Goal: Task Accomplishment & Management: Manage account settings

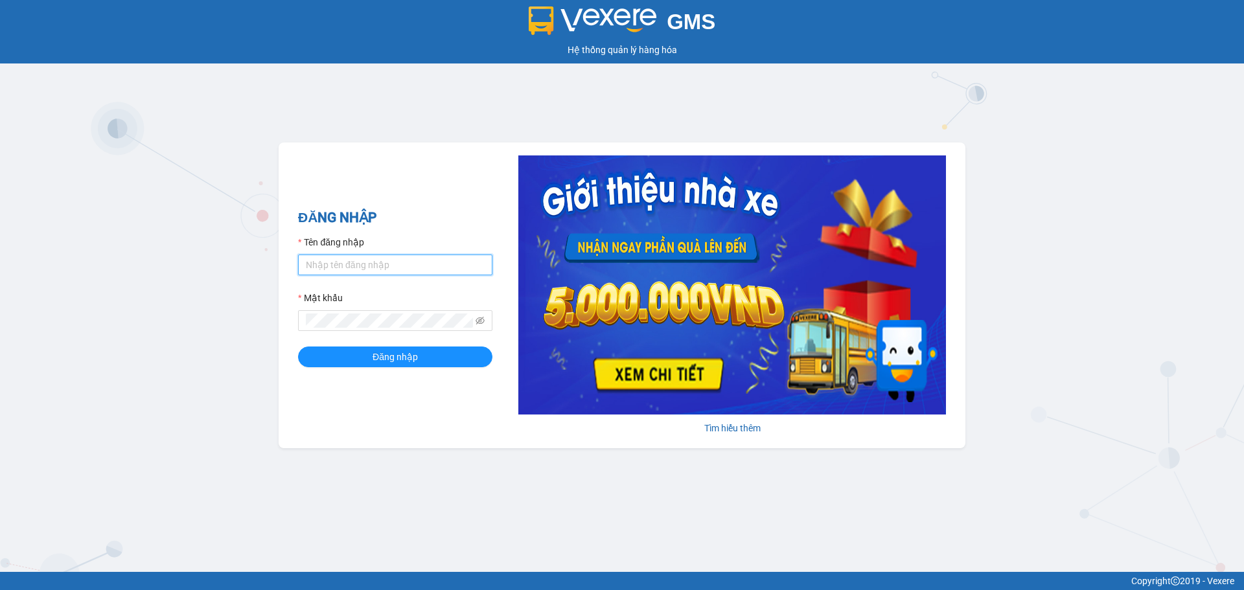
type input "thuthao.anhquoc"
click at [426, 259] on input "thuthao.anhquoc" at bounding box center [395, 265] width 194 height 21
type input "yenthanh.anhquoc"
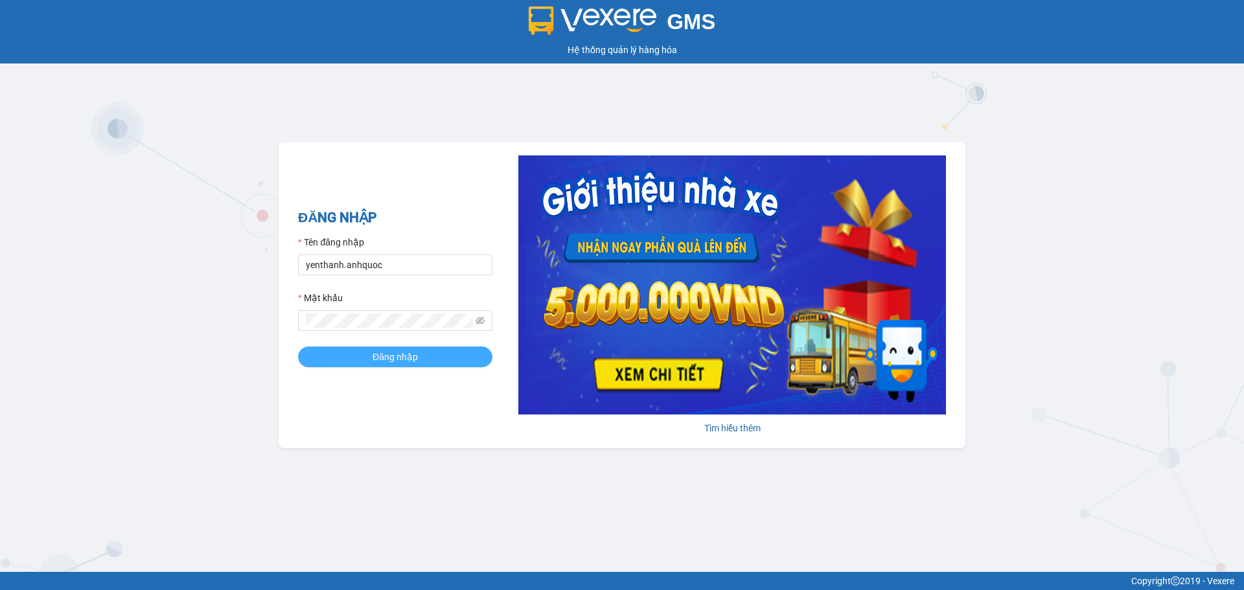
click at [430, 354] on button "Đăng nhập" at bounding box center [395, 357] width 194 height 21
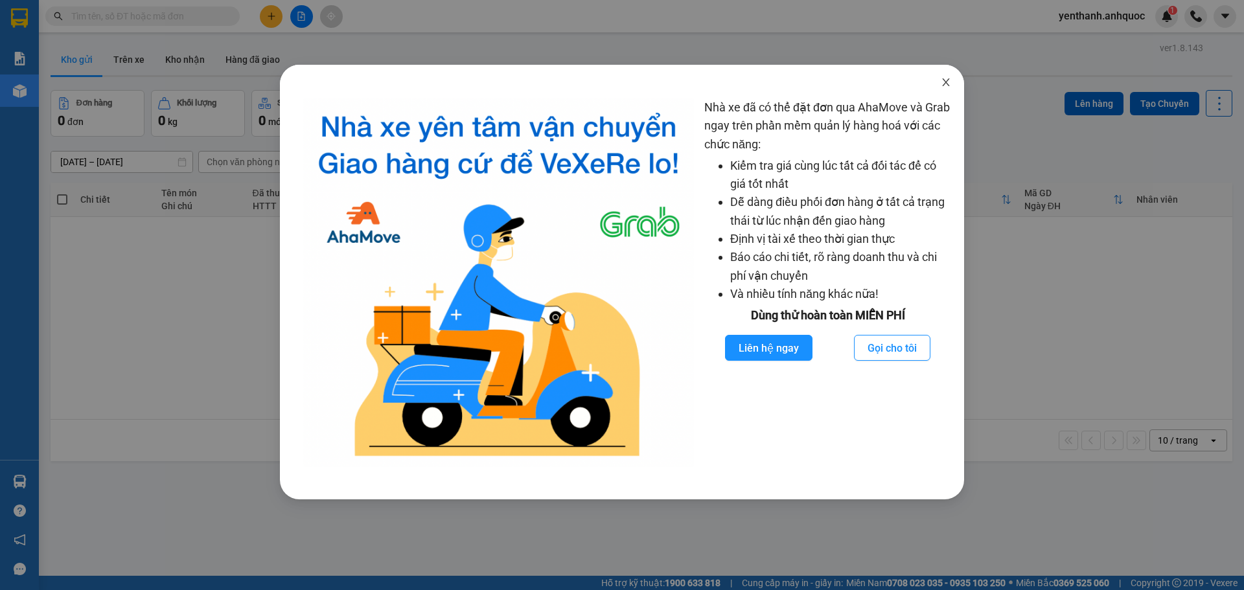
click at [947, 82] on icon "close" at bounding box center [945, 82] width 7 height 8
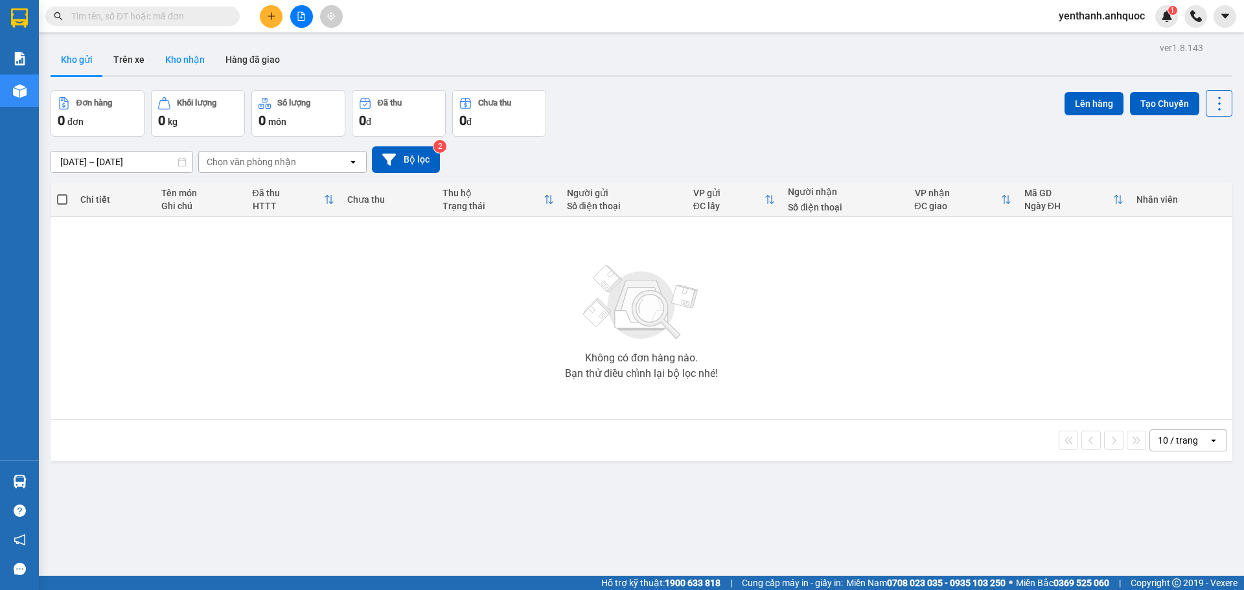
click at [181, 63] on button "Kho nhận" at bounding box center [185, 59] width 60 height 31
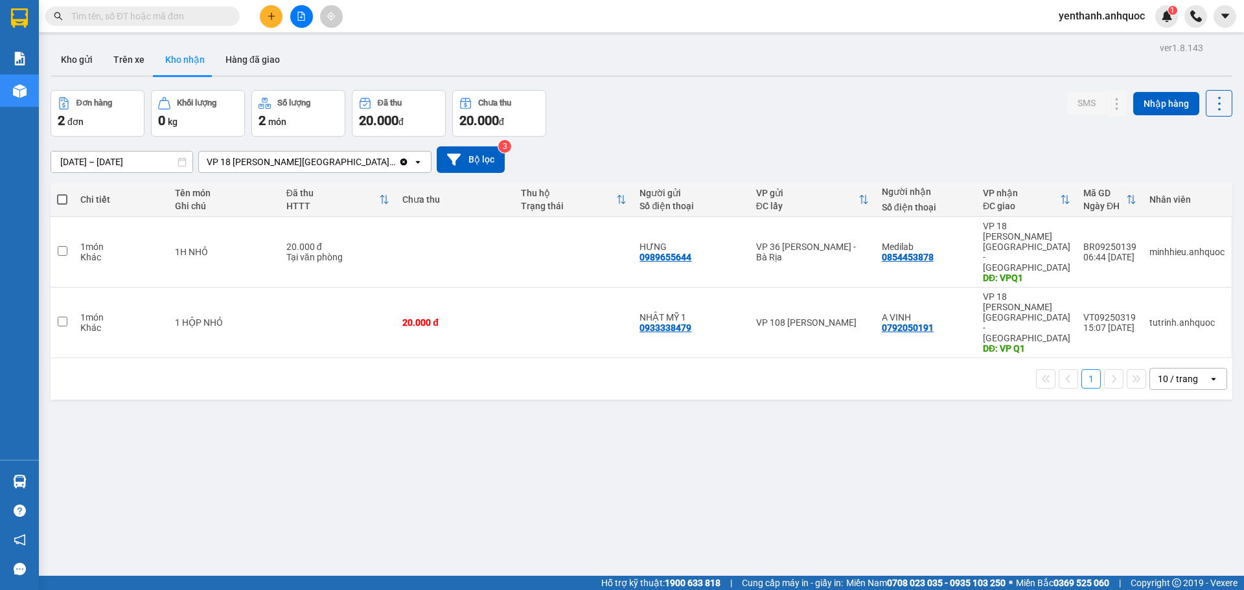
click at [123, 17] on input "text" at bounding box center [147, 16] width 153 height 14
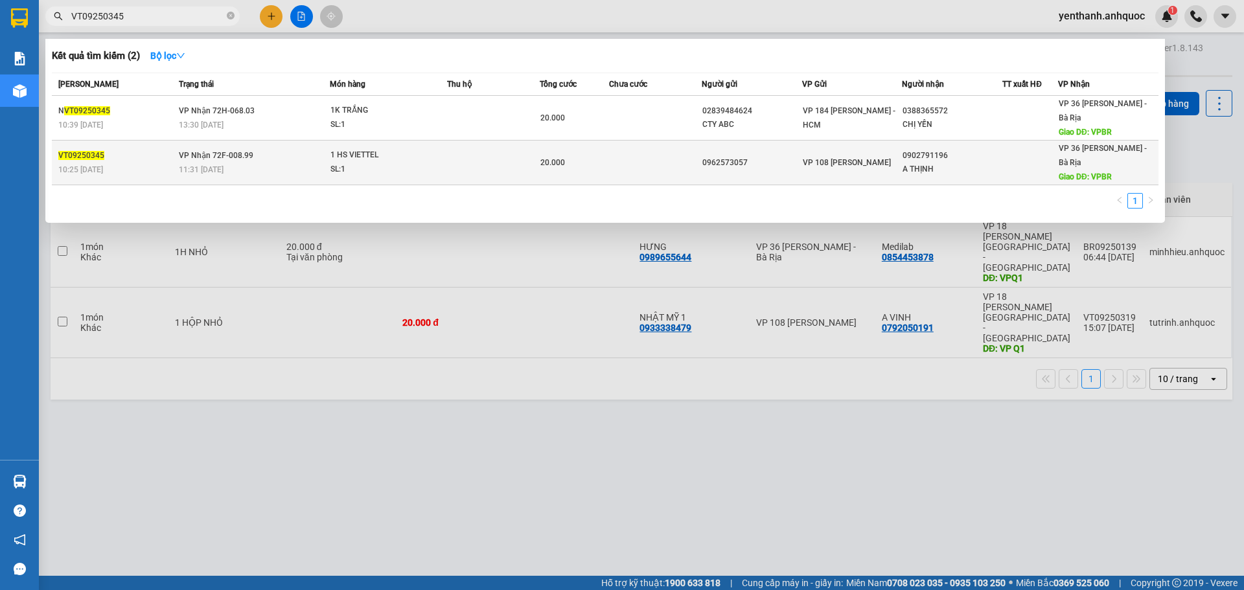
type input "VT09250345"
click at [588, 170] on td "20.000" at bounding box center [574, 163] width 69 height 45
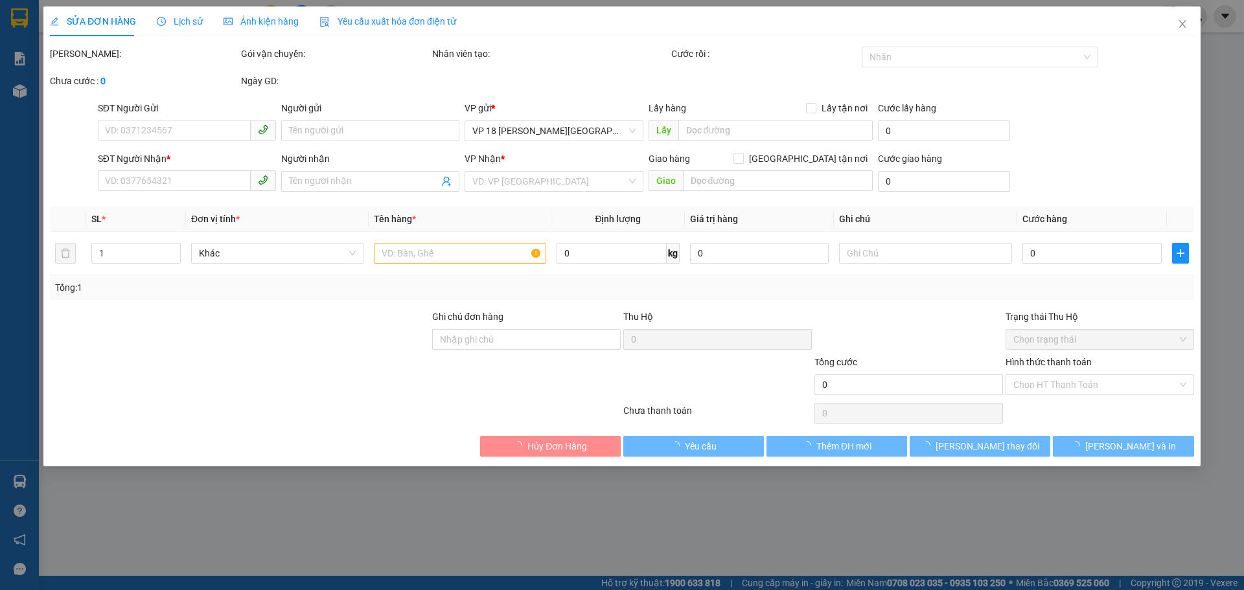
type input "0962573057"
type input "0902791196"
type input "A THỊNH"
type input "VPBR"
type input "20.000"
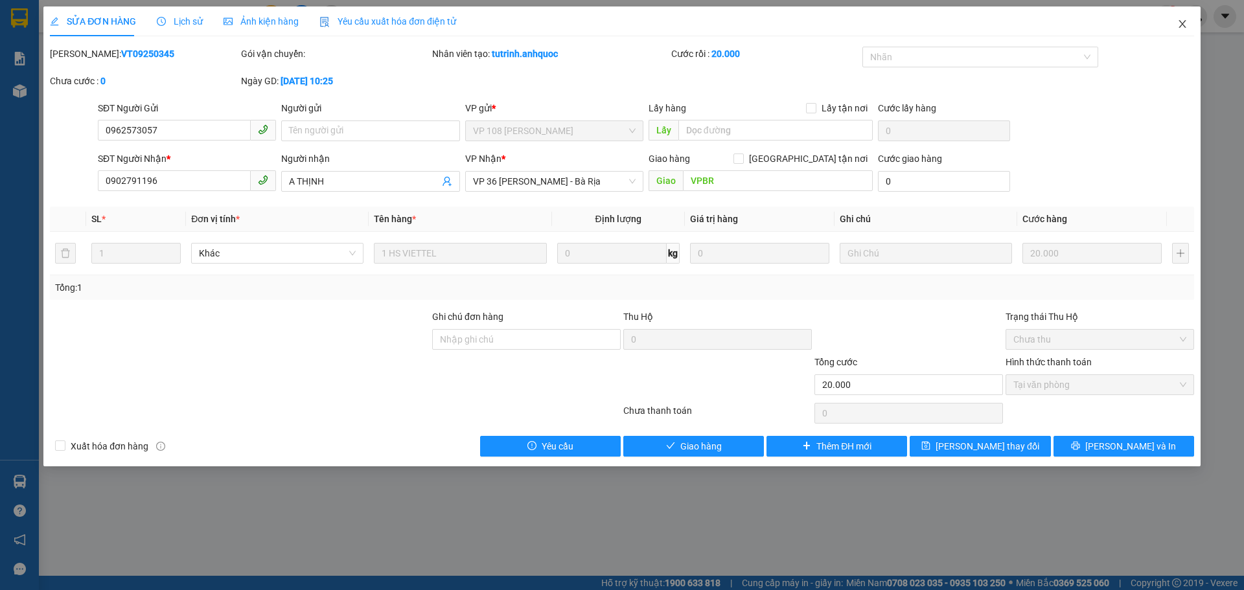
click at [1181, 21] on icon "close" at bounding box center [1182, 24] width 10 height 10
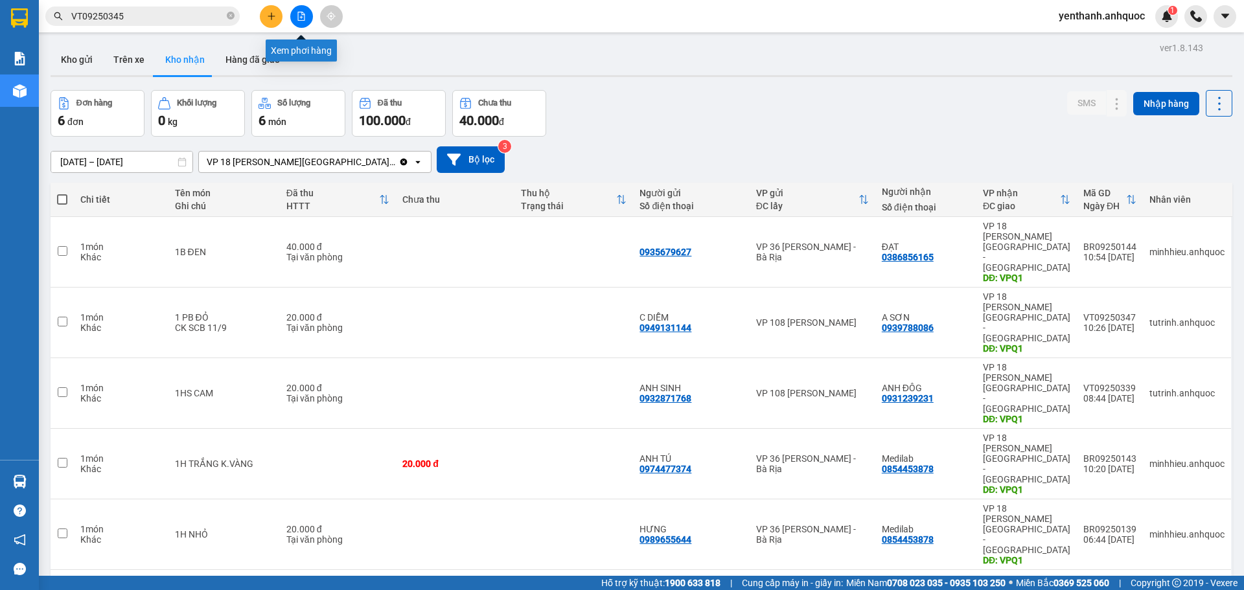
click at [295, 20] on button at bounding box center [301, 16] width 23 height 23
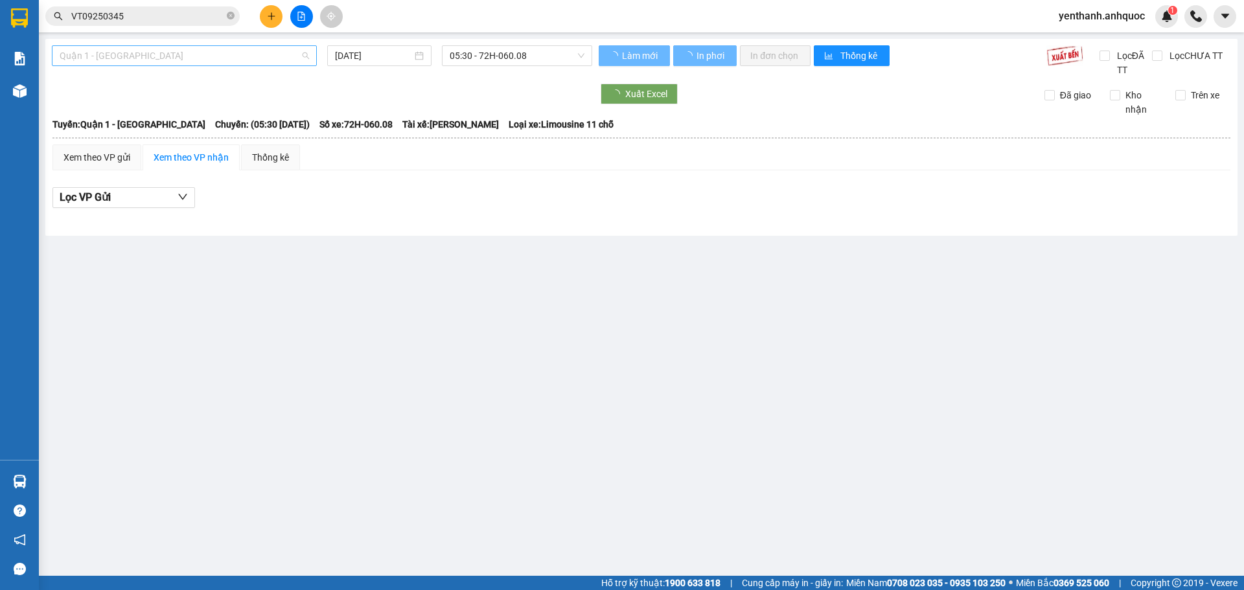
click at [202, 51] on span "Quận 1 - [GEOGRAPHIC_DATA]" at bounding box center [184, 55] width 249 height 19
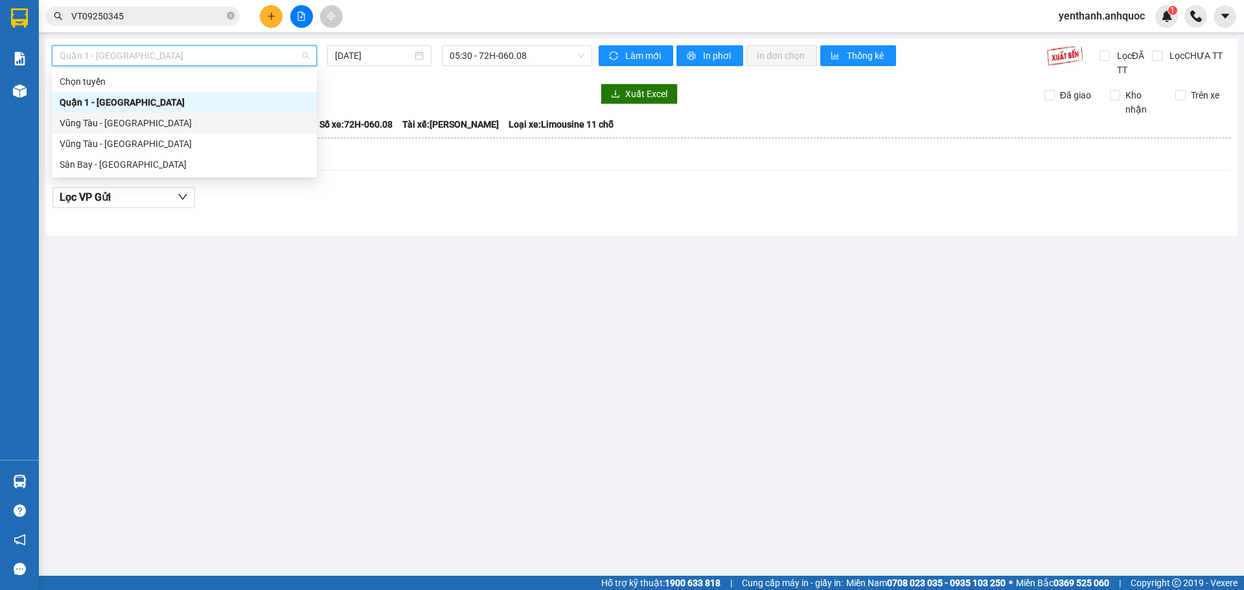
click at [207, 118] on div "Vũng Tàu - [GEOGRAPHIC_DATA]" at bounding box center [184, 123] width 249 height 14
type input "[DATE]"
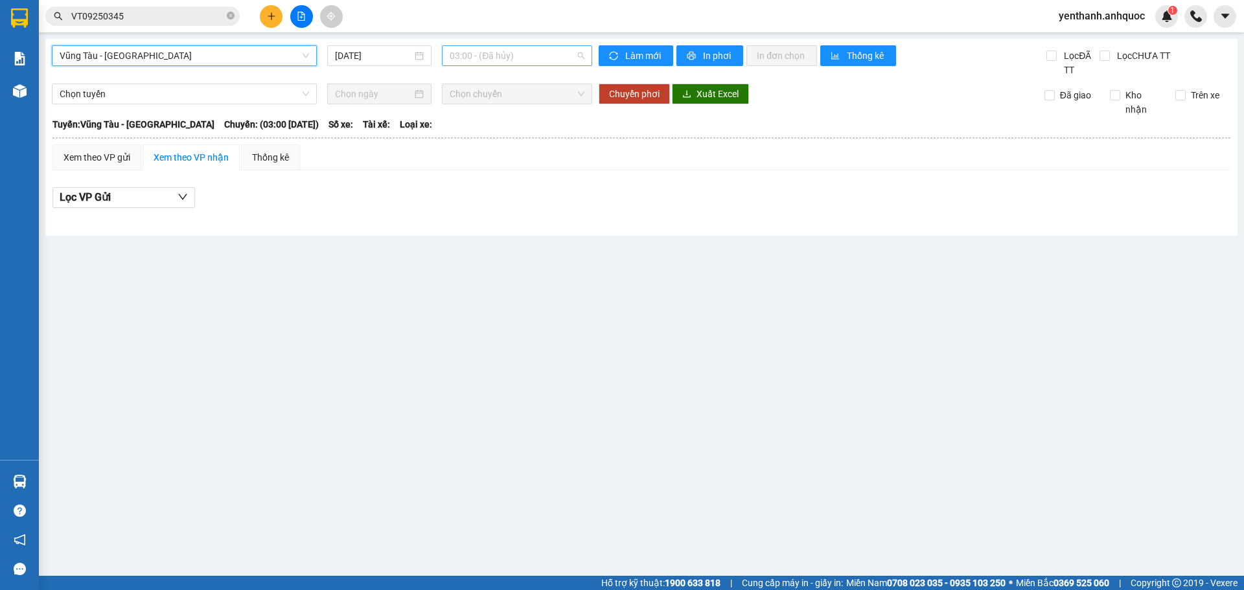
click at [533, 58] on span "03:00 - (Đã hủy)" at bounding box center [517, 55] width 135 height 19
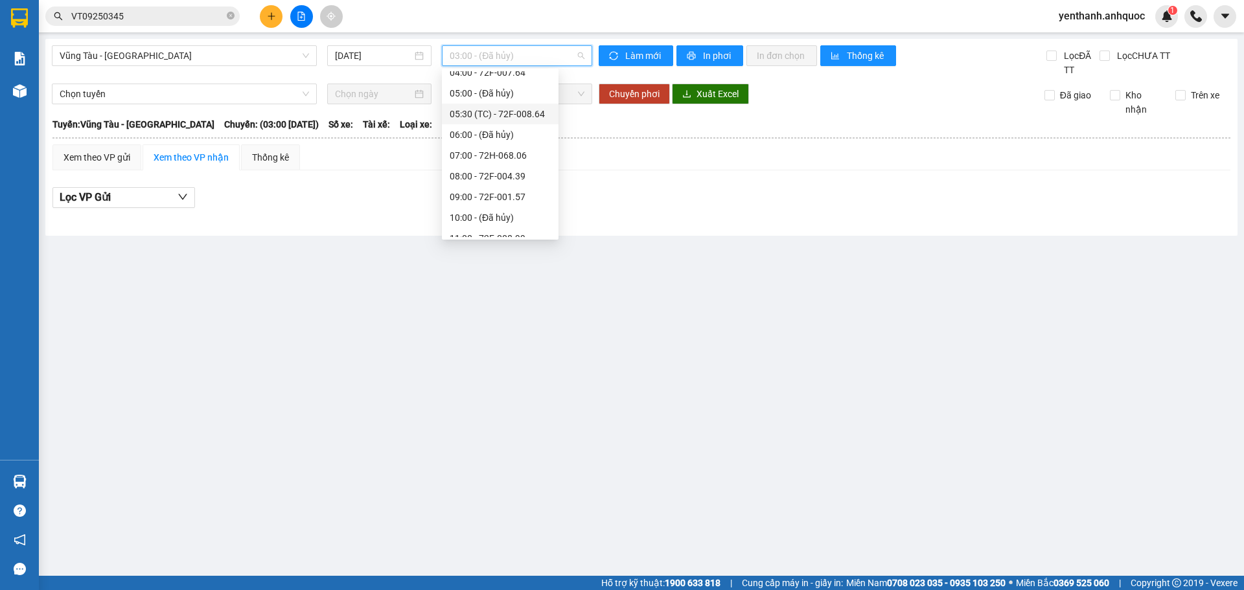
scroll to position [194, 0]
click at [510, 108] on div "12:00 - 72F-001.70" at bounding box center [500, 115] width 101 height 14
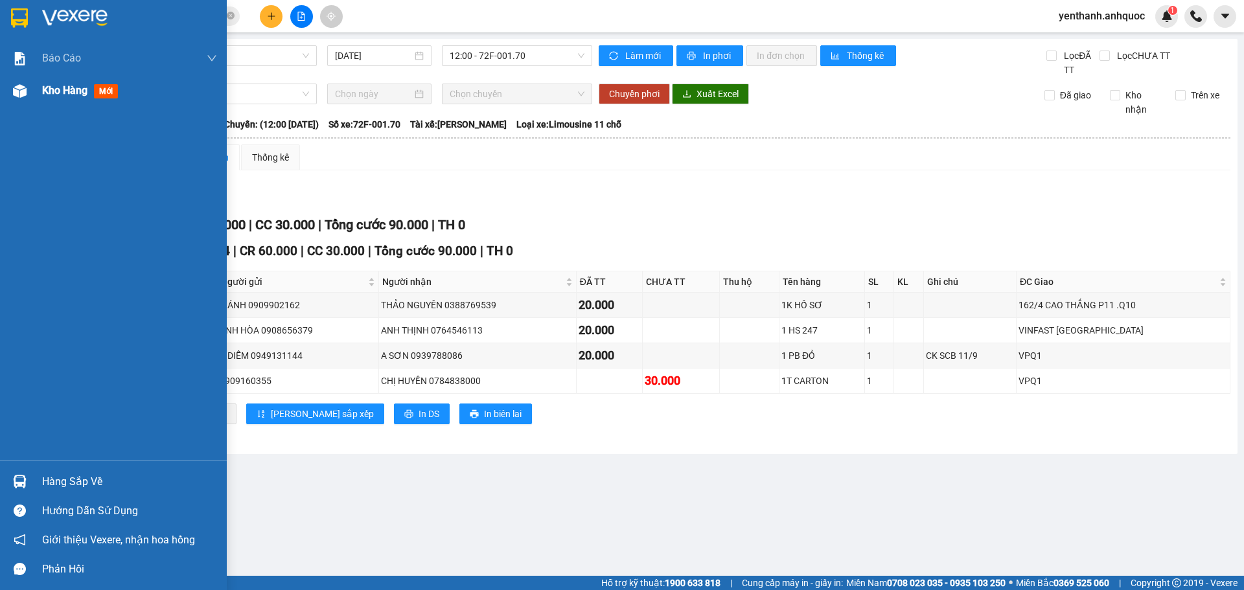
click at [67, 98] on div "Kho hàng mới" at bounding box center [82, 90] width 81 height 16
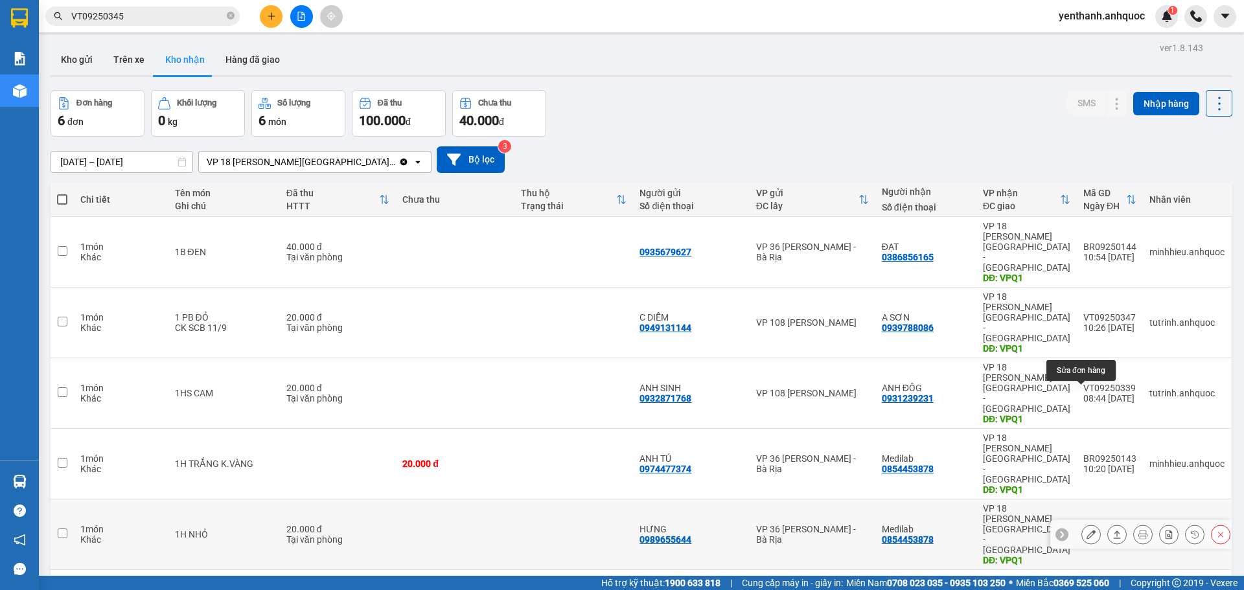
click at [1087, 530] on icon at bounding box center [1091, 534] width 9 height 9
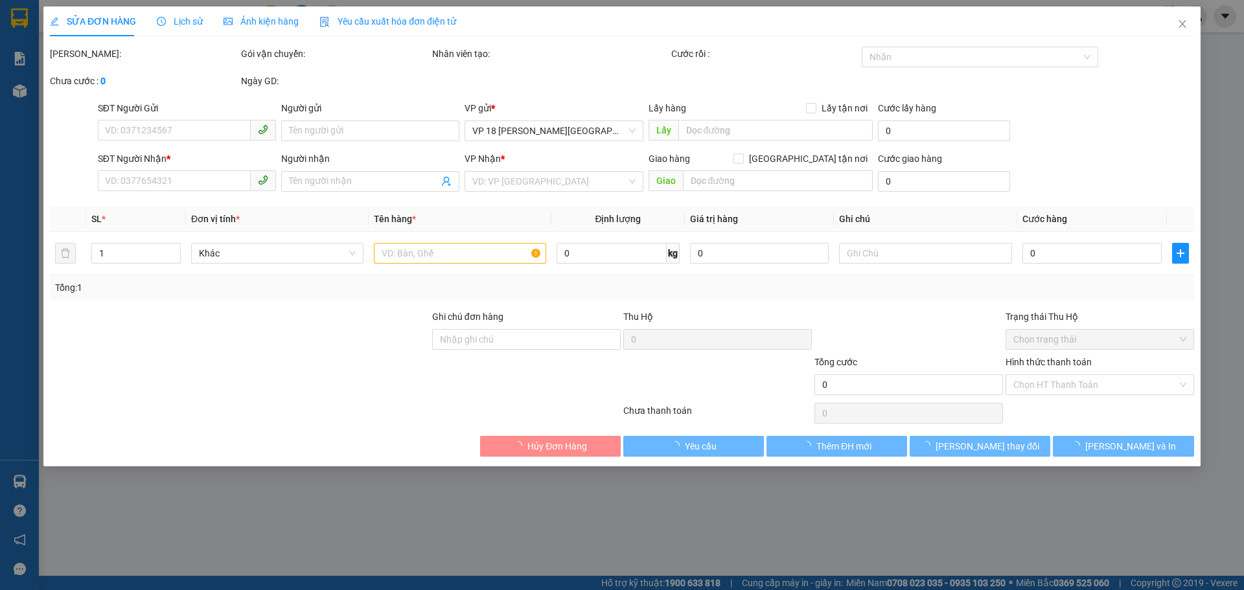
type input "0989655644"
type input "HƯNG"
type input "0854453878"
type input "Medilab"
type input "VPQ1"
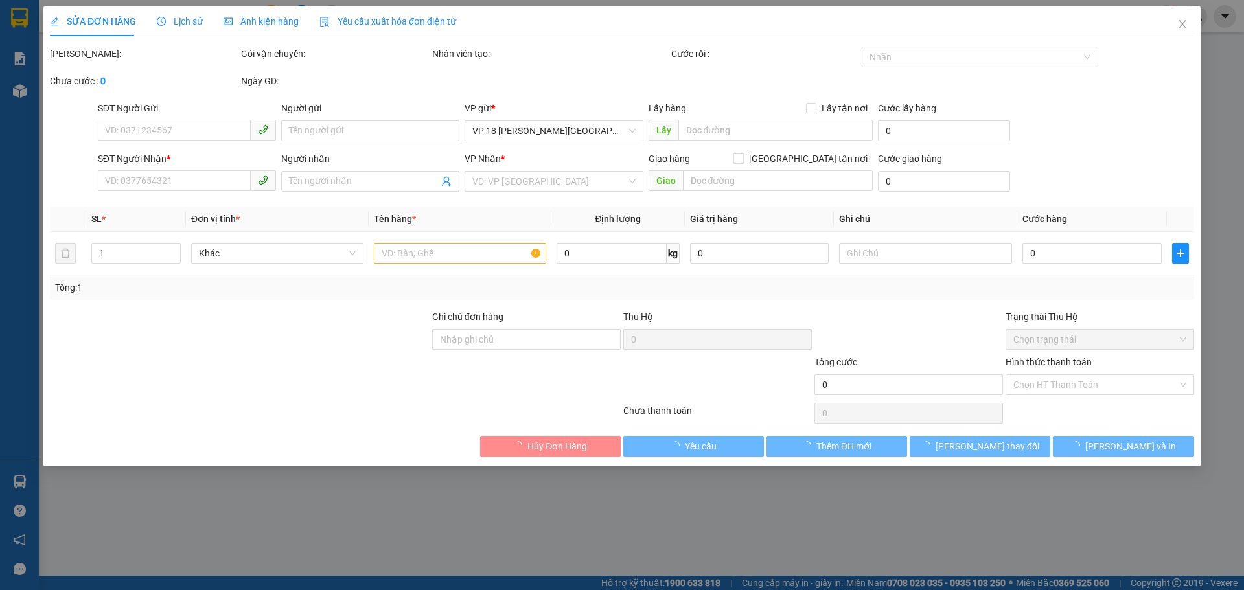
type input "20.000"
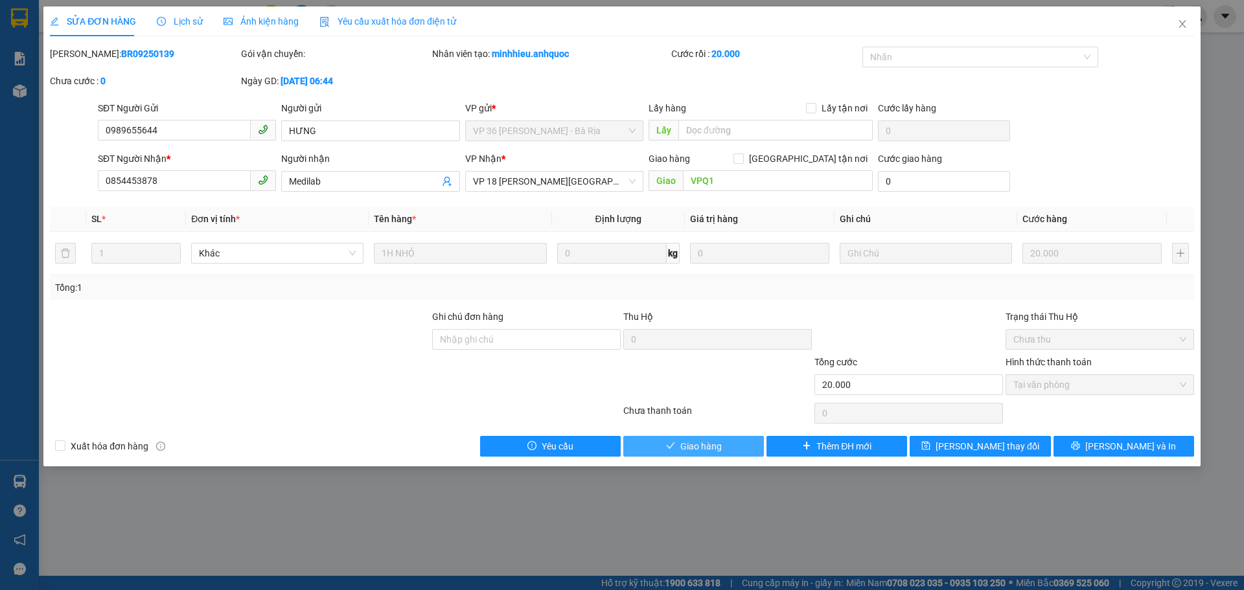
click at [715, 447] on span "Giao hàng" at bounding box center [700, 446] width 41 height 14
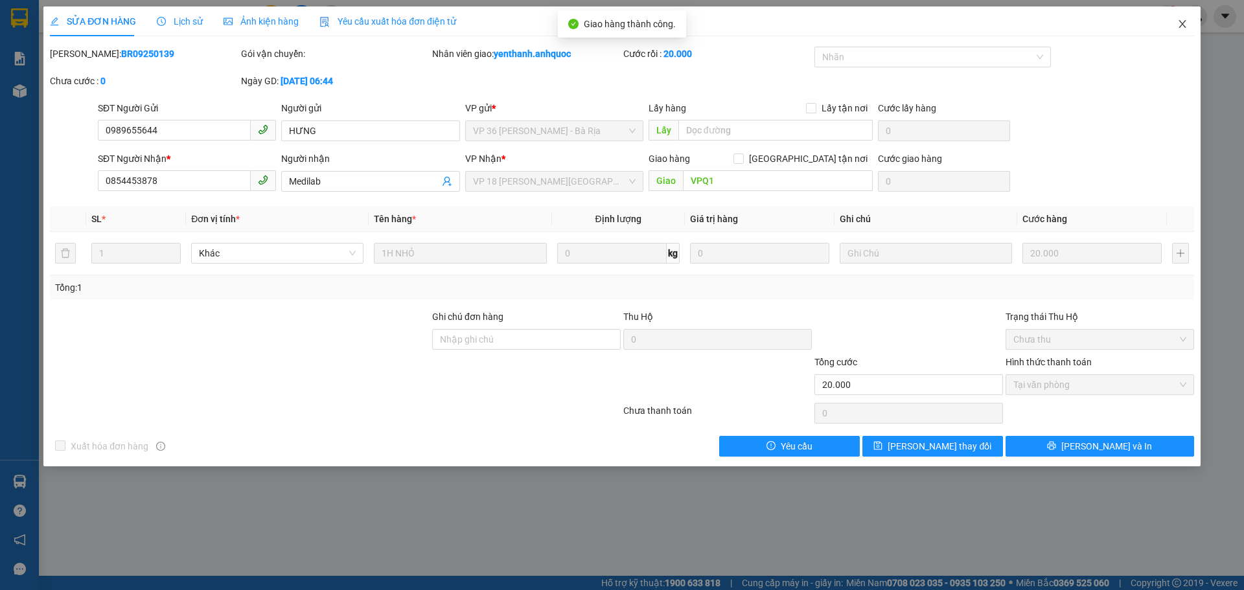
click at [1184, 23] on icon "close" at bounding box center [1182, 24] width 7 height 8
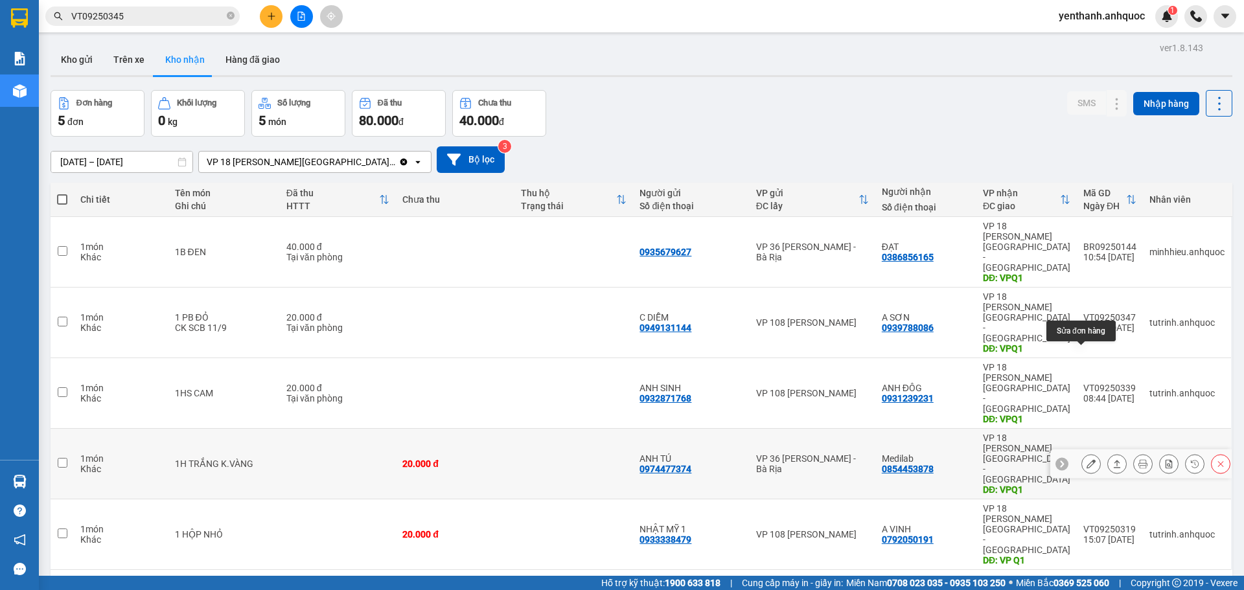
click at [1087, 453] on button at bounding box center [1091, 464] width 18 height 23
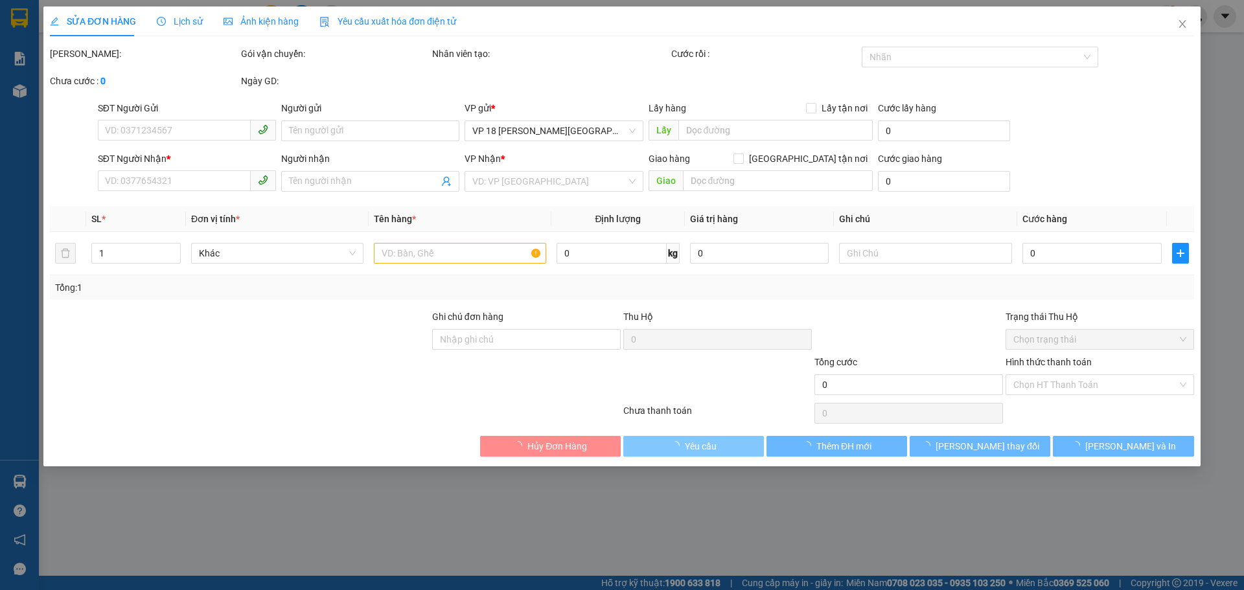
type input "0974477374"
type input "ANH TÚ"
type input "0854453878"
type input "Medilab"
type input "VPQ1"
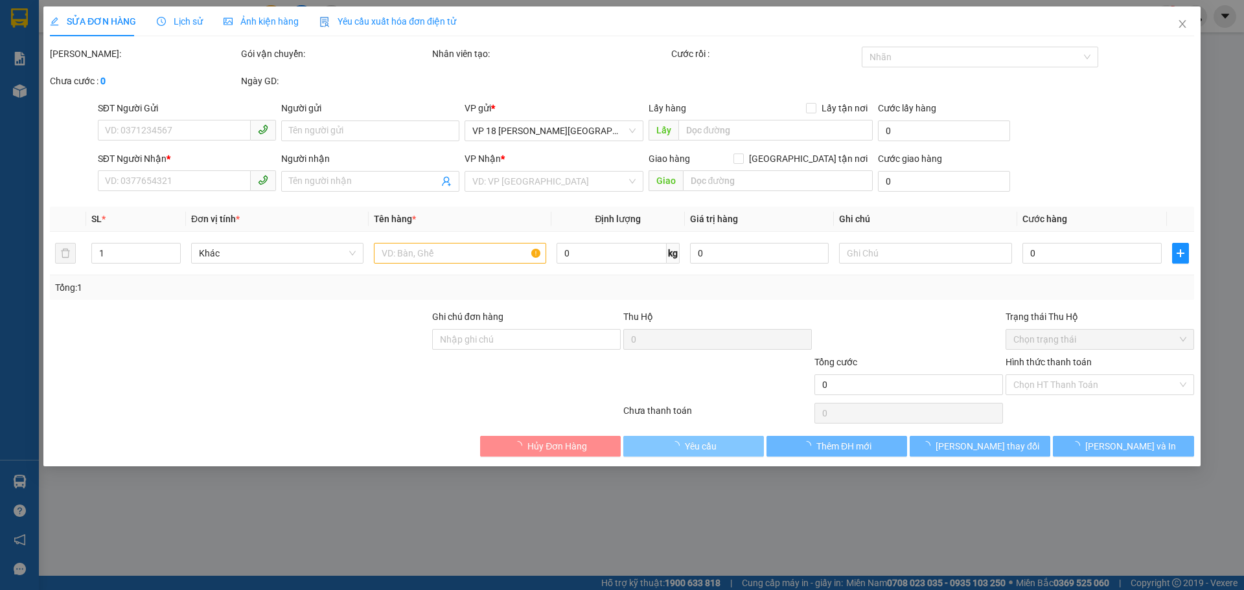
type input "20.000"
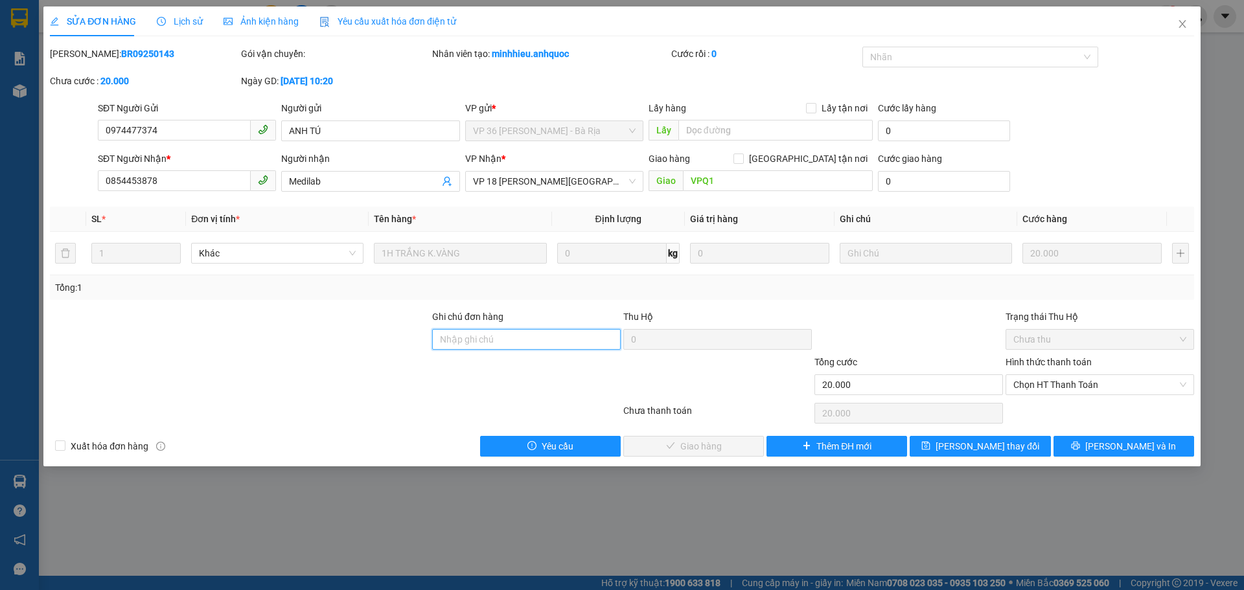
click at [517, 334] on input "Ghi chú đơn hàng" at bounding box center [526, 339] width 189 height 21
click at [1081, 382] on span "Chọn HT Thanh Toán" at bounding box center [1099, 384] width 173 height 19
type input "TM 11/9 THANH"
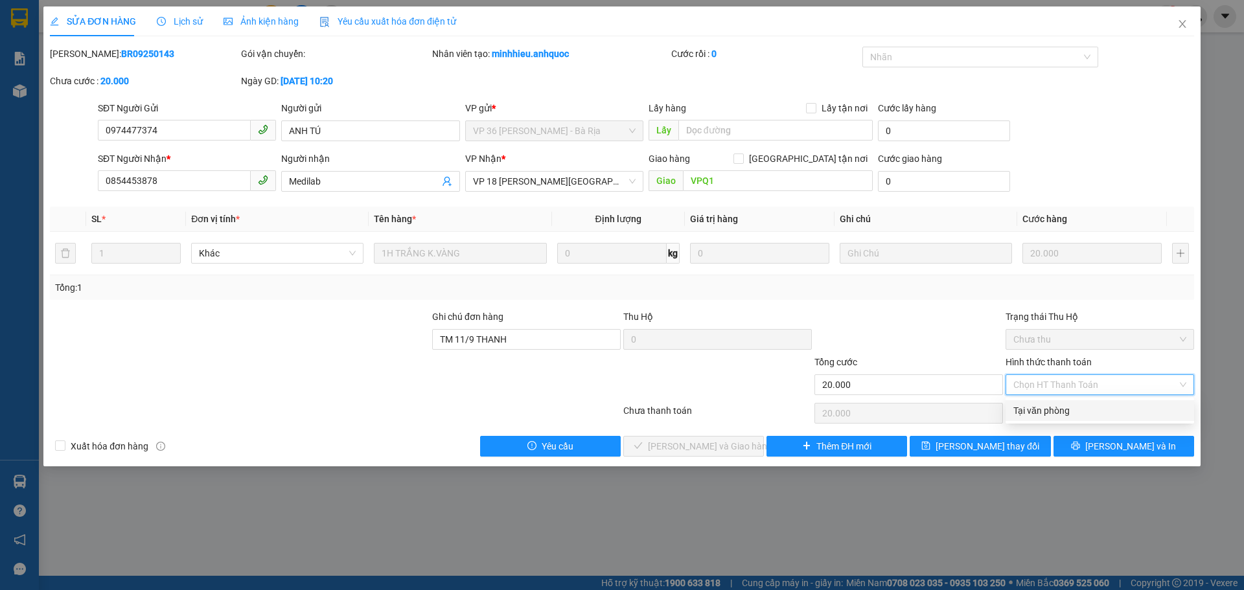
click at [1079, 410] on div "Tại văn phòng" at bounding box center [1099, 411] width 173 height 14
type input "0"
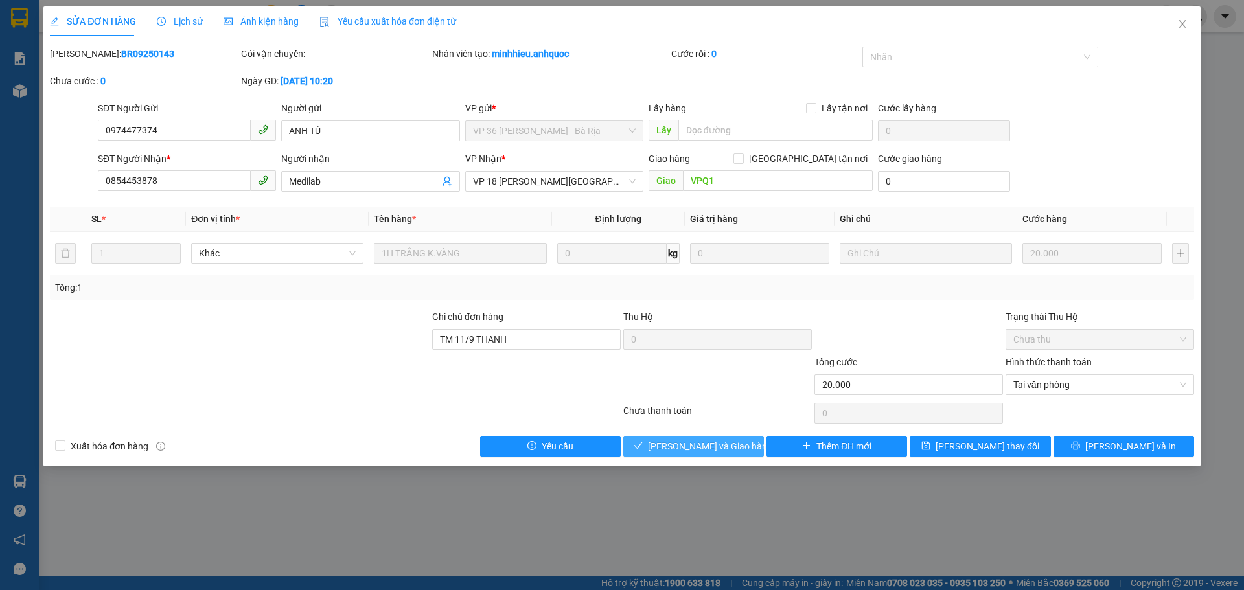
click at [686, 440] on span "[PERSON_NAME] và Giao hàng" at bounding box center [710, 446] width 124 height 14
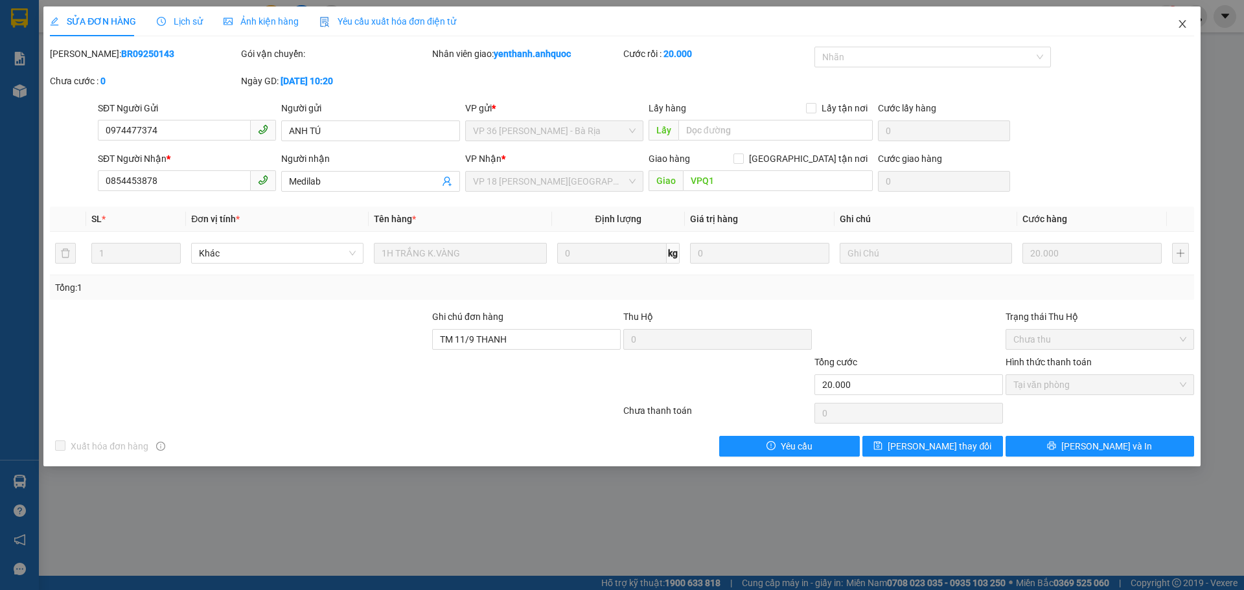
click at [1188, 20] on span "Close" at bounding box center [1182, 24] width 36 height 36
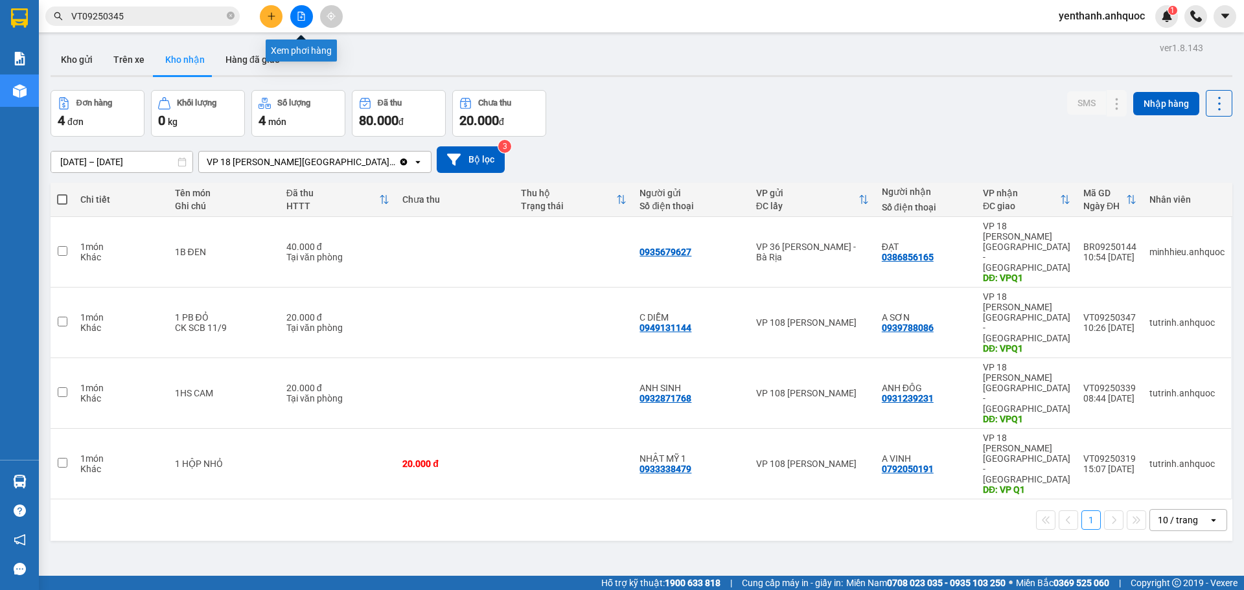
click at [298, 20] on icon "file-add" at bounding box center [301, 16] width 7 height 9
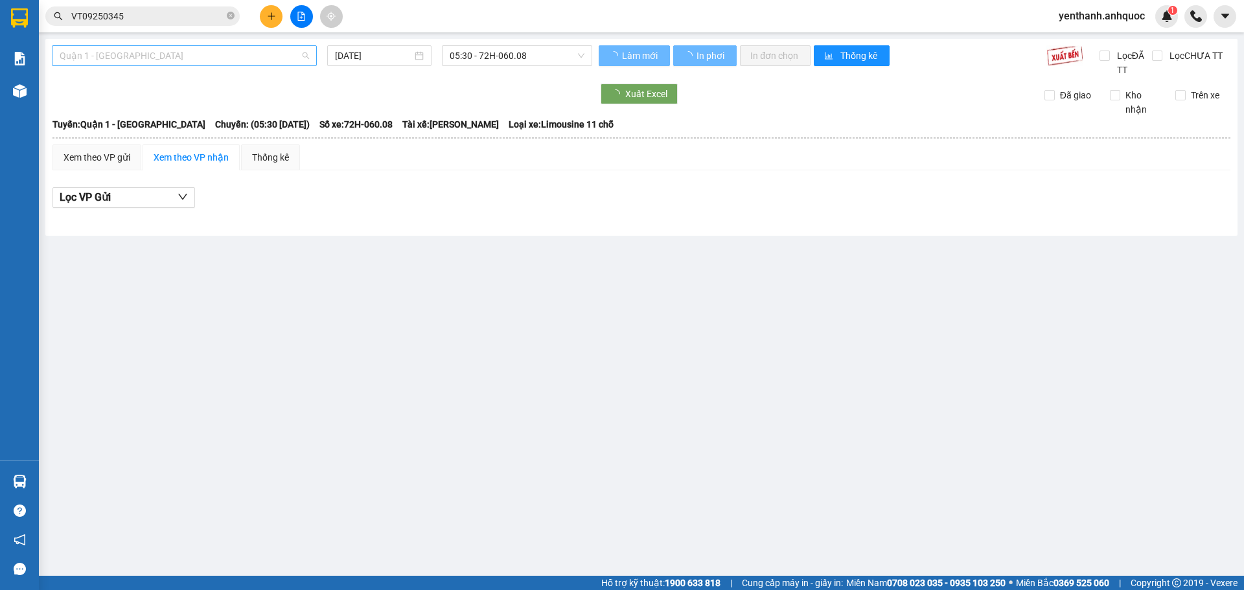
click at [242, 57] on span "Quận 1 - [GEOGRAPHIC_DATA]" at bounding box center [184, 55] width 249 height 19
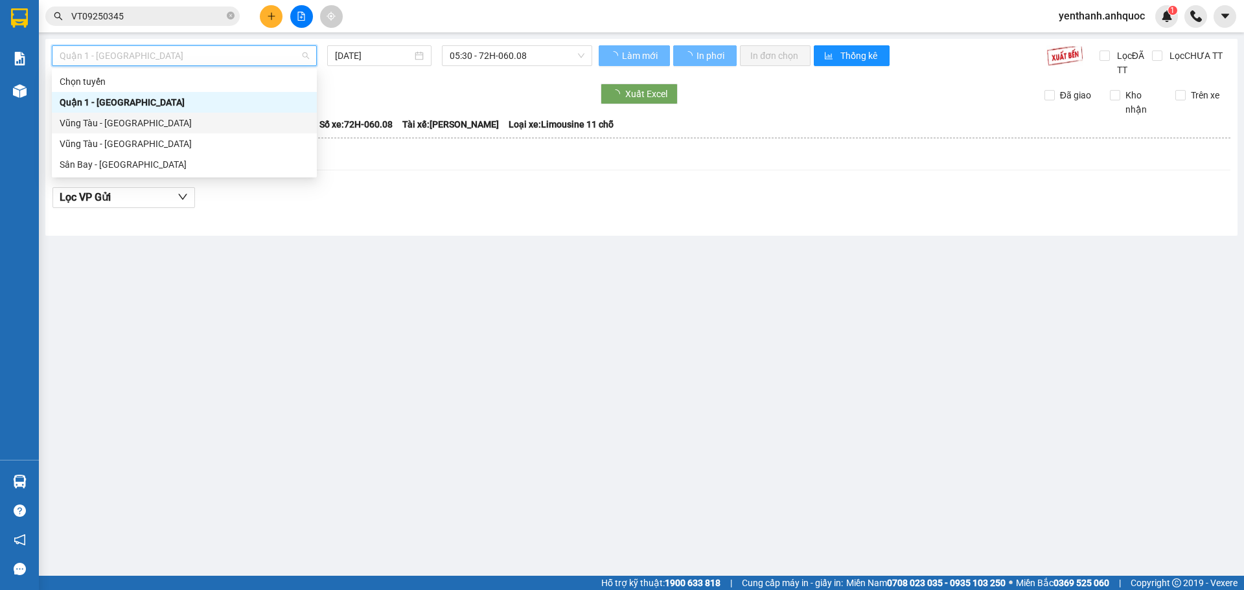
click at [204, 128] on div "Vũng Tàu - [GEOGRAPHIC_DATA]" at bounding box center [184, 123] width 249 height 14
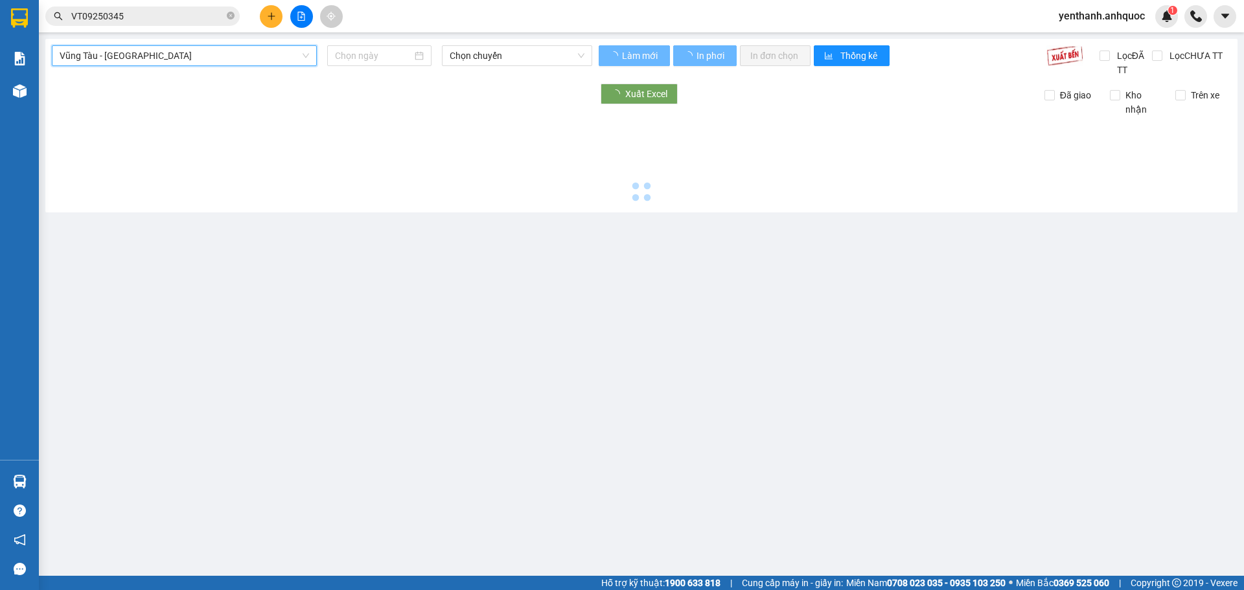
type input "[DATE]"
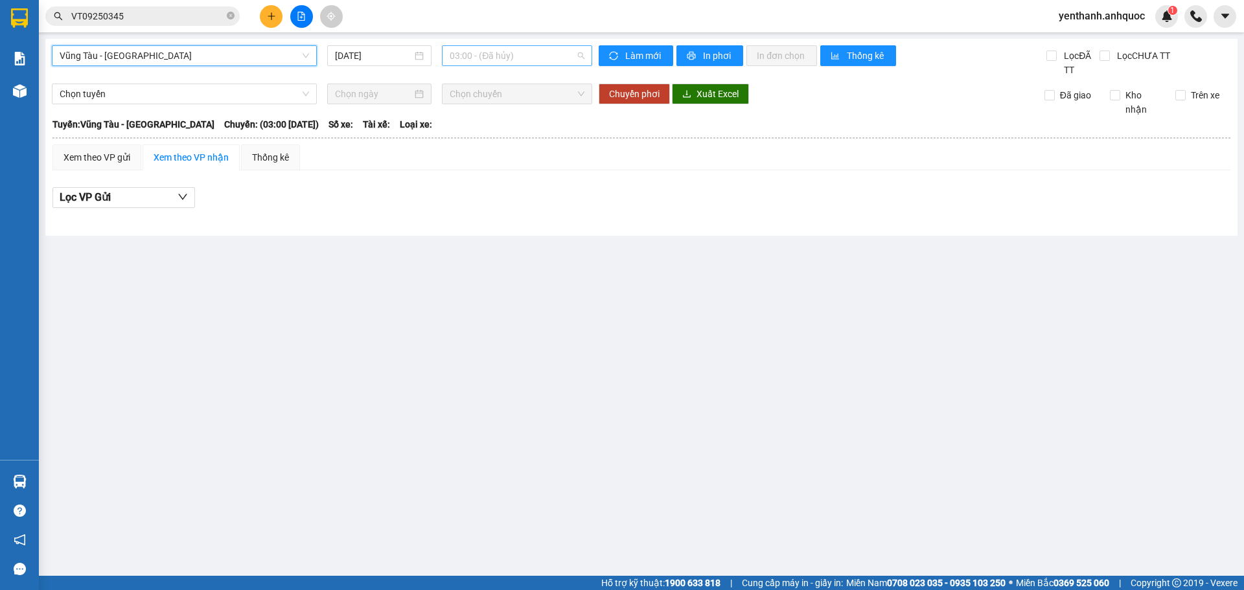
click at [532, 58] on span "03:00 - (Đã hủy)" at bounding box center [517, 55] width 135 height 19
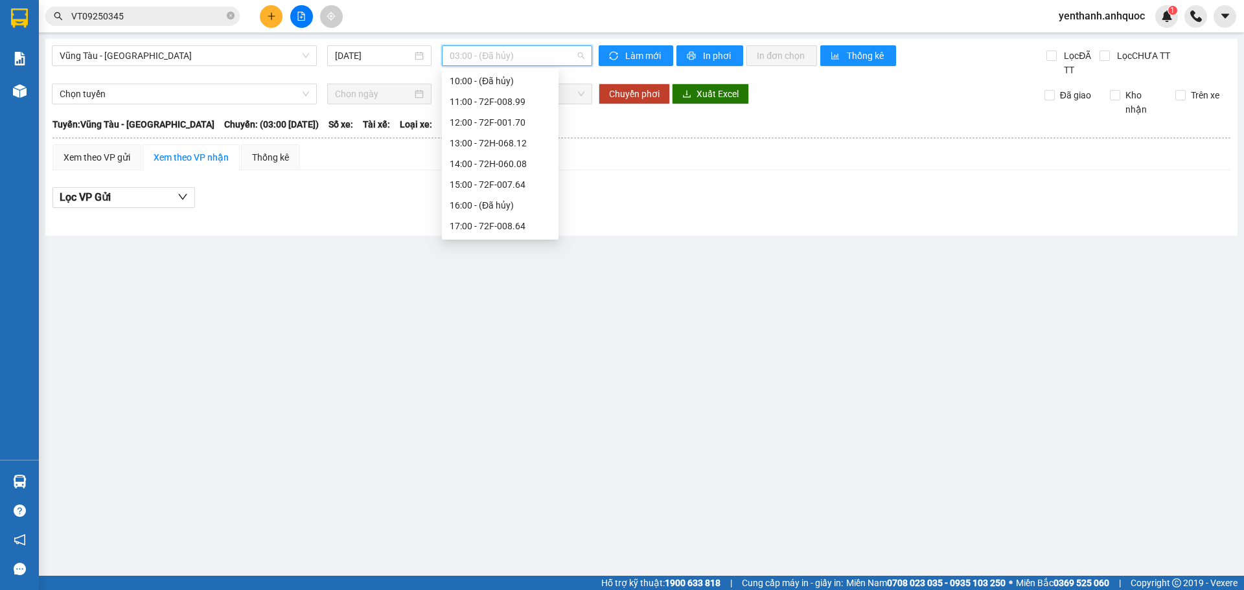
scroll to position [194, 0]
click at [503, 112] on div "12:00 - 72F-001.70" at bounding box center [500, 115] width 101 height 14
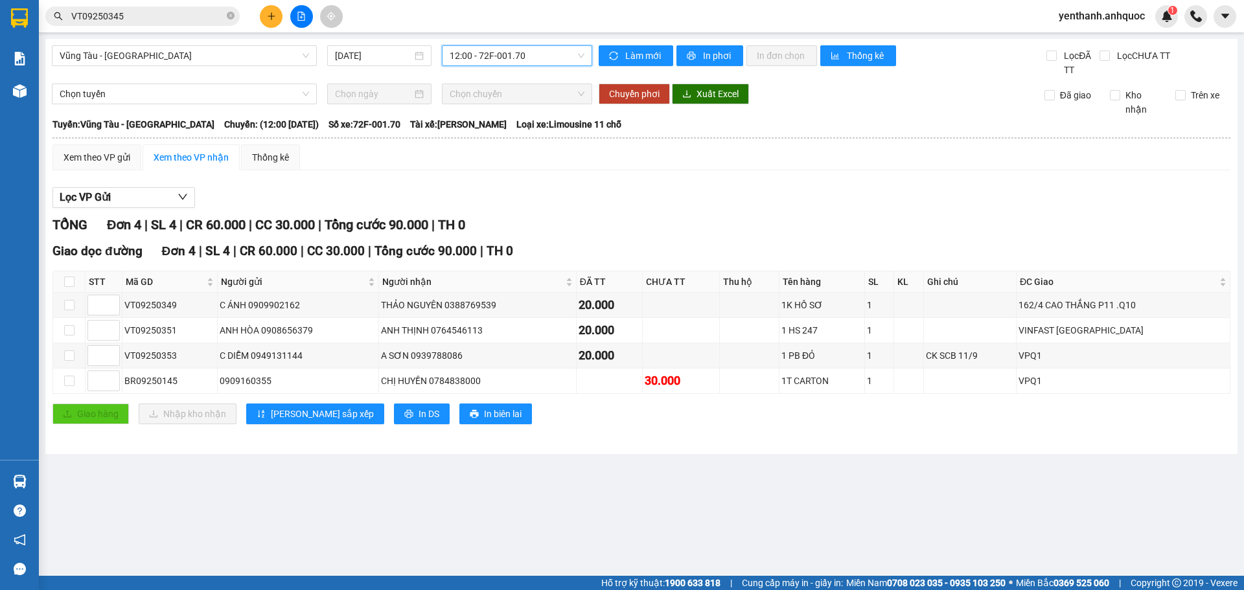
click at [564, 54] on span "12:00 - 72F-001.70" at bounding box center [517, 55] width 135 height 19
click at [272, 17] on icon "plus" at bounding box center [271, 15] width 1 height 7
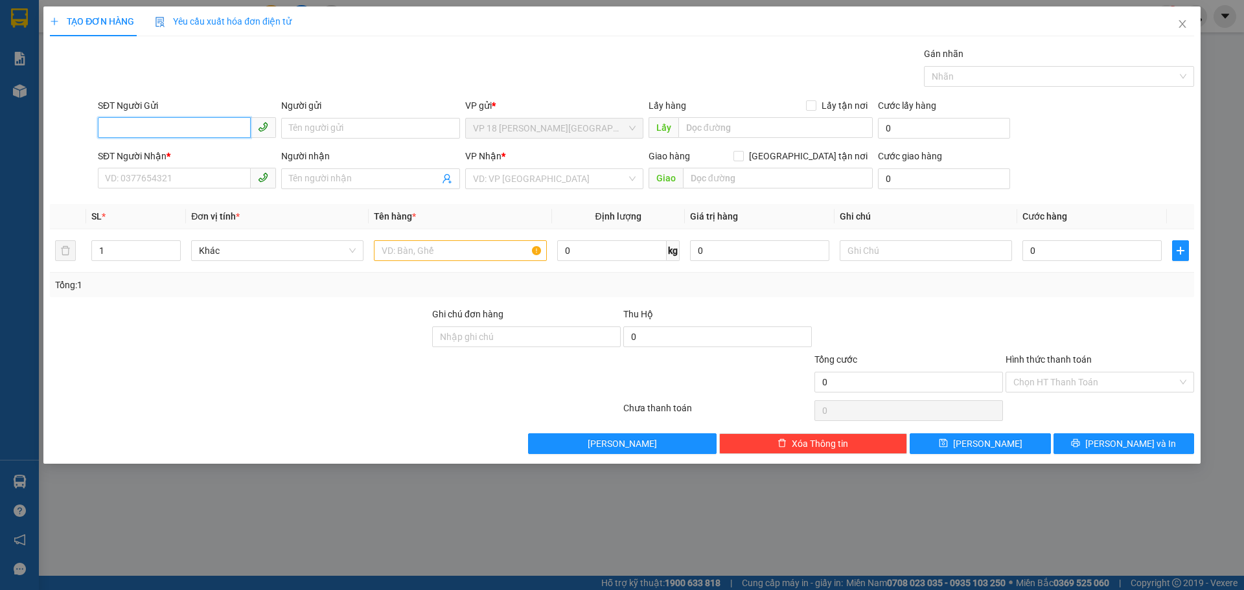
click at [161, 127] on input "SĐT Người Gửi" at bounding box center [174, 127] width 153 height 21
click at [316, 124] on input "Người gửi" at bounding box center [370, 128] width 178 height 21
type input "O"
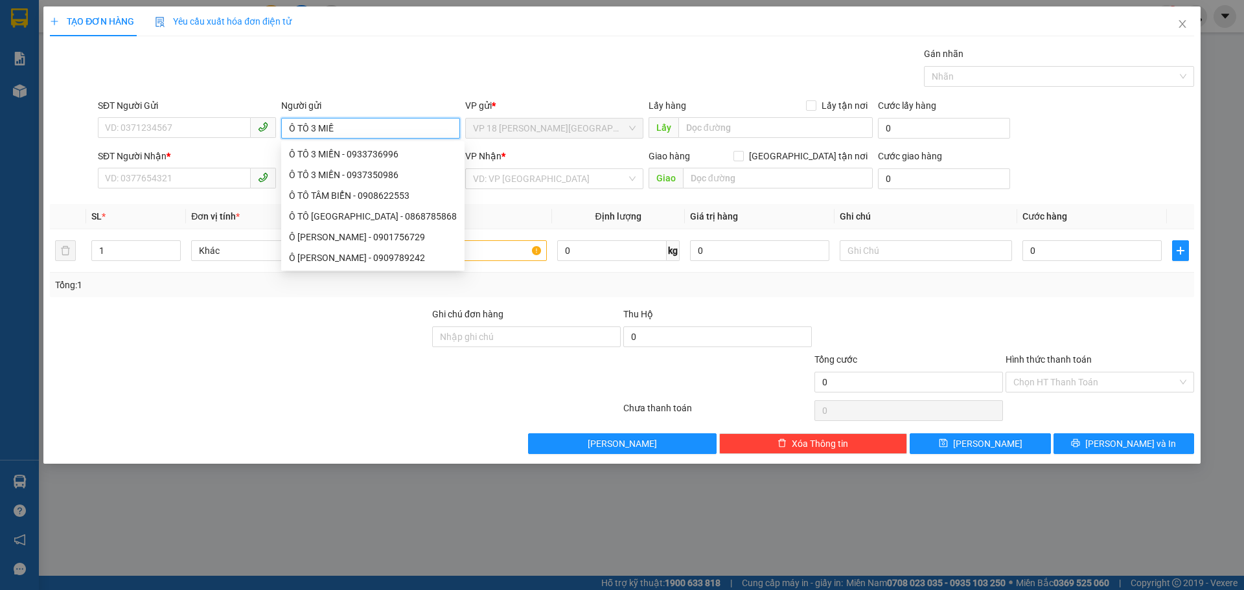
type input "Ô TÔ 3 MIỀN"
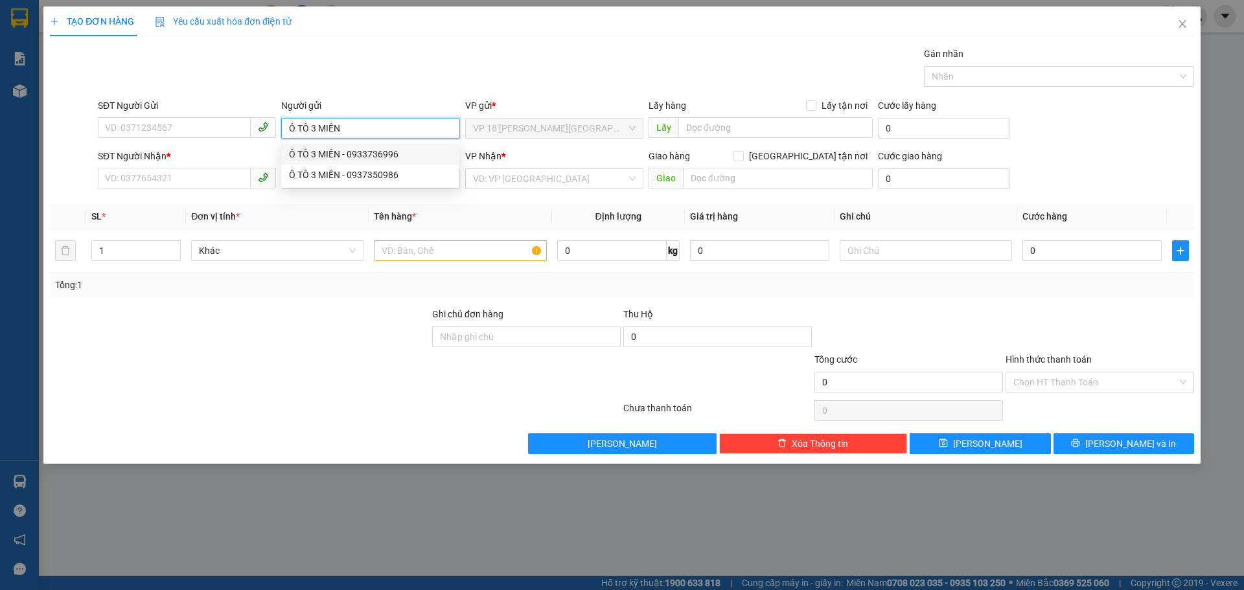
click at [399, 159] on div "Ô TÔ 3 MIỀN - 0933736996" at bounding box center [370, 154] width 163 height 14
type input "0933736996"
type input "Ô TÔ 3 MIỀN"
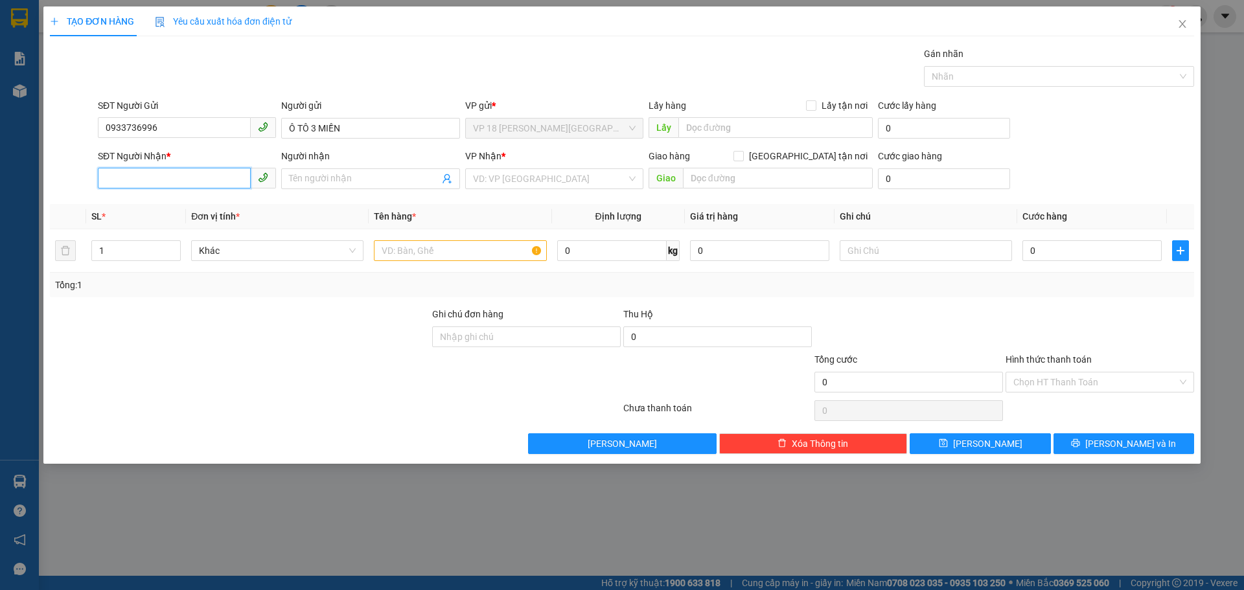
click at [181, 173] on input "SĐT Người Nhận *" at bounding box center [174, 178] width 153 height 21
click at [223, 214] on div "0909875179 - [GEOGRAPHIC_DATA]" at bounding box center [187, 204] width 178 height 21
type input "0909875179"
type input "NHẬT MỸ 2"
type input "VPVT"
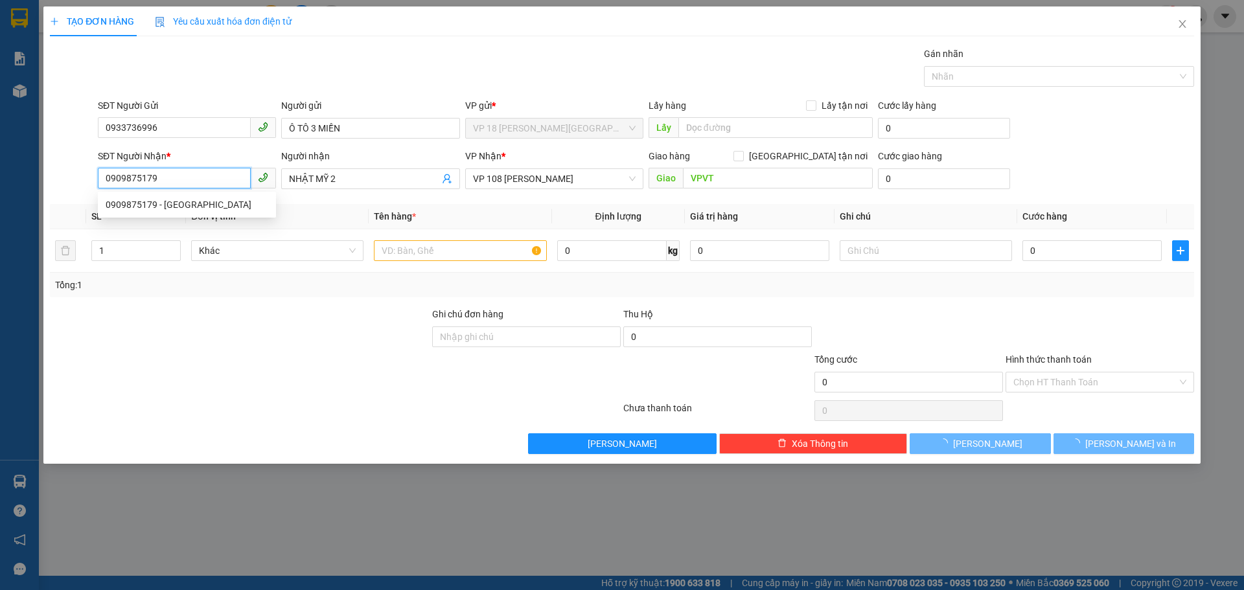
type input "30.000"
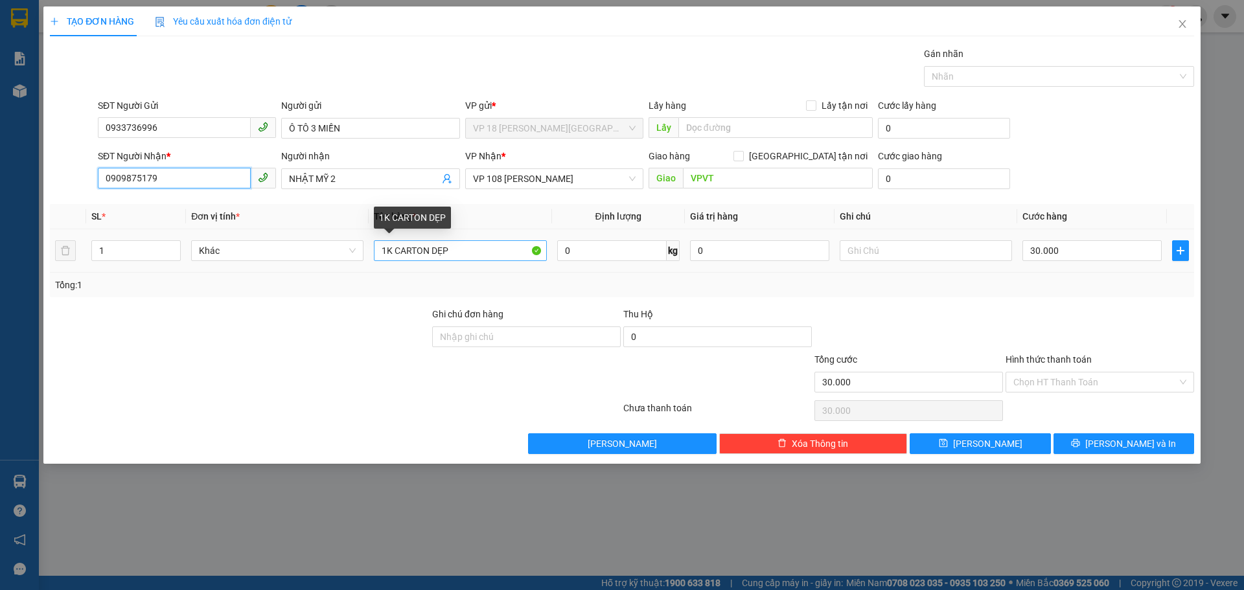
type input "0909875179"
click at [463, 253] on input "1K CARTON DẸP" at bounding box center [460, 250] width 172 height 21
type input "1K CARTON"
click at [1084, 430] on div "Transit Pickup Surcharge Ids Transit Deliver Surcharge Ids Transit Deliver Surc…" at bounding box center [622, 251] width 1144 height 408
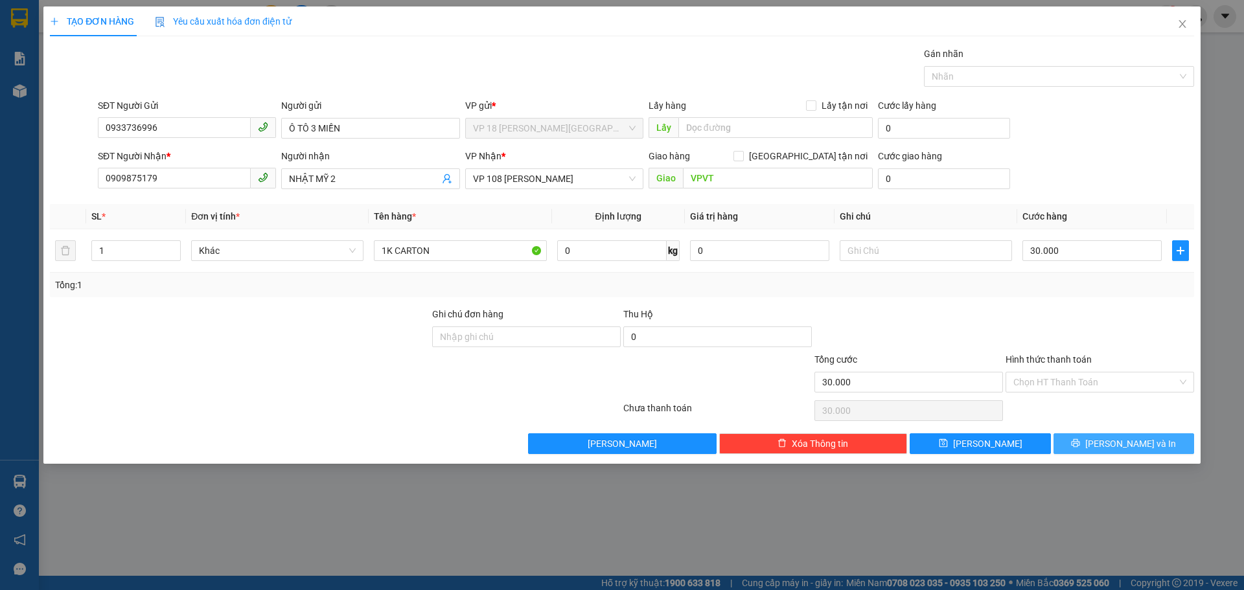
click at [1080, 443] on button "[PERSON_NAME] và In" at bounding box center [1124, 443] width 141 height 21
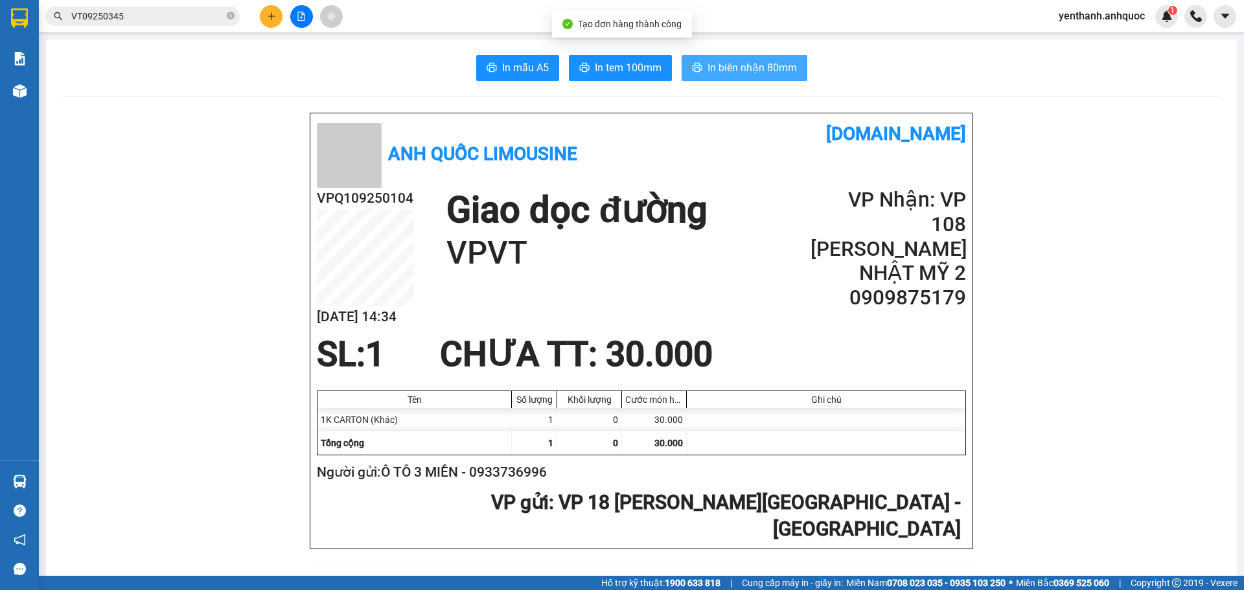
click at [798, 69] on button "In biên nhận 80mm" at bounding box center [745, 68] width 126 height 26
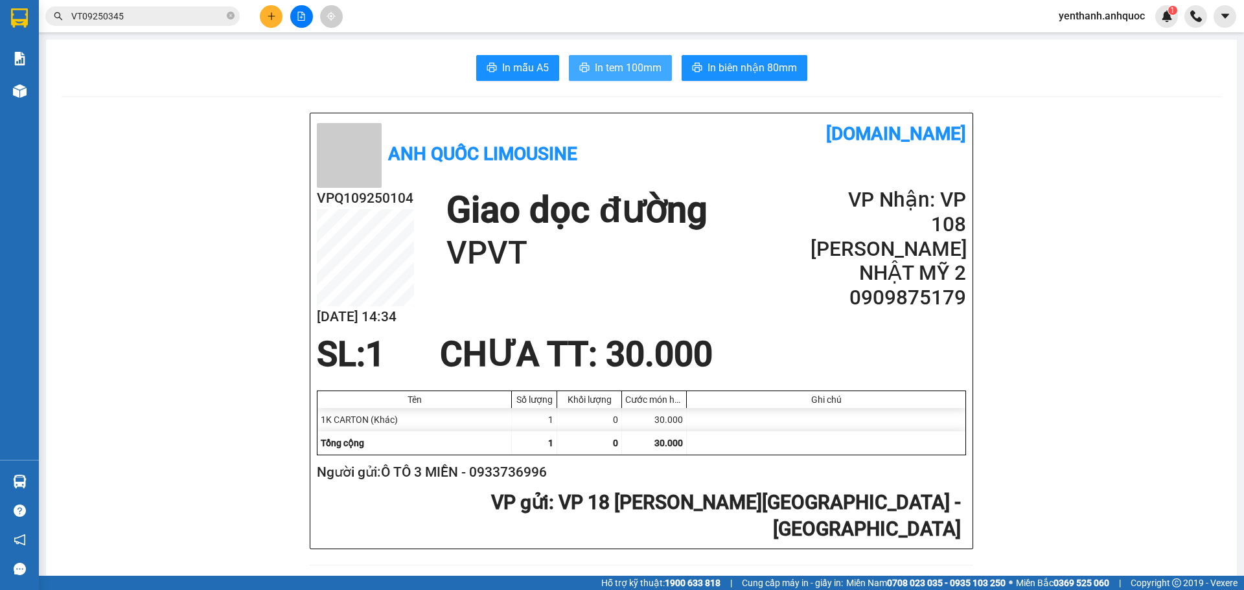
click at [619, 71] on span "In tem 100mm" at bounding box center [628, 68] width 67 height 16
click at [298, 17] on icon "file-add" at bounding box center [301, 16] width 7 height 9
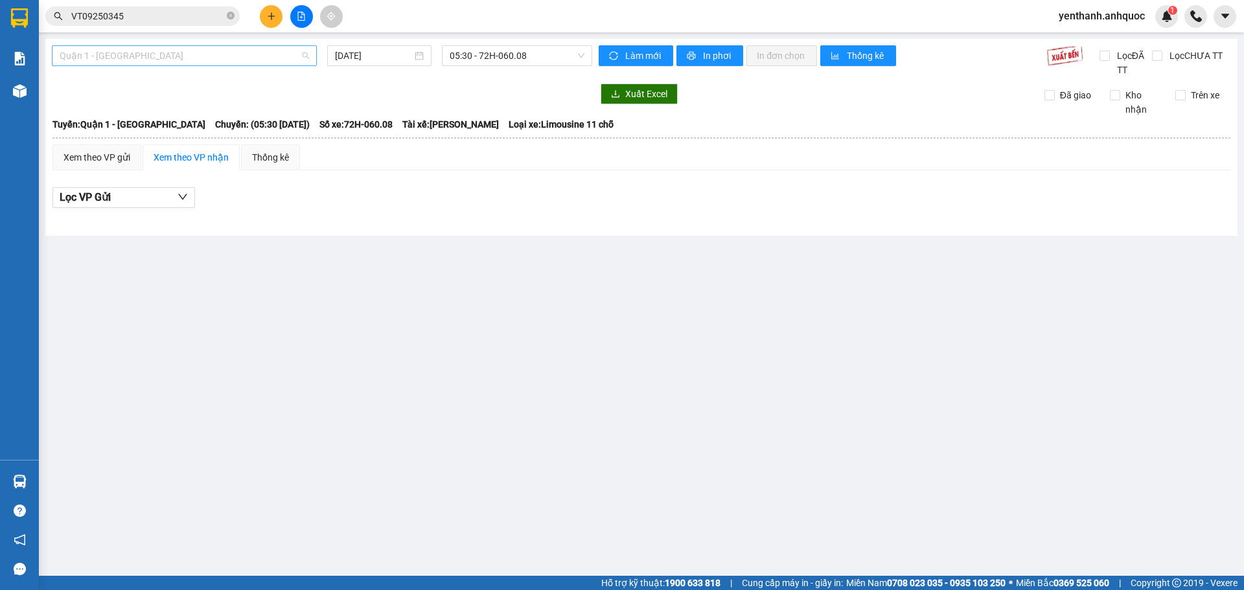
click at [246, 58] on span "Quận 1 - [GEOGRAPHIC_DATA]" at bounding box center [184, 55] width 249 height 19
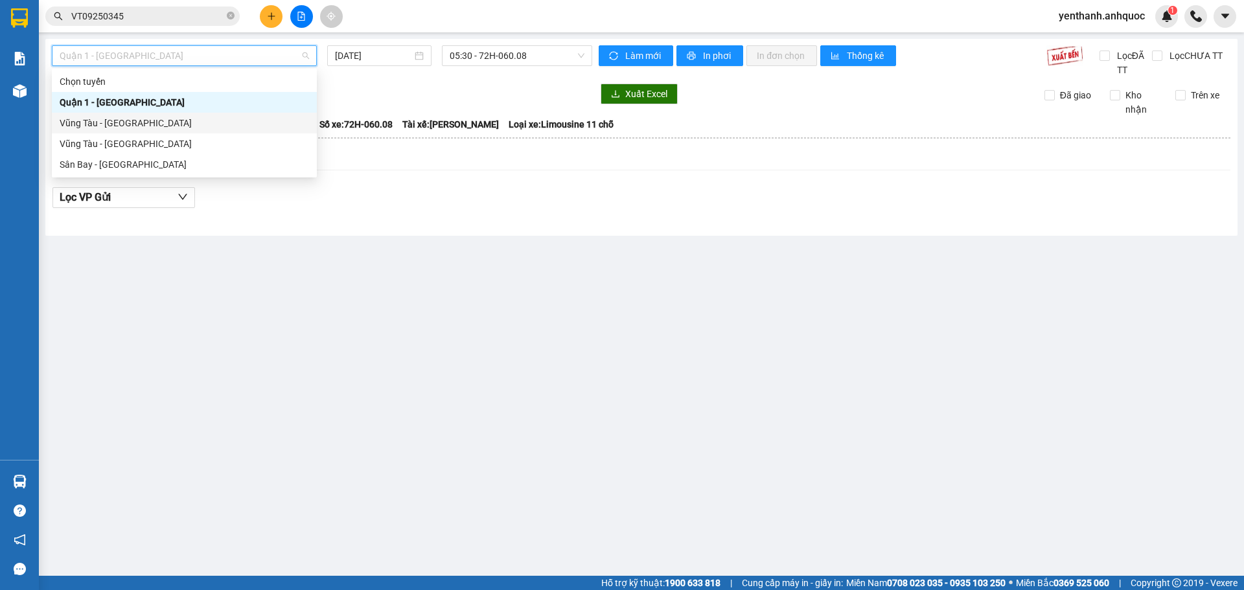
click at [206, 121] on div "Vũng Tàu - [GEOGRAPHIC_DATA]" at bounding box center [184, 123] width 249 height 14
type input "[DATE]"
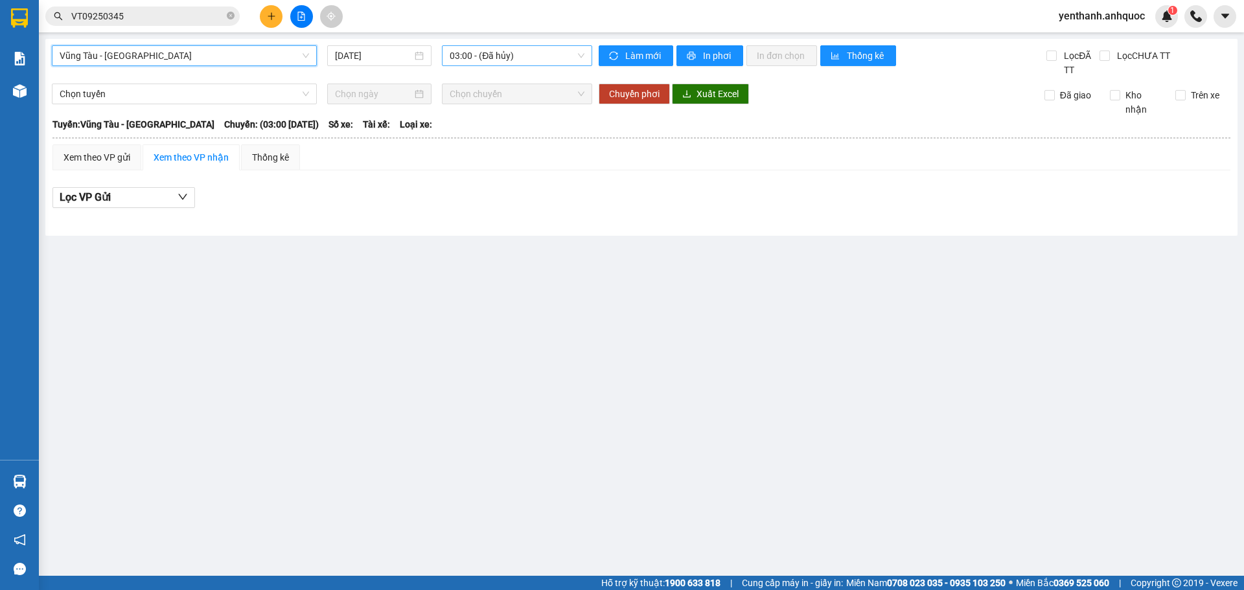
click at [554, 61] on span "03:00 - (Đã hủy)" at bounding box center [517, 55] width 135 height 19
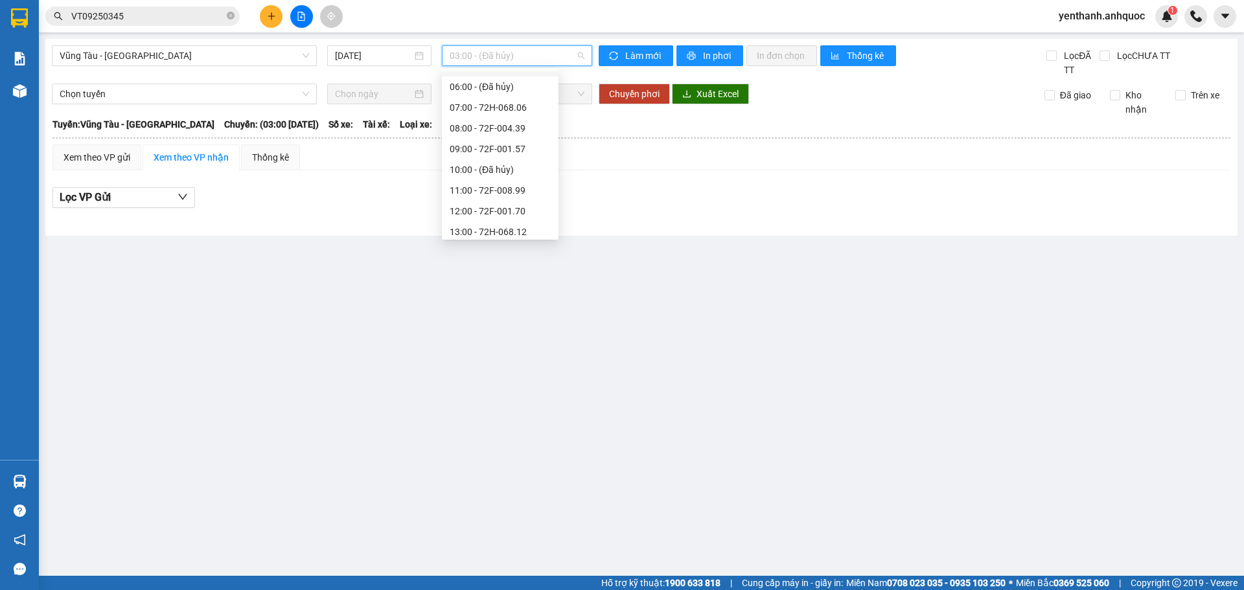
scroll to position [194, 0]
click at [496, 118] on div "12:00 - 72F-001.70" at bounding box center [500, 115] width 101 height 14
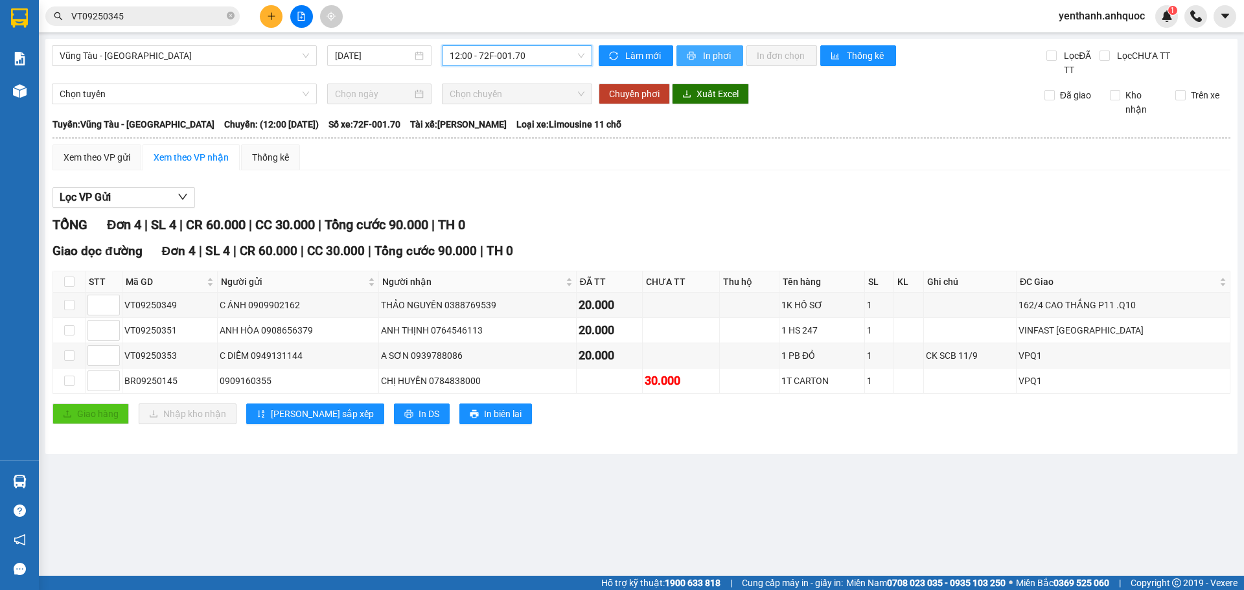
click at [706, 64] on button "In phơi" at bounding box center [709, 55] width 67 height 21
drag, startPoint x: 184, startPoint y: 360, endPoint x: 126, endPoint y: 363, distance: 57.8
click at [126, 363] on div "VT09250353" at bounding box center [169, 356] width 91 height 14
copy div "VT09250353"
click at [179, 24] on span "VT09250345" at bounding box center [142, 15] width 194 height 19
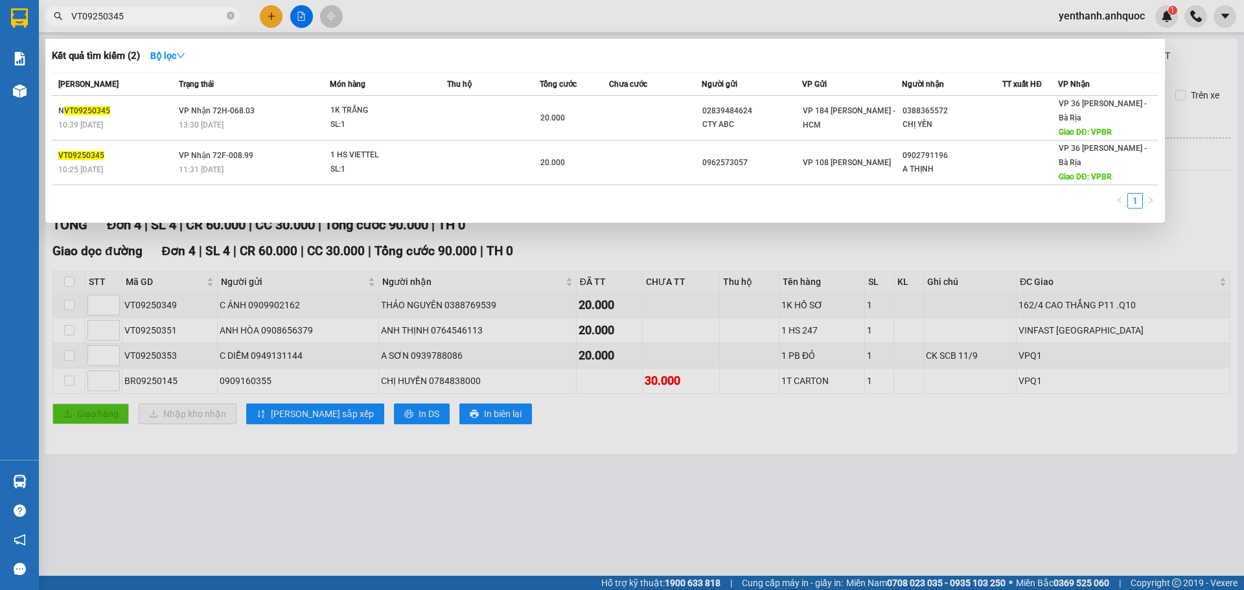
click at [183, 21] on input "VT09250345" at bounding box center [147, 16] width 153 height 14
click at [186, 18] on input "VT09250345" at bounding box center [147, 16] width 153 height 14
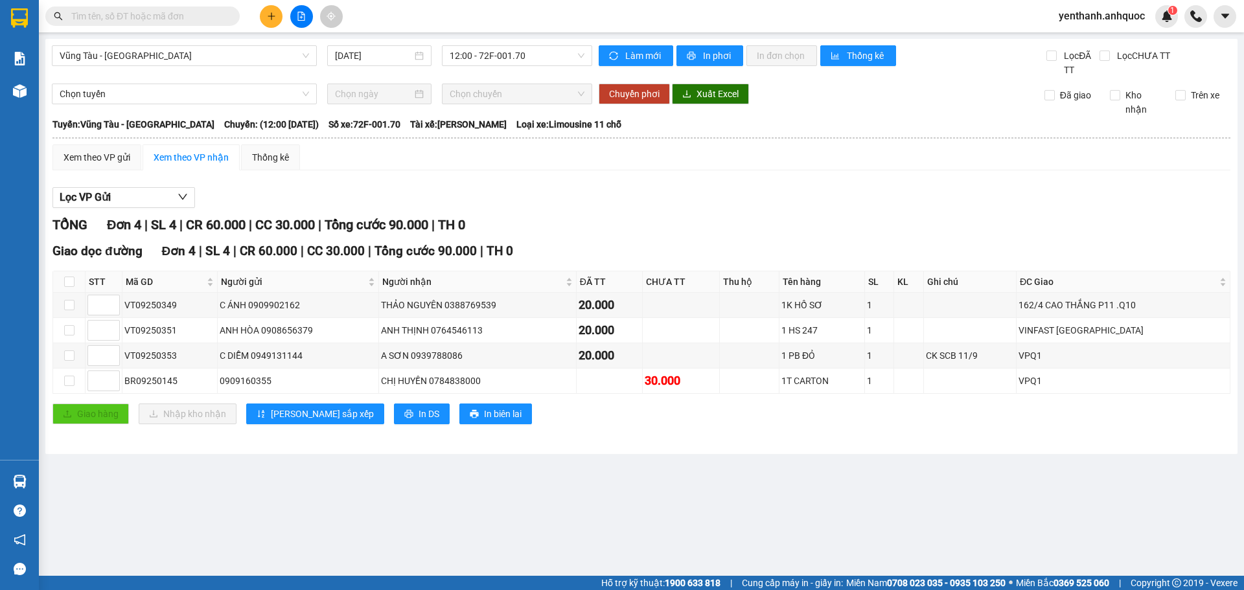
paste input "VT09250353"
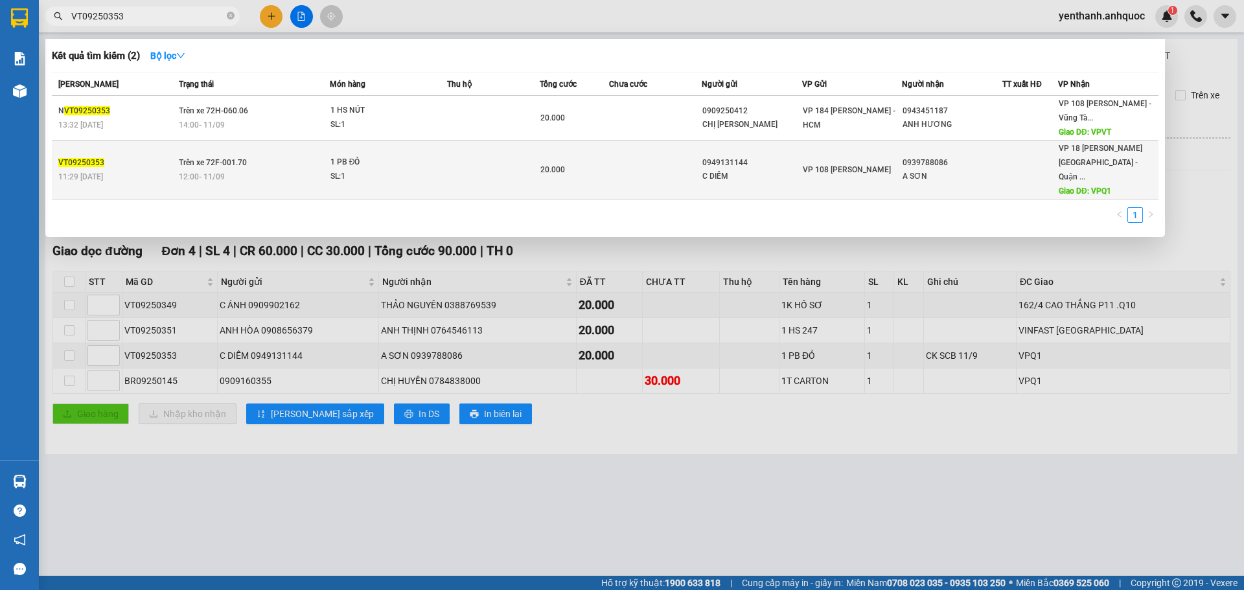
type input "VT09250353"
click at [408, 156] on div "1 PB ĐỎ" at bounding box center [378, 163] width 97 height 14
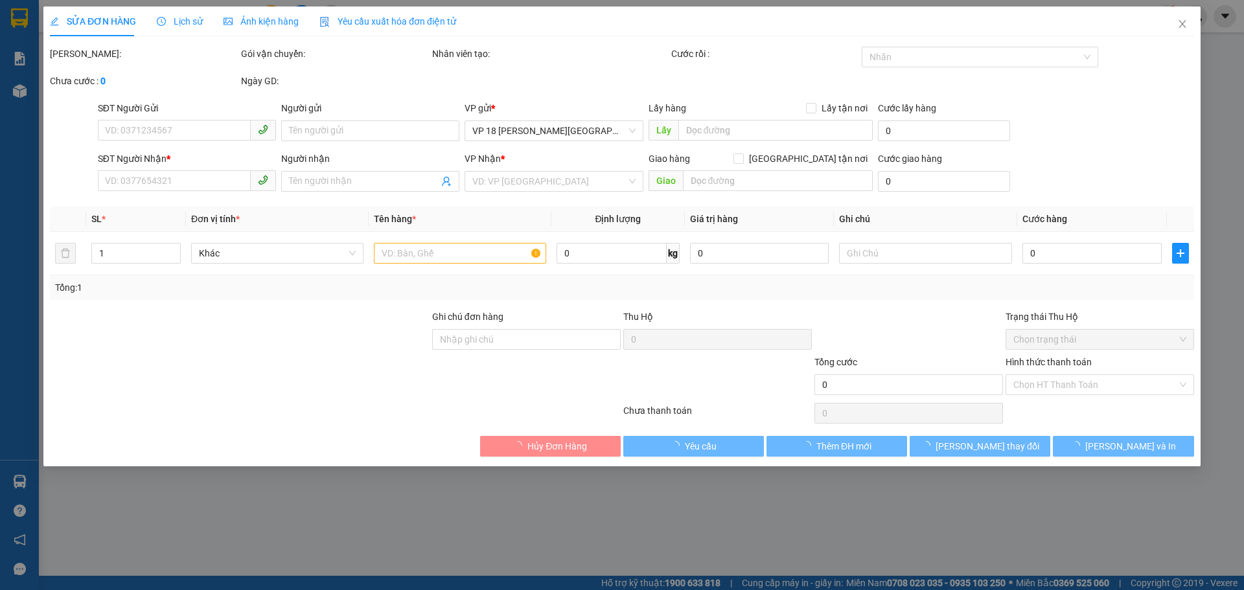
type input "0949131144"
type input "C DIỄM"
type input "0939788086"
type input "A SƠN"
type input "VPQ1"
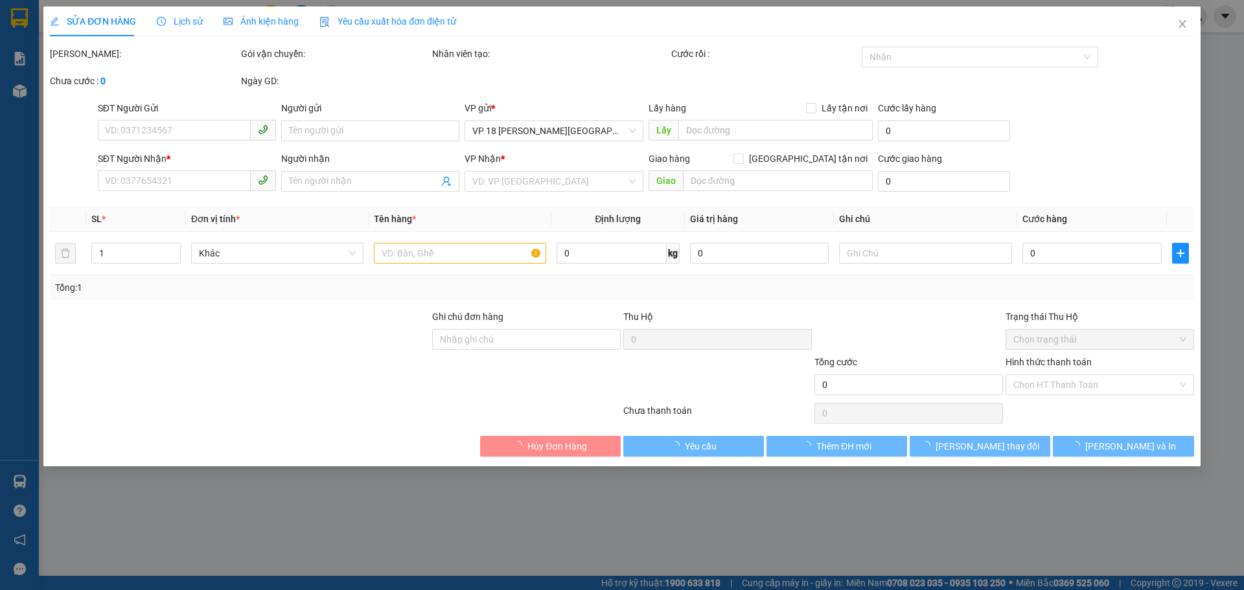
type input "20.000"
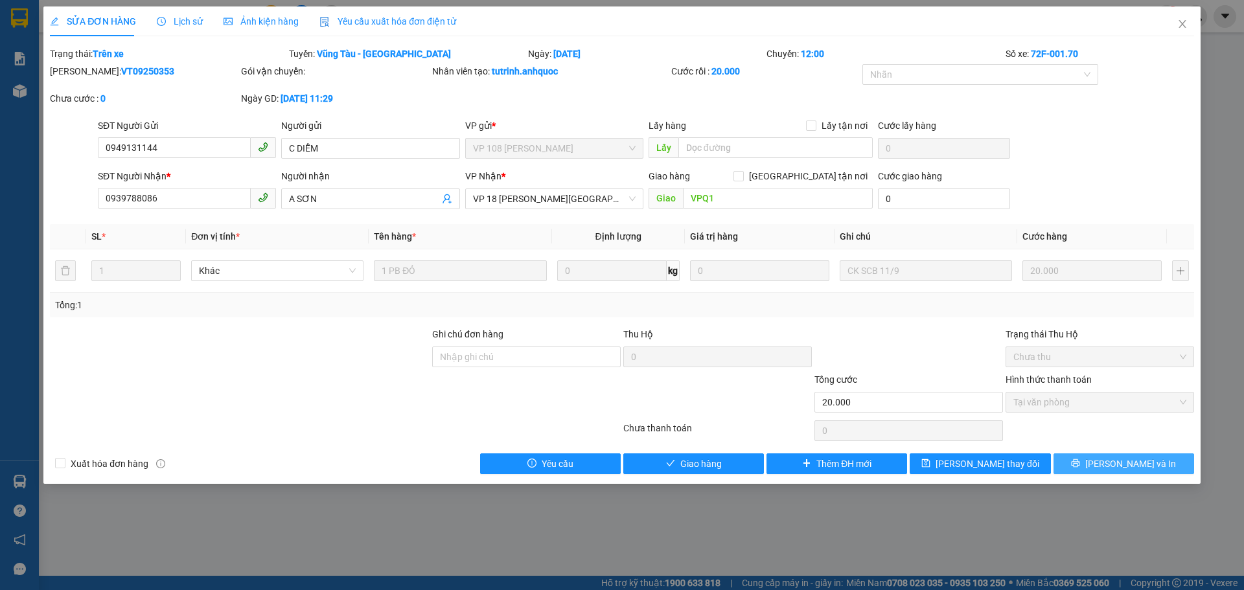
click at [1094, 468] on button "[PERSON_NAME] và In" at bounding box center [1124, 464] width 141 height 21
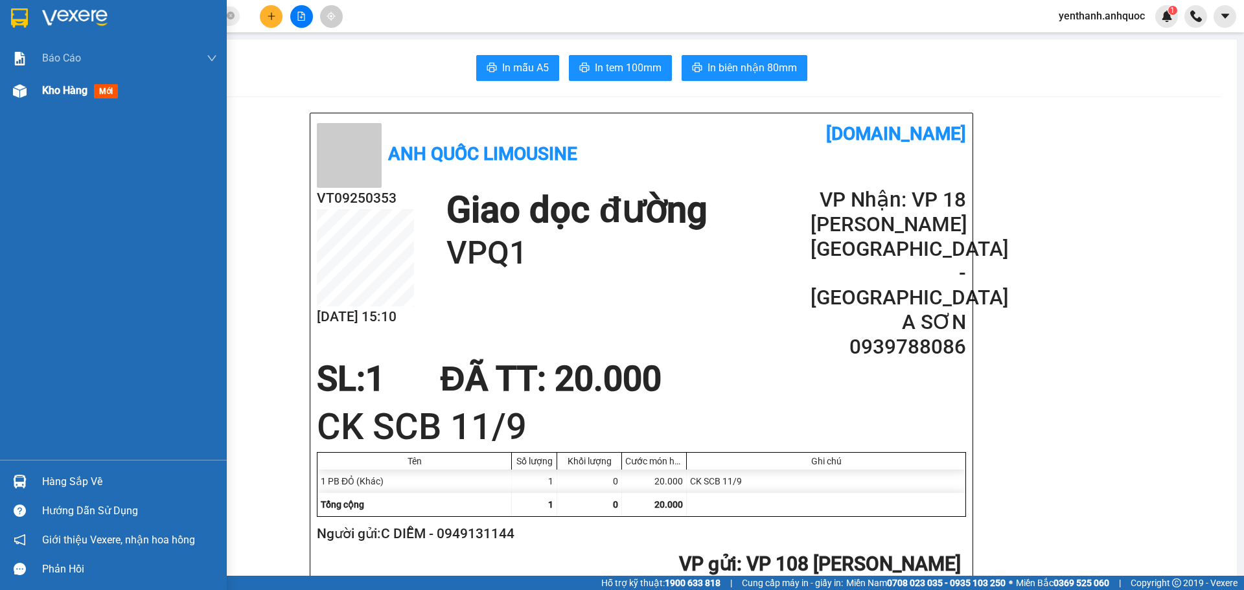
click at [56, 75] on div "Kho hàng mới" at bounding box center [129, 91] width 175 height 32
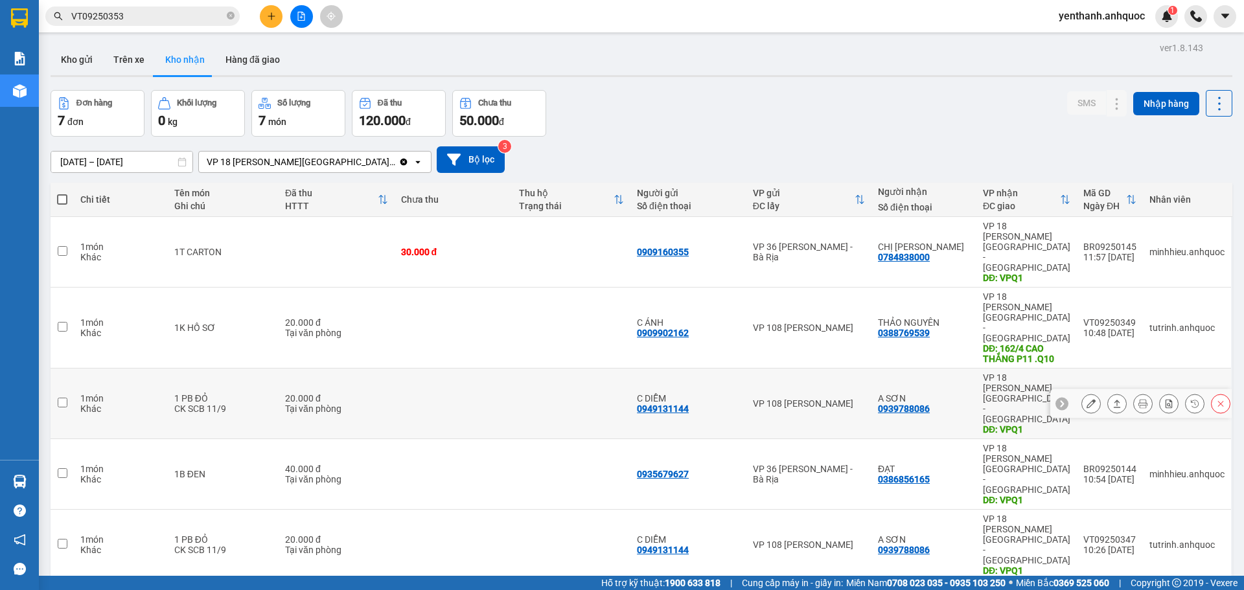
click at [1087, 399] on icon at bounding box center [1091, 403] width 9 height 9
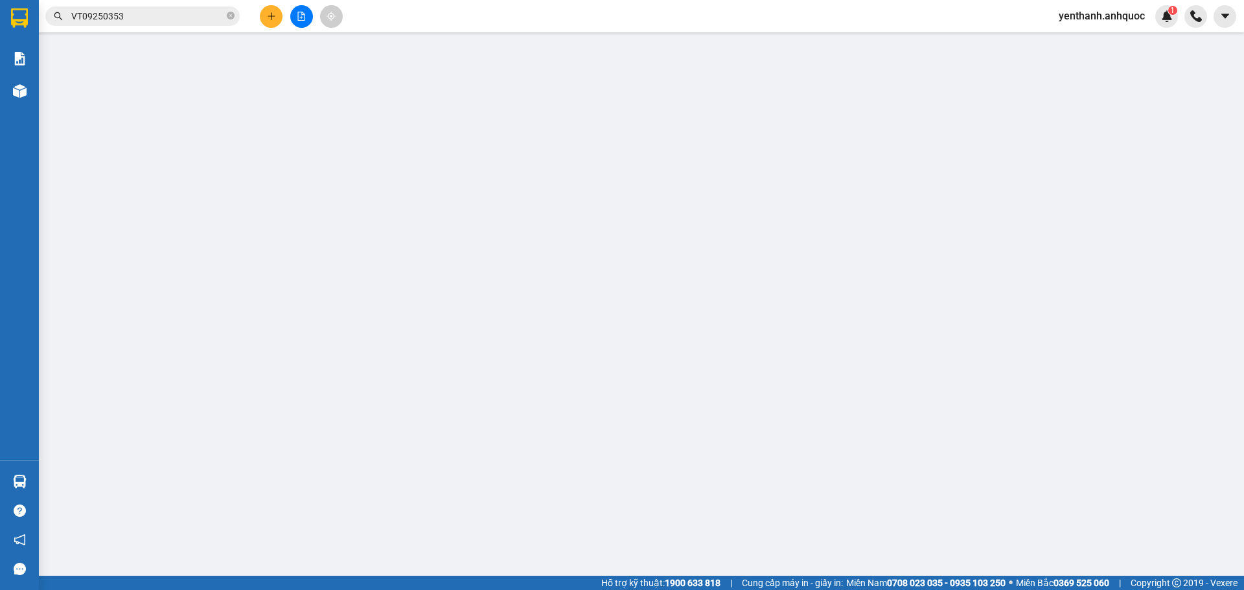
type input "0949131144"
type input "C DIỄM"
type input "0939788086"
type input "A SƠN"
type input "VPQ1"
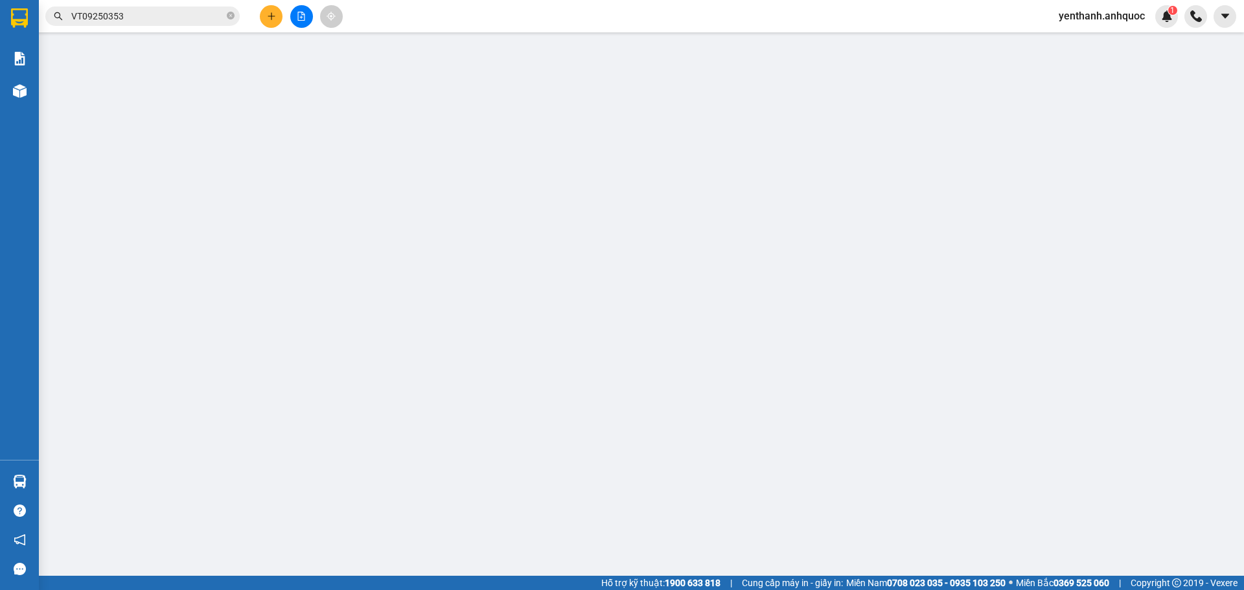
type input "20.000"
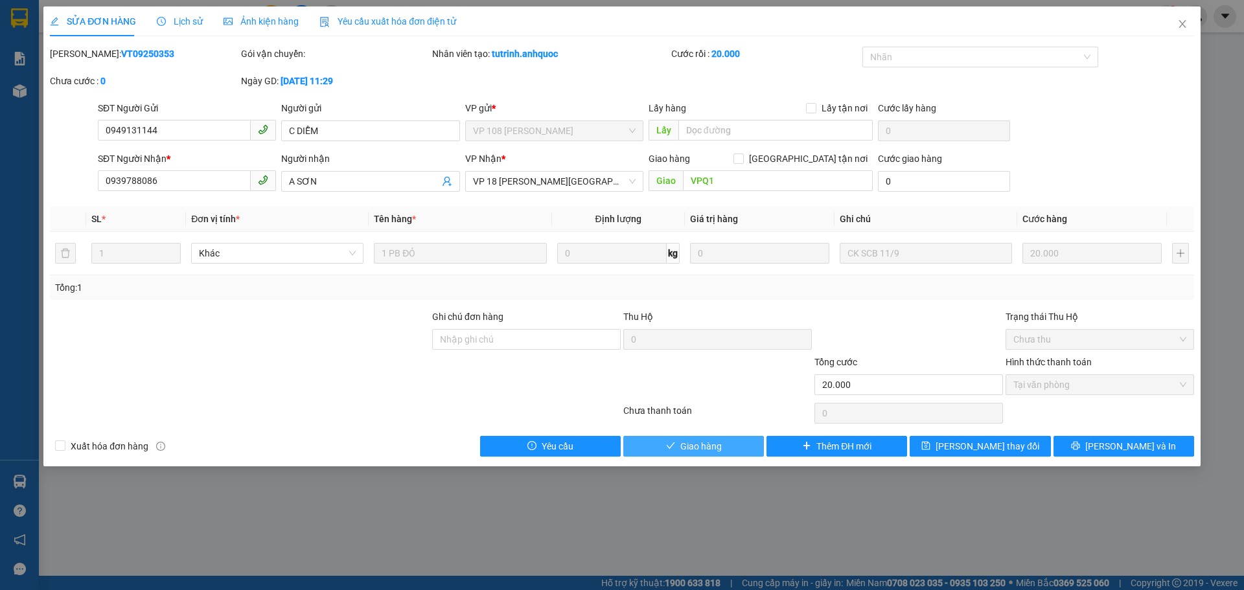
click at [699, 445] on span "Giao hàng" at bounding box center [700, 446] width 41 height 14
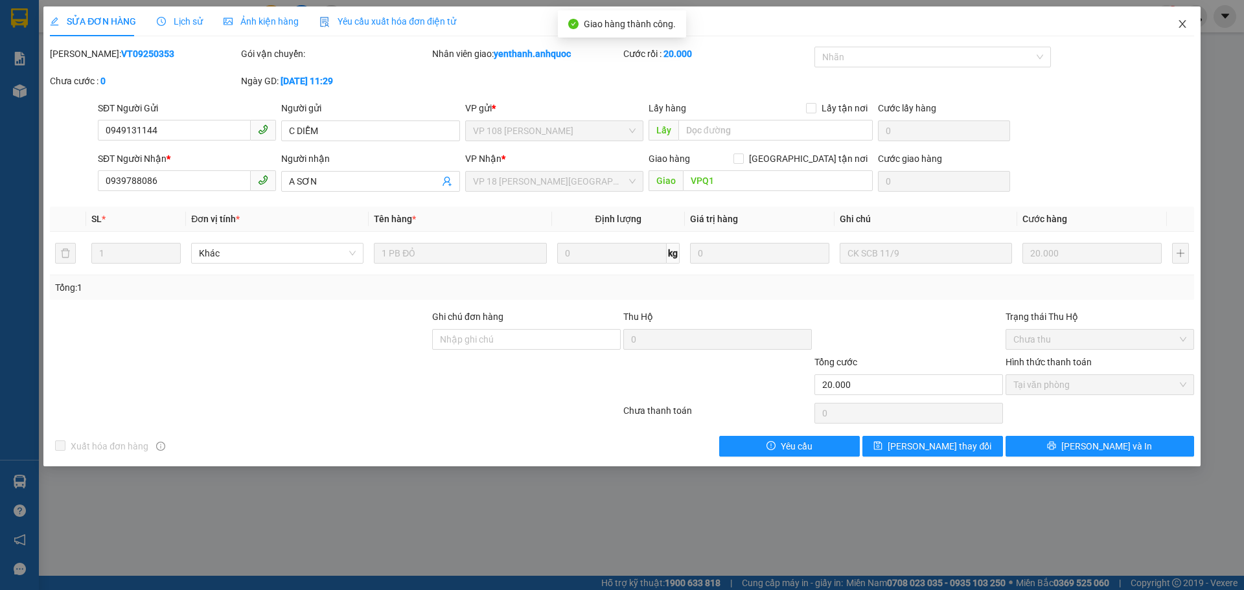
click at [1185, 21] on icon "close" at bounding box center [1182, 24] width 10 height 10
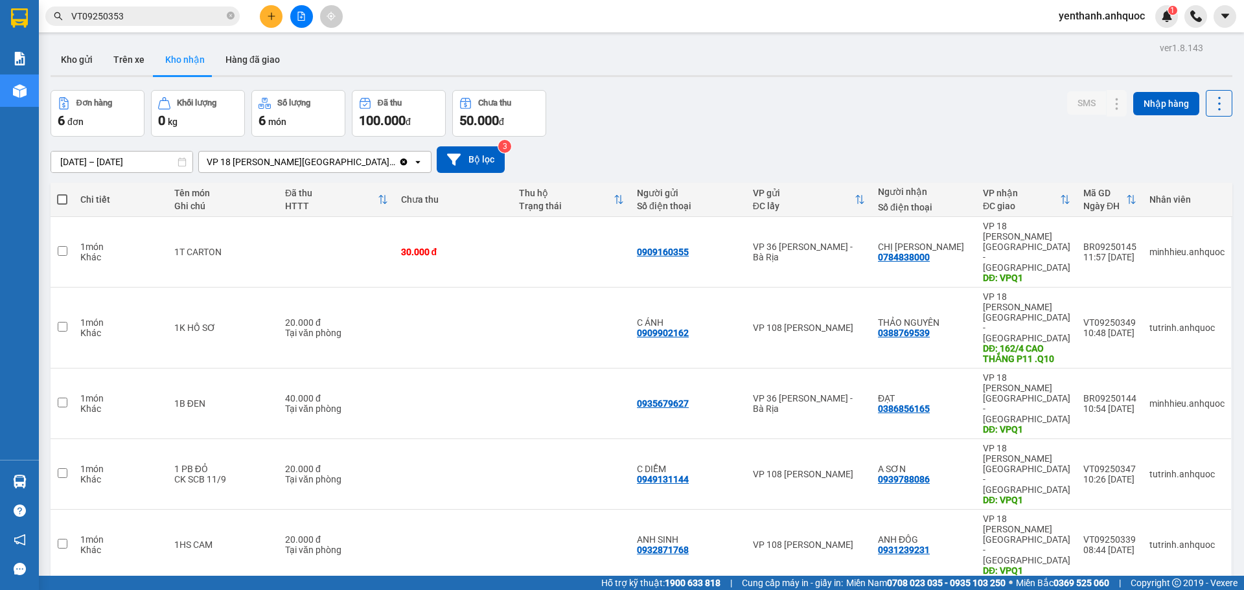
click at [185, 21] on input "VT09250353" at bounding box center [147, 16] width 153 height 14
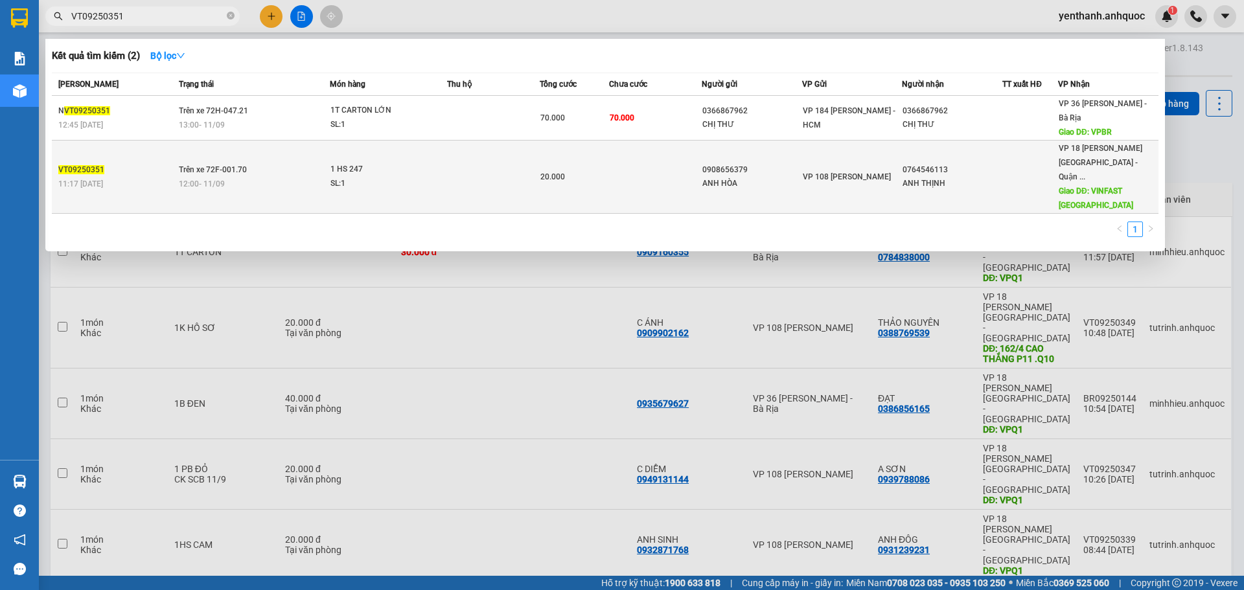
type input "VT09250351"
click at [623, 163] on td at bounding box center [655, 177] width 93 height 73
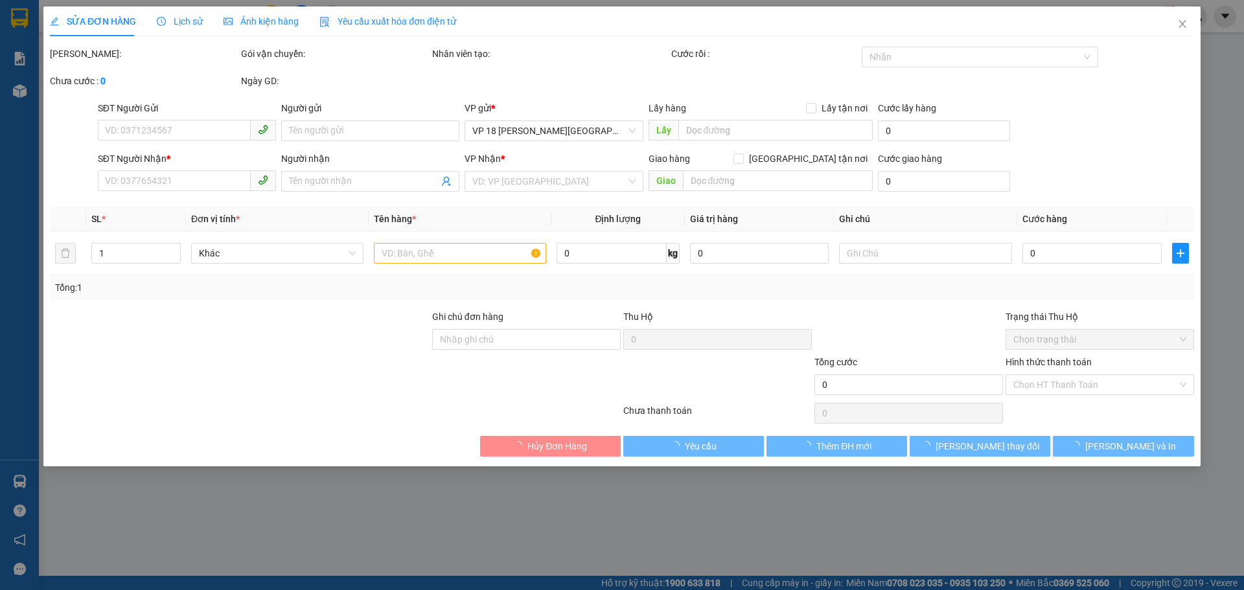
type input "0908656379"
type input "ANH HÒA"
type input "0764546113"
type input "ANH THỊNH"
type input "VINFAST [GEOGRAPHIC_DATA]"
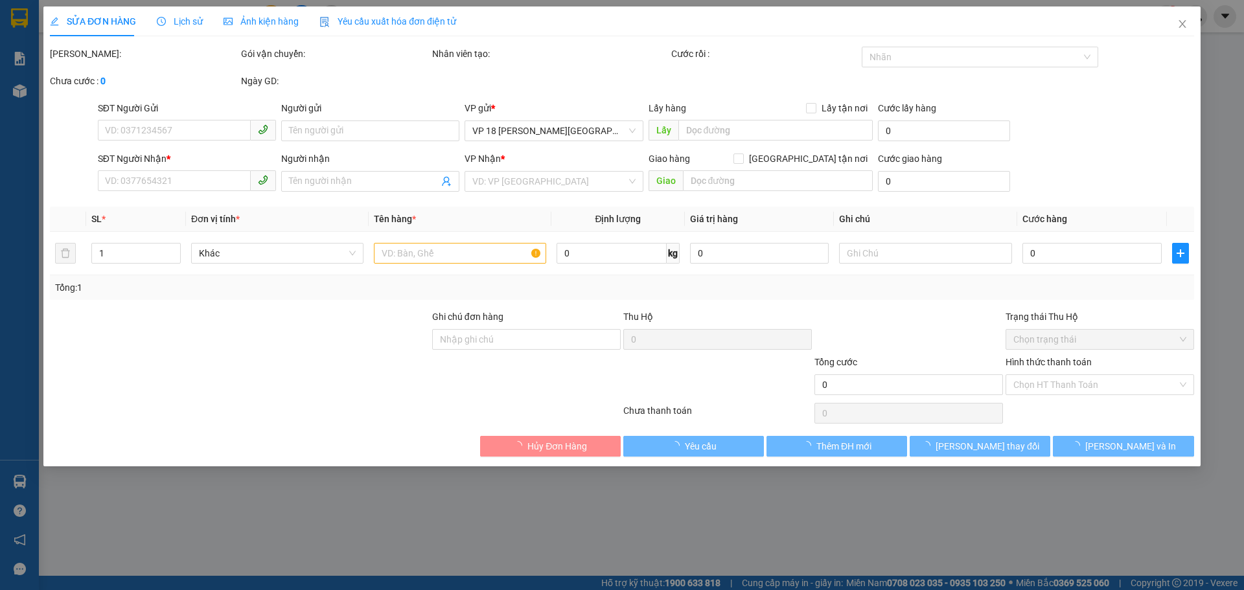
type input "20.000"
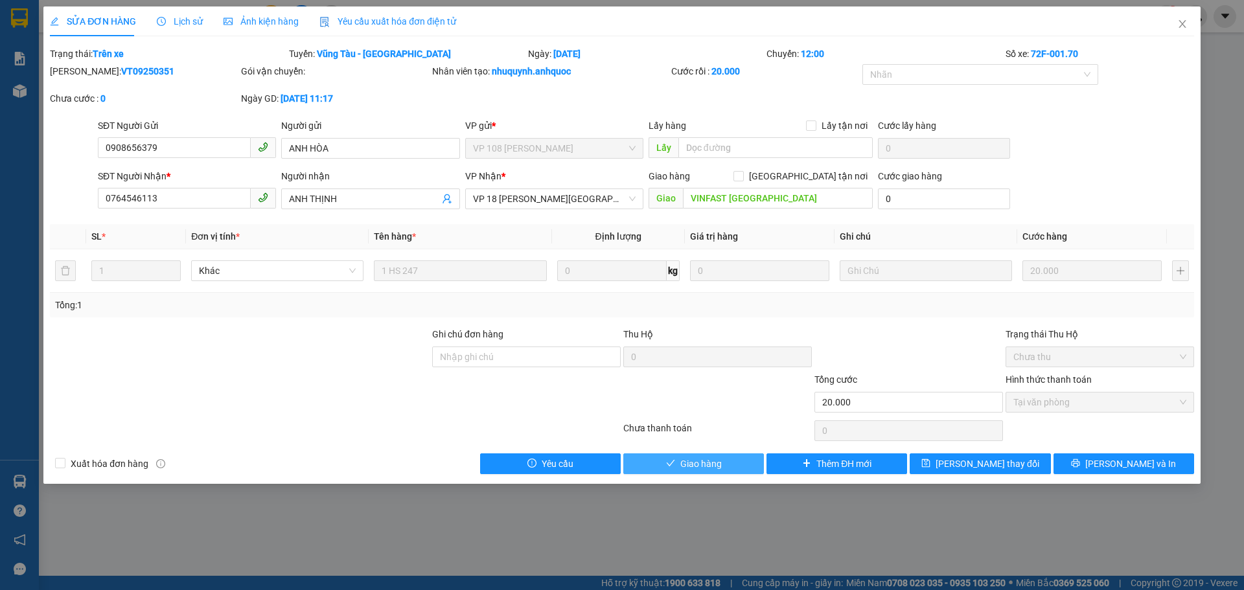
click at [701, 463] on span "Giao hàng" at bounding box center [700, 464] width 41 height 14
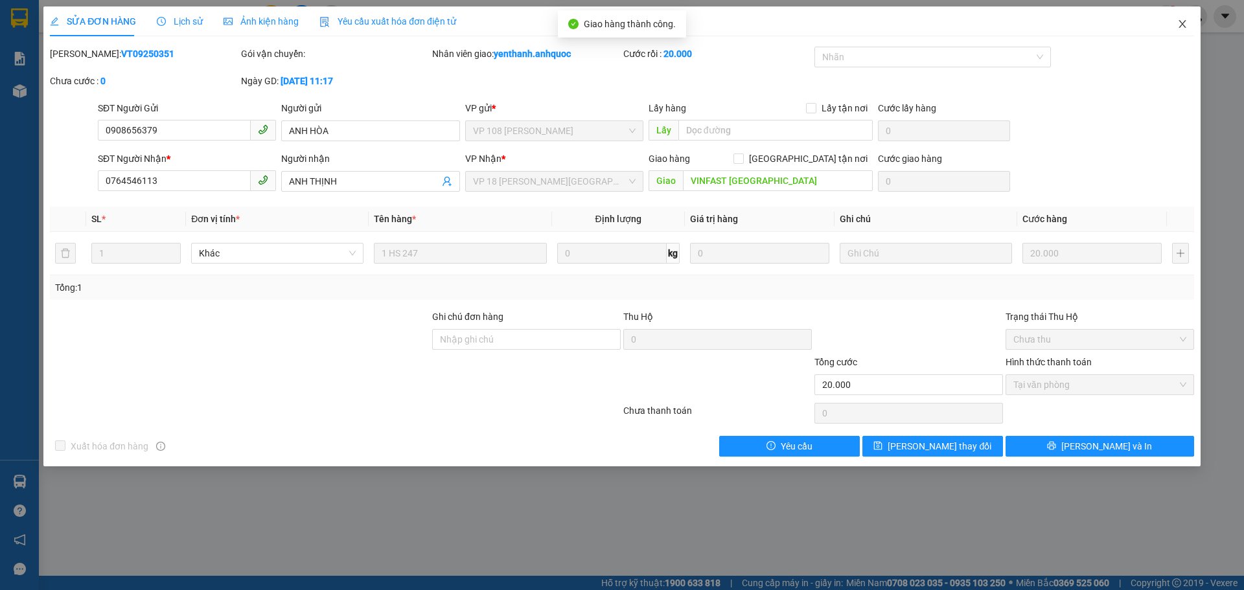
click at [1185, 25] on icon "close" at bounding box center [1182, 24] width 10 height 10
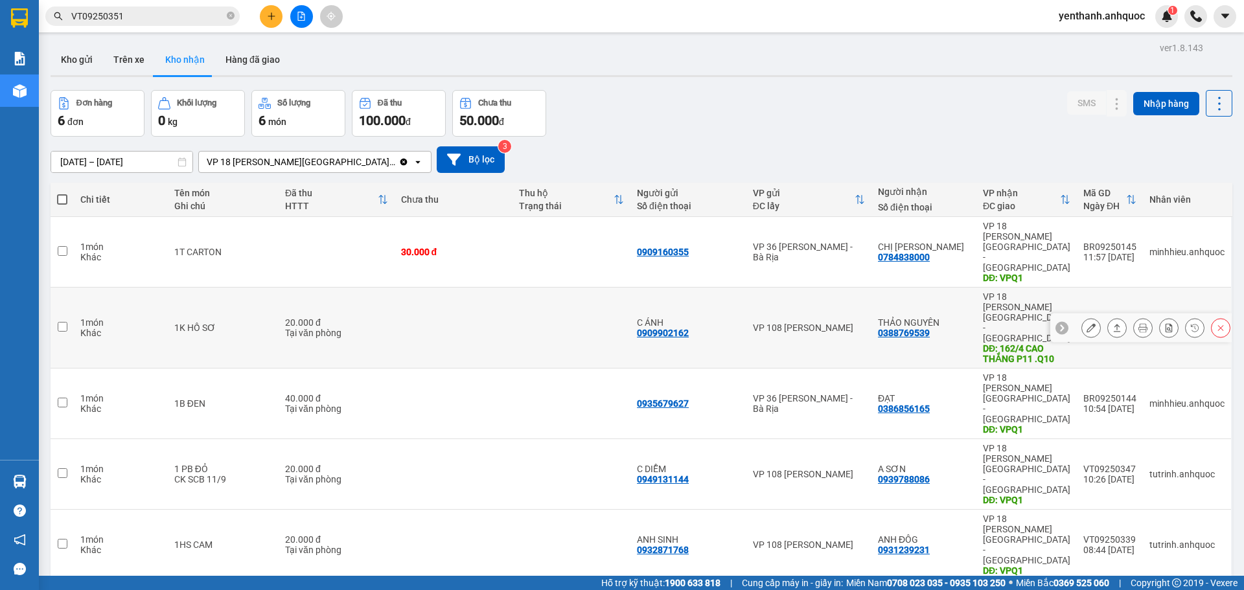
click at [1087, 317] on button at bounding box center [1091, 328] width 18 height 23
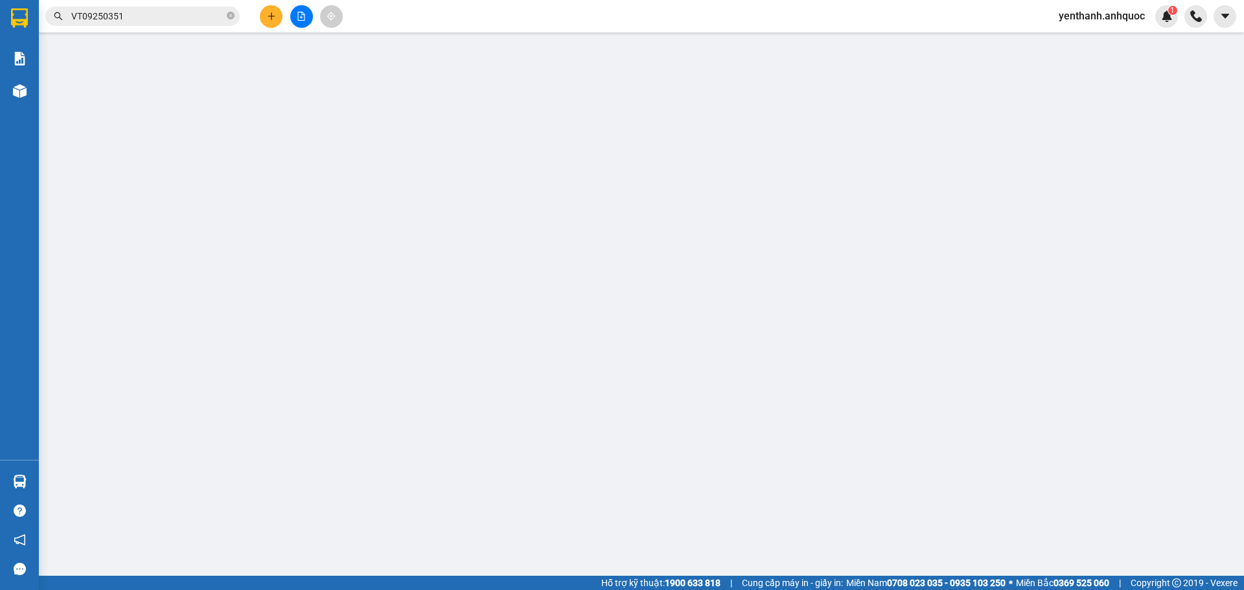
type input "0909902162"
type input "C ÁNH"
type input "0388769539"
type input "THẢO NGUYÊN"
type input "162/4 CAO THẮNG P11 .Q10"
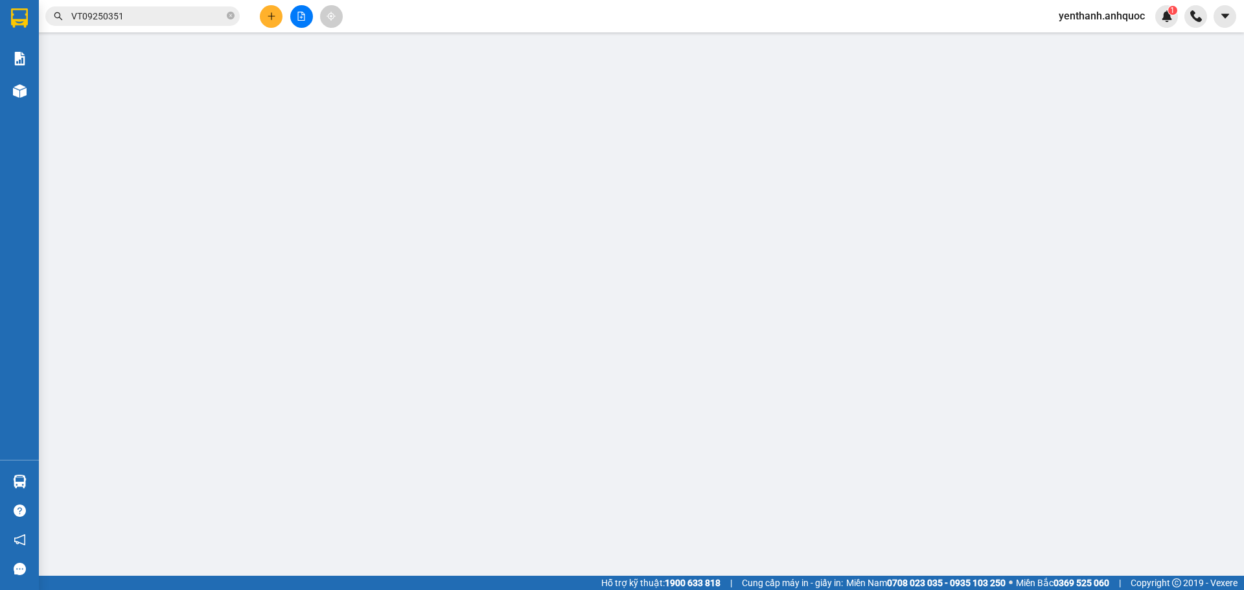
type input "20.000"
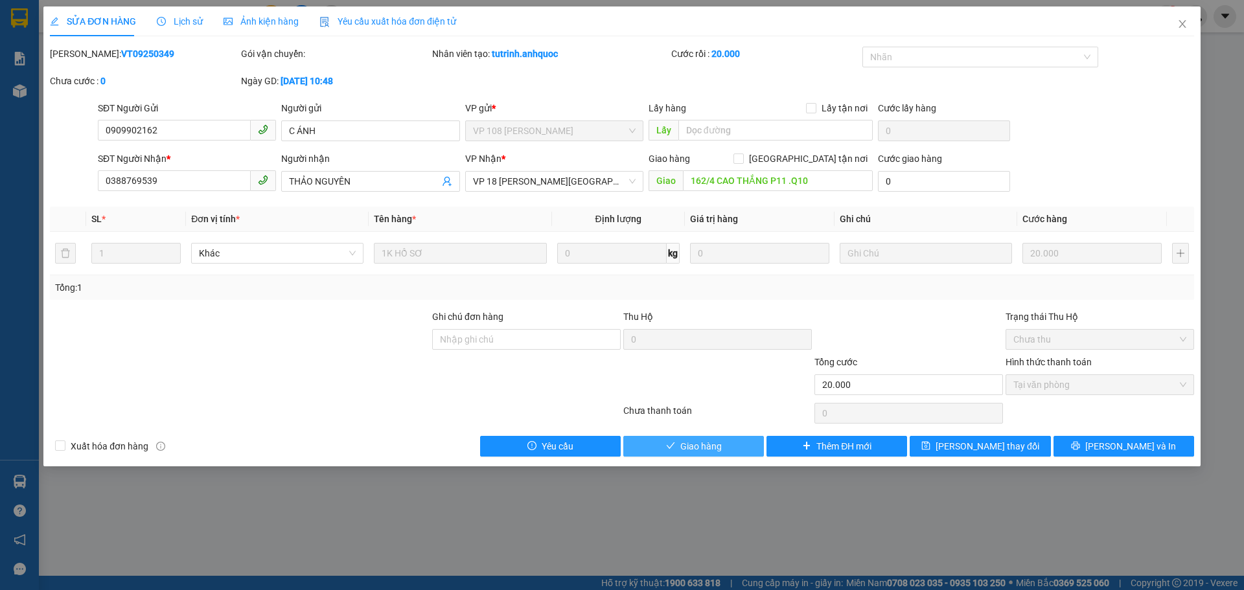
click at [722, 444] on button "Giao hàng" at bounding box center [693, 446] width 141 height 21
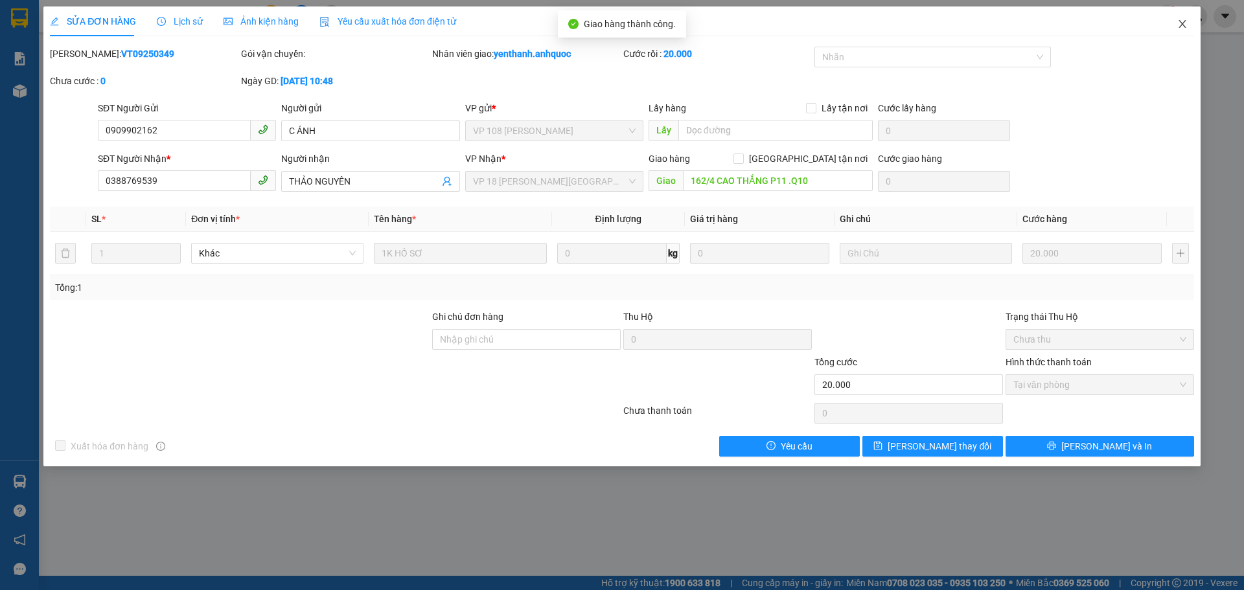
click at [1188, 24] on span "Close" at bounding box center [1182, 24] width 36 height 36
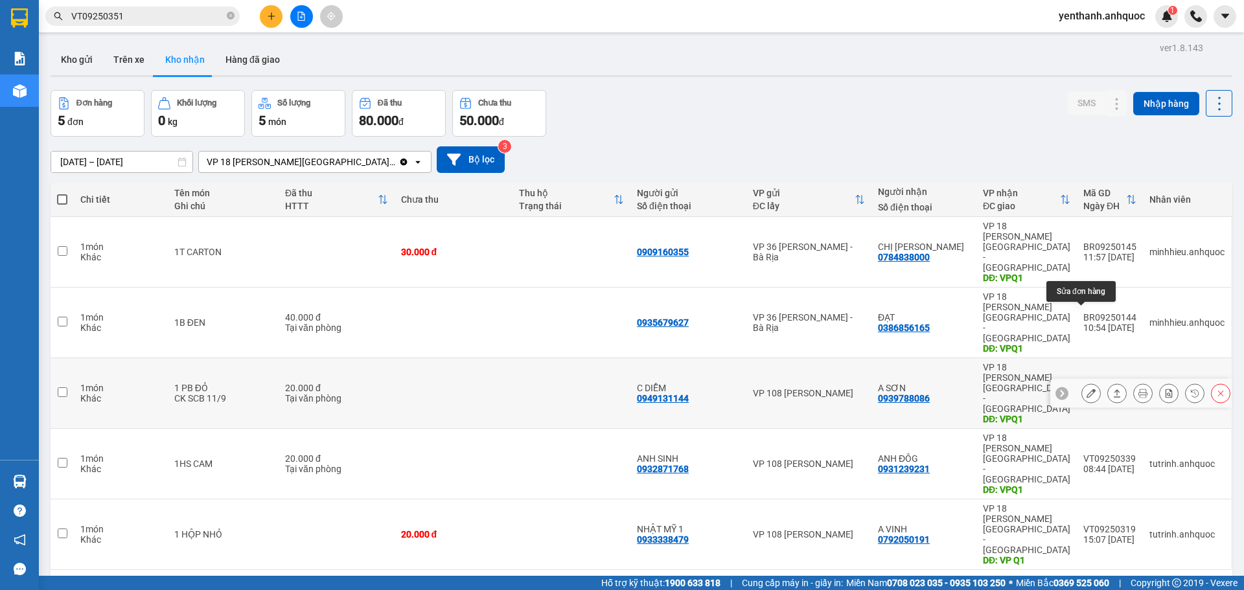
click at [1087, 389] on icon at bounding box center [1091, 393] width 9 height 9
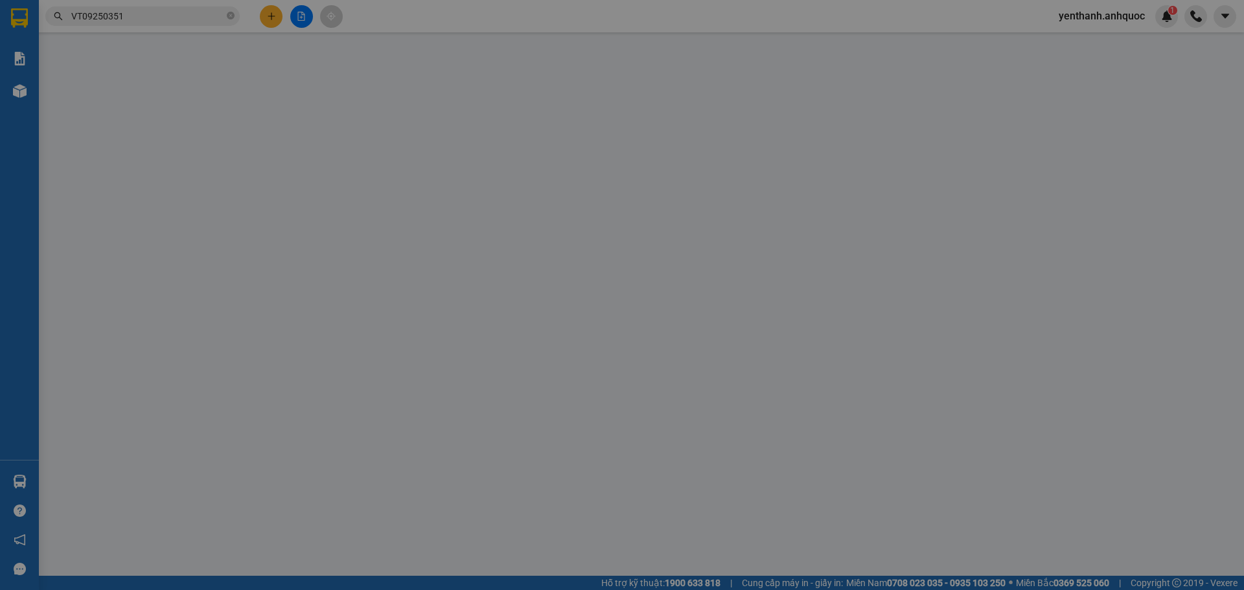
type input "0949131144"
type input "C DIỄM"
type input "0939788086"
type input "A SƠN"
type input "VPQ1"
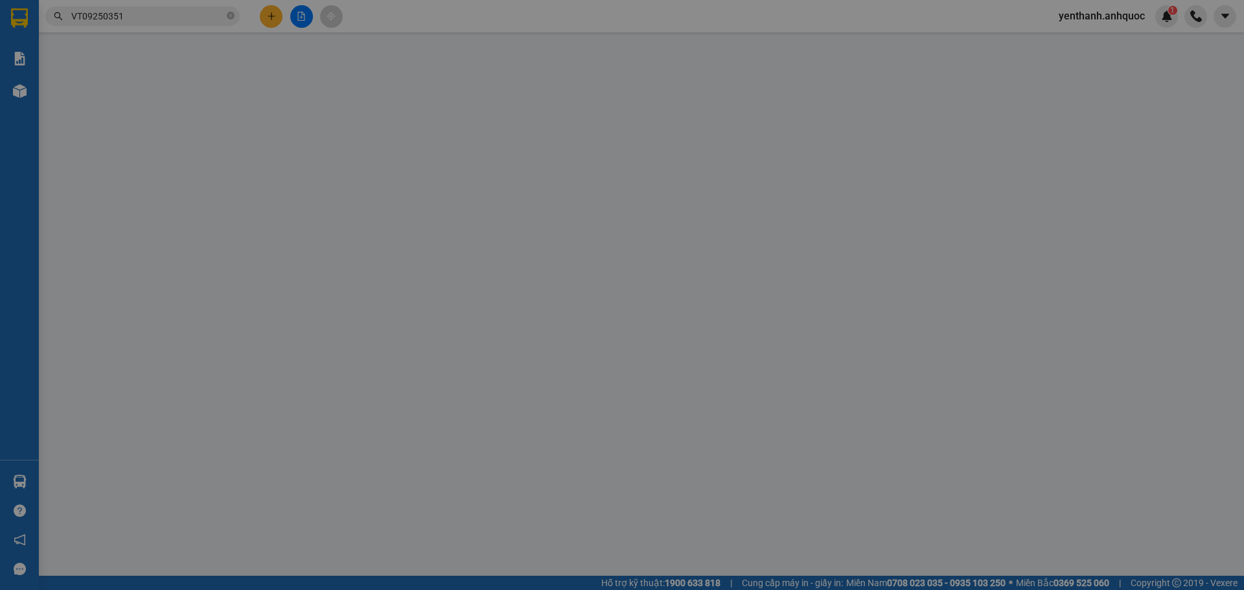
type input "20.000"
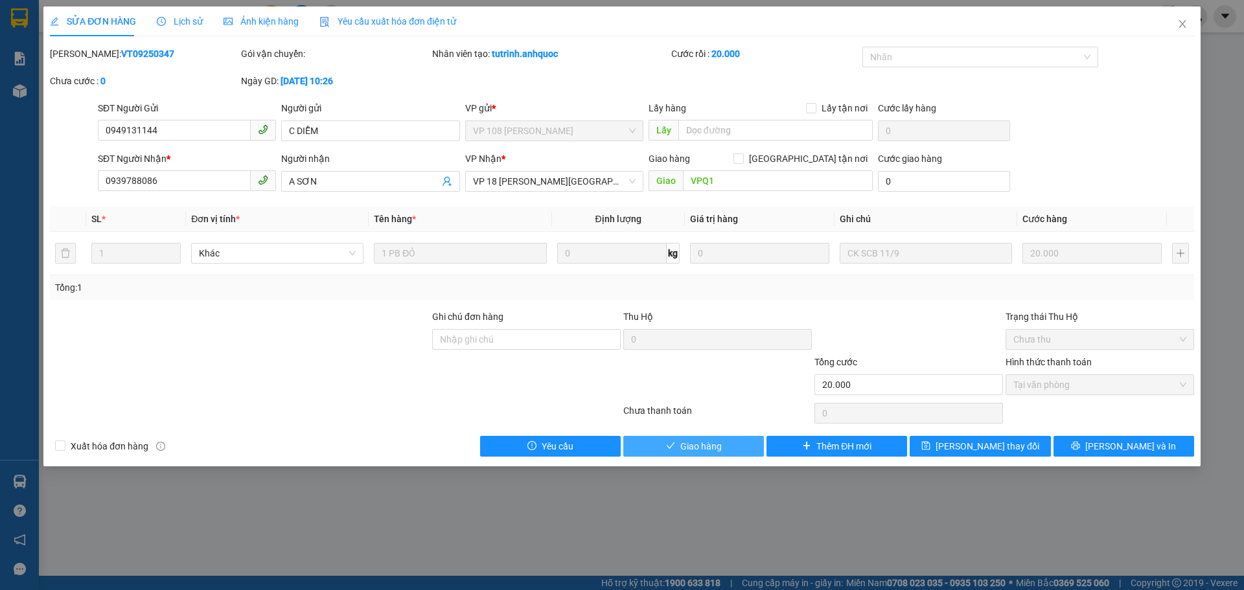
click at [678, 439] on button "Giao hàng" at bounding box center [693, 446] width 141 height 21
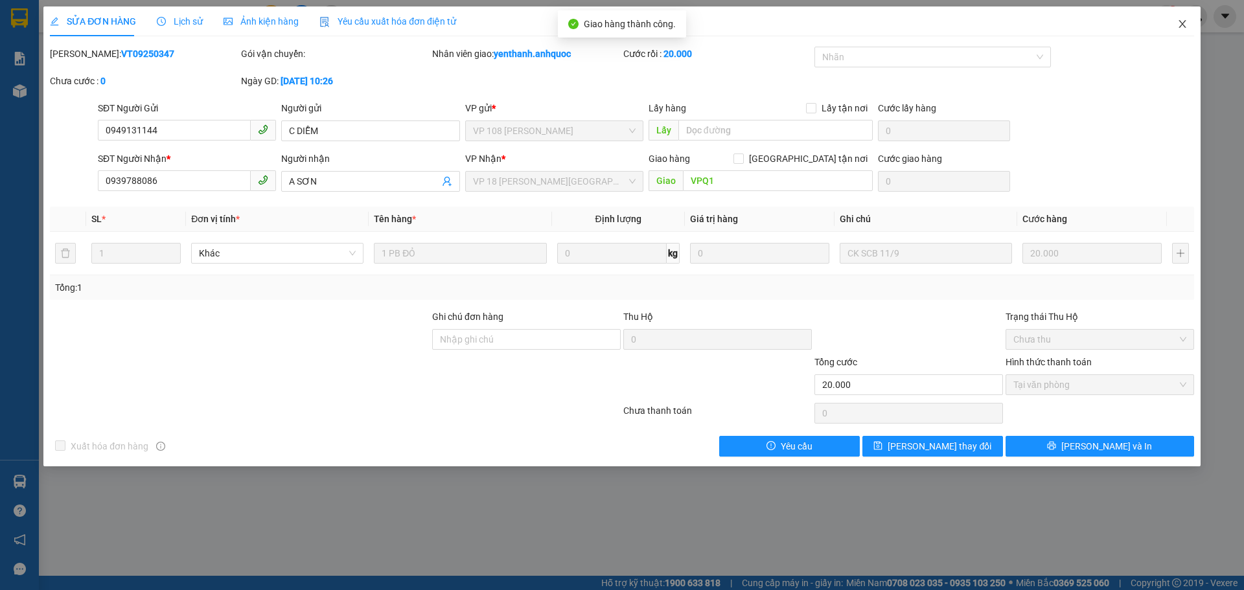
click at [1192, 24] on span "Close" at bounding box center [1182, 24] width 36 height 36
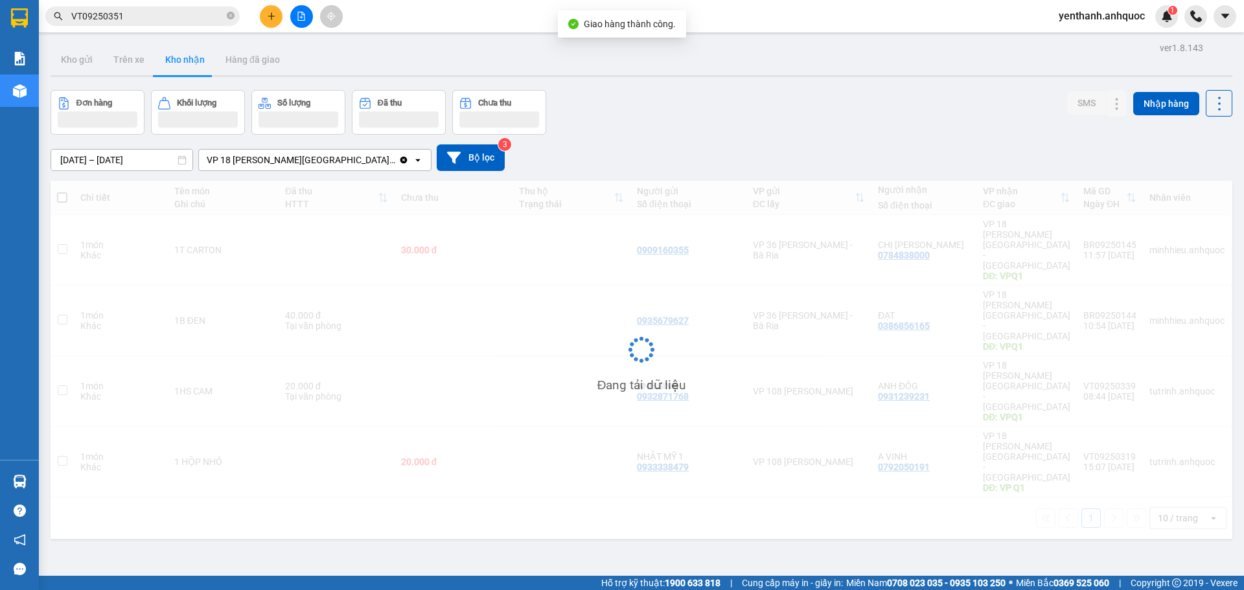
click at [1185, 27] on div at bounding box center [1196, 16] width 23 height 23
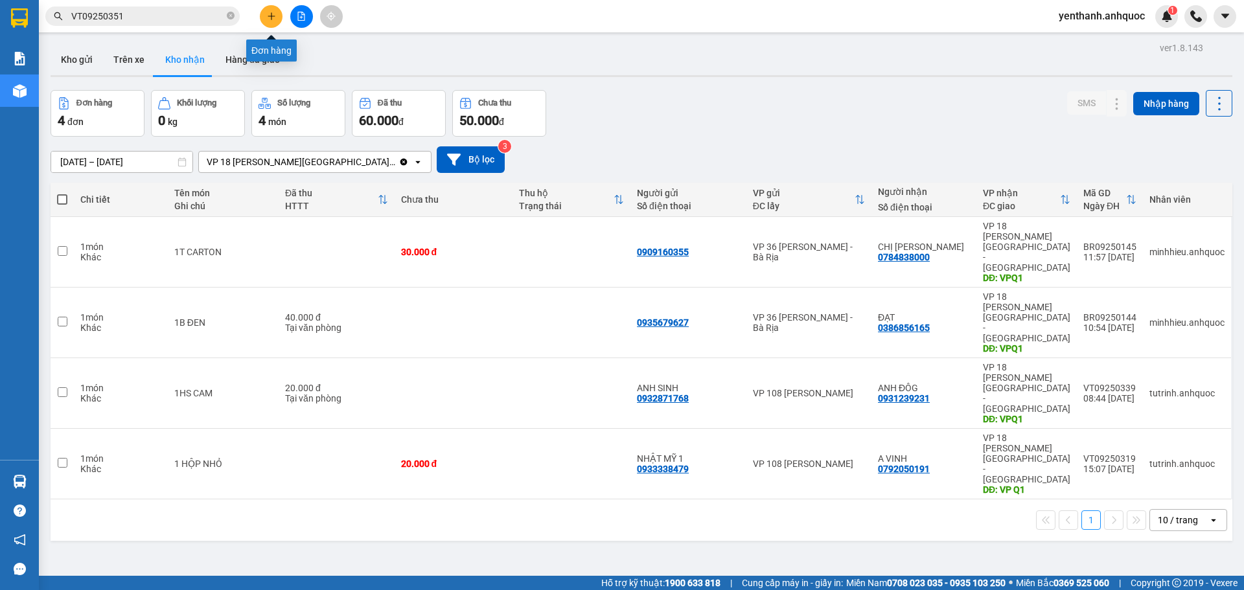
click at [280, 23] on button at bounding box center [271, 16] width 23 height 23
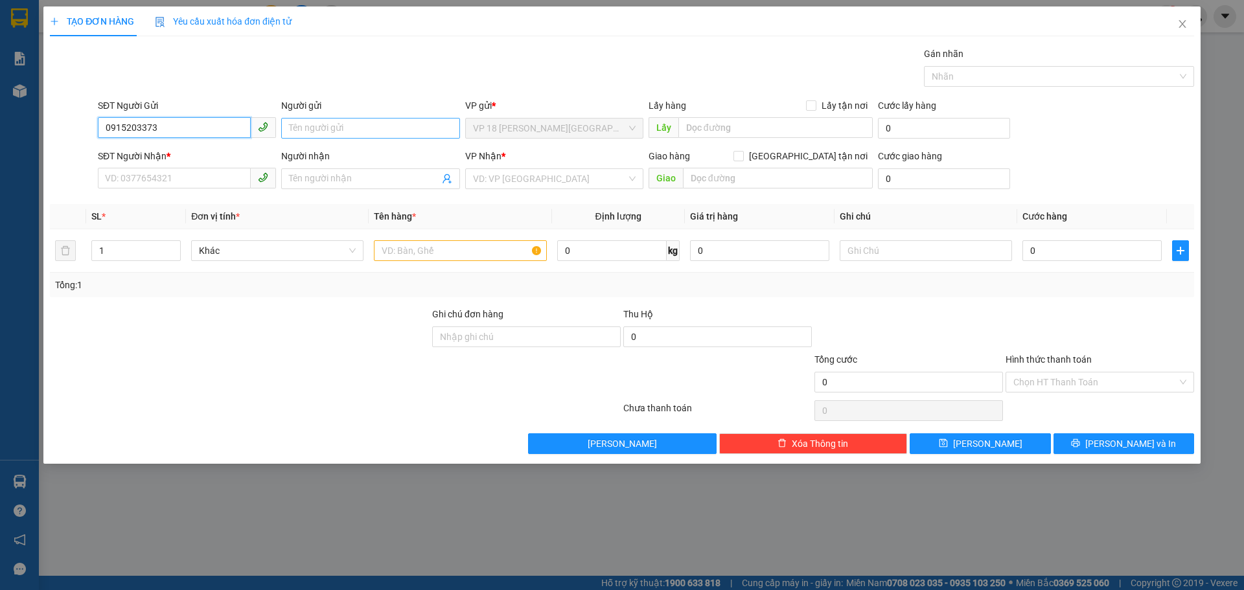
type input "0915203373"
click at [347, 130] on input "Người gửi" at bounding box center [370, 128] width 178 height 21
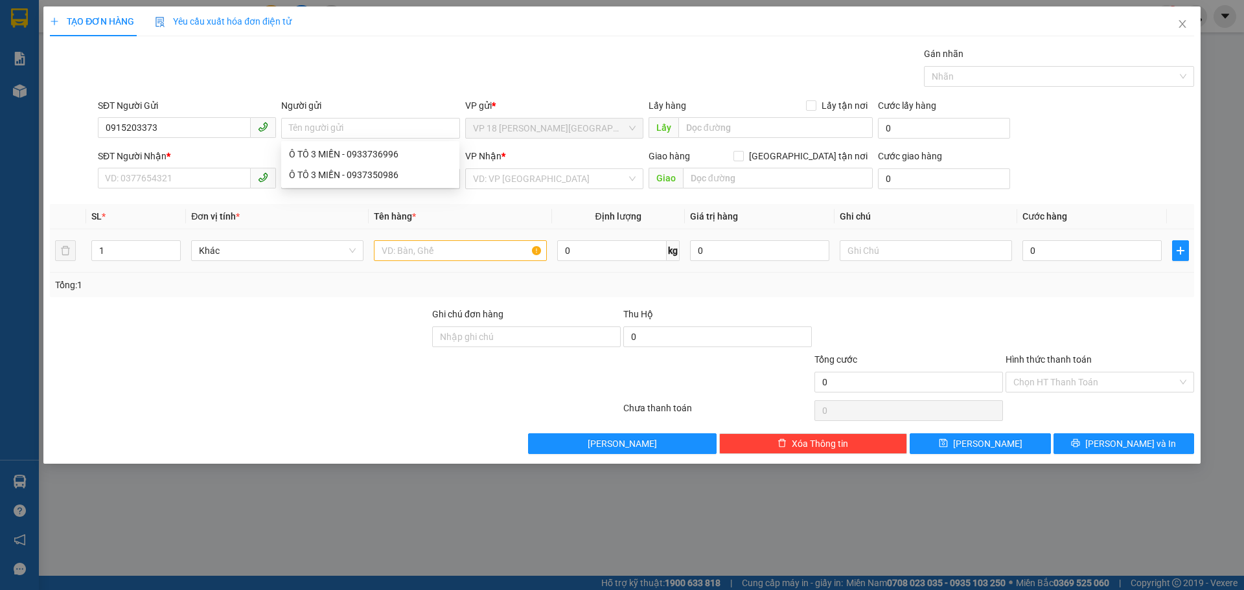
drag, startPoint x: 391, startPoint y: 25, endPoint x: 551, endPoint y: 233, distance: 262.5
click at [421, 81] on div "TẠO ĐƠN HÀNG Yêu cầu xuất hóa đơn điện tử Transit Pickup Surcharge Ids Transit …" at bounding box center [622, 230] width 1144 height 448
click at [377, 135] on input "Người gửi" at bounding box center [370, 128] width 178 height 21
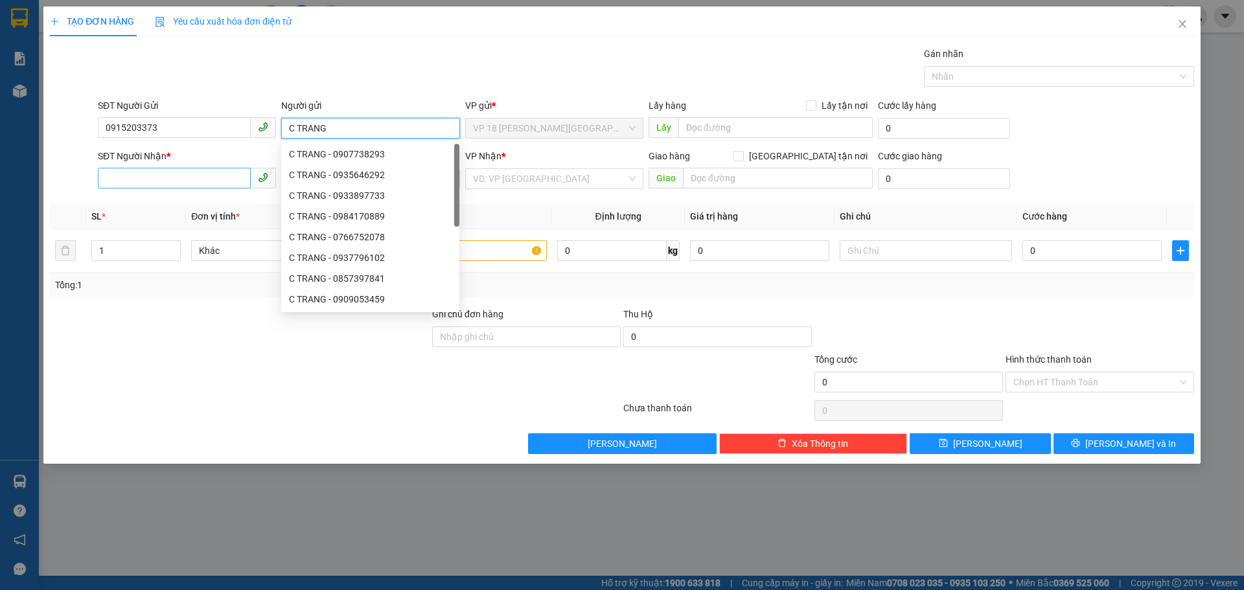
type input "C TRANG"
click at [189, 170] on input "SĐT Người Nhận *" at bounding box center [174, 178] width 153 height 21
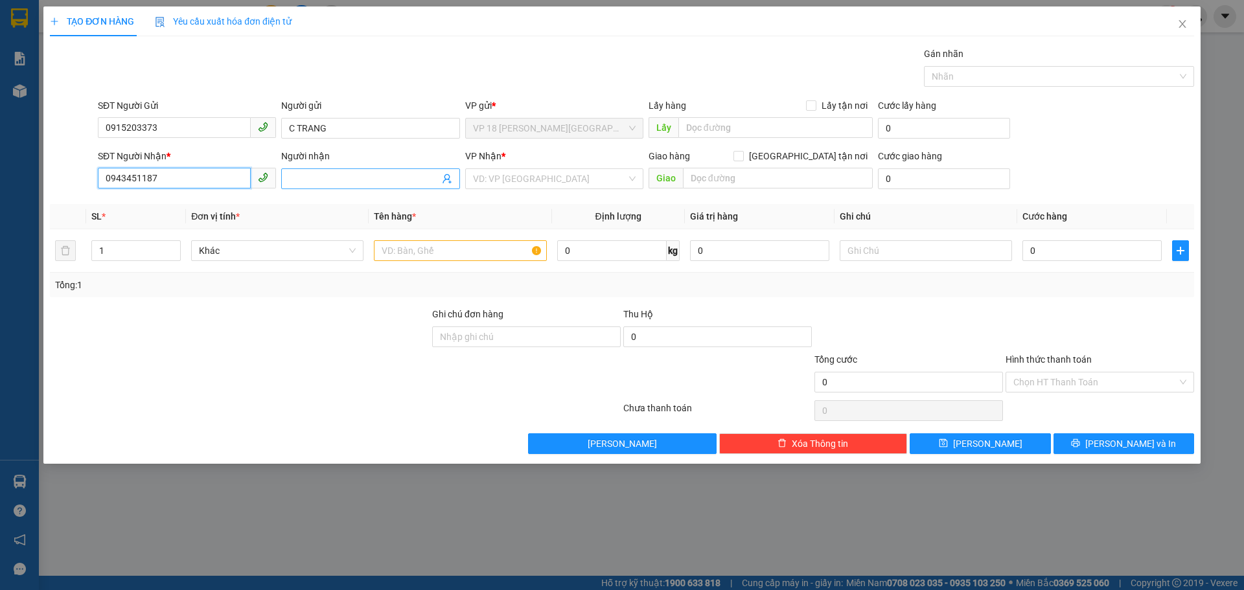
type input "0943451187"
click at [375, 185] on input "Người nhận" at bounding box center [364, 179] width 150 height 14
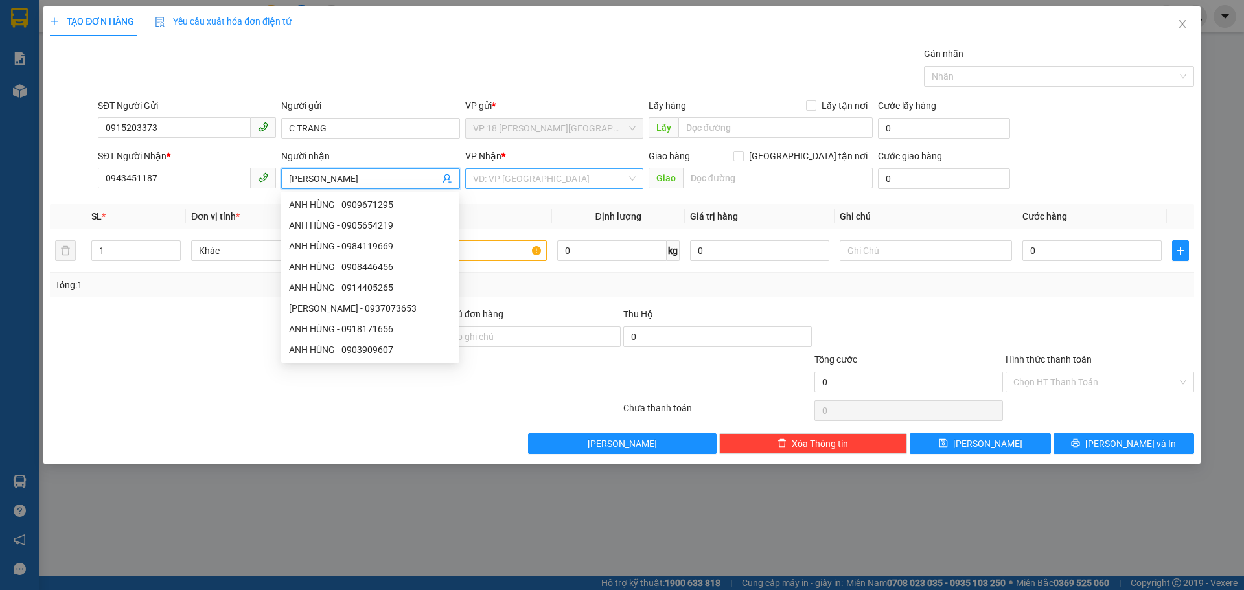
type input "[PERSON_NAME]"
click at [533, 178] on input "search" at bounding box center [550, 178] width 154 height 19
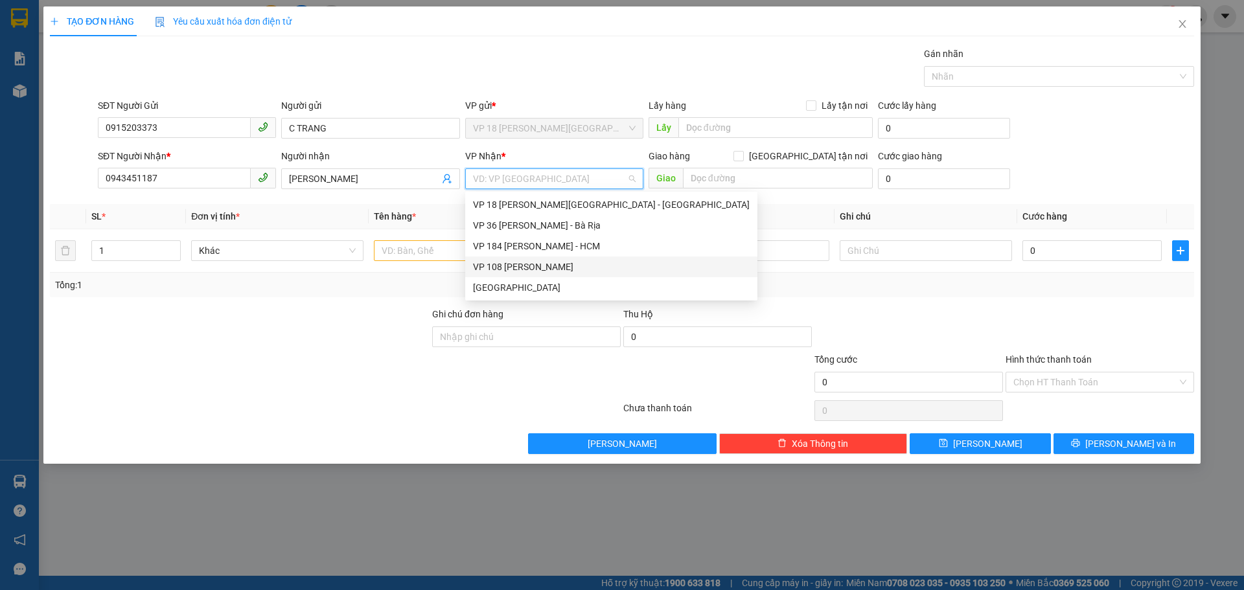
click at [564, 265] on div "VP 108 [PERSON_NAME]" at bounding box center [611, 267] width 277 height 14
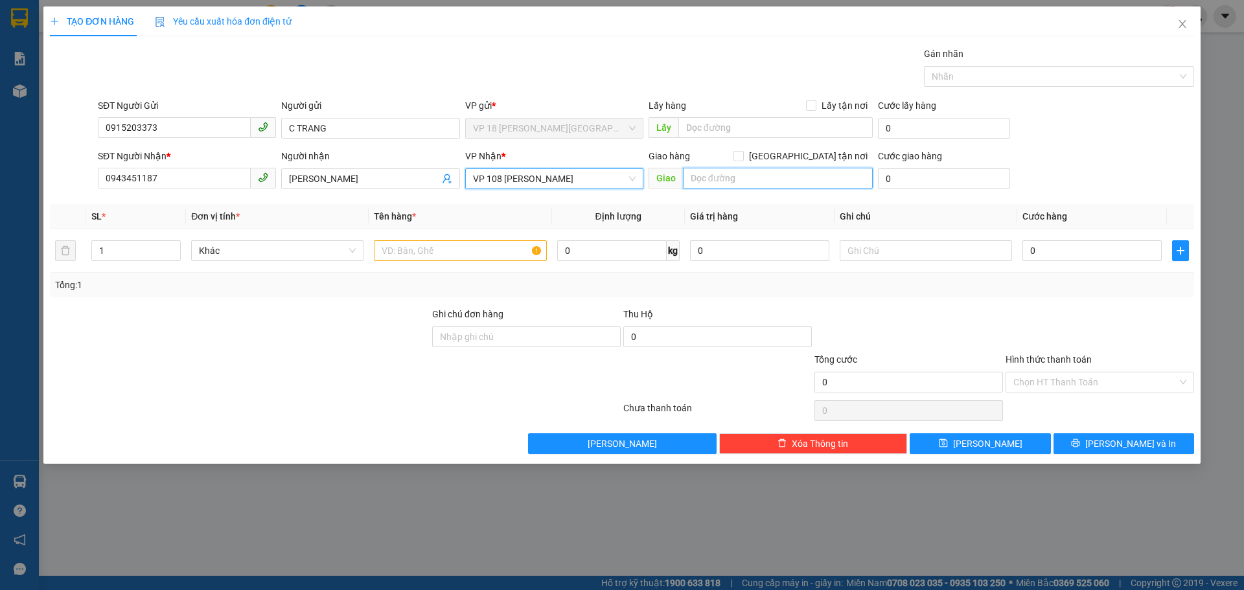
click at [719, 179] on input "text" at bounding box center [778, 178] width 190 height 21
type input "VPVT"
click at [452, 249] on input "text" at bounding box center [460, 250] width 172 height 21
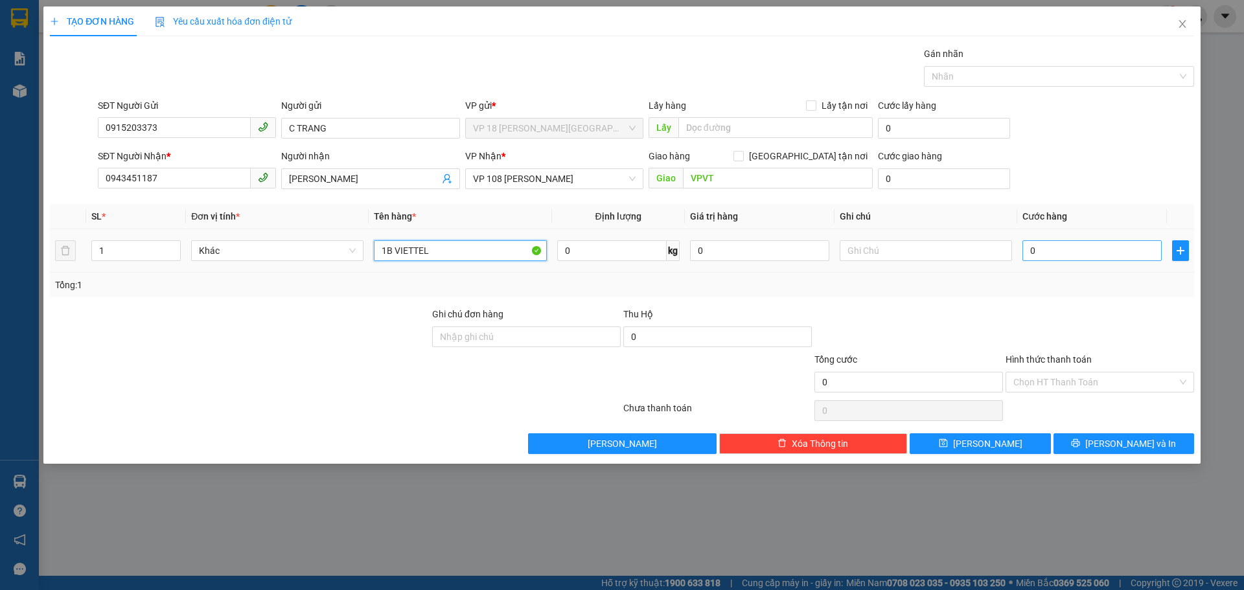
type input "1B VIETTEL"
click at [1107, 249] on input "0" at bounding box center [1092, 250] width 139 height 21
type input "2"
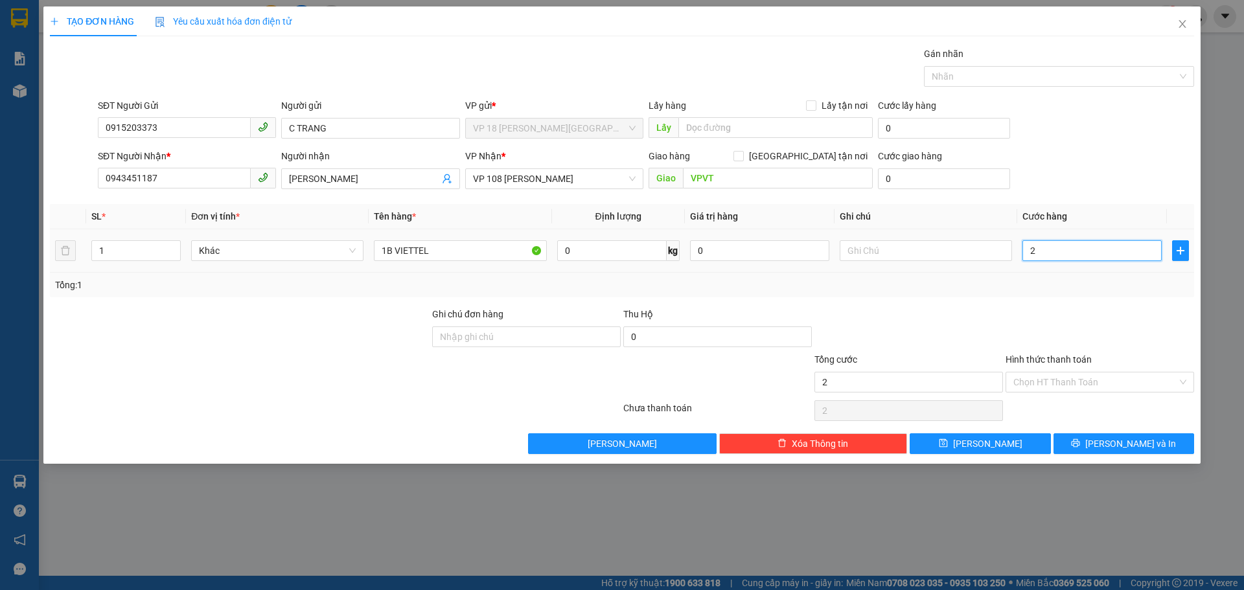
type input "20"
type input "200"
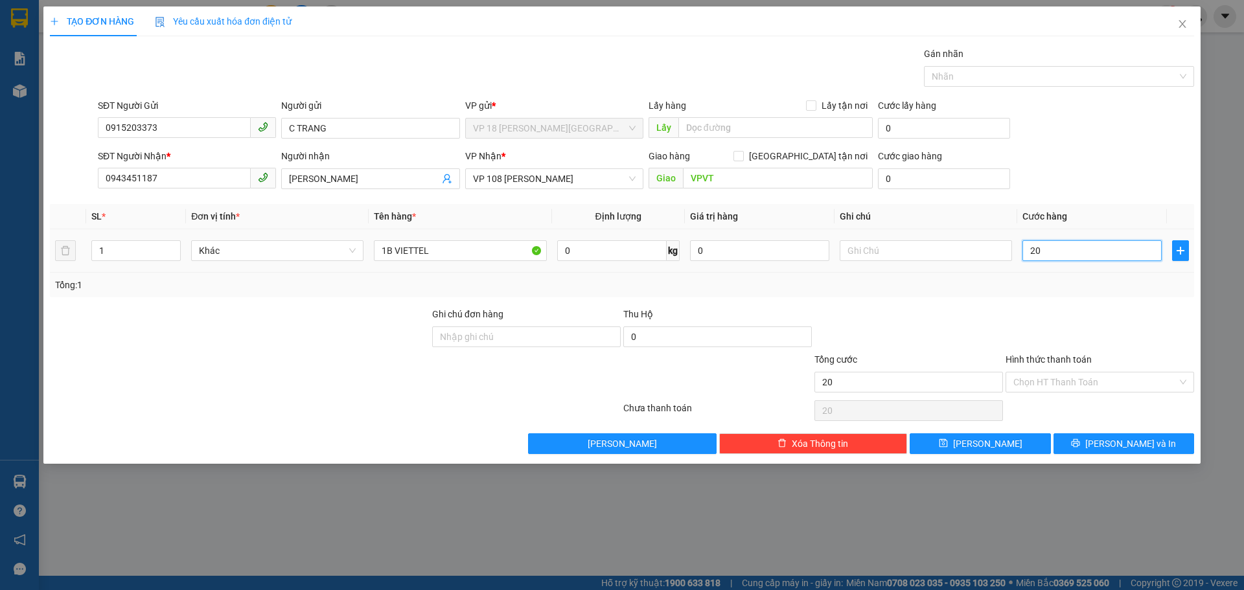
type input "200"
type input "2.000"
type input "20.000"
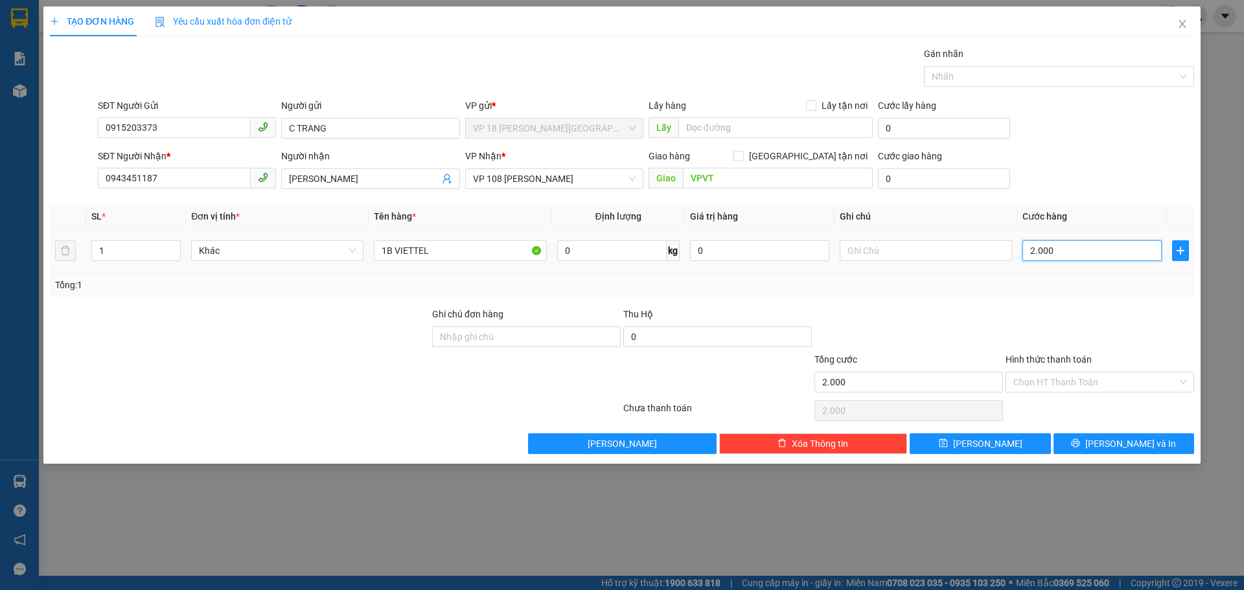
type input "20.000"
click at [507, 336] on input "Ghi chú đơn hàng" at bounding box center [526, 337] width 189 height 21
type input "T"
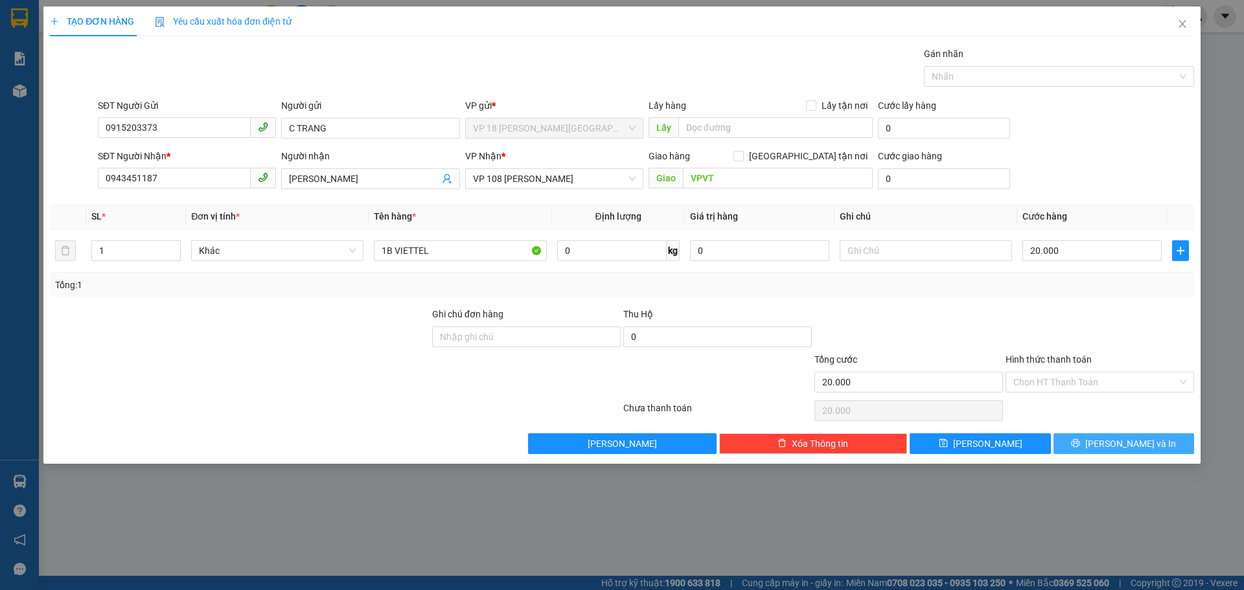
click at [1067, 443] on button "[PERSON_NAME] và In" at bounding box center [1124, 443] width 141 height 21
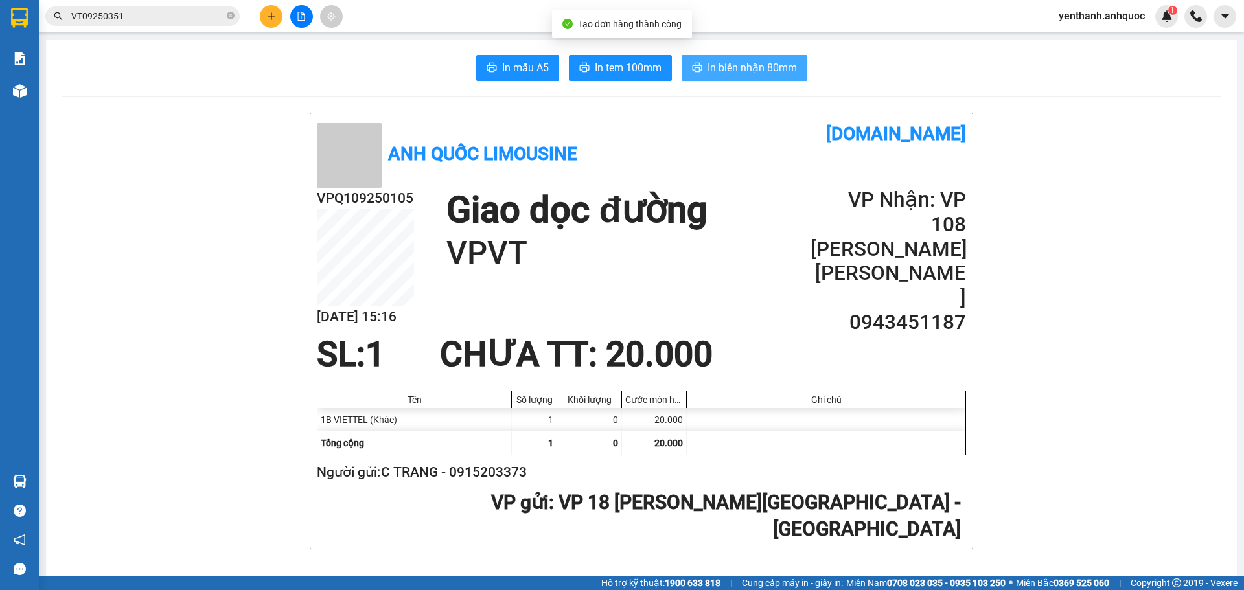
click at [748, 69] on span "In biên nhận 80mm" at bounding box center [752, 68] width 89 height 16
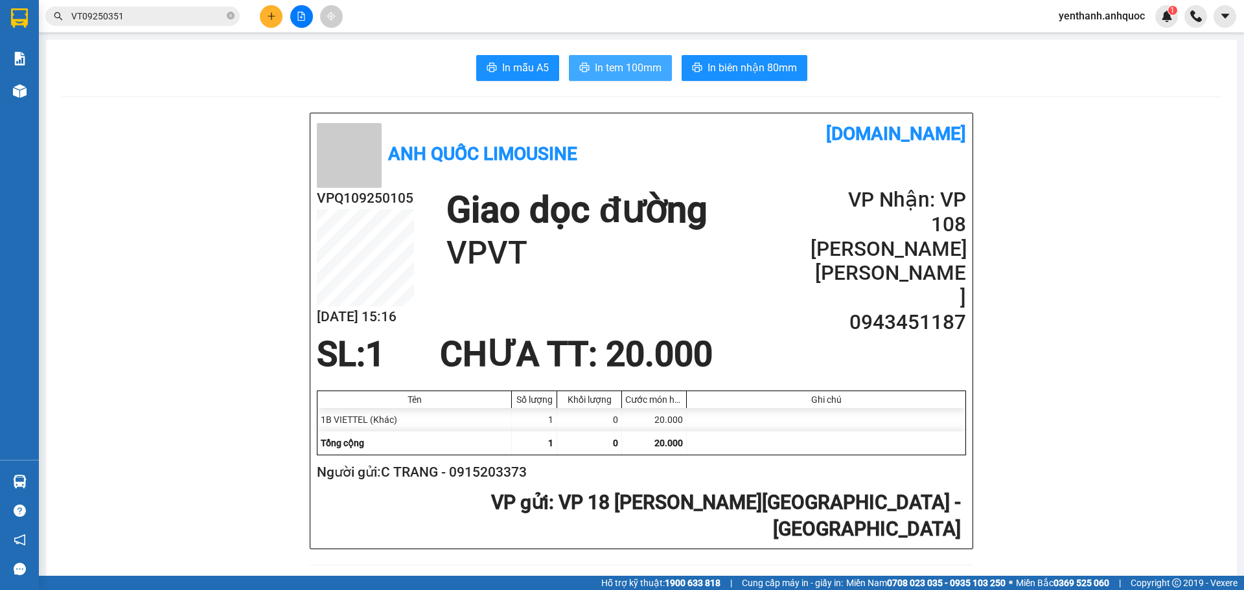
click at [595, 66] on span "In tem 100mm" at bounding box center [628, 68] width 67 height 16
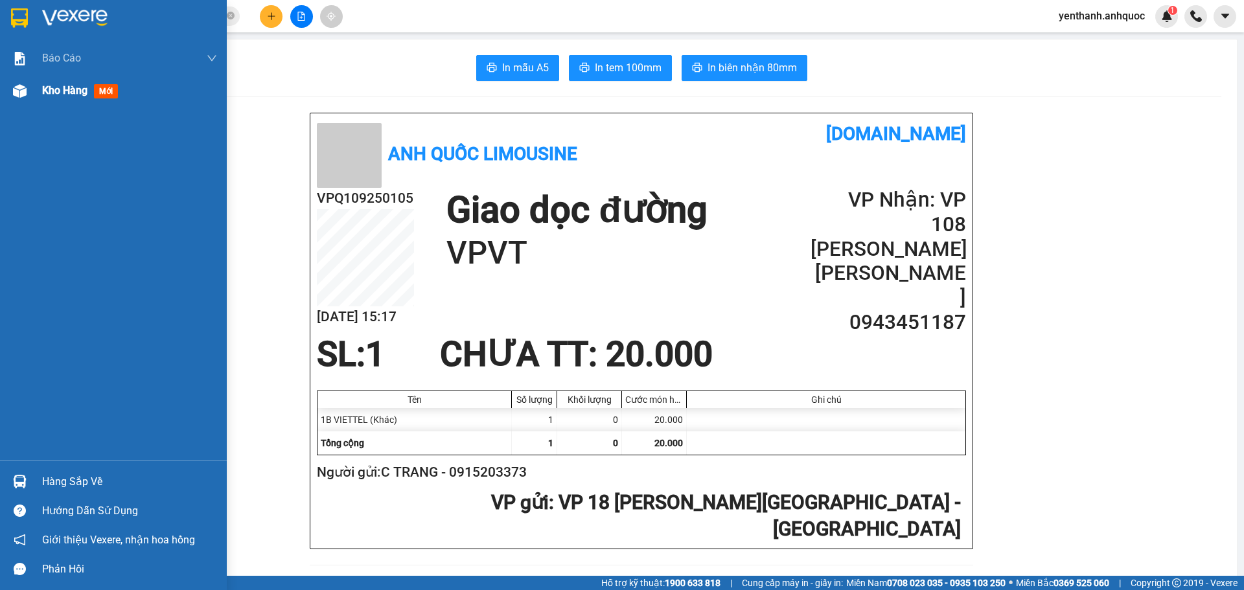
click at [51, 94] on span "Kho hàng" at bounding box center [64, 90] width 45 height 12
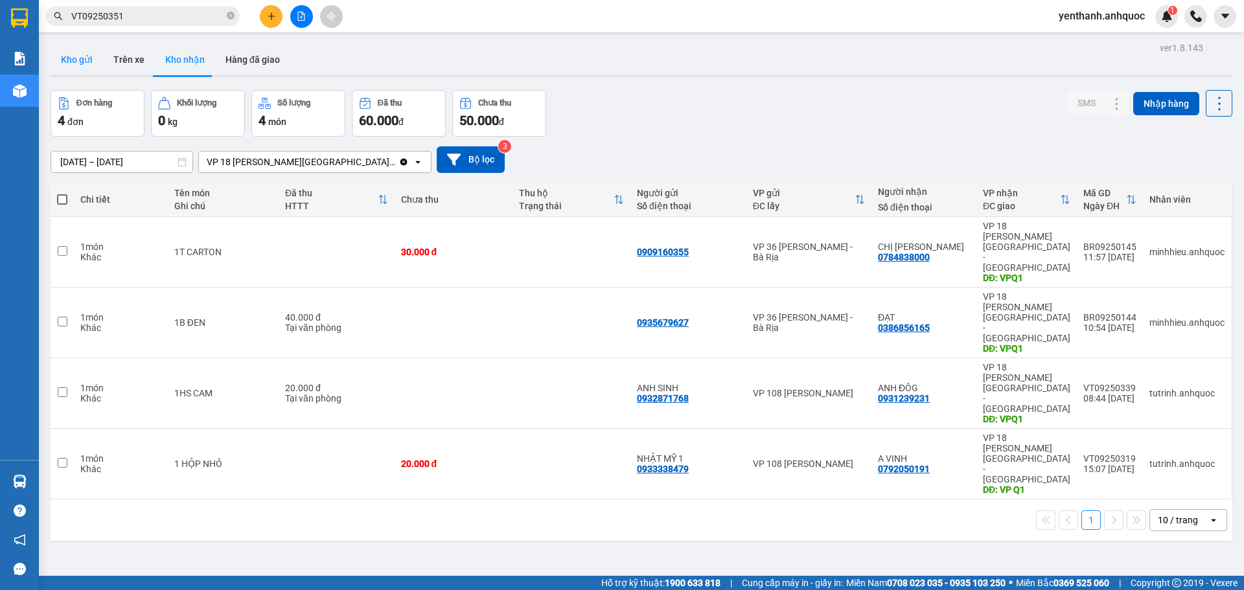
click at [76, 55] on button "Kho gửi" at bounding box center [77, 59] width 52 height 31
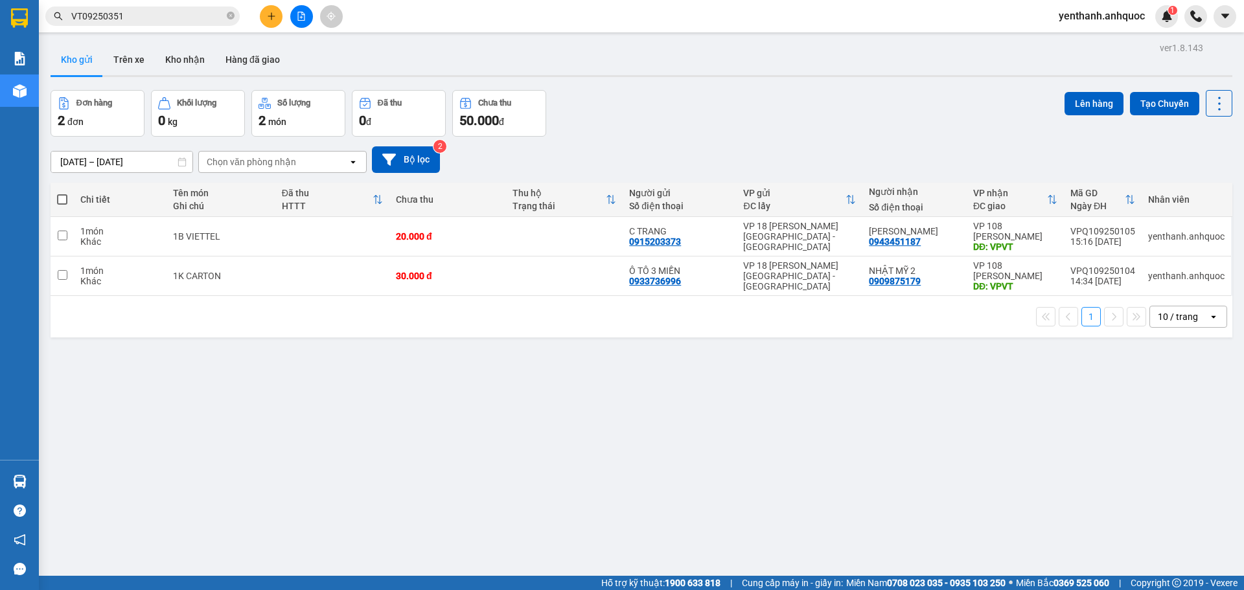
click at [64, 200] on span at bounding box center [62, 199] width 10 height 10
click at [62, 193] on input "checkbox" at bounding box center [62, 193] width 0 height 0
checkbox input "true"
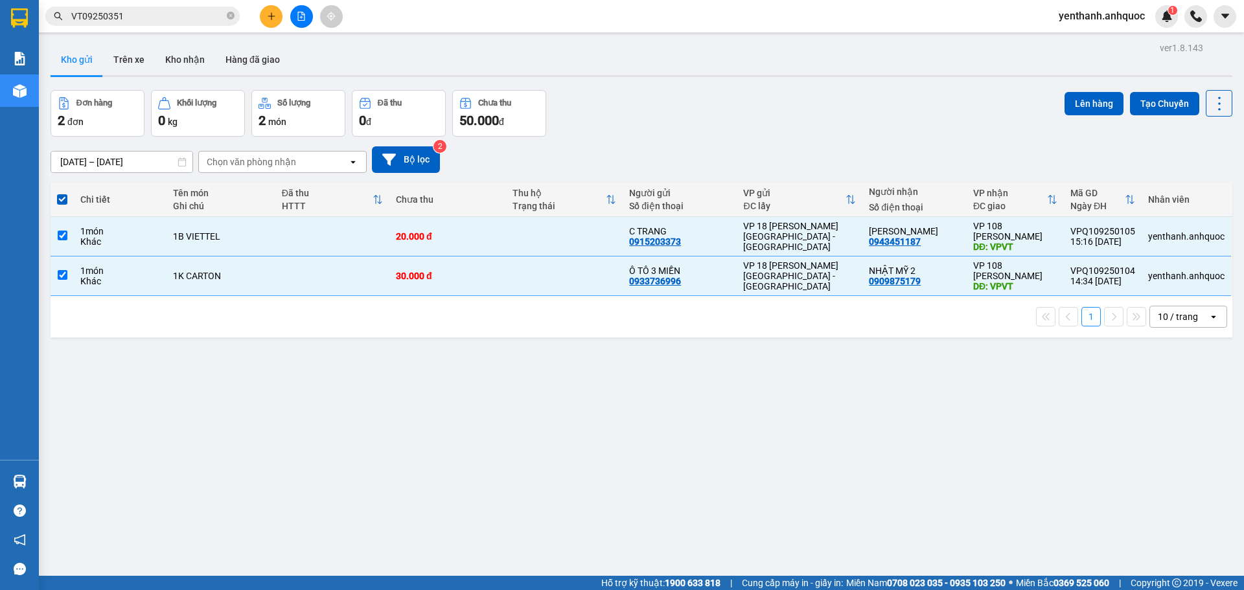
click at [1078, 115] on div "Lên hàng Tạo Chuyến" at bounding box center [1149, 103] width 168 height 27
click at [1074, 108] on button "Lên hàng" at bounding box center [1094, 103] width 59 height 23
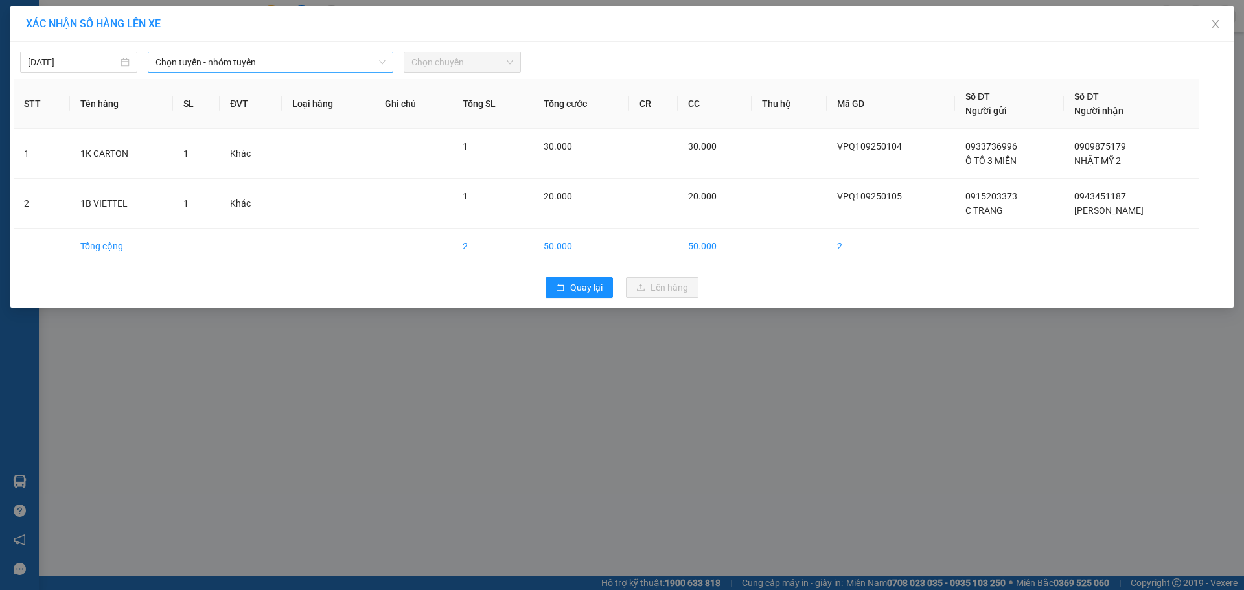
click at [267, 64] on span "Chọn tuyến - nhóm tuyến" at bounding box center [271, 61] width 230 height 19
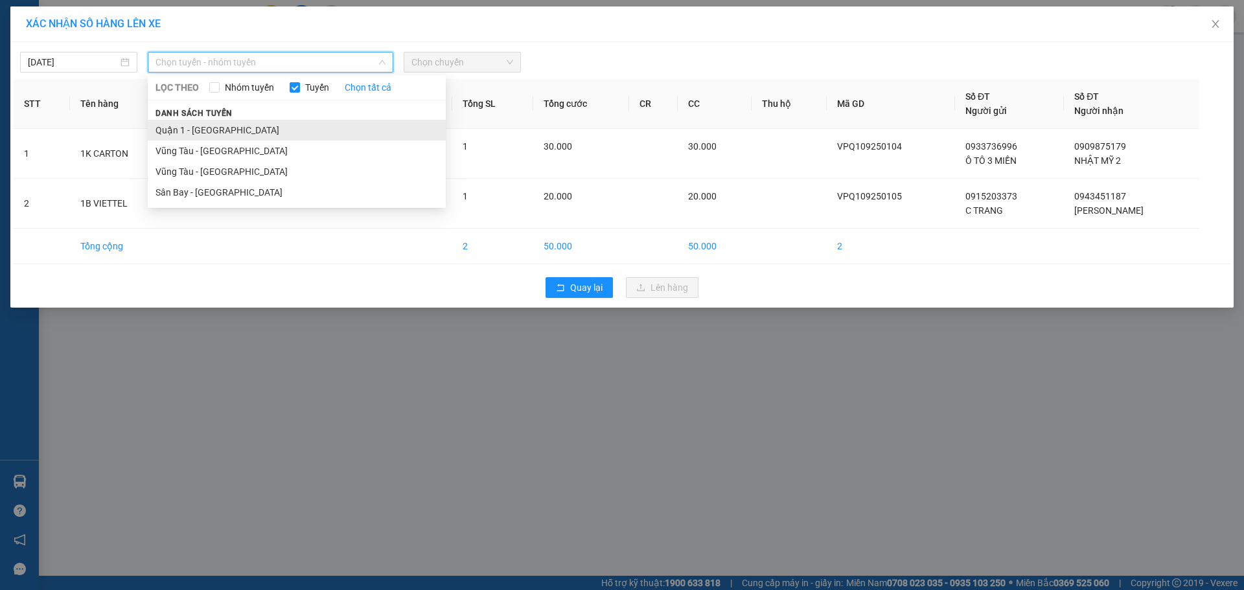
click at [274, 128] on li "Quận 1 - [GEOGRAPHIC_DATA]" at bounding box center [297, 130] width 298 height 21
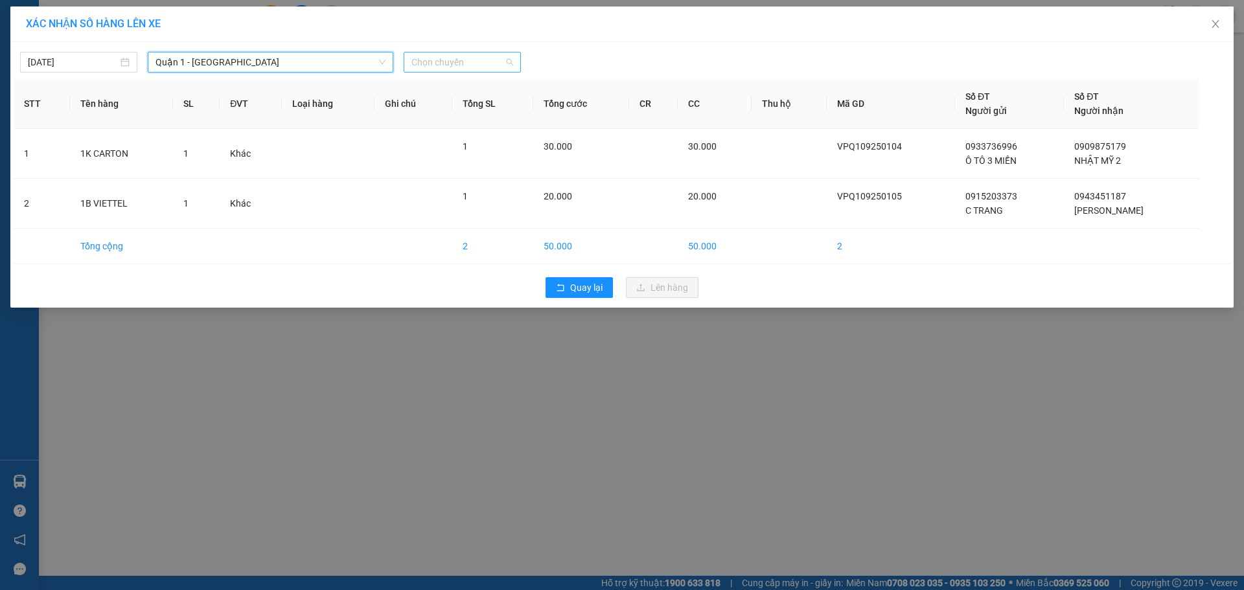
click at [447, 66] on span "Chọn chuyến" at bounding box center [462, 61] width 102 height 19
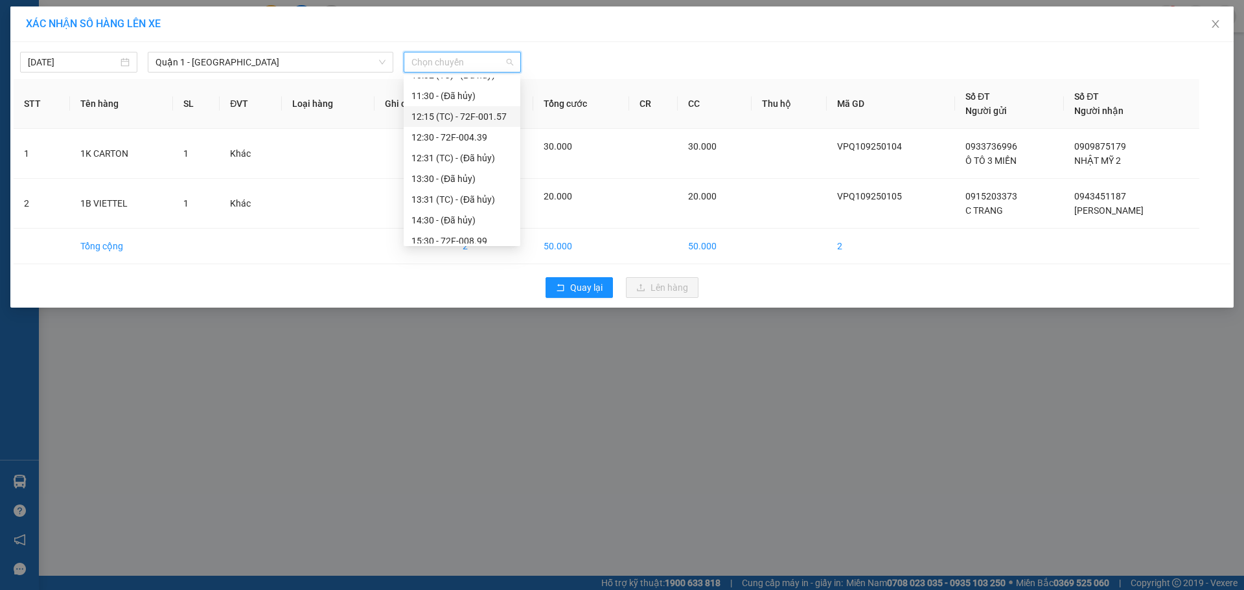
scroll to position [194, 0]
click at [461, 202] on div "15:30 - 72F-008.99" at bounding box center [461, 205] width 101 height 14
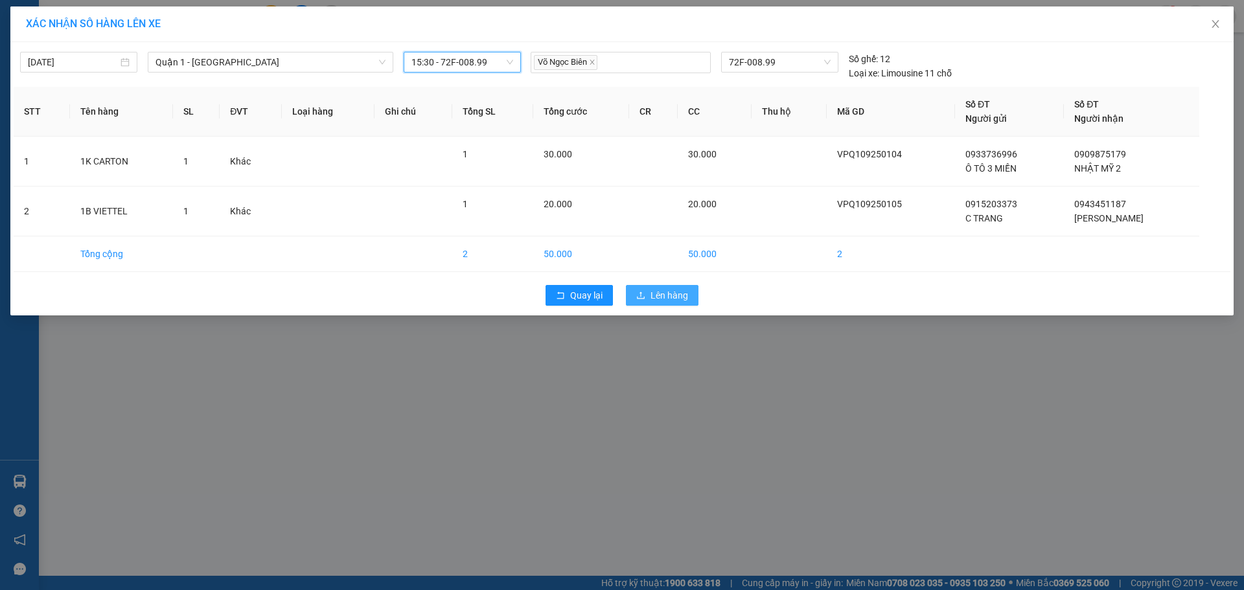
click at [673, 295] on span "Lên hàng" at bounding box center [670, 295] width 38 height 14
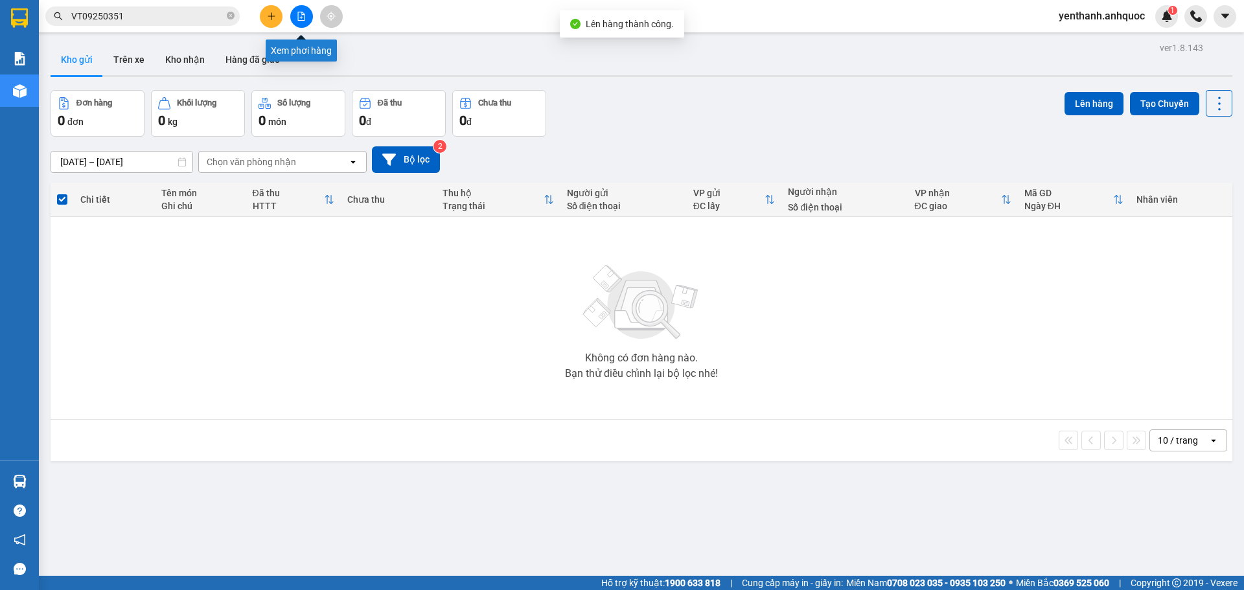
click at [299, 21] on button at bounding box center [301, 16] width 23 height 23
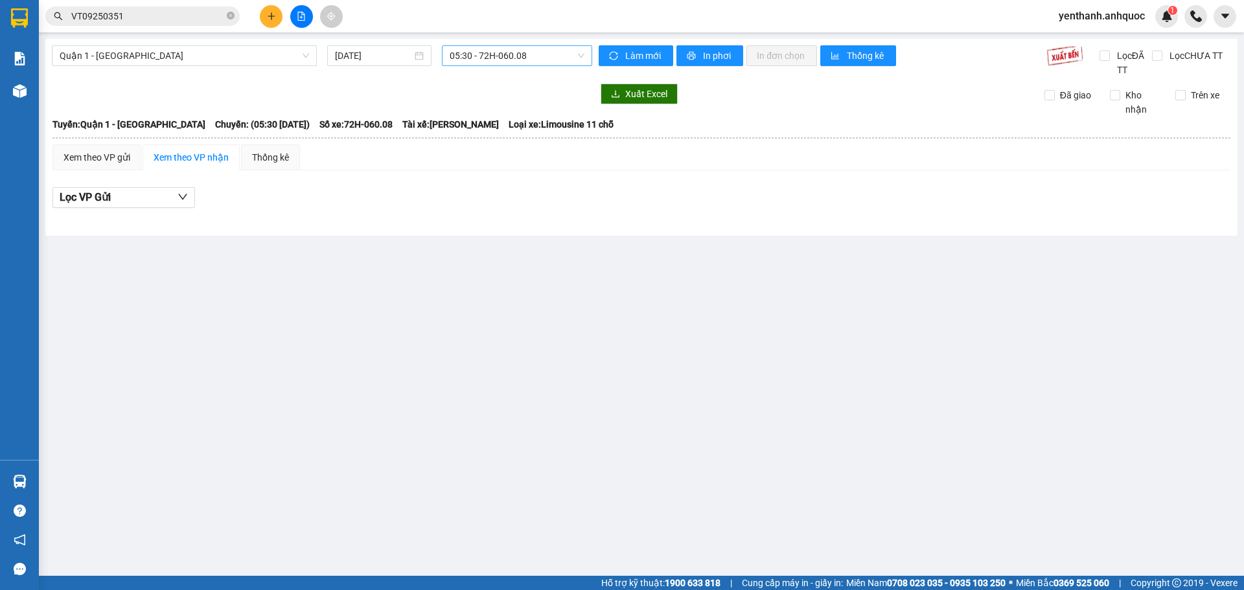
click at [531, 54] on span "05:30 - 72H-060.08" at bounding box center [517, 55] width 135 height 19
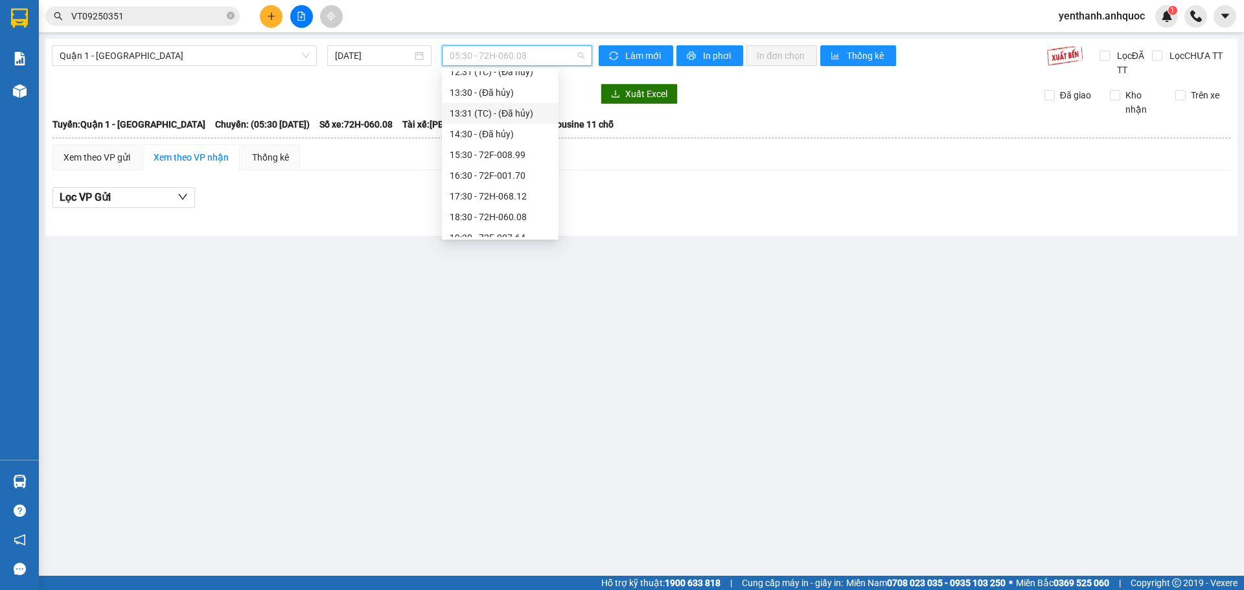
scroll to position [259, 0]
click at [505, 138] on div "15:30 - 72F-008.99" at bounding box center [500, 133] width 101 height 14
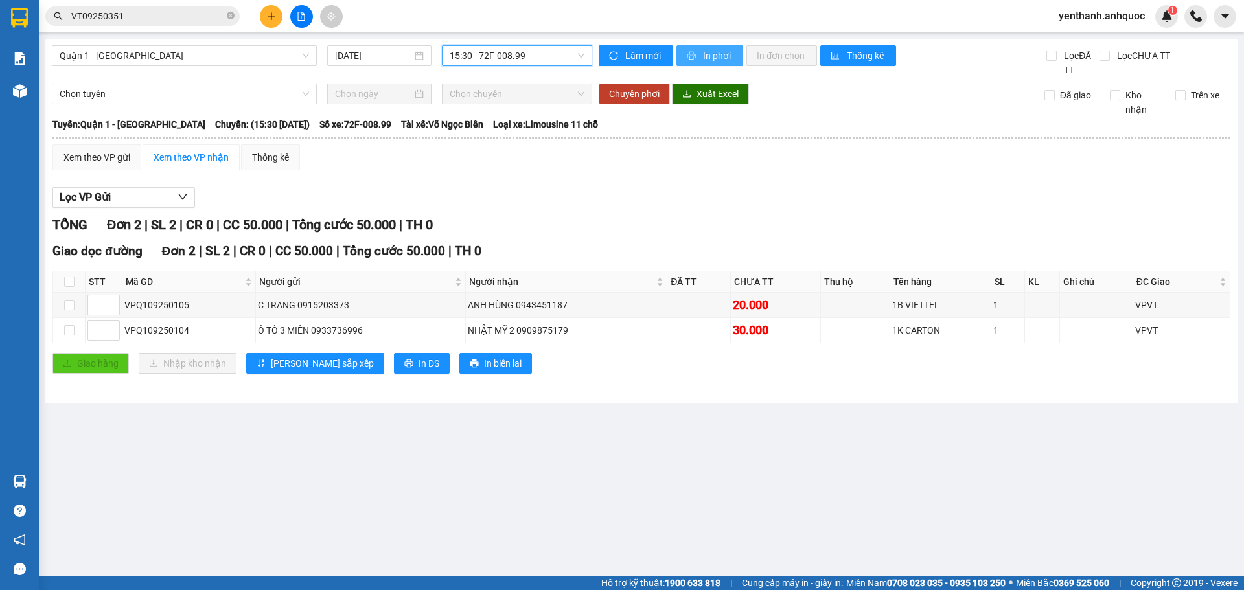
click at [711, 61] on span "In phơi" at bounding box center [718, 56] width 30 height 14
click at [706, 52] on span "In phơi" at bounding box center [718, 56] width 30 height 14
click at [268, 53] on span "Quận 1 - [GEOGRAPHIC_DATA]" at bounding box center [184, 55] width 249 height 19
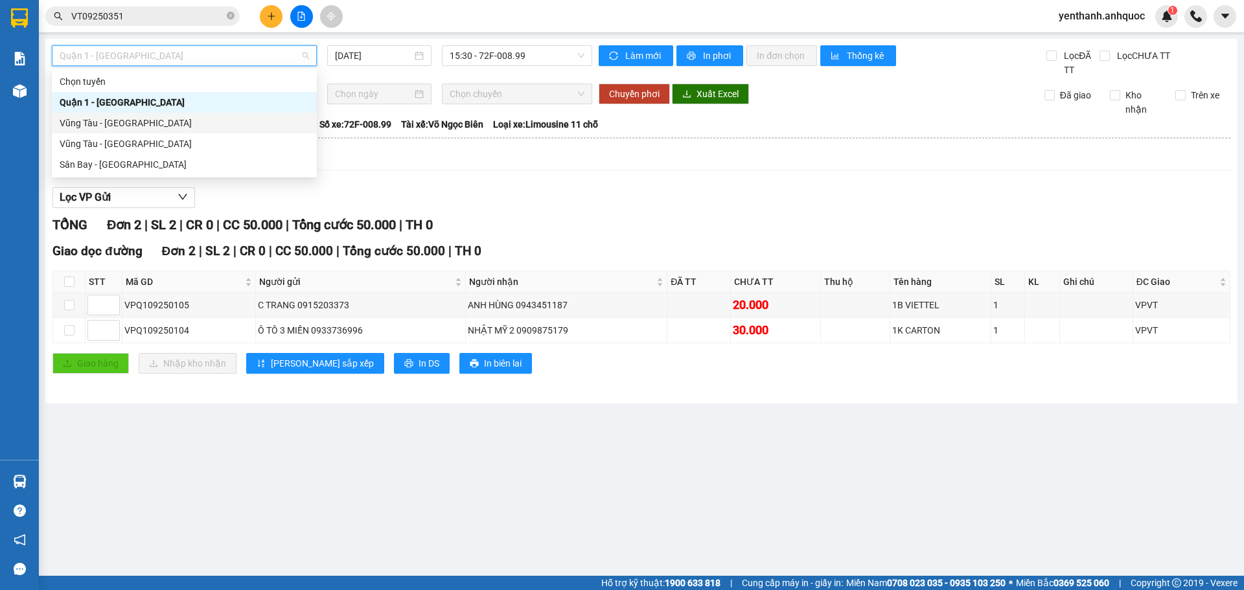
click at [237, 127] on div "Vũng Tàu - [GEOGRAPHIC_DATA]" at bounding box center [184, 123] width 249 height 14
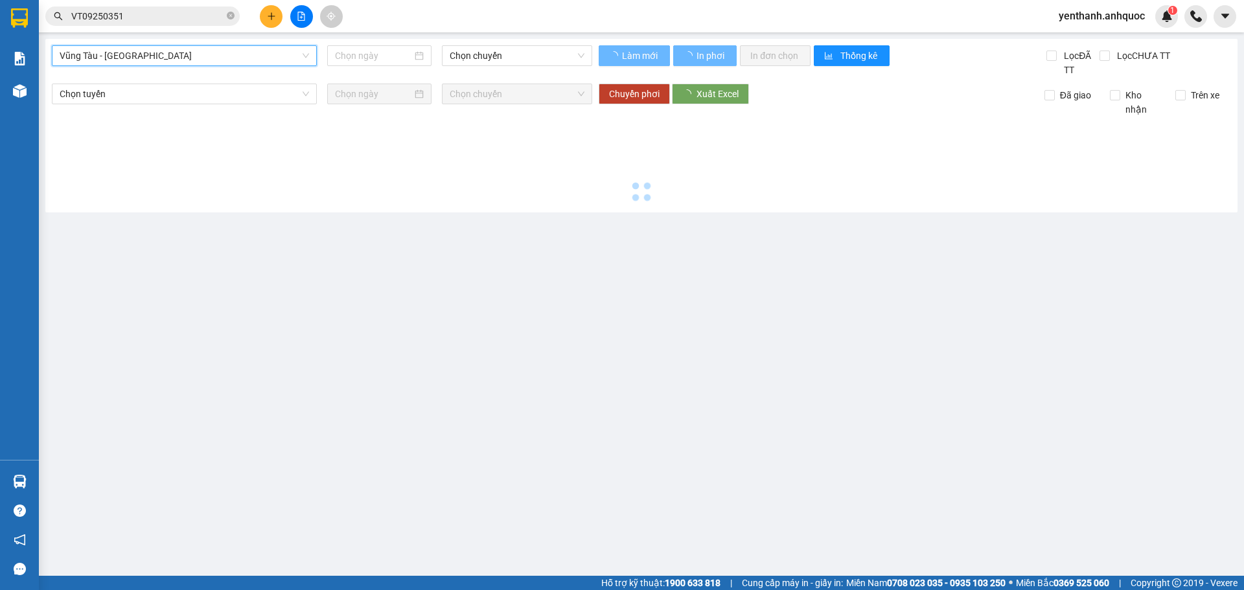
type input "[DATE]"
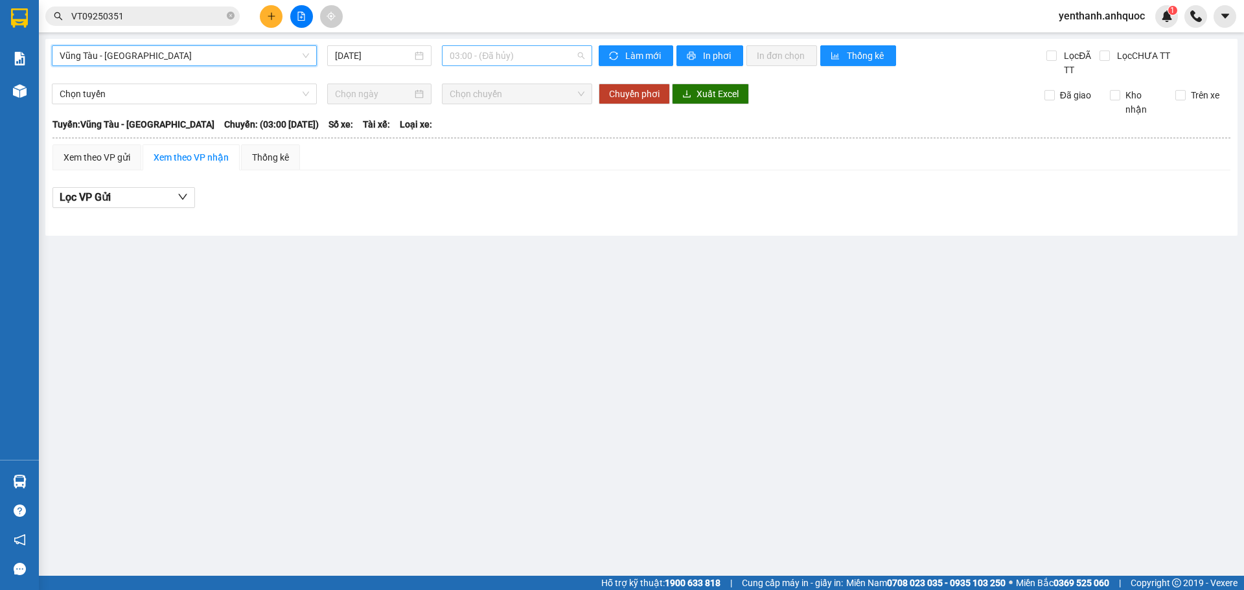
click at [529, 47] on span "03:00 - (Đã hủy)" at bounding box center [517, 55] width 135 height 19
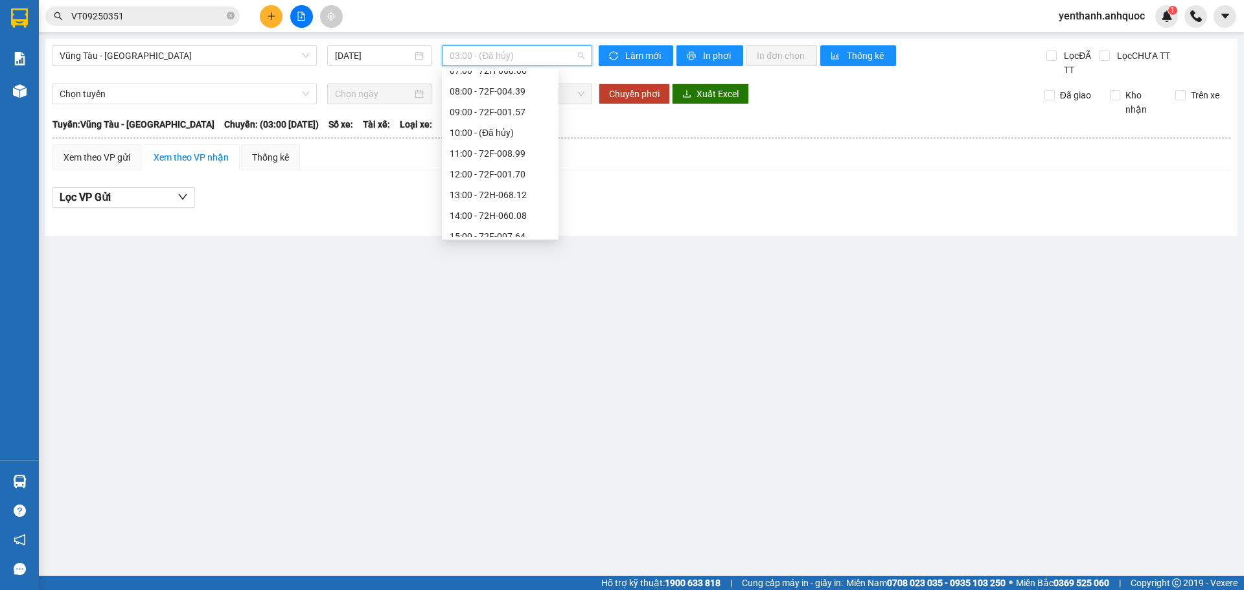
scroll to position [150, 0]
click at [500, 177] on div "13:00 - 72H-068.12" at bounding box center [500, 180] width 101 height 14
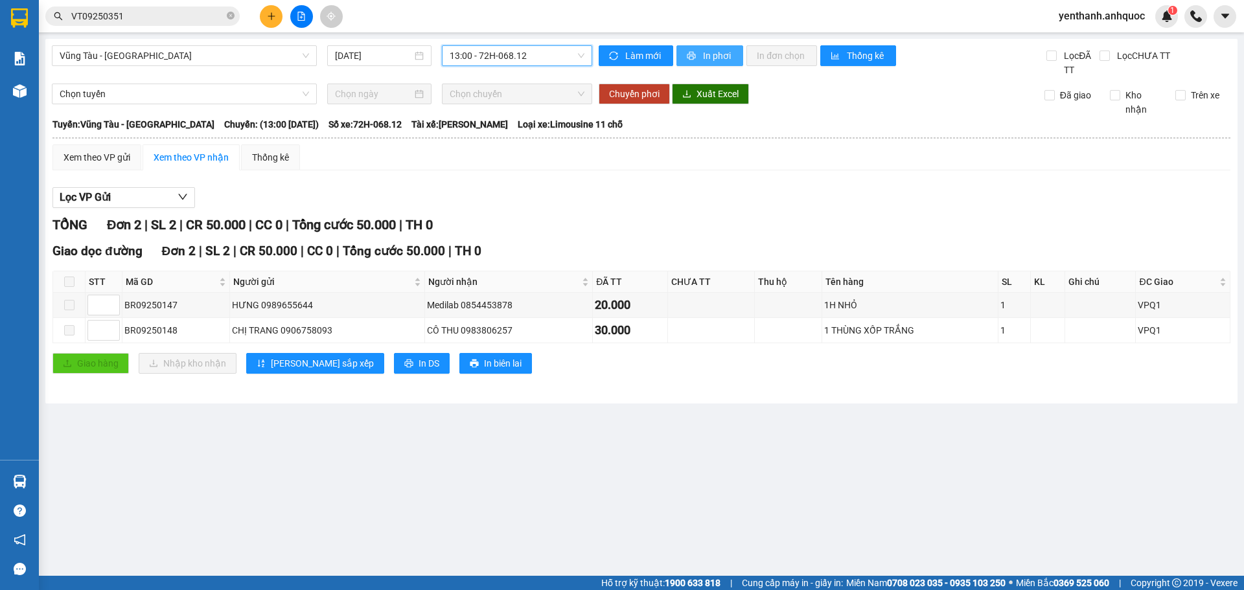
click at [707, 58] on span "In phơi" at bounding box center [718, 56] width 30 height 14
click at [269, 11] on button at bounding box center [271, 16] width 23 height 23
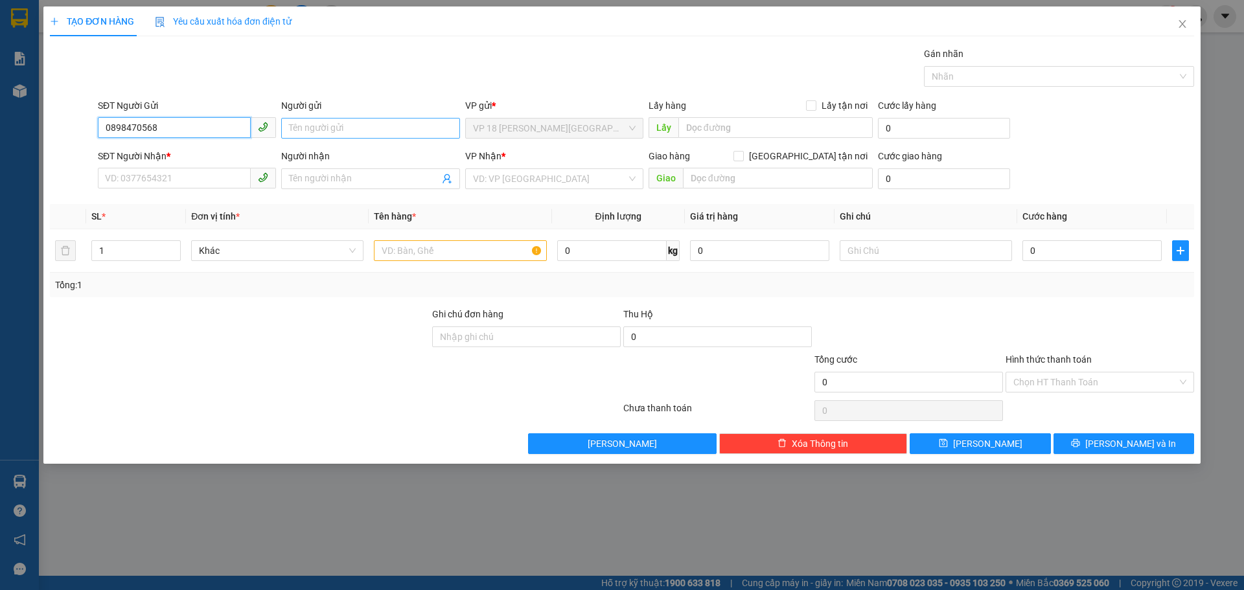
type input "0898470568"
click at [338, 136] on input "Người gửi" at bounding box center [370, 128] width 178 height 21
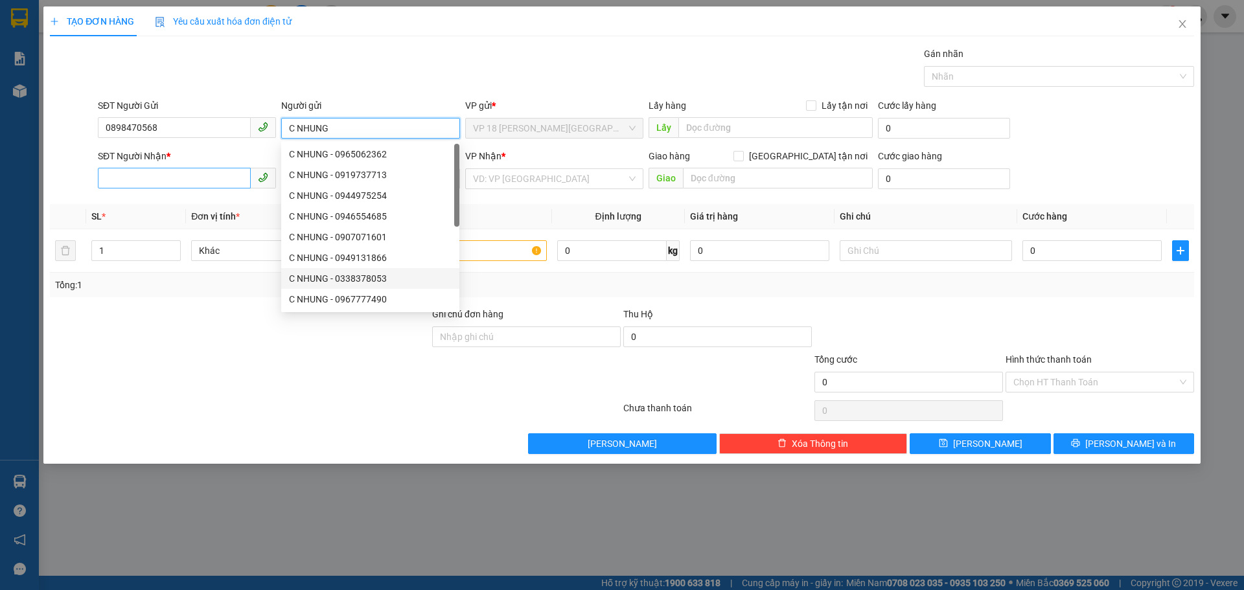
type input "C NHUNG"
click at [180, 181] on input "SĐT Người Nhận *" at bounding box center [174, 178] width 153 height 21
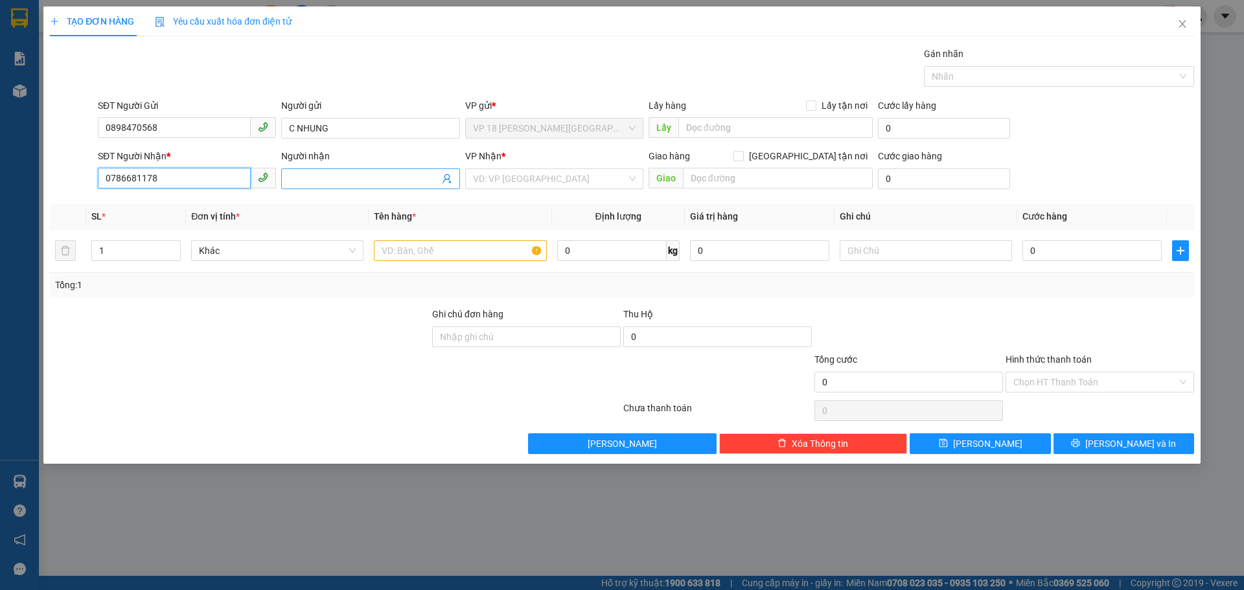
type input "0786681178"
click at [364, 182] on input "Người nhận" at bounding box center [364, 179] width 150 height 14
type input "C CHUYỀN"
click at [524, 179] on input "search" at bounding box center [550, 178] width 154 height 19
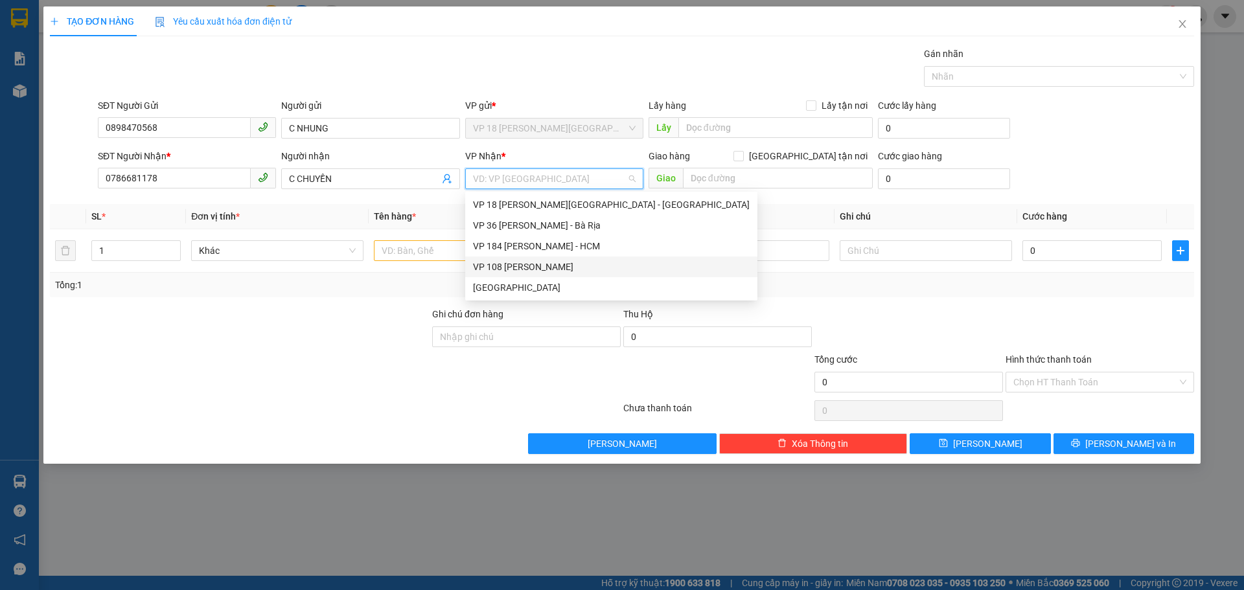
click at [589, 260] on div "VP 108 [PERSON_NAME]" at bounding box center [611, 267] width 277 height 14
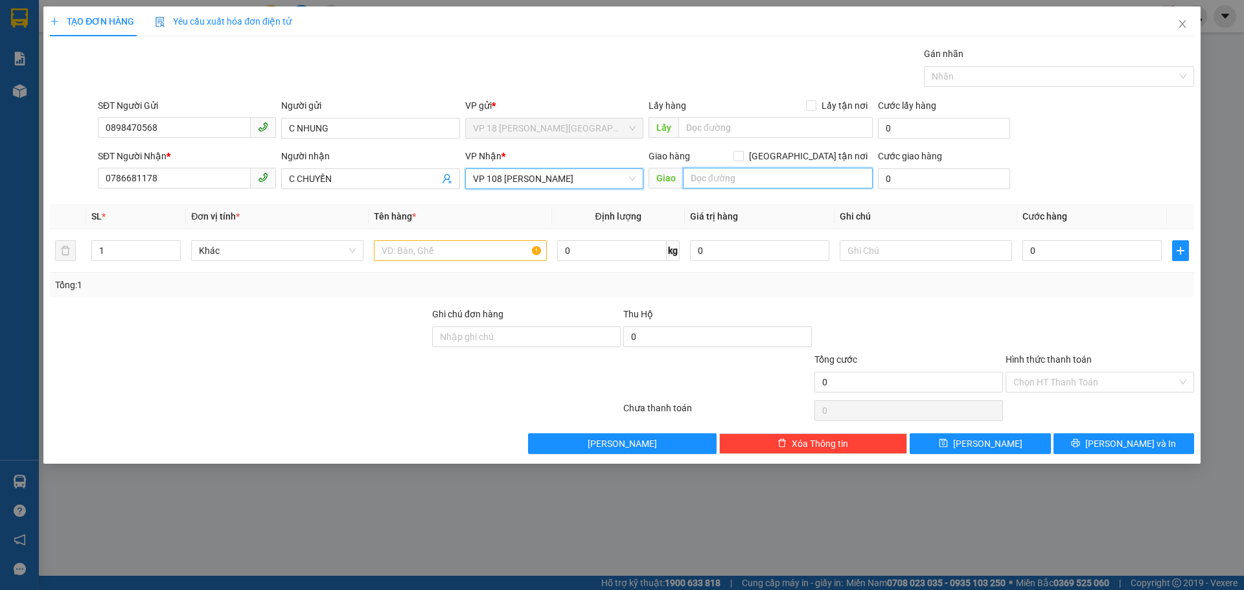
click at [729, 170] on input "text" at bounding box center [778, 178] width 190 height 21
type input "VPVT"
click at [411, 246] on input "text" at bounding box center [460, 250] width 172 height 21
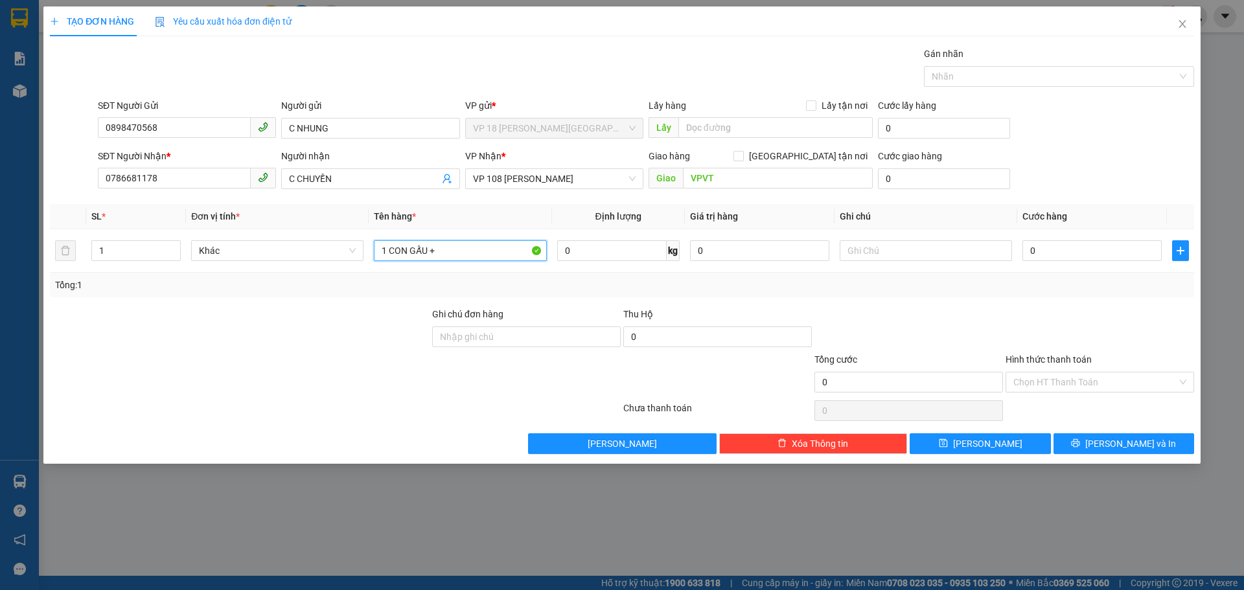
type input "1 CON GẤU +"
drag, startPoint x: 174, startPoint y: 185, endPoint x: 93, endPoint y: 189, distance: 80.5
click at [106, 189] on div "SĐT Người Nhận * 0786681178 0786681178" at bounding box center [187, 171] width 178 height 45
click at [465, 255] on input "1 CON GẤU +" at bounding box center [460, 250] width 172 height 21
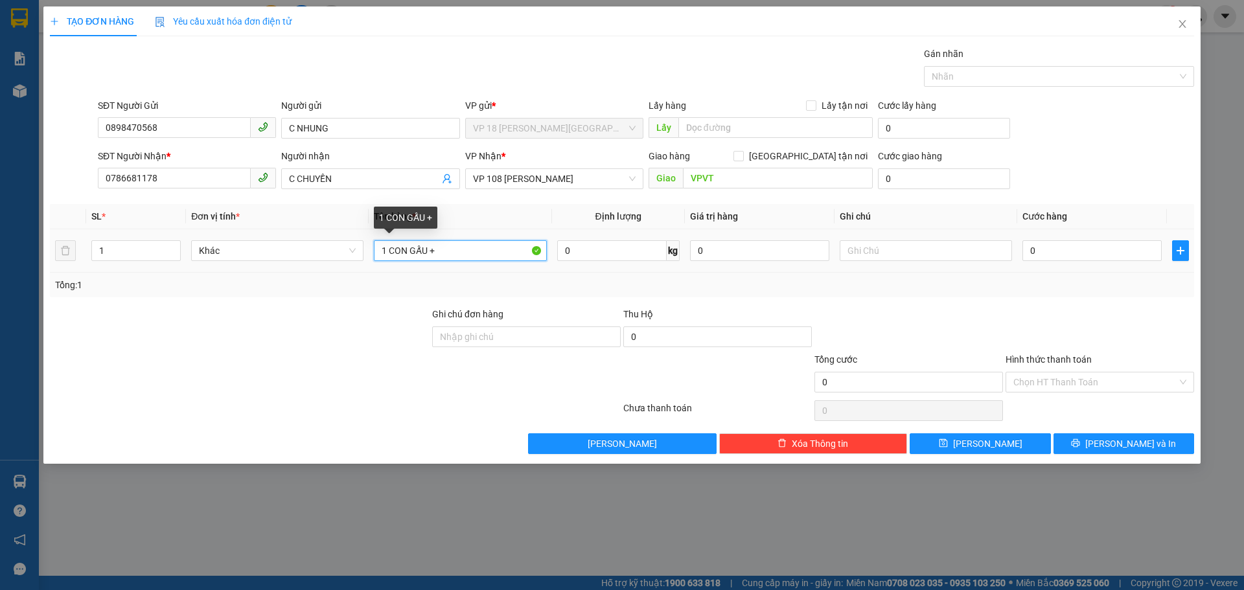
click at [465, 255] on input "1 CON GẤU +" at bounding box center [460, 250] width 172 height 21
type input "1T CARTON"
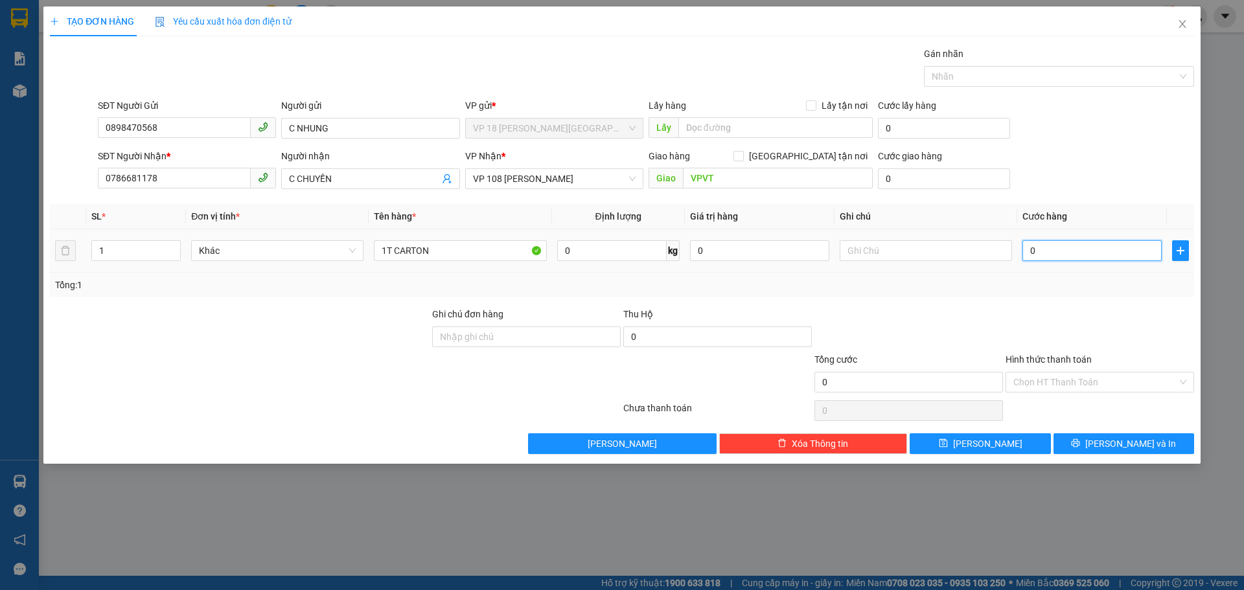
click at [1080, 249] on input "0" at bounding box center [1092, 250] width 139 height 21
type input "3"
type input "30"
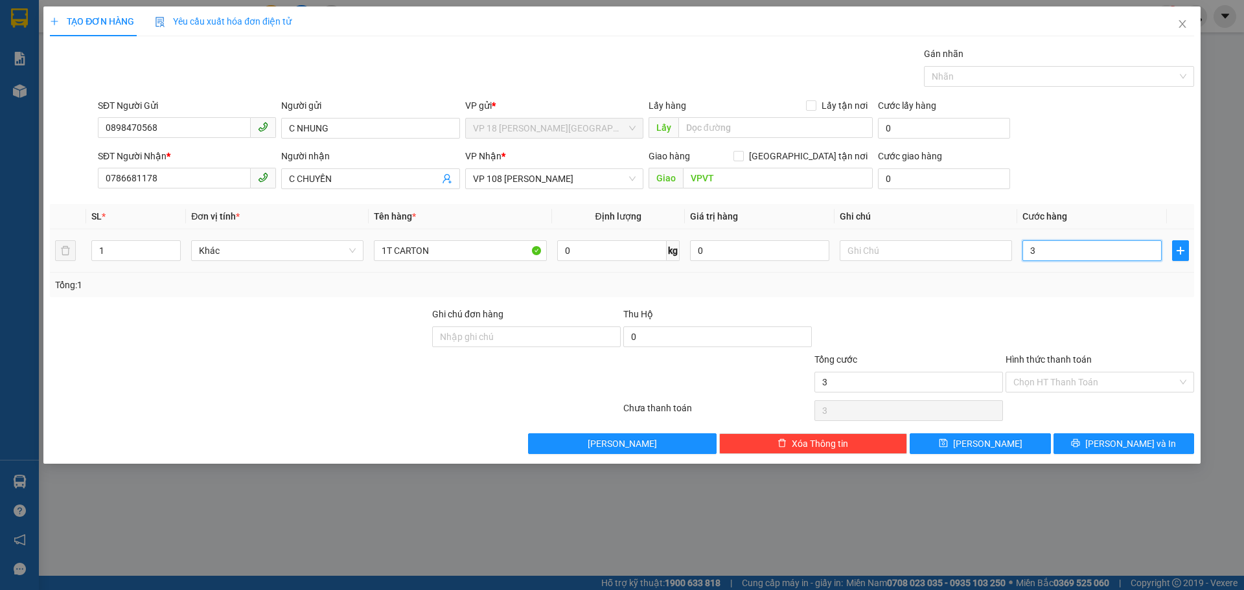
type input "30"
type input "300"
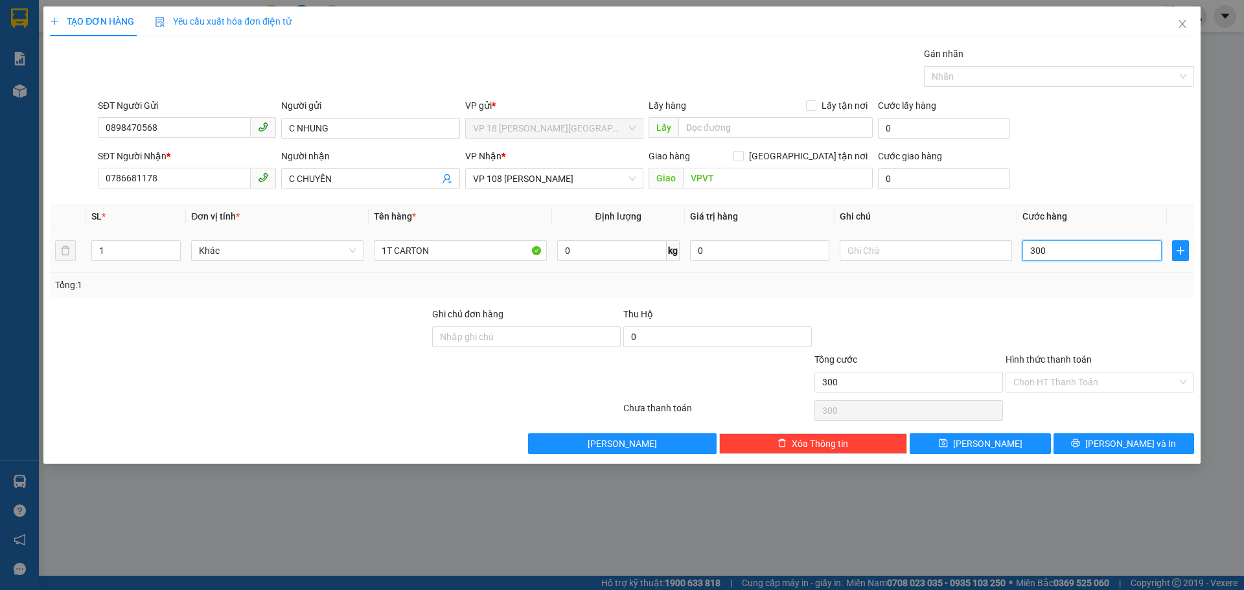
type input "3.000"
type input "30.000"
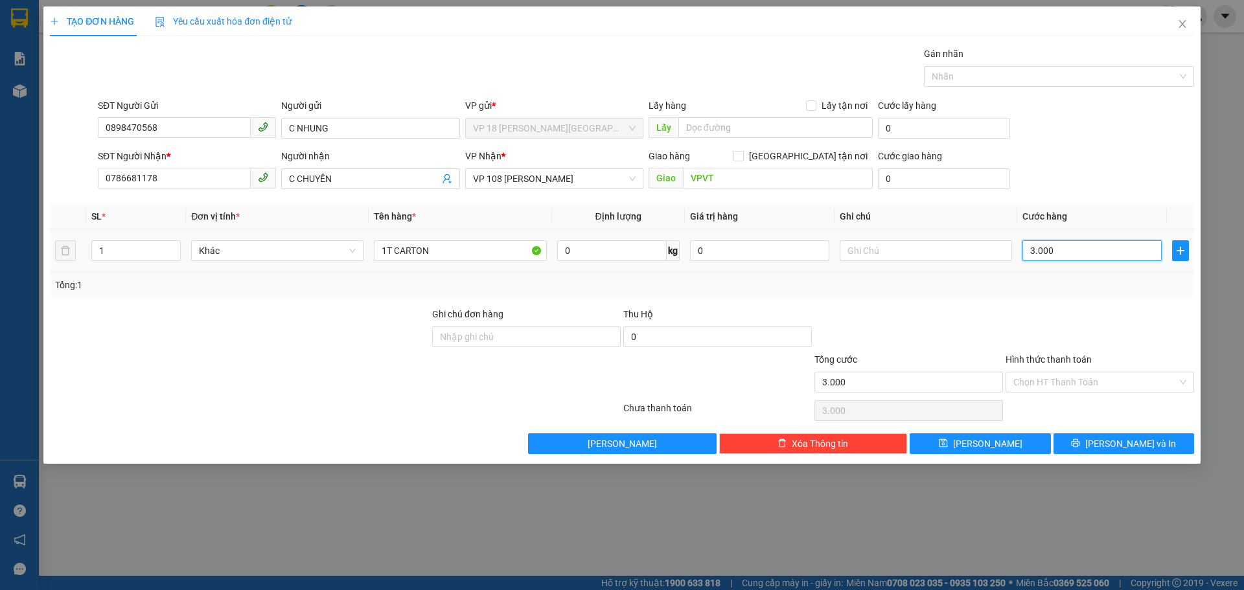
type input "30.000"
click at [465, 343] on input "Ghi chú đơn hàng" at bounding box center [526, 337] width 189 height 21
type input "TM 11/9 THANH"
click at [1036, 382] on input "Hình thức thanh toán" at bounding box center [1095, 382] width 164 height 19
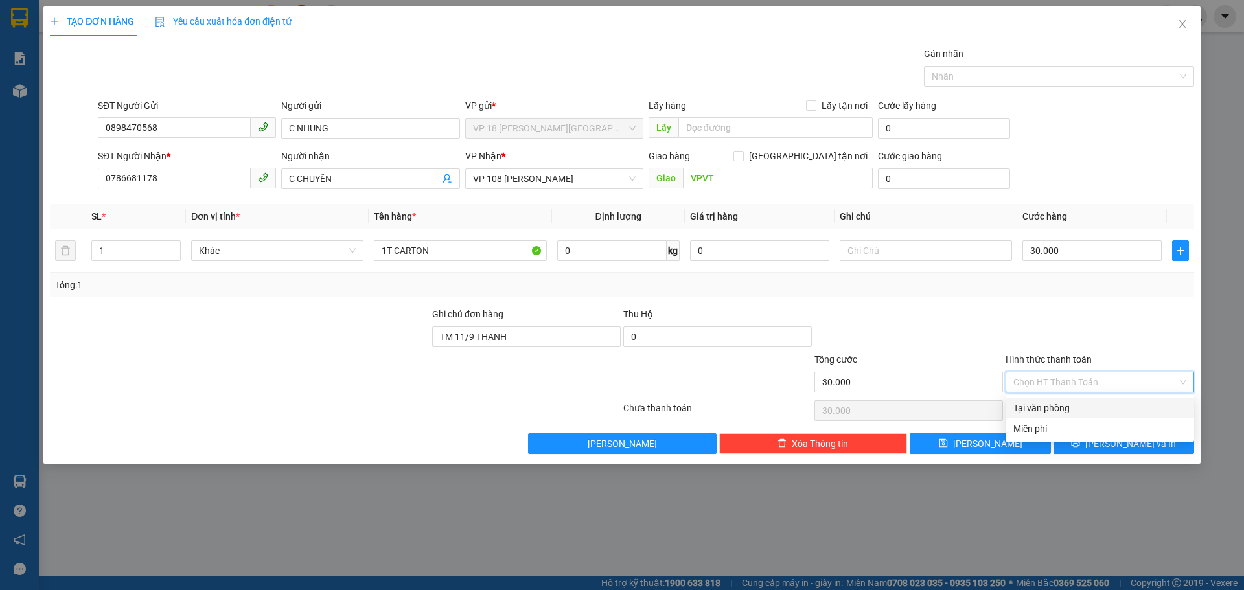
click at [1041, 405] on div "Tại văn phòng" at bounding box center [1099, 408] width 173 height 14
type input "0"
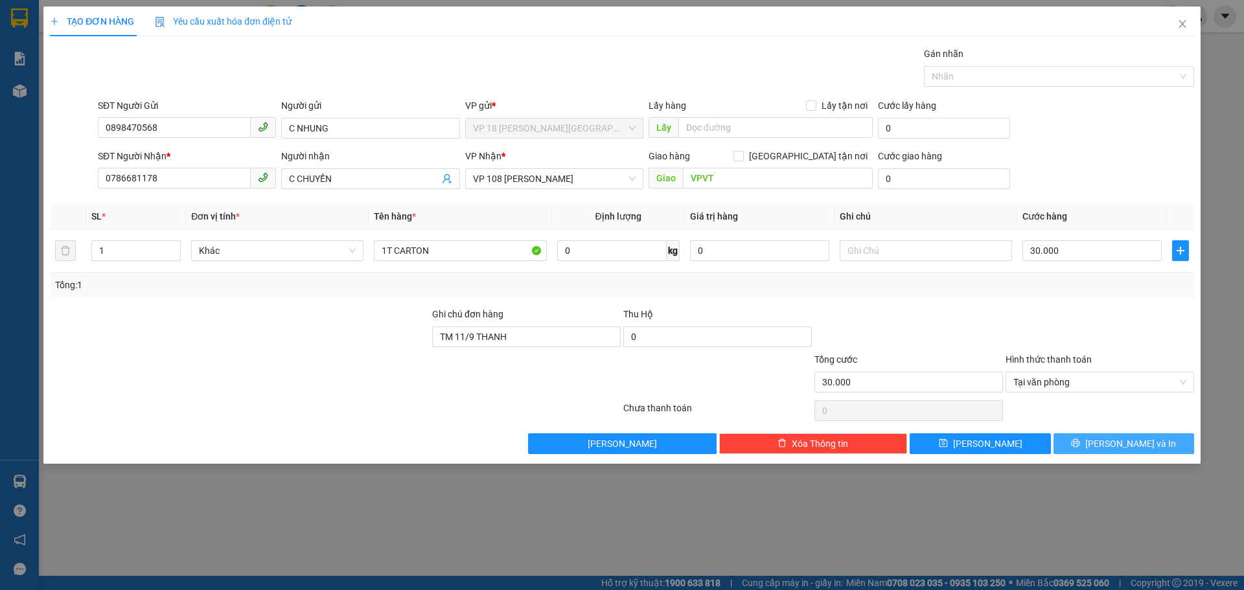
click at [1080, 439] on button "[PERSON_NAME] và In" at bounding box center [1124, 443] width 141 height 21
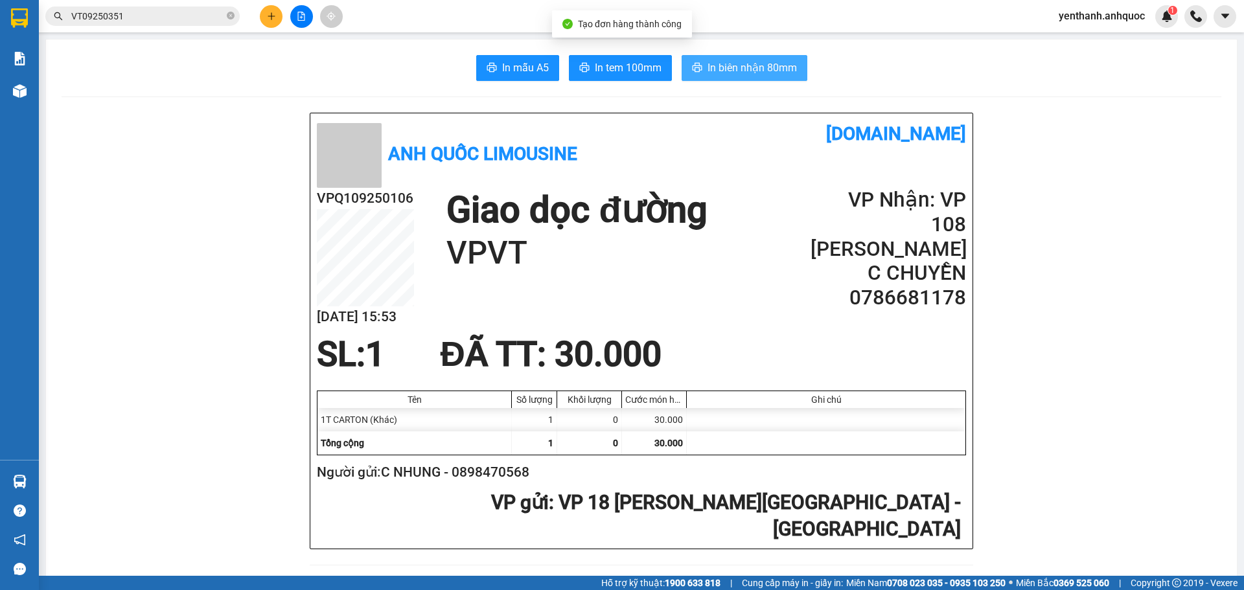
click at [733, 60] on span "In biên nhận 80mm" at bounding box center [752, 68] width 89 height 16
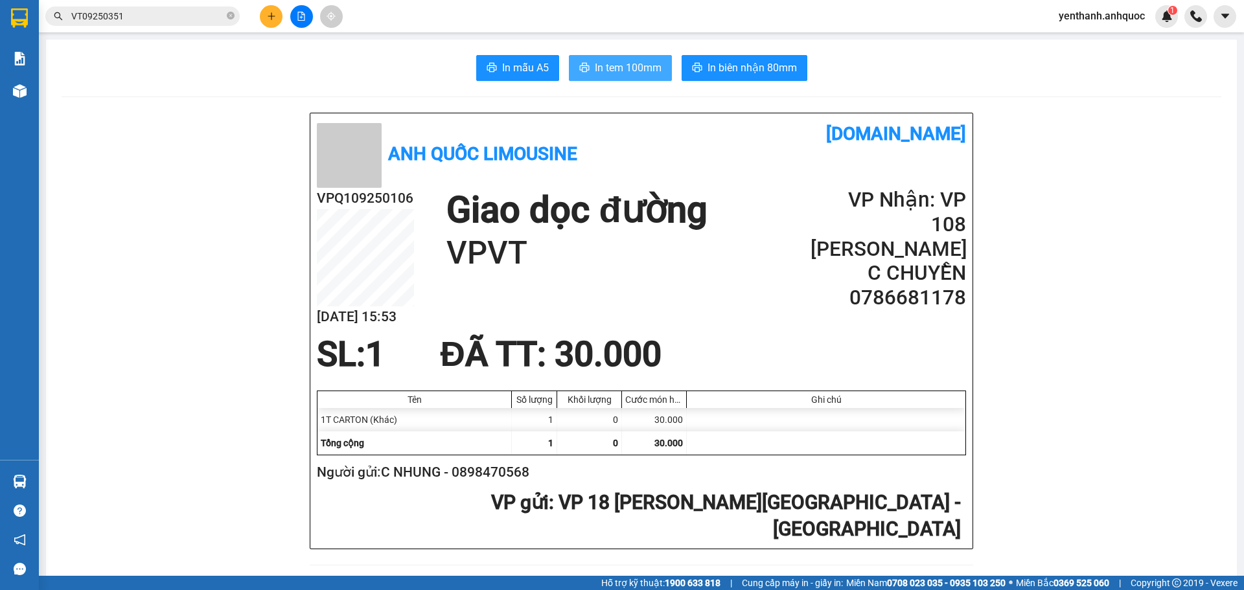
click at [595, 71] on span "In tem 100mm" at bounding box center [628, 68] width 67 height 16
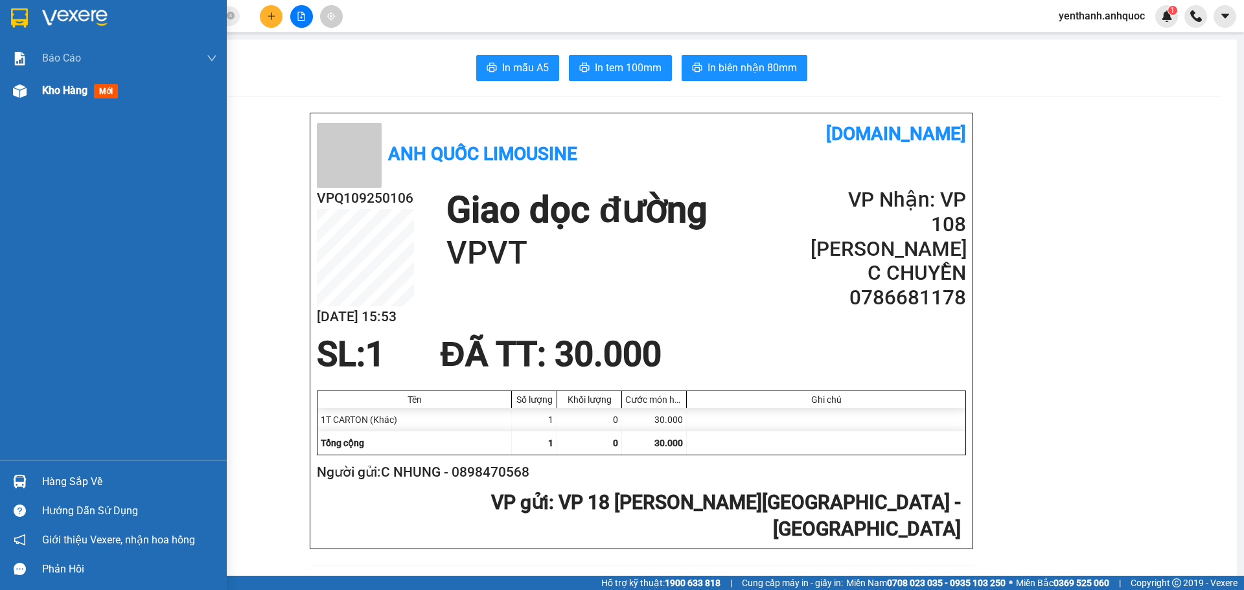
click at [28, 92] on div at bounding box center [19, 91] width 23 height 23
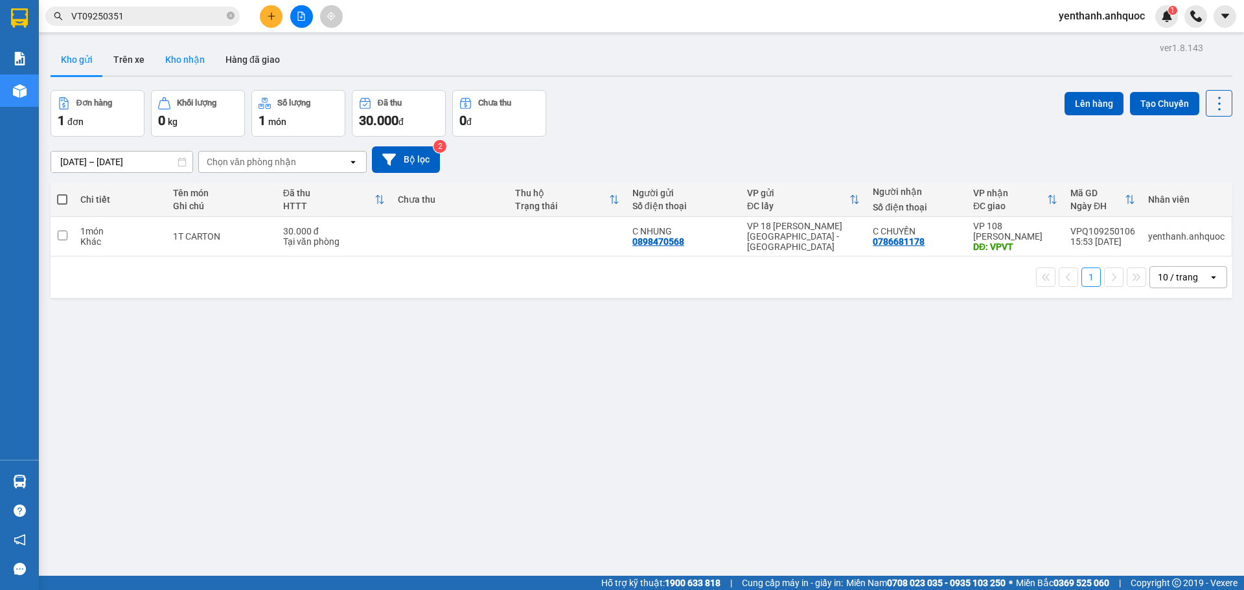
click at [172, 59] on button "Kho nhận" at bounding box center [185, 59] width 60 height 31
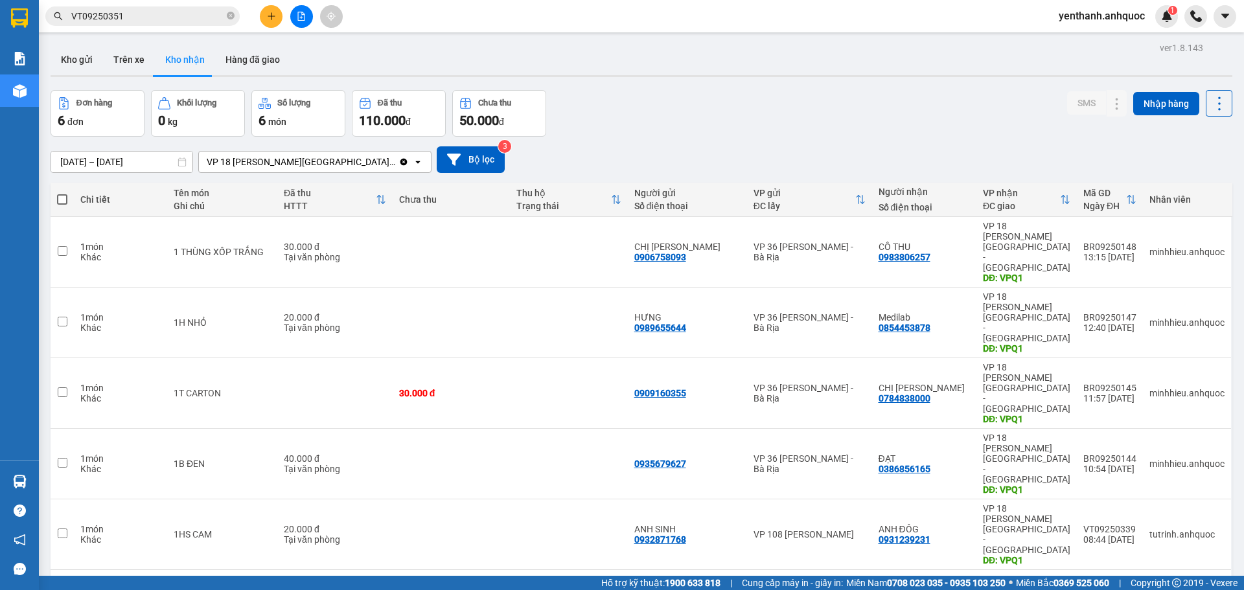
click at [276, 22] on button at bounding box center [271, 16] width 23 height 23
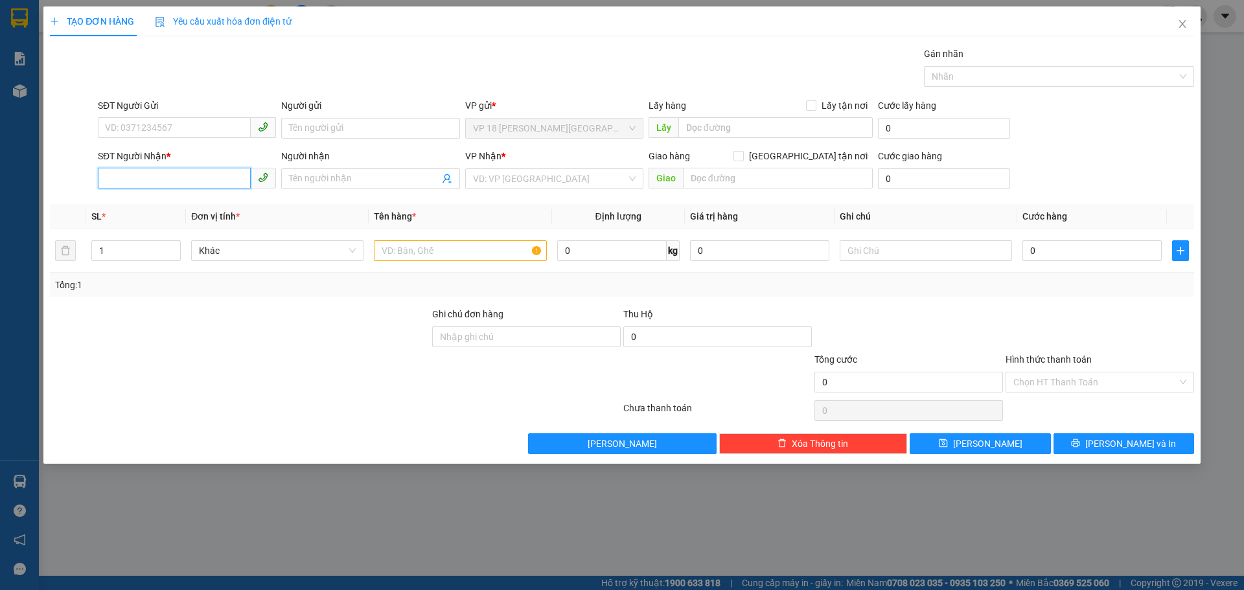
click at [149, 181] on input "SĐT Người Nhận *" at bounding box center [174, 178] width 153 height 21
type input "0347284567"
click at [194, 207] on div "0347284567 - [PERSON_NAME]" at bounding box center [187, 205] width 163 height 14
type input "ANH HIẾU"
type input "VPBR"
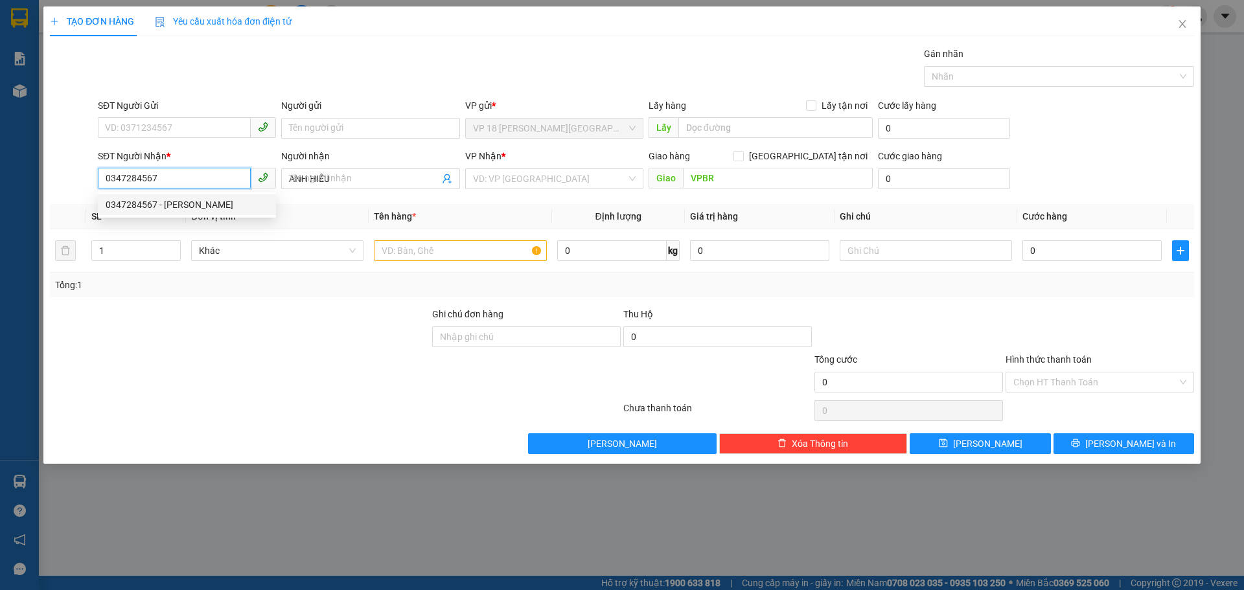
type input "20.000"
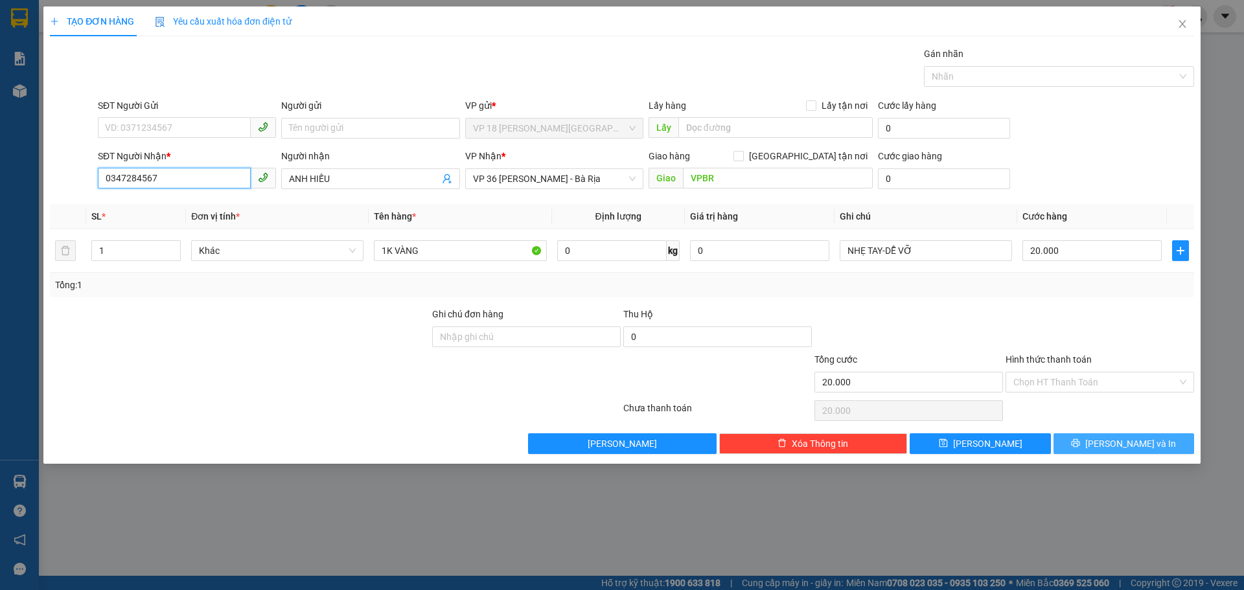
type input "0347284567"
click at [1074, 443] on button "[PERSON_NAME] và In" at bounding box center [1124, 443] width 141 height 21
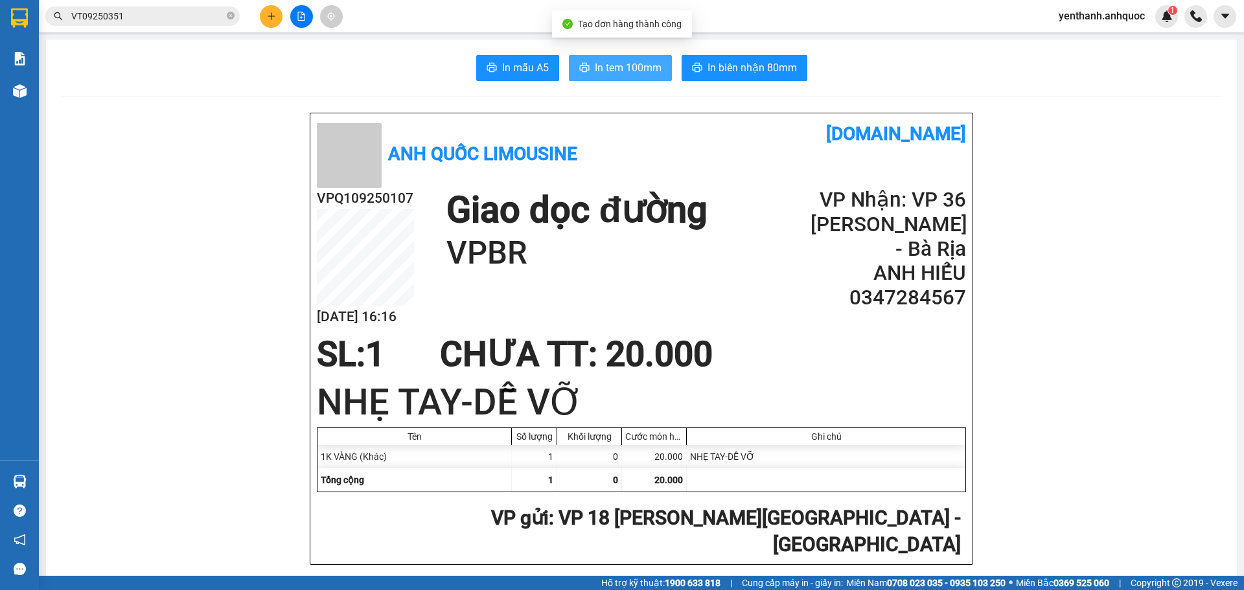
click at [622, 74] on span "In tem 100mm" at bounding box center [628, 68] width 67 height 16
click at [277, 17] on button at bounding box center [271, 16] width 23 height 23
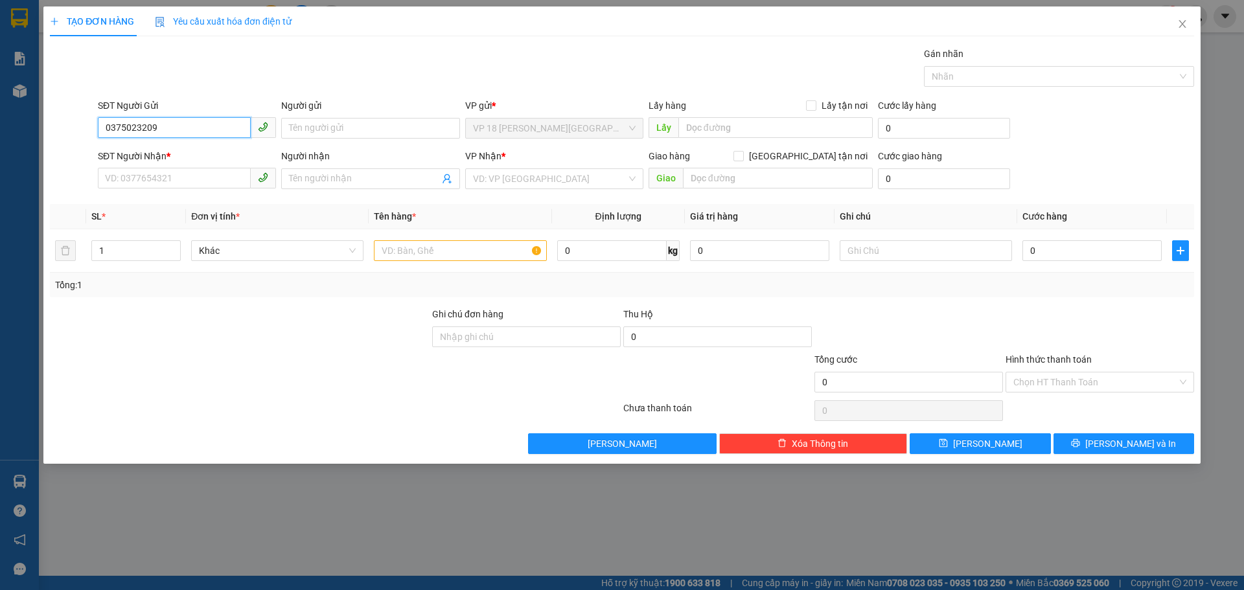
type input "0375023209"
click at [380, 139] on div "Người gửi Tên người gửi" at bounding box center [370, 120] width 178 height 45
click at [380, 133] on input "Người gửi" at bounding box center [370, 128] width 178 height 21
type input "C"
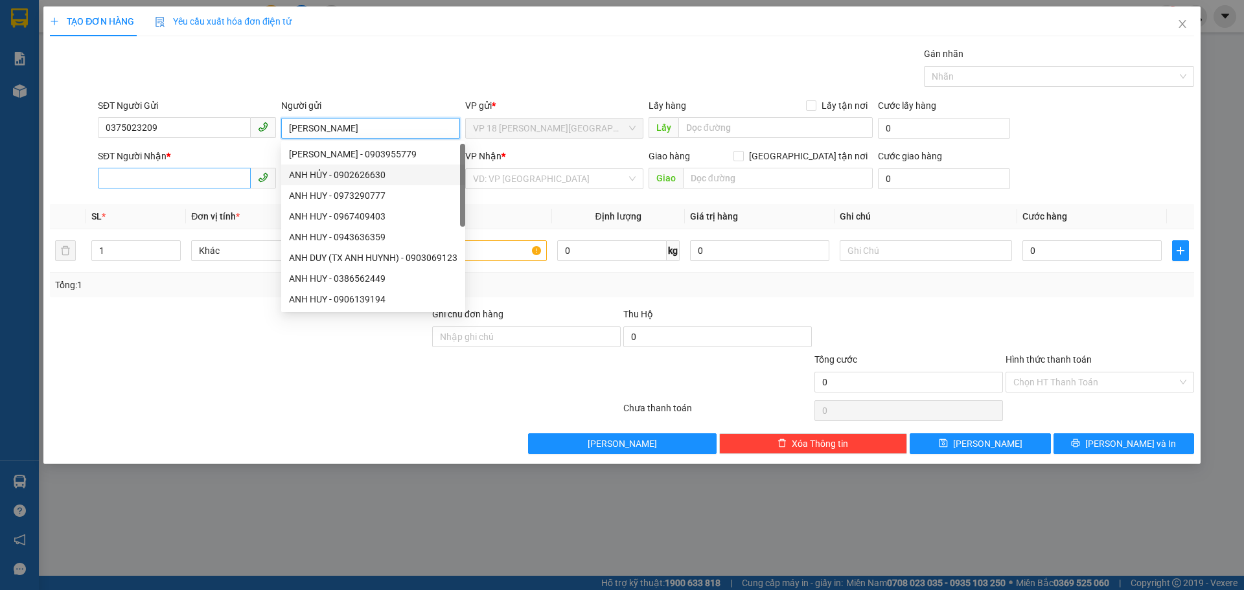
type input "[PERSON_NAME]"
click at [188, 175] on input "SĐT Người Nhận *" at bounding box center [174, 178] width 153 height 21
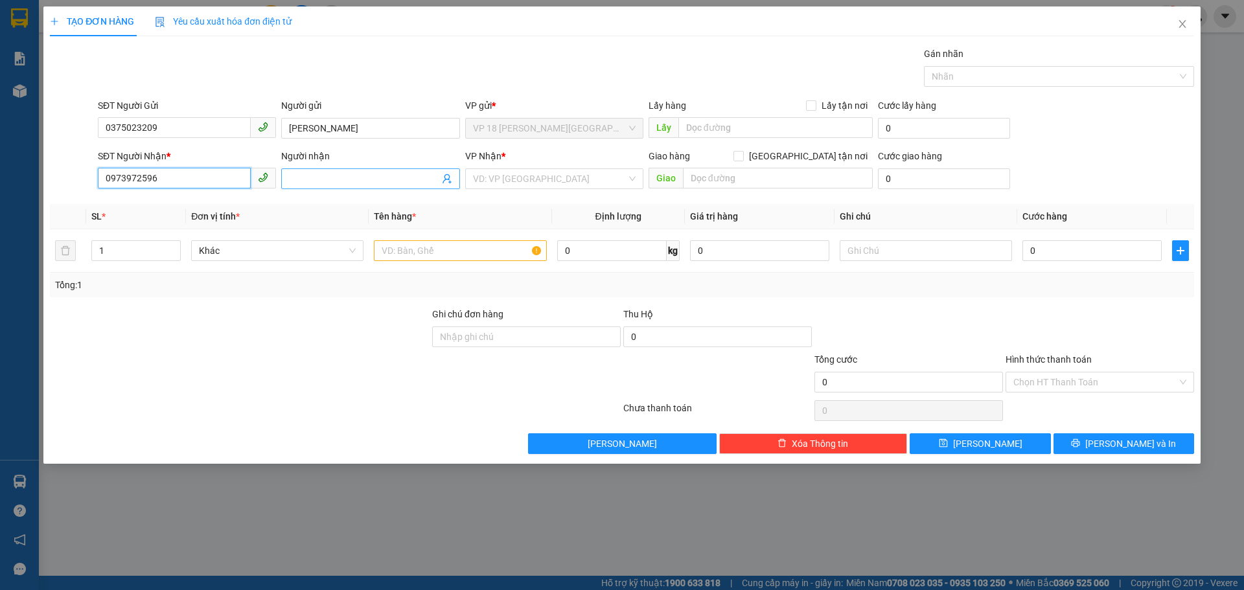
type input "0973972596"
click at [329, 179] on input "Người nhận" at bounding box center [364, 179] width 150 height 14
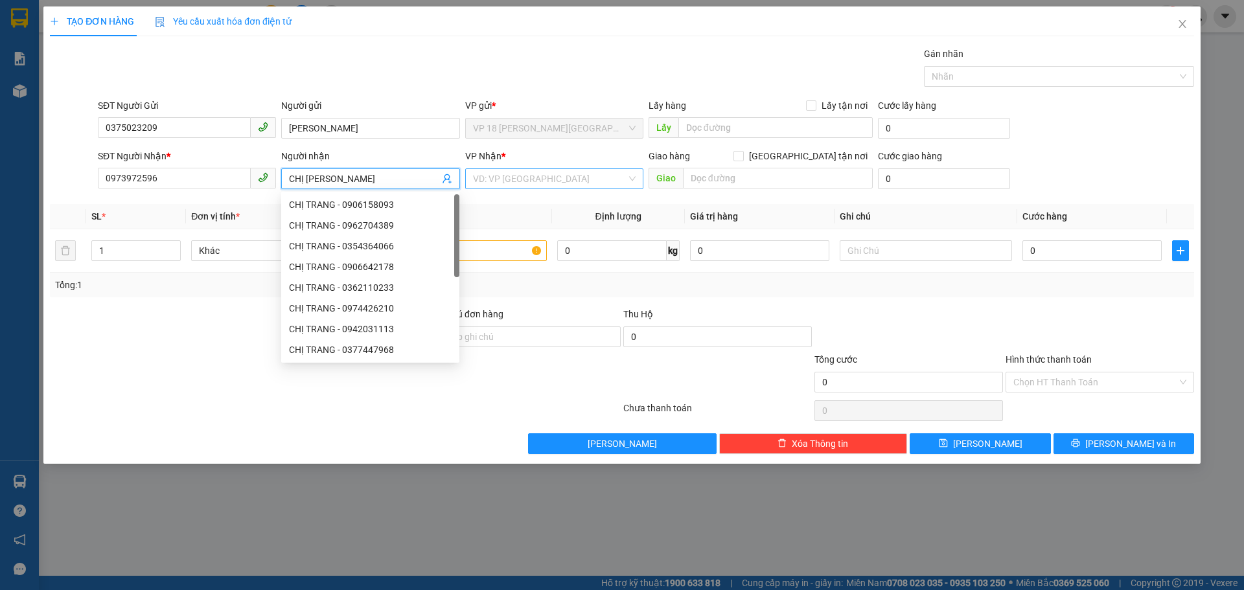
type input "CHỊ [PERSON_NAME]"
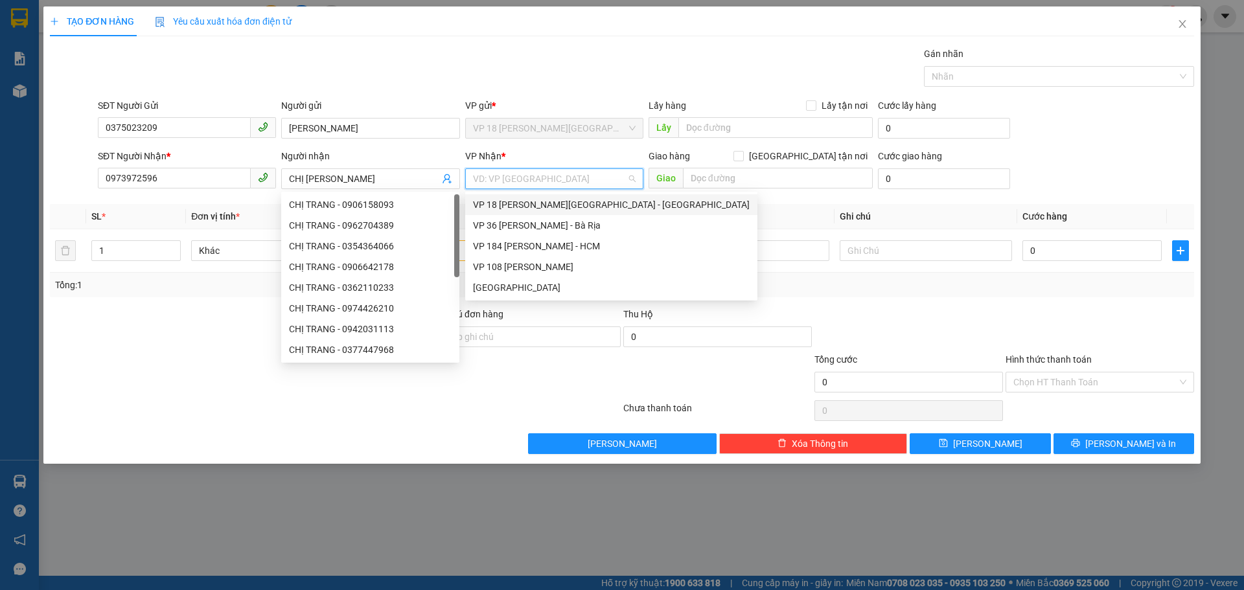
click at [551, 176] on input "search" at bounding box center [550, 178] width 154 height 19
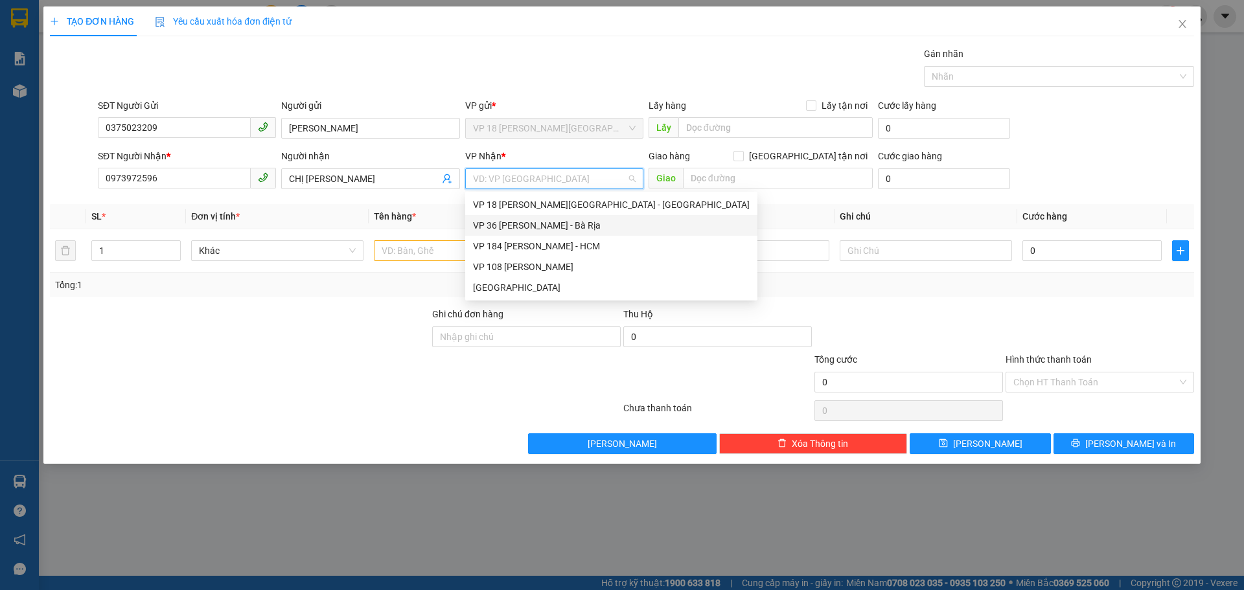
click at [581, 220] on div "VP 36 [PERSON_NAME] - Bà Rịa" at bounding box center [611, 225] width 277 height 14
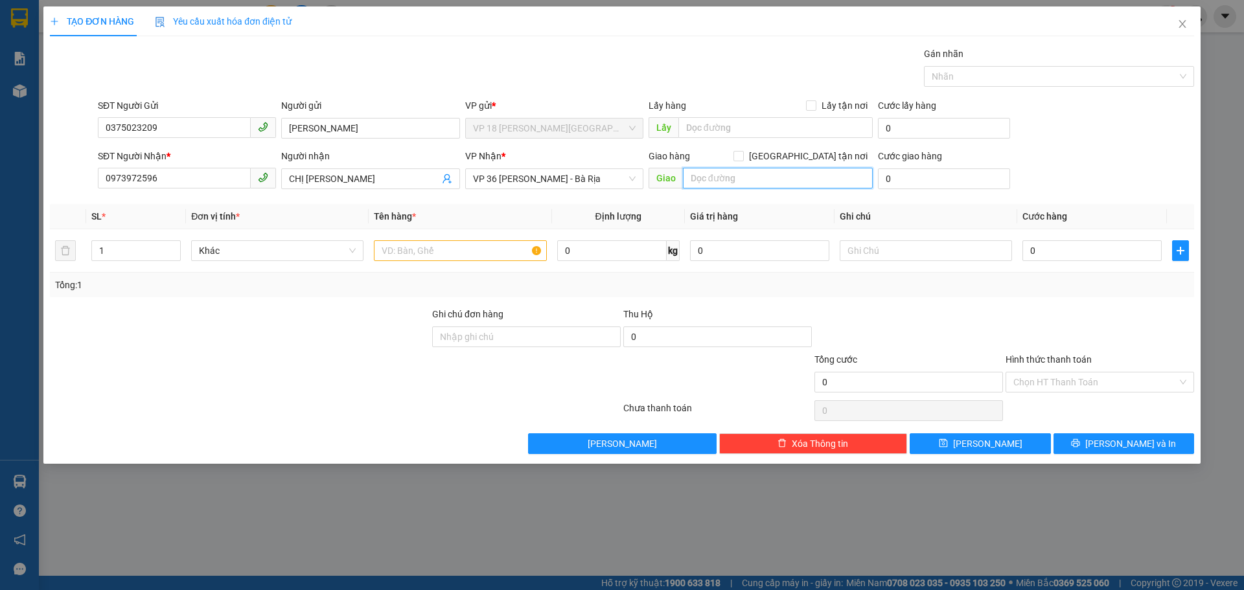
click at [713, 180] on input "text" at bounding box center [778, 178] width 190 height 21
type input "VPBR"
click at [494, 246] on input "text" at bounding box center [460, 250] width 172 height 21
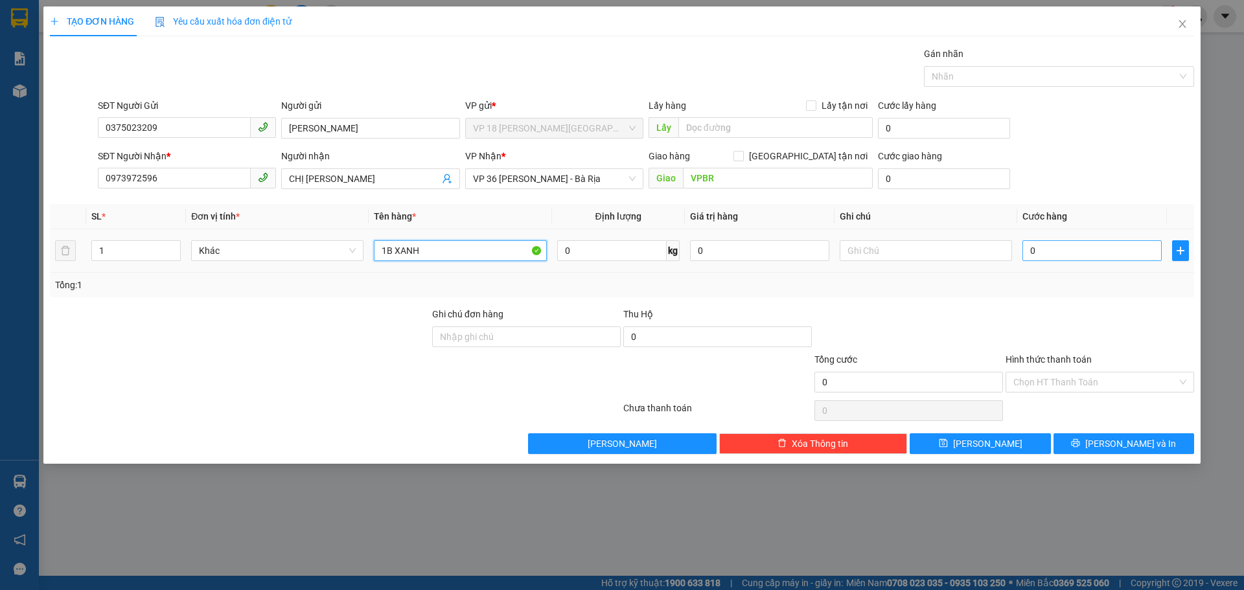
type input "1B XANH"
click at [1081, 251] on input "0" at bounding box center [1092, 250] width 139 height 21
type input "3"
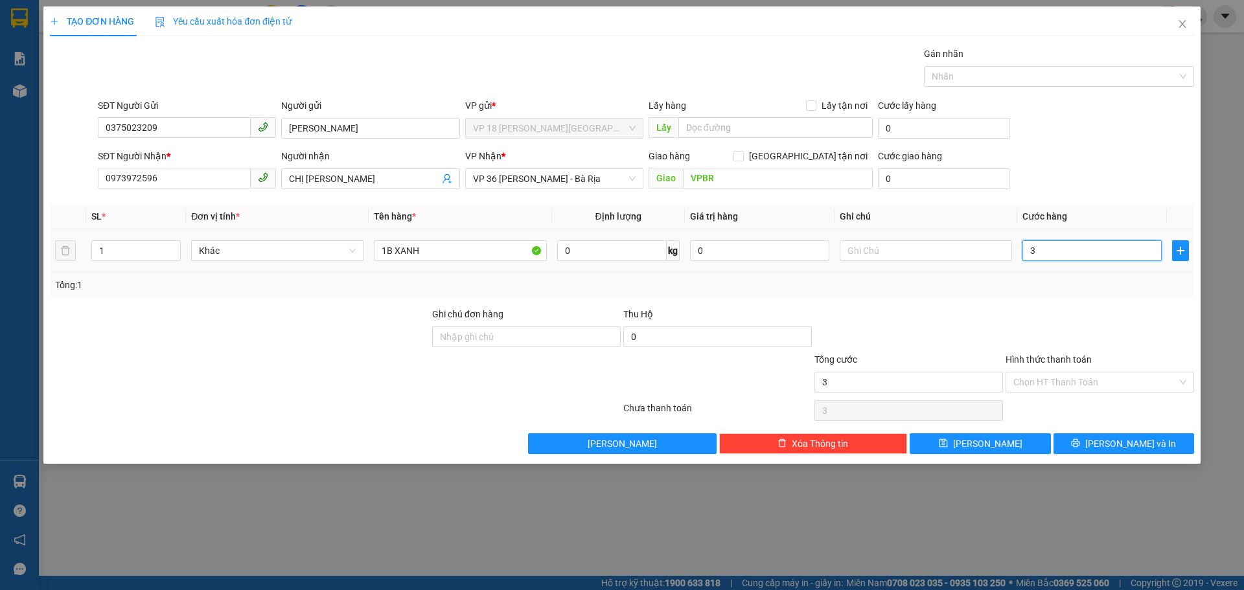
type input "30"
type input "300"
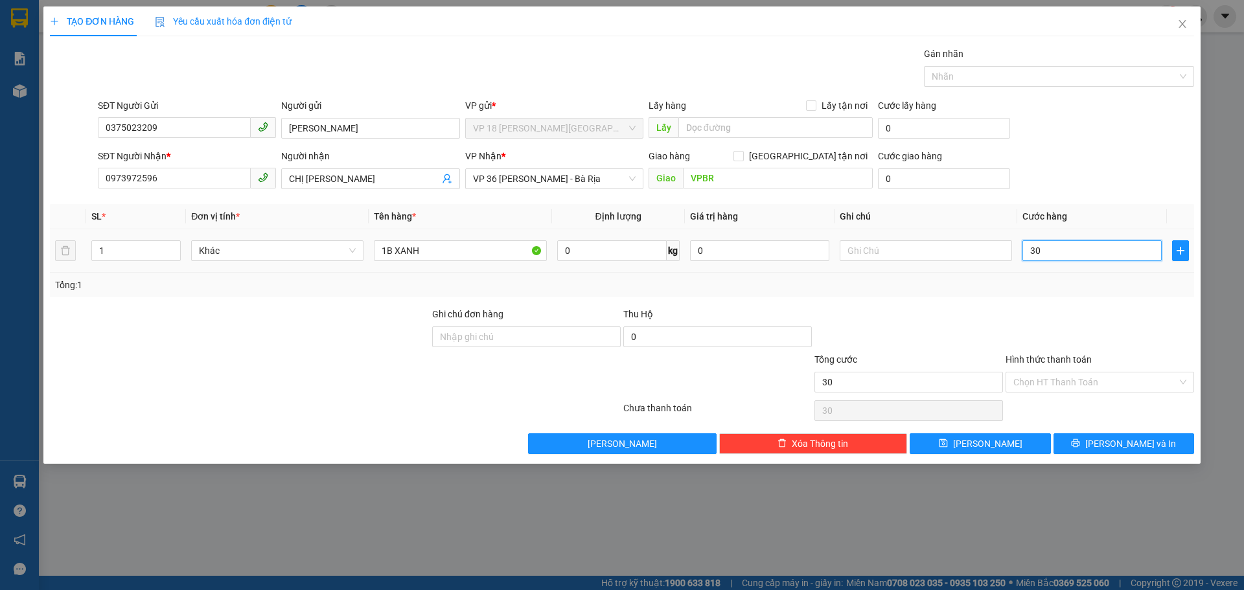
type input "300"
type input "3.000"
type input "30.000"
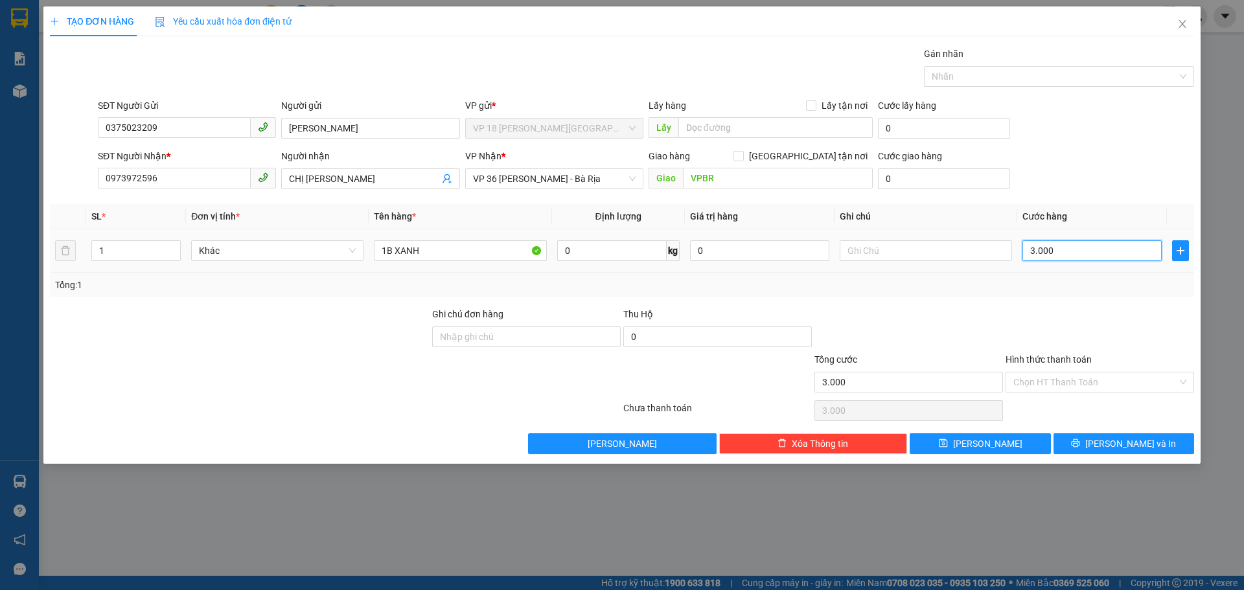
type input "30.000"
click at [1086, 441] on button "[PERSON_NAME] và In" at bounding box center [1124, 443] width 141 height 21
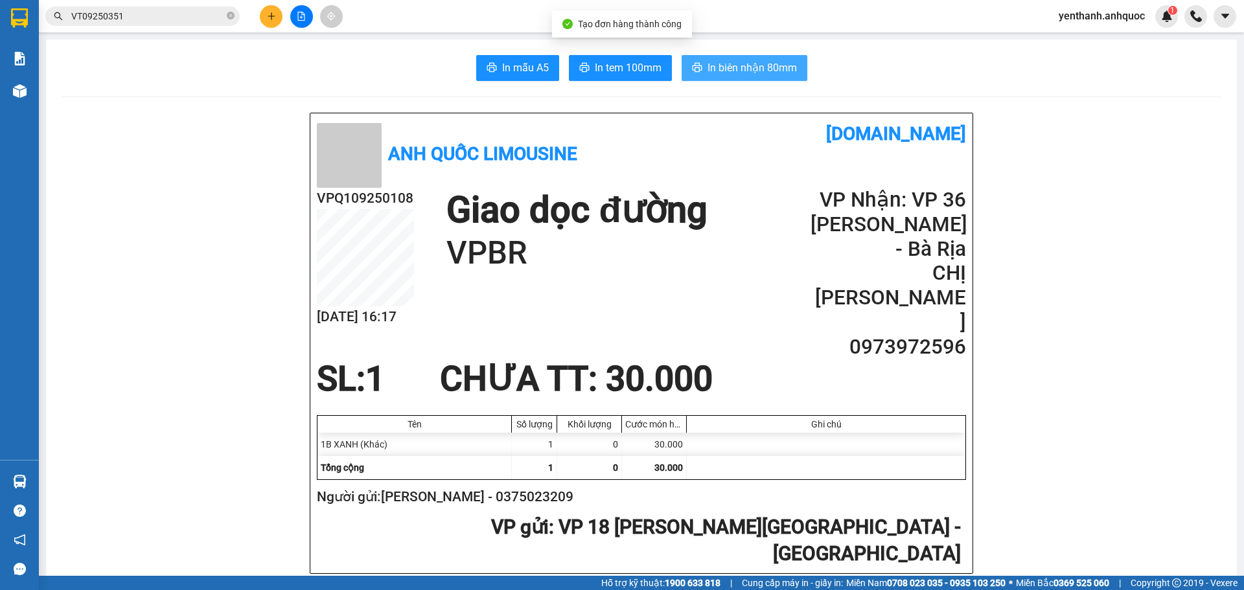
click at [708, 64] on span "In biên nhận 80mm" at bounding box center [752, 68] width 89 height 16
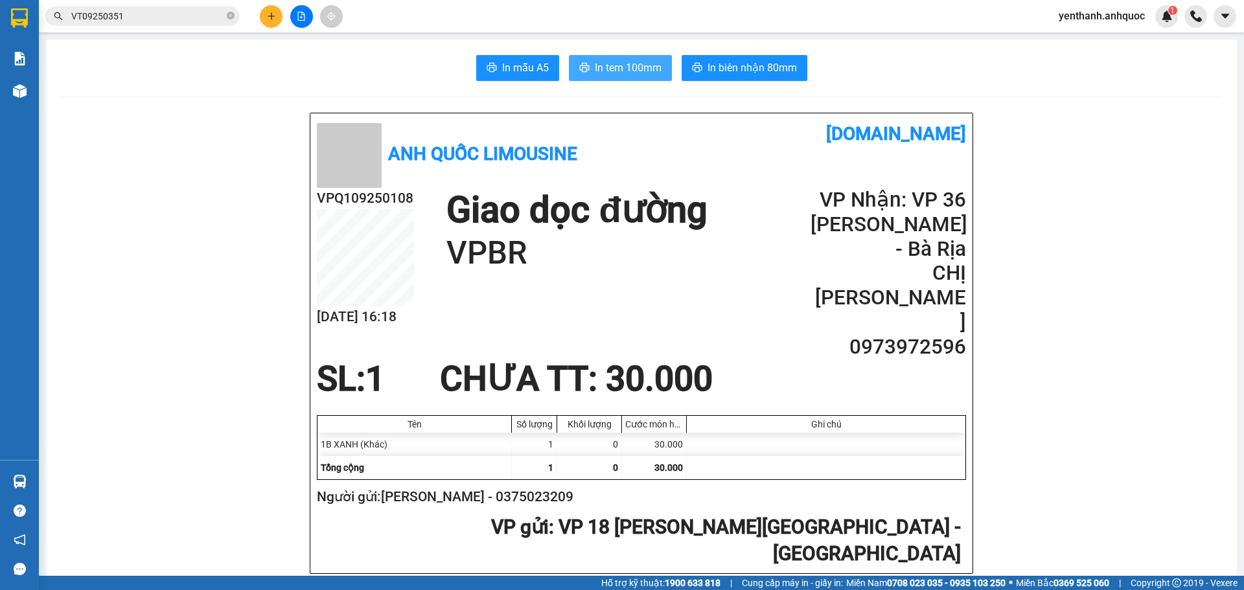
click at [613, 75] on span "In tem 100mm" at bounding box center [628, 68] width 67 height 16
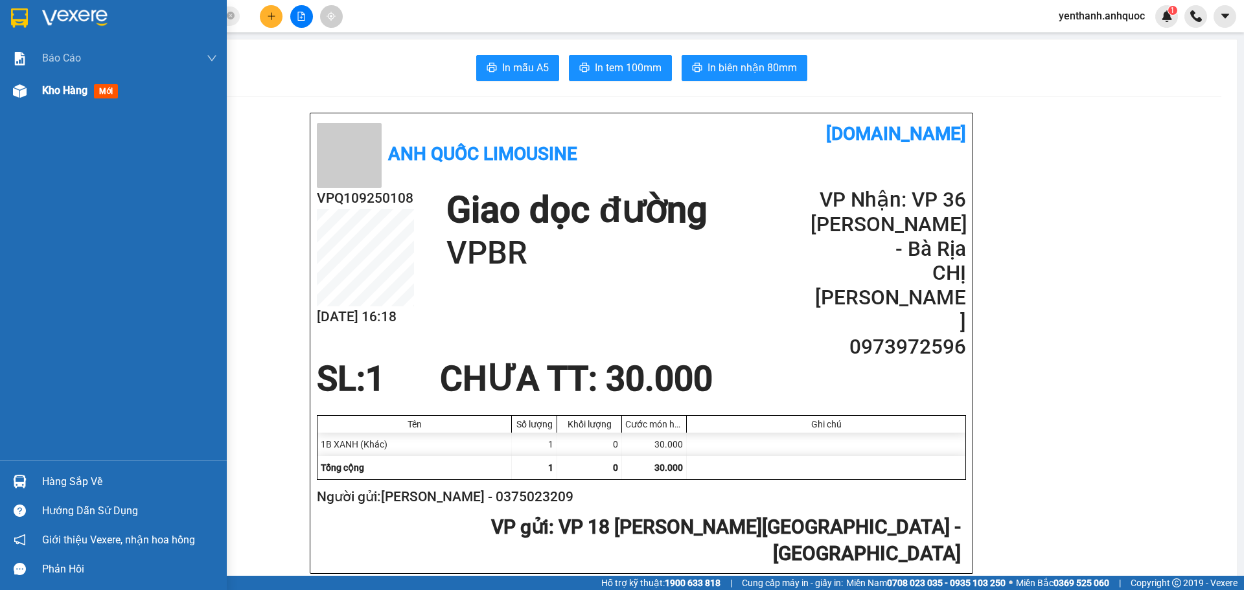
click at [73, 97] on div "Kho hàng mới" at bounding box center [82, 90] width 81 height 16
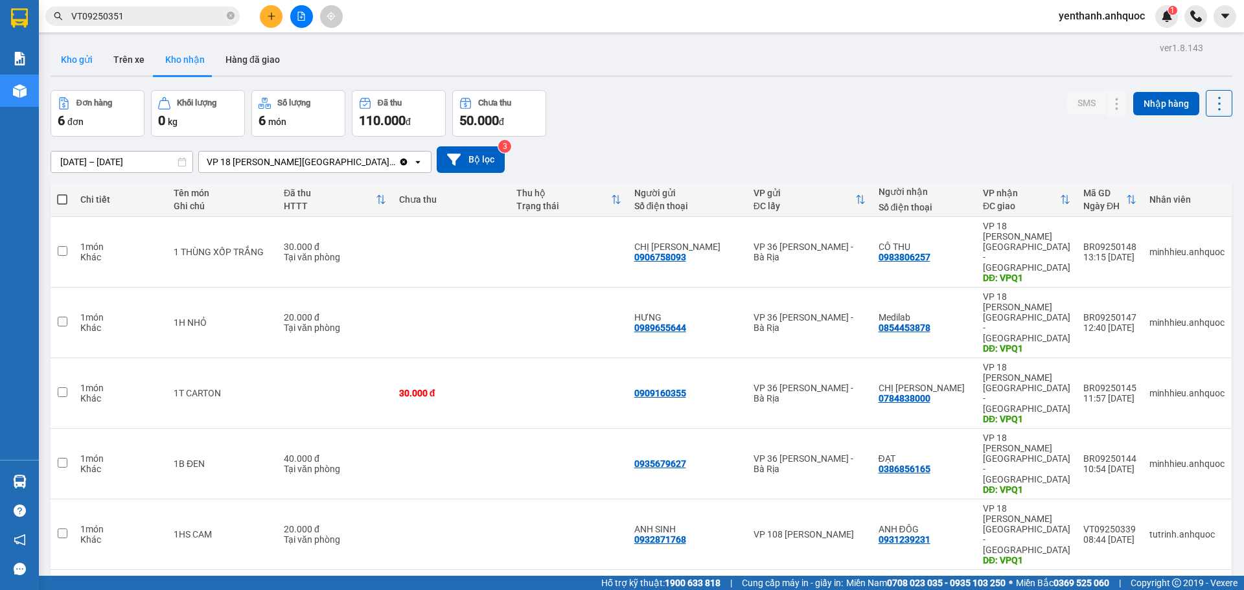
click at [76, 60] on button "Kho gửi" at bounding box center [77, 59] width 52 height 31
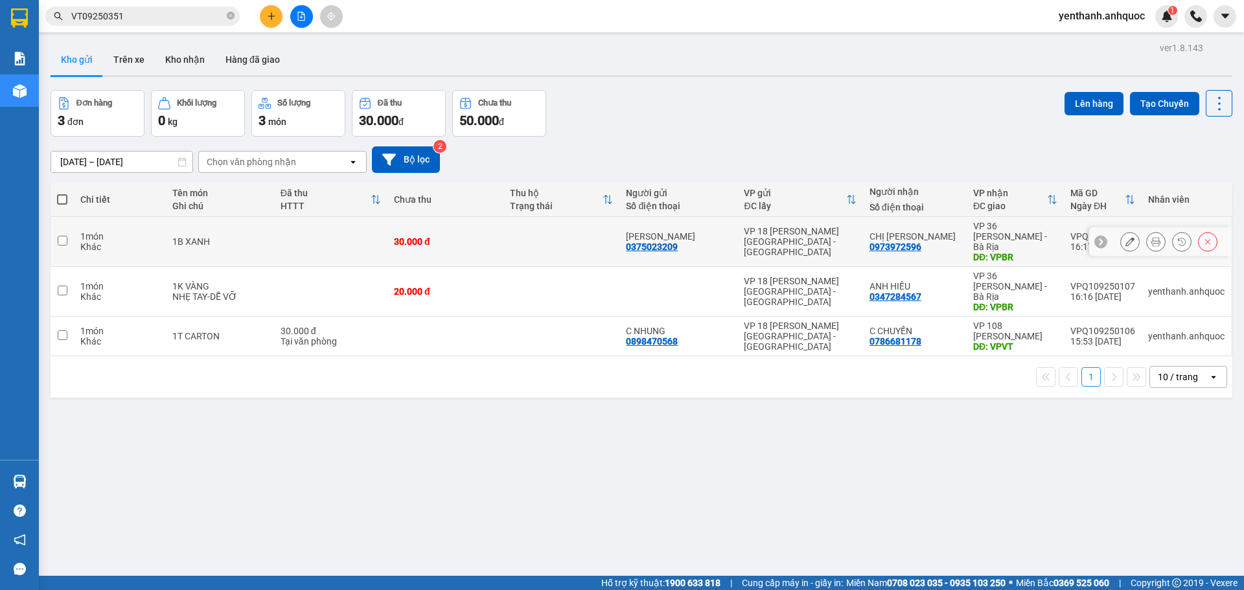
click at [1125, 239] on button at bounding box center [1130, 242] width 18 height 23
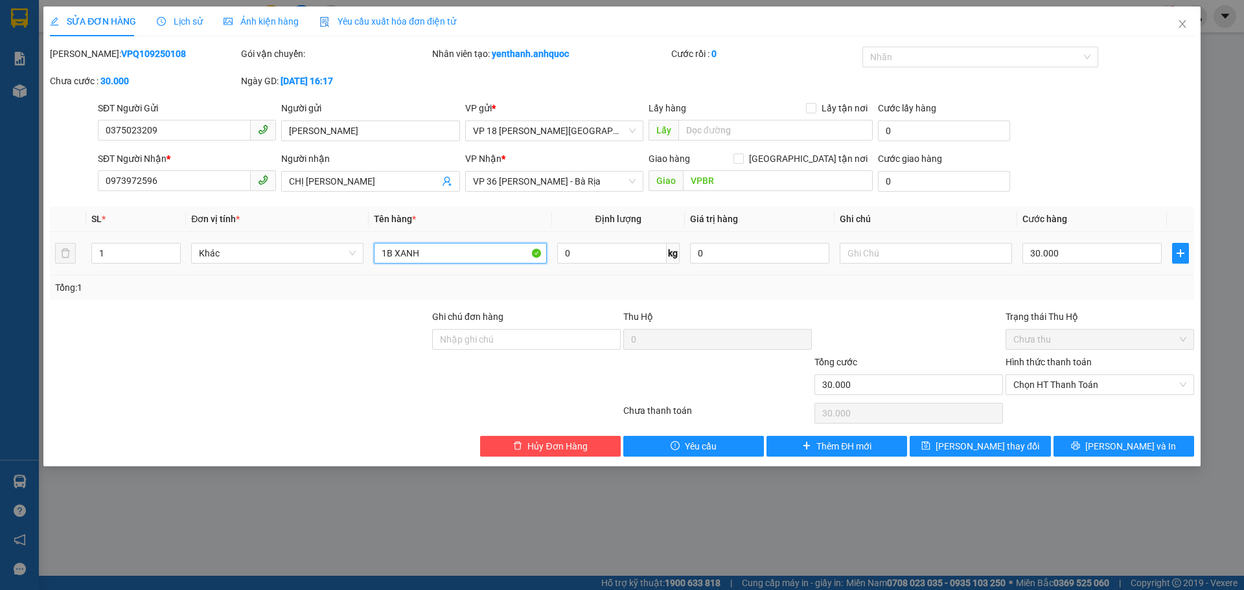
click at [477, 247] on input "1B XANH" at bounding box center [460, 253] width 172 height 21
type input "1K TRẮNG"
click at [985, 445] on span "[PERSON_NAME] thay đổi" at bounding box center [988, 446] width 104 height 14
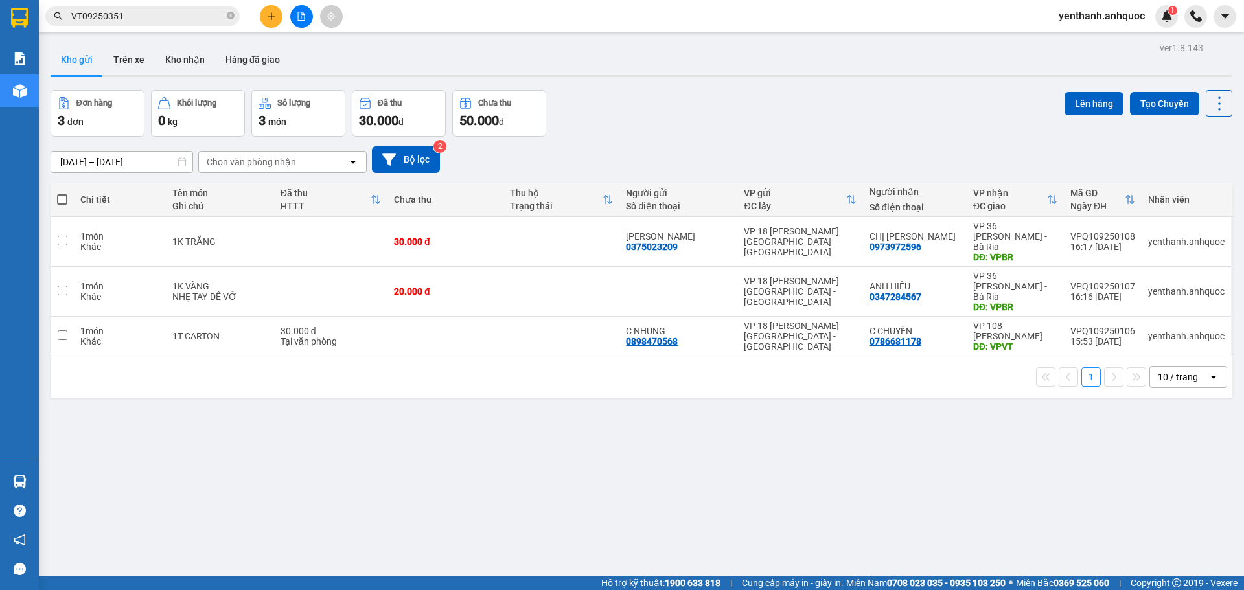
click at [62, 193] on label at bounding box center [62, 199] width 10 height 13
click at [62, 193] on input "checkbox" at bounding box center [62, 193] width 0 height 0
checkbox input "true"
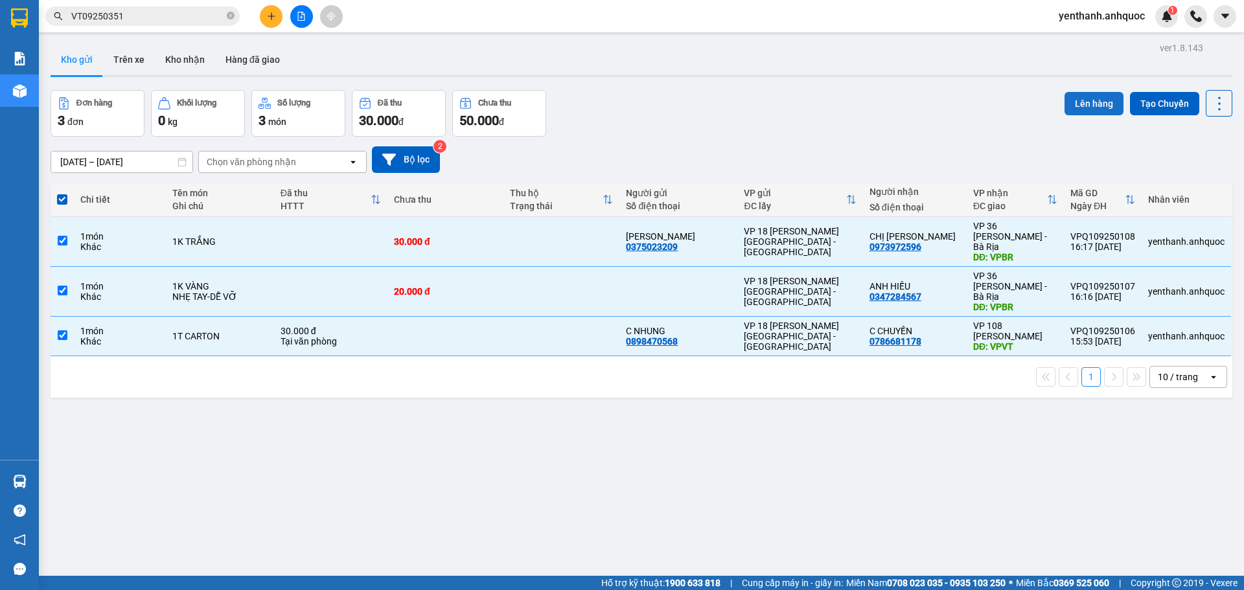
click at [1069, 104] on button "Lên hàng" at bounding box center [1094, 103] width 59 height 23
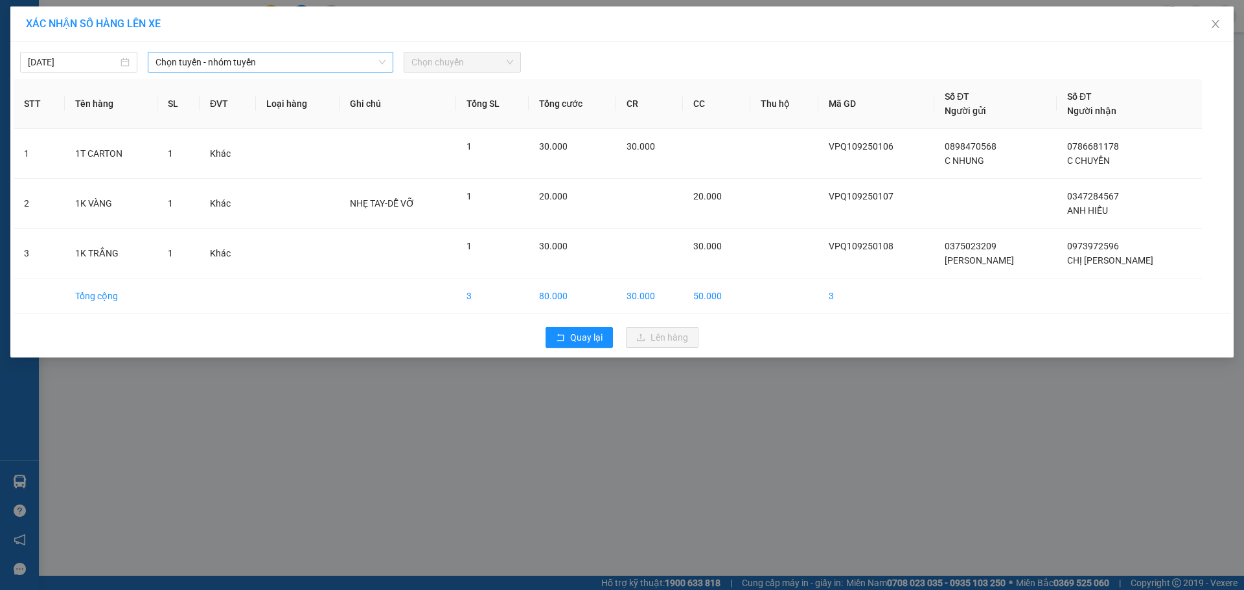
click at [306, 60] on span "Chọn tuyến - nhóm tuyến" at bounding box center [271, 61] width 230 height 19
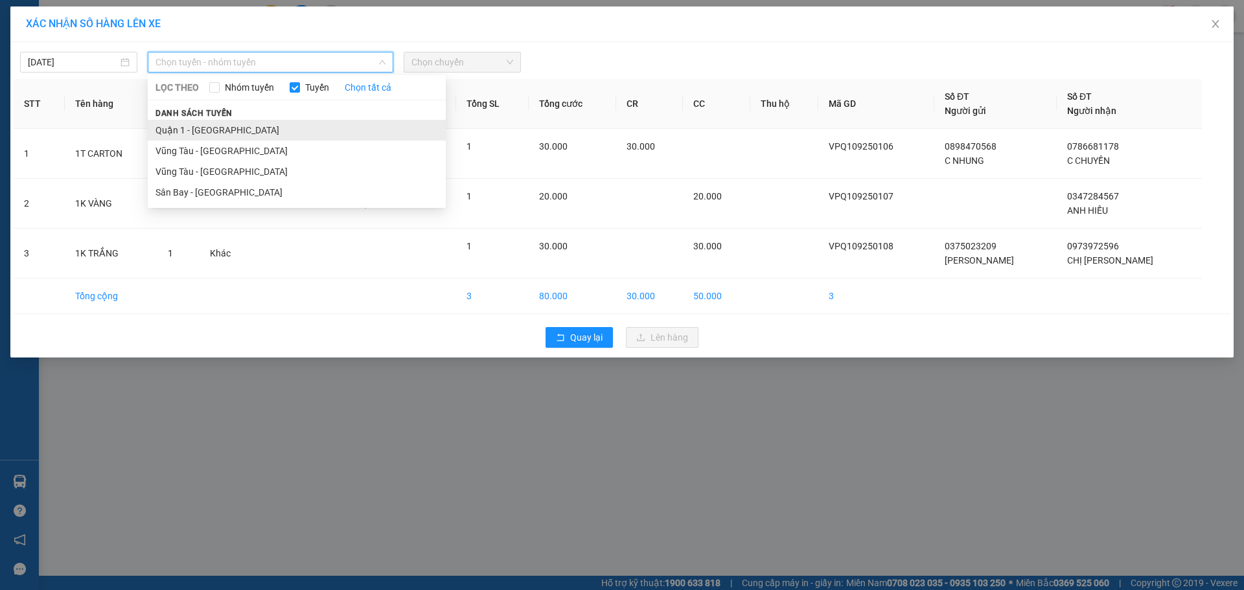
click at [308, 129] on li "Quận 1 - [GEOGRAPHIC_DATA]" at bounding box center [297, 130] width 298 height 21
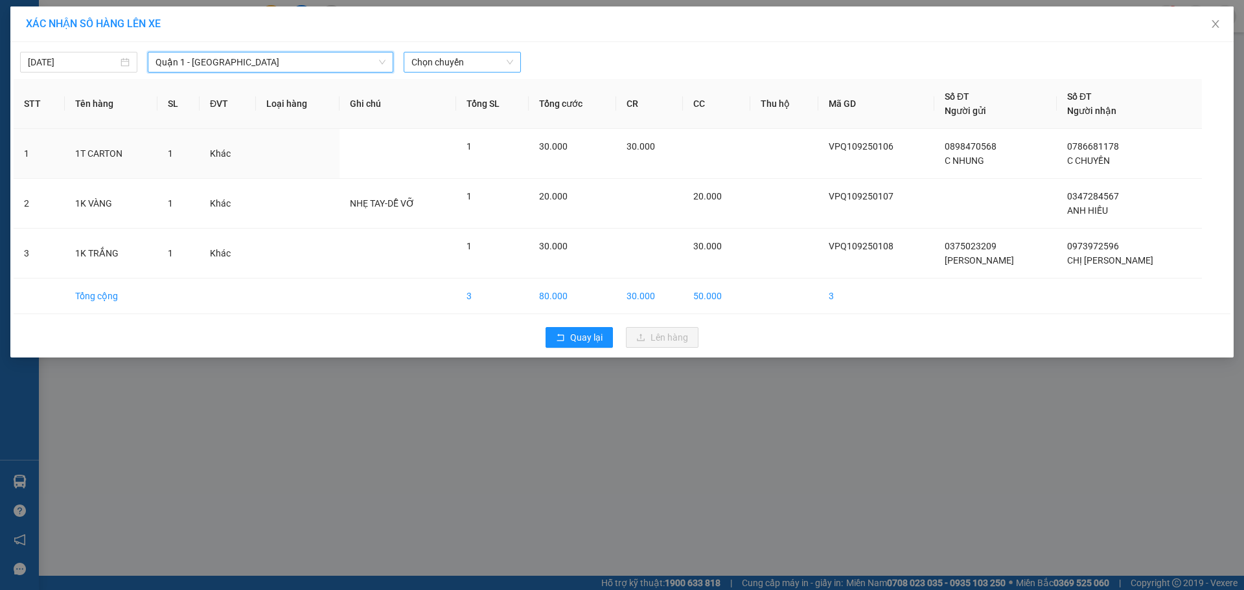
click at [472, 62] on span "Chọn chuyến" at bounding box center [462, 61] width 102 height 19
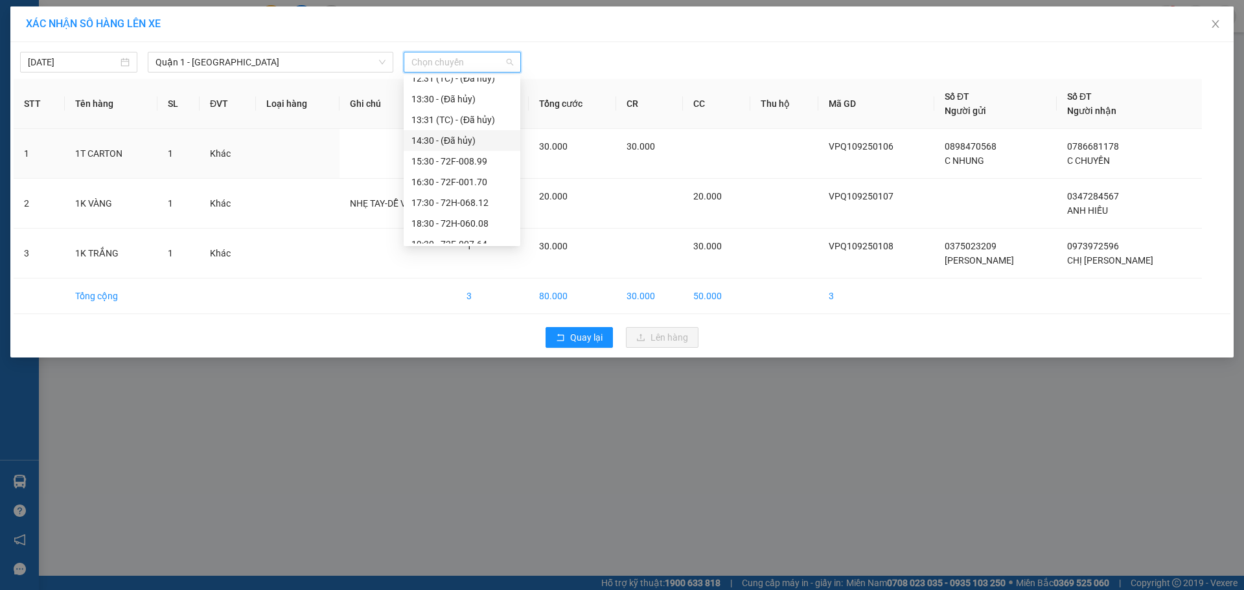
scroll to position [259, 0]
click at [468, 161] on div "16:30 - 72F-001.70" at bounding box center [461, 161] width 101 height 14
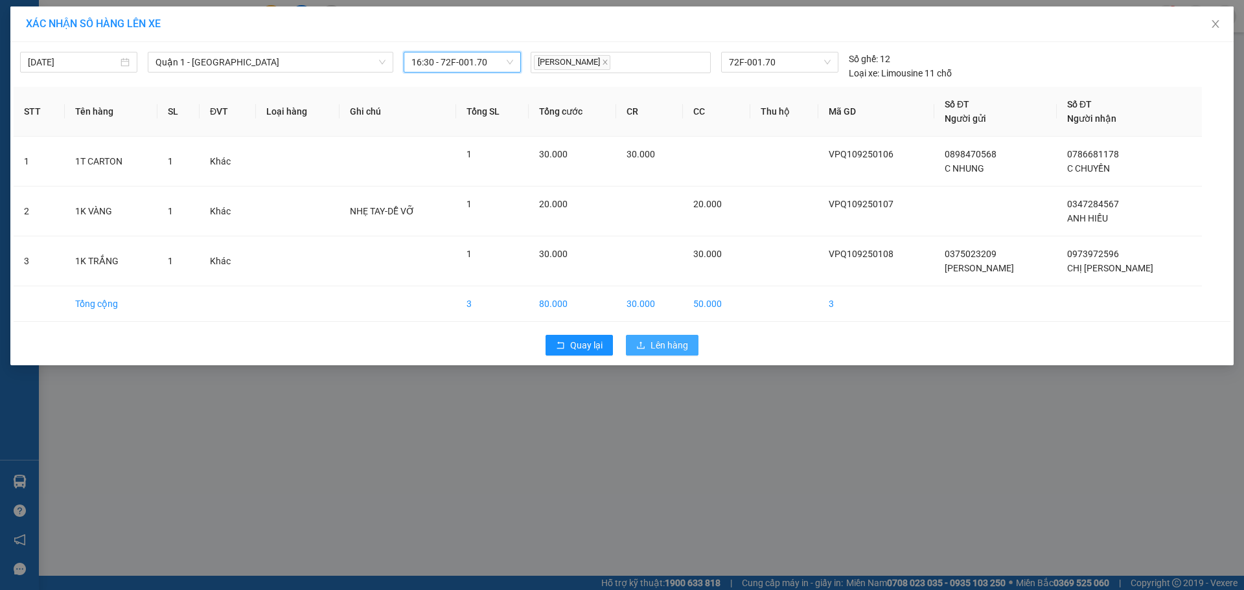
click at [669, 345] on span "Lên hàng" at bounding box center [670, 345] width 38 height 14
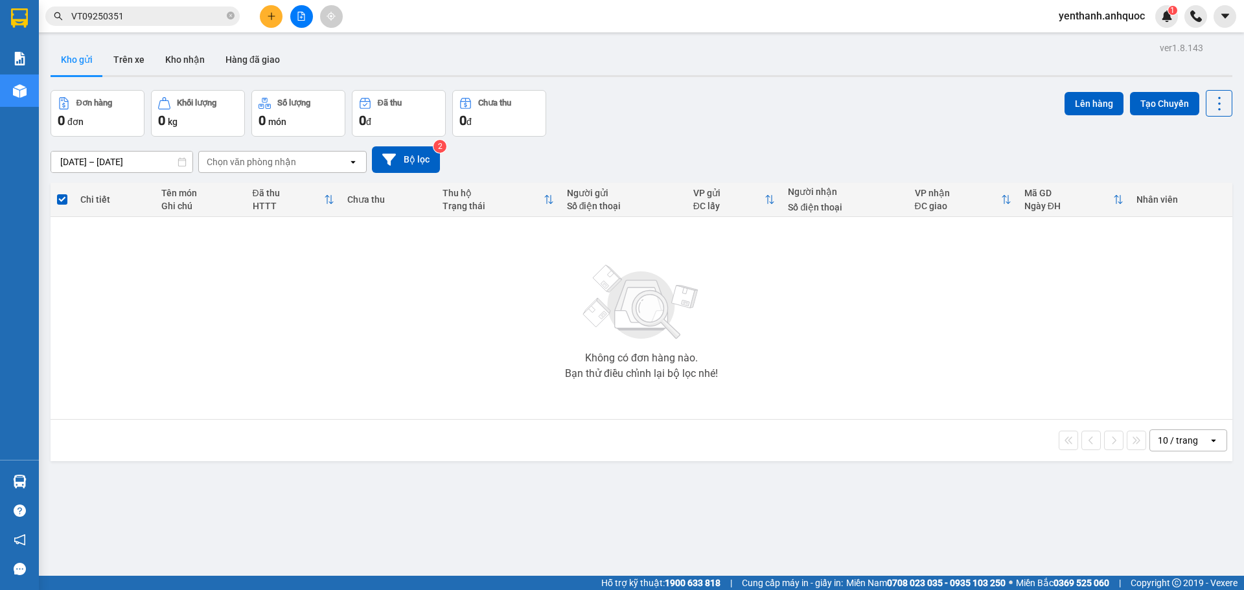
click at [307, 16] on button at bounding box center [301, 16] width 23 height 23
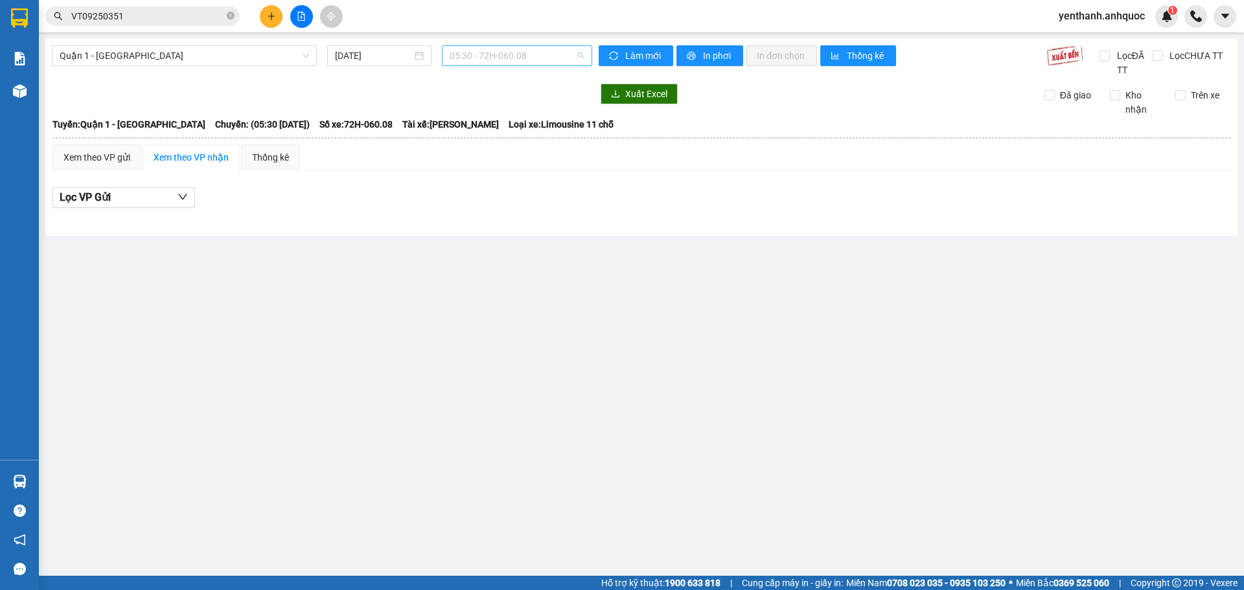
click at [522, 52] on span "05:30 - 72H-060.08" at bounding box center [517, 55] width 135 height 19
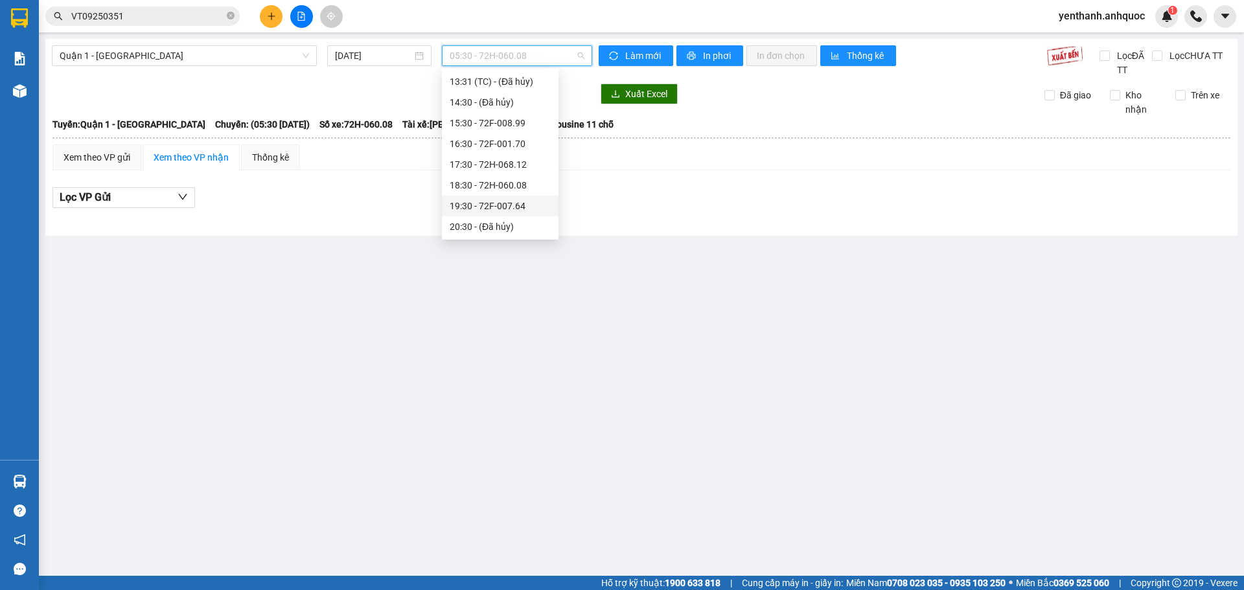
scroll to position [290, 0]
click at [496, 120] on div "16:30 - 72F-001.70" at bounding box center [500, 123] width 101 height 14
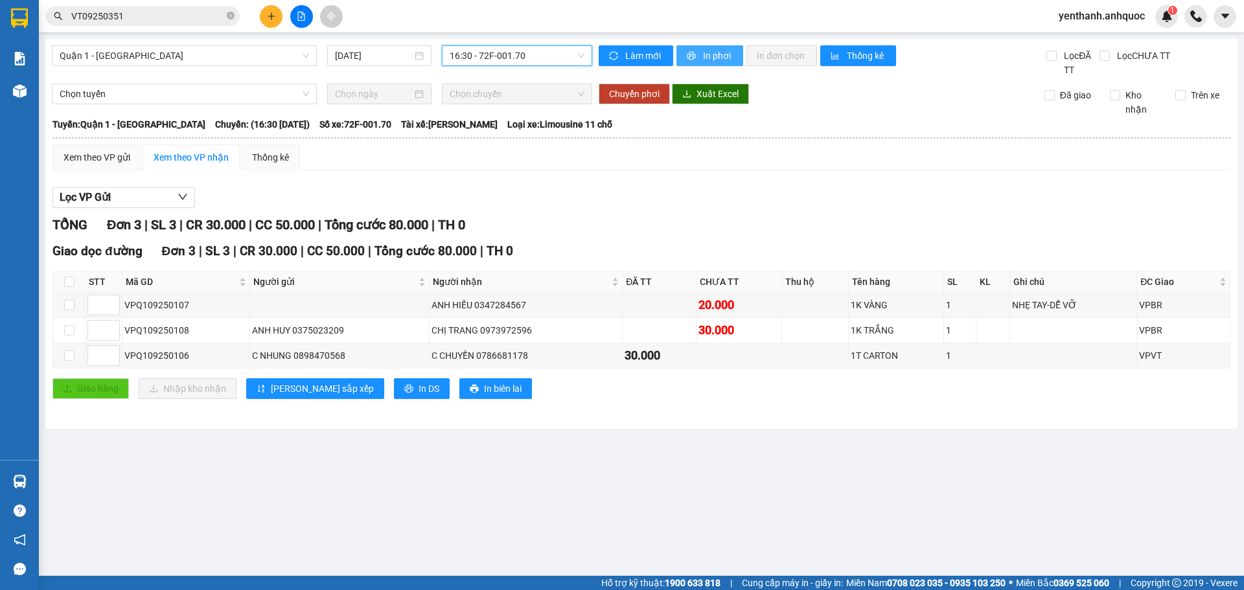
click at [700, 55] on button "In phơi" at bounding box center [709, 55] width 67 height 21
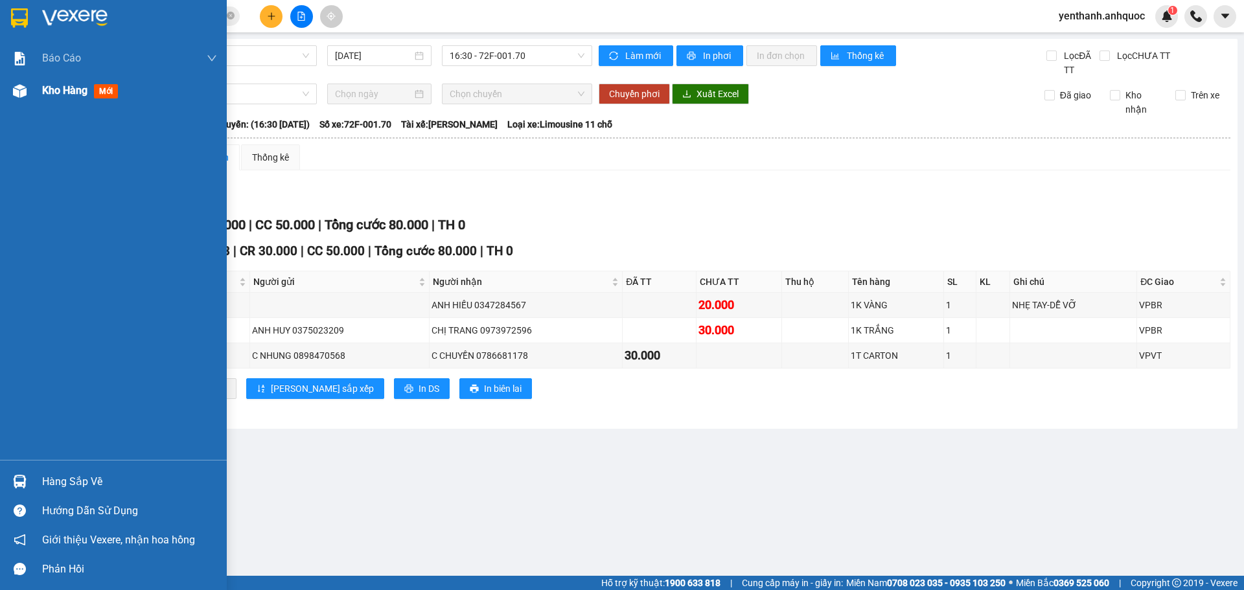
click at [54, 98] on div "Kho hàng mới" at bounding box center [82, 90] width 81 height 16
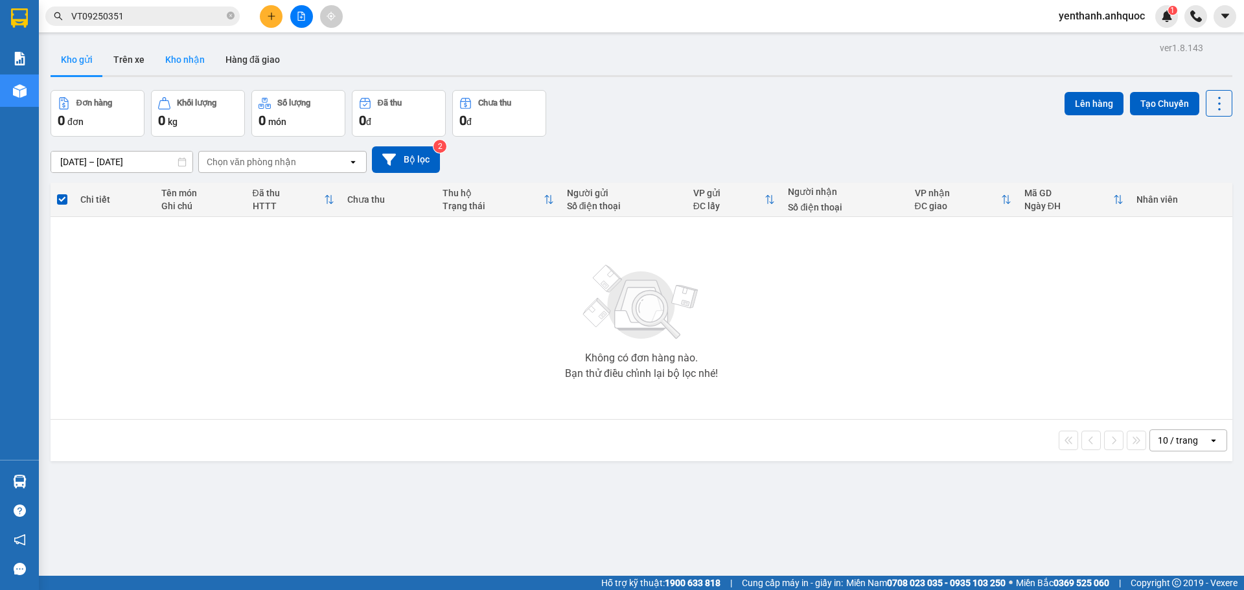
click at [185, 56] on button "Kho nhận" at bounding box center [185, 59] width 60 height 31
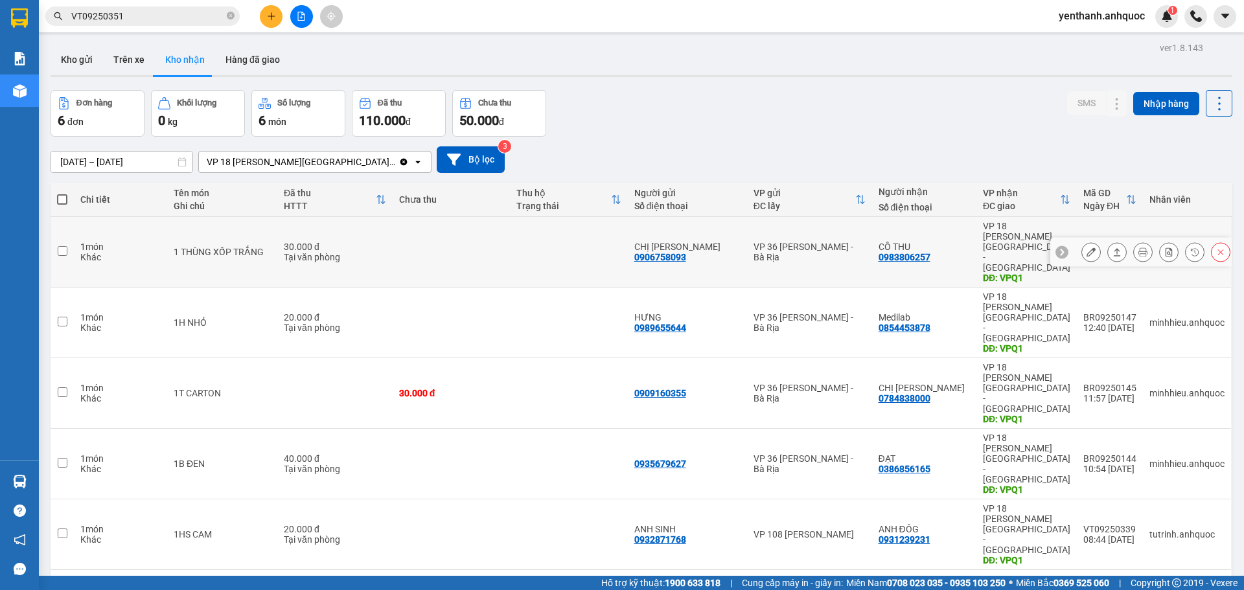
click at [1082, 241] on button at bounding box center [1091, 252] width 18 height 23
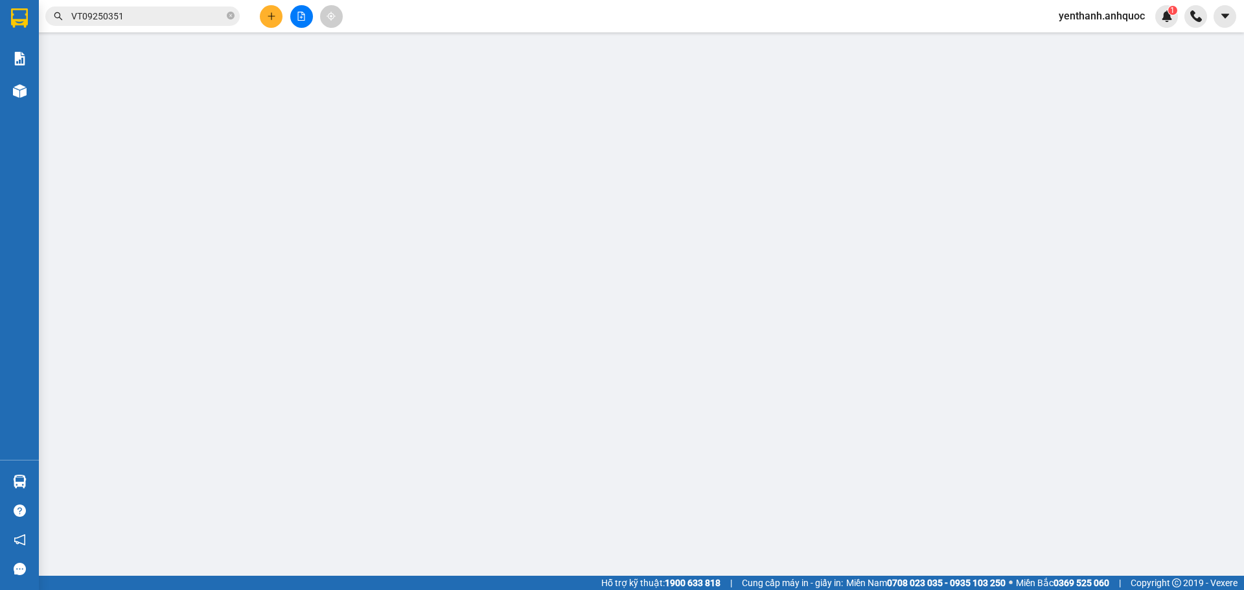
type input "0906758093"
type input "CHỊ [PERSON_NAME]"
type input "0983806257"
type input "CÔ THU"
type input "VPQ1"
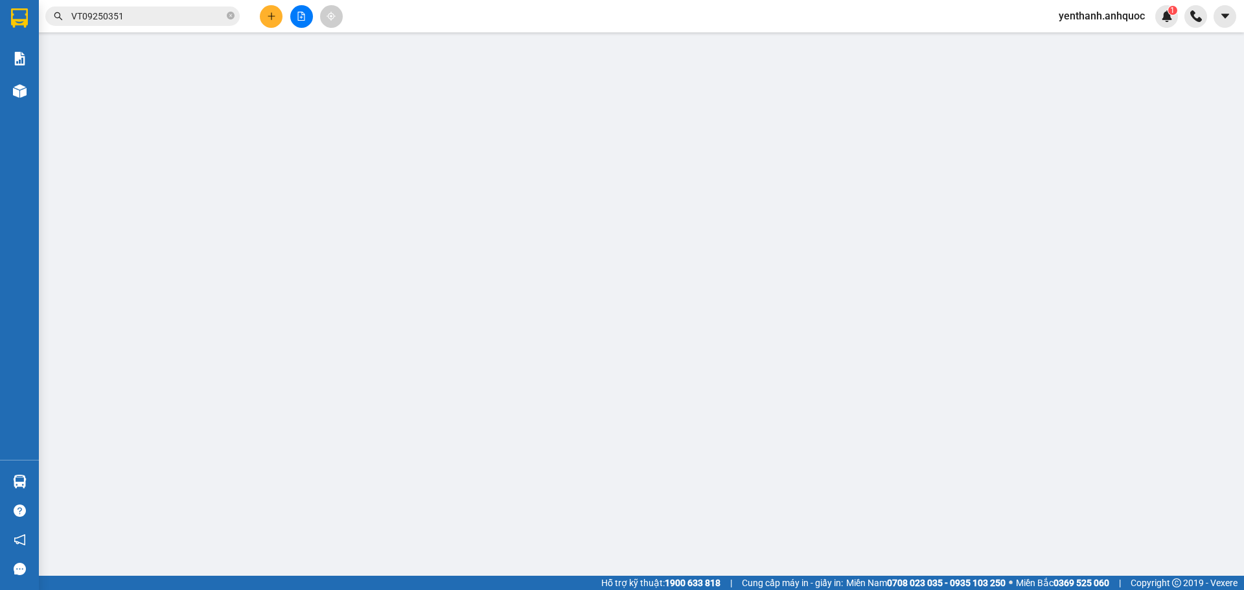
type input "30.000"
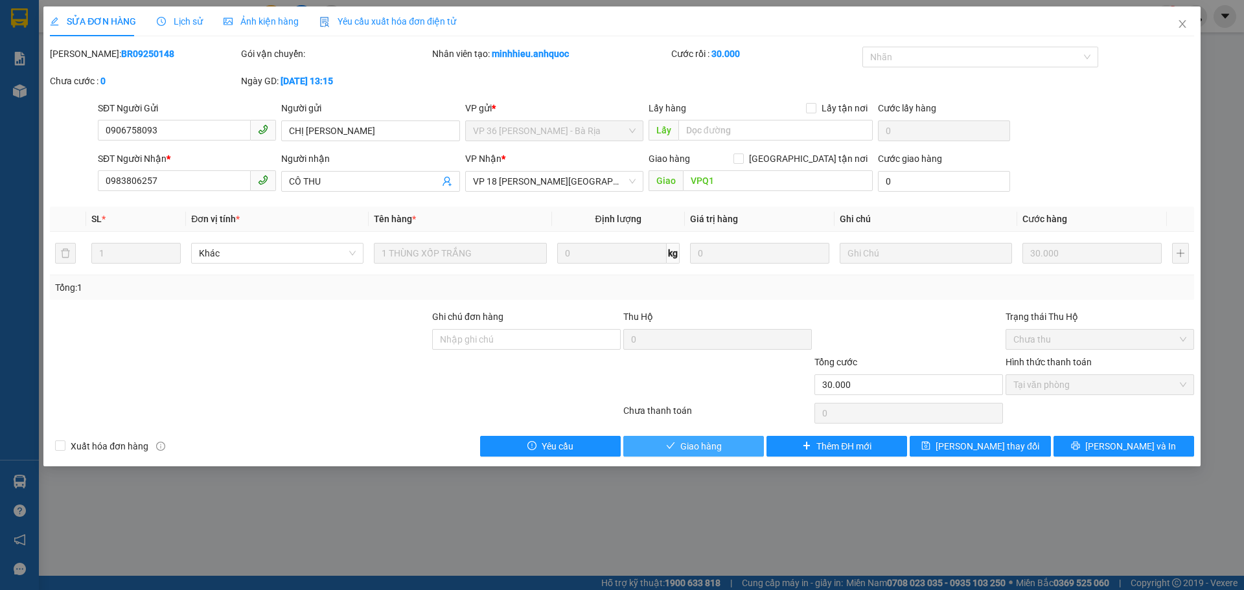
click at [701, 449] on span "Giao hàng" at bounding box center [700, 446] width 41 height 14
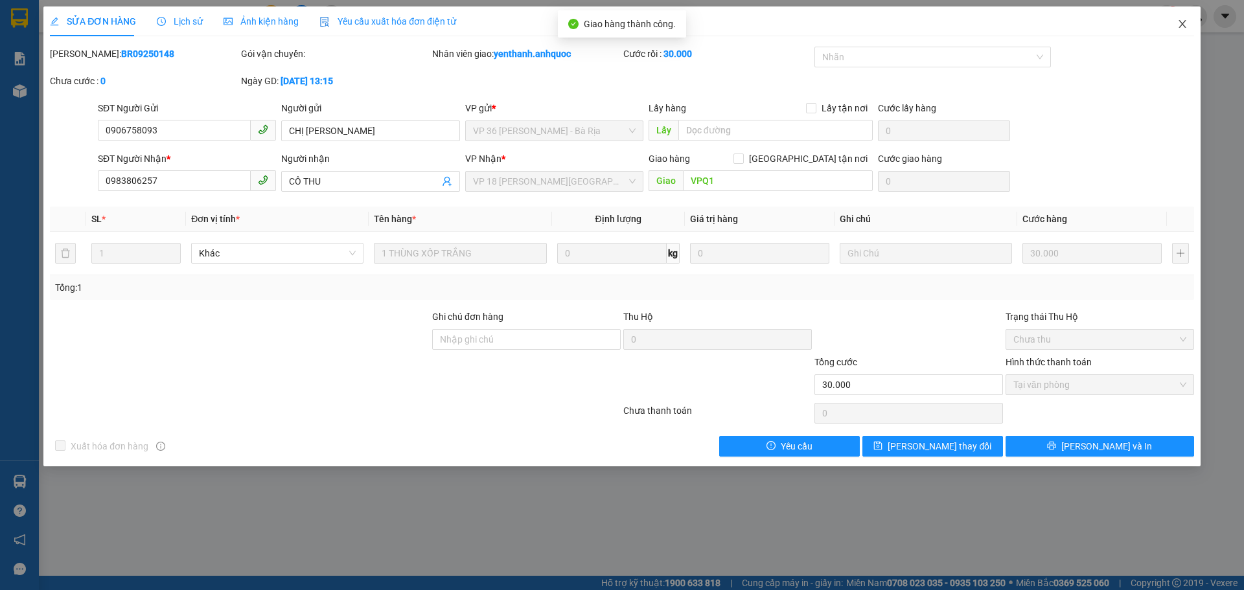
click at [1184, 23] on icon "close" at bounding box center [1182, 24] width 7 height 8
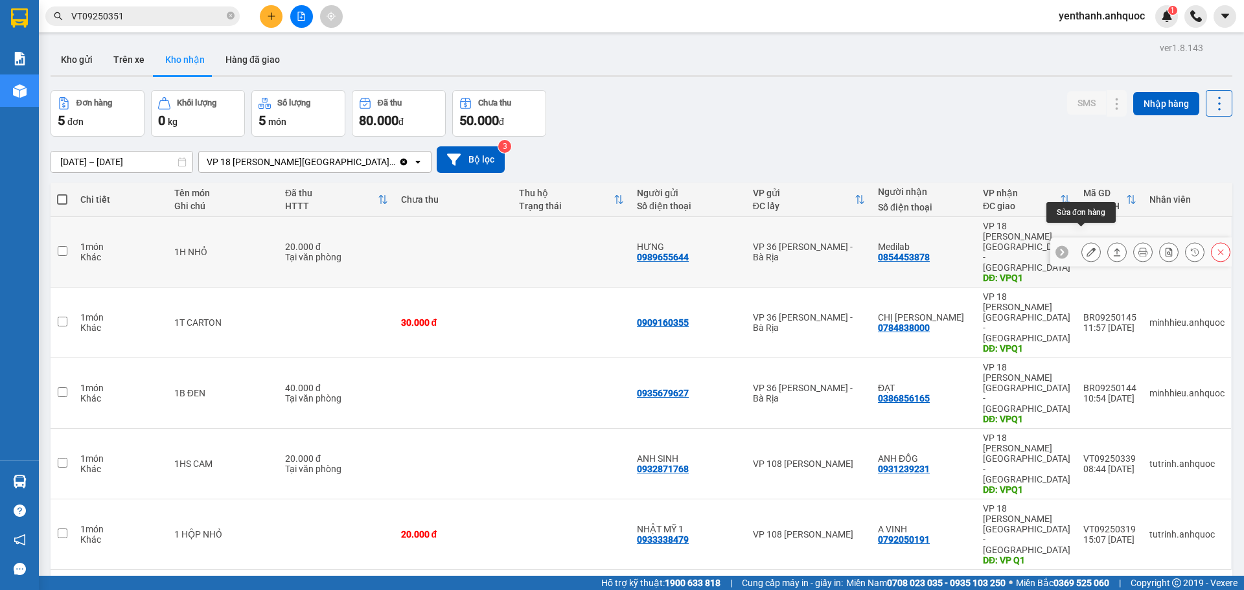
click at [1087, 248] on icon at bounding box center [1091, 252] width 9 height 9
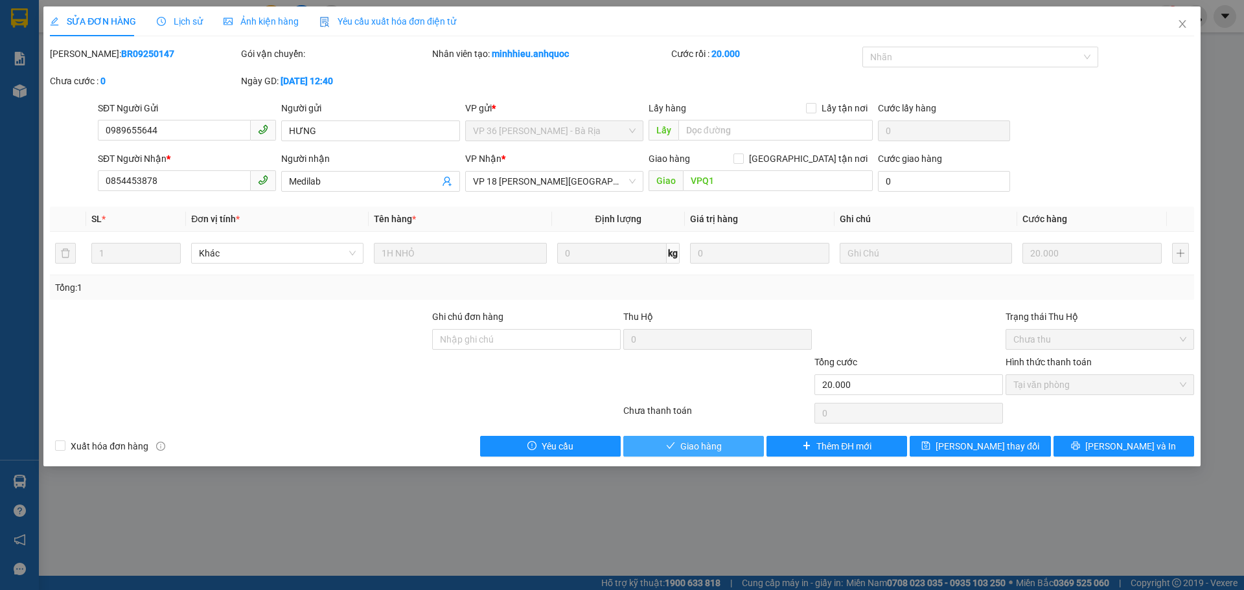
click at [720, 445] on span "Giao hàng" at bounding box center [700, 446] width 41 height 14
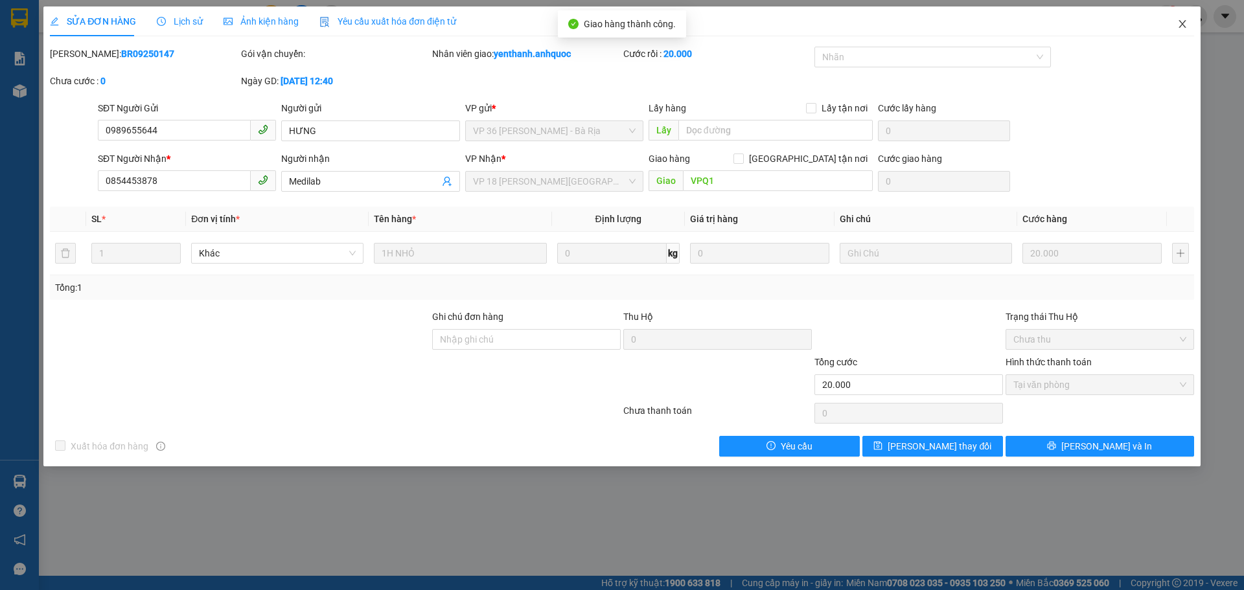
click at [1186, 28] on icon "close" at bounding box center [1182, 24] width 10 height 10
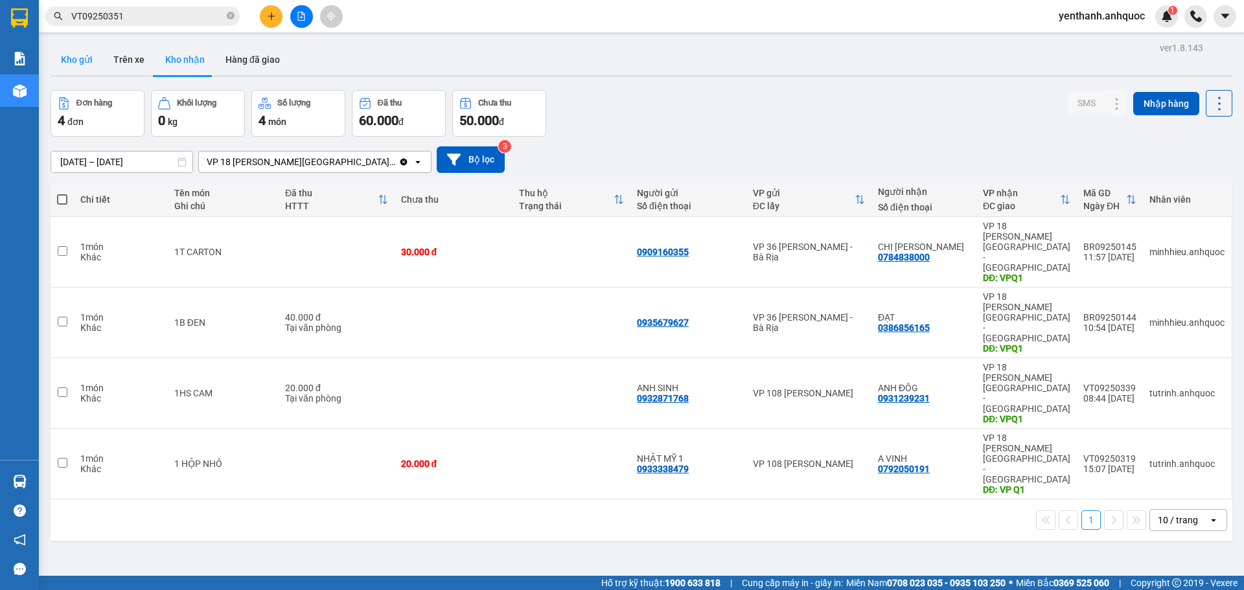
click at [88, 65] on button "Kho gửi" at bounding box center [77, 59] width 52 height 31
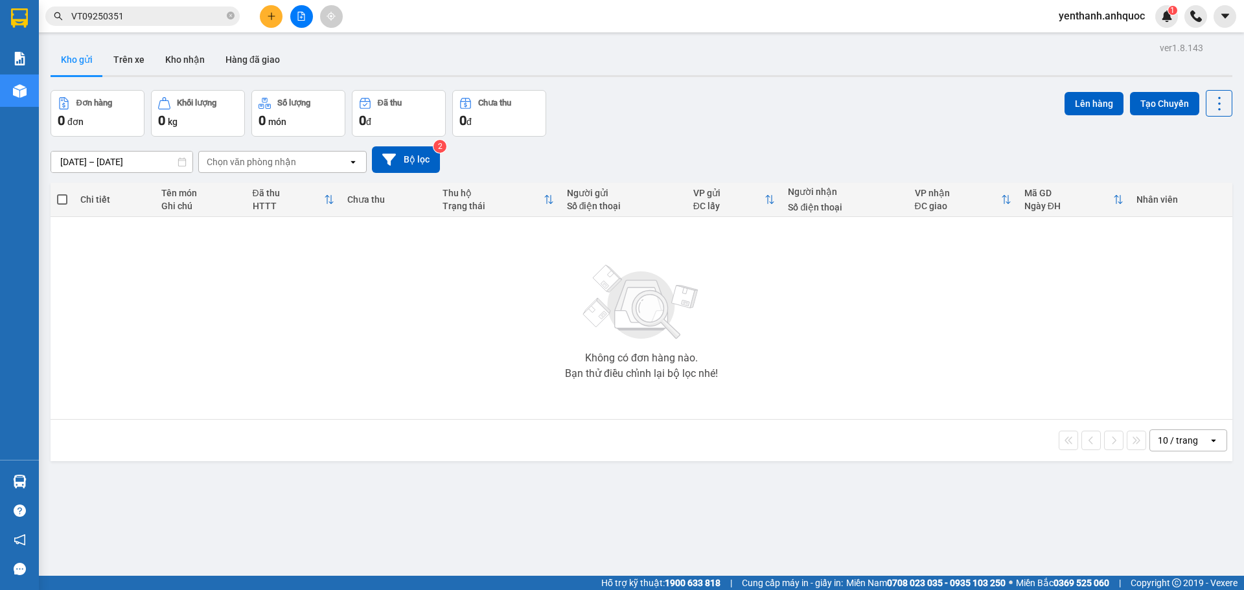
click at [297, 19] on icon "file-add" at bounding box center [301, 16] width 9 height 9
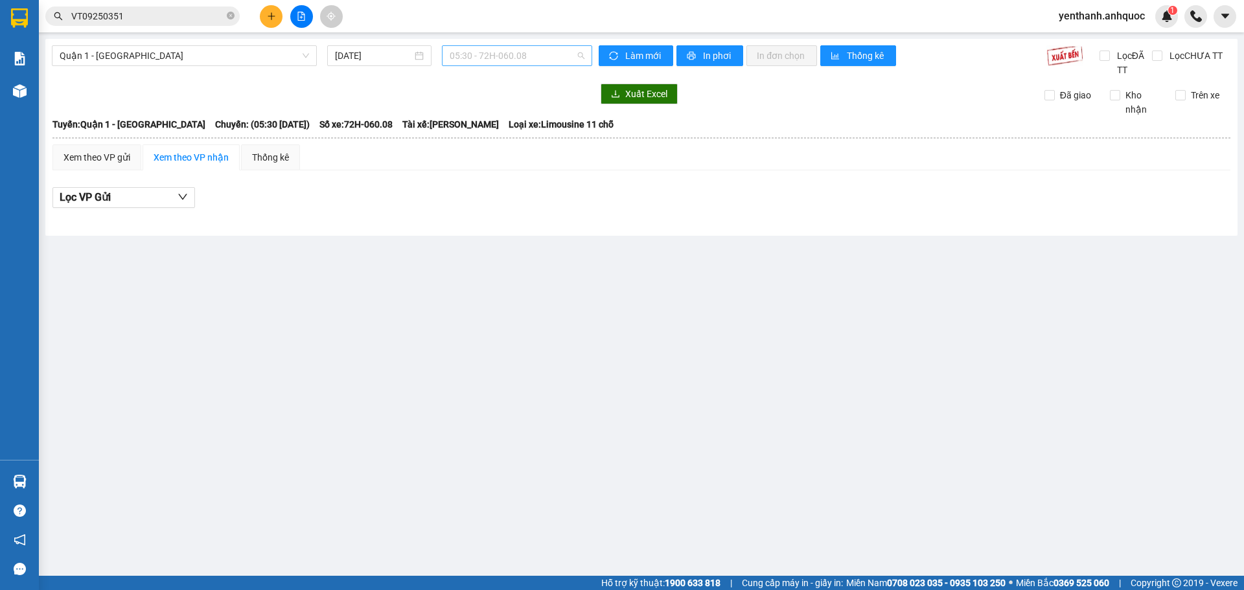
click at [535, 61] on span "05:30 - 72H-060.08" at bounding box center [517, 55] width 135 height 19
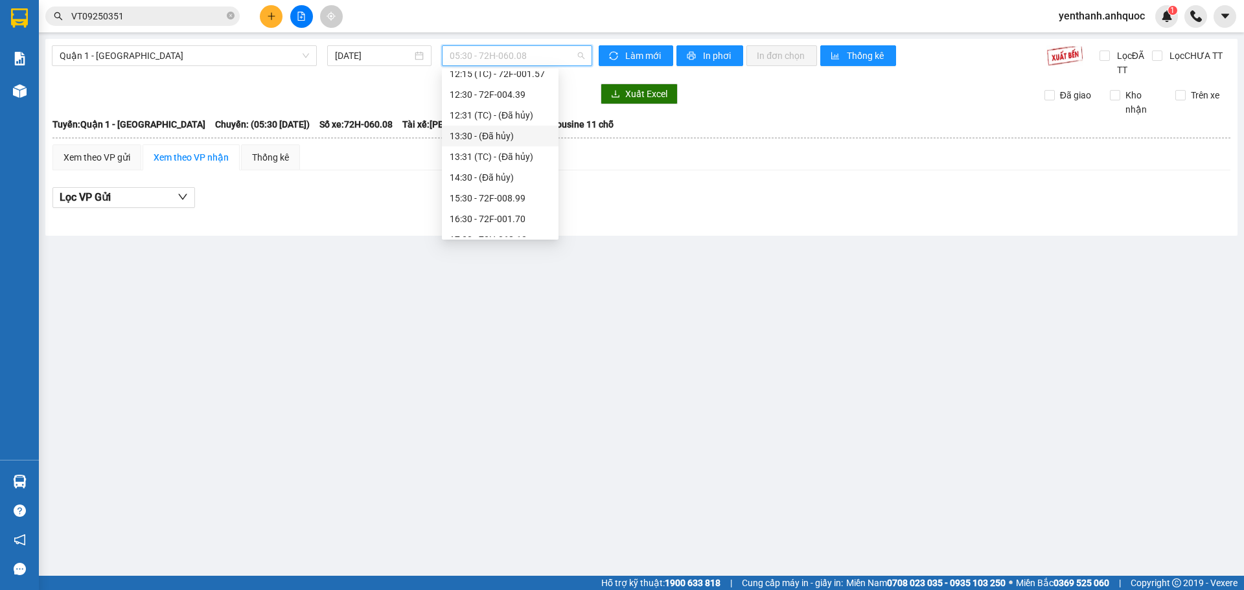
scroll to position [259, 0]
click at [498, 159] on div "16:30 - 72F-001.70" at bounding box center [500, 154] width 101 height 14
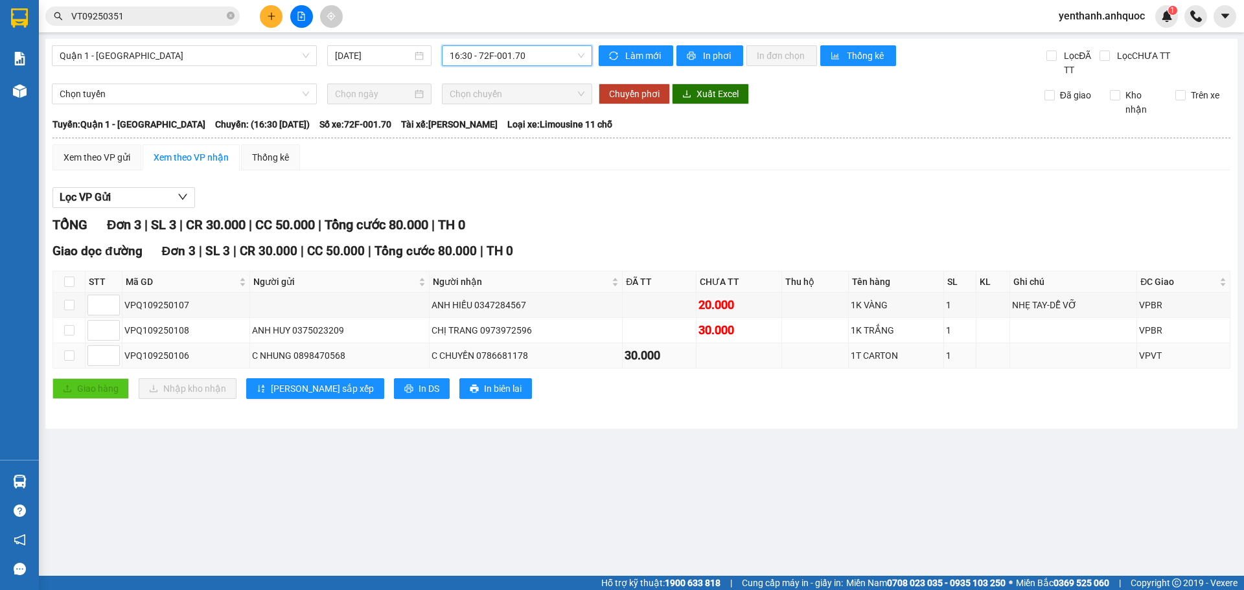
click at [450, 358] on div "C CHUYỀN 0786681178" at bounding box center [526, 356] width 189 height 14
click at [352, 360] on div "C NHUNG 0898470568" at bounding box center [340, 356] width 176 height 14
click at [65, 355] on input "checkbox" at bounding box center [69, 356] width 10 height 10
checkbox input "true"
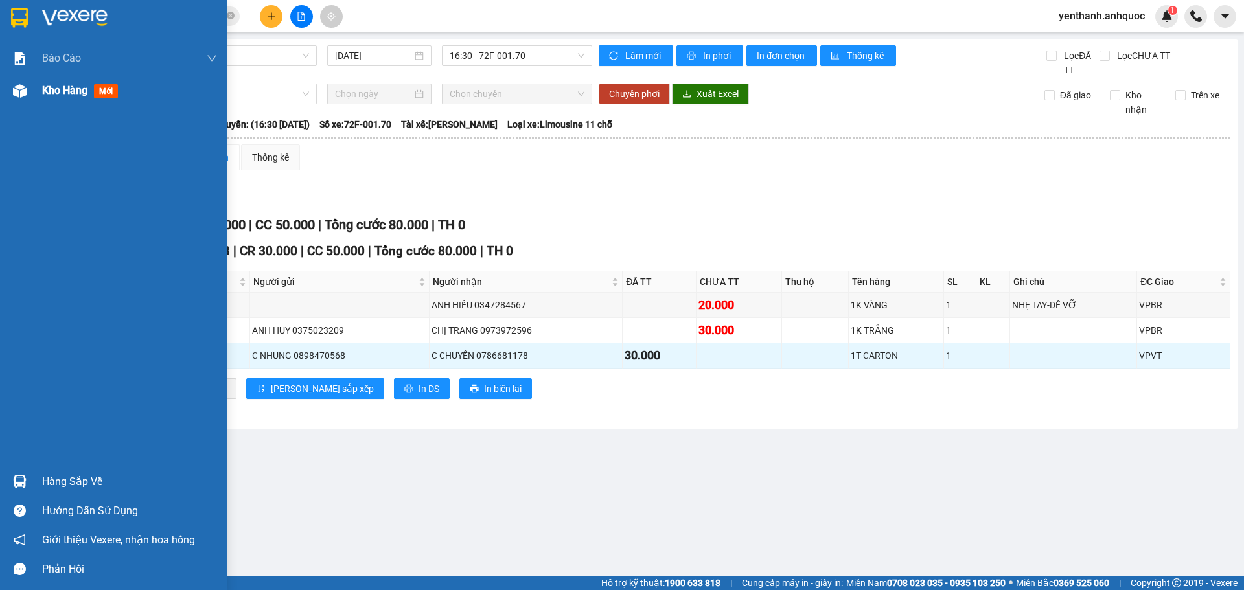
click at [73, 97] on span "Kho hàng" at bounding box center [64, 90] width 45 height 12
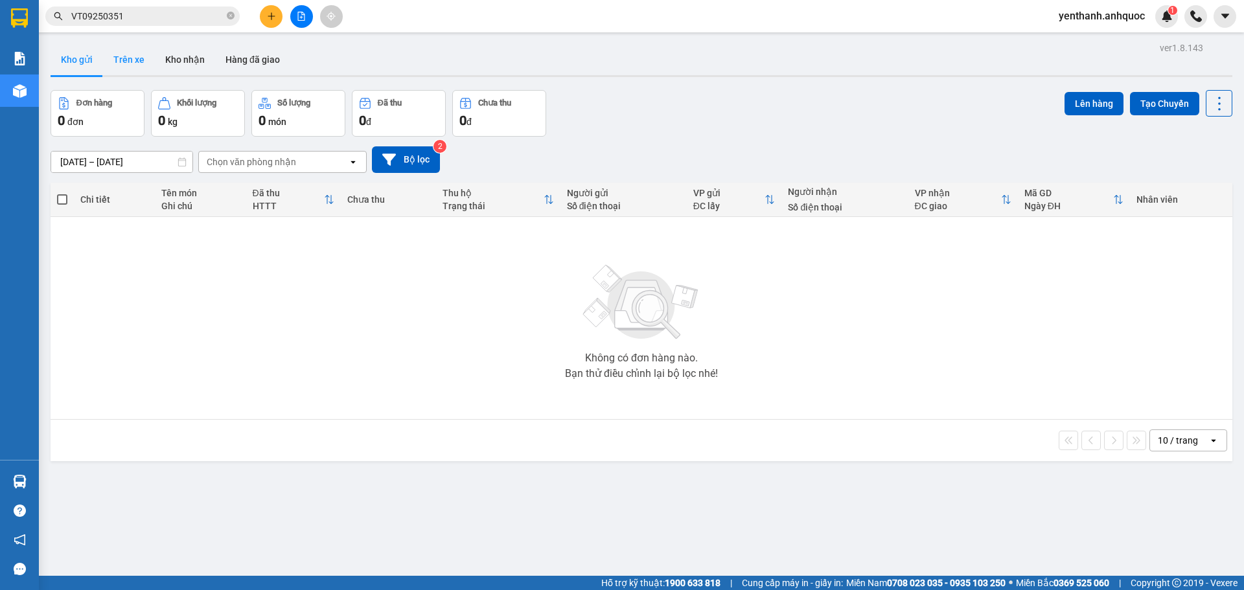
click at [115, 65] on button "Trên xe" at bounding box center [129, 59] width 52 height 31
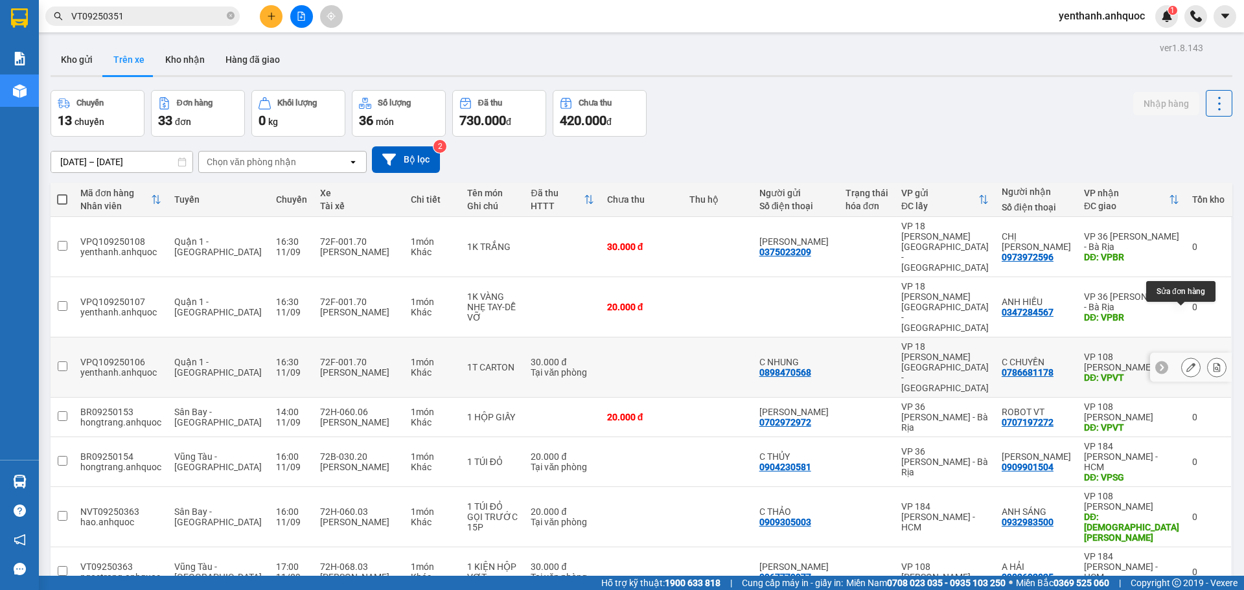
click at [1182, 356] on button at bounding box center [1191, 367] width 18 height 23
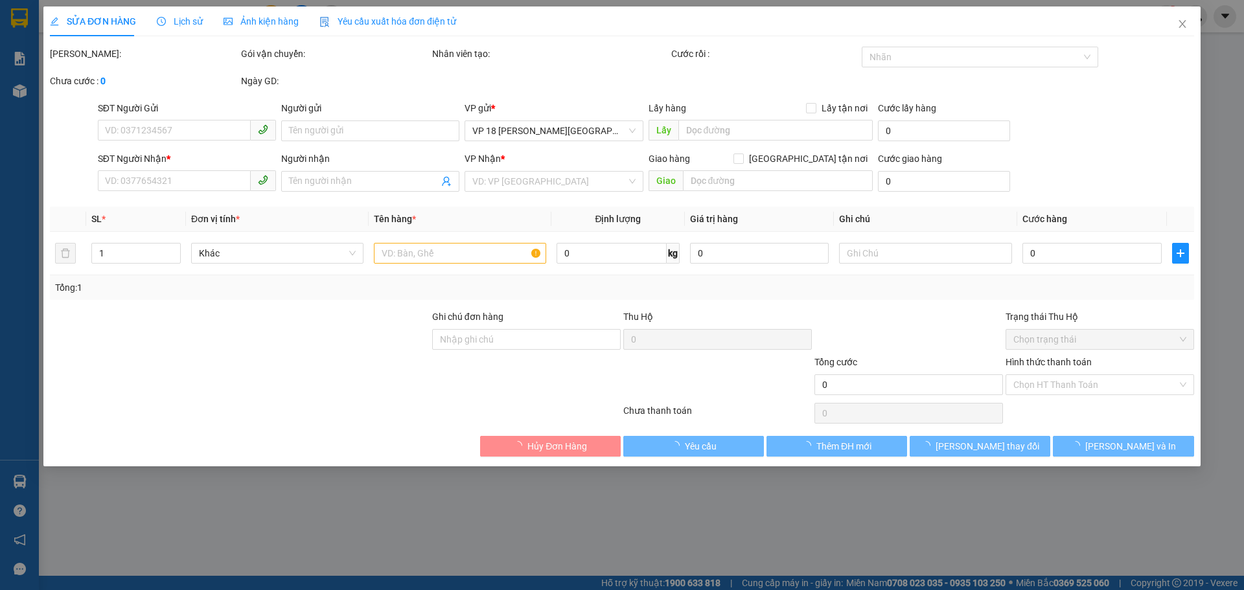
type input "0898470568"
type input "C NHUNG"
type input "0786681178"
type input "C CHUYỀN"
type input "VPVT"
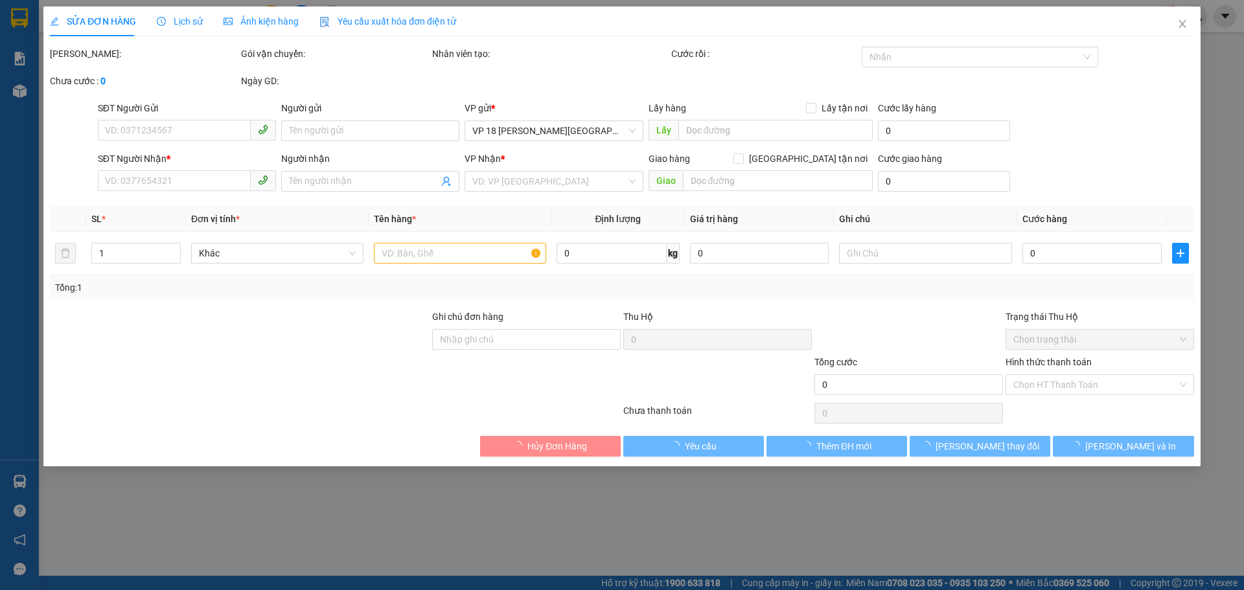
type input "TM 11/9 THANH"
type input "30.000"
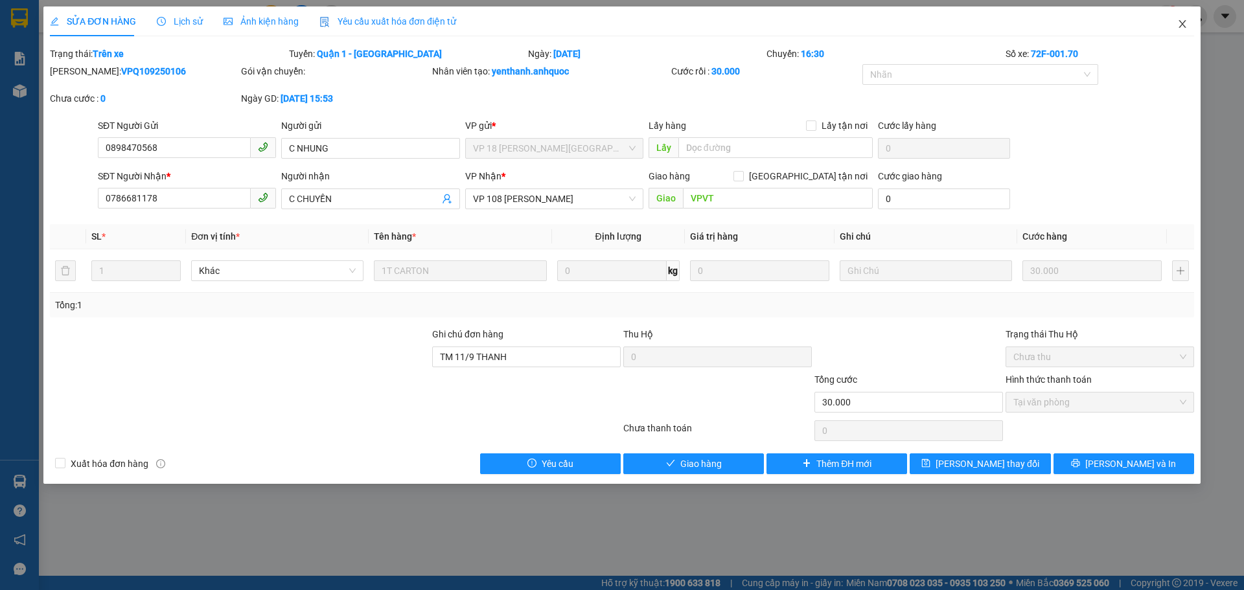
click at [1180, 25] on icon "close" at bounding box center [1182, 24] width 10 height 10
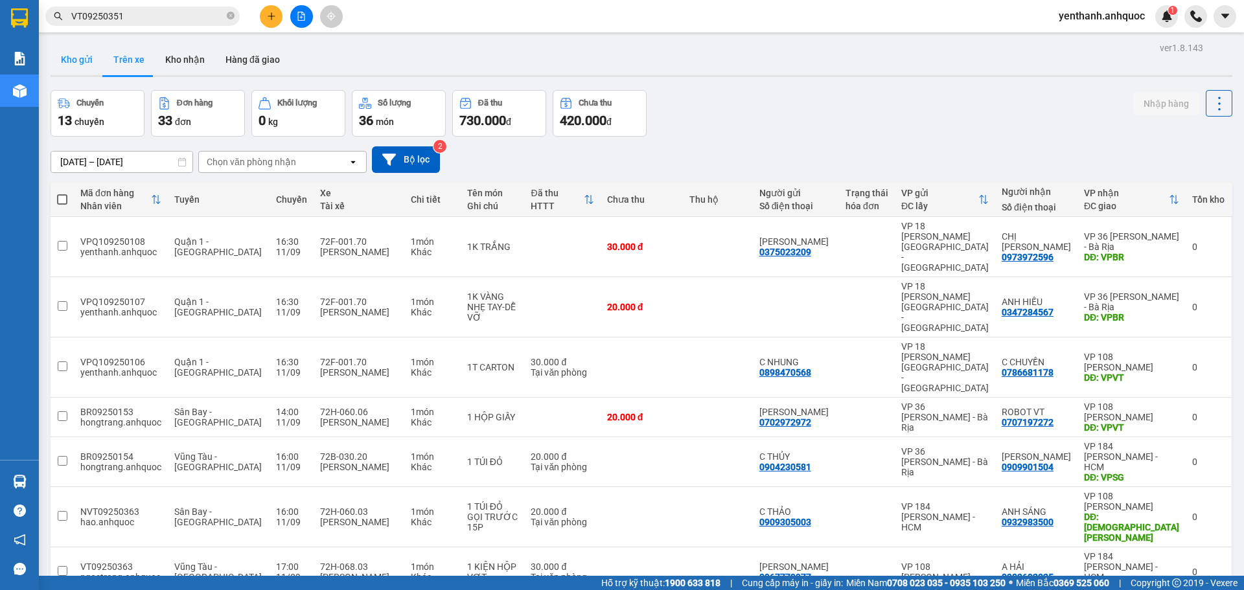
click at [82, 65] on button "Kho gửi" at bounding box center [77, 59] width 52 height 31
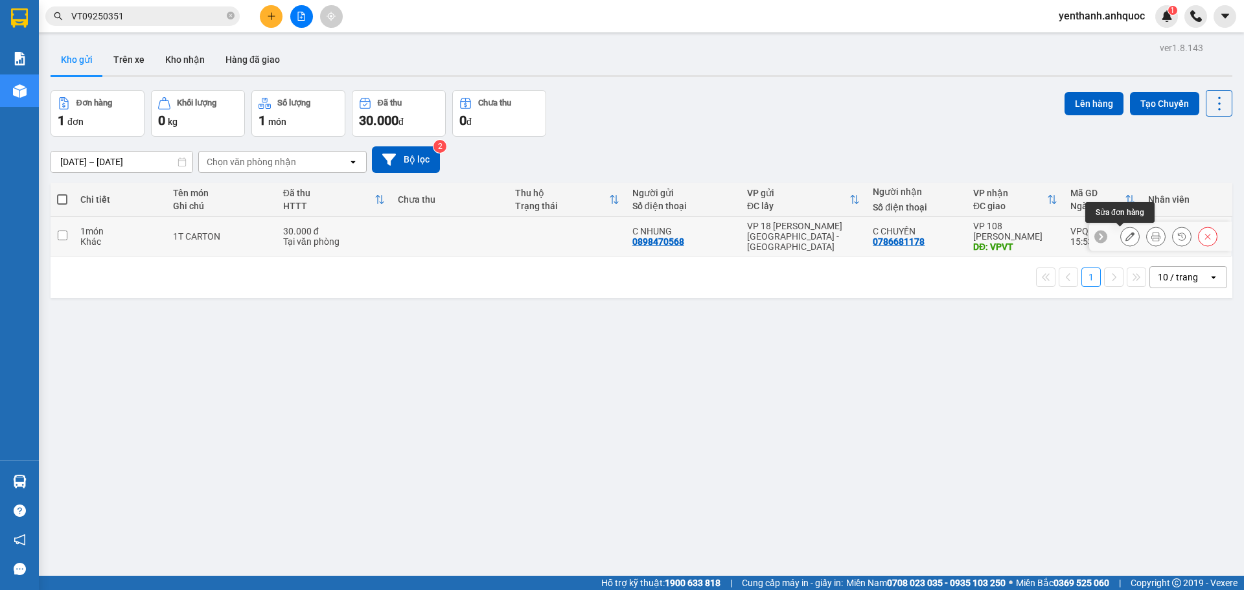
click at [1121, 244] on button at bounding box center [1130, 236] width 18 height 23
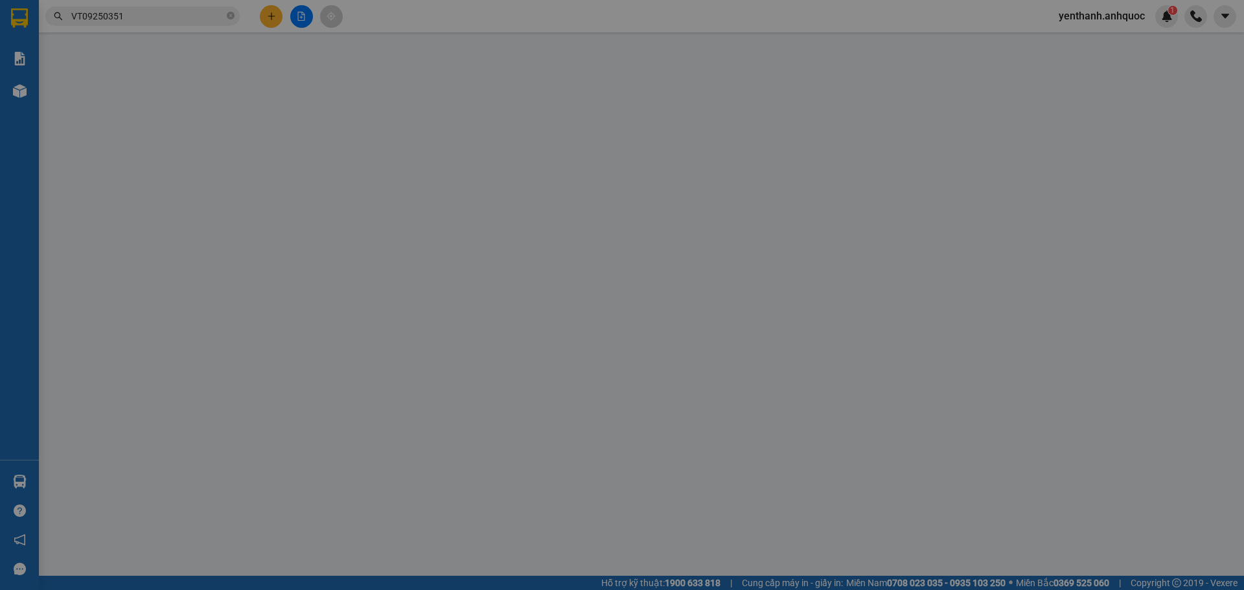
type input "0898470568"
type input "C NHUNG"
type input "0786681178"
type input "C CHUYỀN"
type input "VPVT"
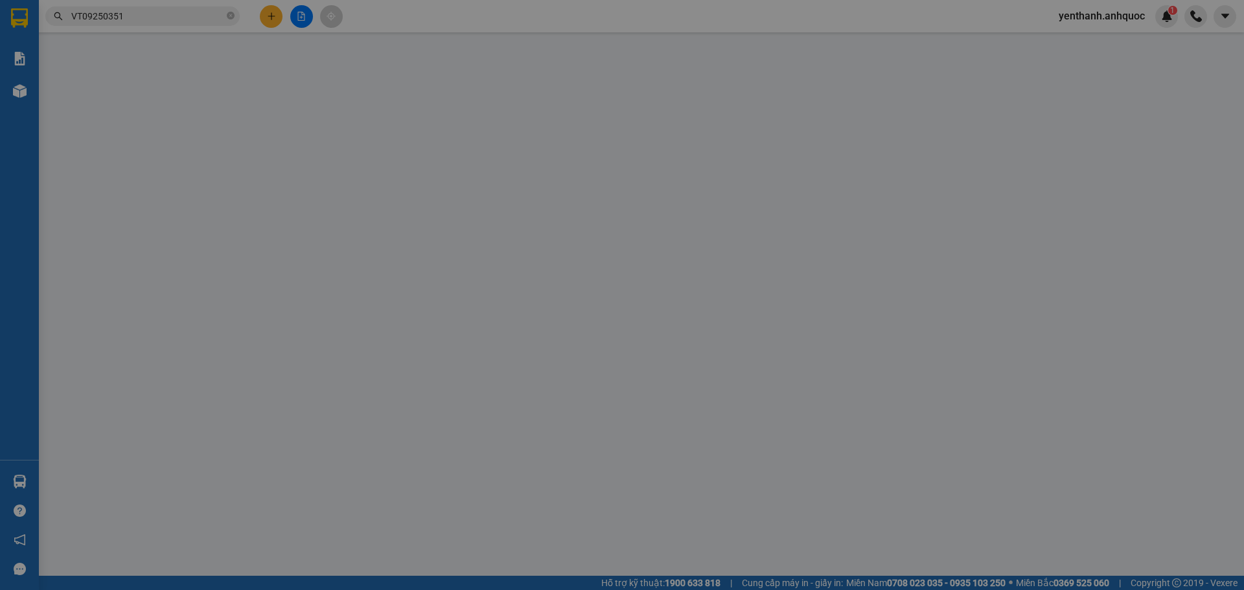
type input "TM 11/9 THANH"
type input "30.000"
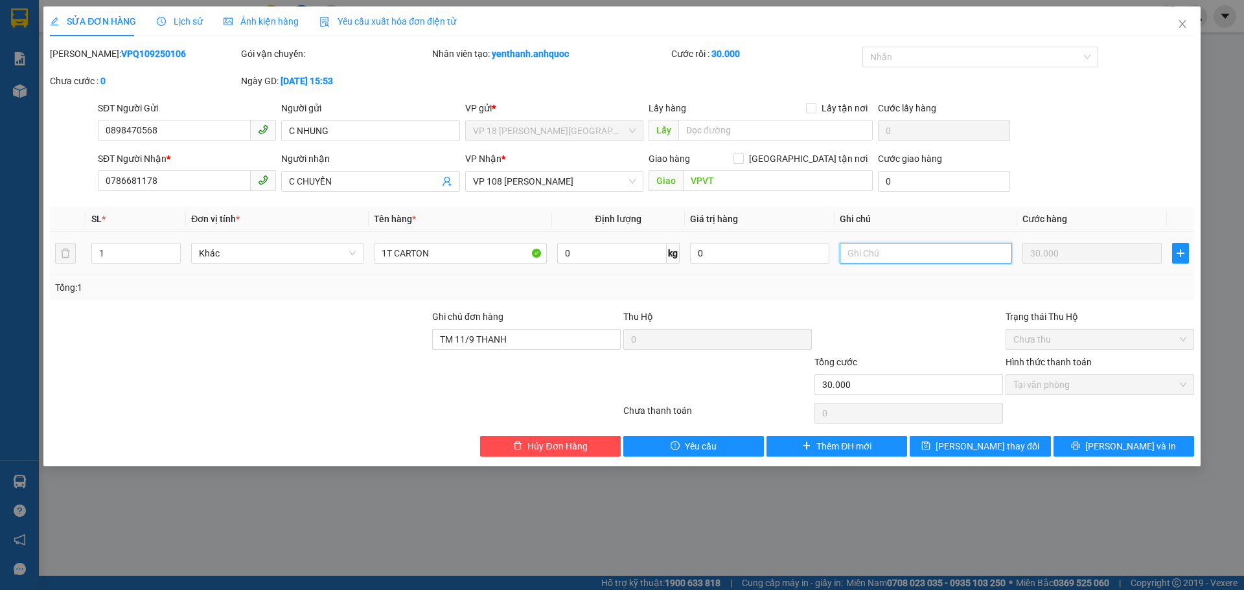
click at [892, 257] on input "text" at bounding box center [926, 253] width 172 height 21
type input "GIAO TẬN NƠI + GHẾ SỐ 2"
click at [976, 445] on span "[PERSON_NAME] thay đổi" at bounding box center [988, 446] width 104 height 14
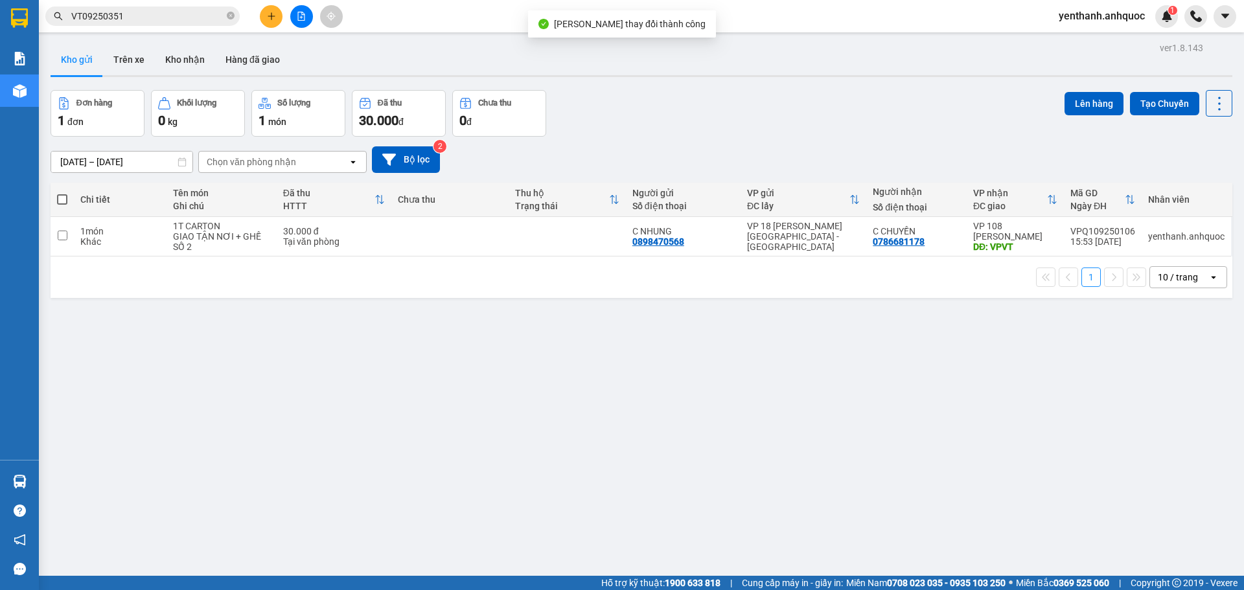
click at [54, 194] on th at bounding box center [62, 200] width 23 height 34
click at [62, 200] on span at bounding box center [62, 199] width 10 height 10
click at [62, 193] on input "checkbox" at bounding box center [62, 193] width 0 height 0
checkbox input "true"
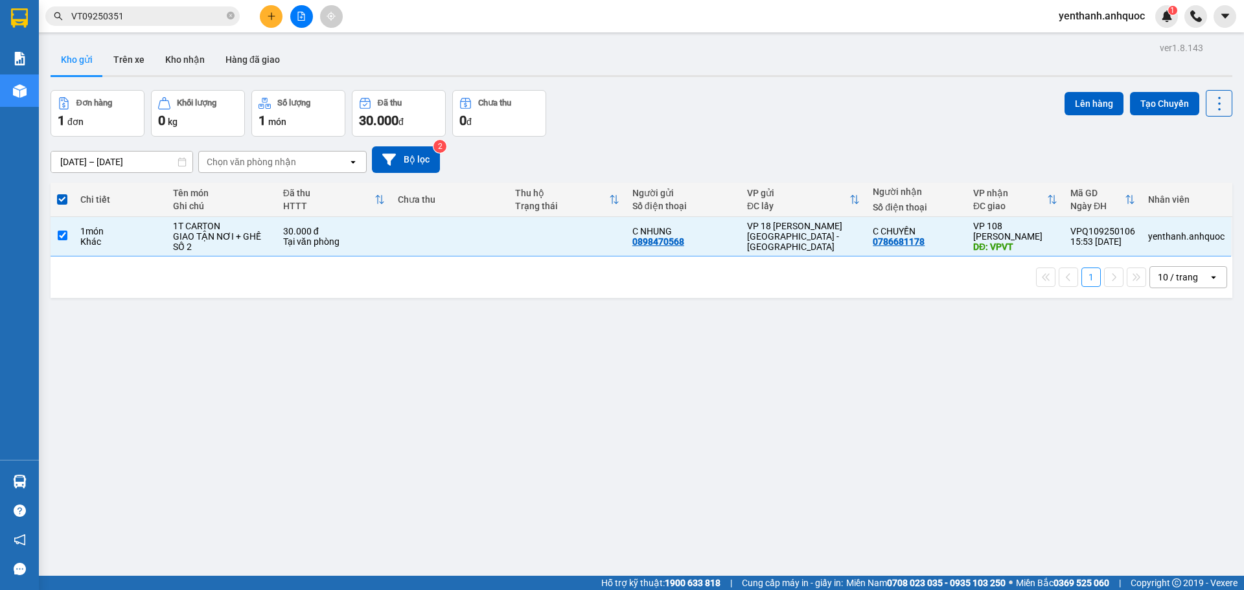
click at [1117, 98] on div "Lên hàng Tạo Chuyến" at bounding box center [1149, 103] width 168 height 27
click at [1102, 98] on button "Lên hàng" at bounding box center [1094, 103] width 59 height 23
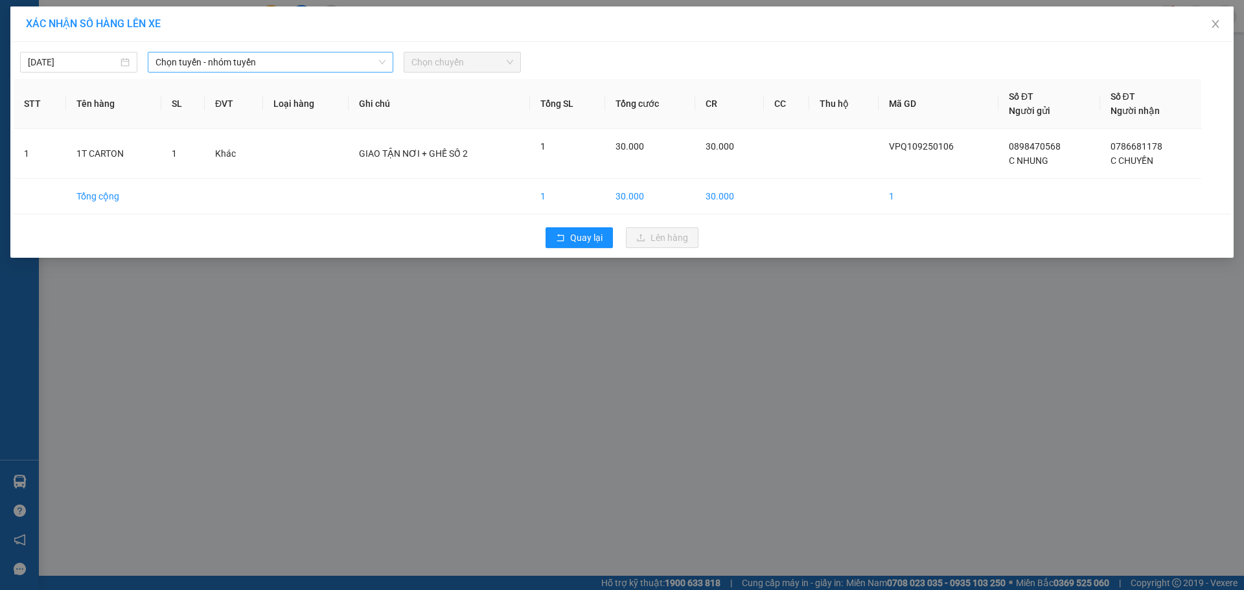
click at [329, 63] on span "Chọn tuyến - nhóm tuyến" at bounding box center [271, 61] width 230 height 19
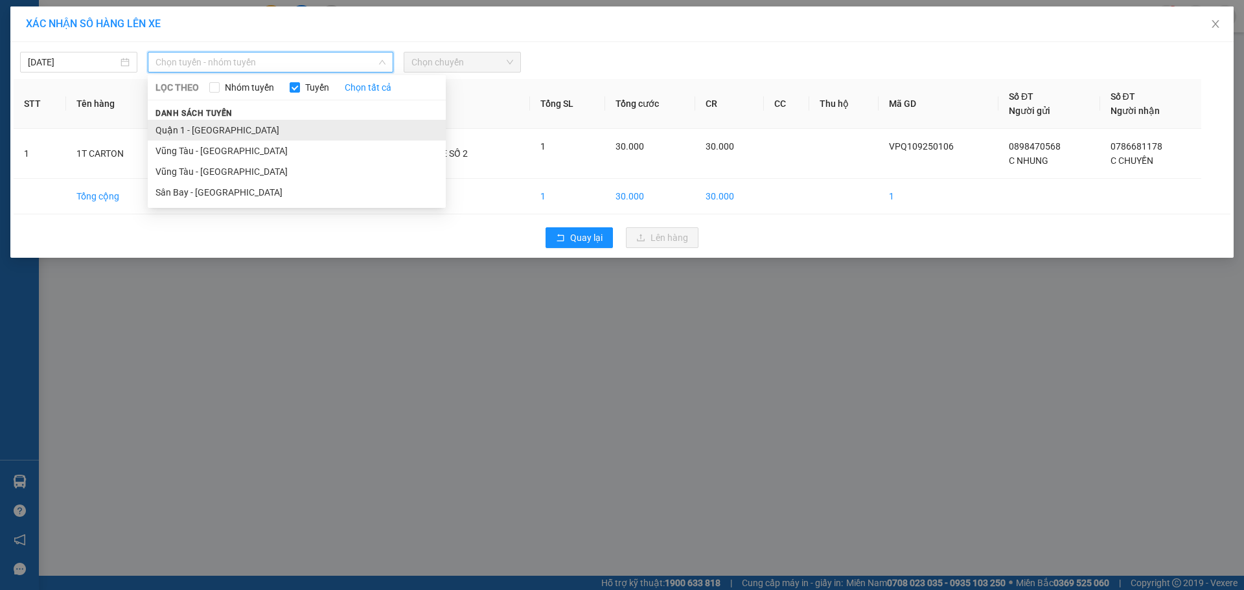
click at [321, 124] on li "Quận 1 - [GEOGRAPHIC_DATA]" at bounding box center [297, 130] width 298 height 21
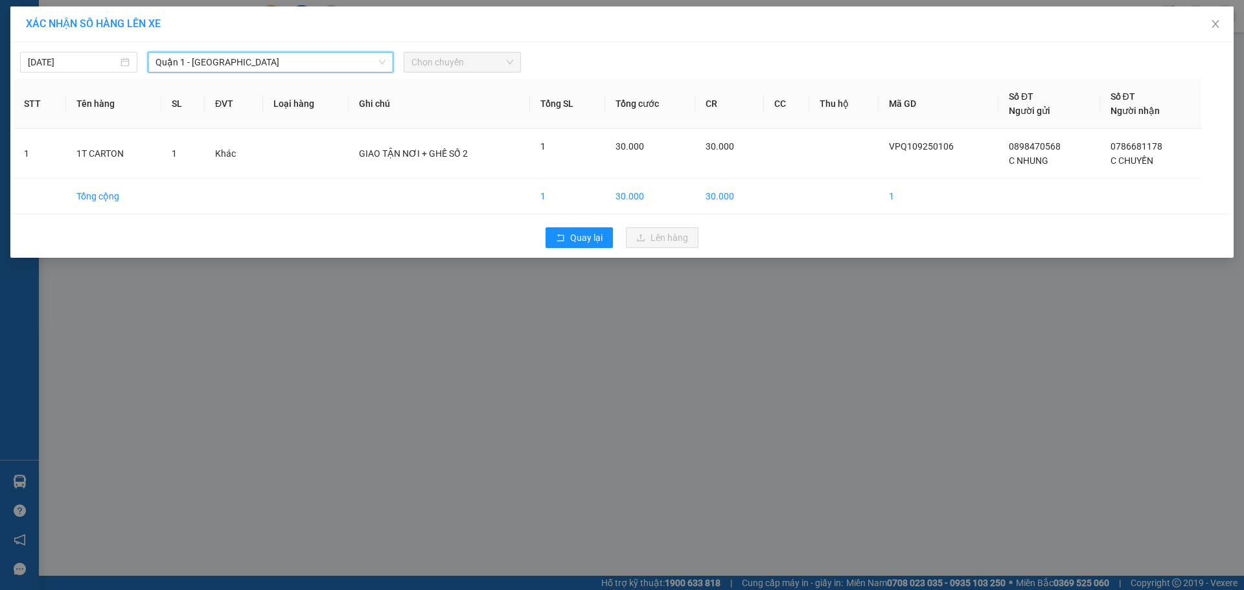
click at [484, 56] on span "Chọn chuyến" at bounding box center [462, 61] width 102 height 19
click at [484, 66] on span "Chọn chuyến" at bounding box center [462, 61] width 102 height 19
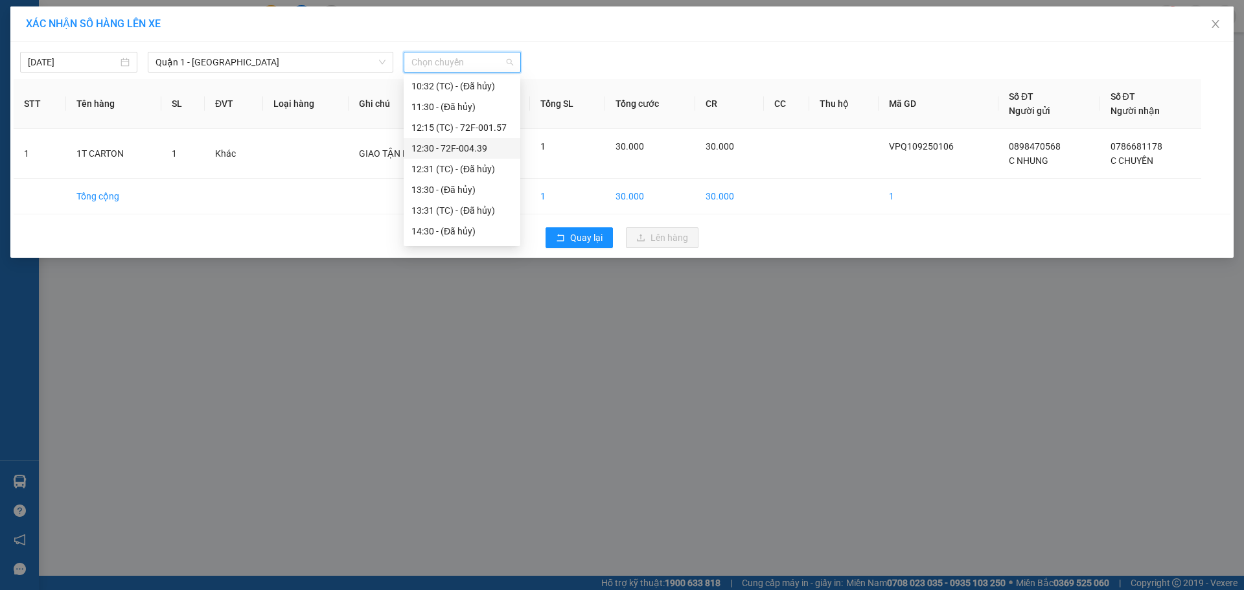
scroll to position [194, 0]
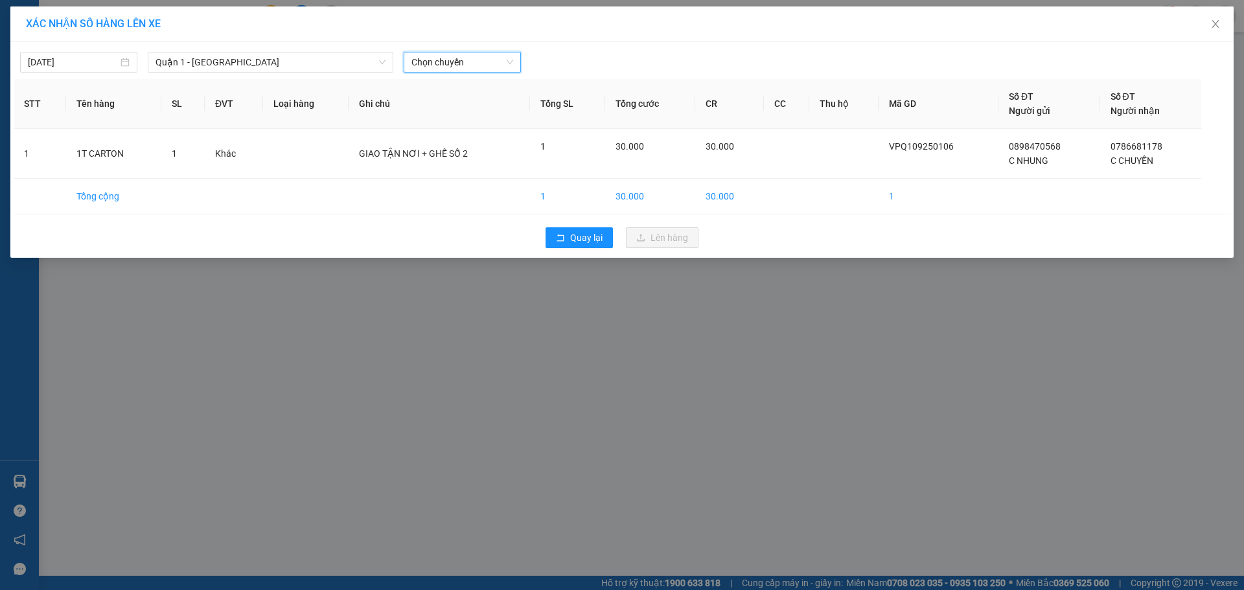
click at [462, 62] on span "Chọn chuyến" at bounding box center [462, 61] width 102 height 19
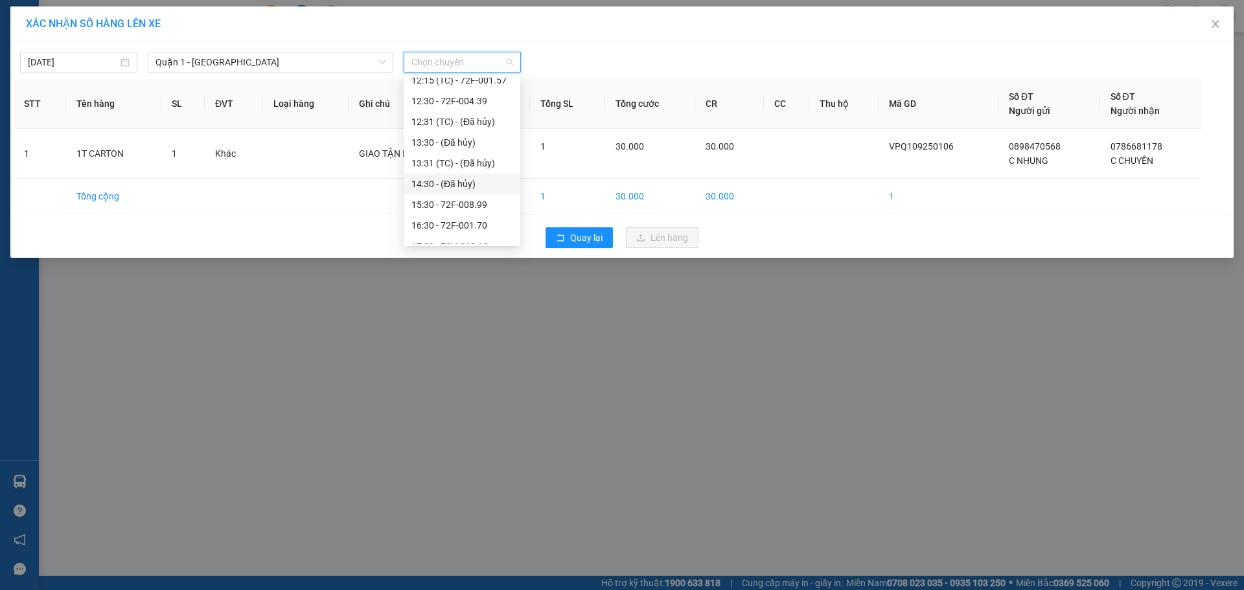
scroll to position [259, 0]
click at [465, 157] on div "16:30 - 72F-001.70" at bounding box center [461, 161] width 101 height 14
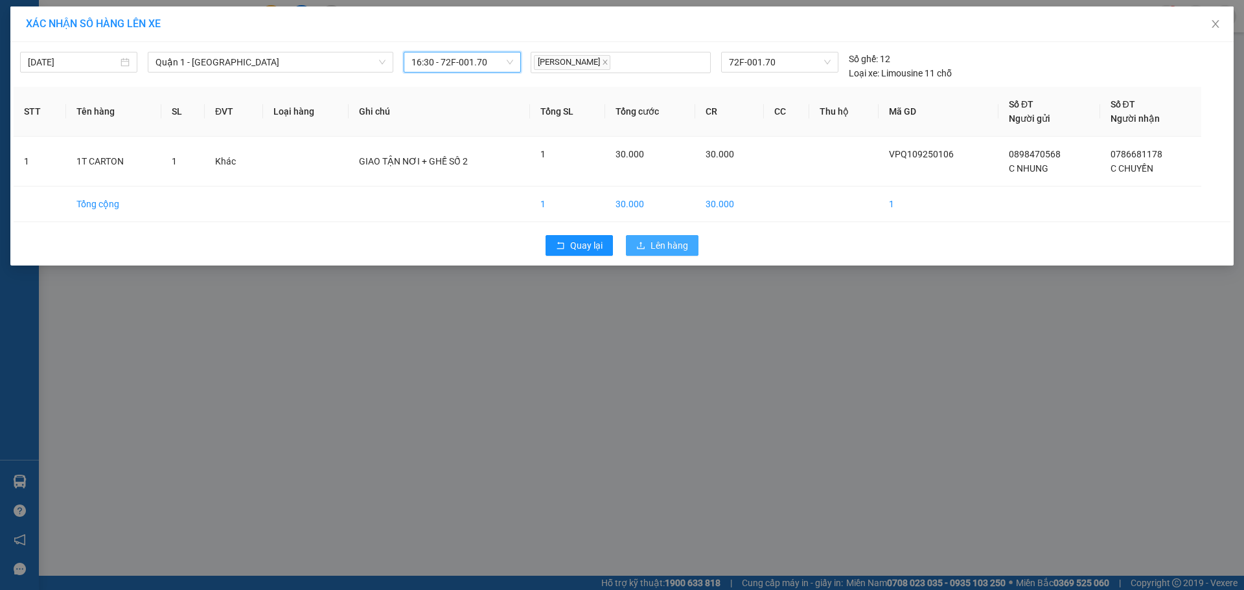
click at [668, 249] on span "Lên hàng" at bounding box center [670, 245] width 38 height 14
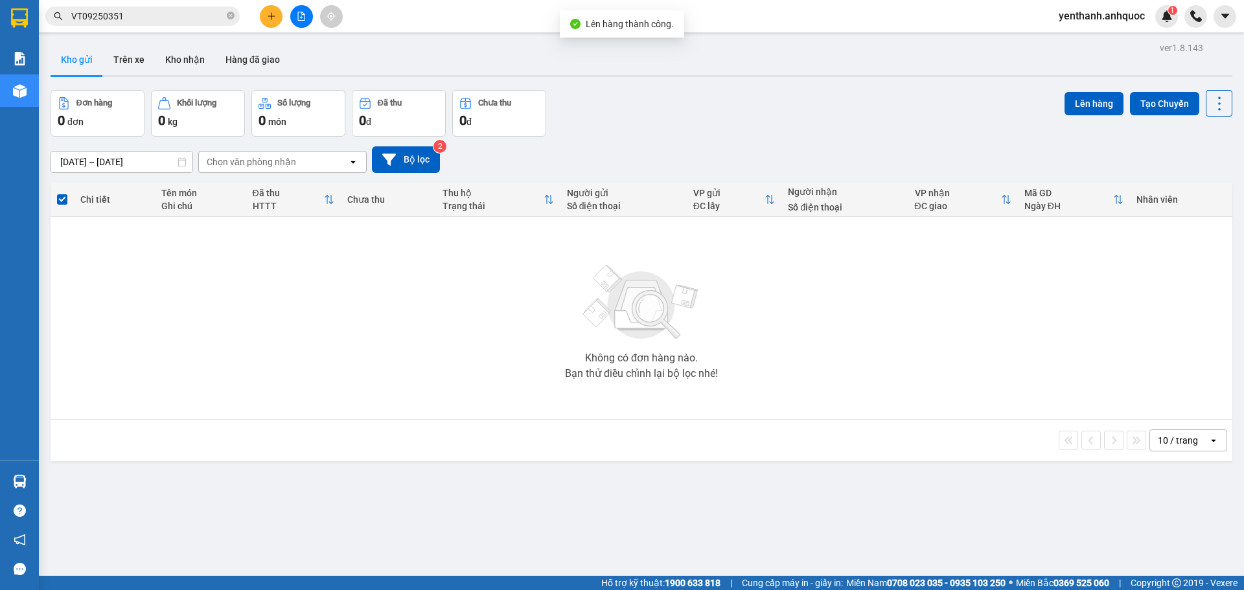
click at [303, 21] on button at bounding box center [301, 16] width 23 height 23
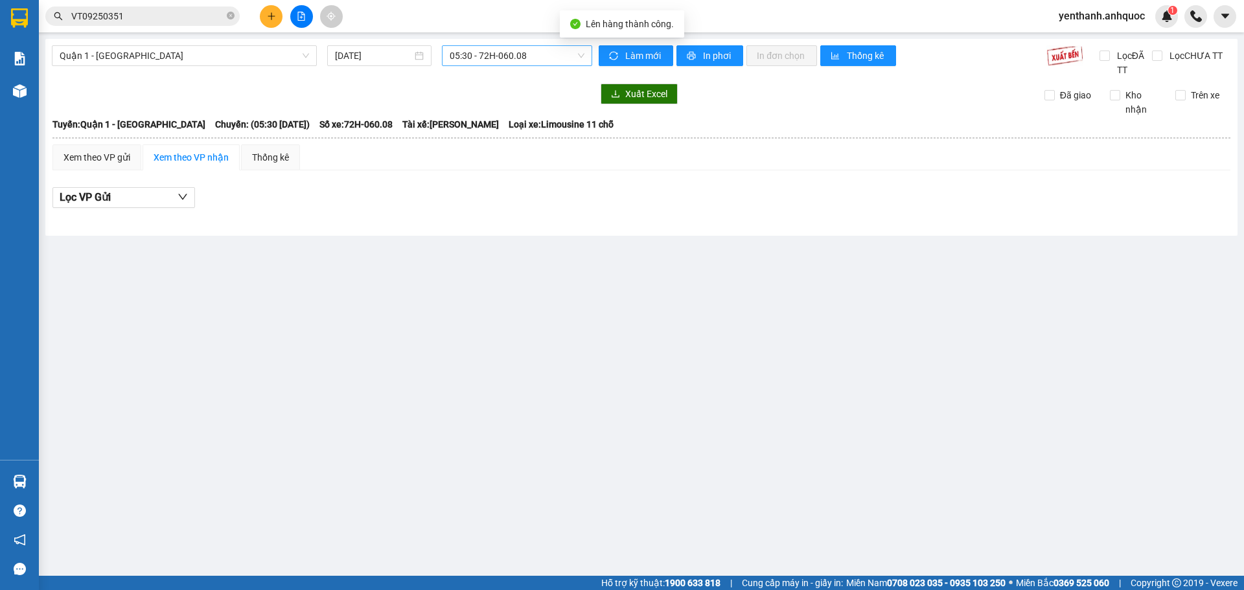
click at [518, 60] on span "05:30 - 72H-060.08" at bounding box center [517, 55] width 135 height 19
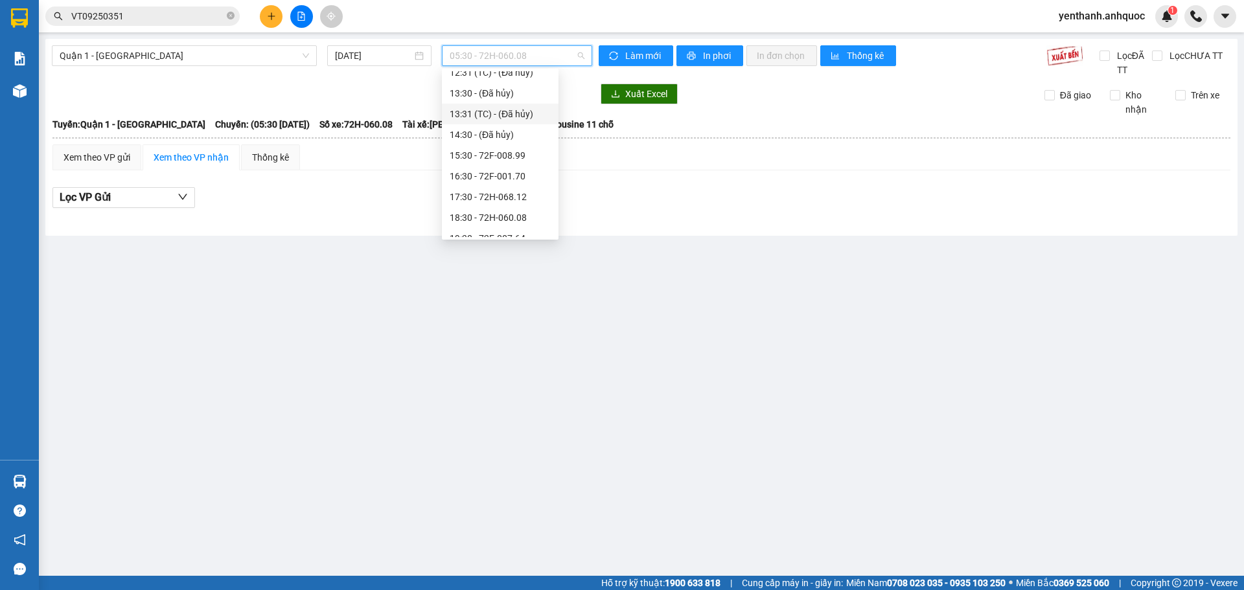
scroll to position [259, 0]
click at [494, 158] on div "16:30 - 72F-001.70" at bounding box center [500, 154] width 101 height 14
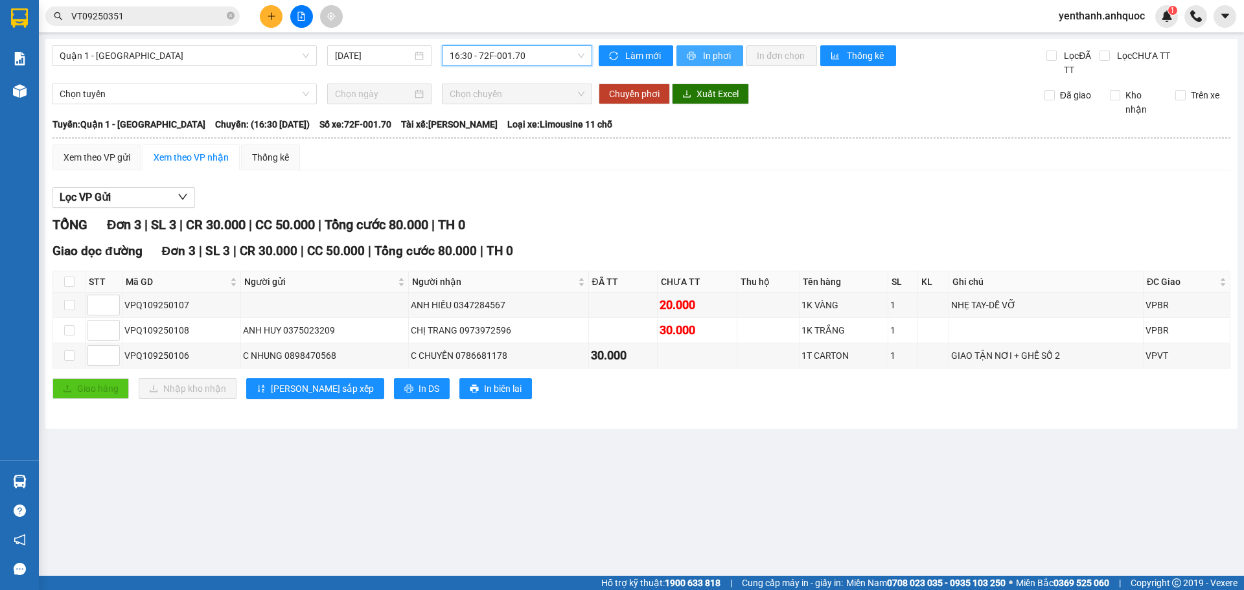
click at [703, 60] on span "In phơi" at bounding box center [718, 56] width 30 height 14
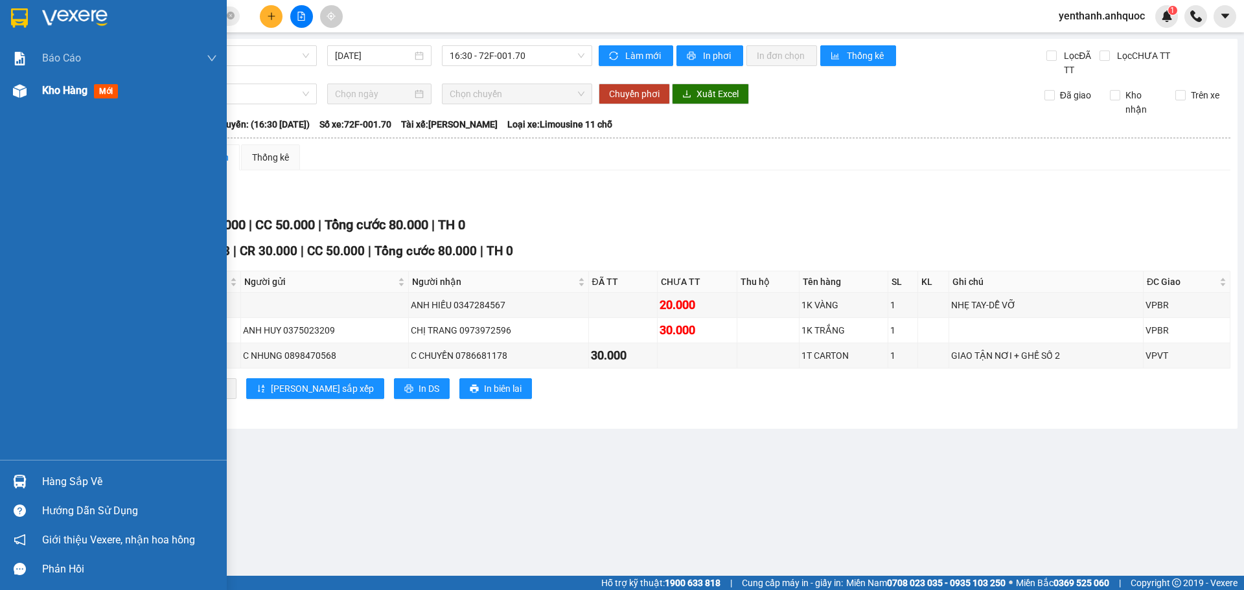
click at [67, 84] on span "Kho hàng" at bounding box center [64, 90] width 45 height 12
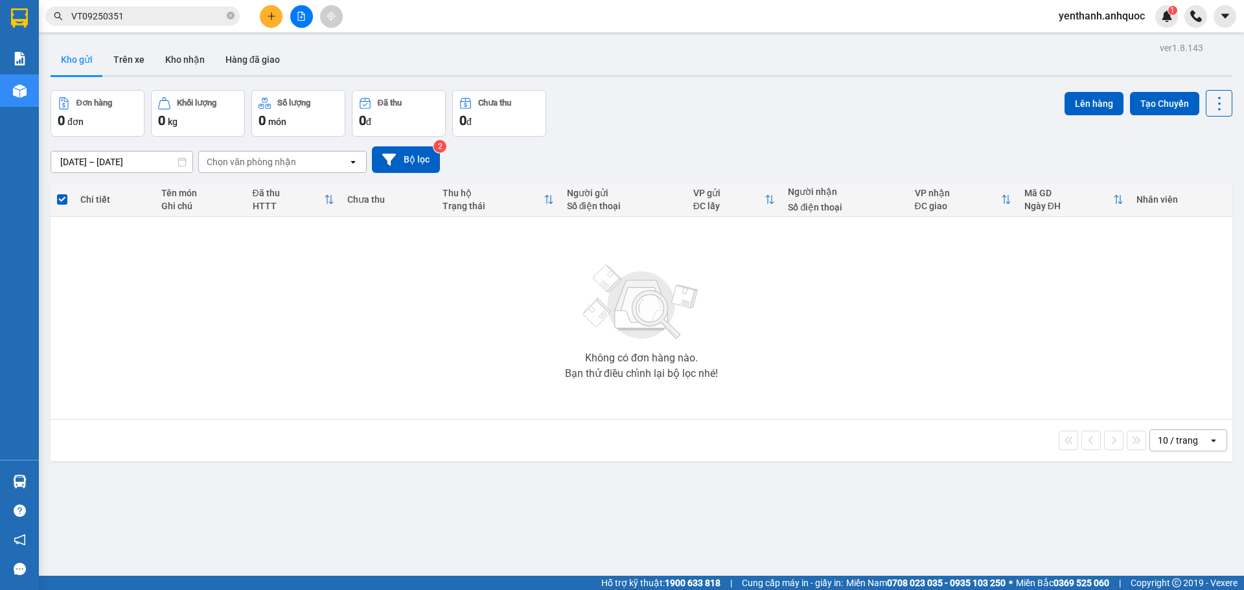
click at [311, 14] on button at bounding box center [301, 16] width 23 height 23
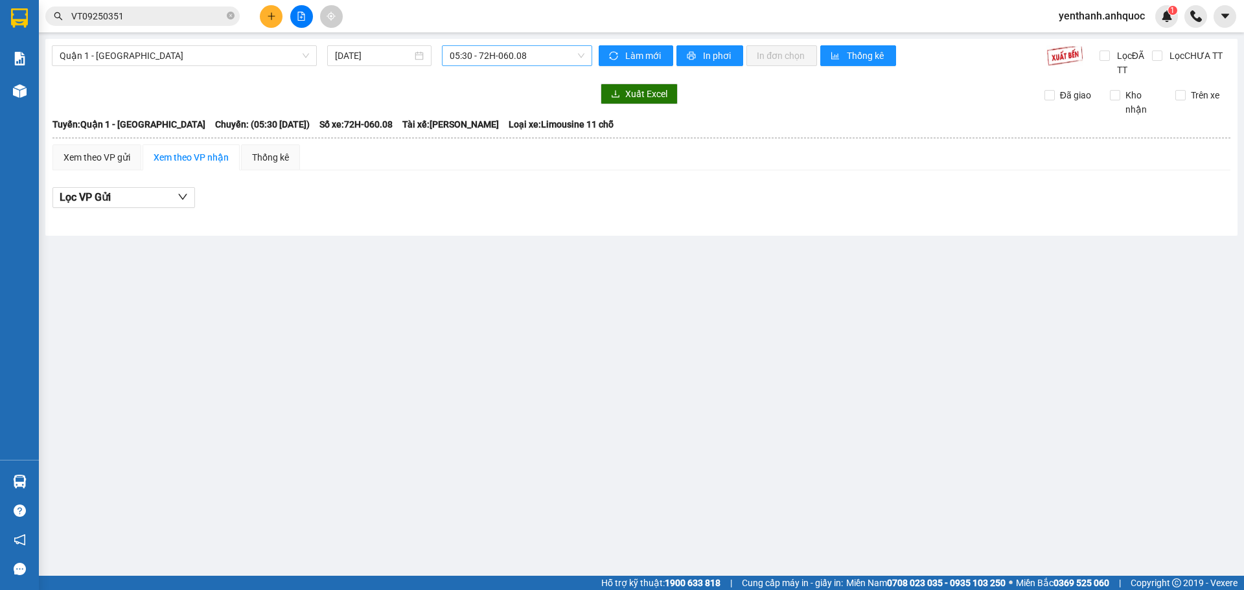
click at [532, 62] on span "05:30 - 72H-060.08" at bounding box center [517, 55] width 135 height 19
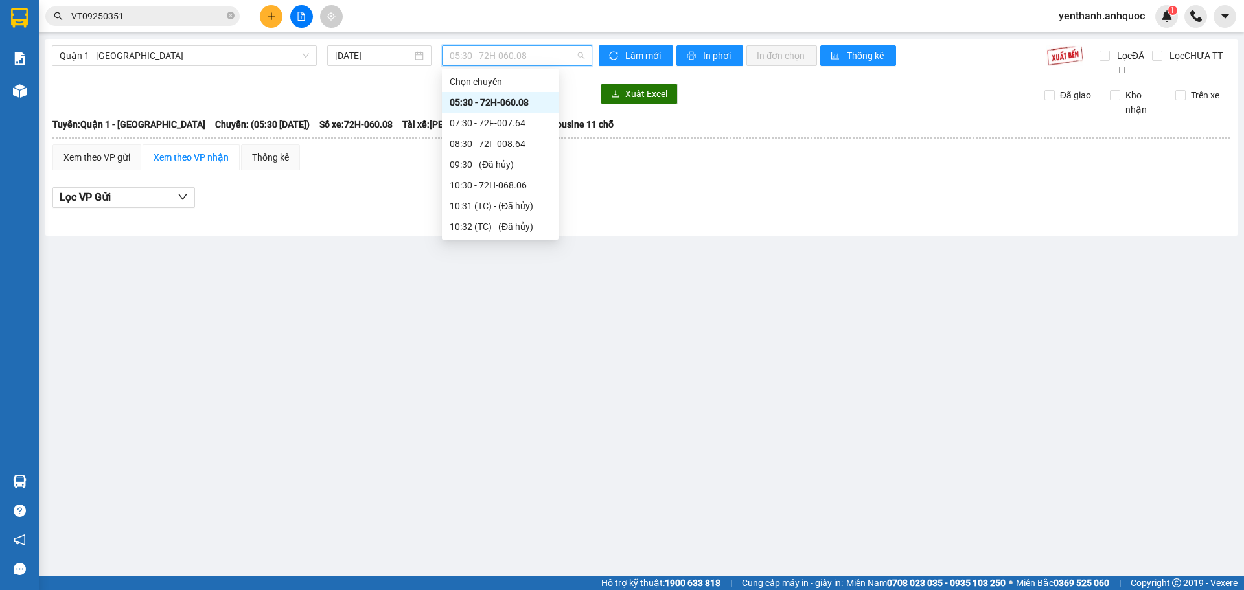
click at [501, 406] on div "16:30 - 72F-001.70" at bounding box center [500, 413] width 101 height 14
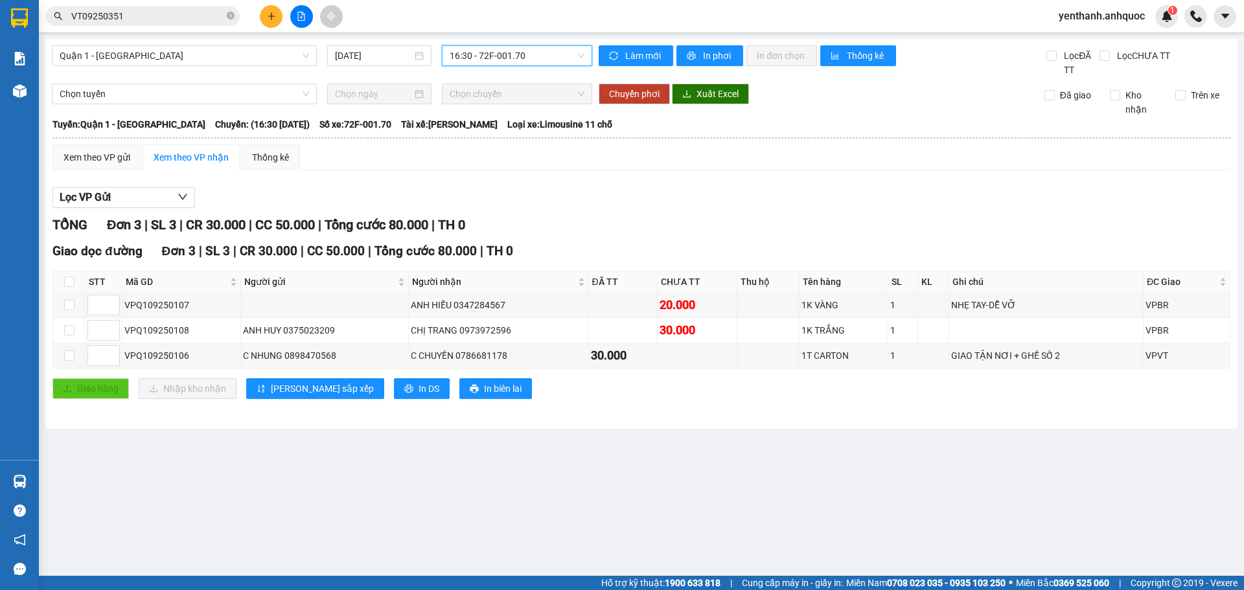
click at [704, 43] on div "Quận 1 - [GEOGRAPHIC_DATA] [DATE] 16:30 16:30 - 72F-001.70 Làm mới In phơi In đ…" at bounding box center [641, 234] width 1192 height 390
click at [706, 51] on span "In phơi" at bounding box center [718, 56] width 30 height 14
click at [268, 16] on icon "plus" at bounding box center [271, 16] width 7 height 1
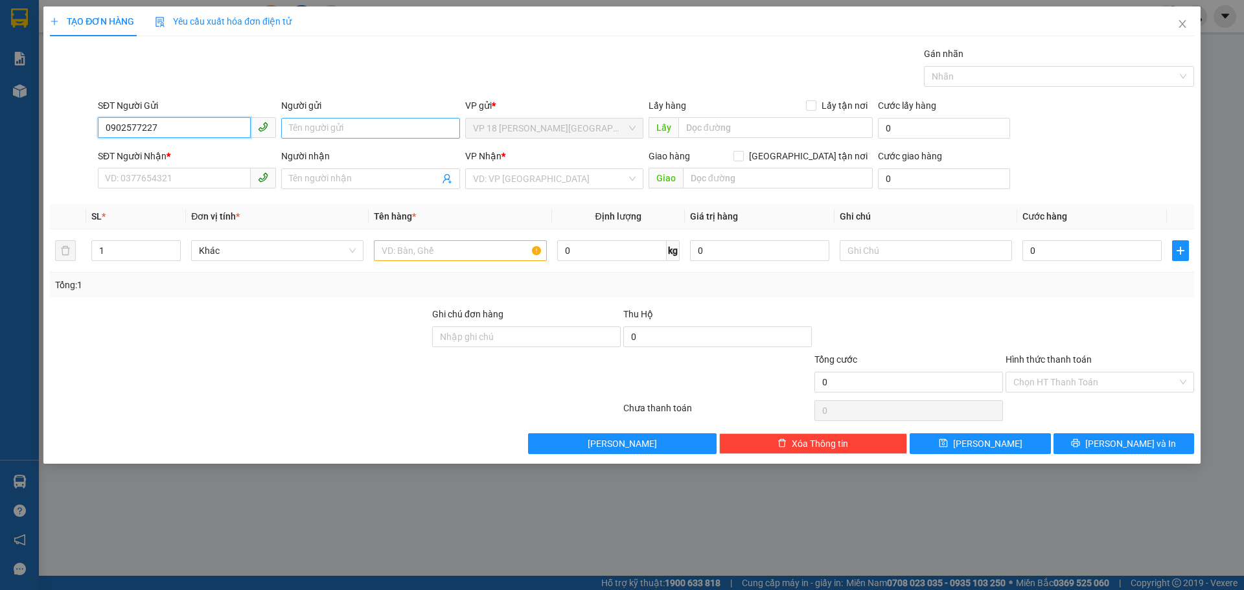
type input "0902577227"
click at [375, 131] on input "Người gửi" at bounding box center [370, 128] width 178 height 21
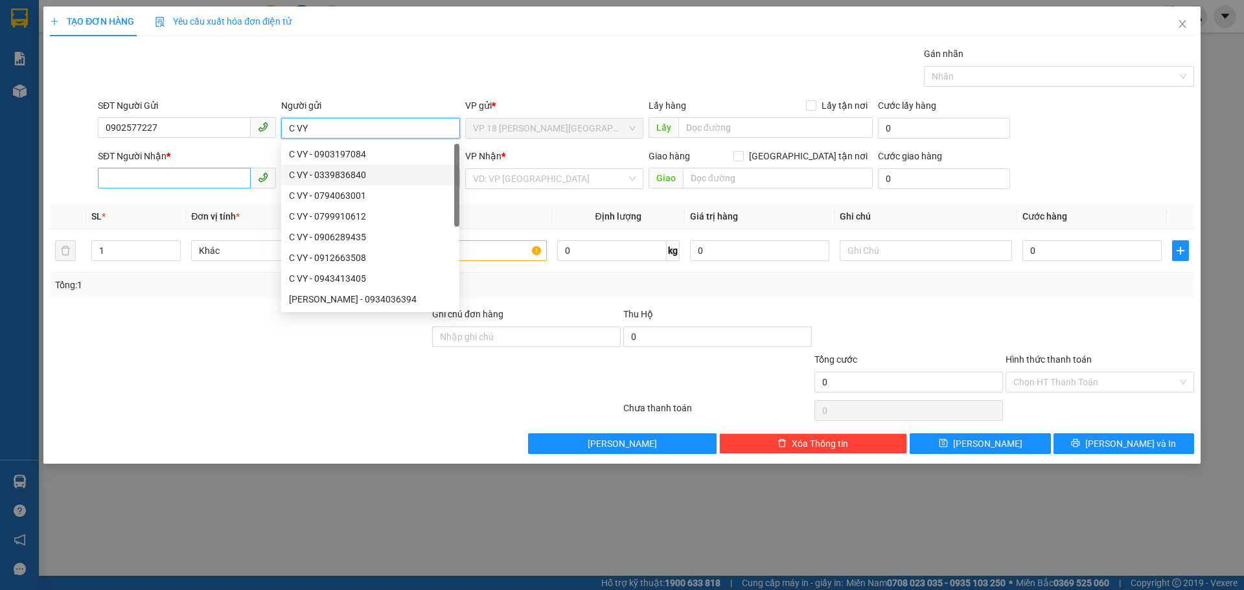
type input "C VY"
click at [183, 174] on input "SĐT Người Nhận *" at bounding box center [174, 178] width 153 height 21
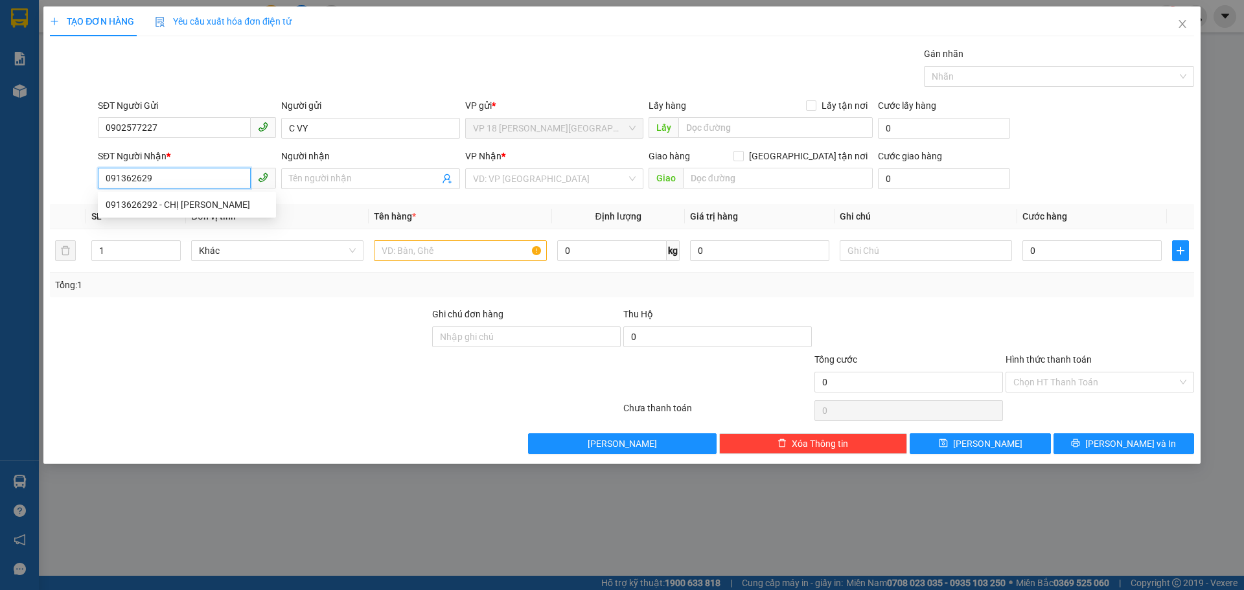
type input "0913626292"
click at [189, 203] on div "0913626292 - CHỊ [PERSON_NAME]" at bounding box center [187, 205] width 163 height 14
type input "CHỊ [PERSON_NAME]"
type input "VPBR"
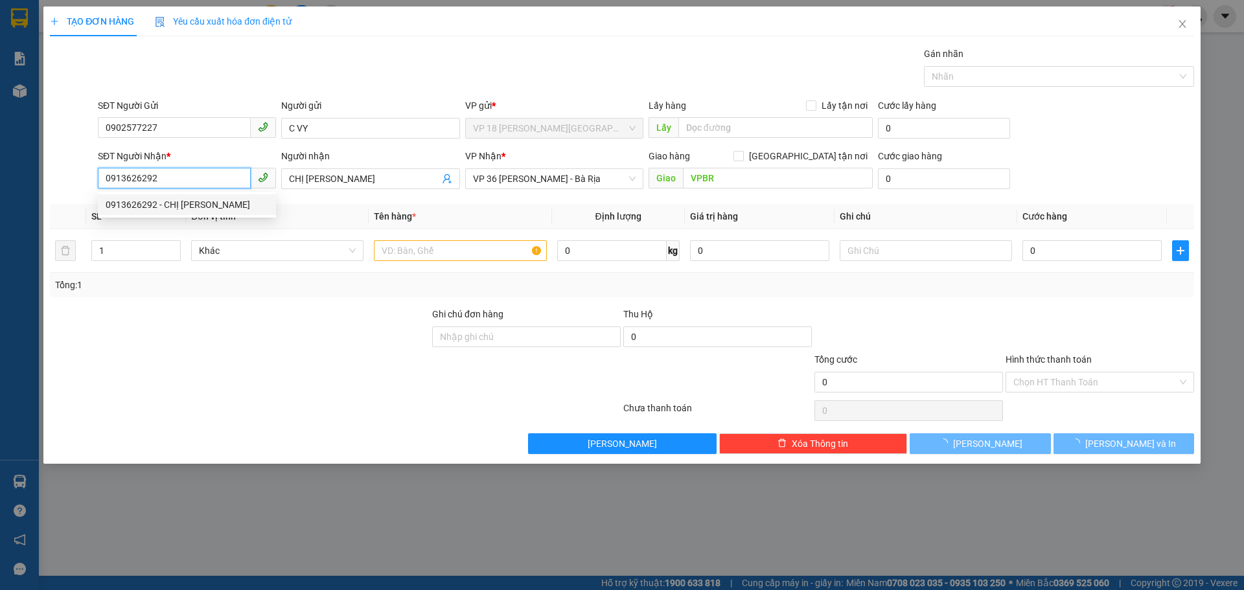
type input "20.000"
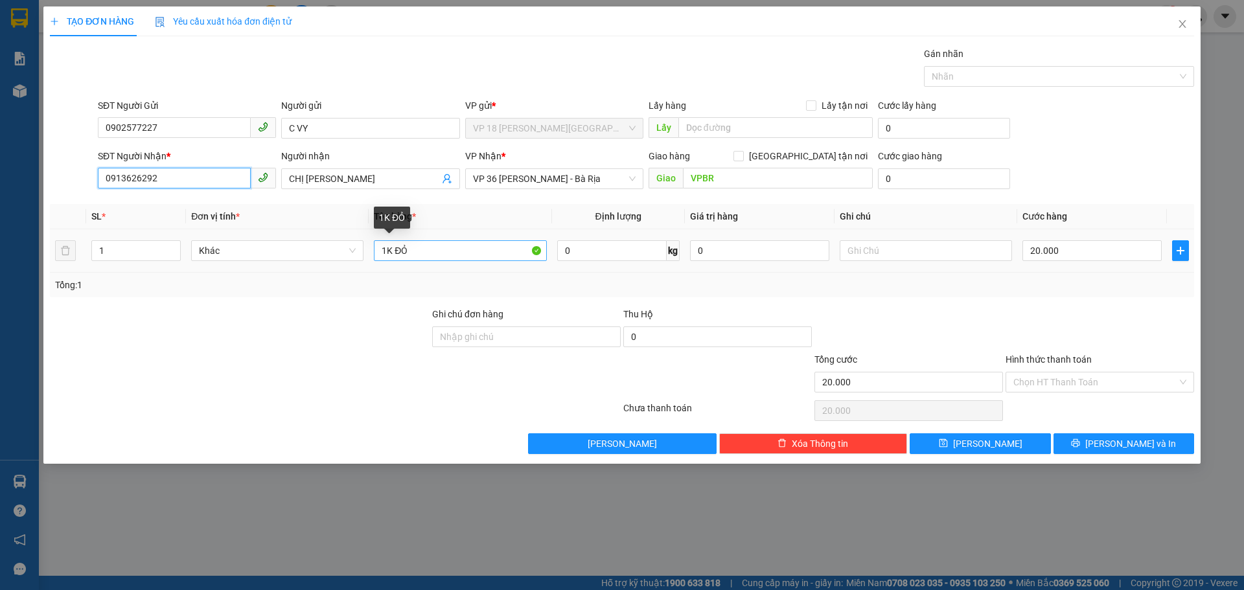
type input "0913626292"
click at [454, 259] on input "1K ĐỎ" at bounding box center [460, 250] width 172 height 21
type input "1K VÀNG"
click at [1117, 238] on div "20.000" at bounding box center [1092, 251] width 139 height 26
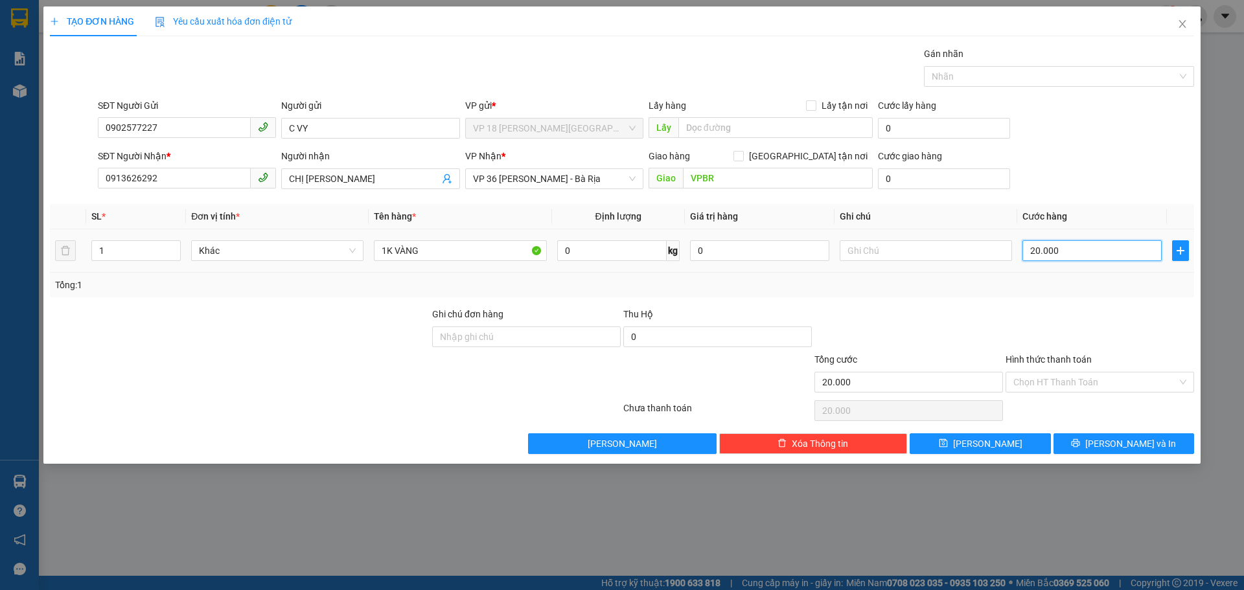
click at [1111, 244] on input "20.000" at bounding box center [1092, 250] width 139 height 21
type input "3"
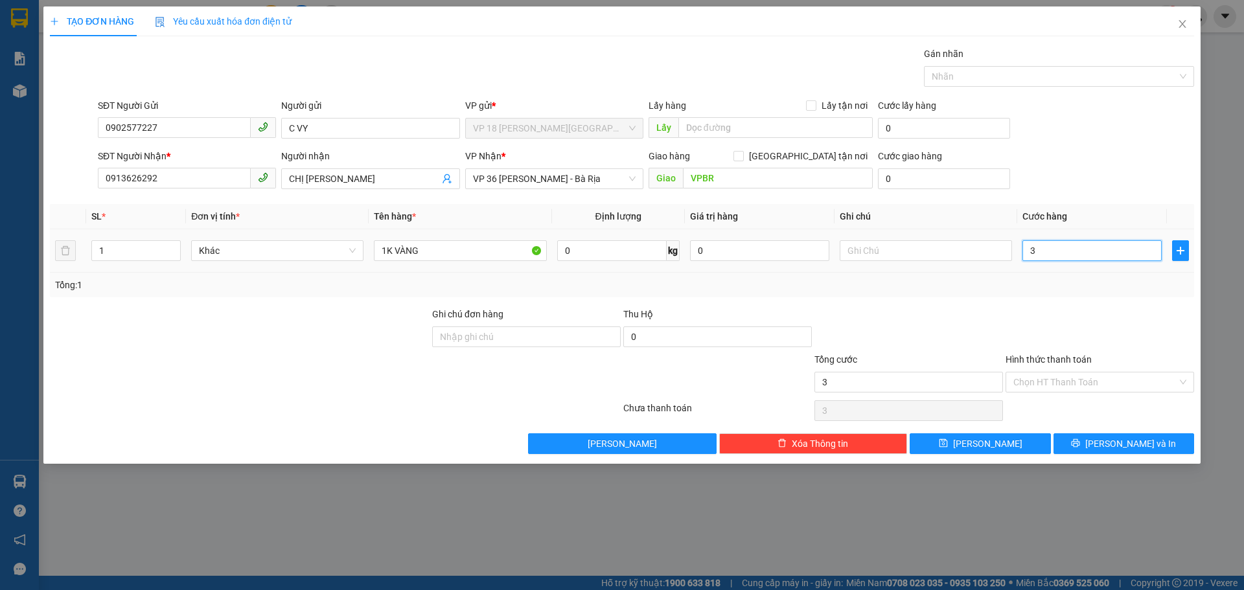
type input "30"
type input "300"
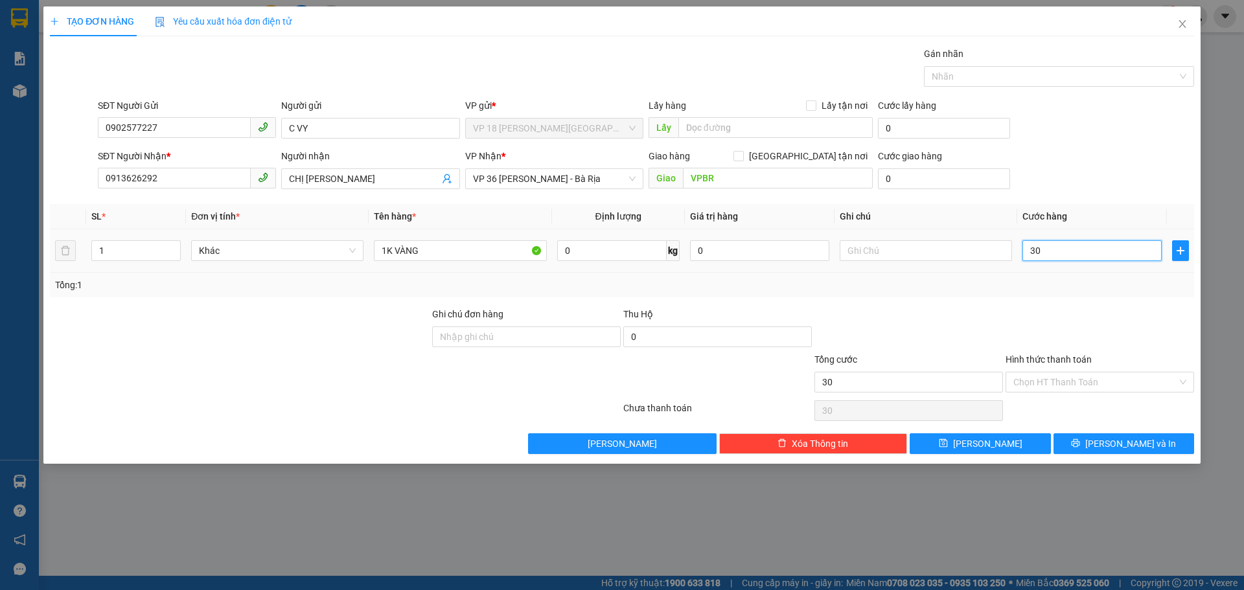
type input "300"
type input "3.000"
type input "30.000"
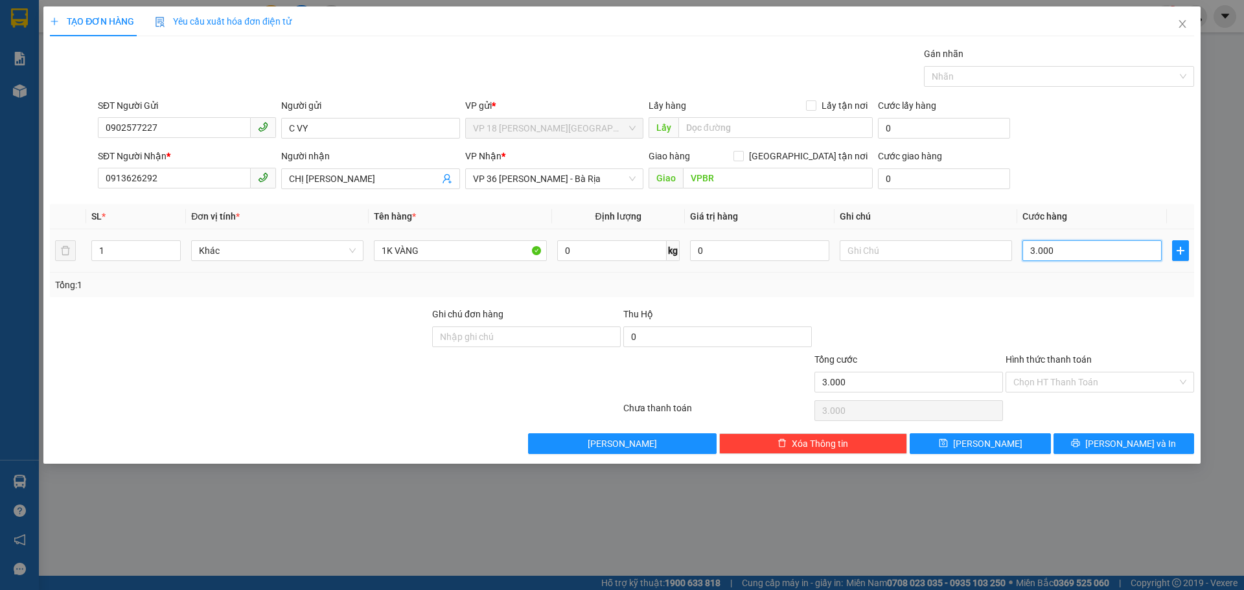
type input "30.000"
click at [1089, 441] on button "[PERSON_NAME] và In" at bounding box center [1124, 443] width 141 height 21
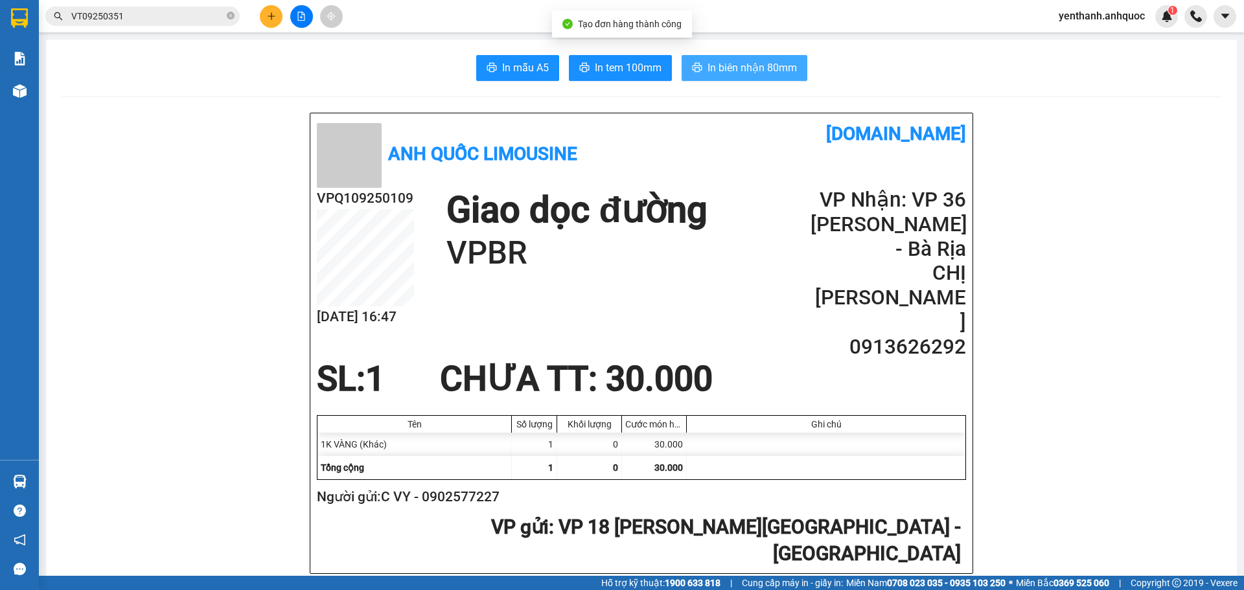
click at [785, 73] on span "In biên nhận 80mm" at bounding box center [752, 68] width 89 height 16
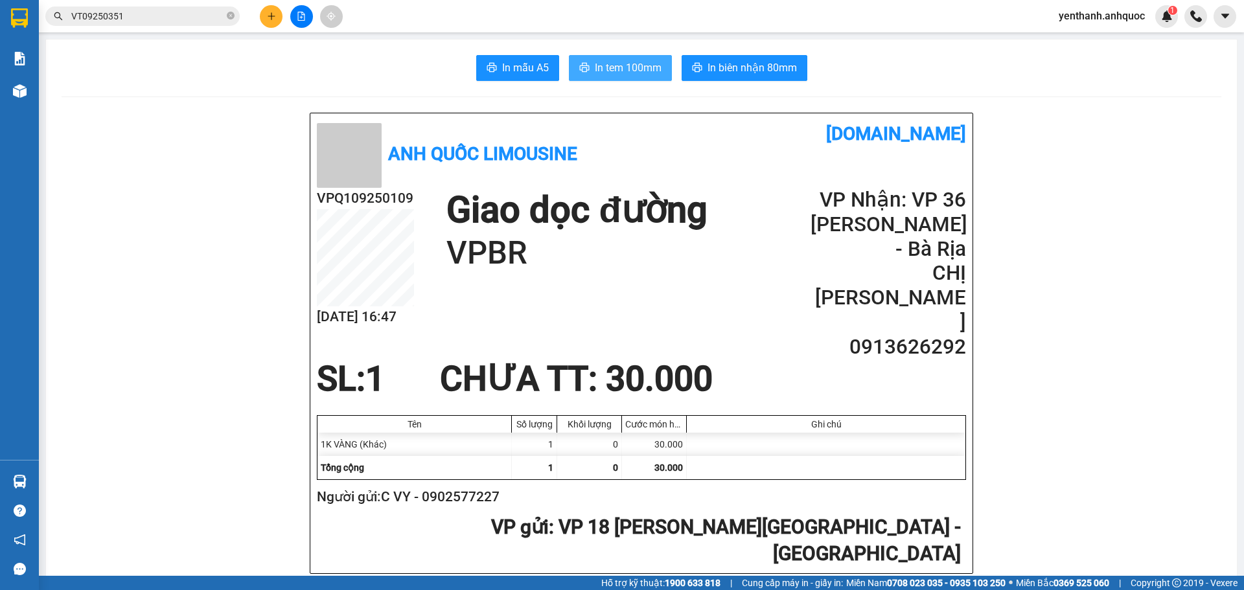
click at [601, 73] on span "In tem 100mm" at bounding box center [628, 68] width 67 height 16
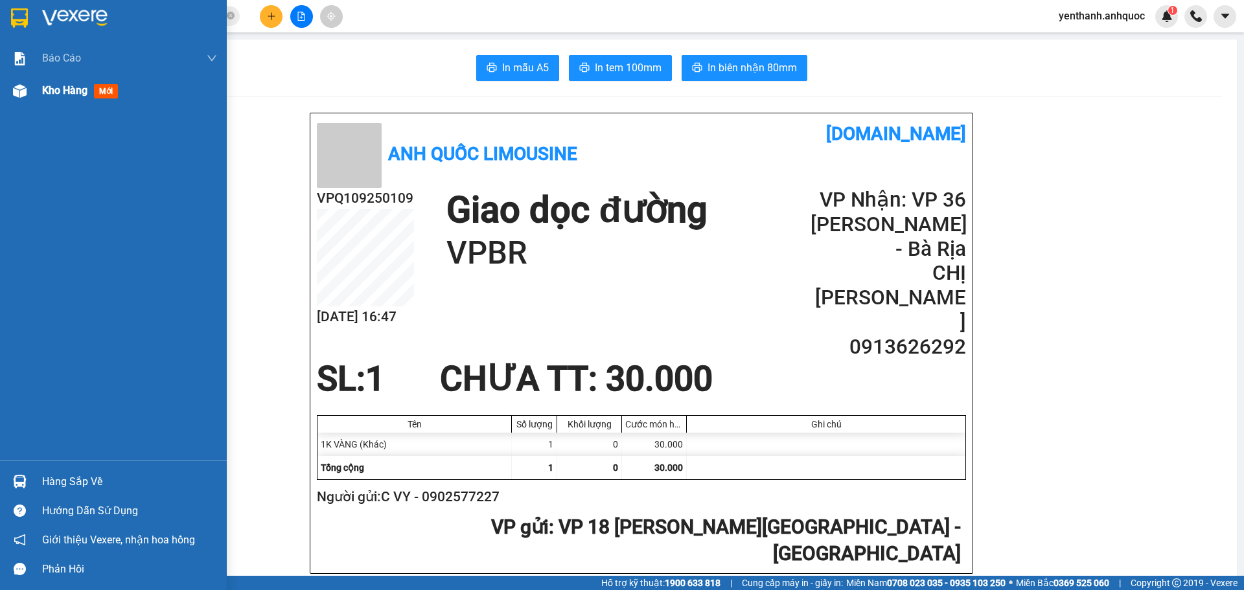
click at [26, 93] on img at bounding box center [20, 91] width 14 height 14
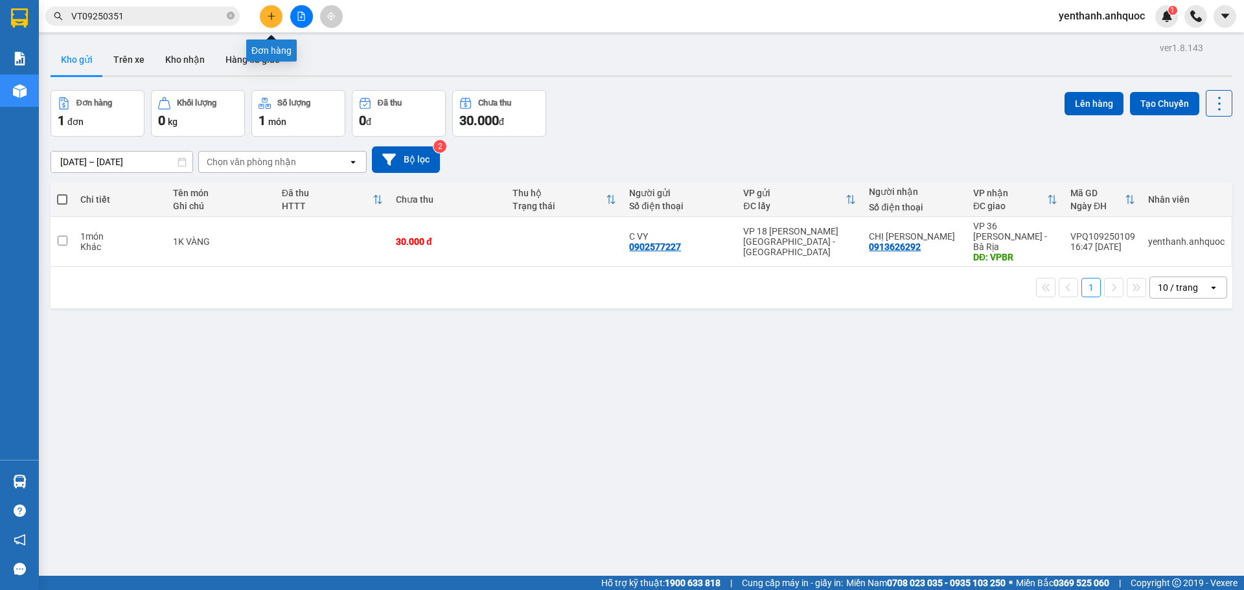
click at [268, 17] on icon "plus" at bounding box center [271, 16] width 9 height 9
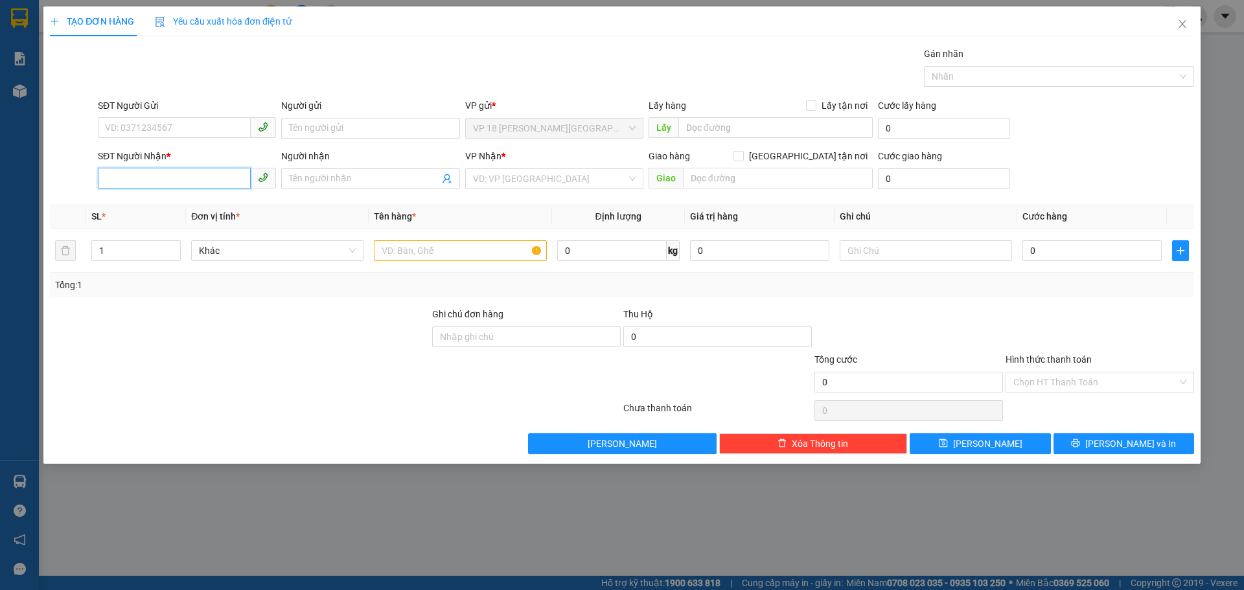
click at [190, 179] on input "SĐT Người Nhận *" at bounding box center [174, 178] width 153 height 21
type input "0347284567"
click at [198, 205] on div "0347284567 - [PERSON_NAME]" at bounding box center [187, 205] width 163 height 14
type input "ANH HIẾU"
type input "VPBR"
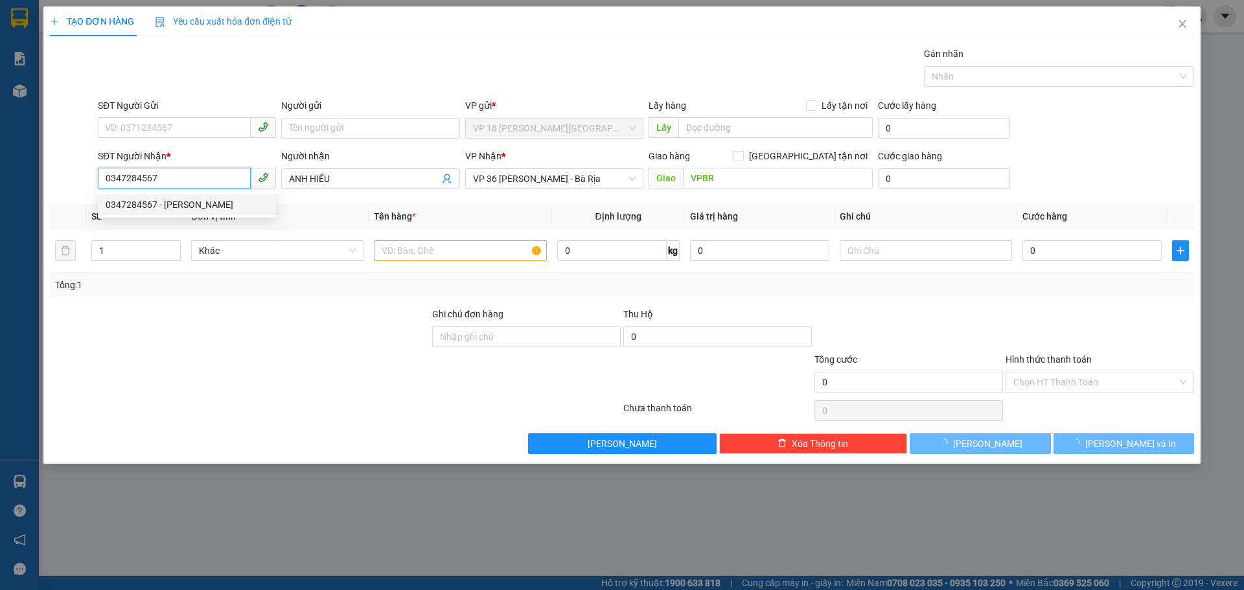
type input "20.000"
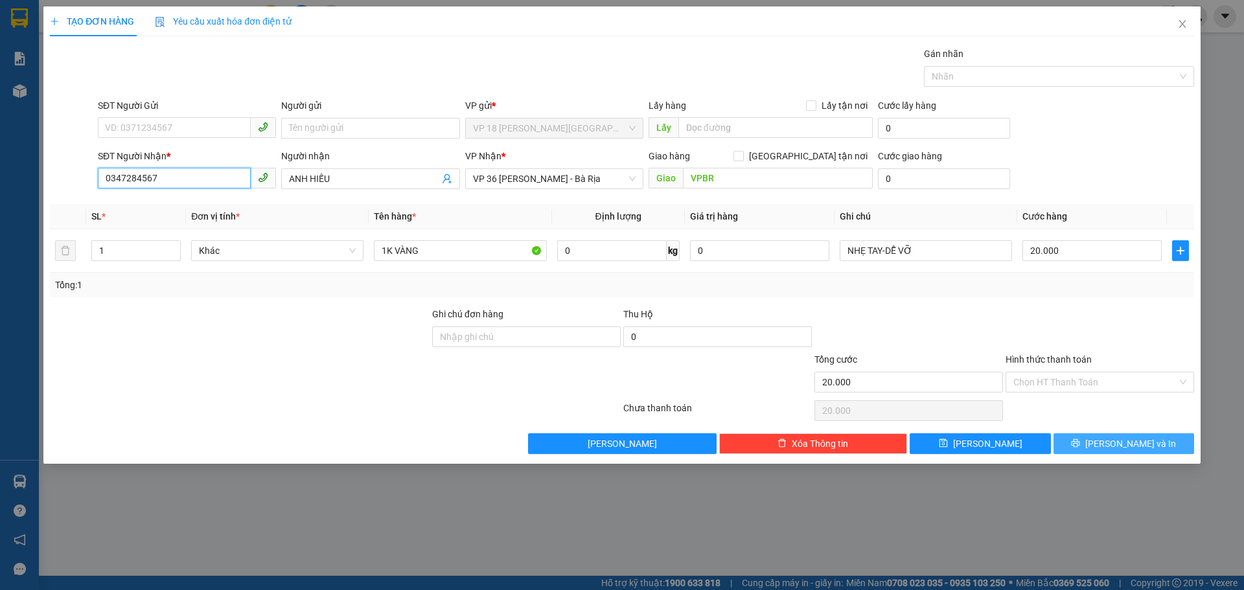
type input "0347284567"
click at [1092, 441] on button "[PERSON_NAME] và In" at bounding box center [1124, 443] width 141 height 21
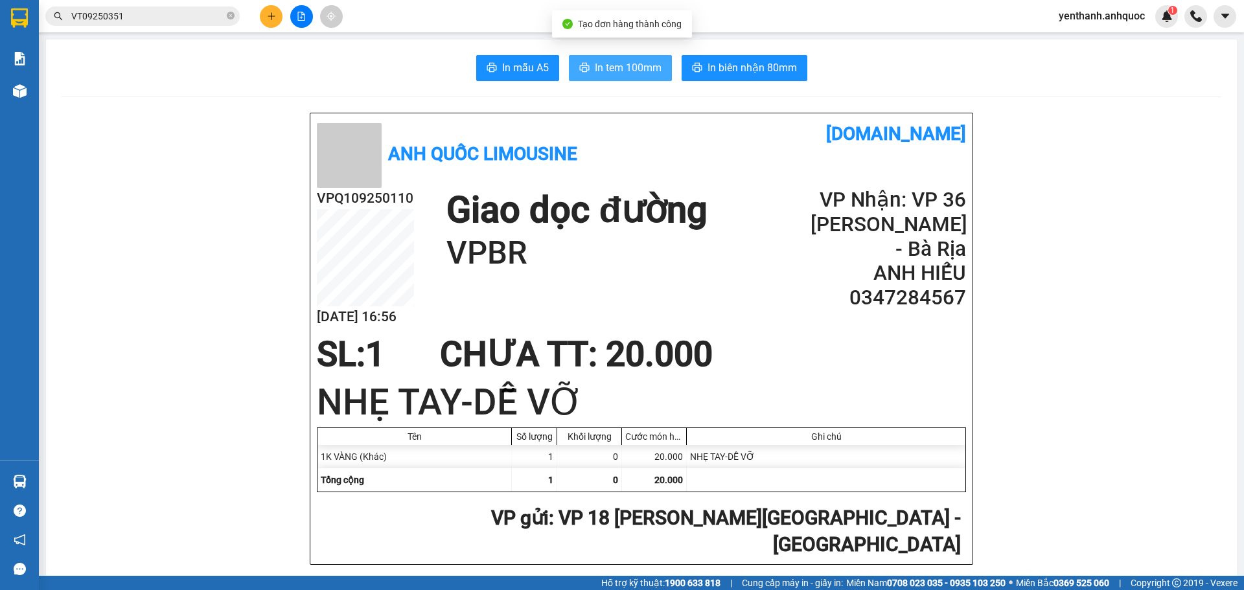
click at [627, 76] on span "In tem 100mm" at bounding box center [628, 68] width 67 height 16
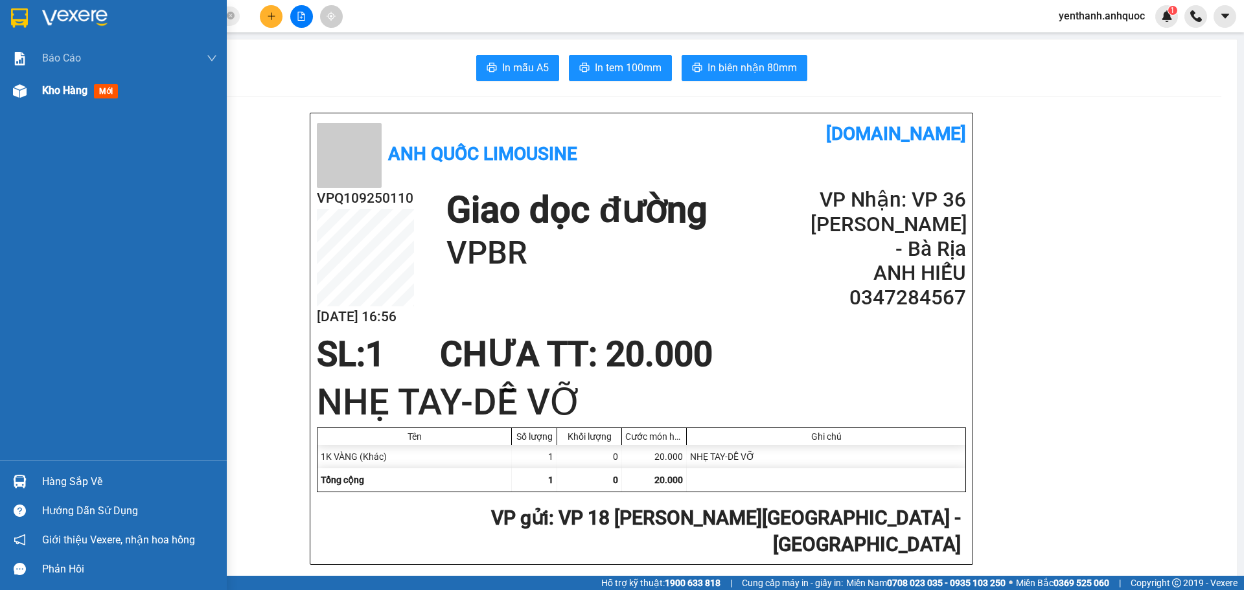
click at [47, 91] on span "Kho hàng" at bounding box center [64, 90] width 45 height 12
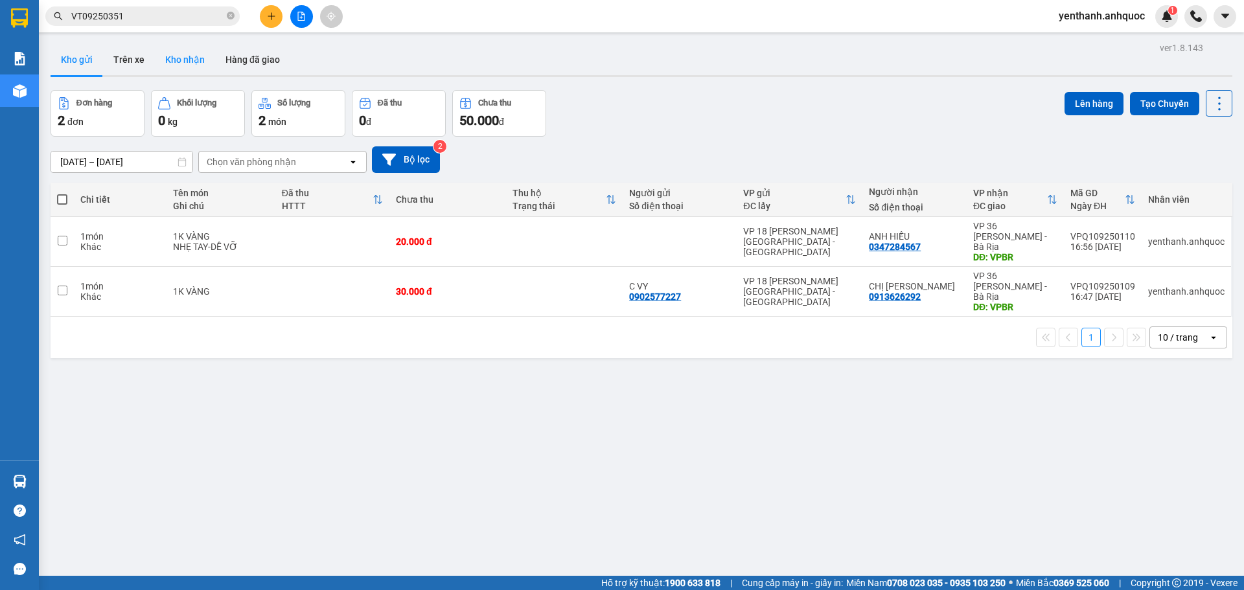
click at [199, 62] on button "Kho nhận" at bounding box center [185, 59] width 60 height 31
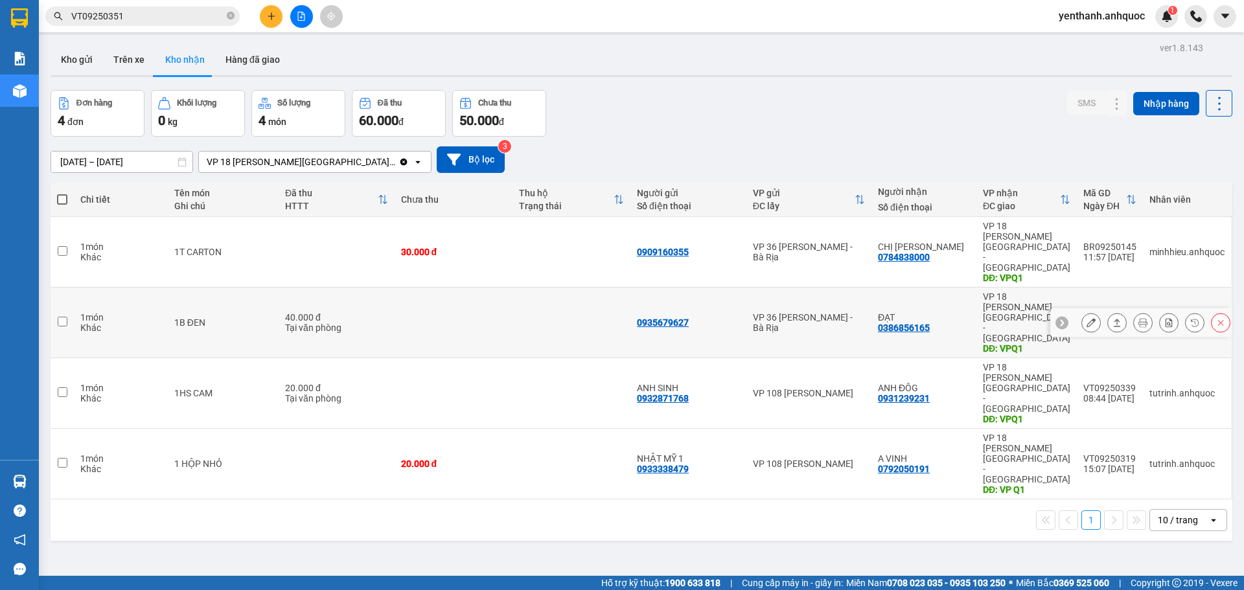
click at [1087, 318] on icon at bounding box center [1091, 322] width 9 height 9
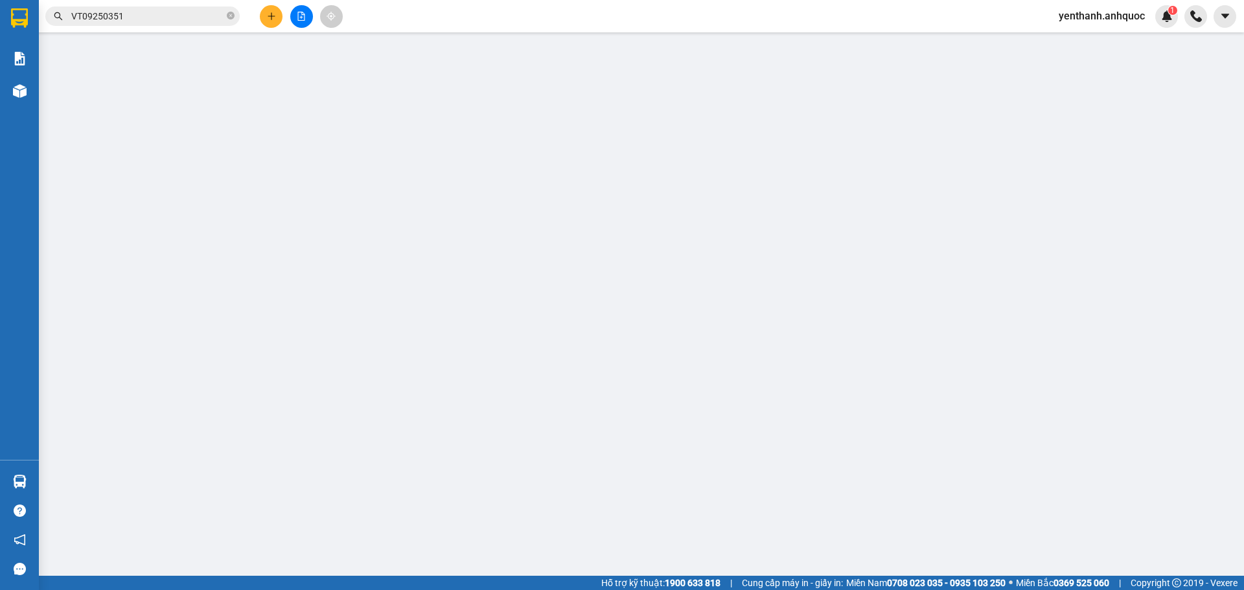
type input "0935679627"
type input "0386856165"
type input "ĐẠT"
type input "VPQ1"
type input "40.000"
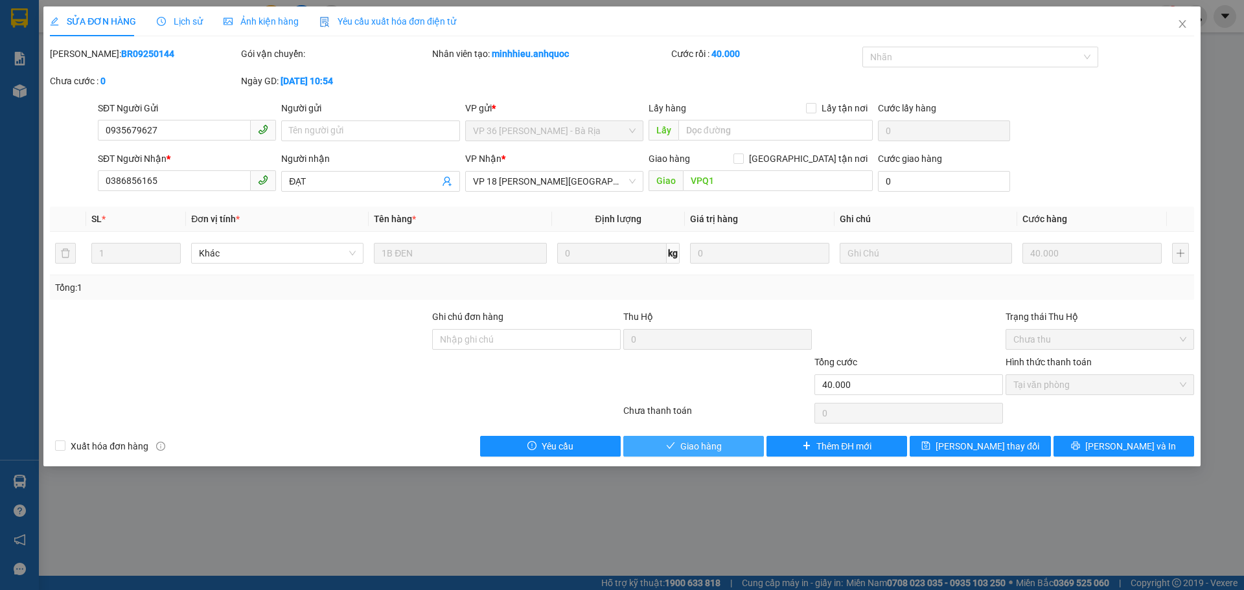
click at [720, 441] on span "Giao hàng" at bounding box center [700, 446] width 41 height 14
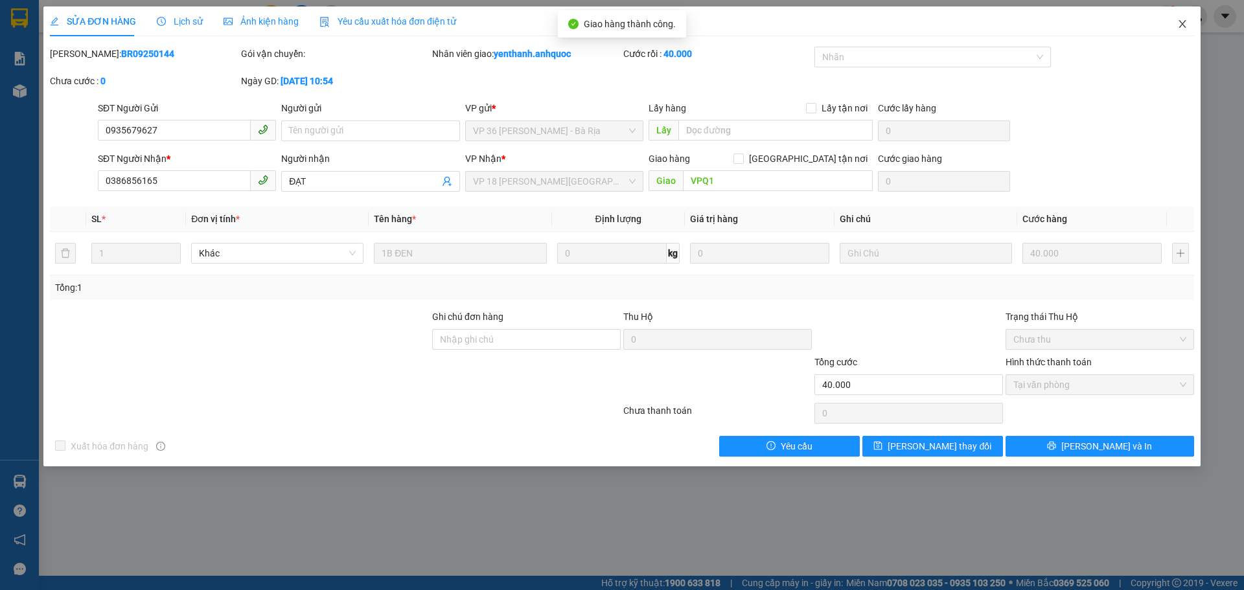
click at [1182, 28] on icon "close" at bounding box center [1182, 24] width 10 height 10
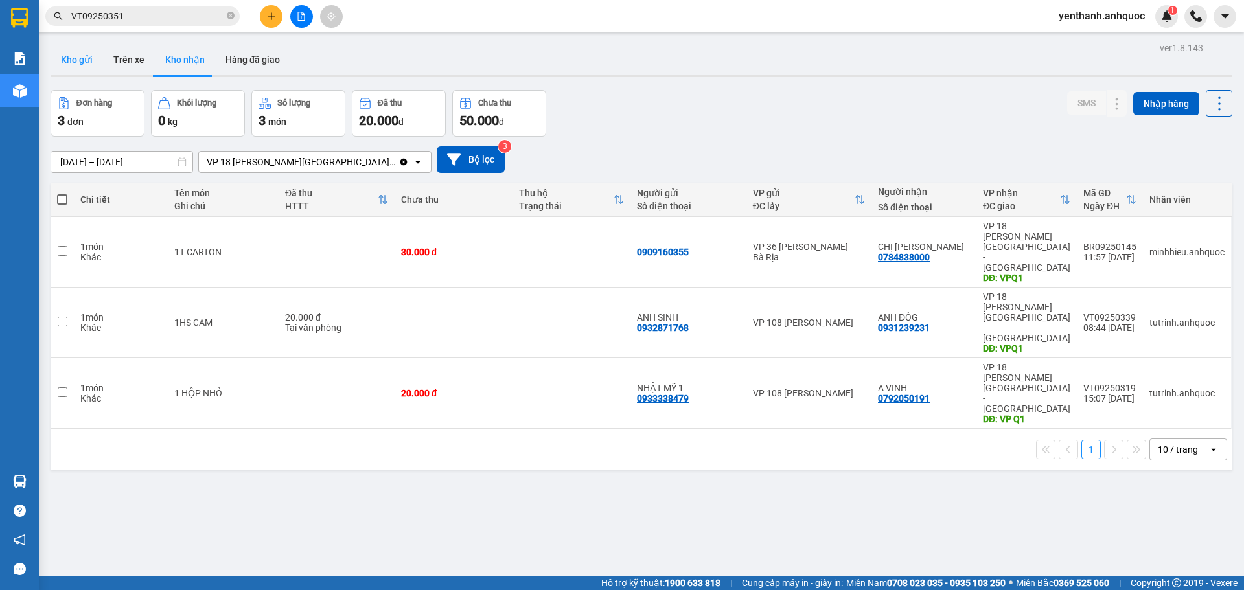
click at [71, 59] on button "Kho gửi" at bounding box center [77, 59] width 52 height 31
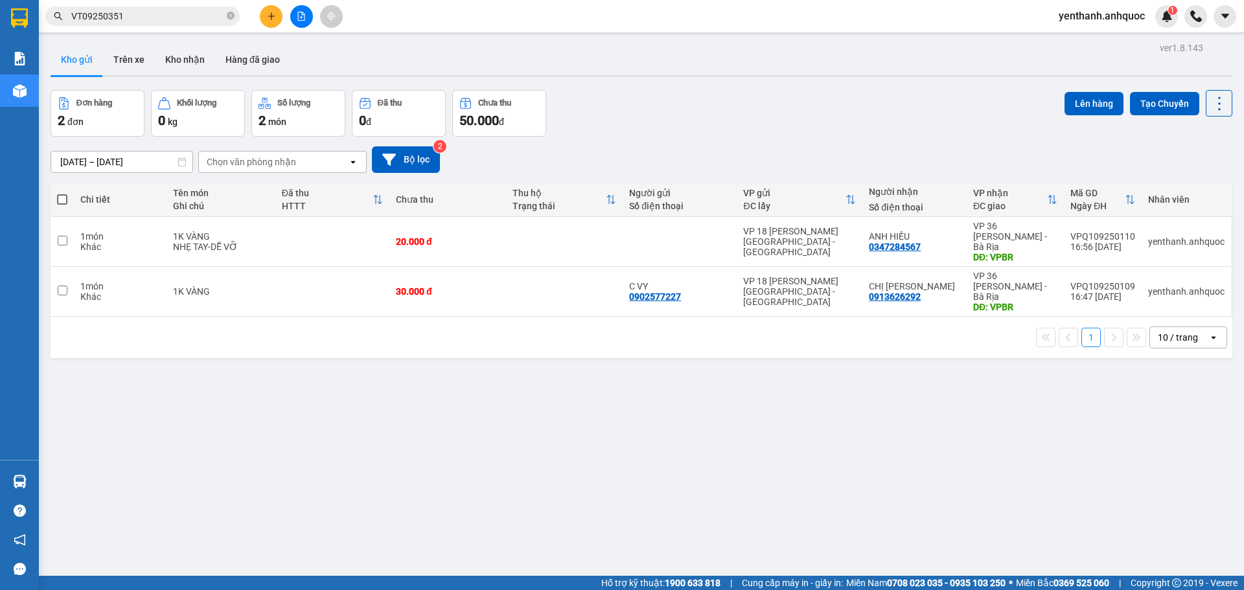
click at [58, 203] on span at bounding box center [62, 199] width 10 height 10
click at [62, 193] on input "checkbox" at bounding box center [62, 193] width 0 height 0
checkbox input "true"
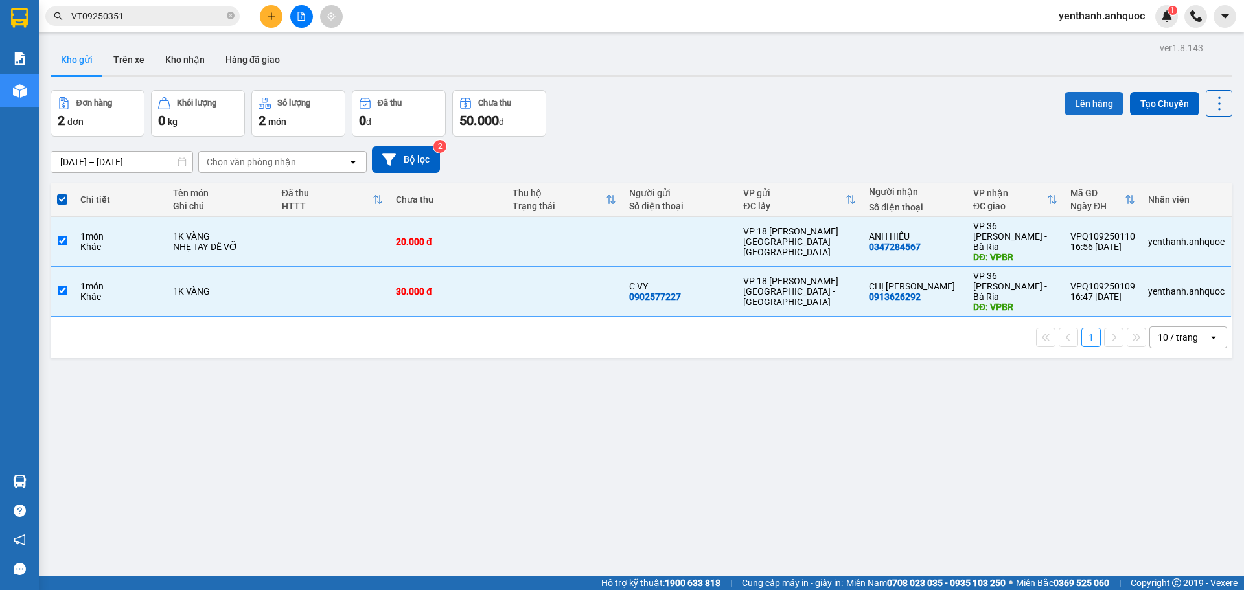
click at [1065, 112] on button "Lên hàng" at bounding box center [1094, 103] width 59 height 23
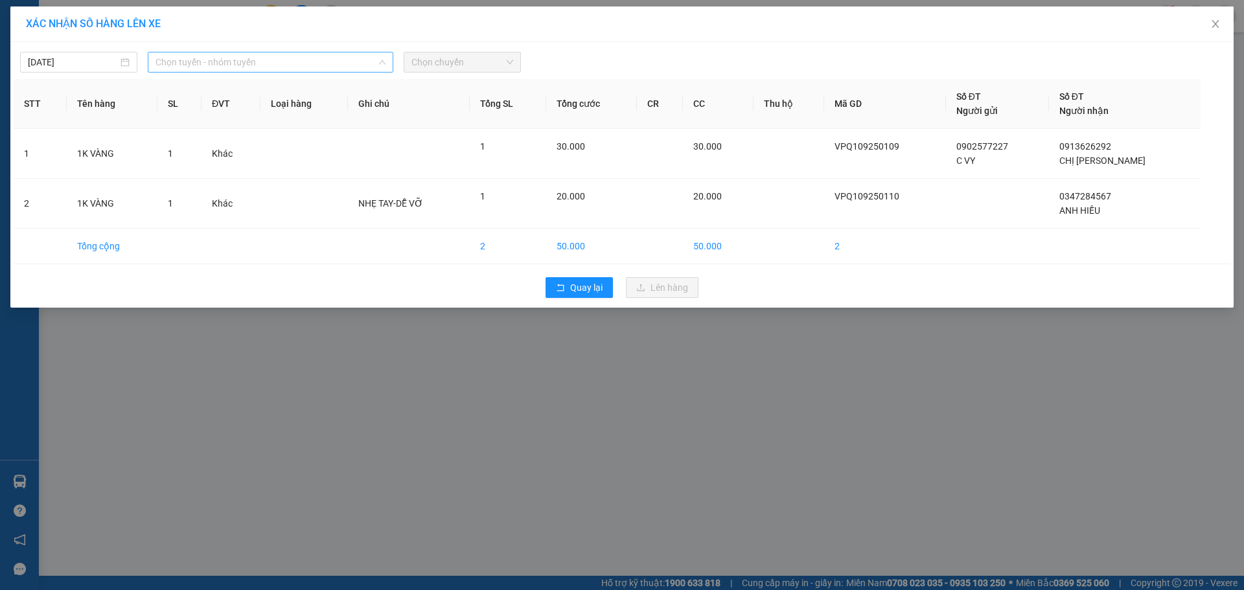
click at [236, 58] on span "Chọn tuyến - nhóm tuyến" at bounding box center [271, 61] width 230 height 19
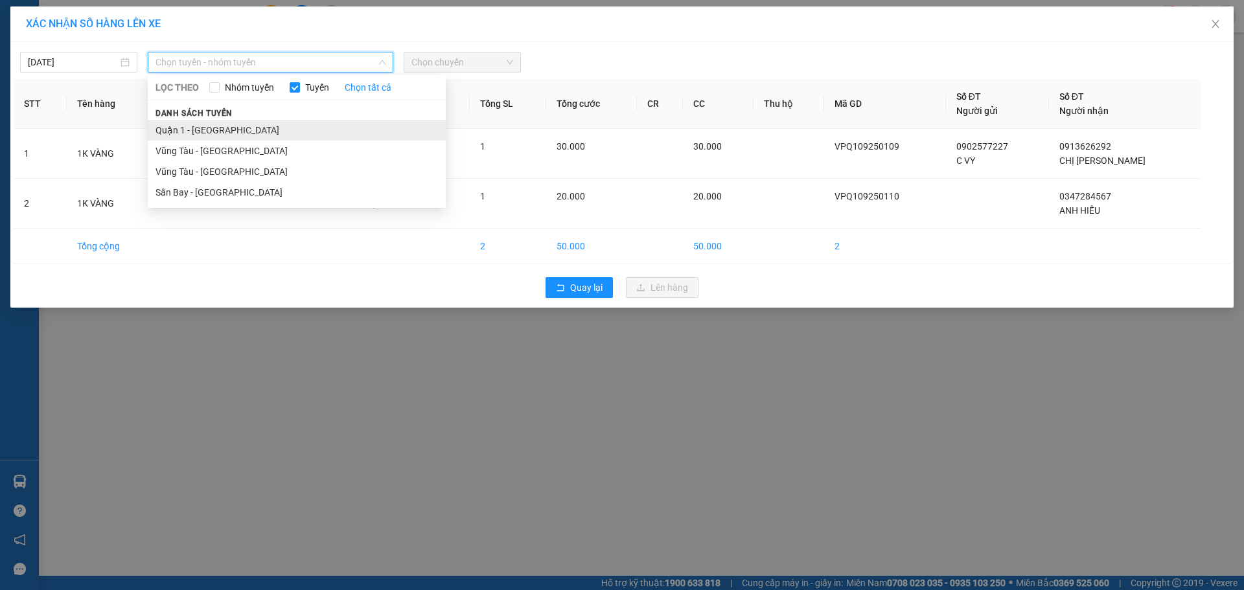
click at [246, 137] on li "Quận 1 - [GEOGRAPHIC_DATA]" at bounding box center [297, 130] width 298 height 21
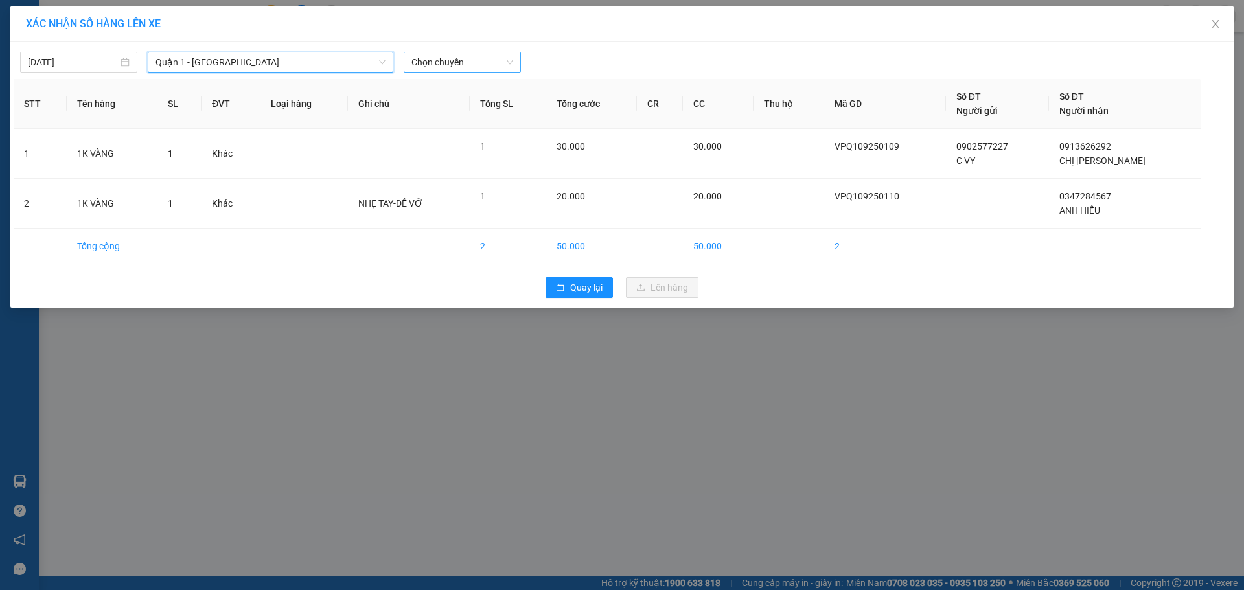
click at [487, 65] on span "Chọn chuyến" at bounding box center [462, 61] width 102 height 19
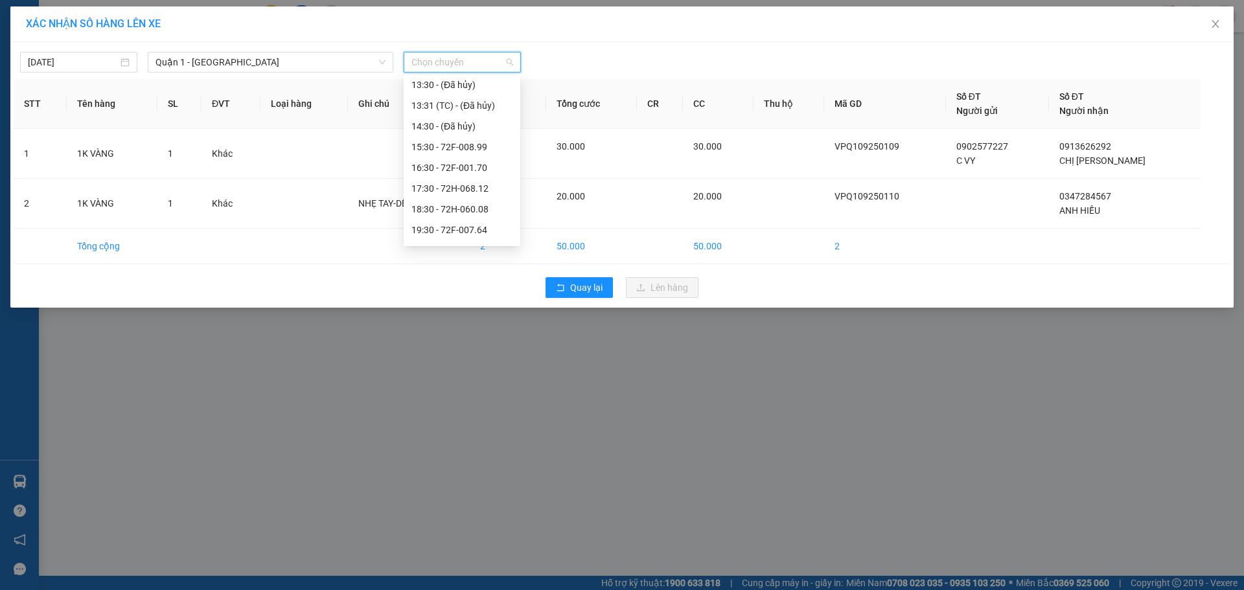
scroll to position [259, 0]
click at [456, 180] on div "17:30 - 72H-068.12" at bounding box center [461, 181] width 101 height 14
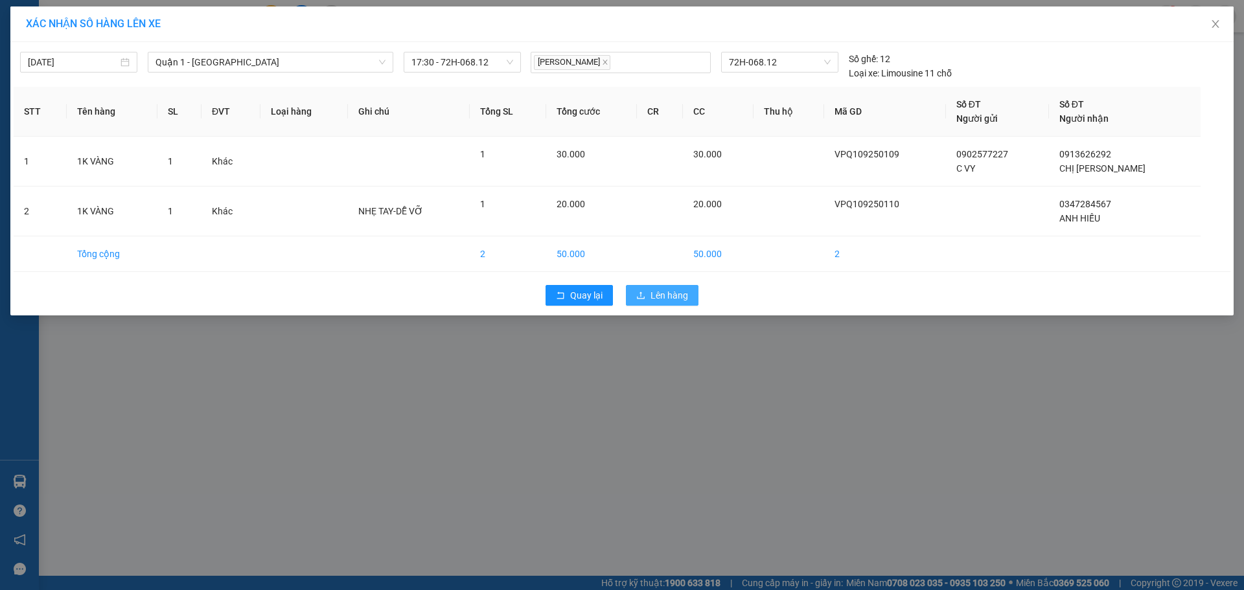
click at [659, 296] on span "Lên hàng" at bounding box center [670, 295] width 38 height 14
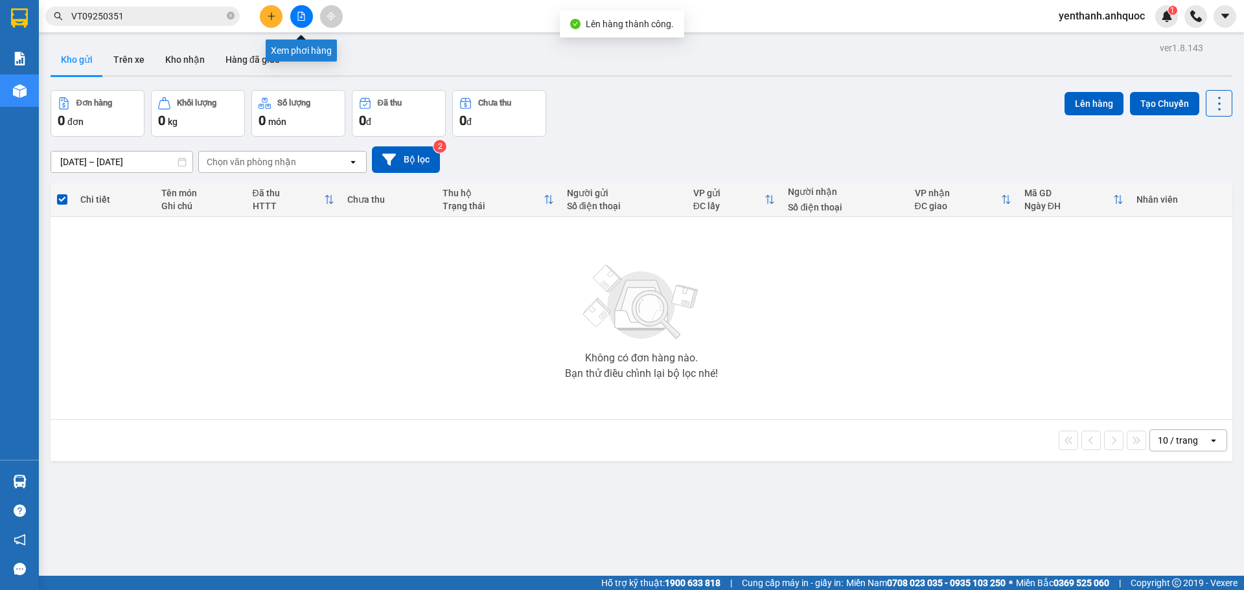
click at [299, 17] on icon "file-add" at bounding box center [301, 16] width 9 height 9
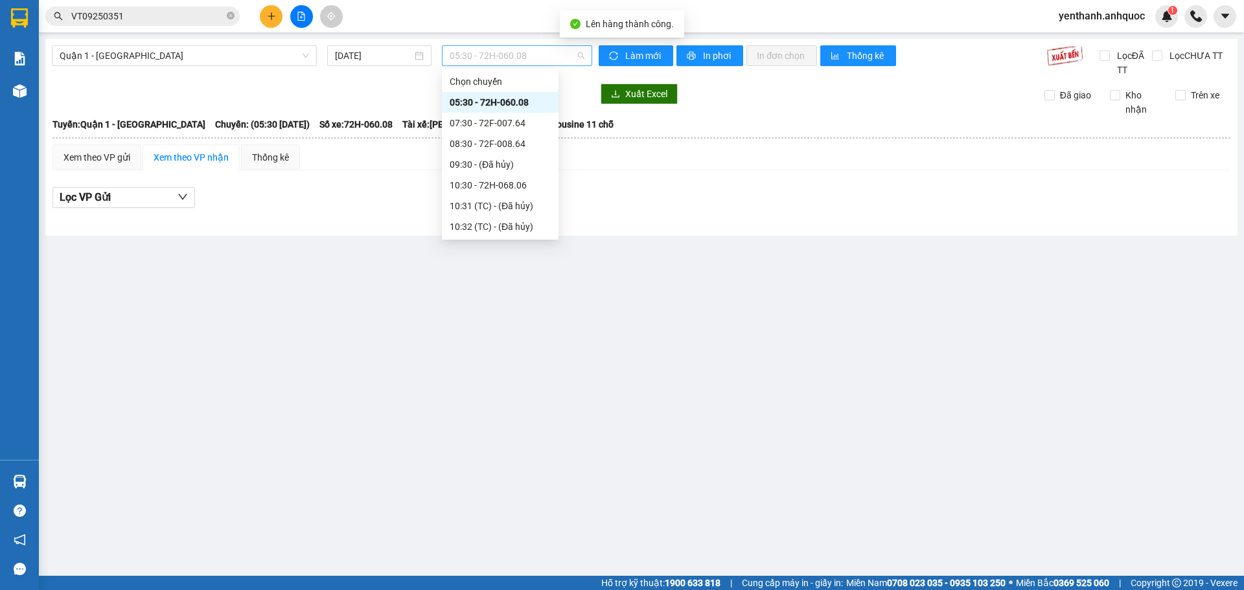
click at [542, 58] on span "05:30 - 72H-060.08" at bounding box center [517, 55] width 135 height 19
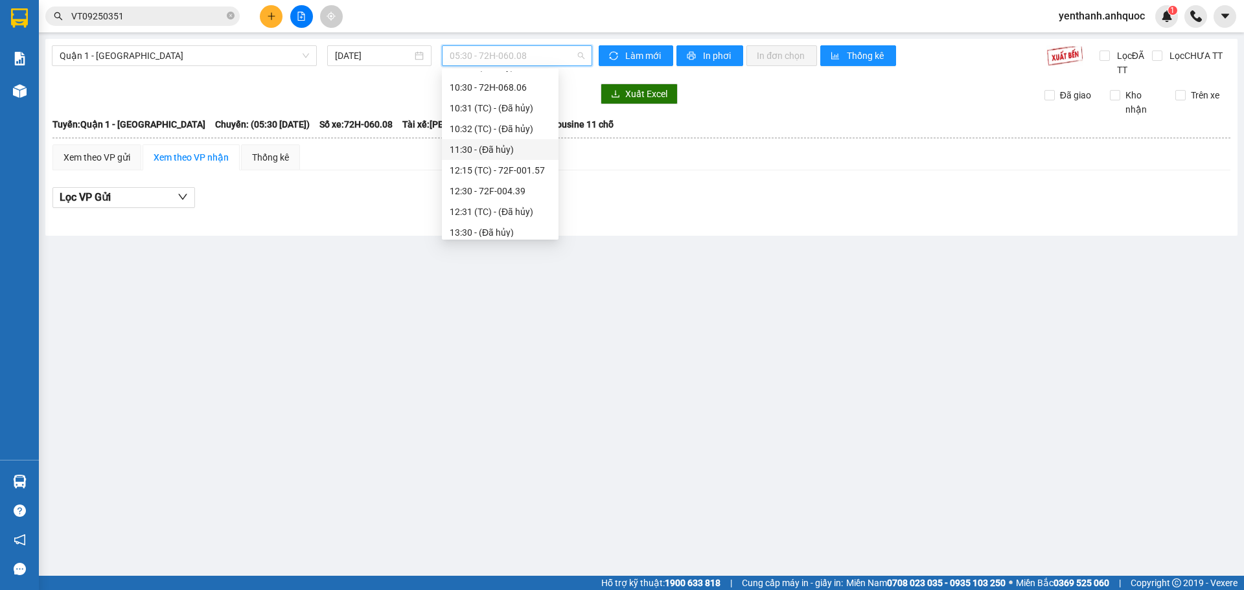
scroll to position [259, 0]
click at [498, 178] on div "17:30 - 72H-068.12" at bounding box center [500, 175] width 101 height 14
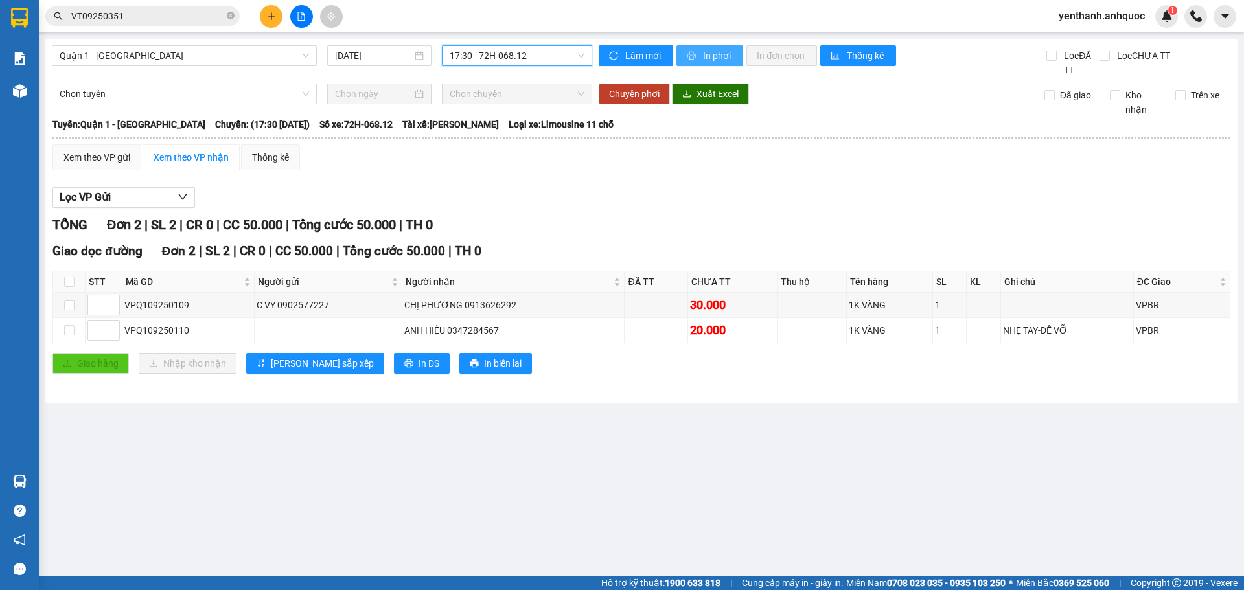
click at [706, 54] on span "In phơi" at bounding box center [718, 56] width 30 height 14
click at [705, 63] on button "In phơi" at bounding box center [709, 55] width 67 height 21
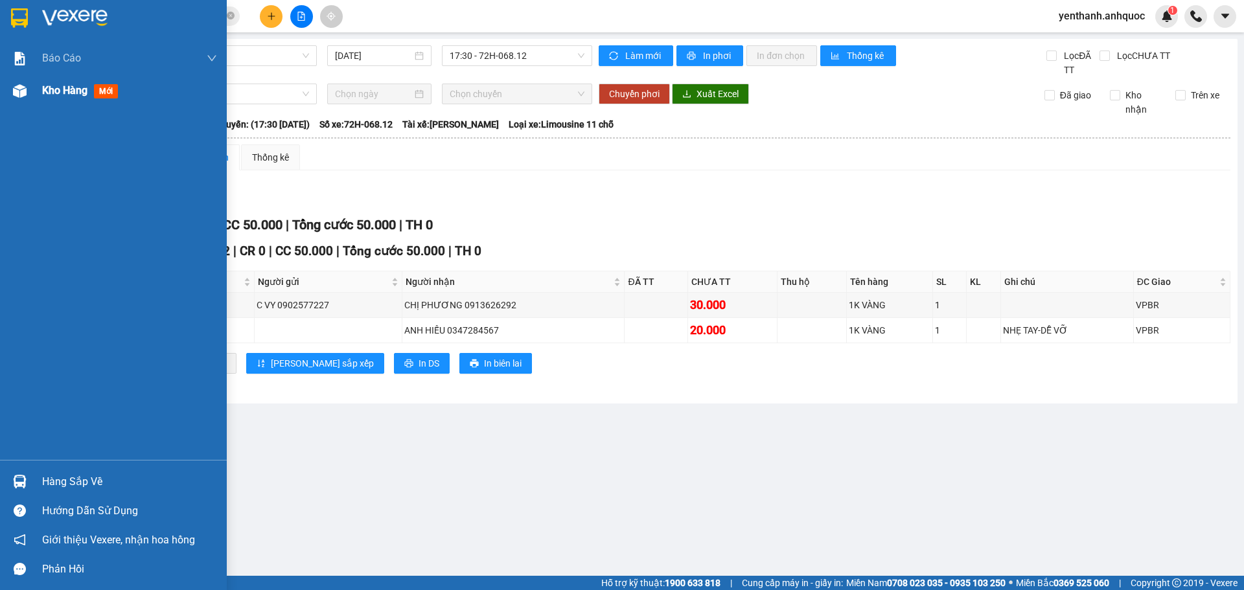
click at [29, 89] on div at bounding box center [19, 91] width 23 height 23
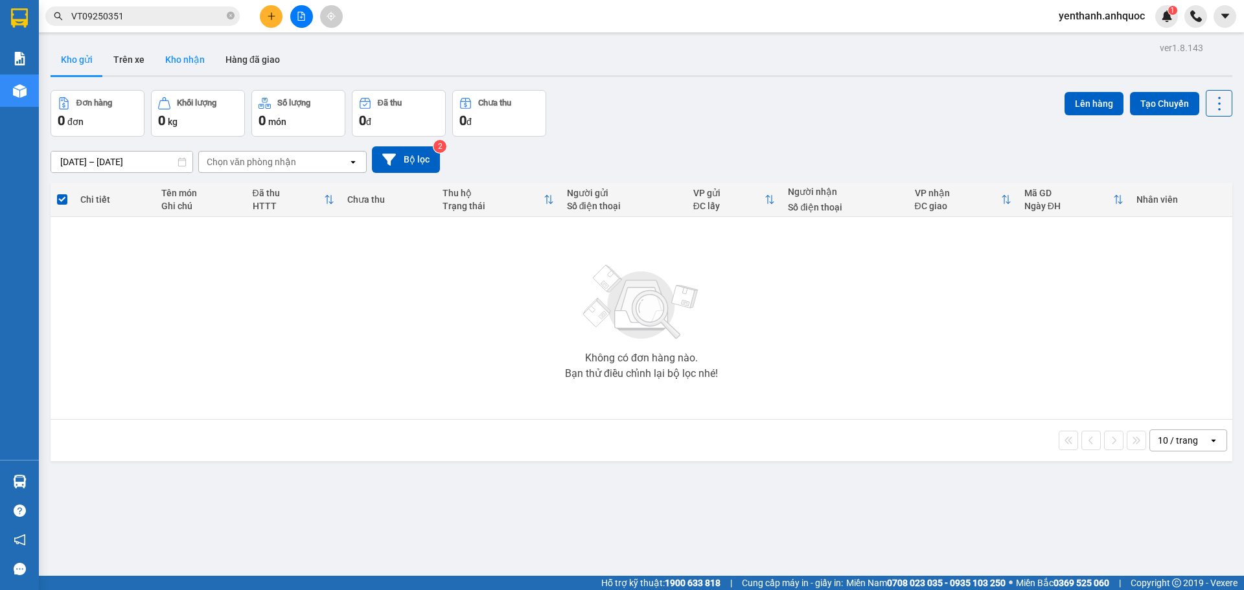
click at [179, 54] on button "Kho nhận" at bounding box center [185, 59] width 60 height 31
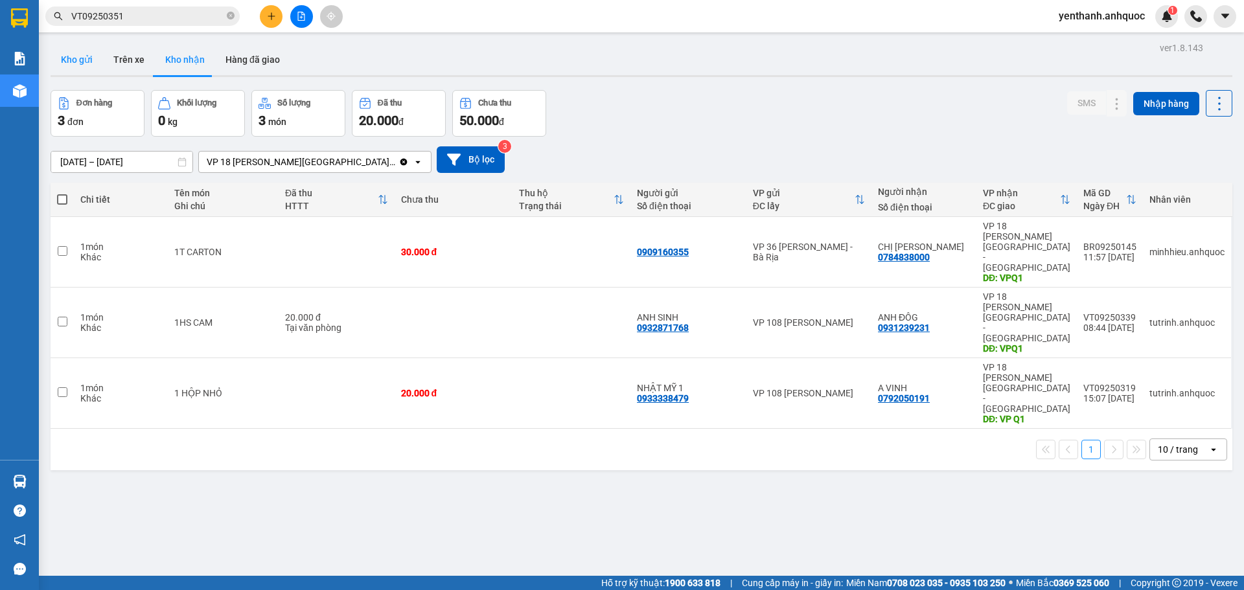
click at [65, 60] on button "Kho gửi" at bounding box center [77, 59] width 52 height 31
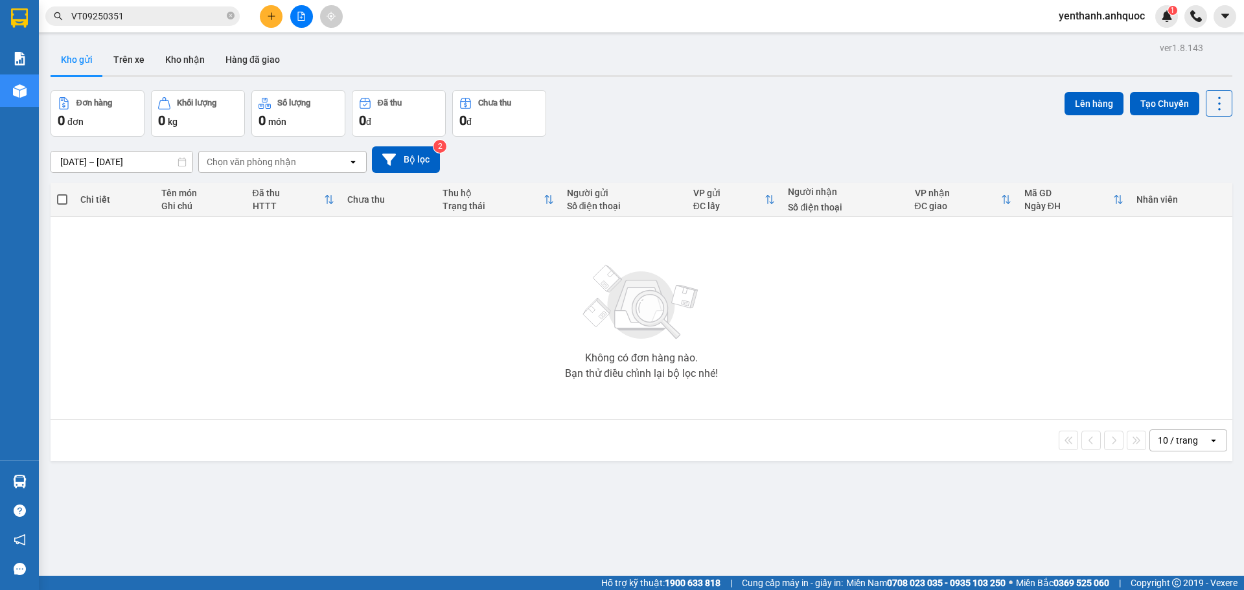
click at [270, 24] on button at bounding box center [271, 16] width 23 height 23
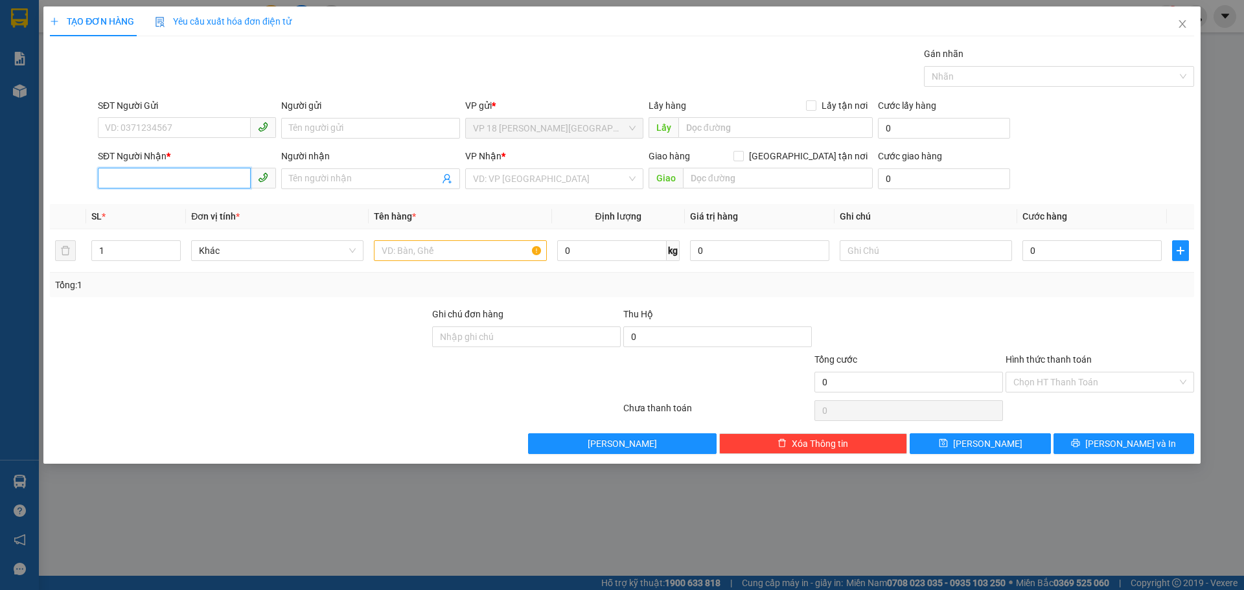
click at [137, 182] on input "SĐT Người Nhận *" at bounding box center [174, 178] width 153 height 21
click at [202, 212] on div "0908922553 - ÔTÔ TÂM BIỂN" at bounding box center [187, 204] width 178 height 21
type input "0908922553"
type input "ÔTÔ TÂM BIỂN"
type input "VPVT"
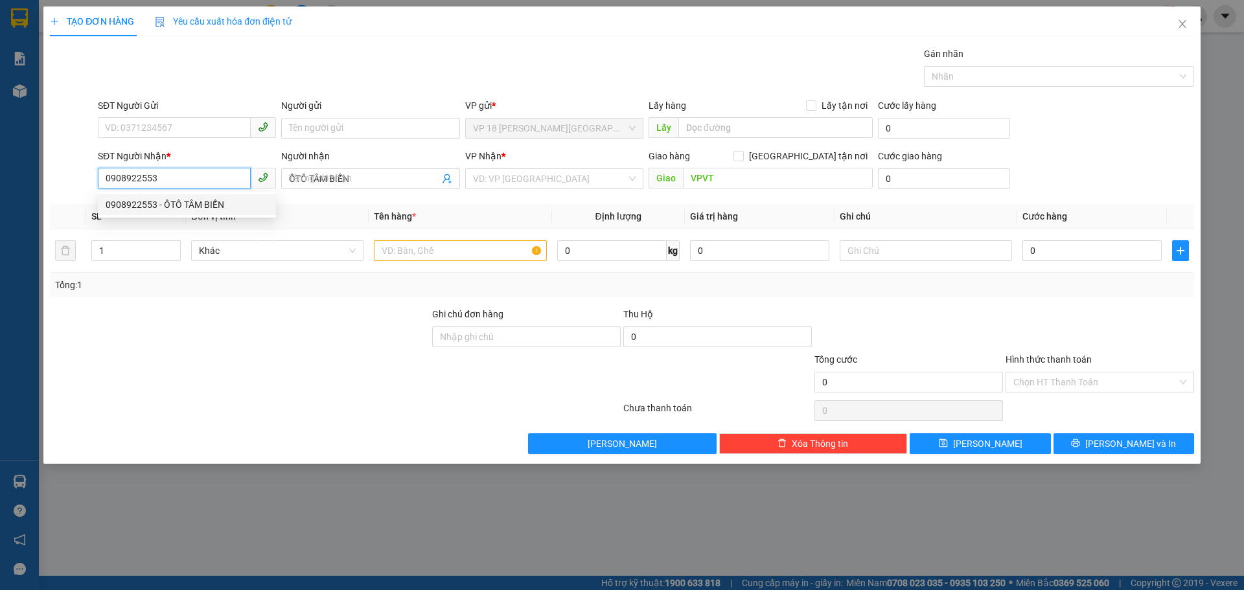
type input "80.000"
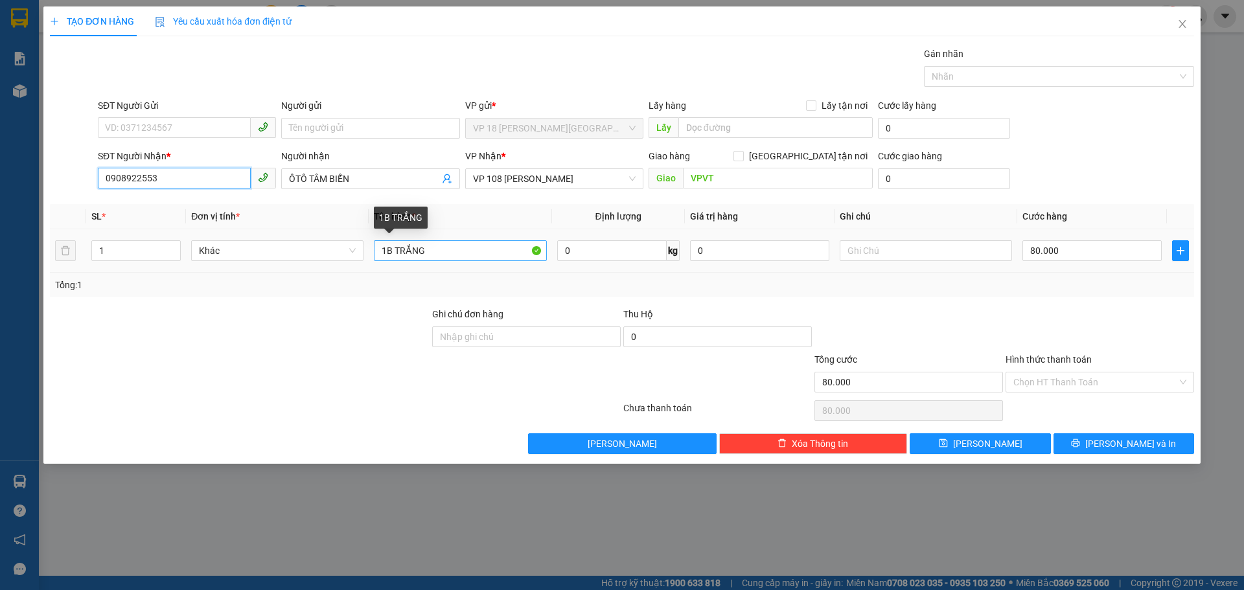
type input "0908922553"
click at [464, 259] on input "1B TRẮNG" at bounding box center [460, 250] width 172 height 21
type input "1K DÀI"
click at [1083, 250] on input "80.000" at bounding box center [1092, 250] width 139 height 21
type input "63"
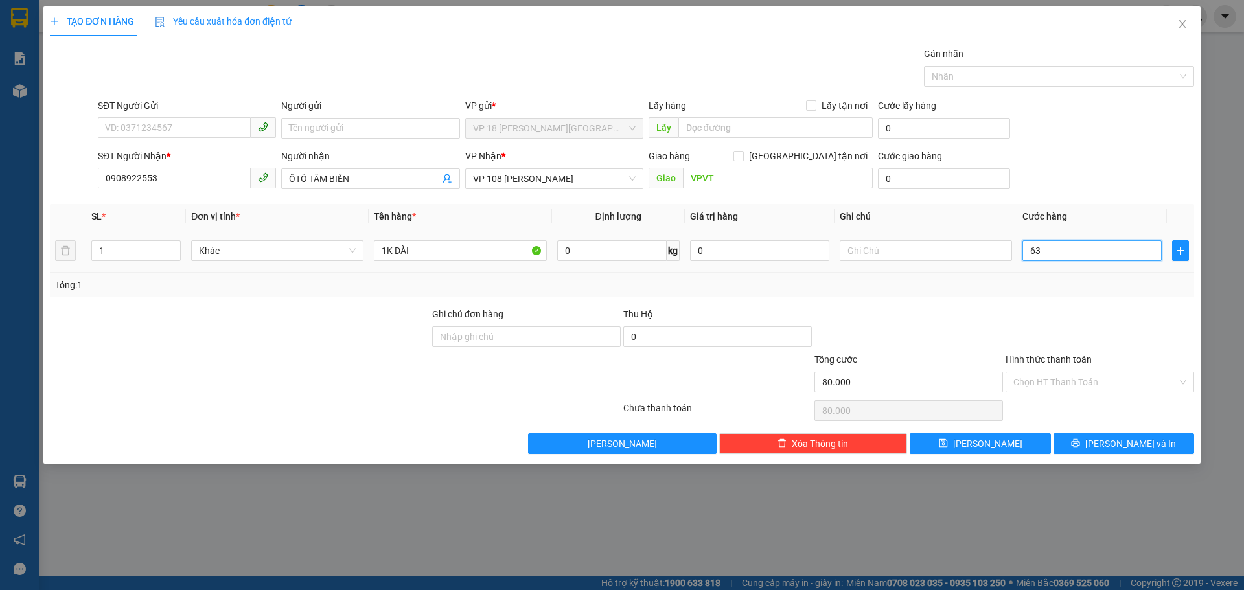
type input "63"
type input "630"
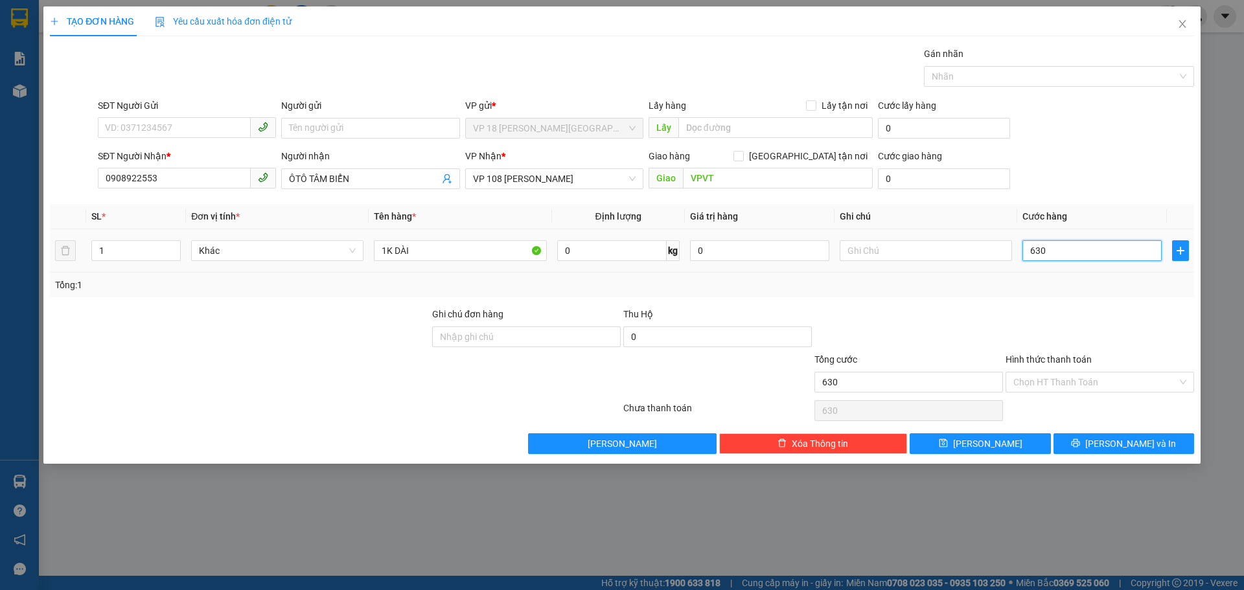
type input "6.300"
type input "63.000"
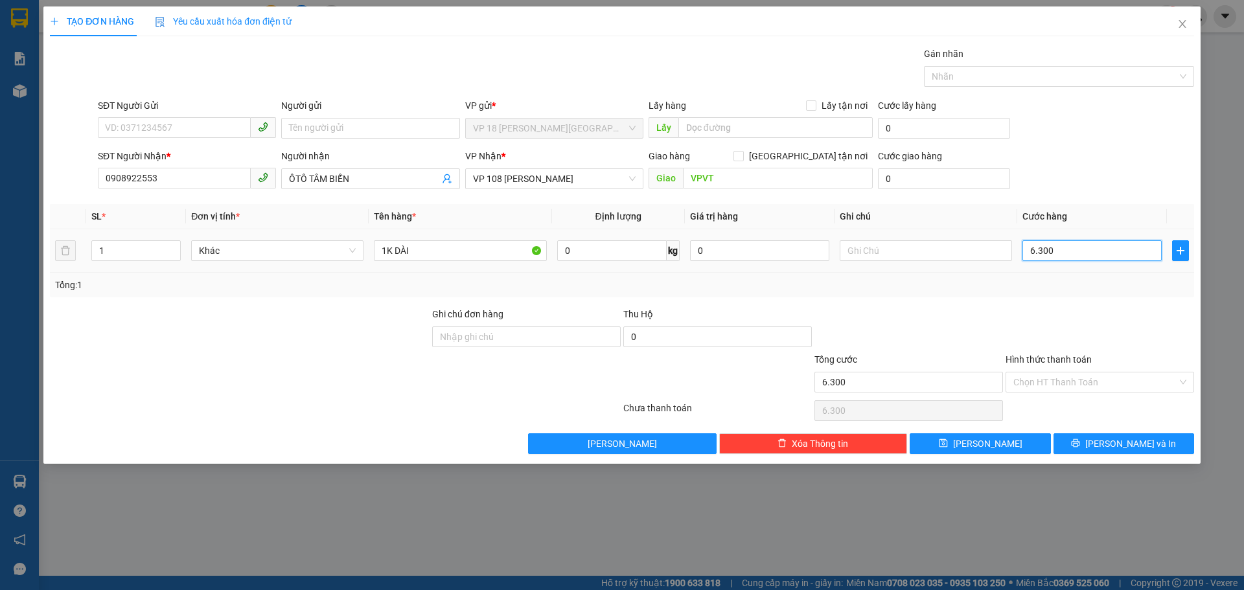
type input "63.000"
type input "6.300"
type input "630"
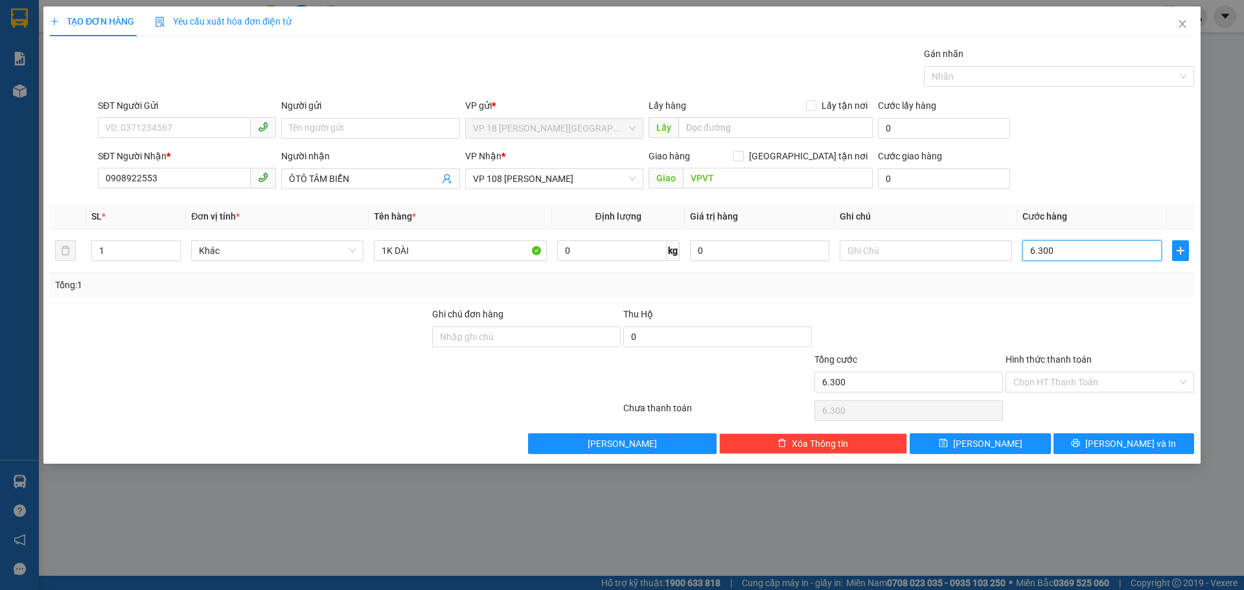
type input "630"
type input "63"
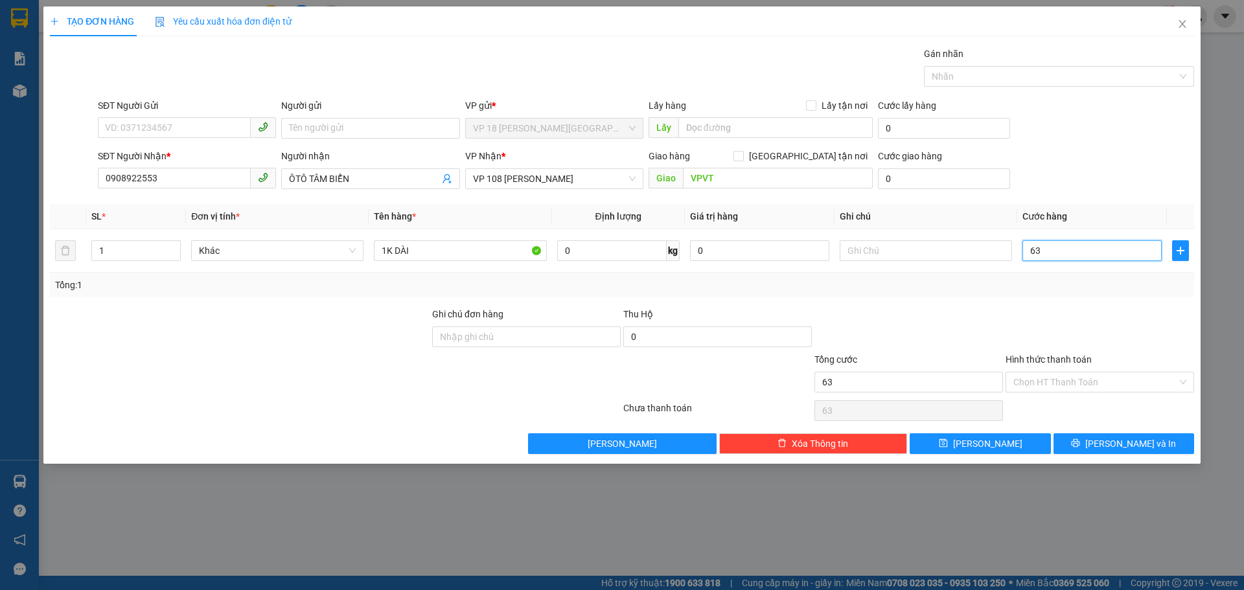
type input "6"
type input "0"
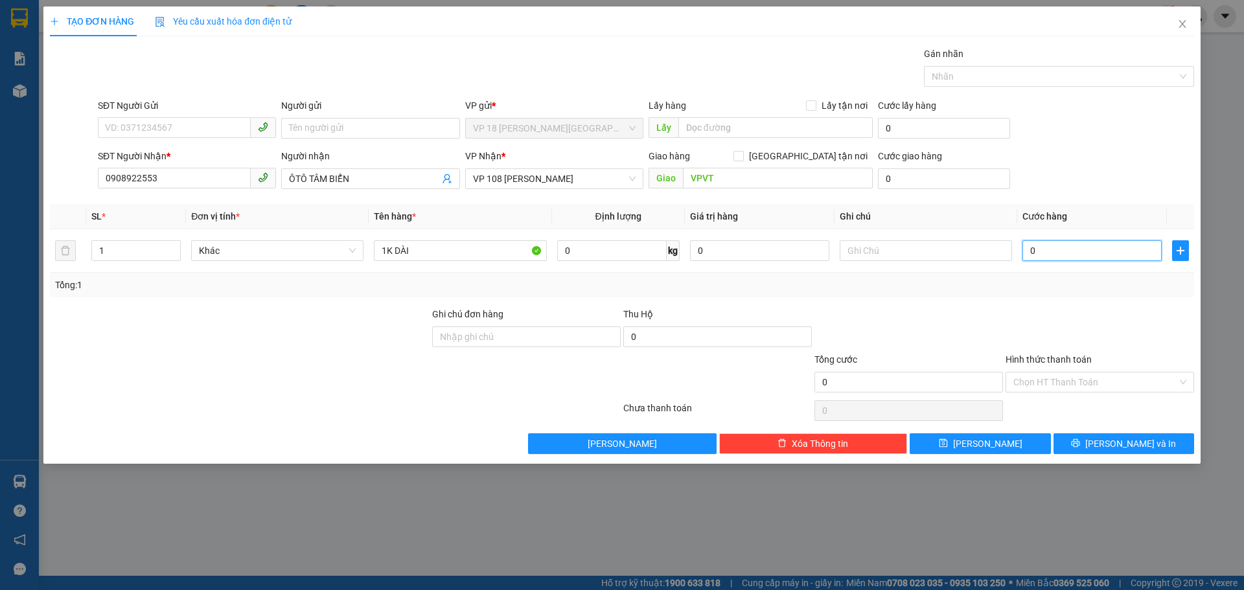
type input "0"
type input "30"
type input "300"
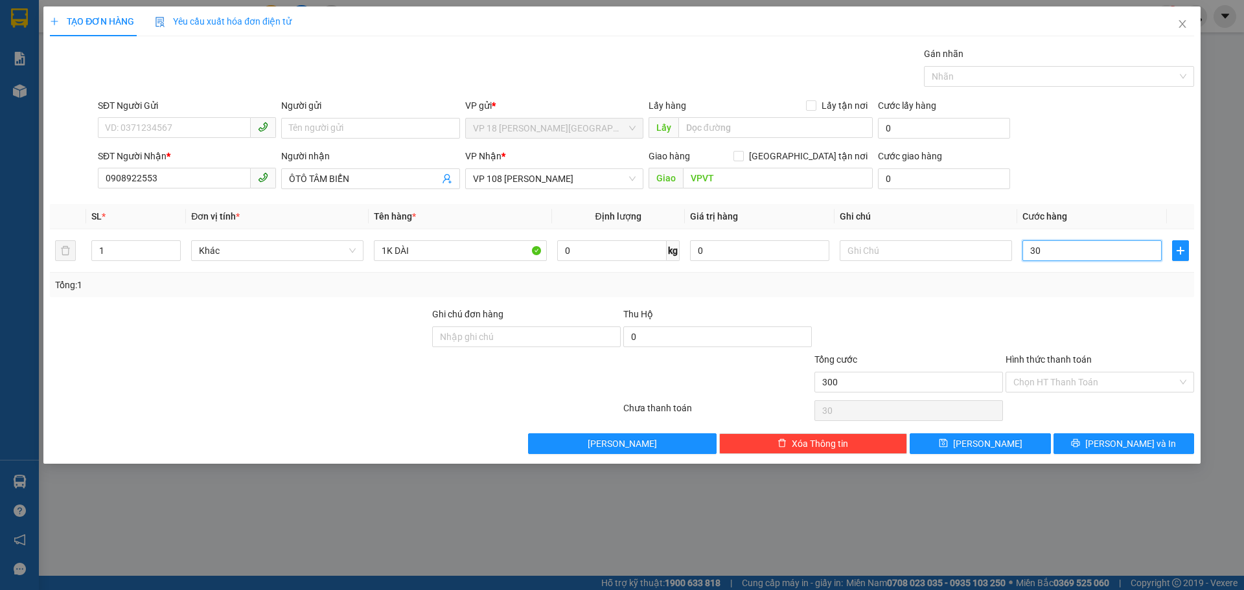
type input "300"
type input "3.000"
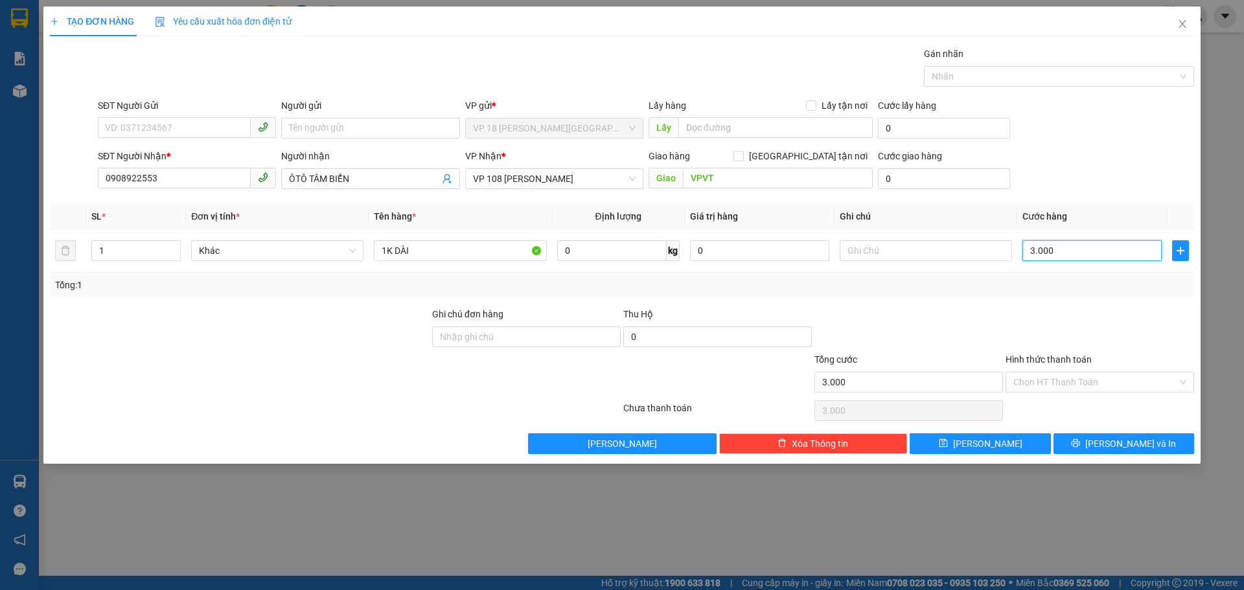
type input "30.000"
click at [1083, 446] on button "[PERSON_NAME] và In" at bounding box center [1124, 443] width 141 height 21
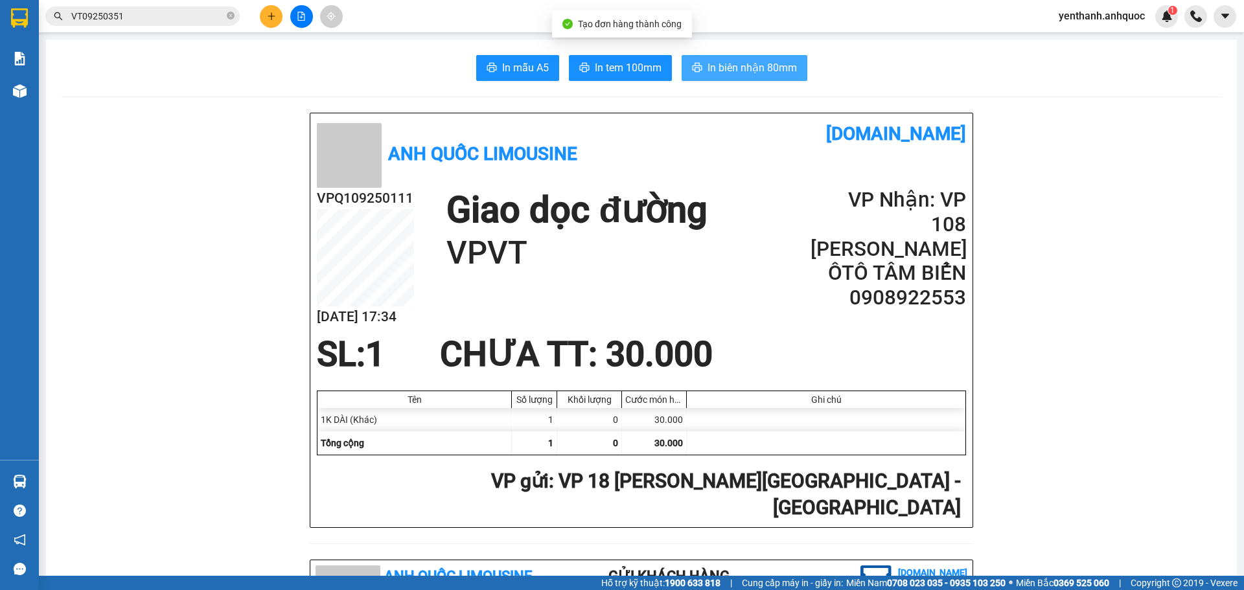
click at [752, 69] on span "In biên nhận 80mm" at bounding box center [752, 68] width 89 height 16
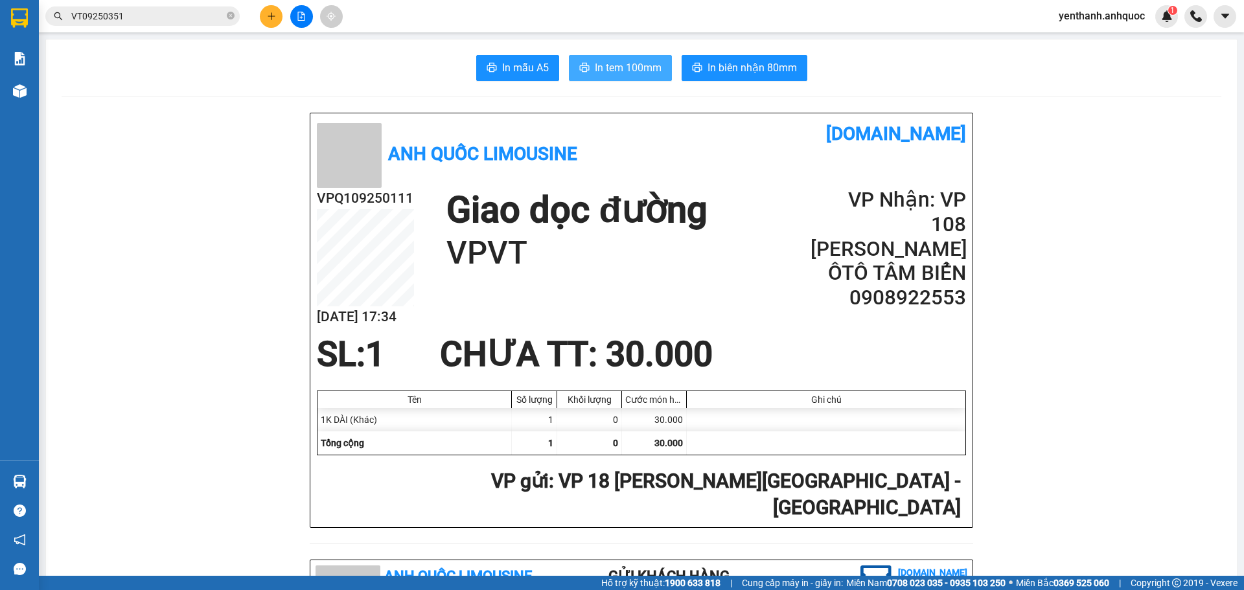
click at [584, 64] on icon "printer" at bounding box center [584, 67] width 10 height 10
click at [282, 10] on div at bounding box center [301, 16] width 97 height 23
click at [277, 14] on button at bounding box center [271, 16] width 23 height 23
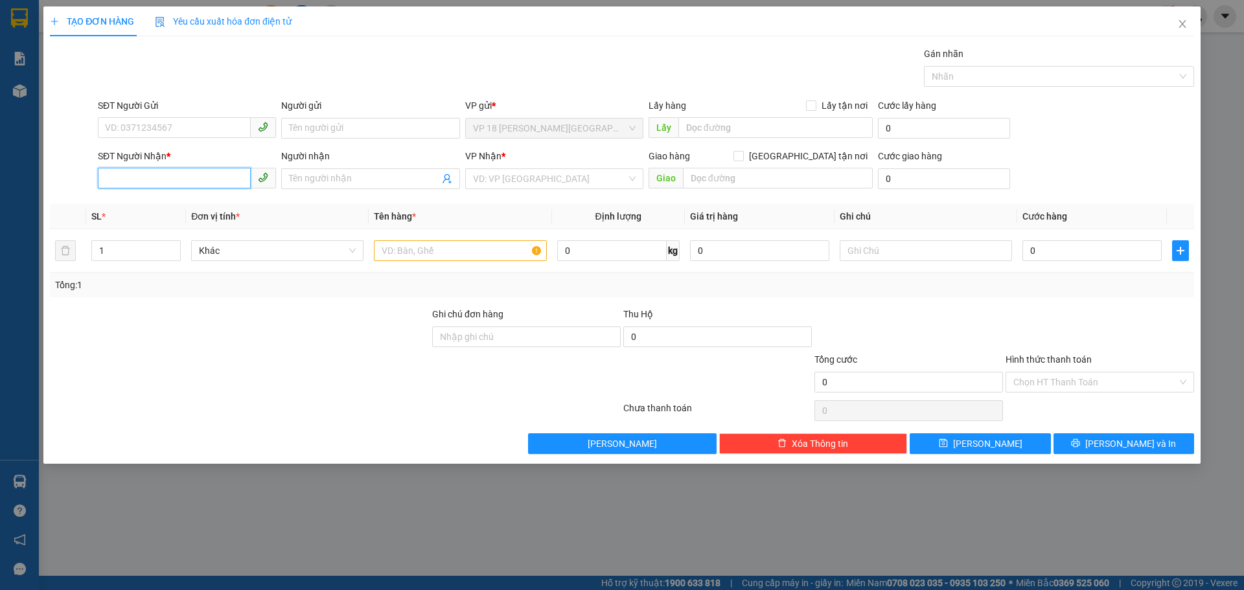
click at [173, 177] on input "SĐT Người Nhận *" at bounding box center [174, 178] width 153 height 21
click at [202, 210] on div "0909875179 - [GEOGRAPHIC_DATA]" at bounding box center [187, 205] width 163 height 14
type input "0909875179"
type input "NHẬT MỸ 2"
type input "VPVT"
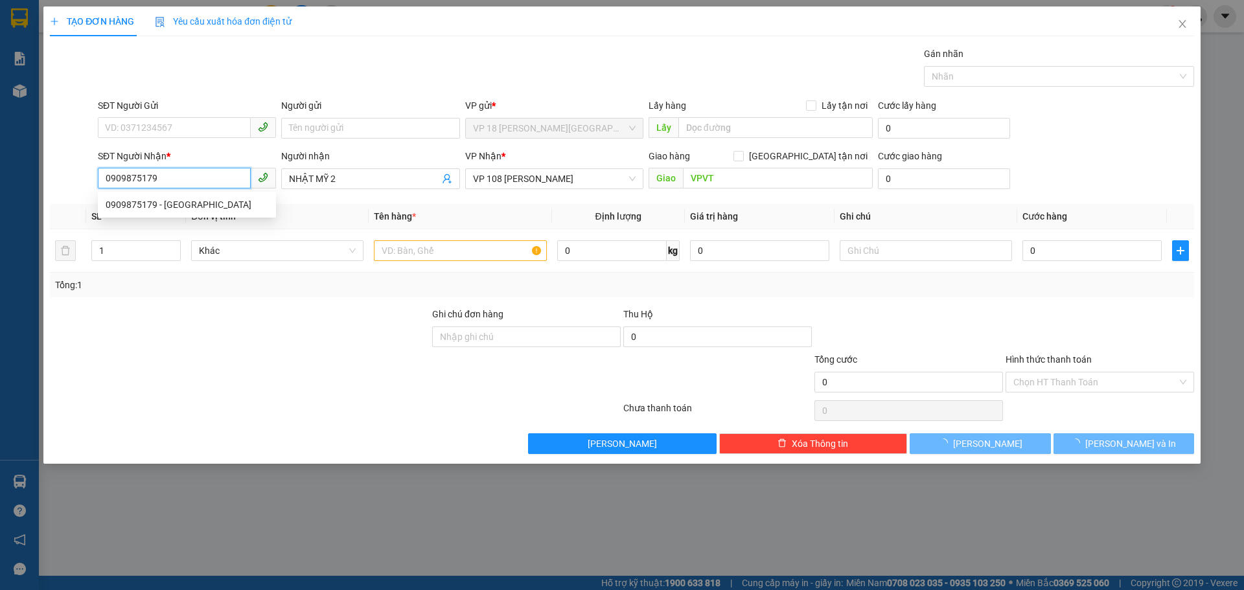
type input "30.000"
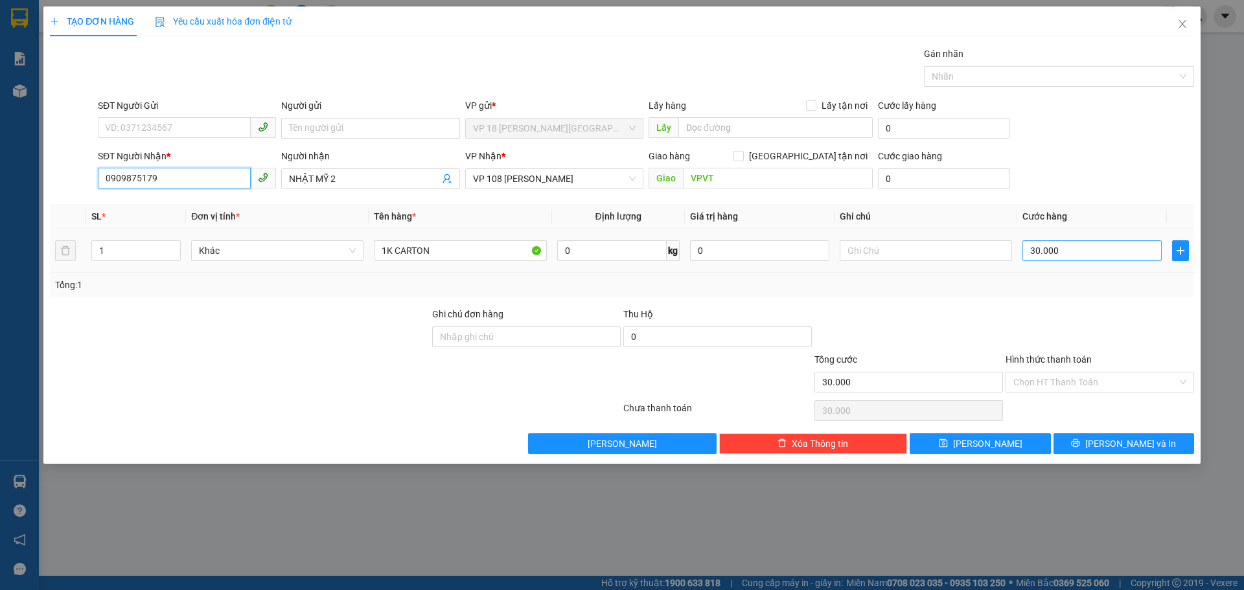
type input "0909875179"
click at [1091, 249] on input "30.000" at bounding box center [1092, 250] width 139 height 21
type input "4"
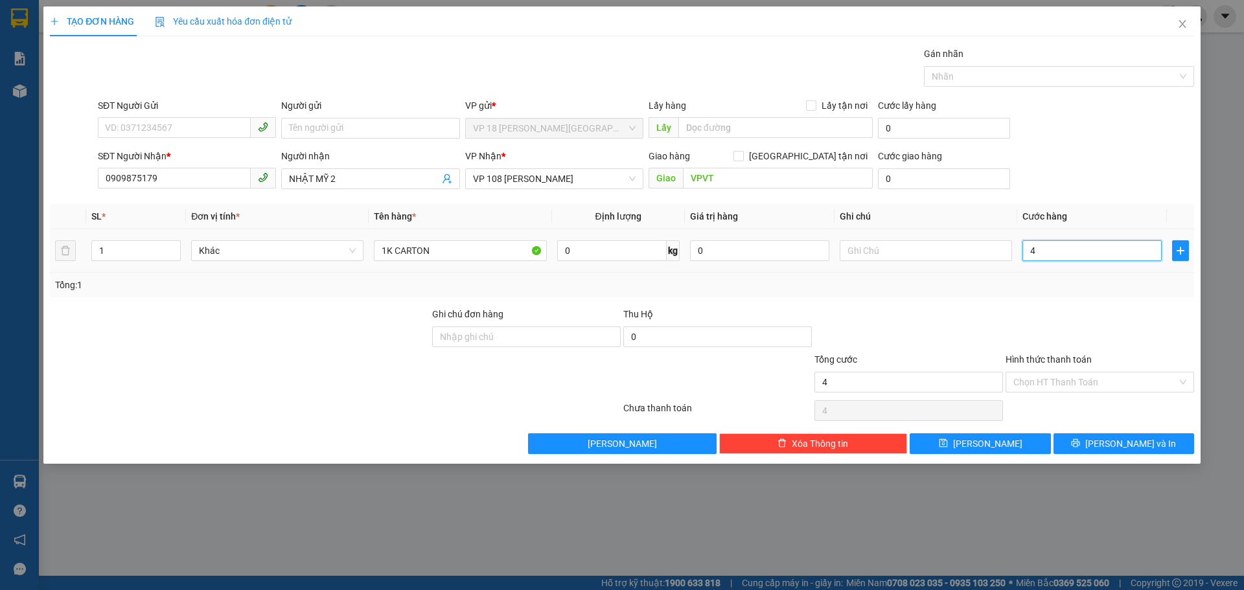
type input "40"
type input "400"
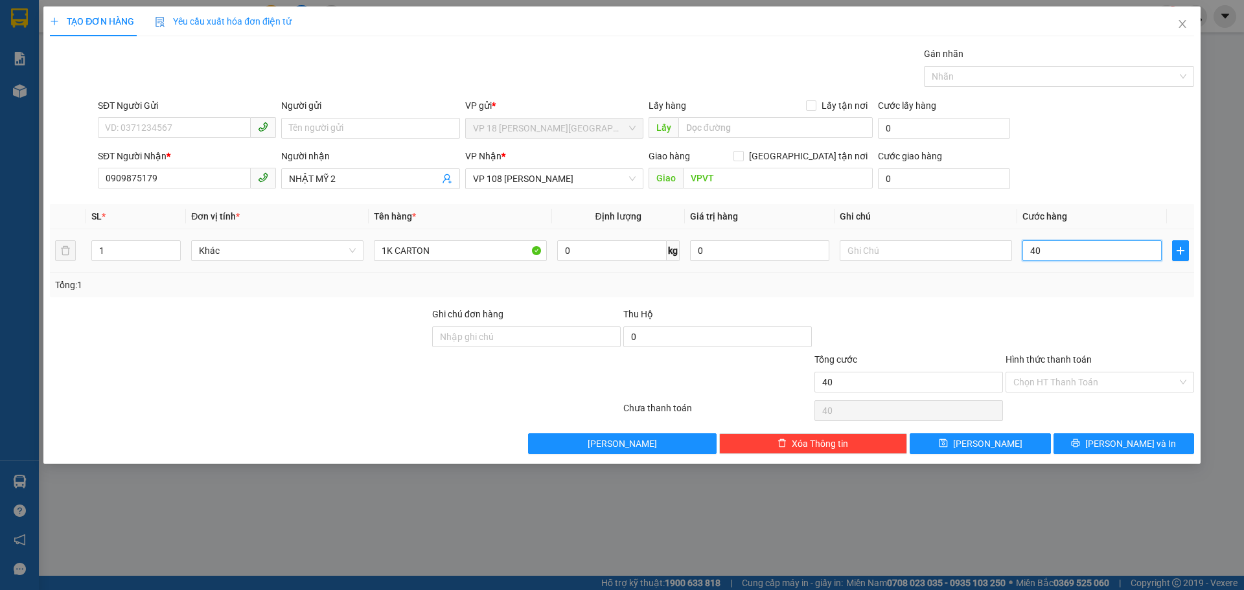
type input "400"
type input "4.000"
type input "40.000"
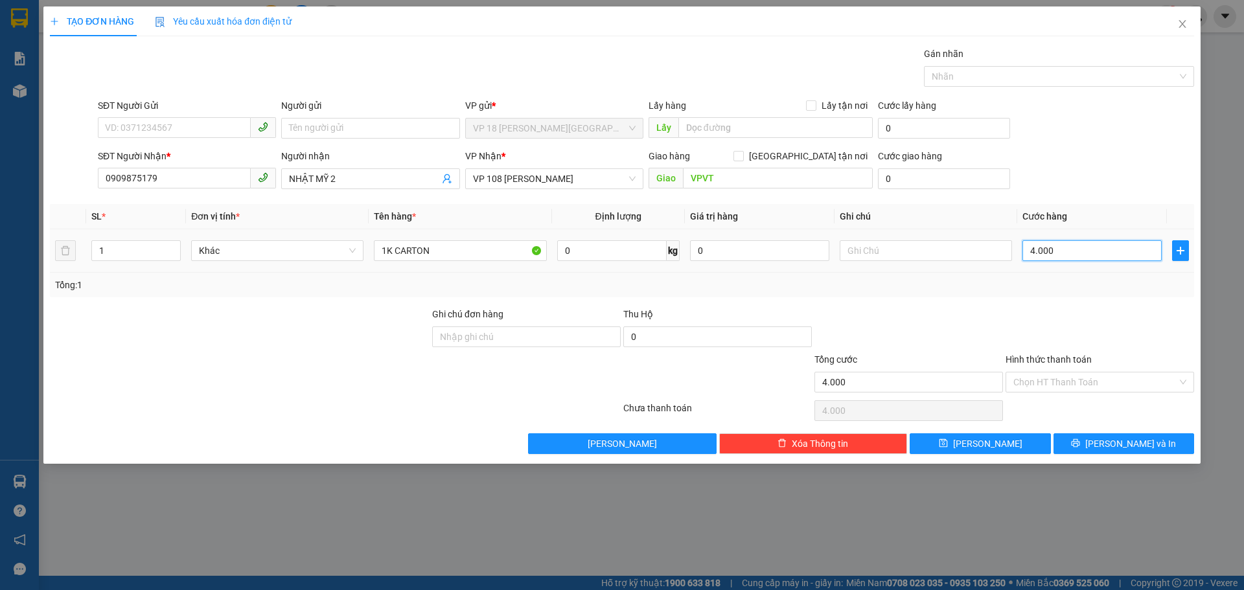
type input "40.000"
click at [1061, 437] on button "[PERSON_NAME] và In" at bounding box center [1124, 443] width 141 height 21
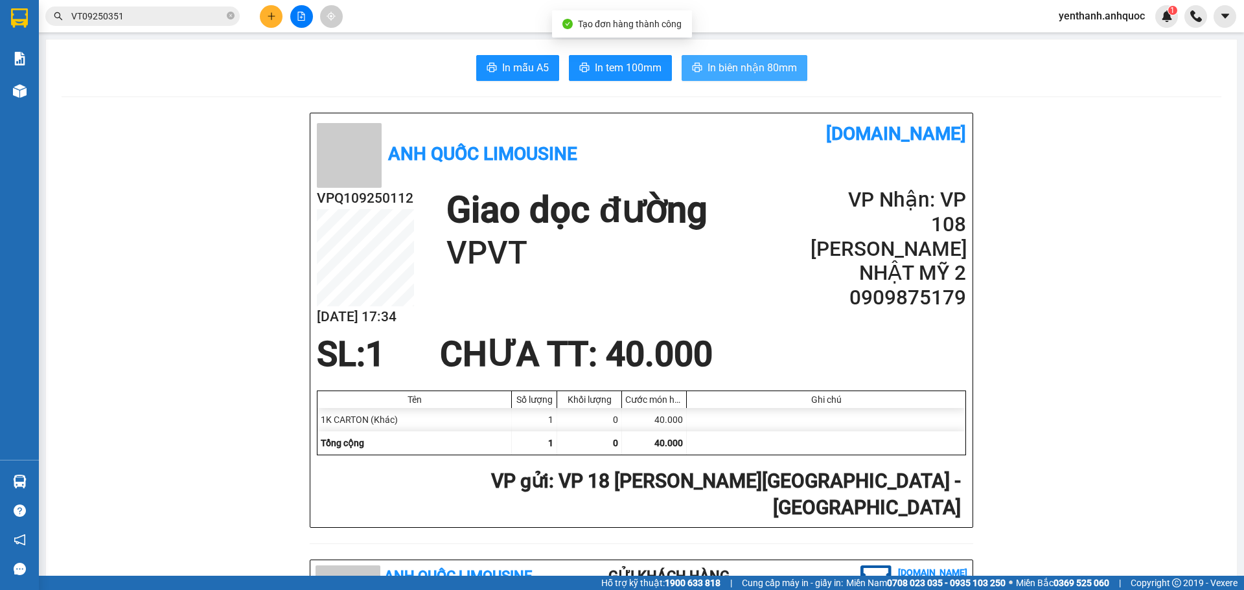
click at [719, 69] on span "In biên nhận 80mm" at bounding box center [752, 68] width 89 height 16
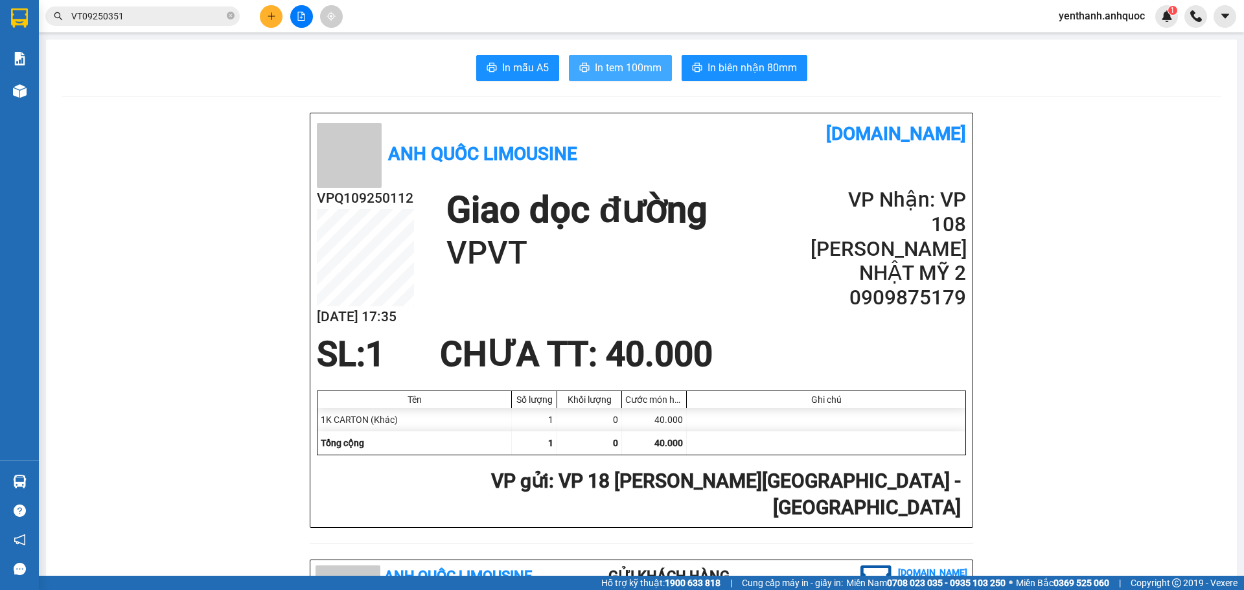
click at [595, 62] on span "In tem 100mm" at bounding box center [628, 68] width 67 height 16
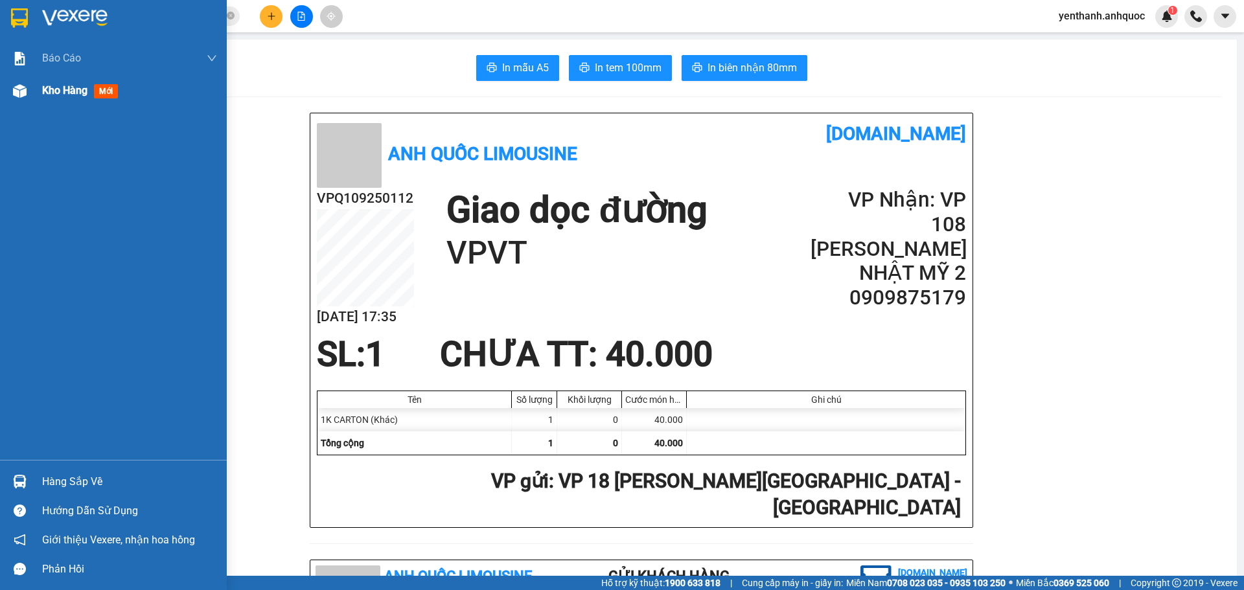
click at [60, 105] on div "Kho hàng mới" at bounding box center [129, 91] width 175 height 32
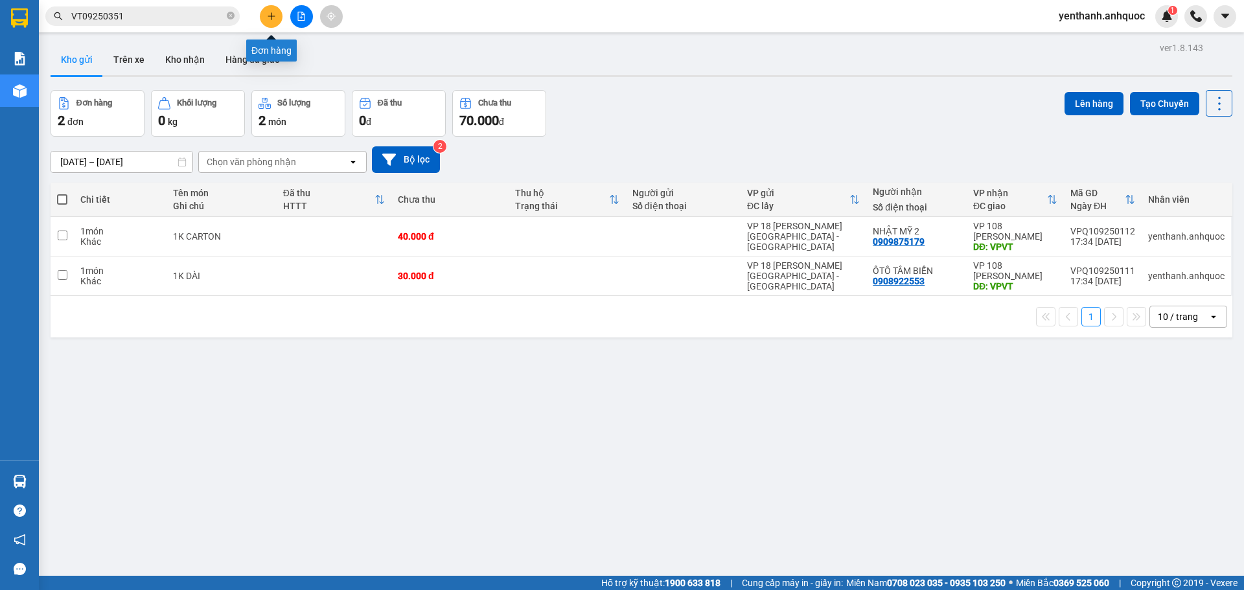
click at [277, 21] on button at bounding box center [271, 16] width 23 height 23
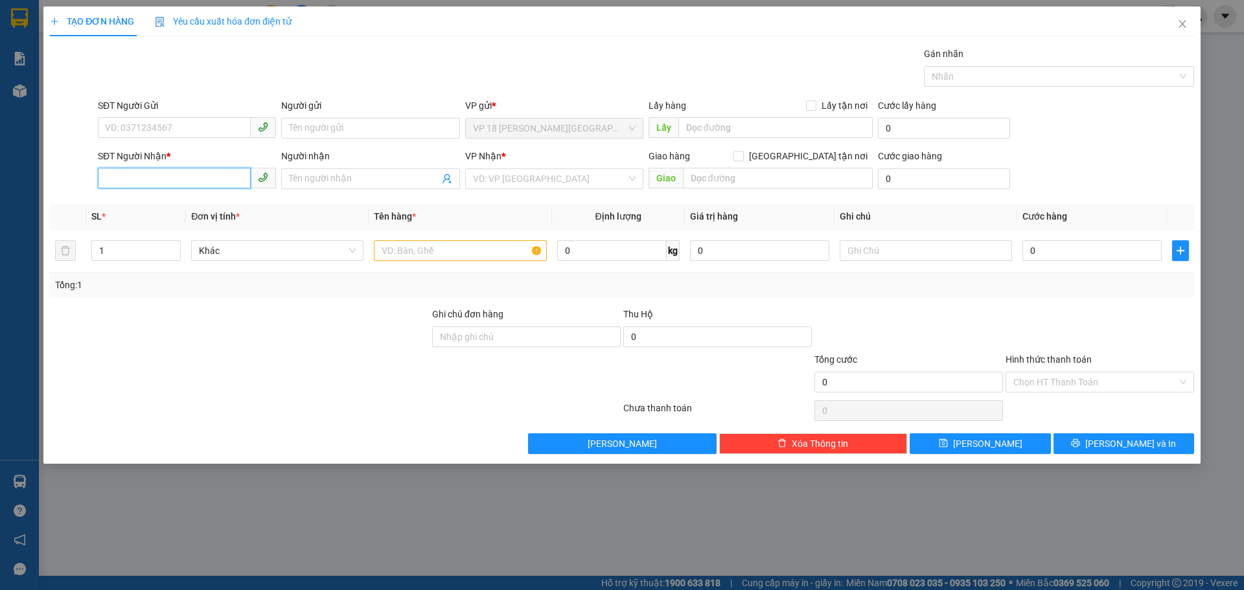
click at [207, 172] on input "SĐT Người Nhận *" at bounding box center [174, 178] width 153 height 21
click at [195, 181] on input "SĐT Người Nhận *" at bounding box center [174, 178] width 153 height 21
type input "0908516520"
click at [337, 178] on input "Người nhận" at bounding box center [364, 179] width 150 height 14
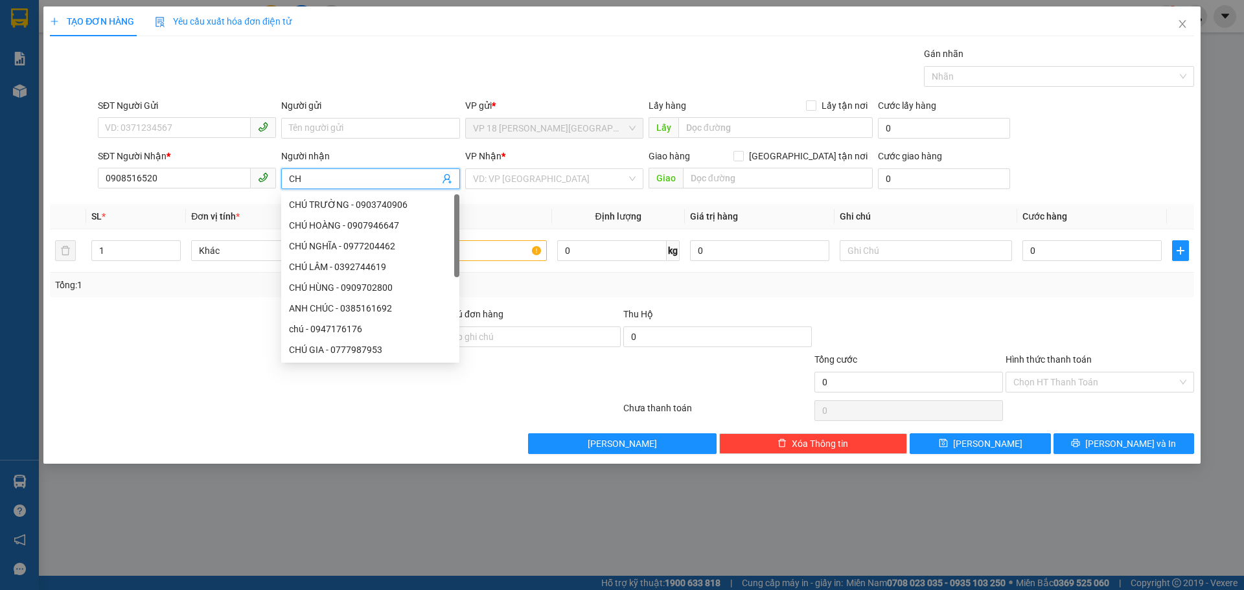
type input "C"
type input "ANH TÂN"
click at [577, 181] on input "search" at bounding box center [550, 178] width 154 height 19
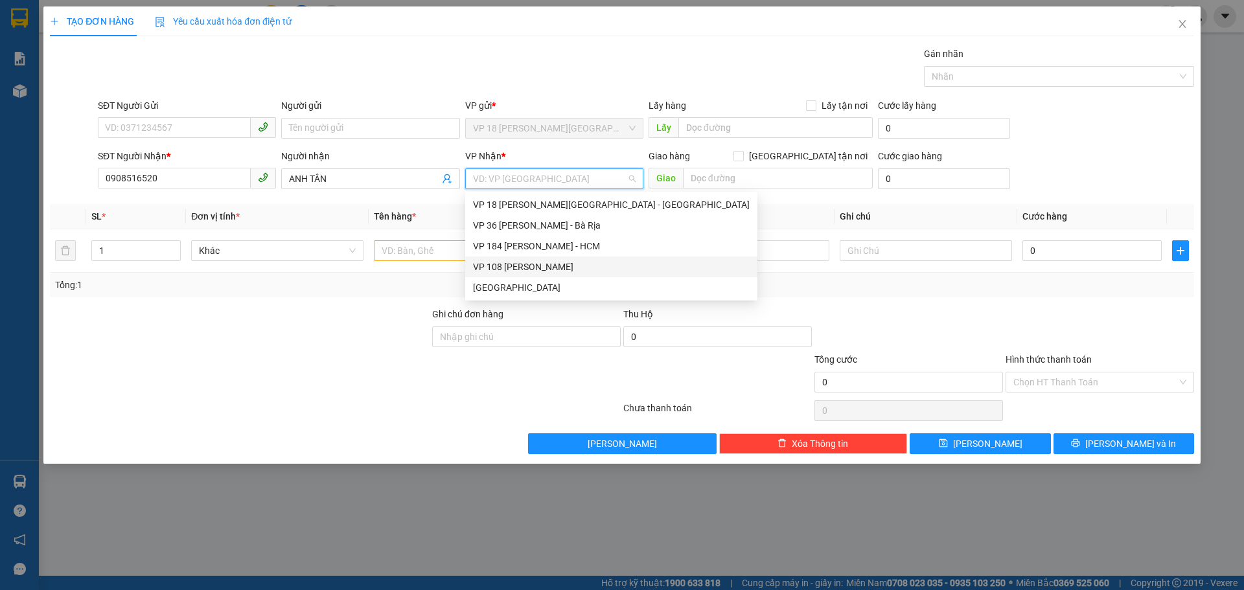
click at [574, 261] on div "VP 108 [PERSON_NAME]" at bounding box center [611, 267] width 277 height 14
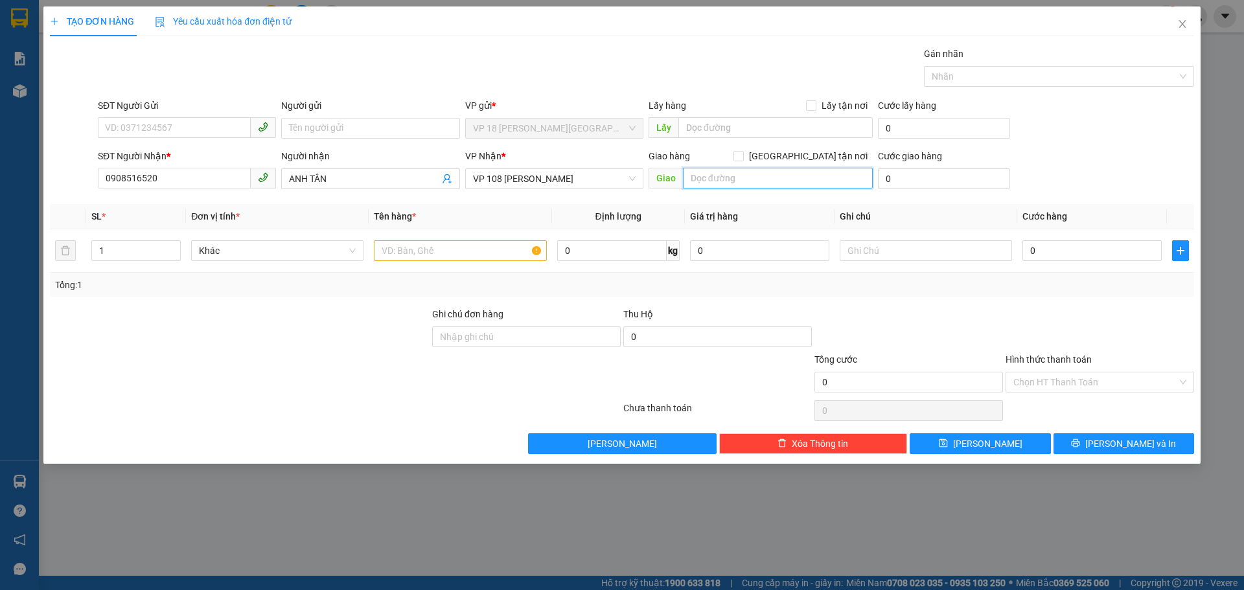
click at [726, 178] on input "text" at bounding box center [778, 178] width 190 height 21
type input "K"
type input "B1.26 KHU BIỆT THỰ THANH BÌNH VT"
click at [479, 256] on input "text" at bounding box center [460, 250] width 172 height 21
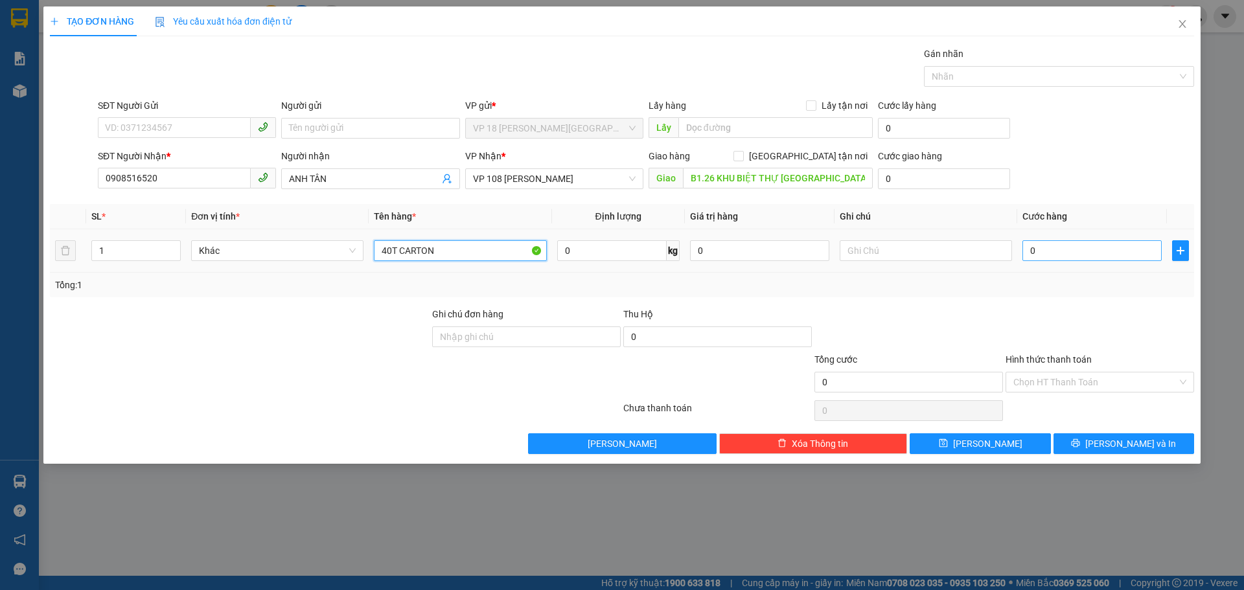
type input "40T CARTON"
click at [1089, 255] on input "0" at bounding box center [1092, 250] width 139 height 21
type input "8"
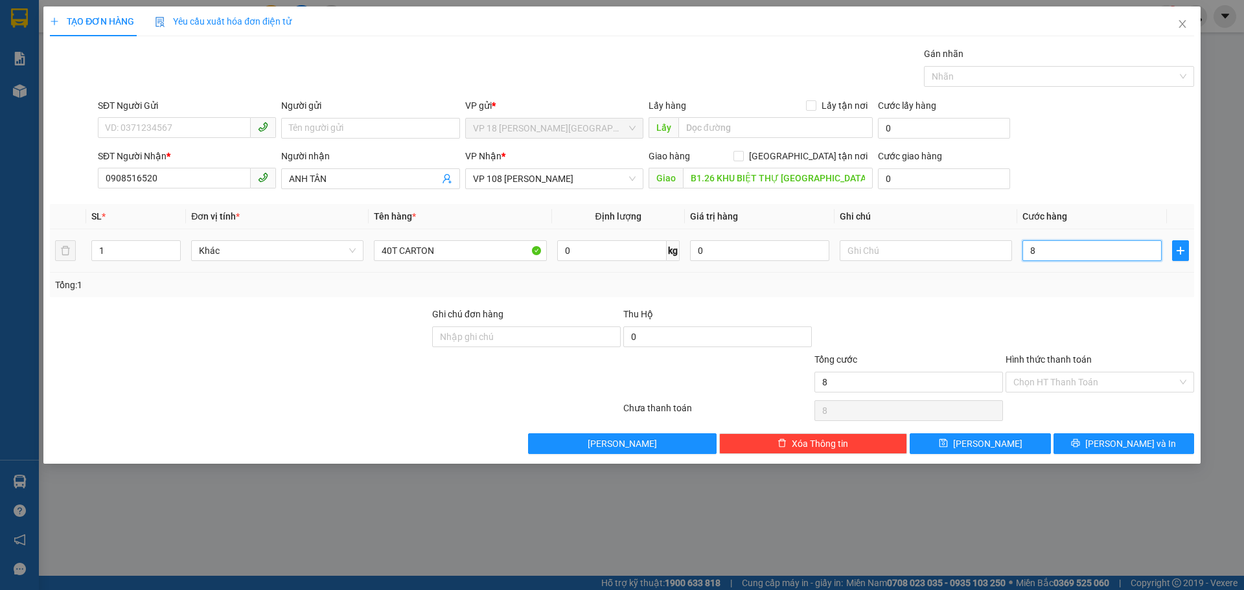
type input "80"
type input "800"
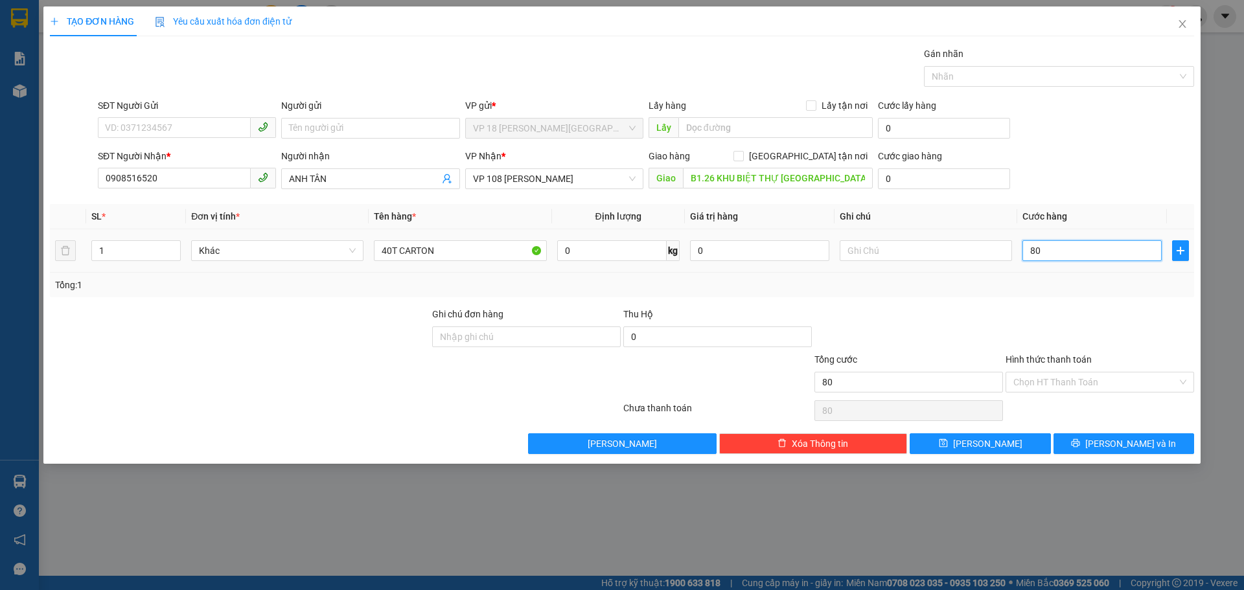
type input "800"
type input "8.000"
type input "80.000"
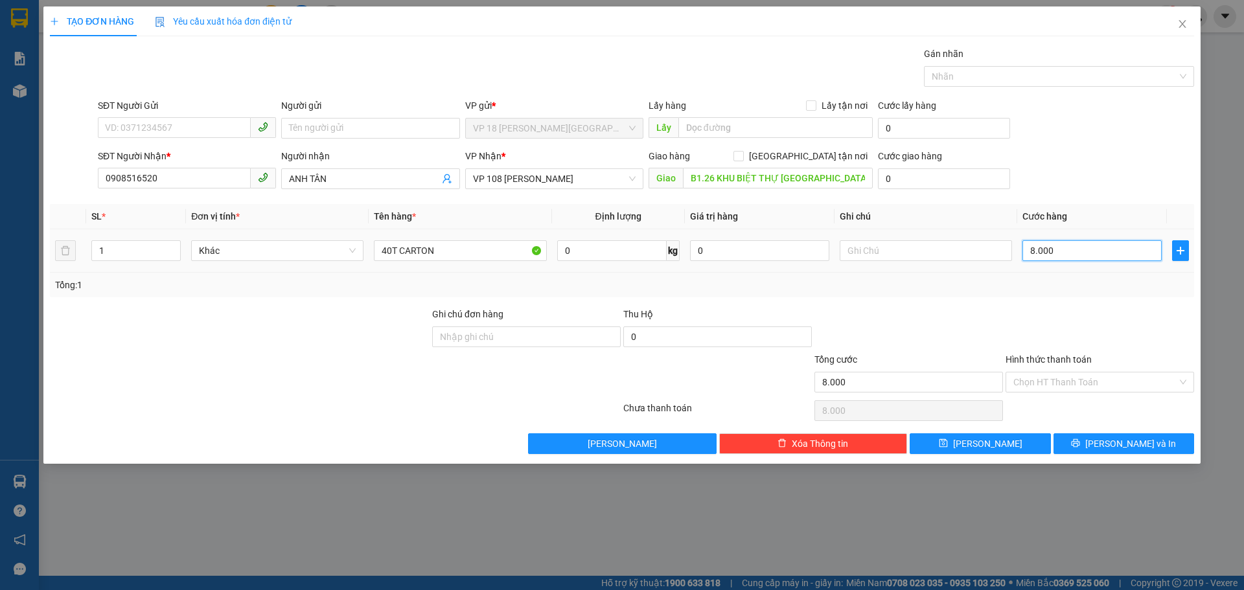
type input "80.000"
type input "800.000"
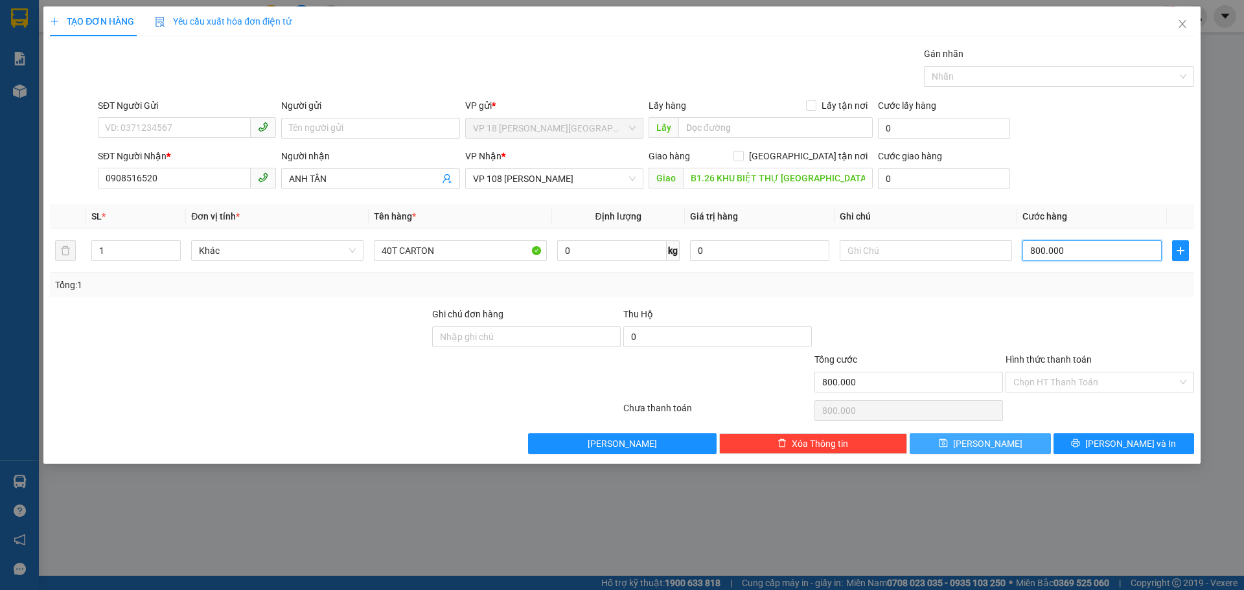
type input "800.000"
click at [1037, 441] on button "[PERSON_NAME]" at bounding box center [980, 443] width 141 height 21
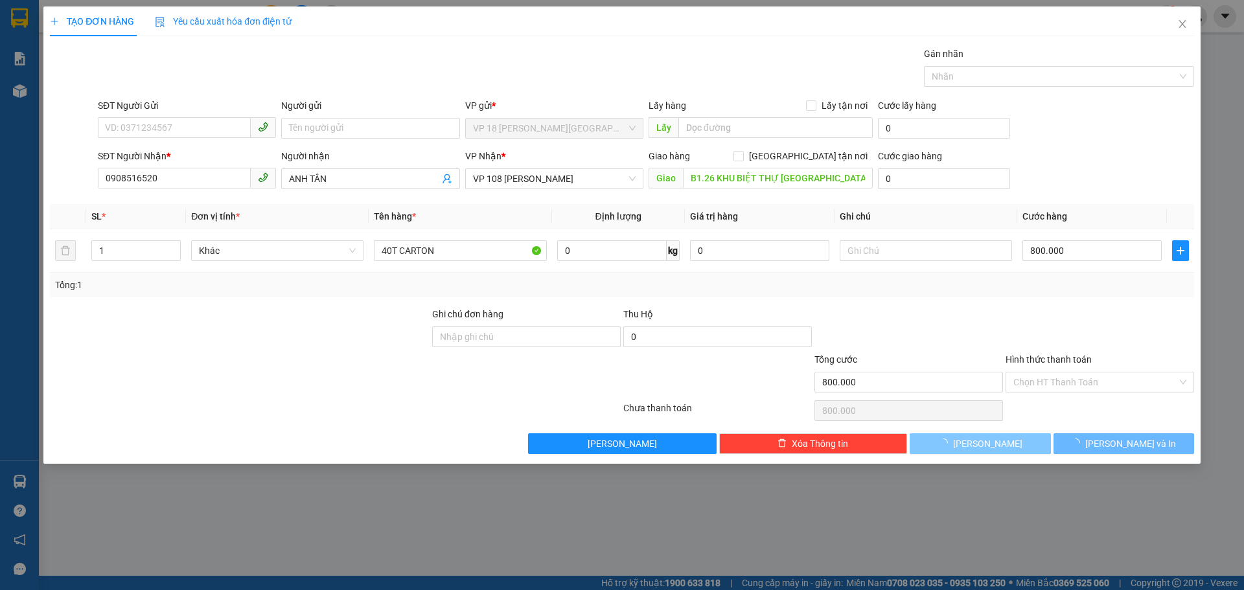
type input "0"
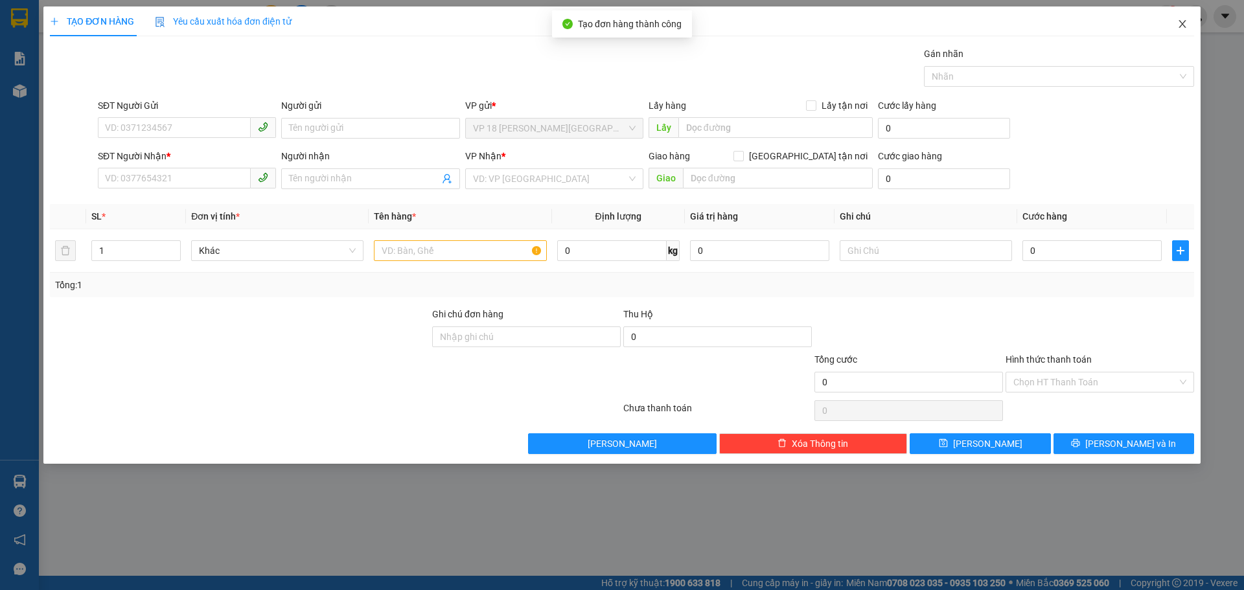
click at [1178, 20] on icon "close" at bounding box center [1182, 24] width 10 height 10
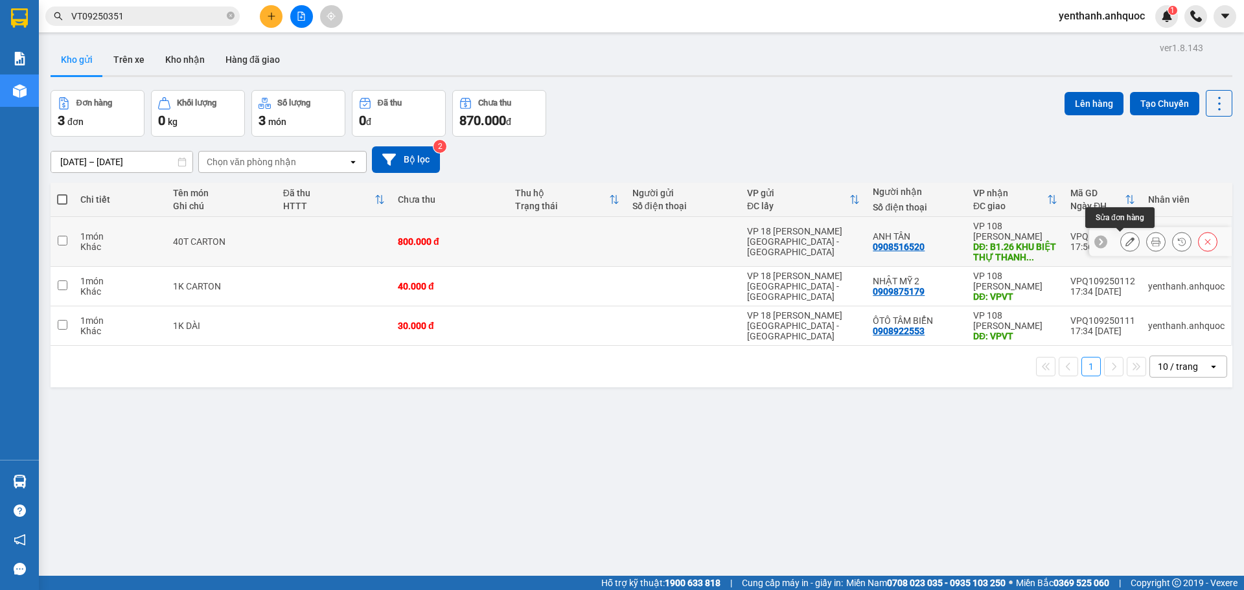
click at [1126, 244] on icon at bounding box center [1130, 241] width 9 height 9
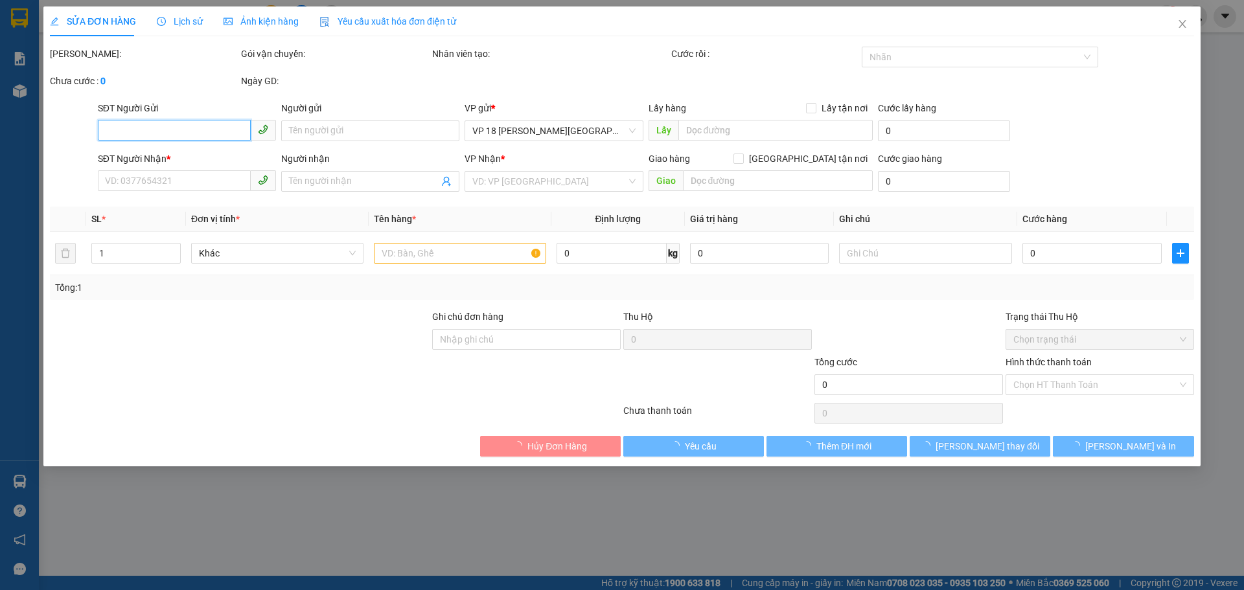
type input "0908516520"
type input "ANH TÂN"
type input "B1.26 KHU BIỆT THỰ THANH BÌNH VT"
type input "800.000"
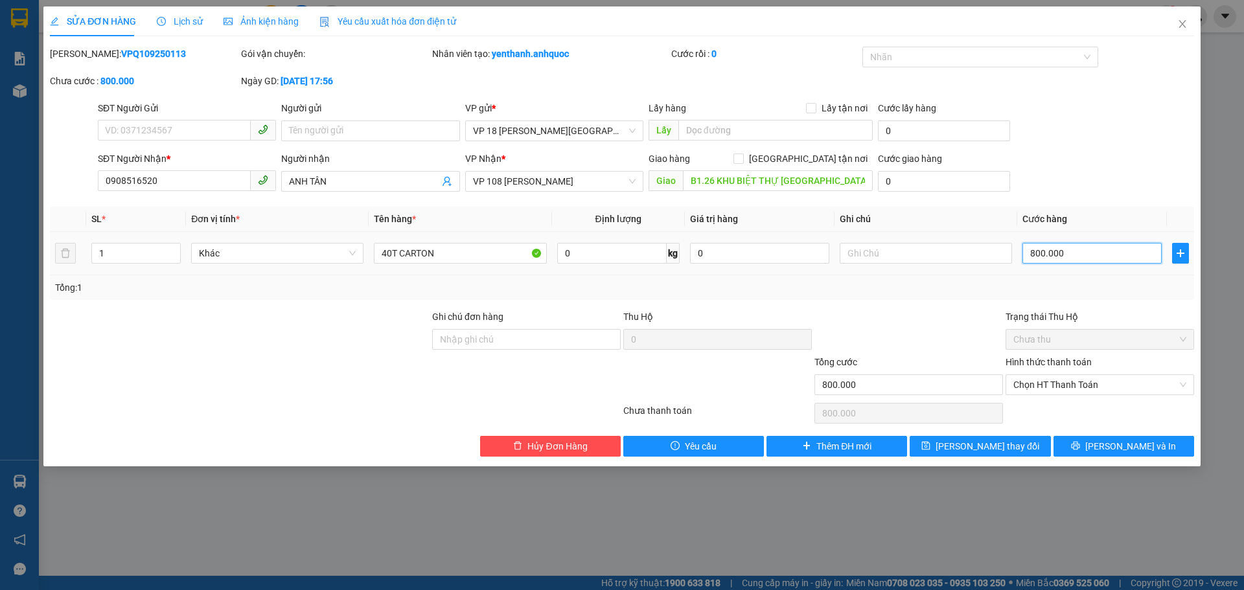
click at [1090, 247] on input "800.000" at bounding box center [1092, 253] width 139 height 21
type input "0"
type input "1"
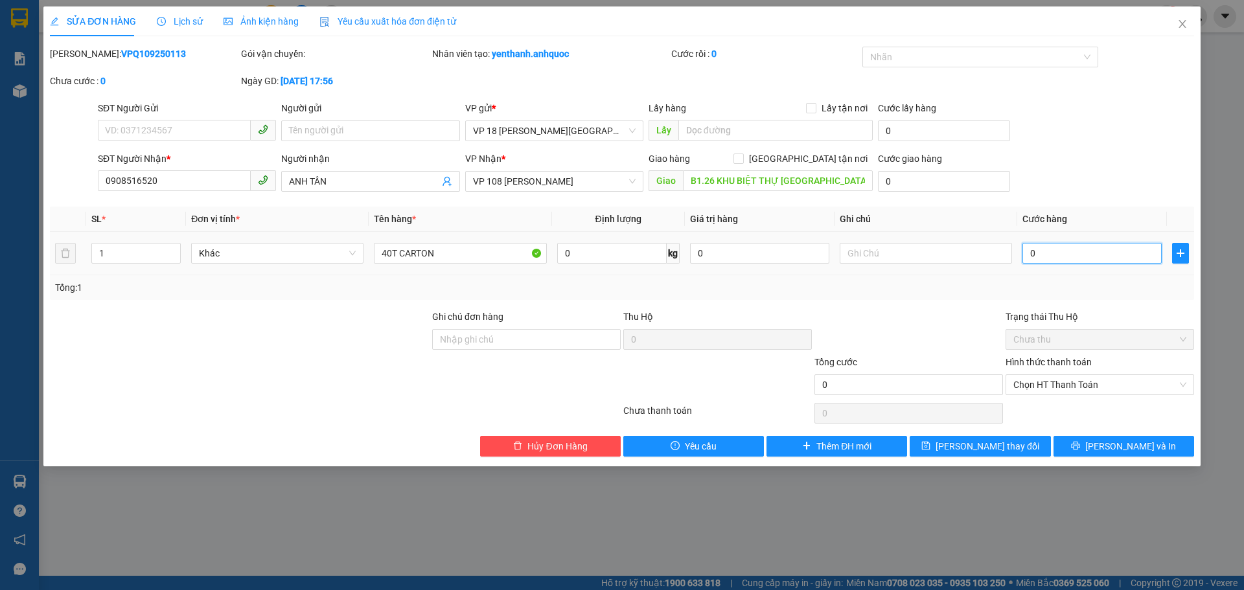
type input "1"
type input "10"
type input "100"
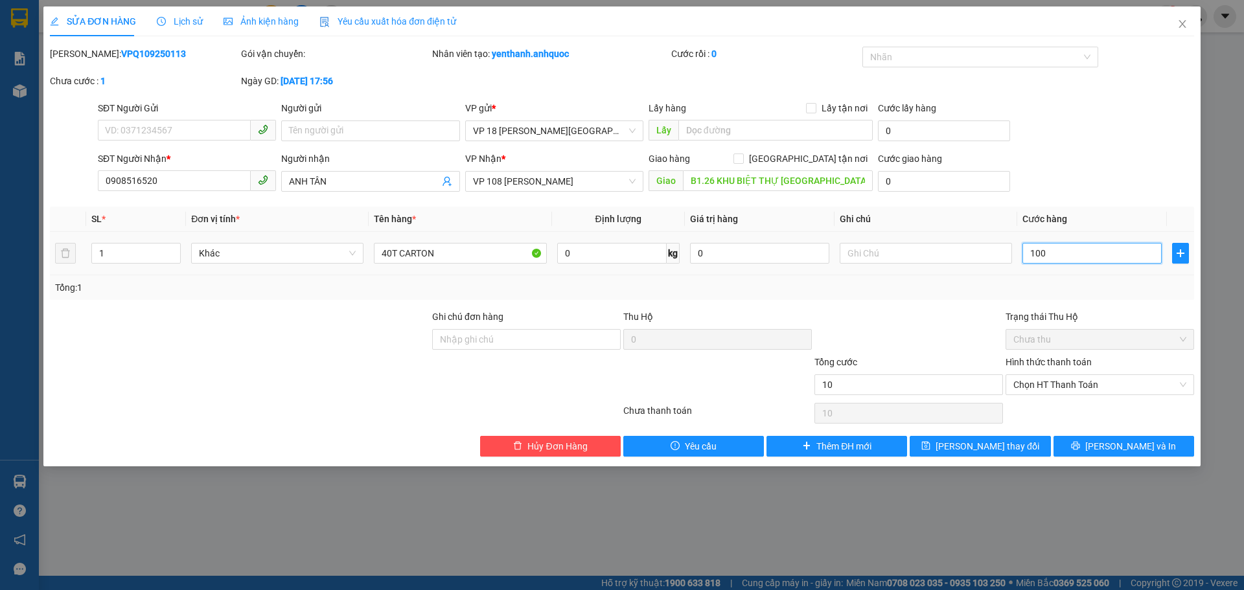
type input "100"
type input "1.000"
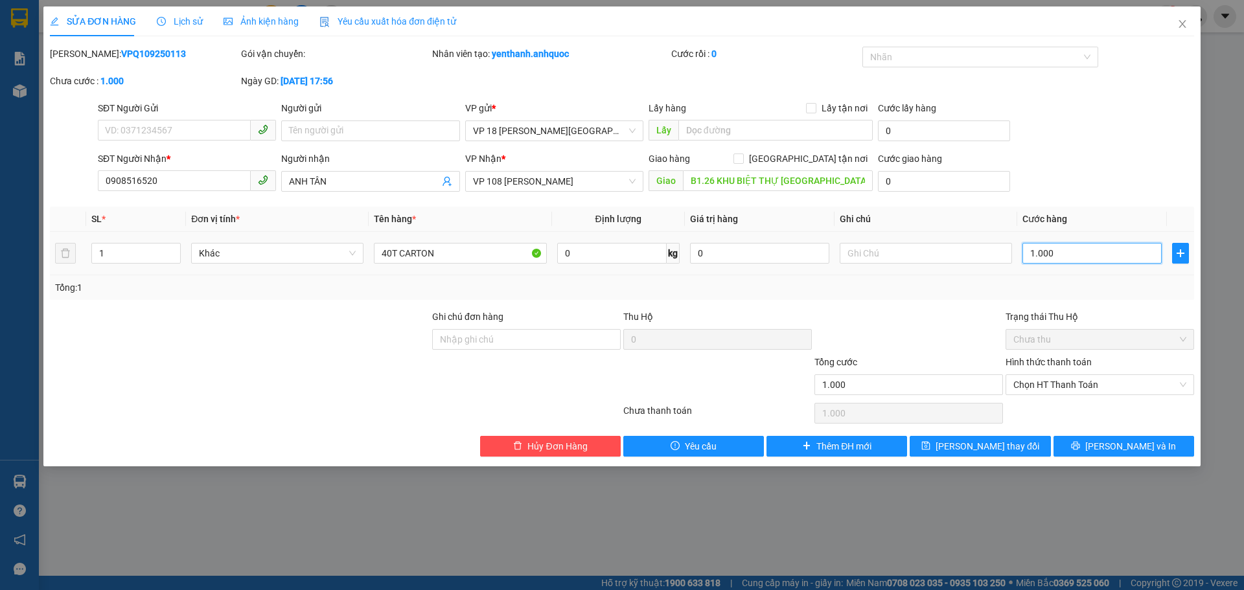
type input "10.000"
type input "100.000"
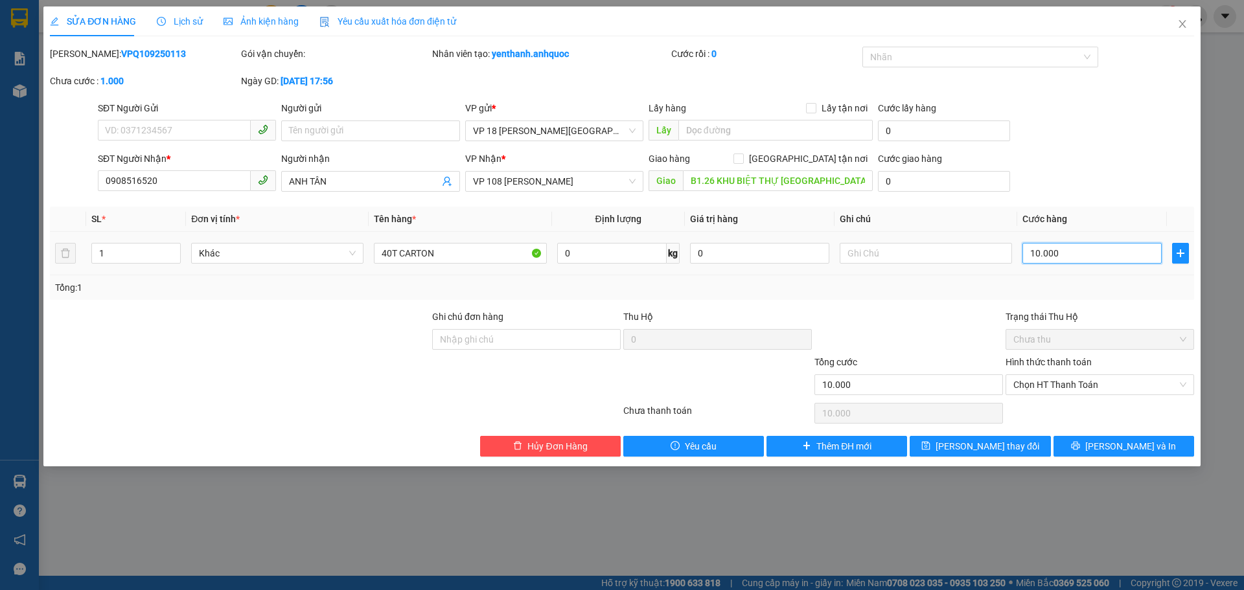
type input "100.000"
type input "1.000.000"
click at [487, 335] on input "Ghi chú đơn hàng" at bounding box center [526, 339] width 189 height 21
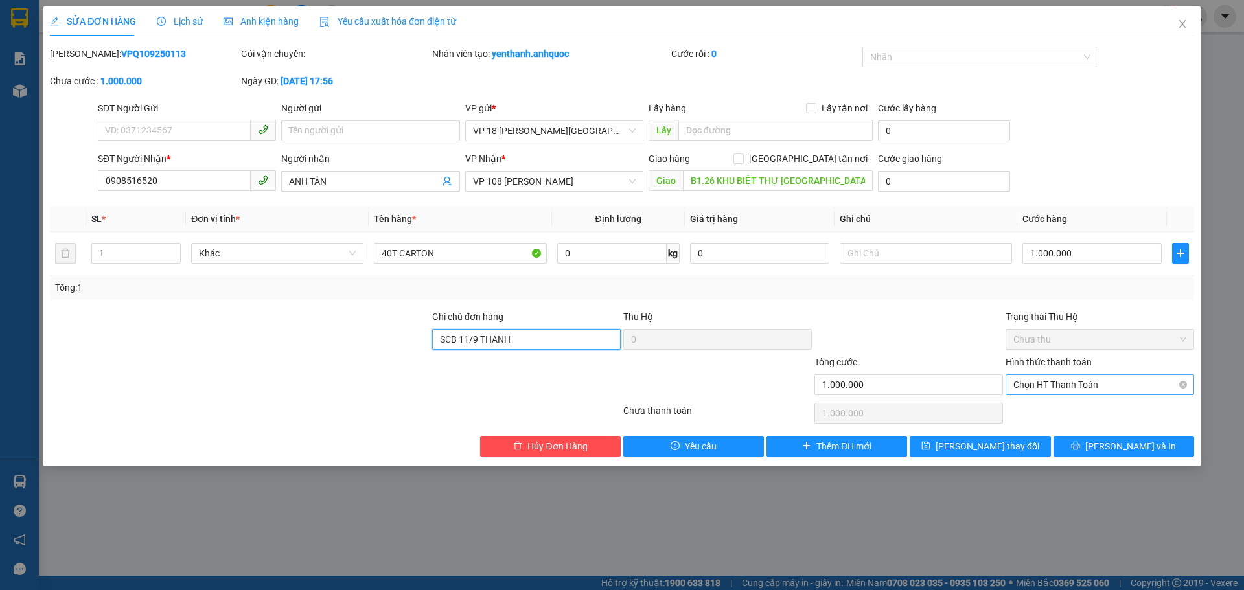
click at [1043, 391] on span "Chọn HT Thanh Toán" at bounding box center [1099, 384] width 173 height 19
type input "SCB 11/9 THANH"
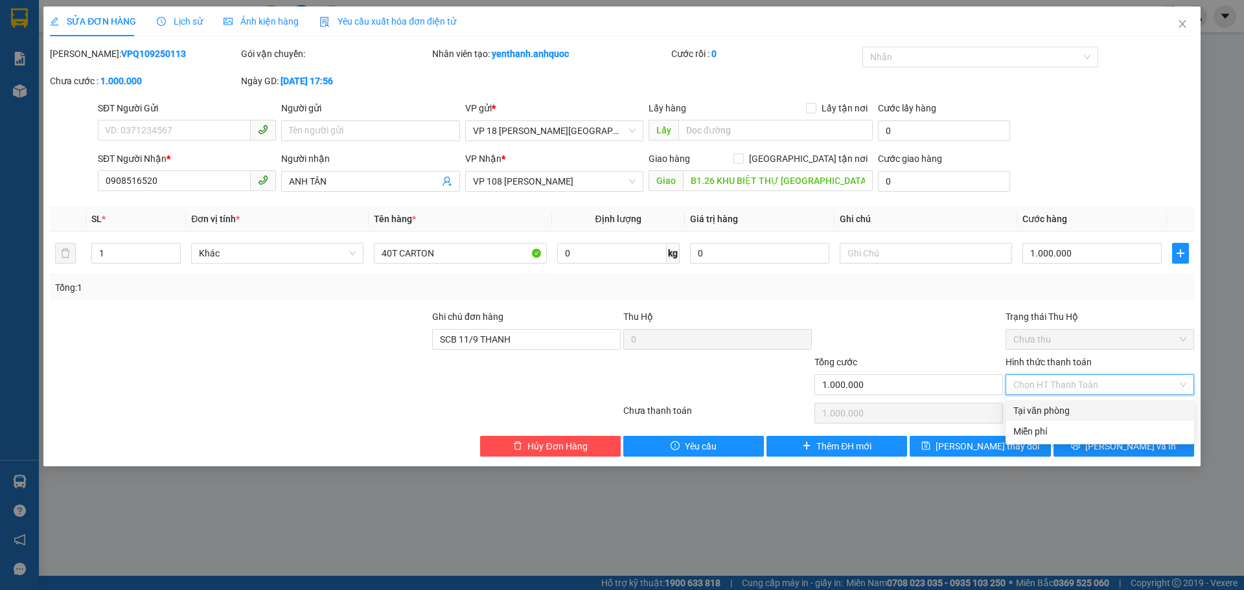
click at [1050, 410] on div "Tại văn phòng" at bounding box center [1099, 411] width 173 height 14
type input "0"
click at [1067, 411] on div "Tại văn phòng" at bounding box center [1099, 411] width 173 height 14
click at [1056, 408] on div "Tại văn phòng" at bounding box center [1099, 411] width 173 height 14
click at [1078, 415] on div "Tại văn phòng" at bounding box center [1099, 411] width 173 height 14
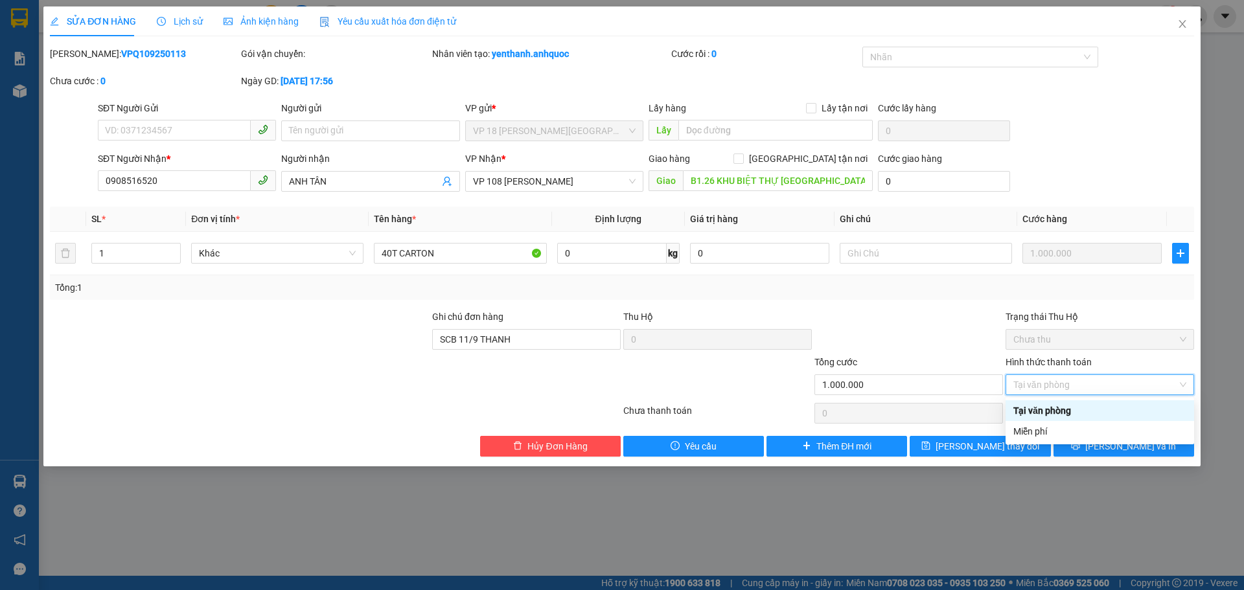
click at [1089, 411] on div "Tại văn phòng" at bounding box center [1099, 411] width 173 height 14
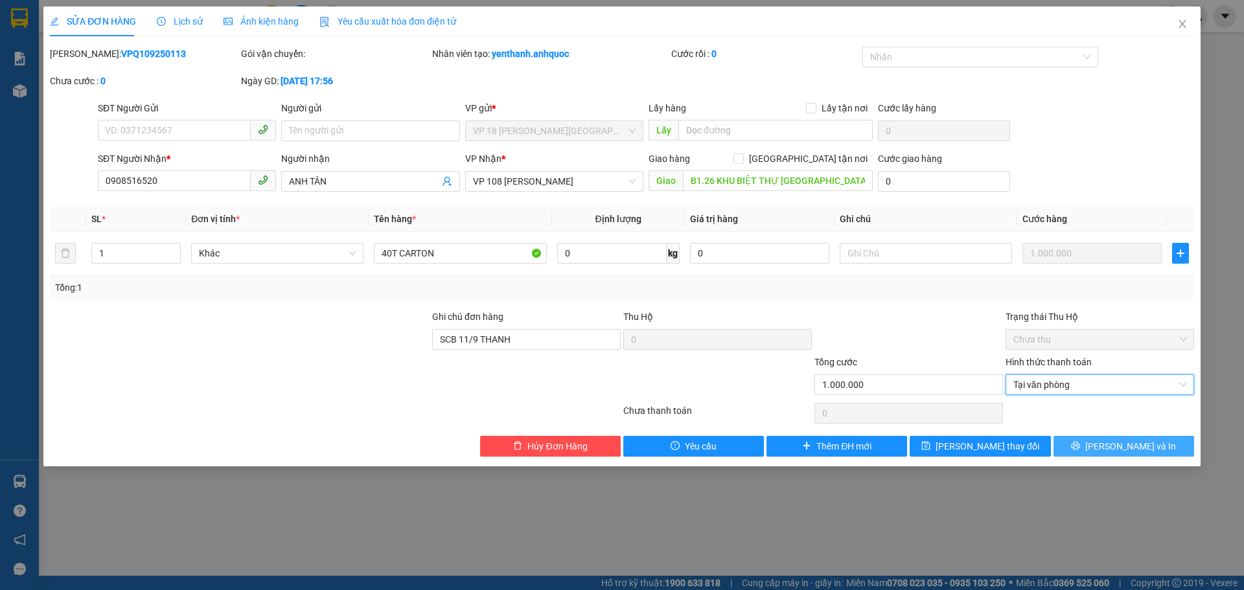
click at [1090, 446] on button "[PERSON_NAME] và In" at bounding box center [1124, 446] width 141 height 21
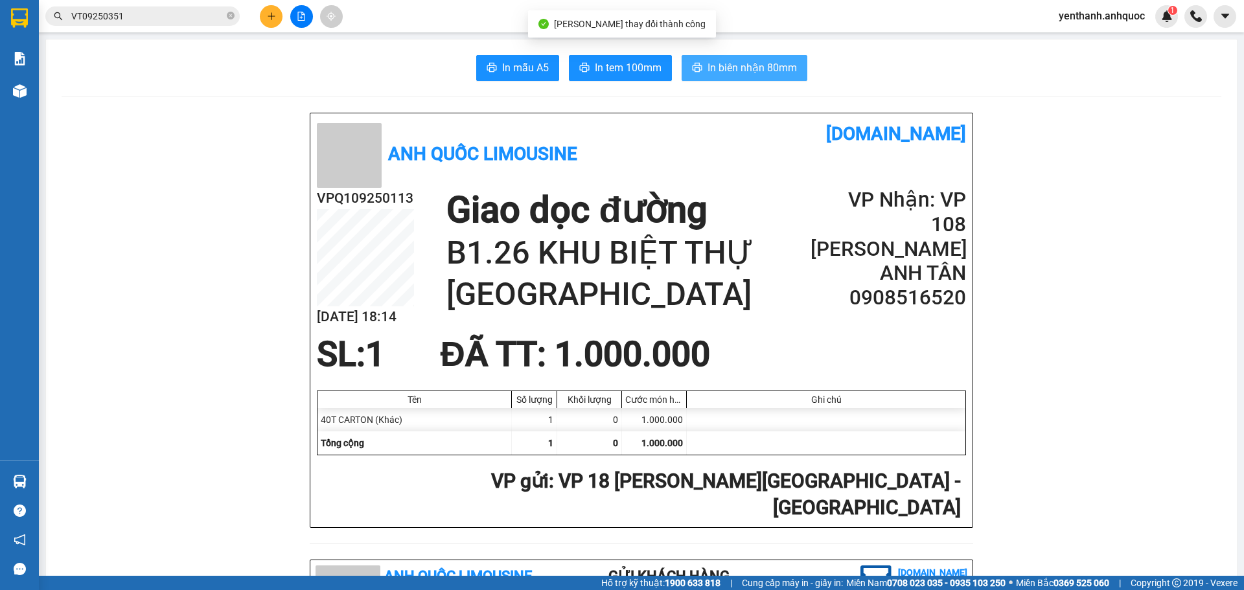
click at [730, 71] on span "In biên nhận 80mm" at bounding box center [752, 68] width 89 height 16
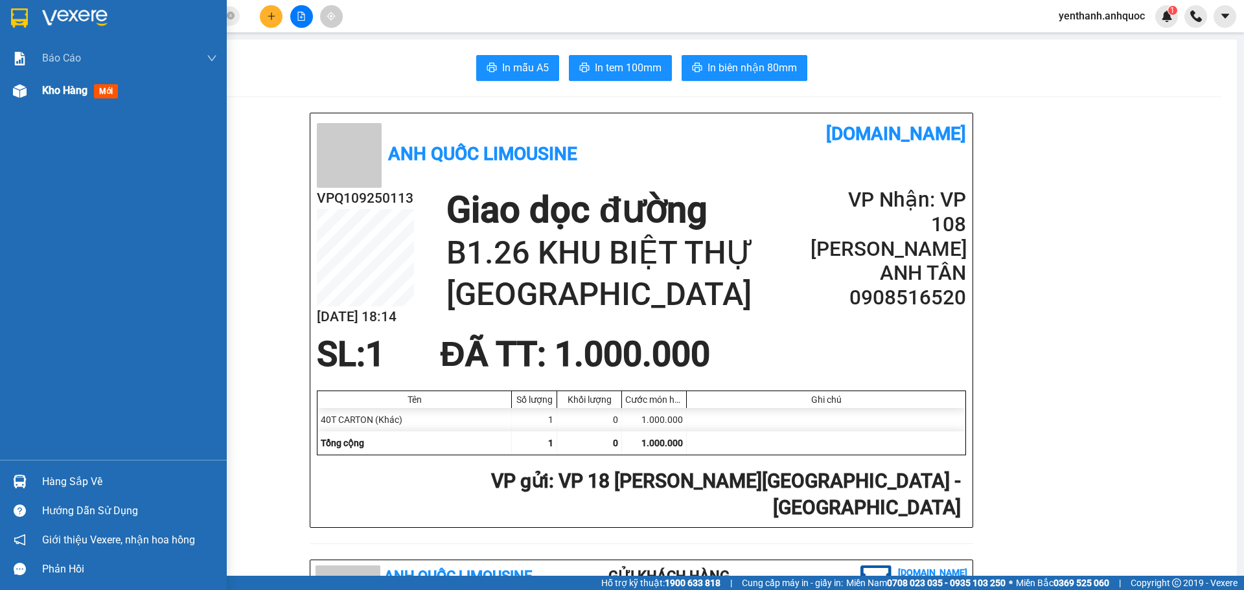
click at [90, 99] on div "Kho hàng mới" at bounding box center [129, 91] width 175 height 32
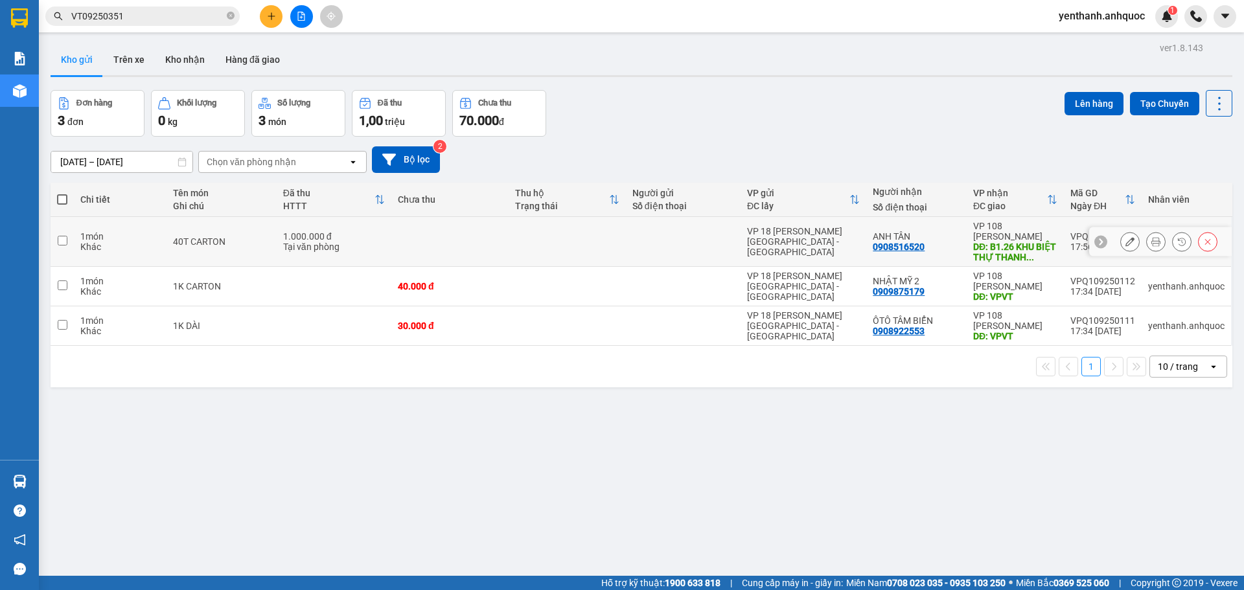
click at [1126, 242] on icon at bounding box center [1130, 241] width 9 height 9
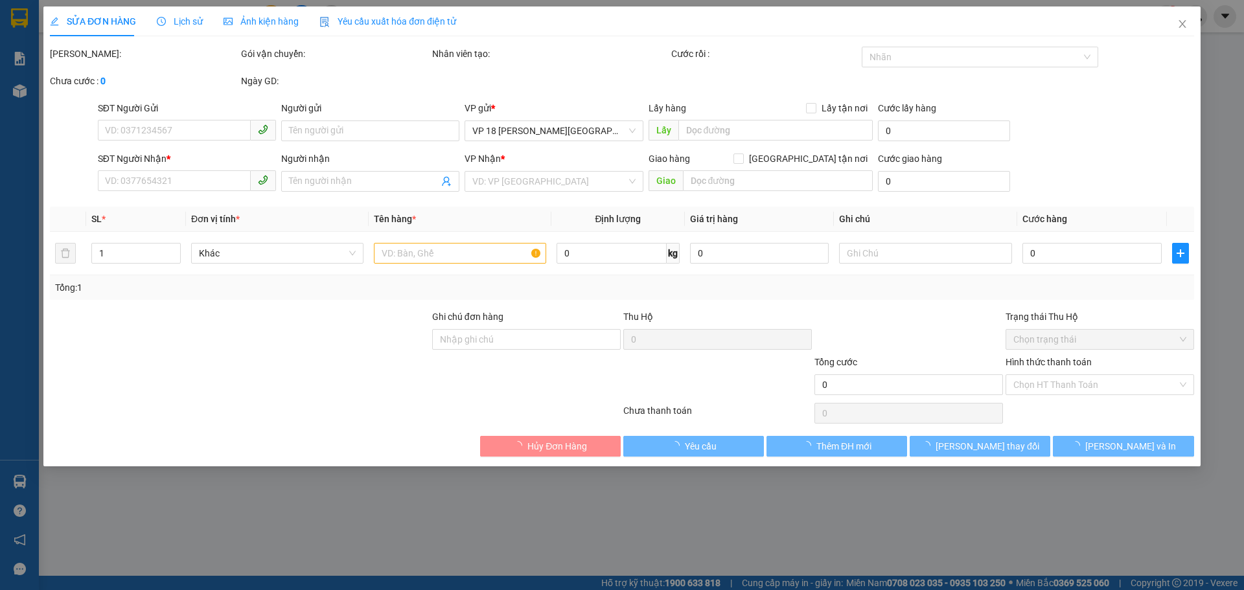
type input "0908516520"
type input "ANH TÂN"
type input "B1.26 KHU BIỆT THỰ THANH BÌNH VT"
type input "SCB 11/9 THANH"
type input "1.000.000"
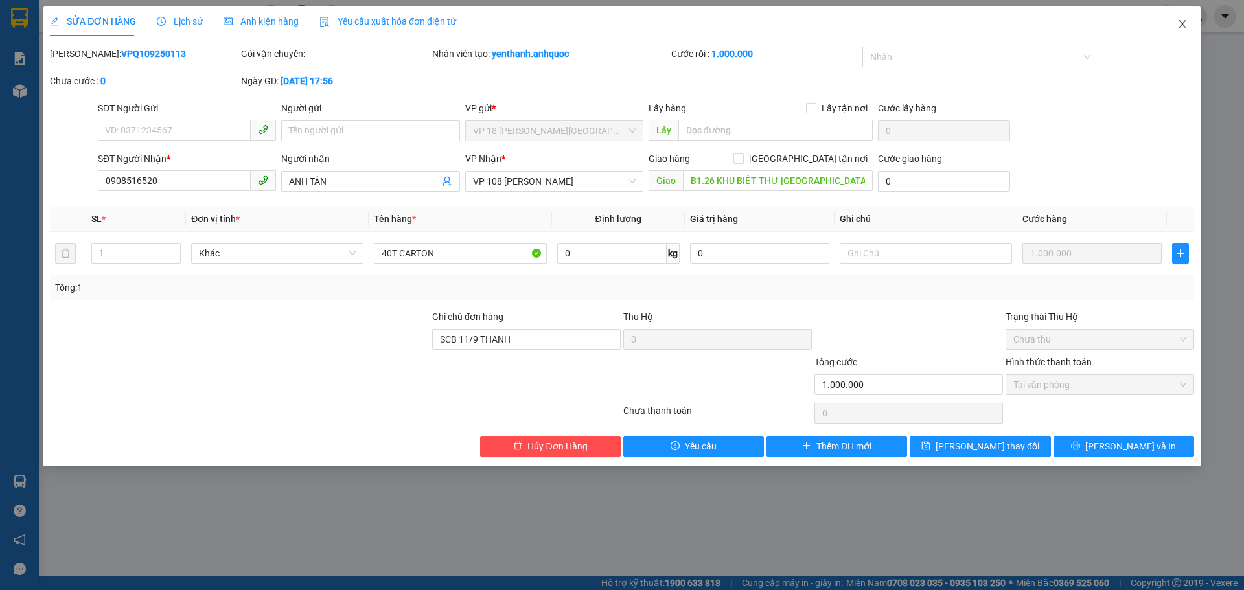
click at [1183, 23] on icon "close" at bounding box center [1182, 24] width 7 height 8
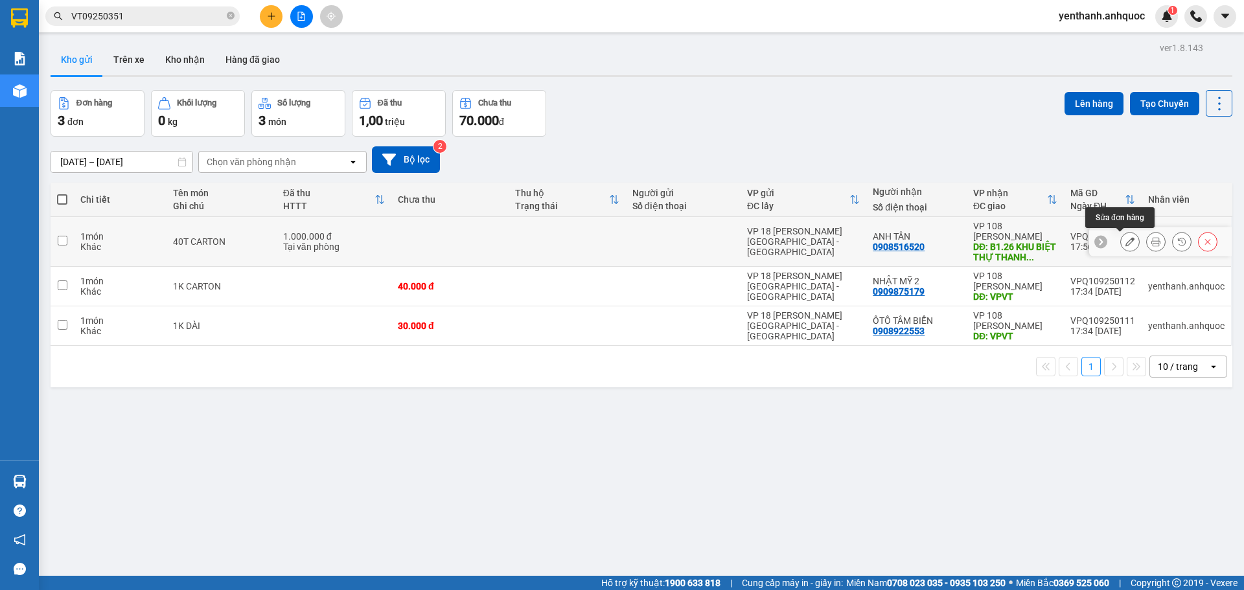
click at [1121, 242] on button at bounding box center [1130, 242] width 18 height 23
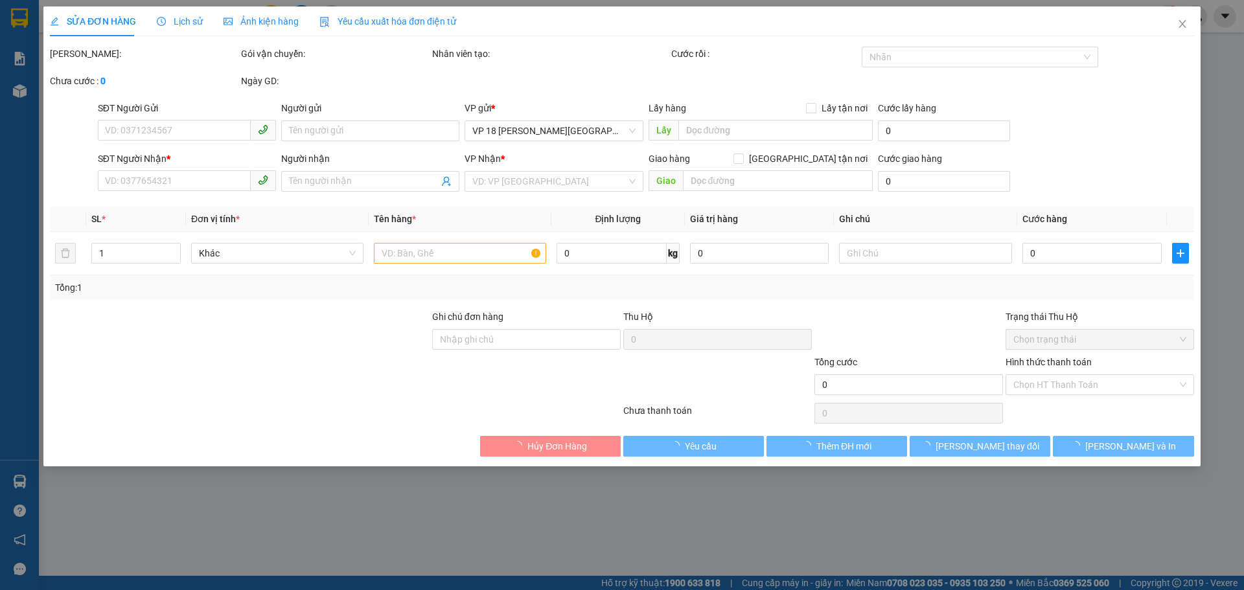
type input "0908516520"
type input "ANH TÂN"
type input "B1.26 KHU BIỆT THỰ THANH BÌNH VT"
type input "SCB 11/9 THANH"
type input "1.000.000"
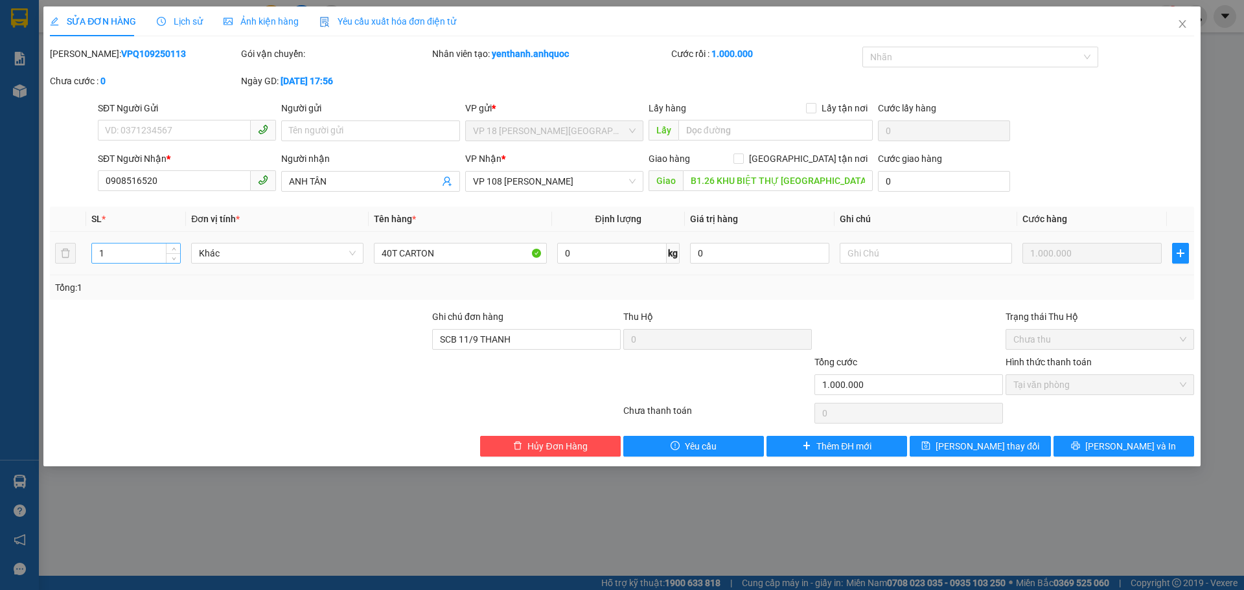
click at [134, 249] on input "1" at bounding box center [136, 253] width 88 height 19
type input "40"
click at [1016, 443] on button "[PERSON_NAME] thay đổi" at bounding box center [980, 446] width 141 height 21
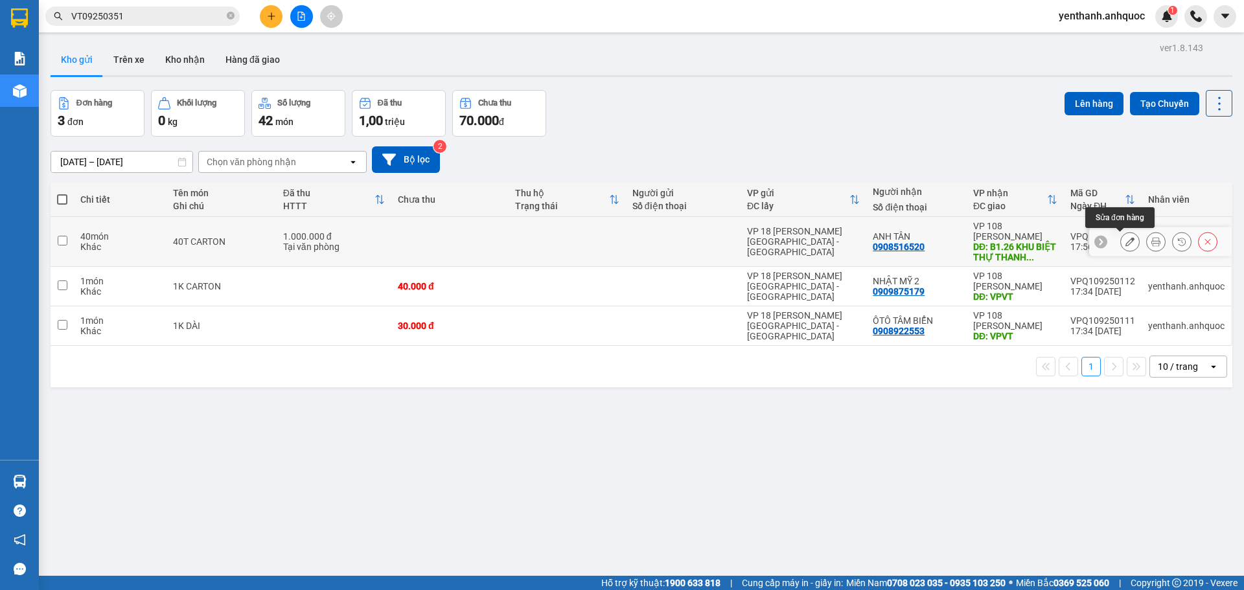
click at [1126, 244] on icon at bounding box center [1130, 241] width 9 height 9
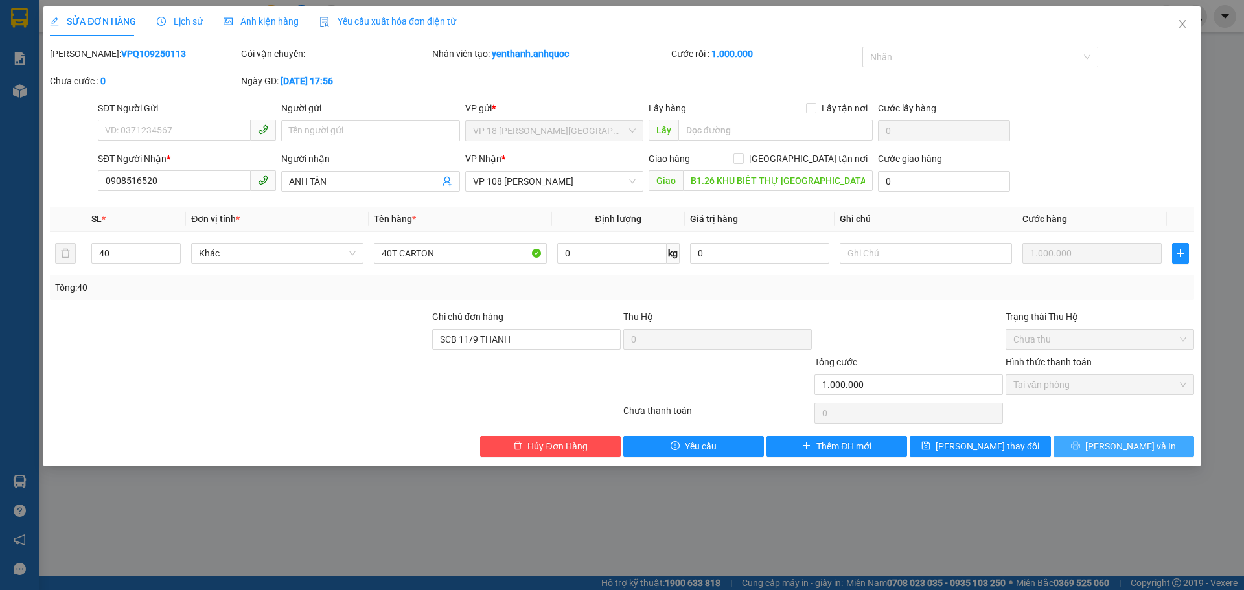
click at [1133, 448] on span "[PERSON_NAME] và In" at bounding box center [1130, 446] width 91 height 14
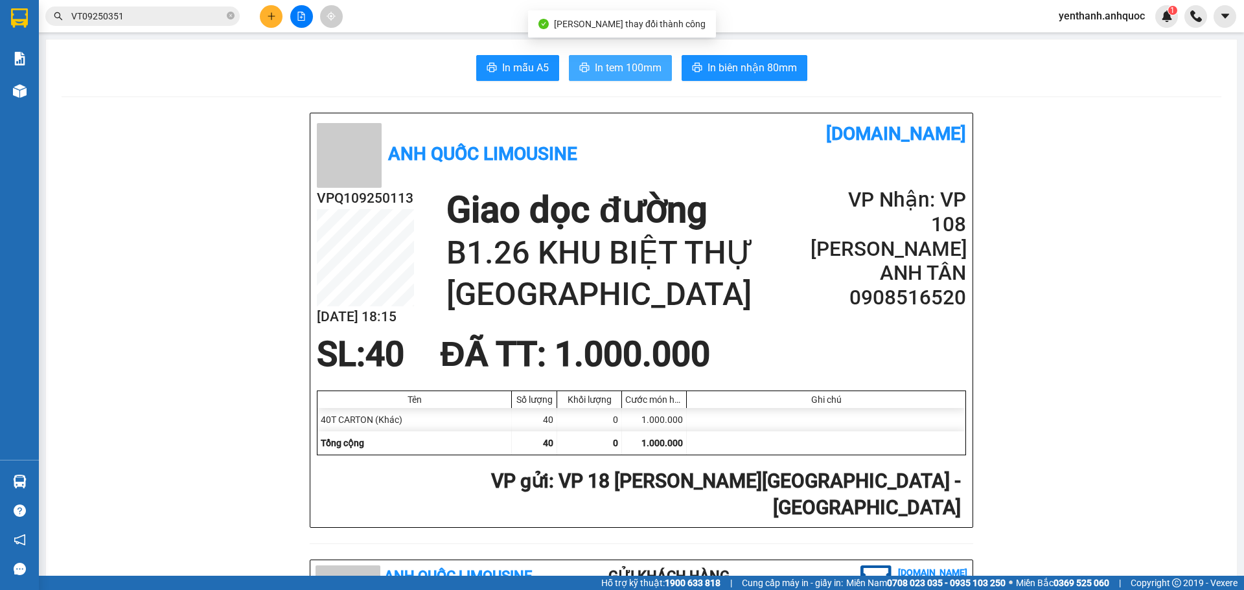
click at [611, 76] on button "In tem 100mm" at bounding box center [620, 68] width 103 height 26
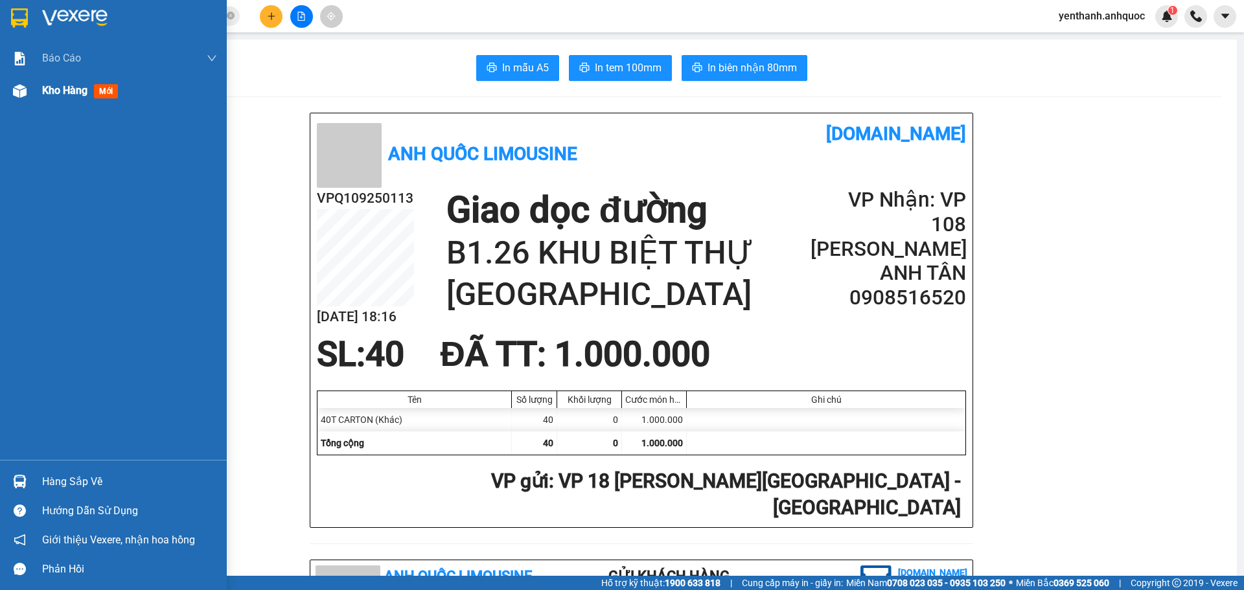
click at [38, 95] on div "Kho hàng mới" at bounding box center [113, 91] width 227 height 32
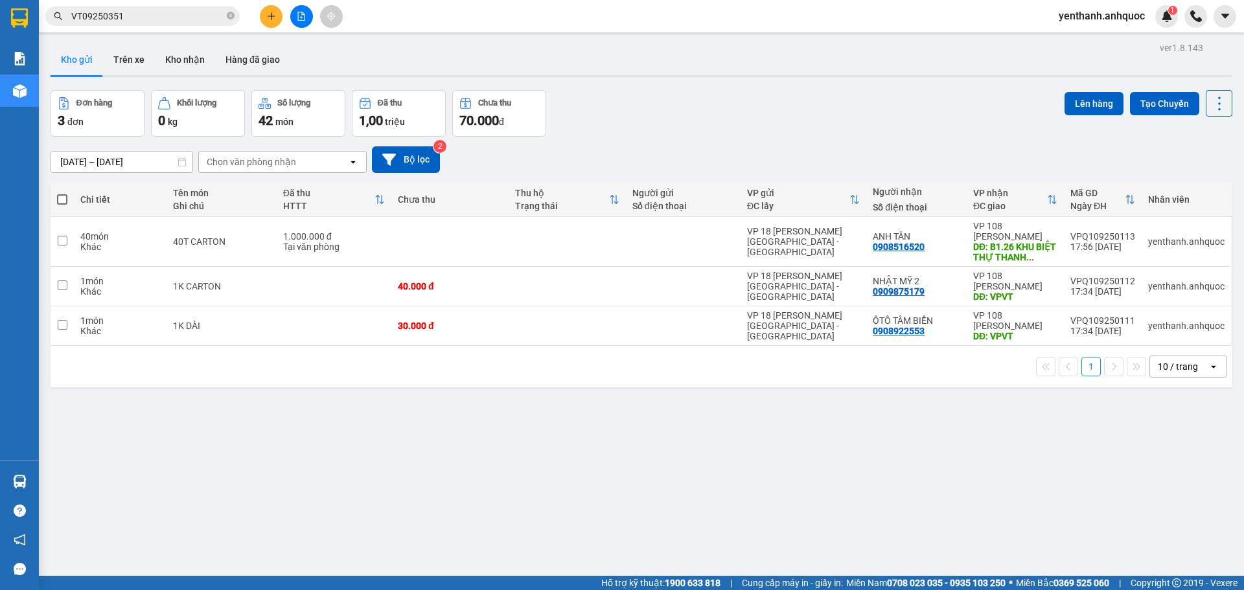
click at [60, 199] on span at bounding box center [62, 199] width 10 height 10
click at [62, 193] on input "checkbox" at bounding box center [62, 193] width 0 height 0
checkbox input "true"
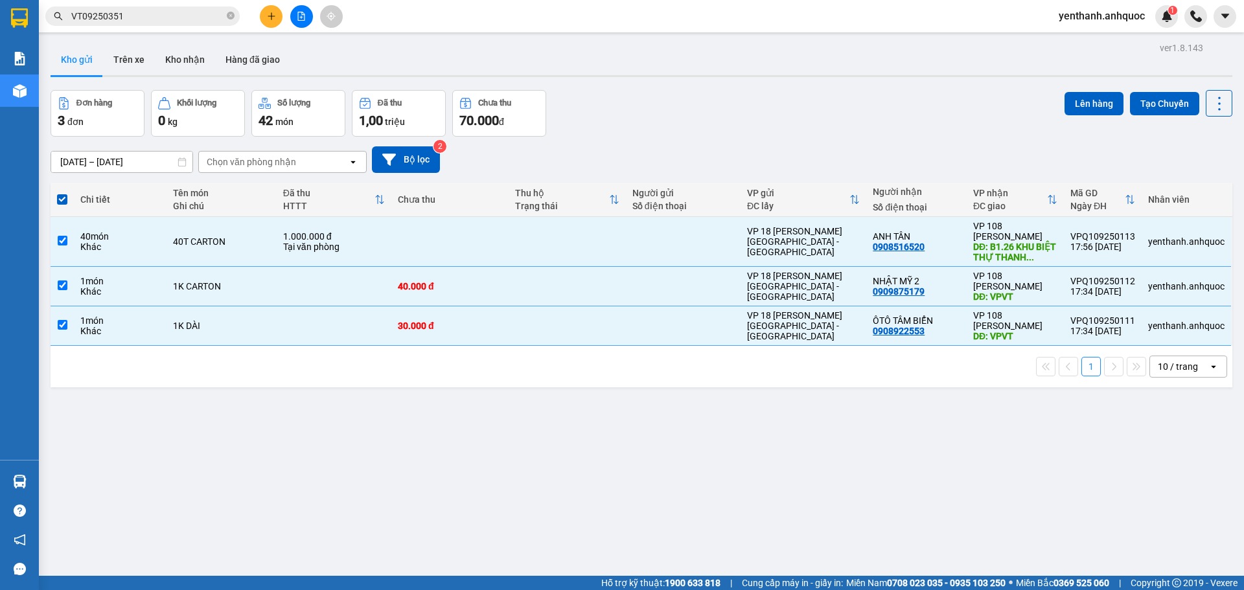
click at [64, 203] on span at bounding box center [62, 199] width 10 height 10
click at [62, 193] on input "checkbox" at bounding box center [62, 193] width 0 height 0
checkbox input "false"
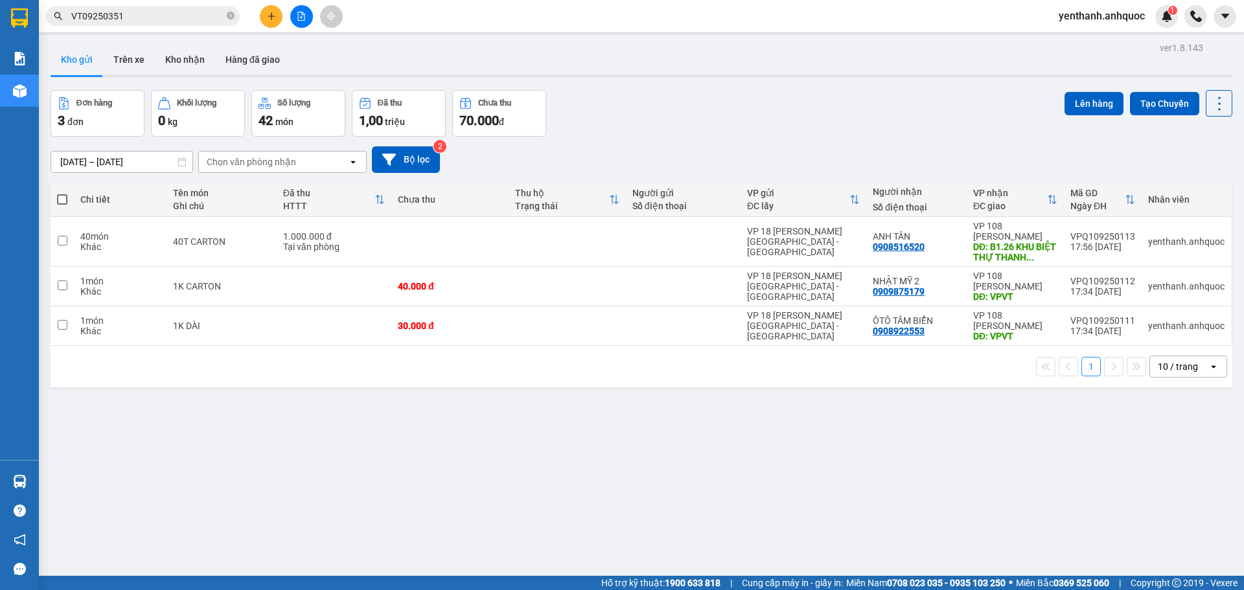
click at [67, 196] on span at bounding box center [62, 199] width 10 height 10
click at [62, 193] on input "checkbox" at bounding box center [62, 193] width 0 height 0
checkbox input "true"
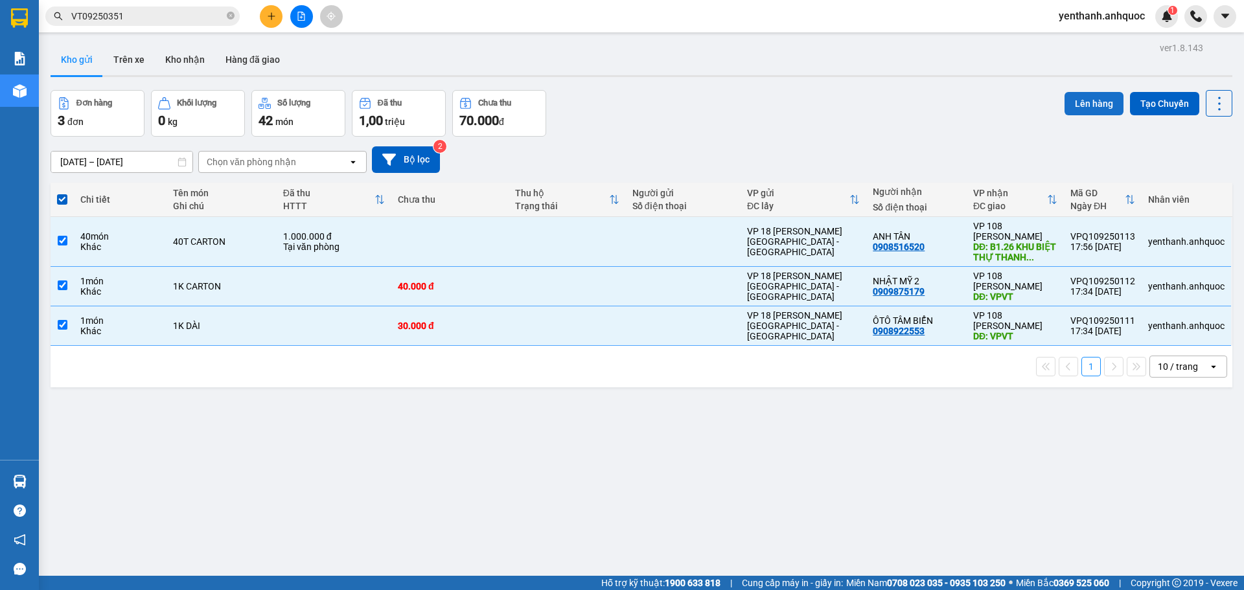
click at [1080, 98] on button "Lên hàng" at bounding box center [1094, 103] width 59 height 23
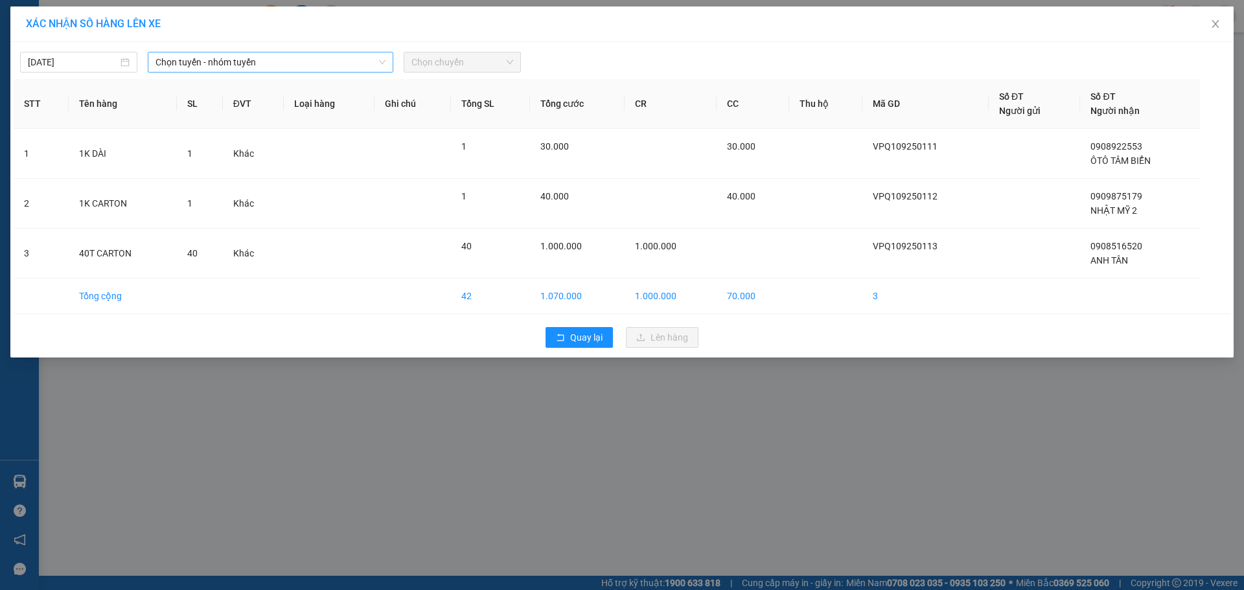
click at [229, 56] on span "Chọn tuyến - nhóm tuyến" at bounding box center [271, 61] width 230 height 19
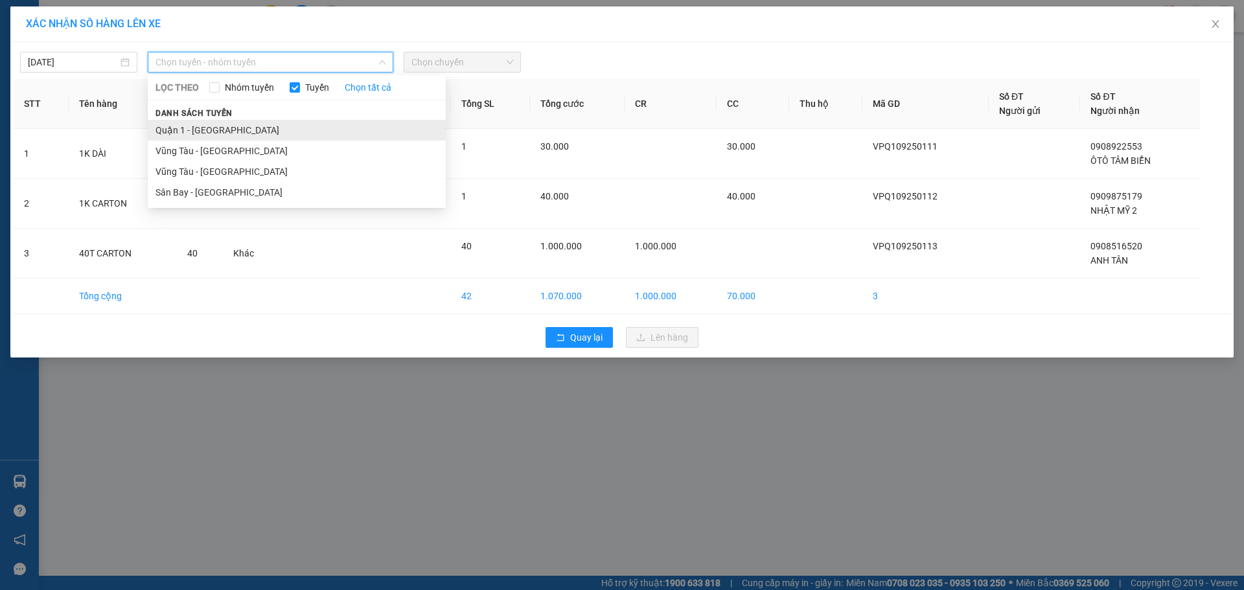
click at [262, 124] on li "Quận 1 - [GEOGRAPHIC_DATA]" at bounding box center [297, 130] width 298 height 21
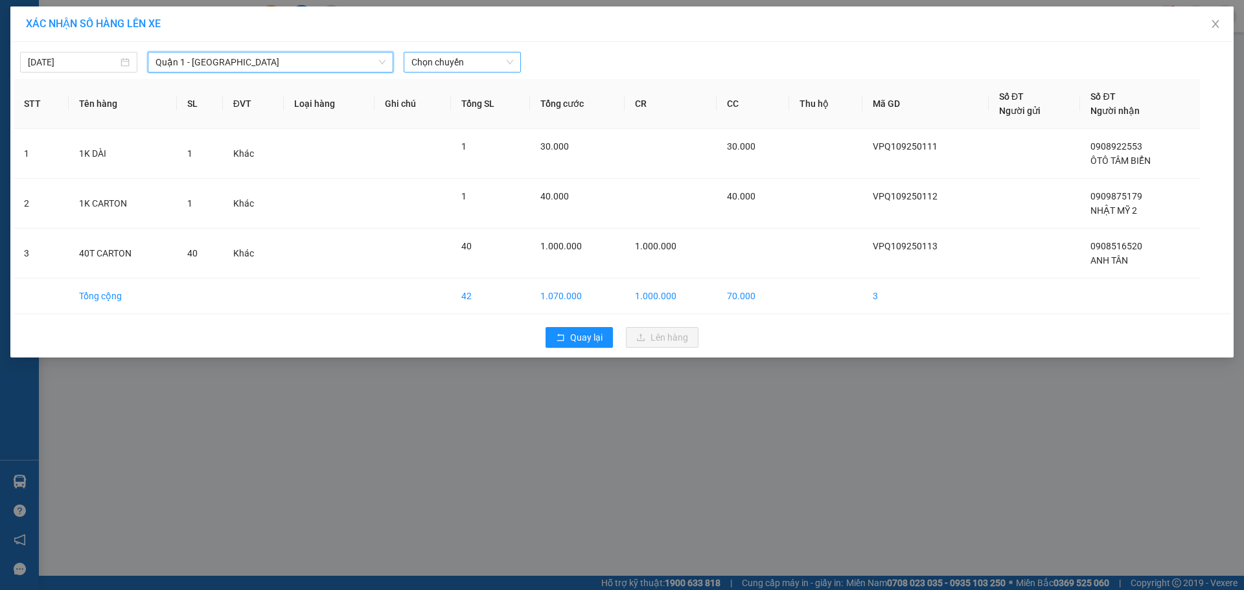
click at [467, 62] on span "Chọn chuyến" at bounding box center [462, 61] width 102 height 19
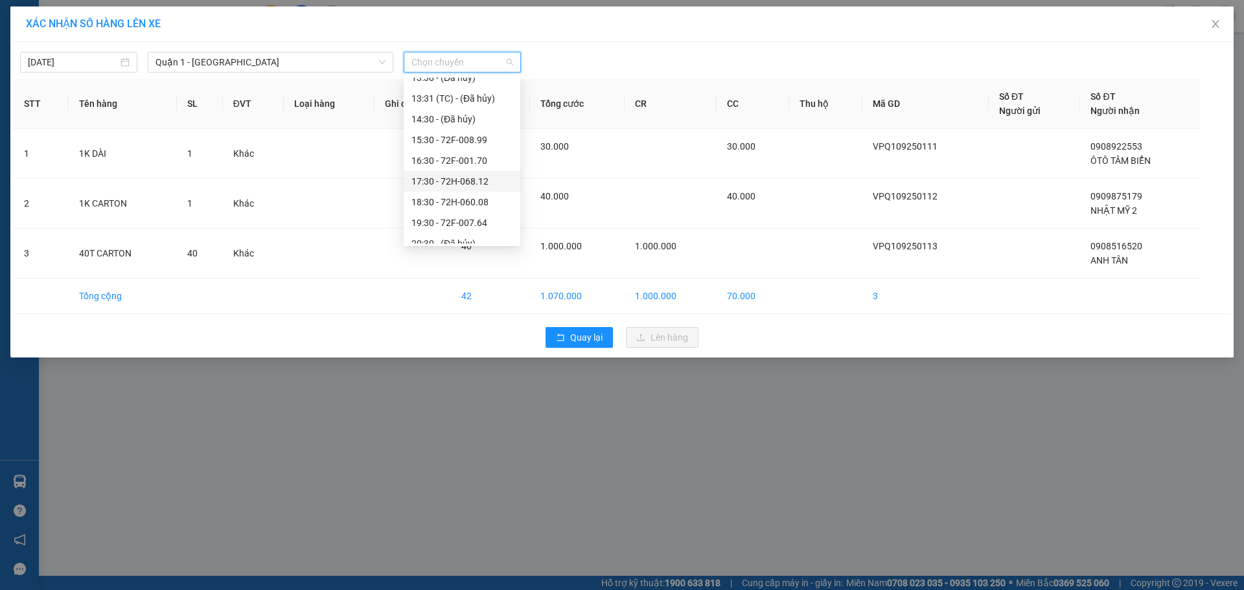
scroll to position [290, 0]
click at [473, 172] on div "18:30 - 72H-060.08" at bounding box center [461, 171] width 101 height 14
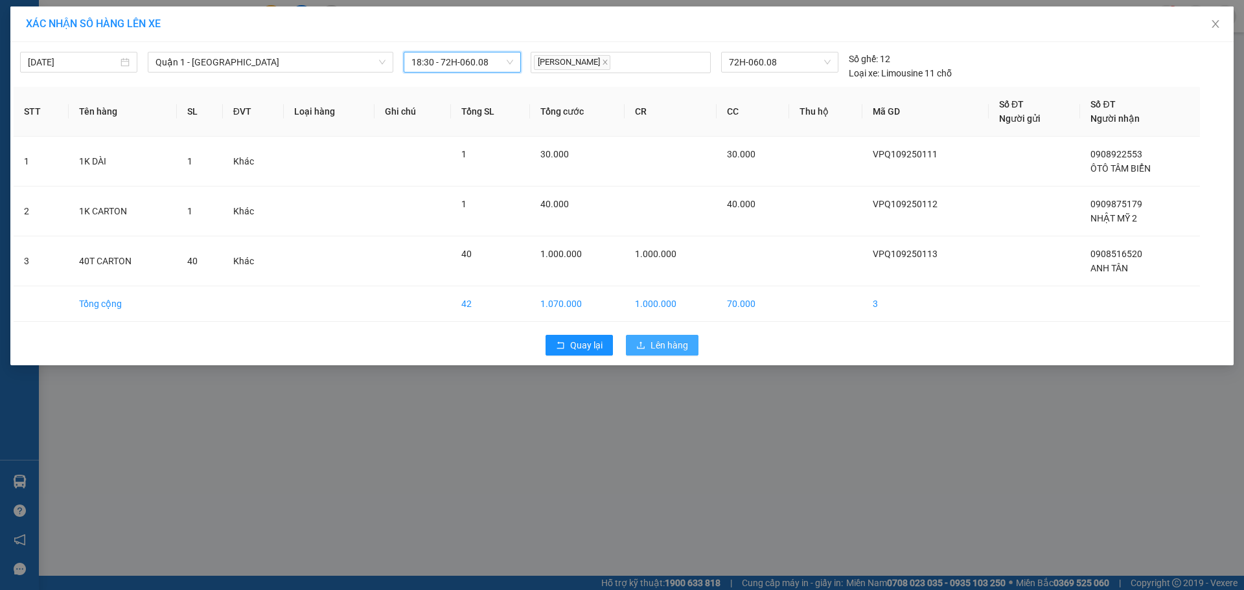
click at [658, 351] on span "Lên hàng" at bounding box center [670, 345] width 38 height 14
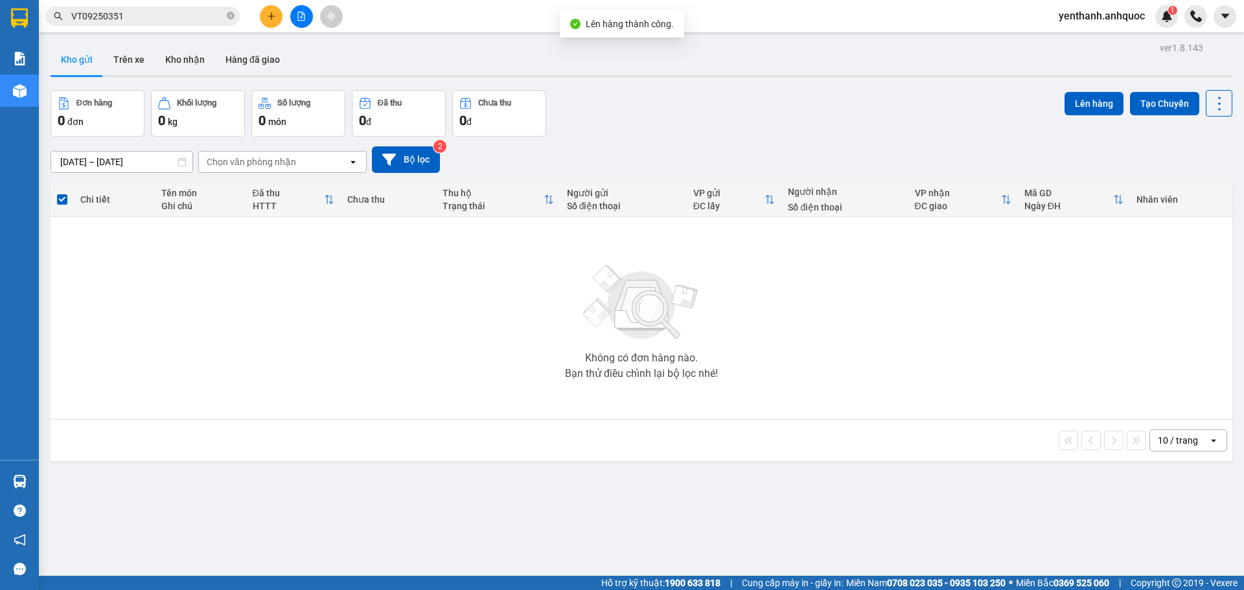
click at [300, 20] on icon "file-add" at bounding box center [301, 16] width 7 height 9
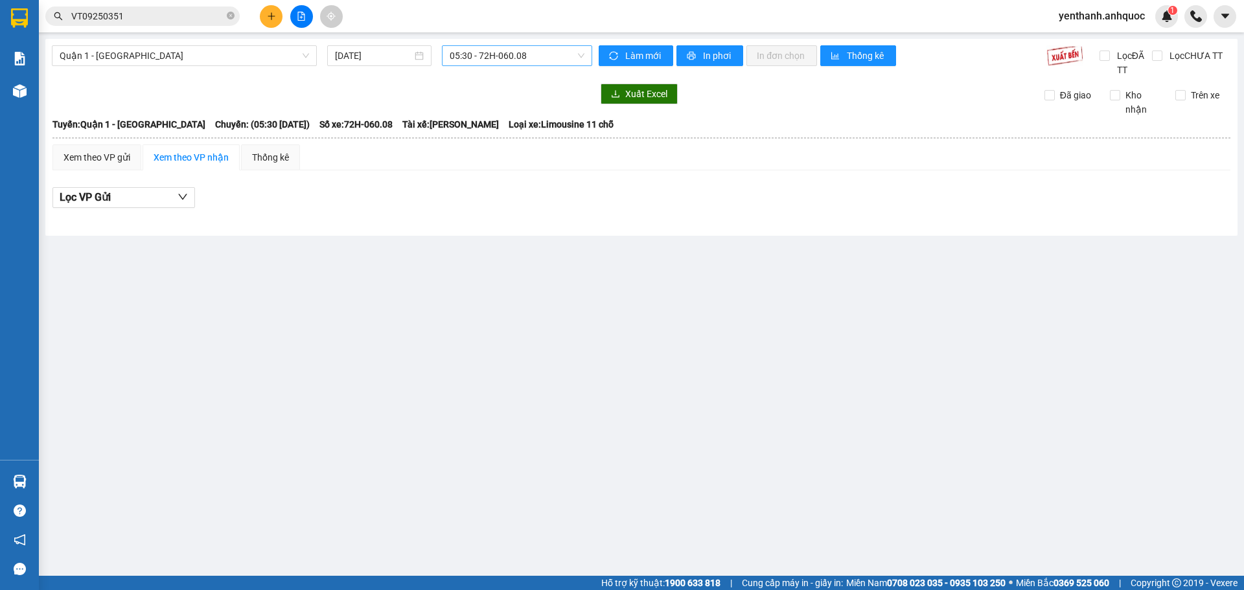
click at [561, 57] on span "05:30 - 72H-060.08" at bounding box center [517, 55] width 135 height 19
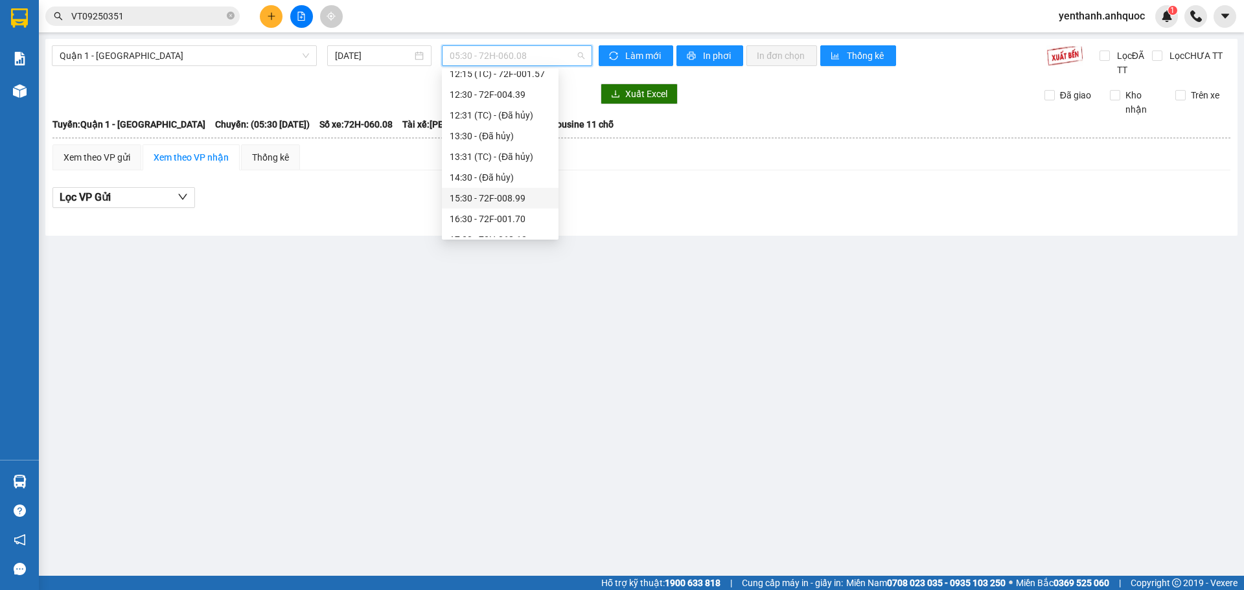
scroll to position [259, 0]
click at [509, 199] on div "18:30 - 72H-060.08" at bounding box center [500, 196] width 101 height 14
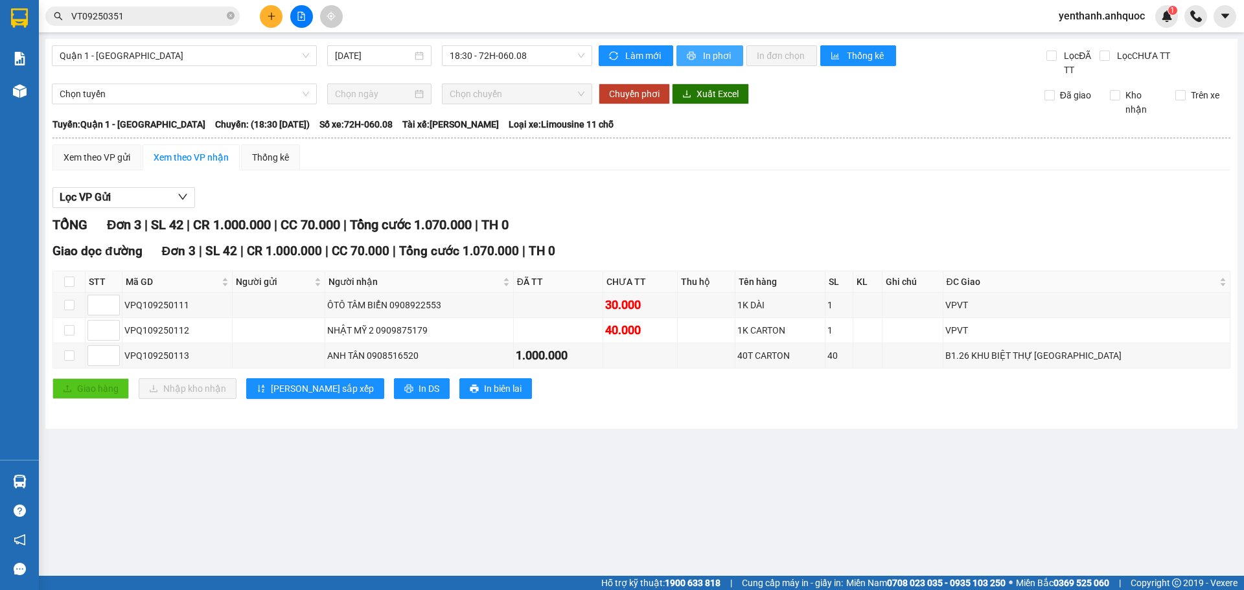
click at [710, 60] on span "In phơi" at bounding box center [718, 56] width 30 height 14
drag, startPoint x: 192, startPoint y: 358, endPoint x: 127, endPoint y: 360, distance: 64.8
click at [127, 360] on div "VPQ109250113" at bounding box center [177, 356] width 106 height 14
copy div "VPQ109250113"
drag, startPoint x: 437, startPoint y: 357, endPoint x: 376, endPoint y: 358, distance: 60.9
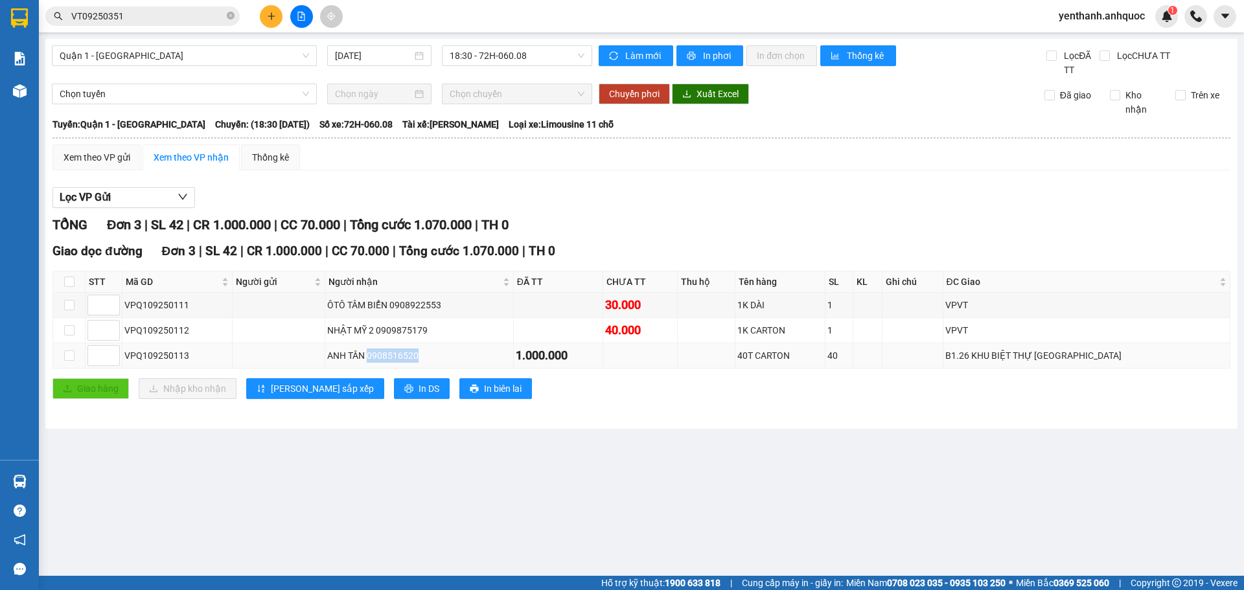
click at [376, 358] on div "ANH TÂN 0908516520" at bounding box center [419, 356] width 184 height 14
copy div "0908516520"
click at [66, 334] on input "checkbox" at bounding box center [69, 330] width 10 height 10
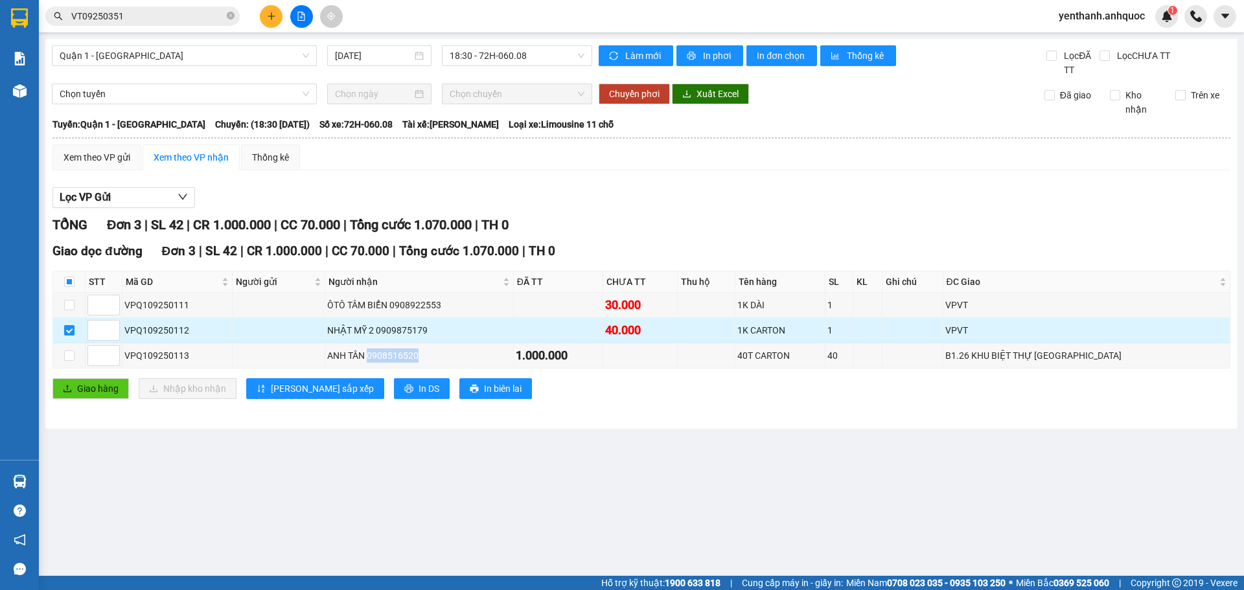
click at [66, 334] on input "checkbox" at bounding box center [69, 330] width 10 height 10
checkbox input "false"
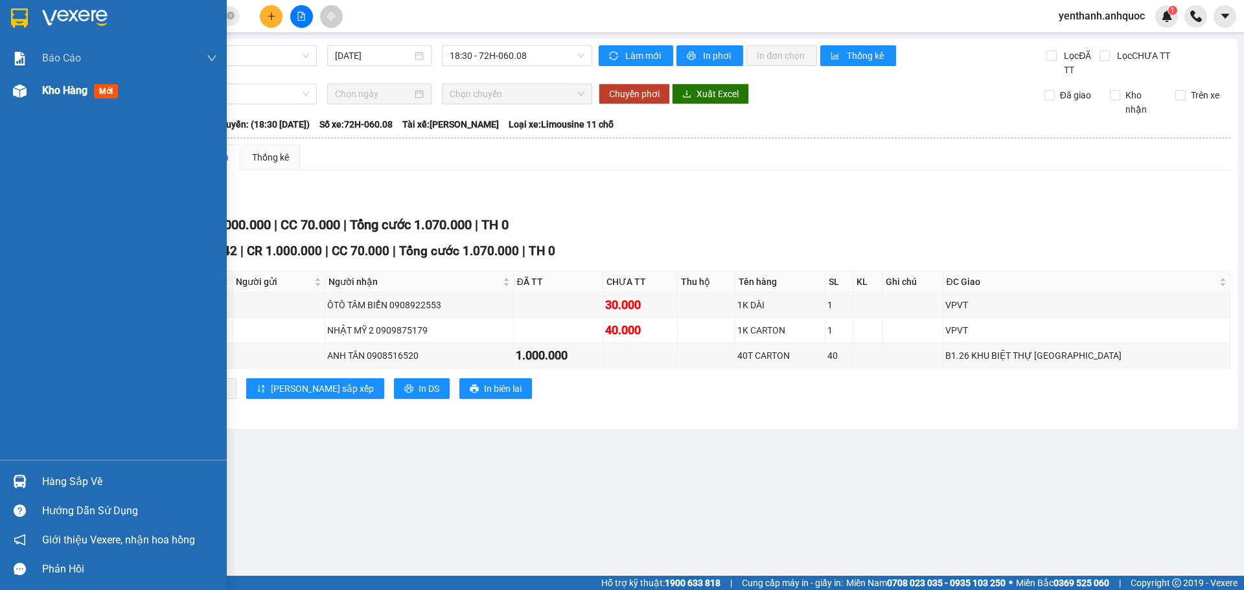
click at [21, 102] on div "Kho hàng mới" at bounding box center [113, 91] width 227 height 32
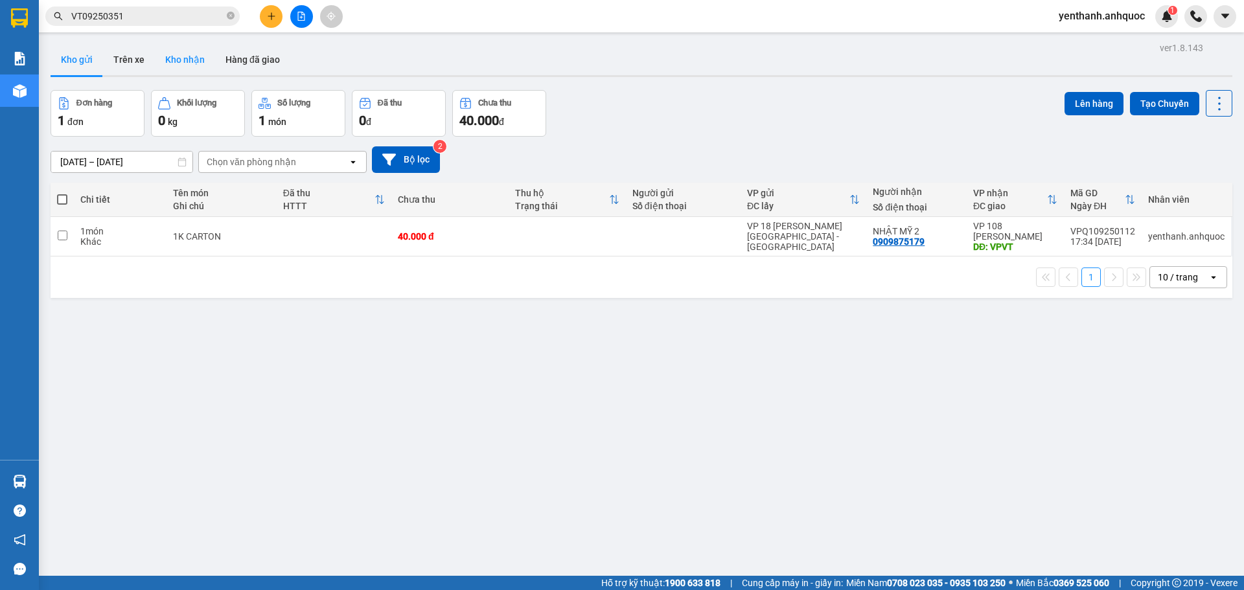
click at [174, 67] on button "Kho nhận" at bounding box center [185, 59] width 60 height 31
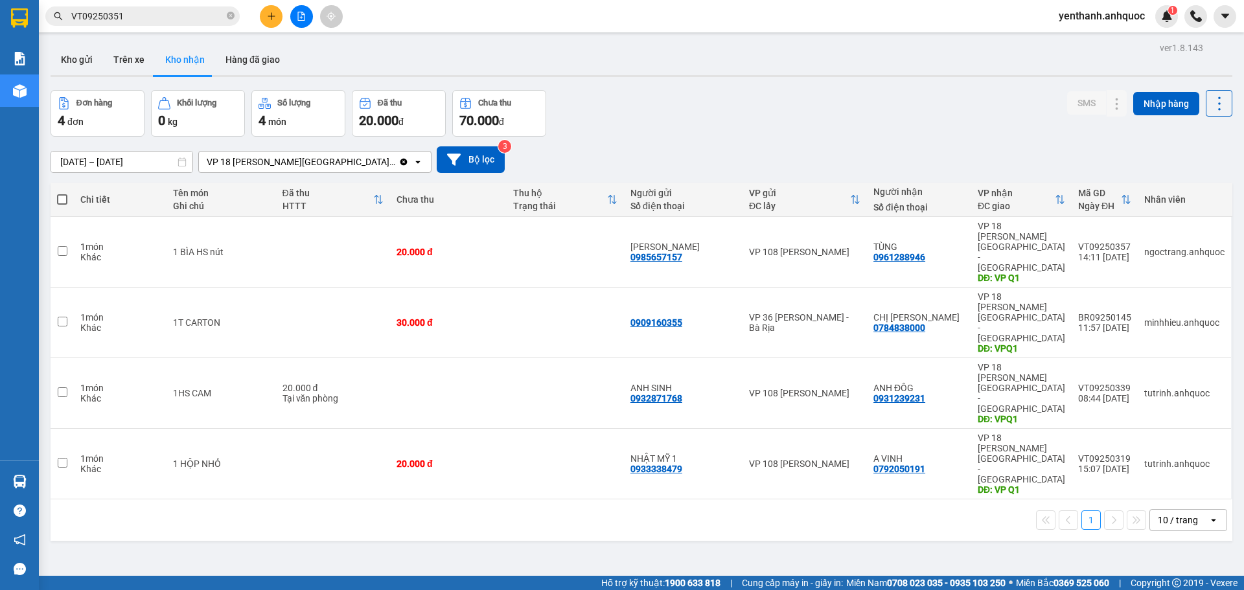
click at [297, 15] on icon "file-add" at bounding box center [301, 16] width 9 height 9
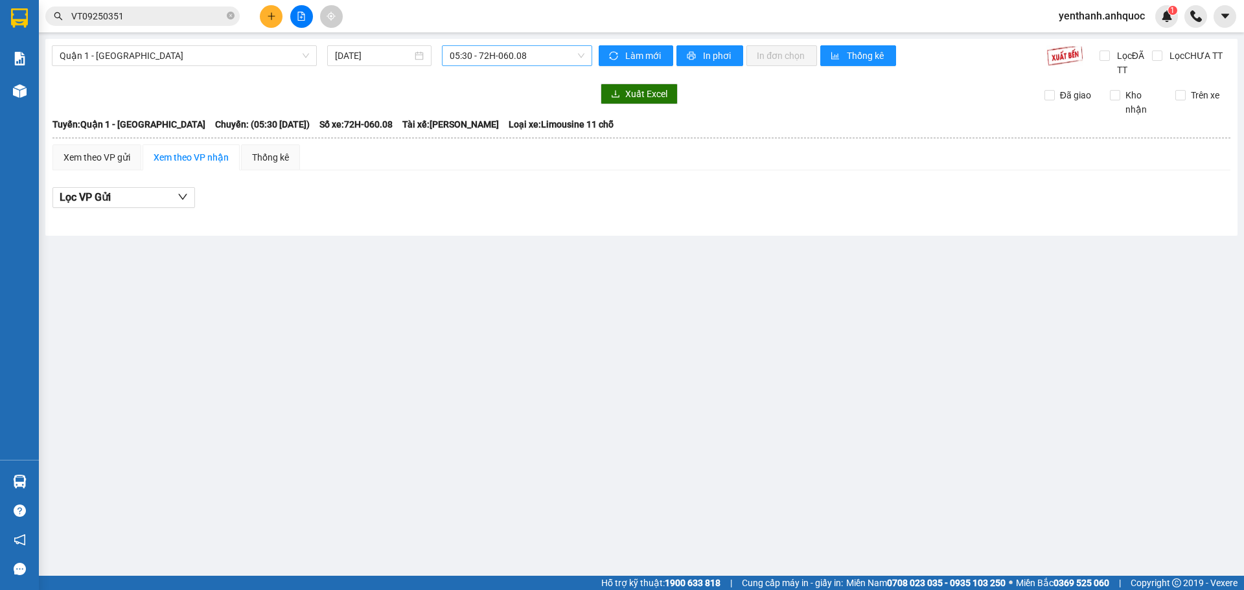
click at [545, 50] on span "05:30 - 72H-060.08" at bounding box center [517, 55] width 135 height 19
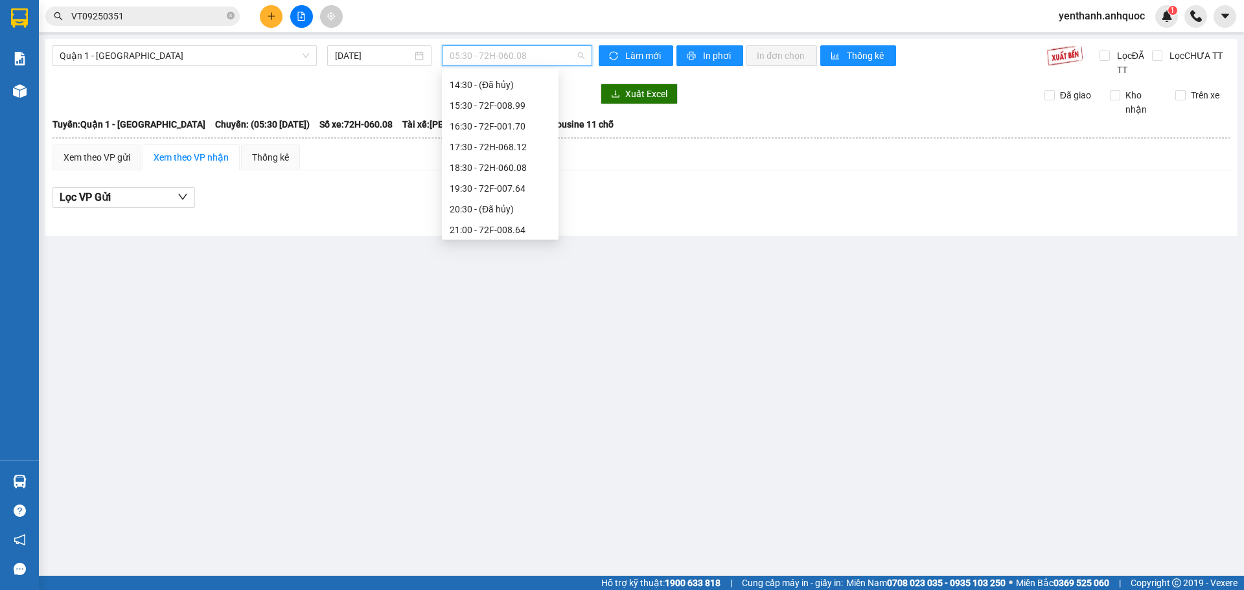
scroll to position [290, 0]
click at [502, 159] on div "18:30 - 72H-060.08" at bounding box center [500, 164] width 101 height 14
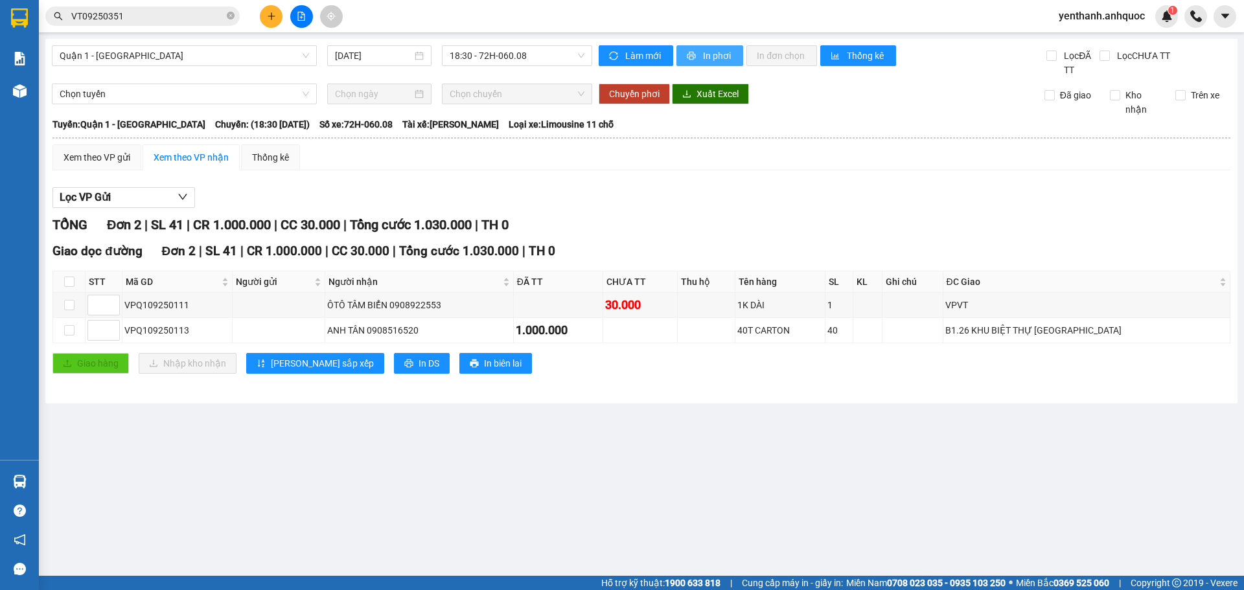
click at [706, 59] on span "In phơi" at bounding box center [718, 56] width 30 height 14
click at [705, 54] on span "In phơi" at bounding box center [718, 56] width 30 height 14
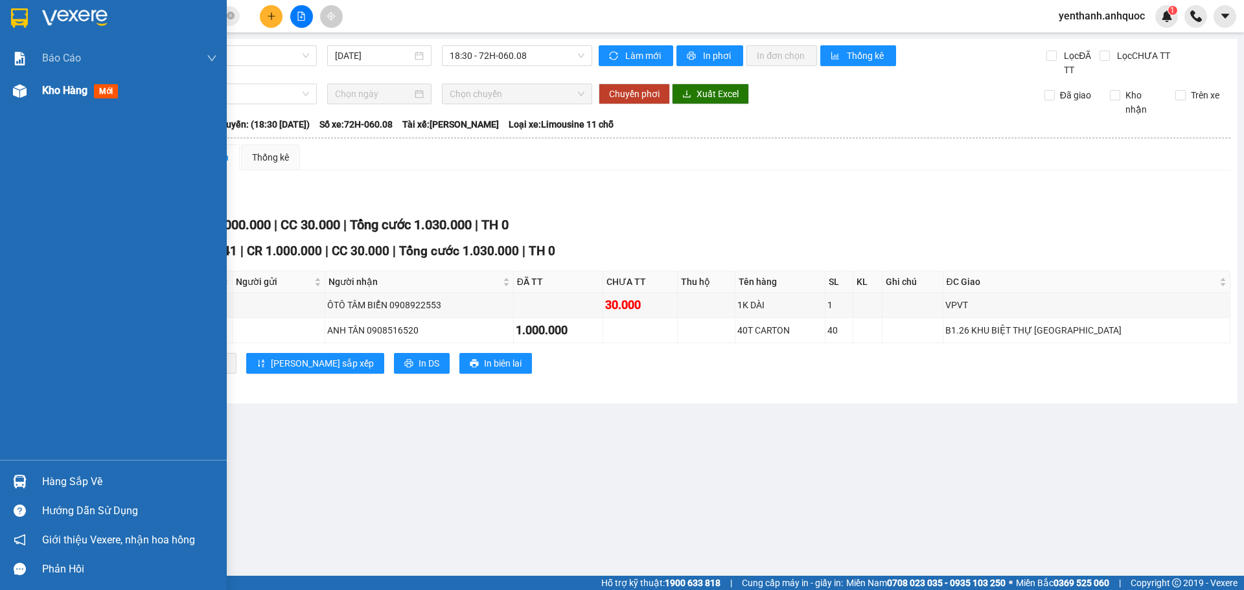
click at [68, 98] on div "Kho hàng mới" at bounding box center [82, 90] width 81 height 16
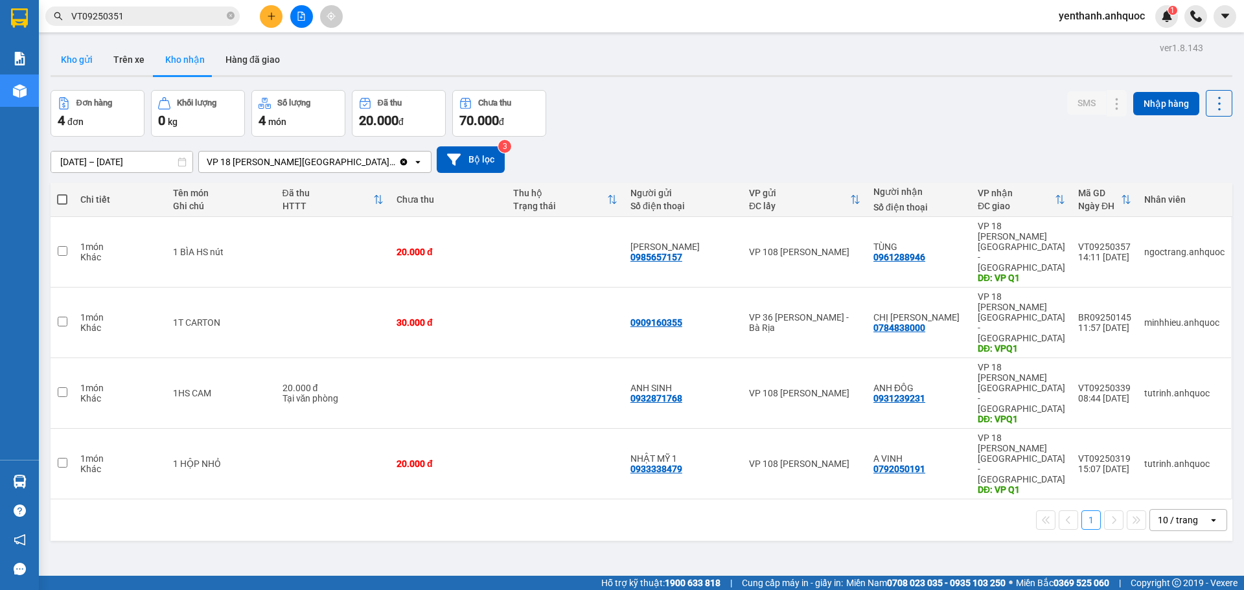
click at [85, 64] on button "Kho gửi" at bounding box center [77, 59] width 52 height 31
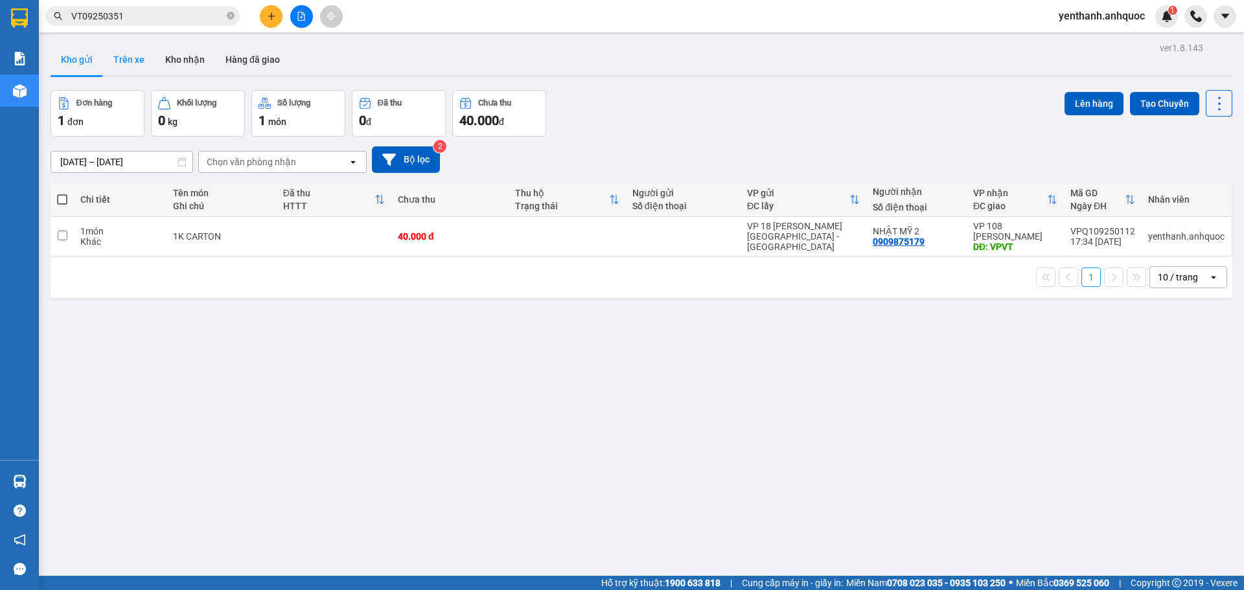
click at [128, 60] on button "Trên xe" at bounding box center [129, 59] width 52 height 31
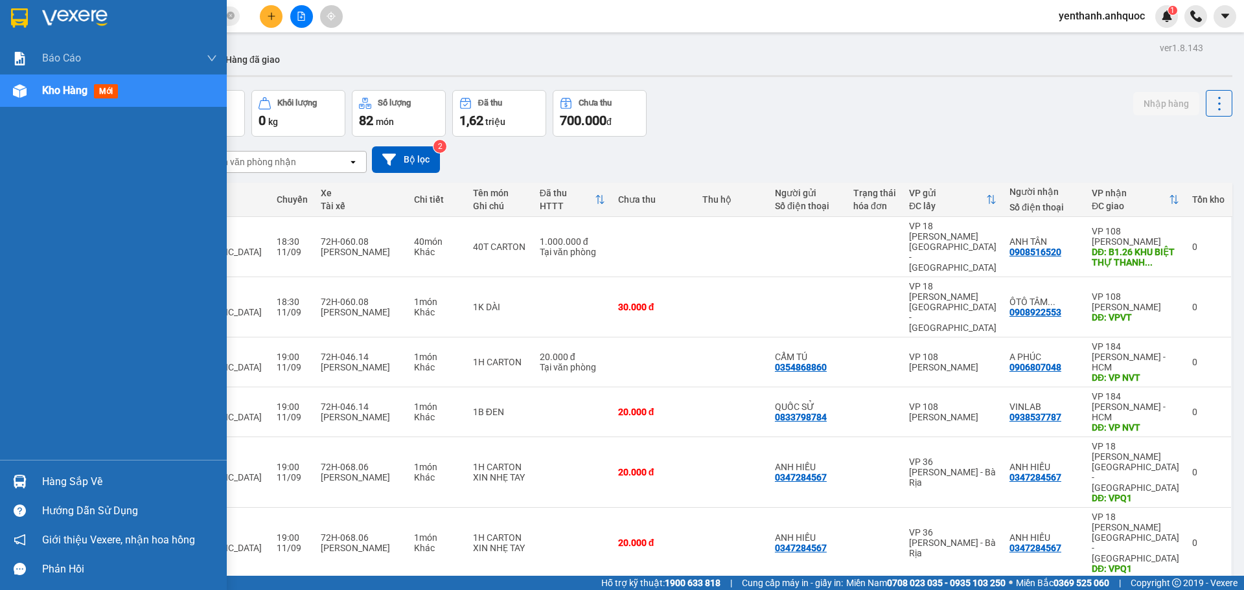
click at [40, 95] on div "Kho hàng mới" at bounding box center [113, 91] width 227 height 32
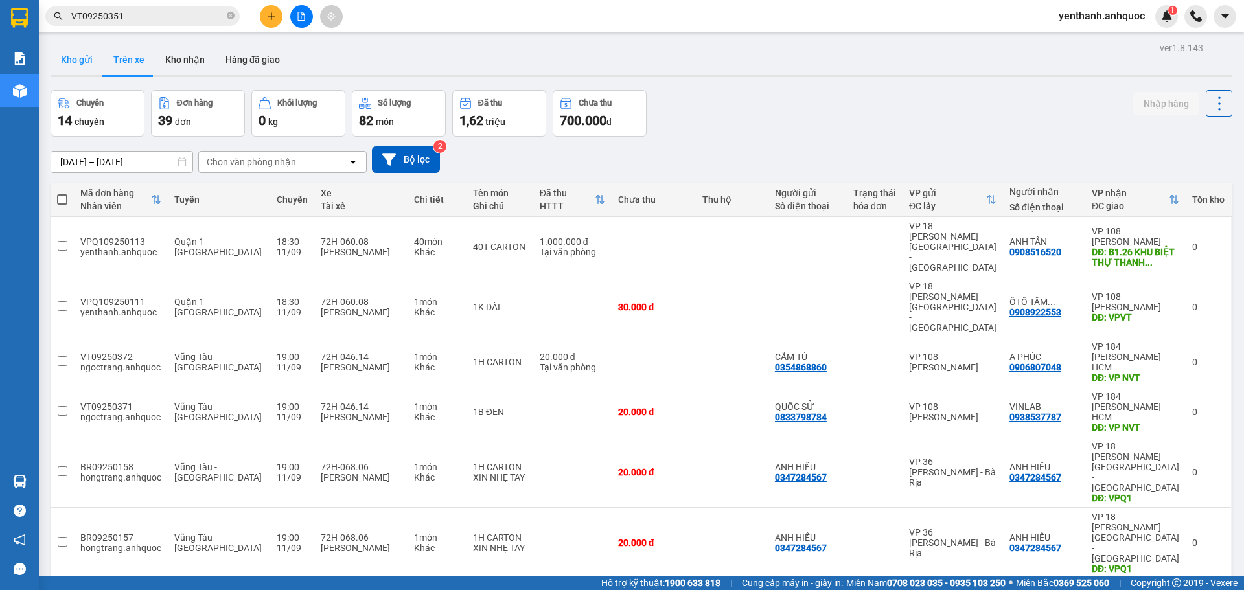
click at [78, 61] on button "Kho gửi" at bounding box center [77, 59] width 52 height 31
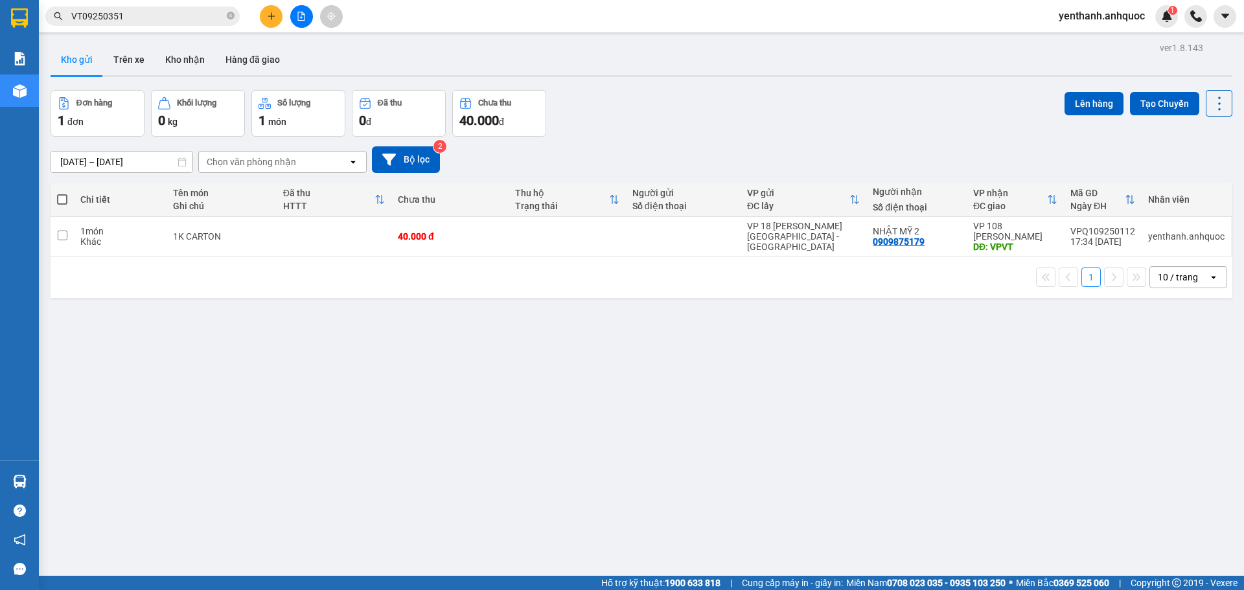
click at [86, 55] on button "Kho gửi" at bounding box center [77, 59] width 52 height 31
click at [122, 65] on button "Trên xe" at bounding box center [129, 59] width 52 height 31
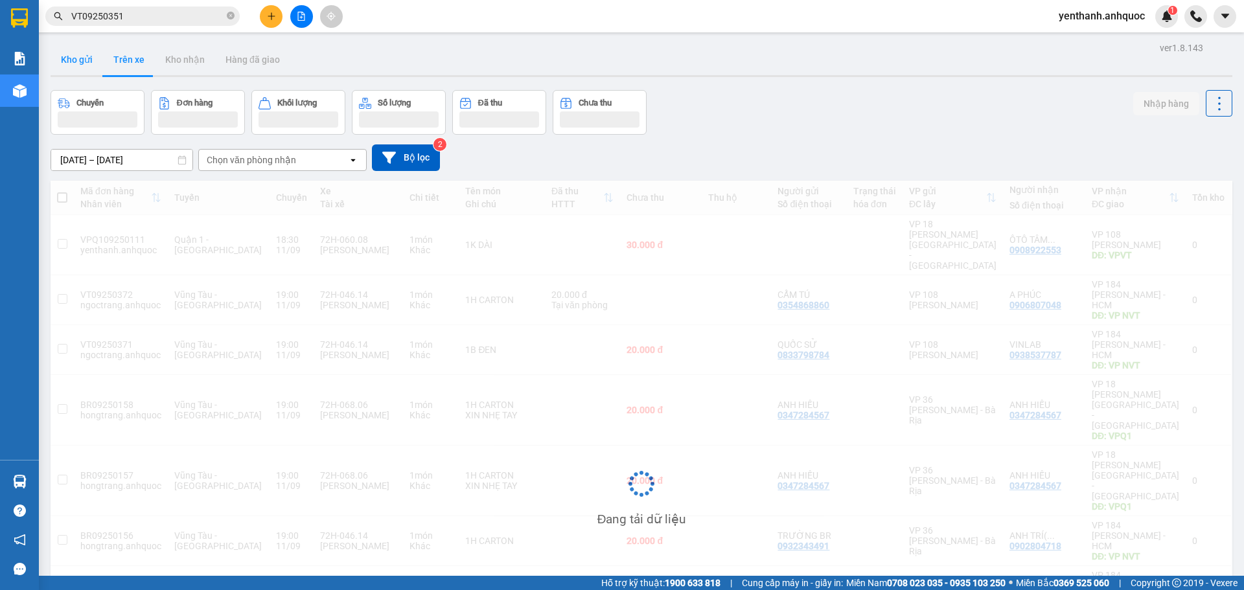
click at [98, 64] on button "Kho gửi" at bounding box center [77, 59] width 52 height 31
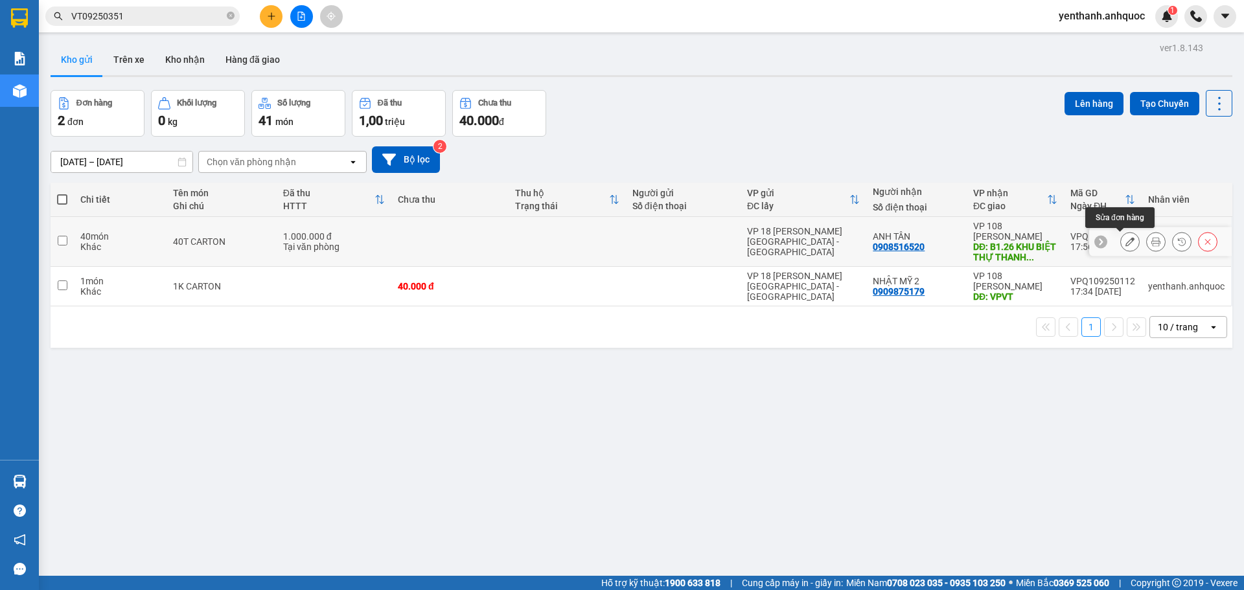
click at [1126, 243] on icon at bounding box center [1130, 241] width 9 height 9
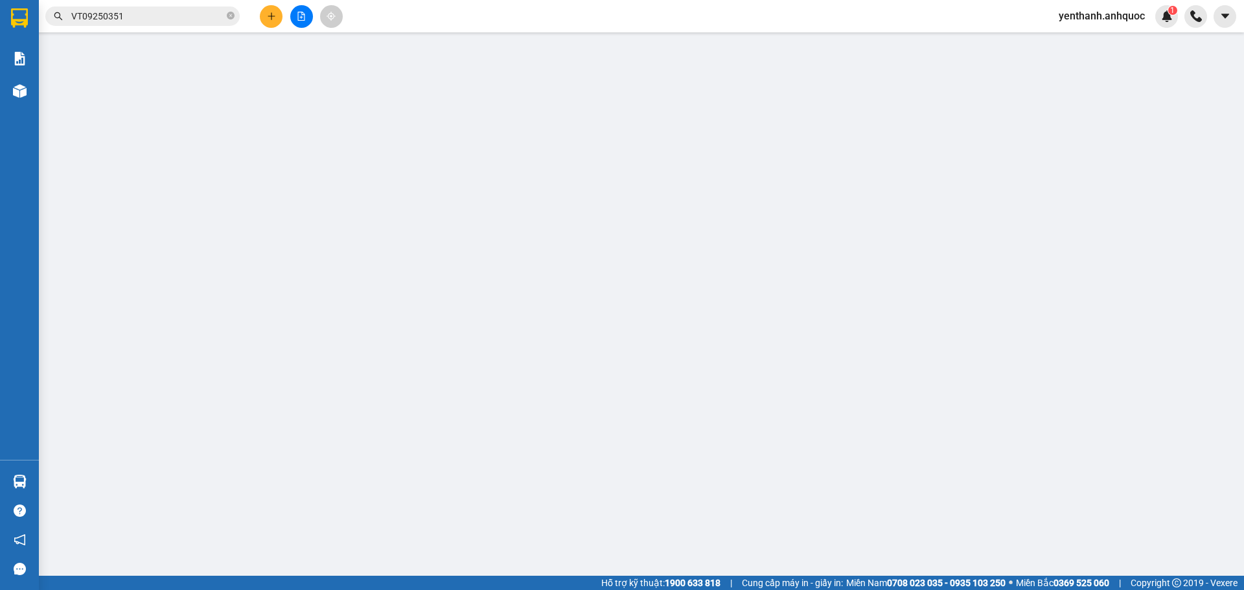
type input "0908516520"
type input "ANH TÂN"
type input "B1.26 KHU BIỆT THỰ THANH BÌNH VT"
type input "SCB 11/9 THANH"
type input "1.000.000"
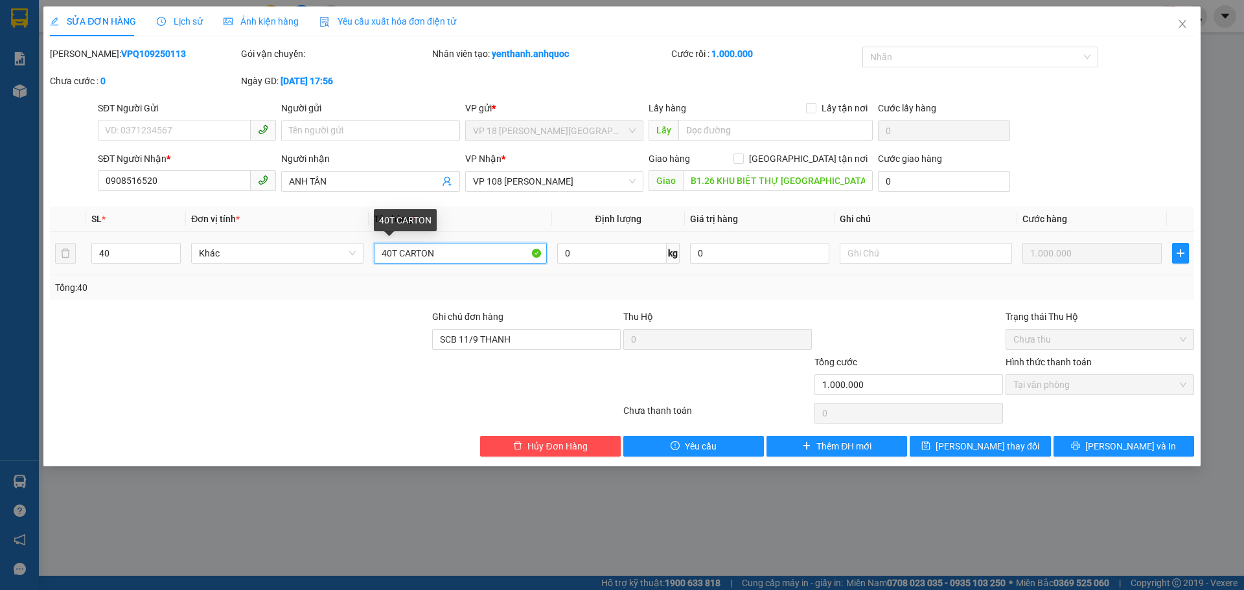
click at [399, 256] on input "40T CARTON" at bounding box center [460, 253] width 172 height 21
click at [456, 256] on input "40T CARTON" at bounding box center [460, 253] width 172 height 21
click at [393, 255] on input "40T CARTON" at bounding box center [460, 253] width 172 height 21
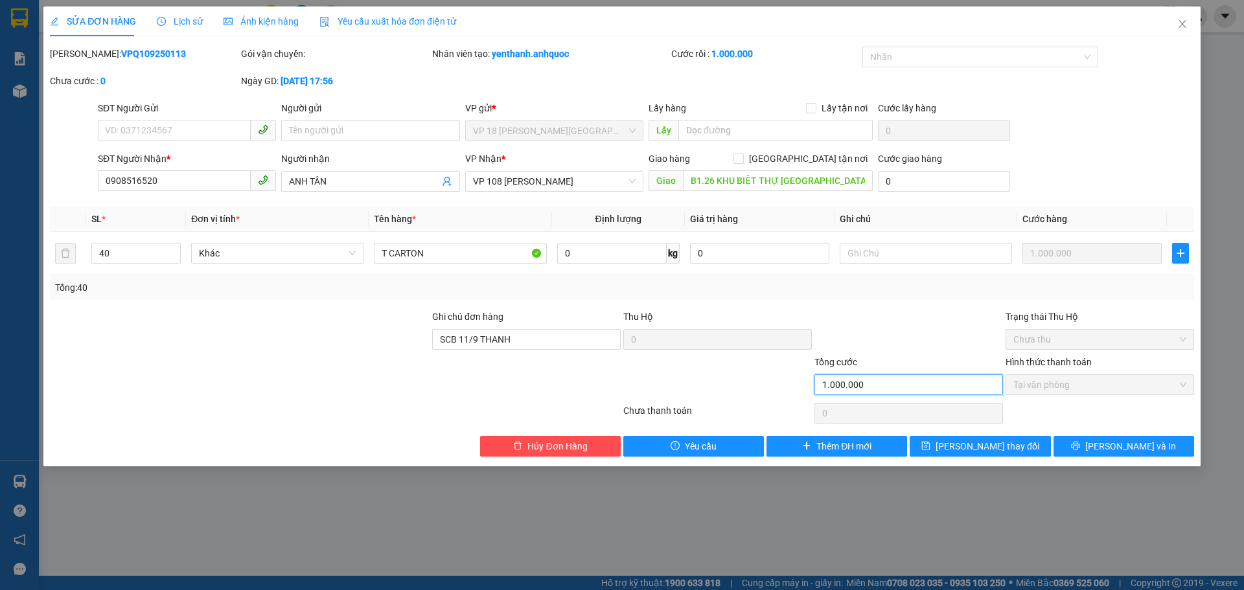
click at [901, 387] on input "1.000.000" at bounding box center [909, 385] width 189 height 21
click at [837, 381] on input "1.000.000" at bounding box center [909, 385] width 189 height 21
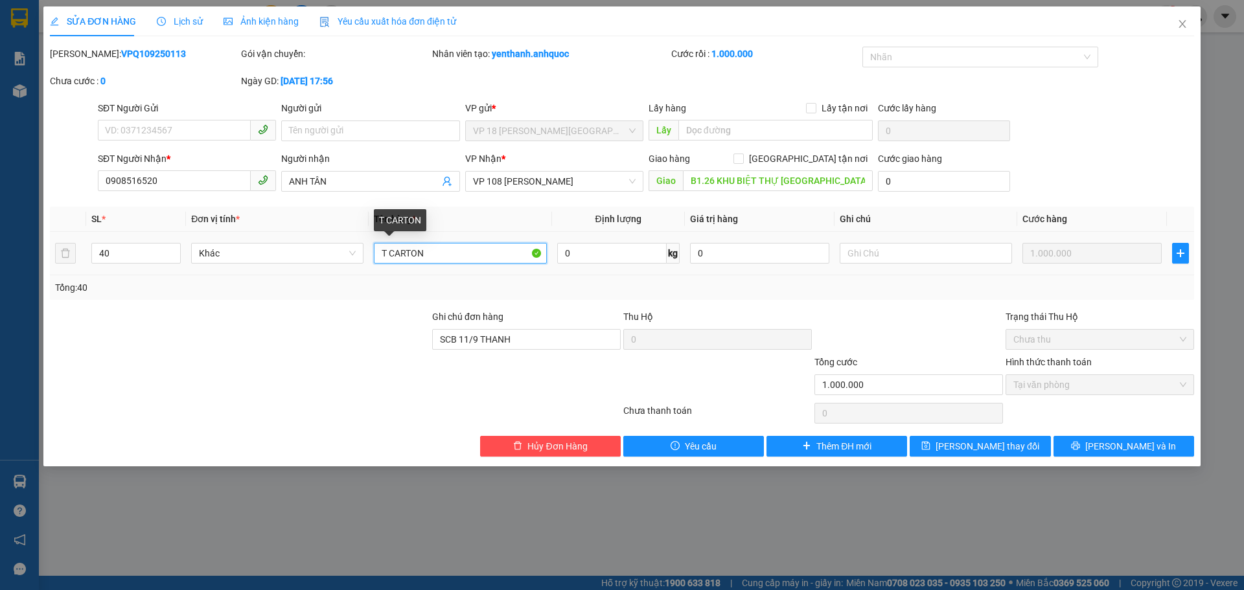
click at [378, 259] on input "T CARTON" at bounding box center [460, 253] width 172 height 21
type input "40T CARTON"
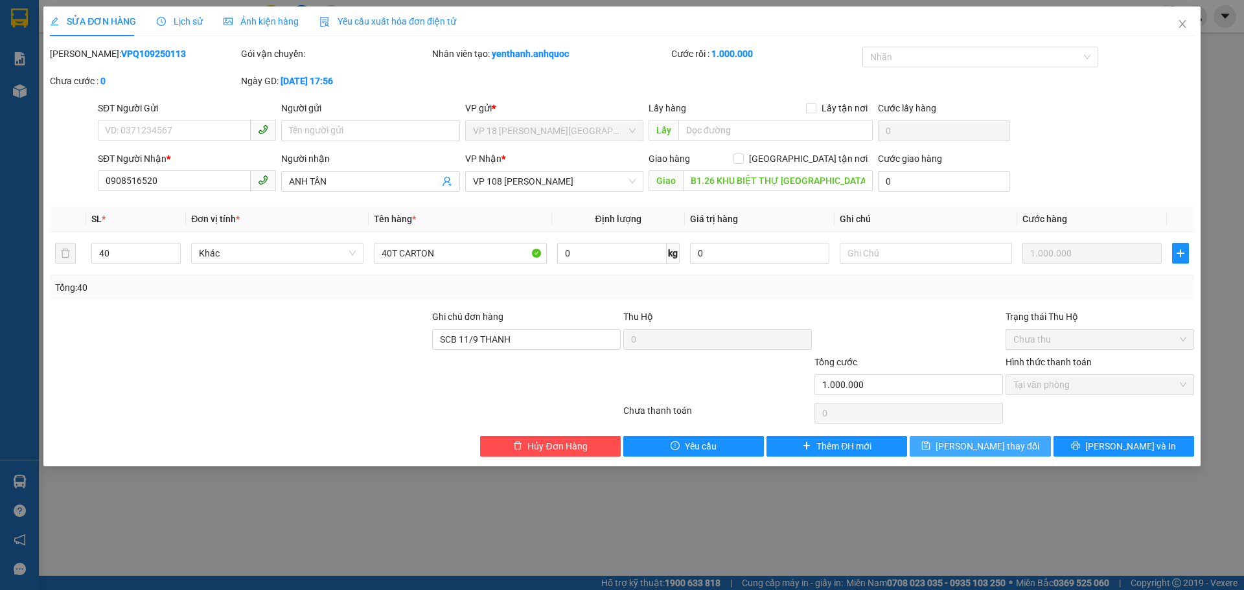
click at [996, 447] on span "[PERSON_NAME] thay đổi" at bounding box center [988, 446] width 104 height 14
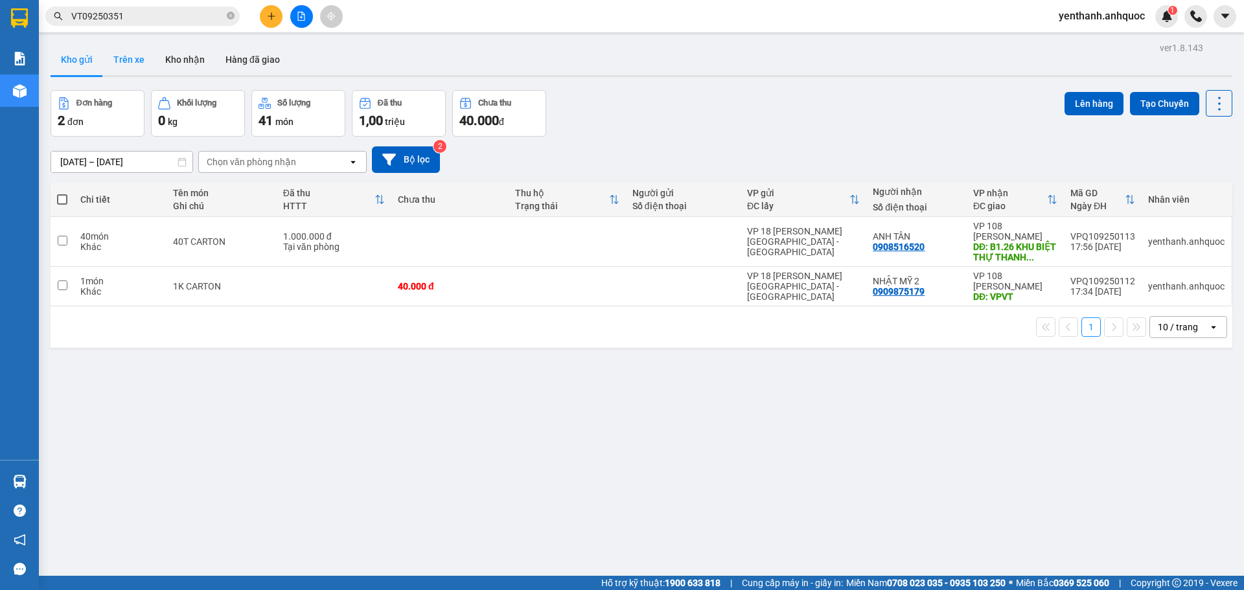
click at [117, 65] on button "Trên xe" at bounding box center [129, 59] width 52 height 31
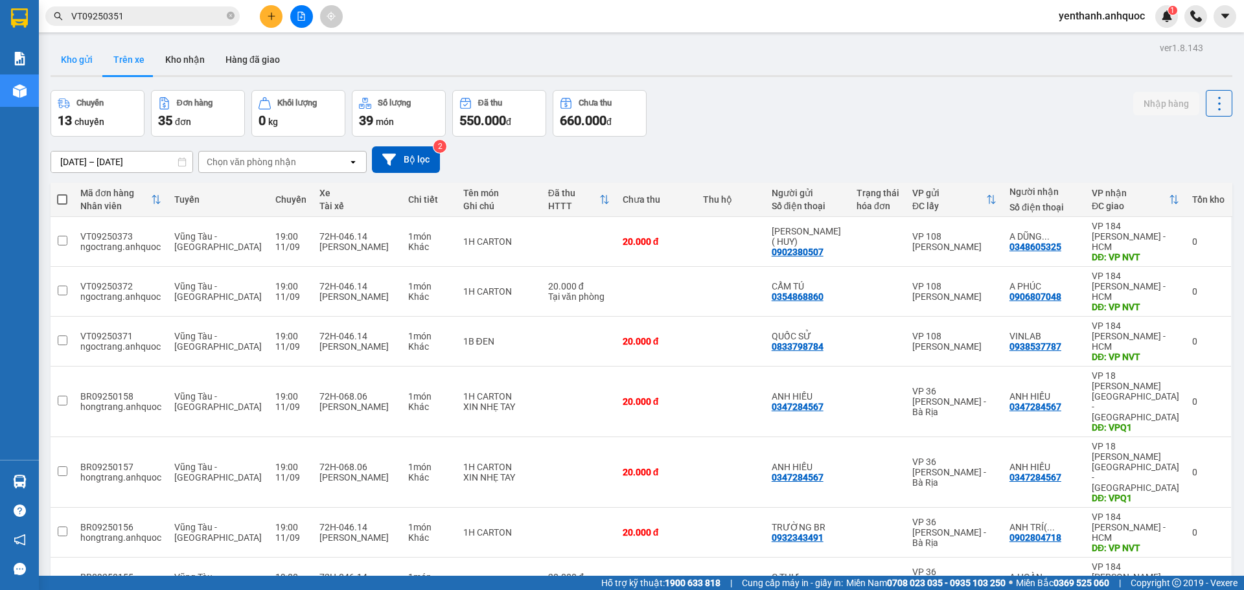
click at [88, 67] on button "Kho gửi" at bounding box center [77, 59] width 52 height 31
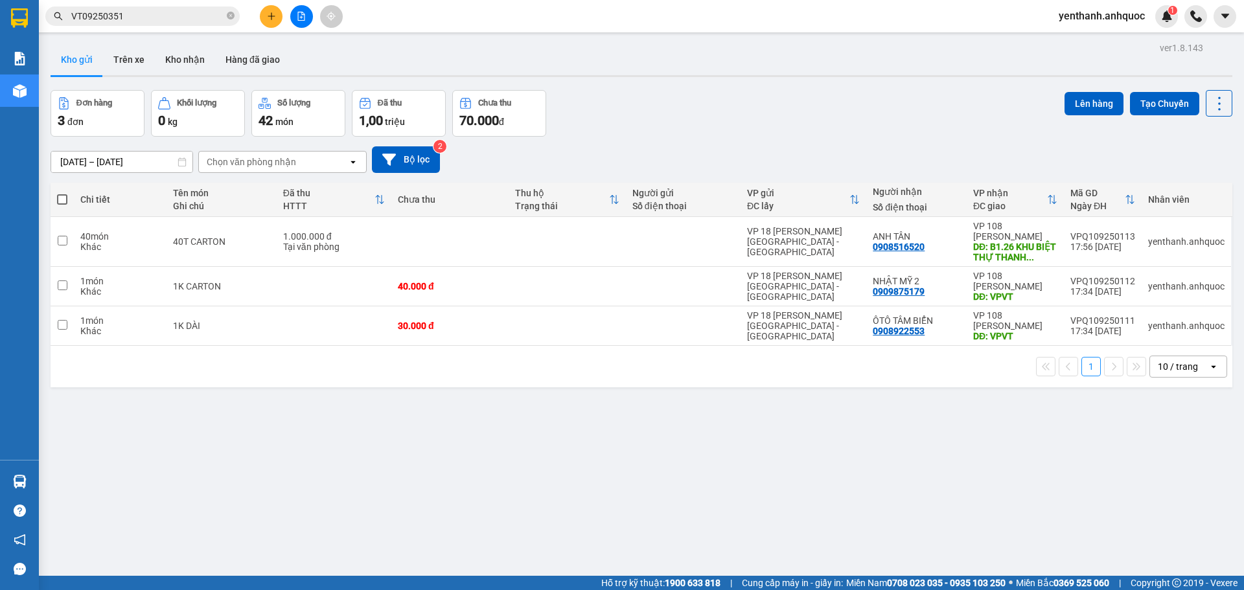
click at [65, 197] on span at bounding box center [62, 199] width 10 height 10
click at [62, 193] on input "checkbox" at bounding box center [62, 193] width 0 height 0
checkbox input "true"
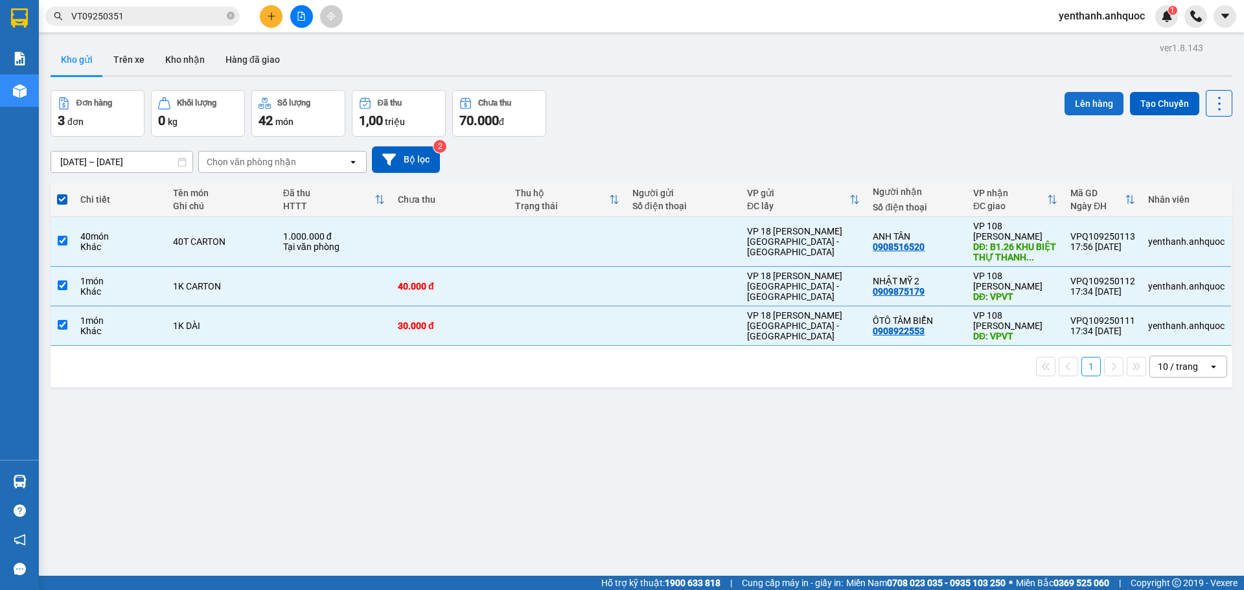
click at [1084, 106] on button "Lên hàng" at bounding box center [1094, 103] width 59 height 23
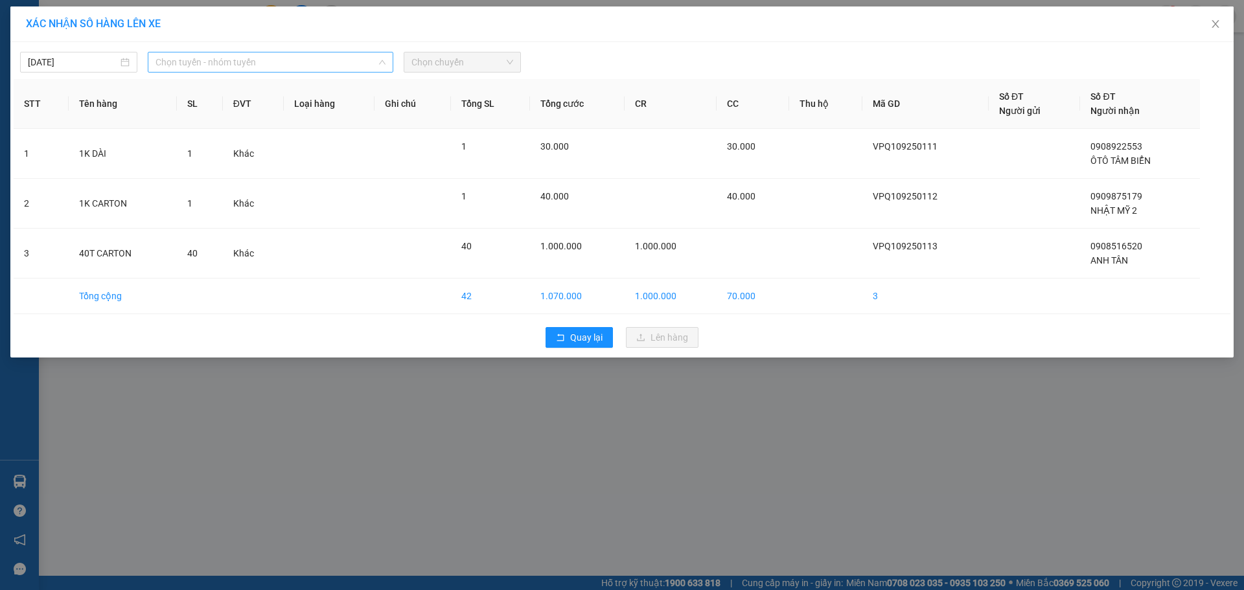
click at [207, 60] on span "Chọn tuyến - nhóm tuyến" at bounding box center [271, 61] width 230 height 19
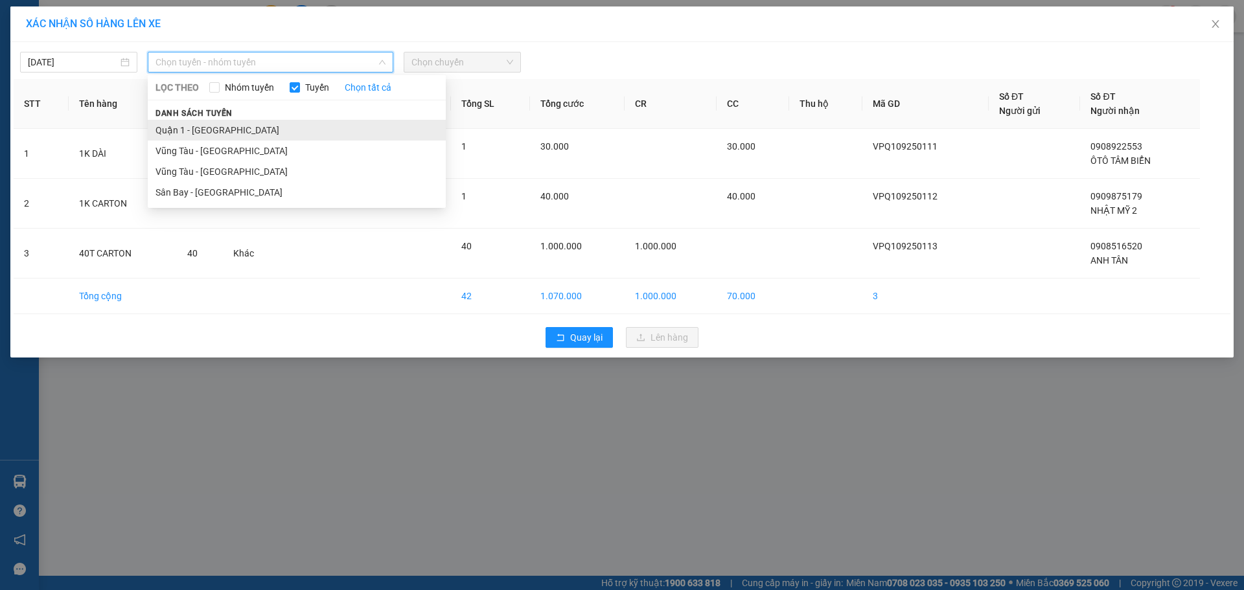
click at [263, 126] on li "Quận 1 - [GEOGRAPHIC_DATA]" at bounding box center [297, 130] width 298 height 21
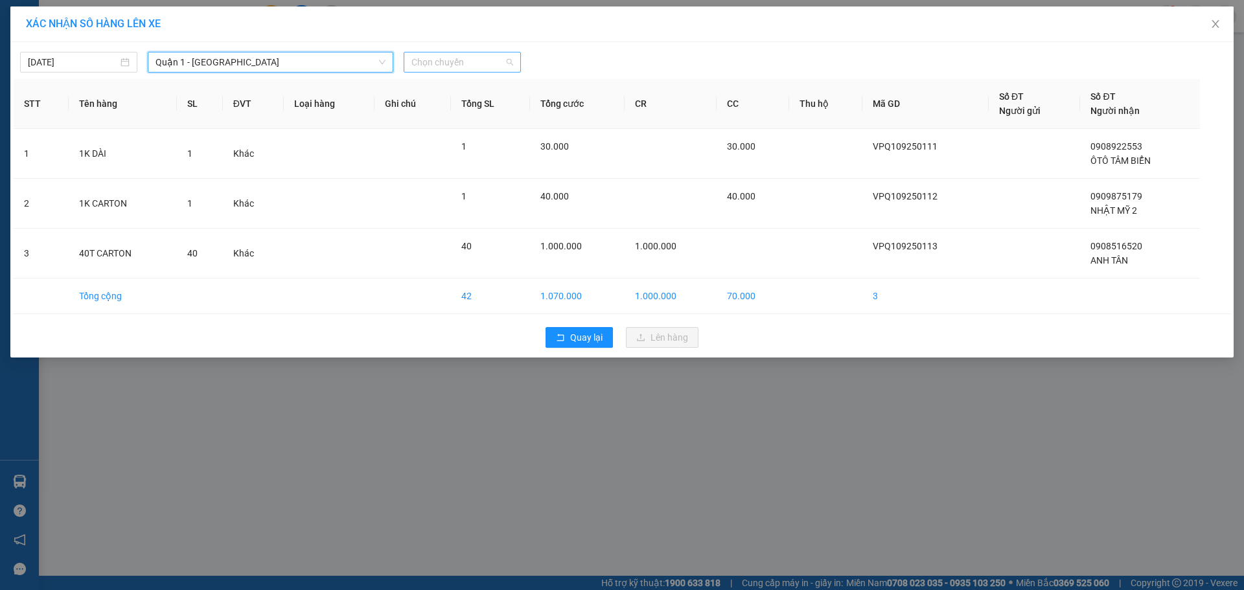
click at [432, 65] on span "Chọn chuyến" at bounding box center [462, 61] width 102 height 19
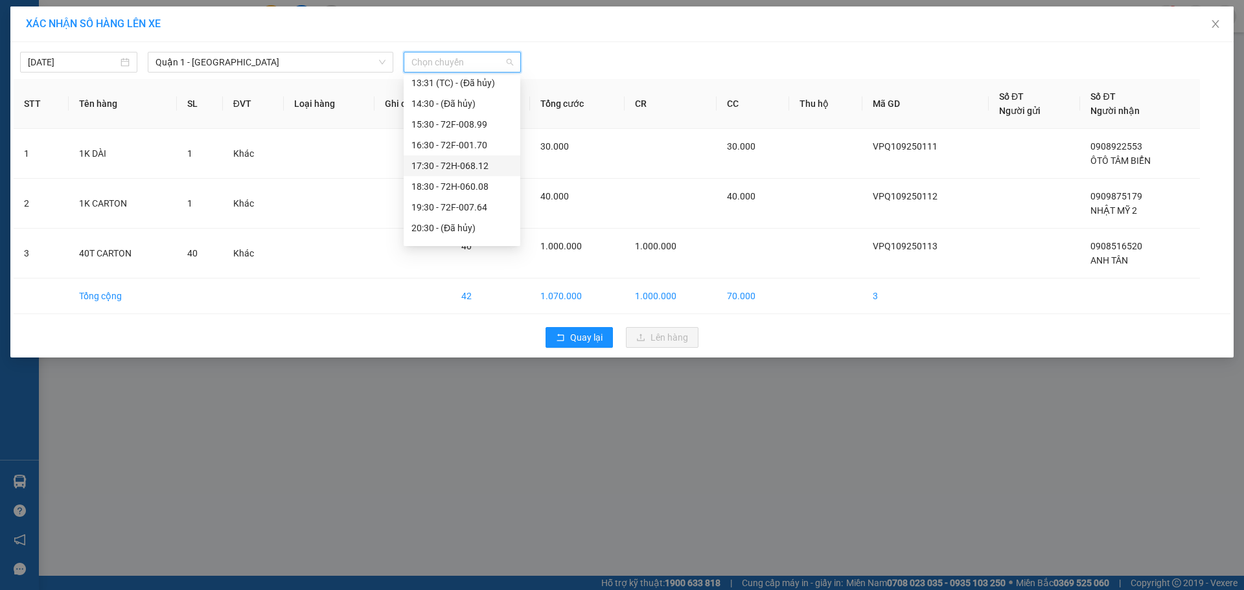
scroll to position [290, 0]
click at [469, 204] on div "20:30 - (Đã hủy)" at bounding box center [462, 212] width 117 height 21
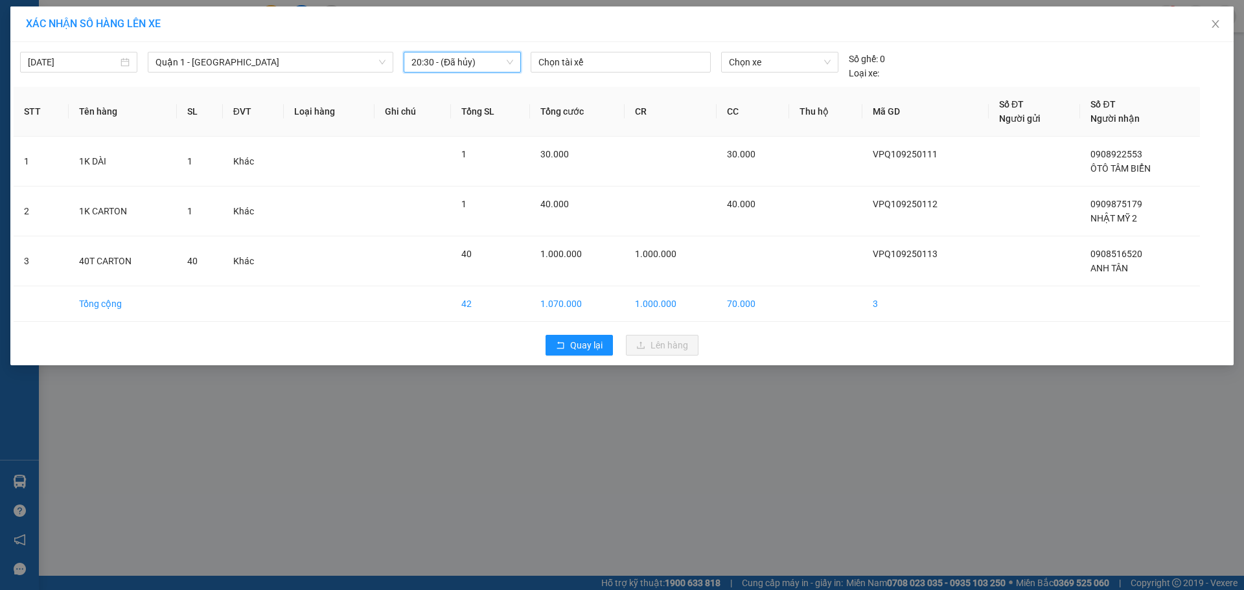
click at [487, 64] on span "20:30 - (Đã hủy)" at bounding box center [462, 61] width 102 height 19
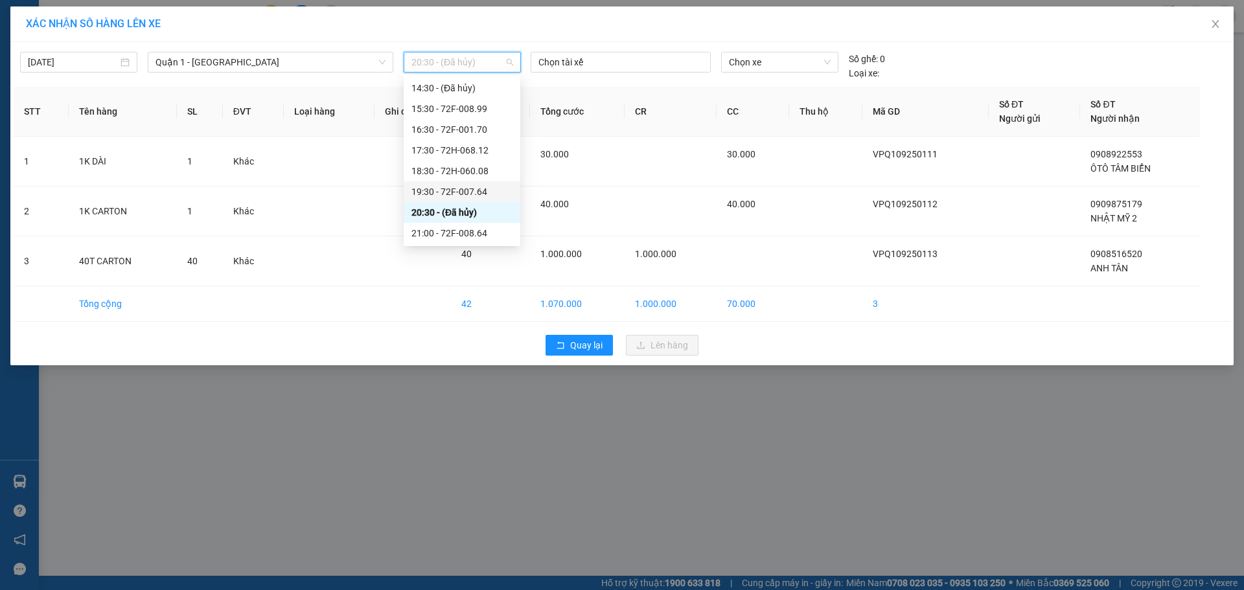
click at [481, 194] on div "19:30 - 72F-007.64" at bounding box center [461, 192] width 101 height 14
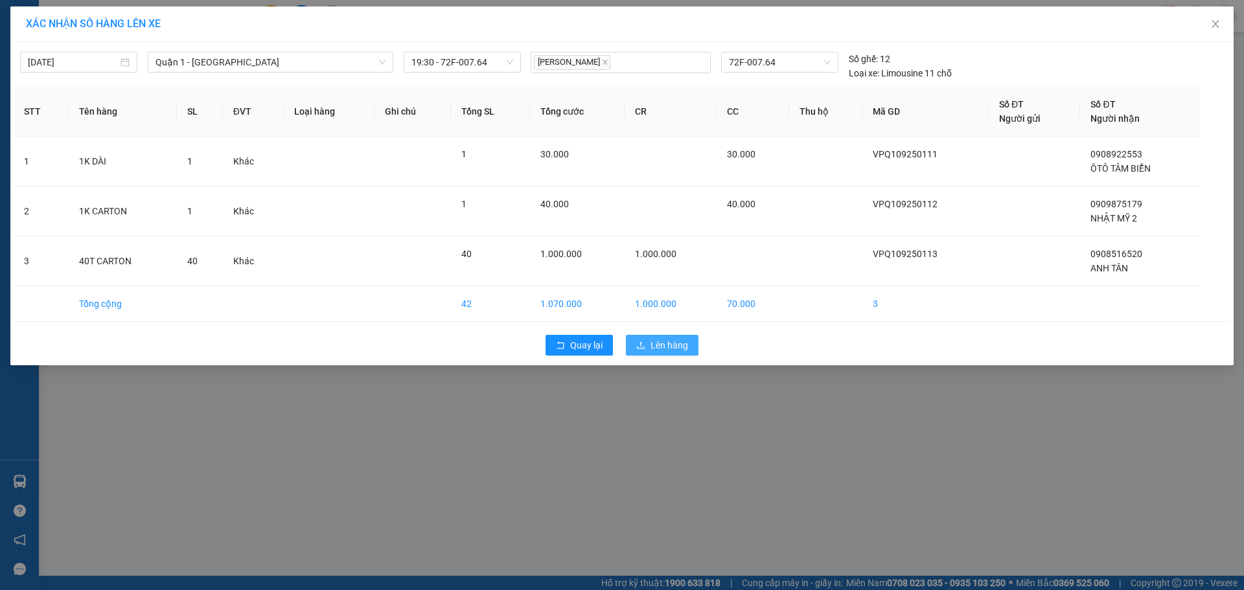
click at [675, 345] on span "Lên hàng" at bounding box center [670, 345] width 38 height 14
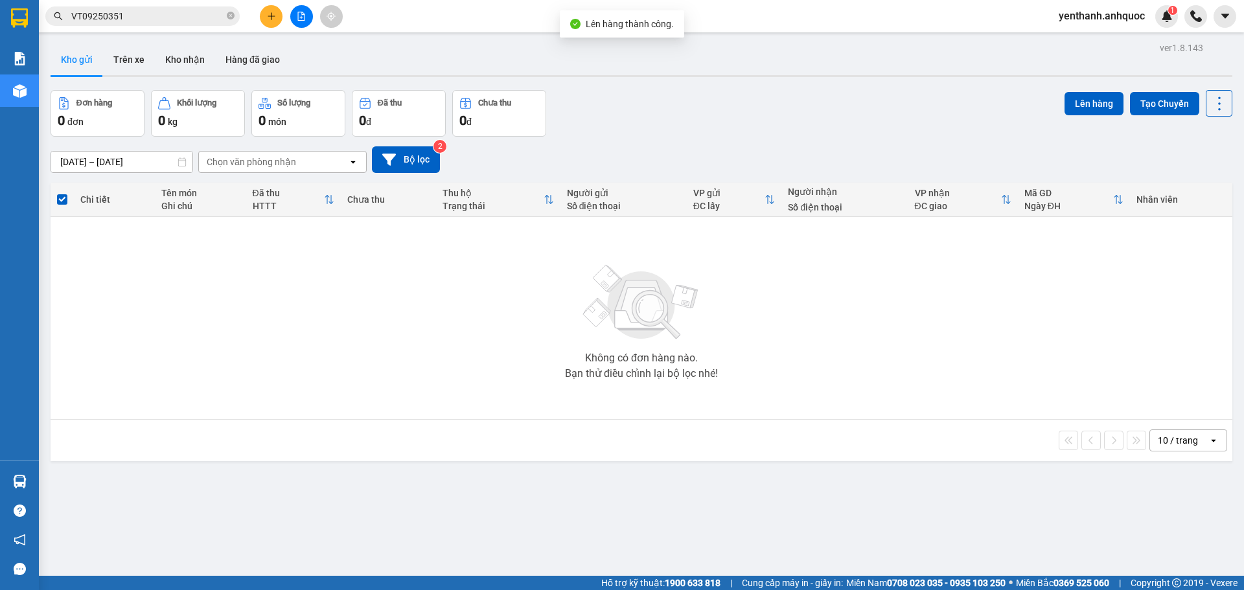
click at [311, 23] on div at bounding box center [301, 16] width 97 height 23
click at [304, 20] on icon "file-add" at bounding box center [301, 16] width 7 height 9
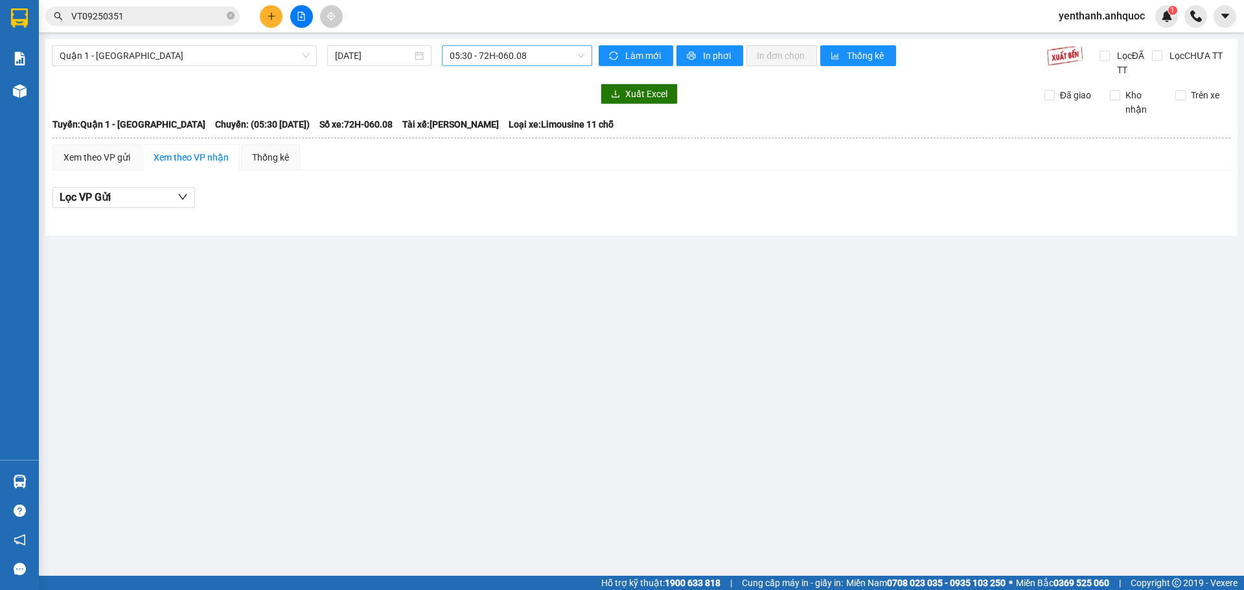
click at [547, 57] on span "05:30 - 72H-060.08" at bounding box center [517, 55] width 135 height 19
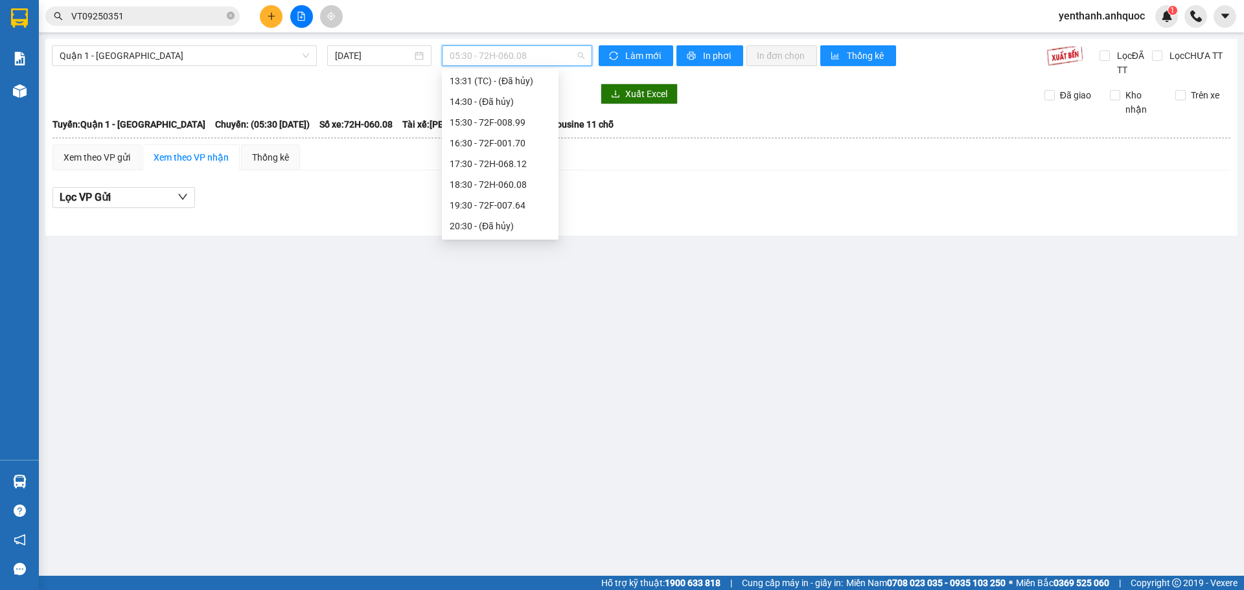
scroll to position [290, 0]
click at [504, 183] on div "19:30 - 72F-007.64" at bounding box center [500, 185] width 101 height 14
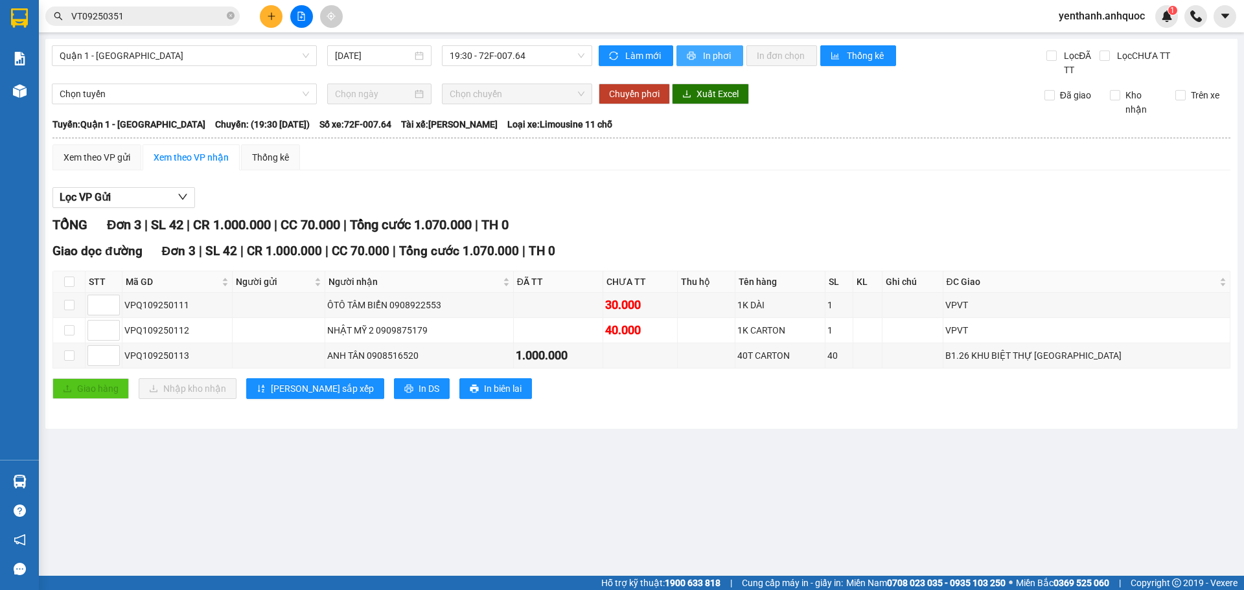
click at [699, 49] on button "In phơi" at bounding box center [709, 55] width 67 height 21
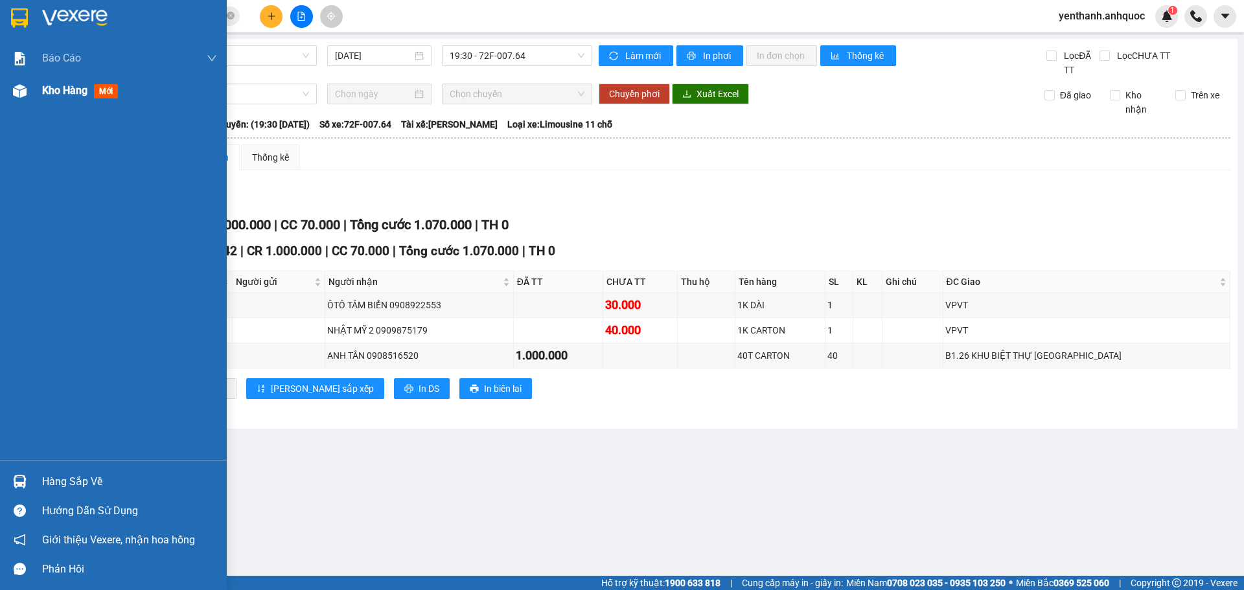
click at [50, 86] on span "Kho hàng" at bounding box center [64, 90] width 45 height 12
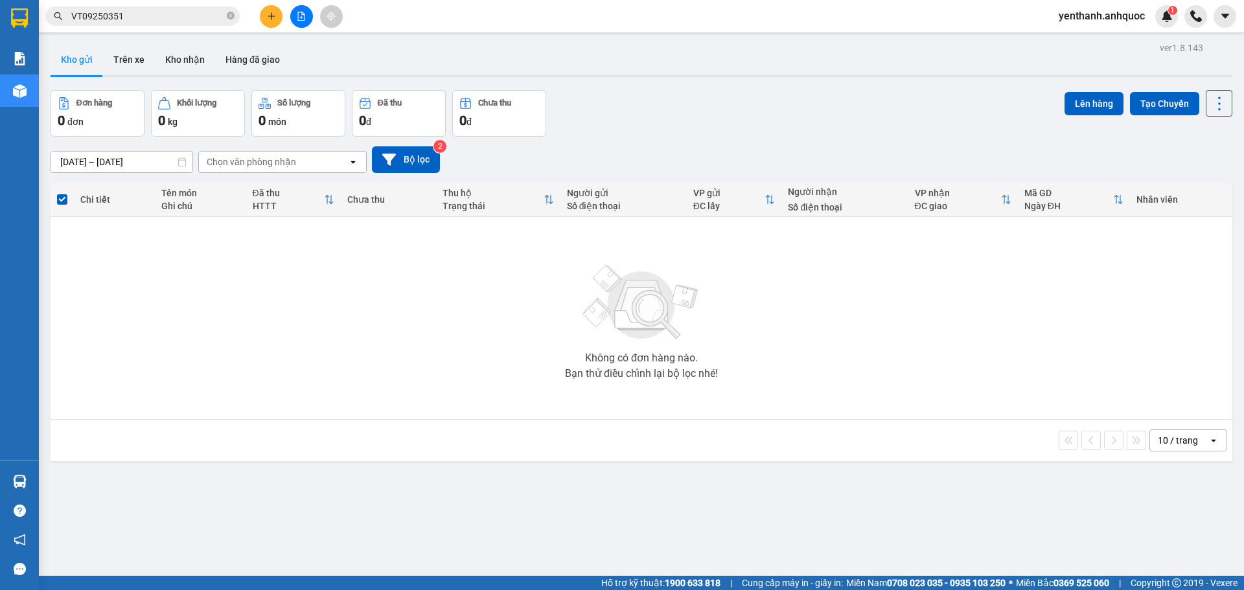
click at [293, 17] on button at bounding box center [301, 16] width 23 height 23
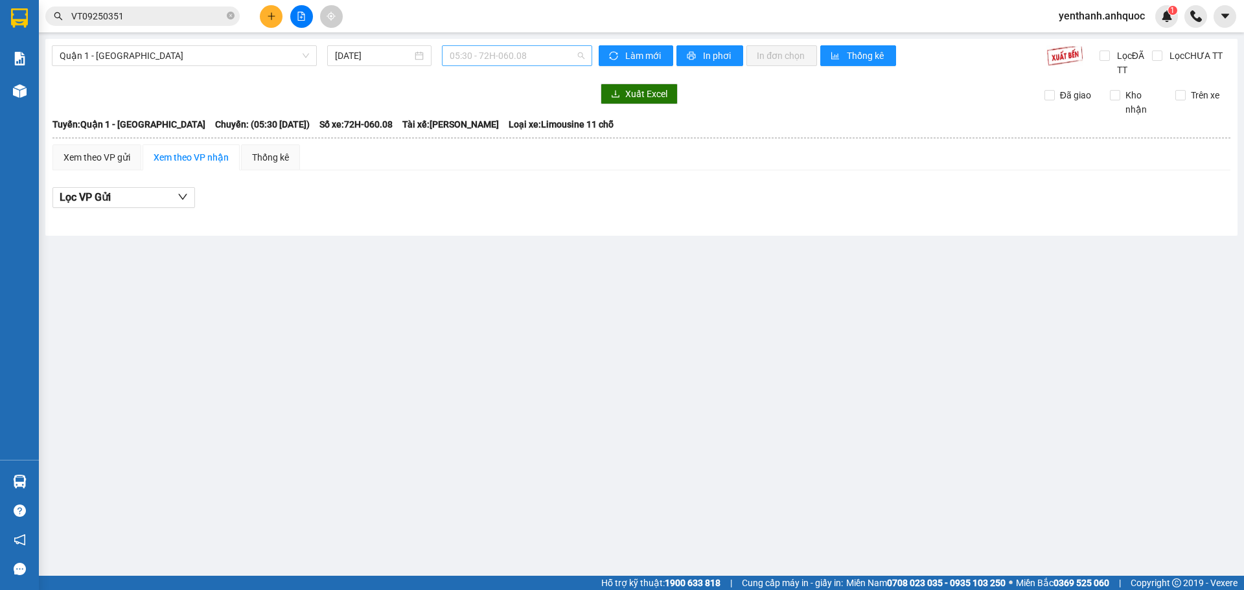
click at [520, 51] on span "05:30 - 72H-060.08" at bounding box center [517, 55] width 135 height 19
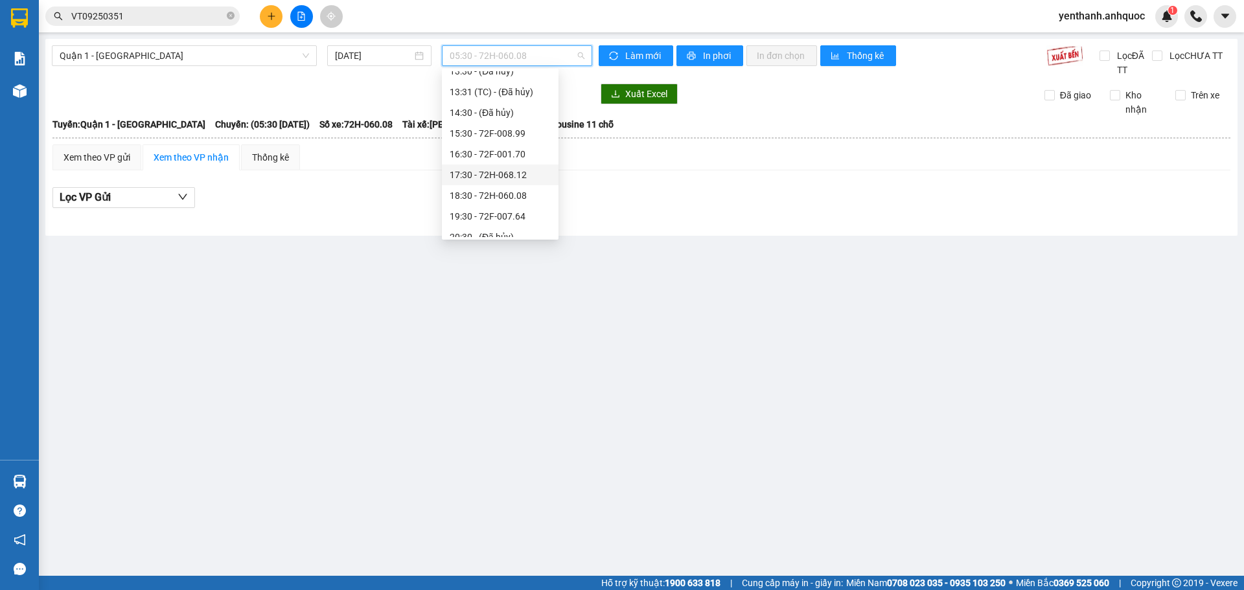
scroll to position [290, 0]
click at [502, 186] on div "19:30 - 72F-007.64" at bounding box center [500, 185] width 101 height 14
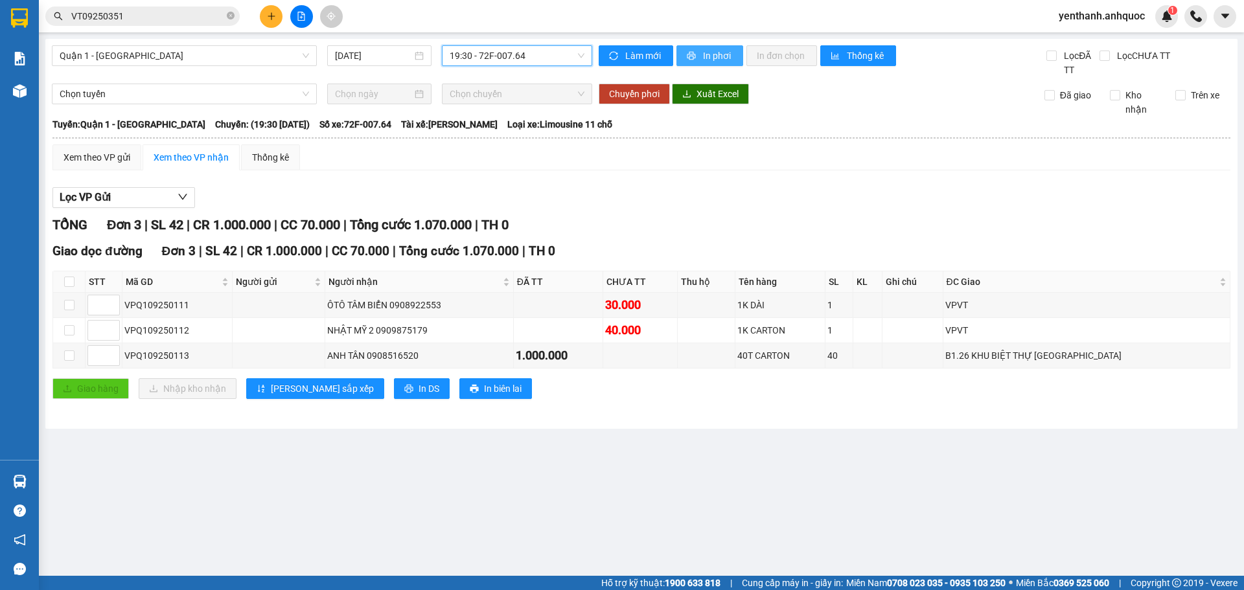
click at [694, 54] on icon "printer" at bounding box center [692, 56] width 8 height 8
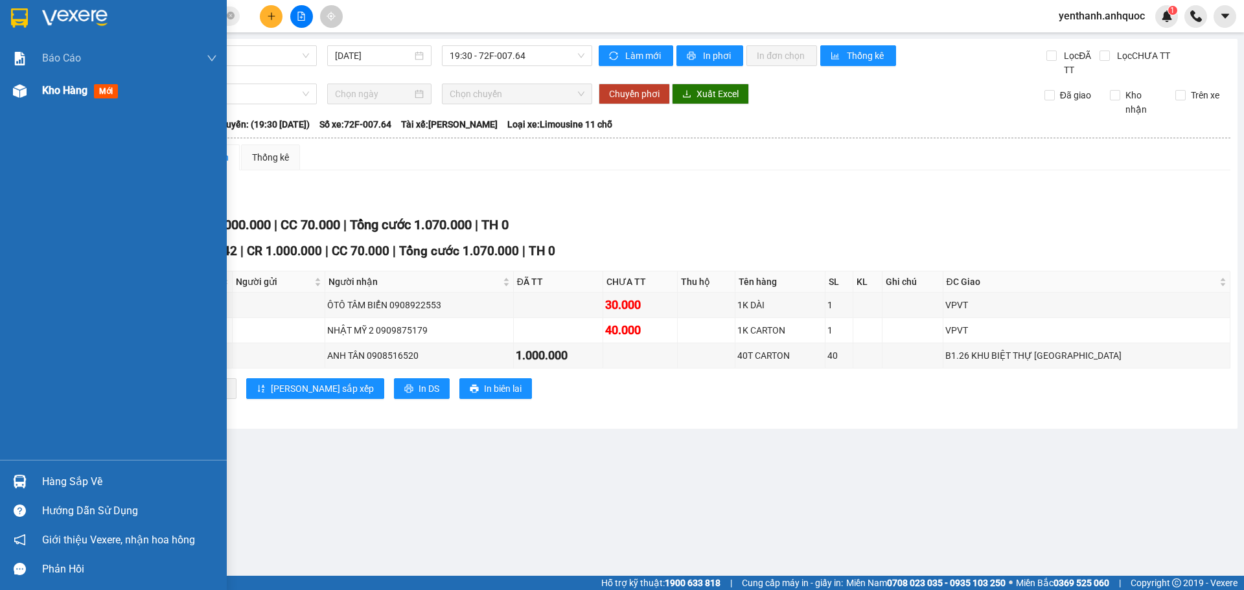
click at [62, 96] on span "Kho hàng" at bounding box center [64, 90] width 45 height 12
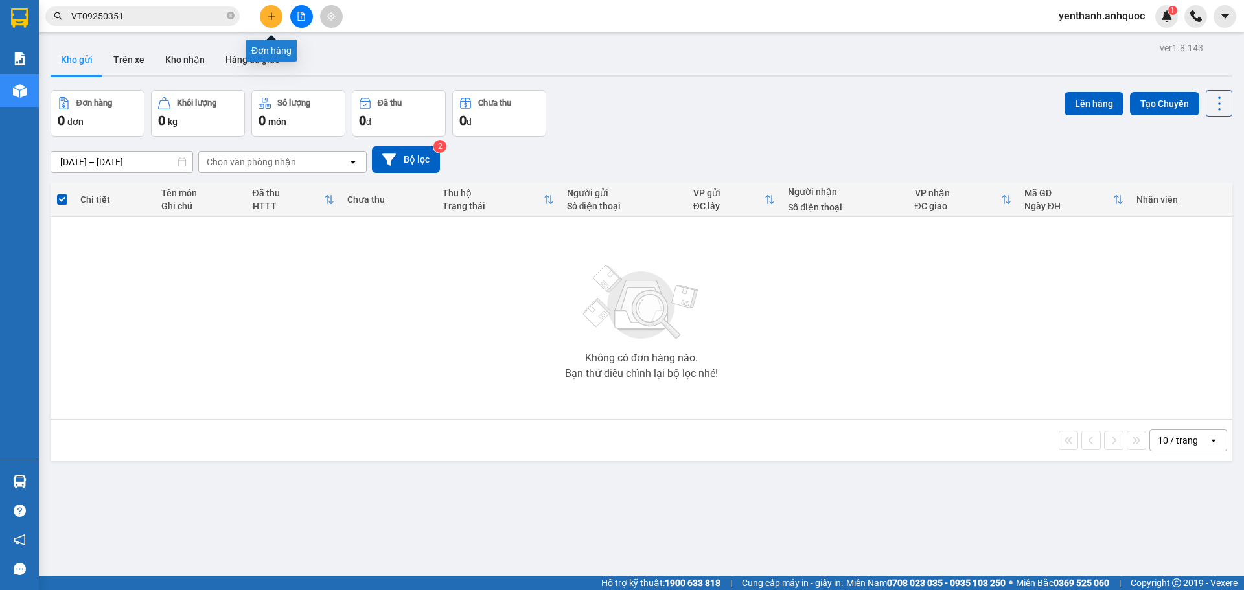
click at [298, 18] on icon "file-add" at bounding box center [301, 16] width 7 height 9
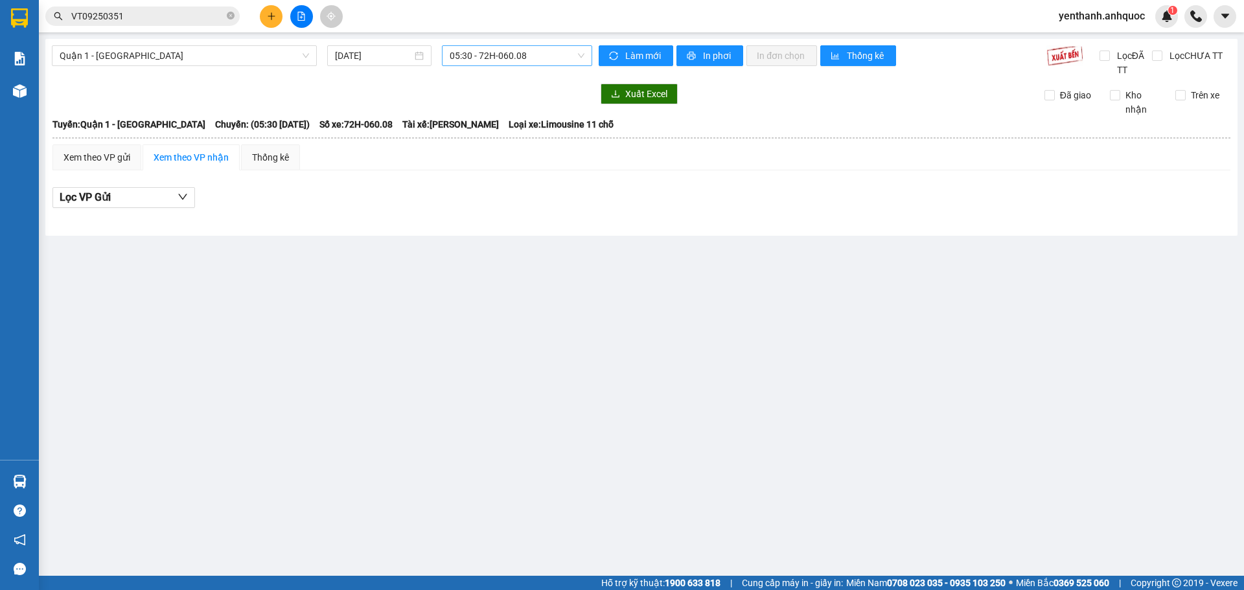
click at [541, 58] on span "05:30 - 72H-060.08" at bounding box center [517, 55] width 135 height 19
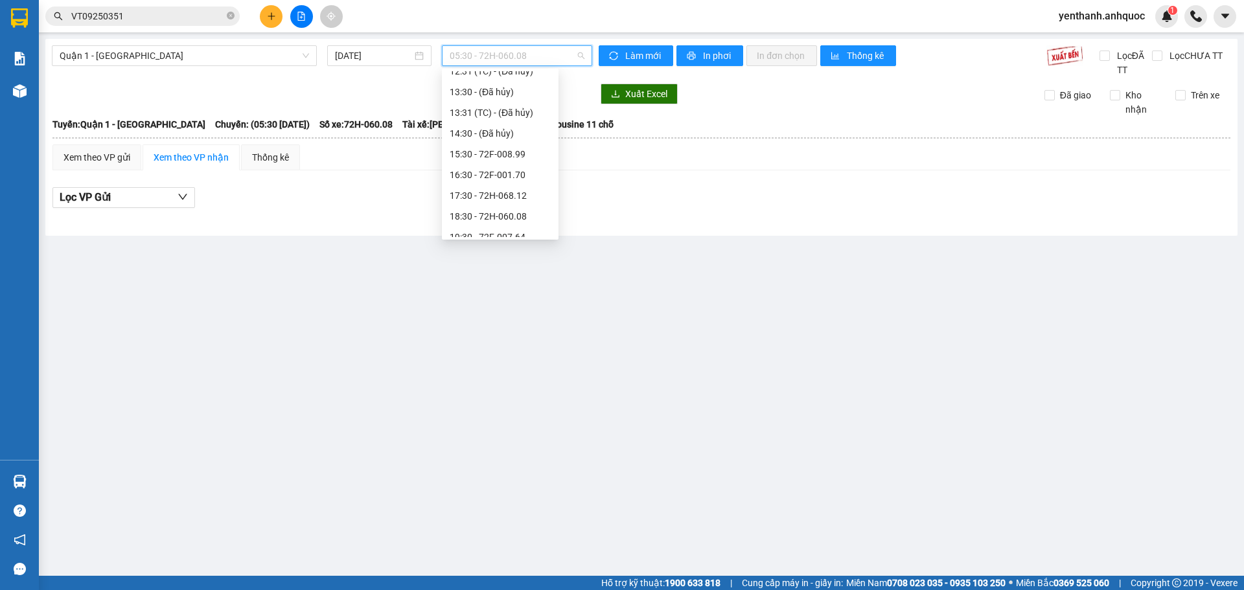
scroll to position [259, 0]
click at [503, 197] on div "18:30 - 72H-060.08" at bounding box center [500, 196] width 101 height 14
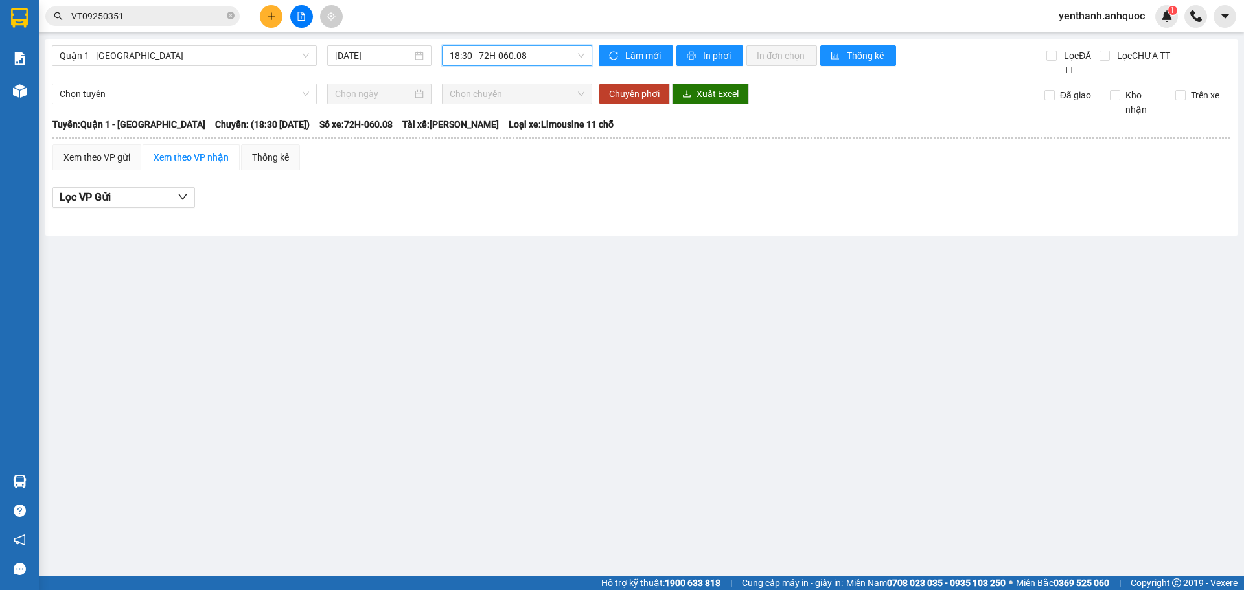
click at [549, 60] on span "18:30 - 72H-060.08" at bounding box center [517, 55] width 135 height 19
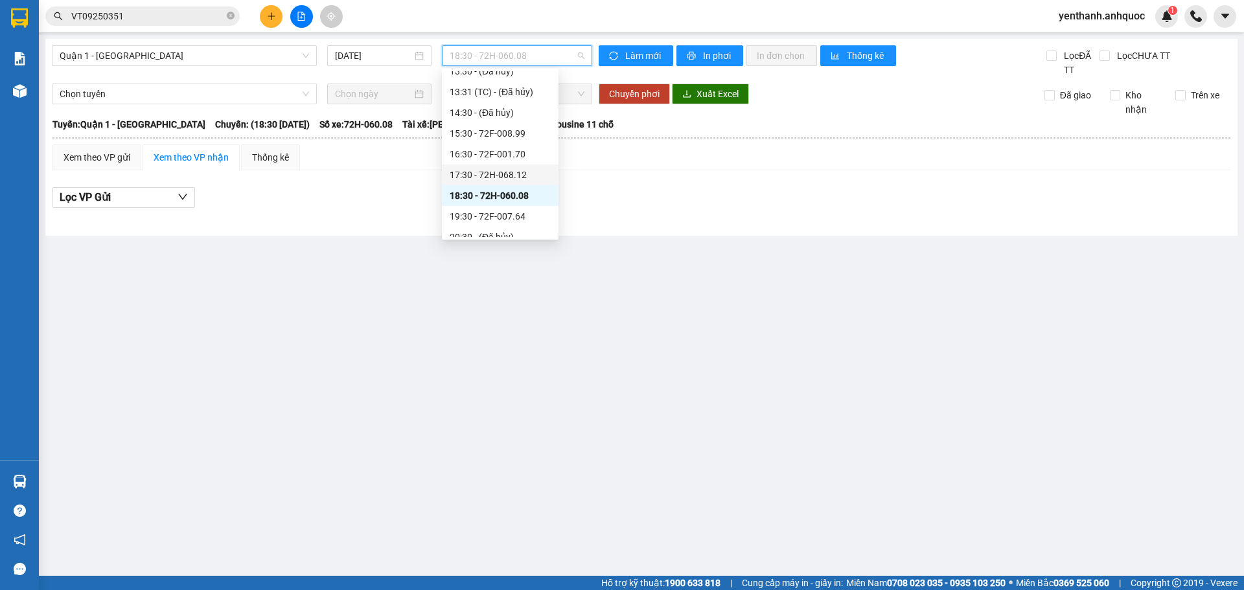
click at [519, 181] on div "17:30 - 72H-068.12" at bounding box center [500, 175] width 101 height 14
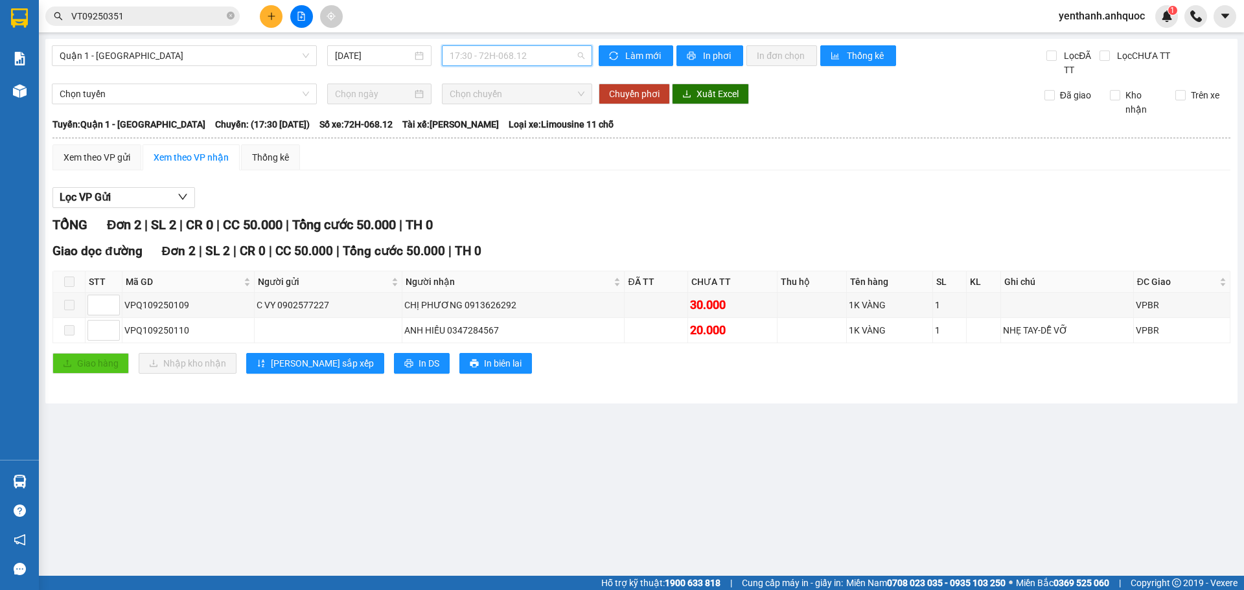
click at [548, 64] on span "17:30 - 72H-068.12" at bounding box center [517, 55] width 135 height 19
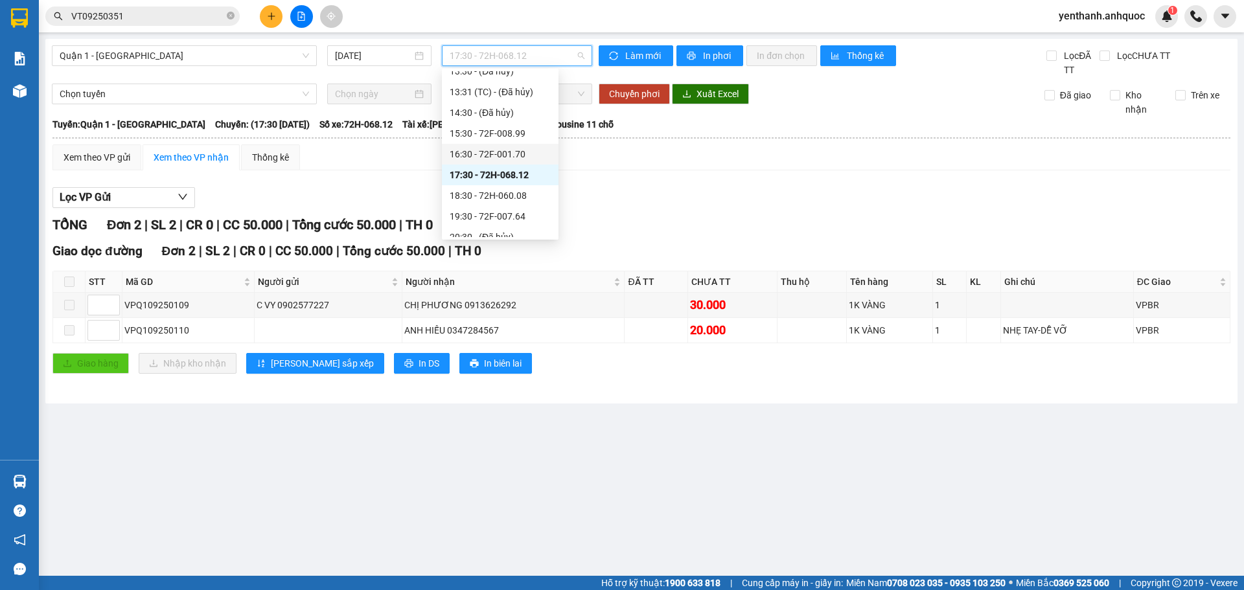
click at [531, 157] on div "16:30 - 72F-001.70" at bounding box center [500, 154] width 101 height 14
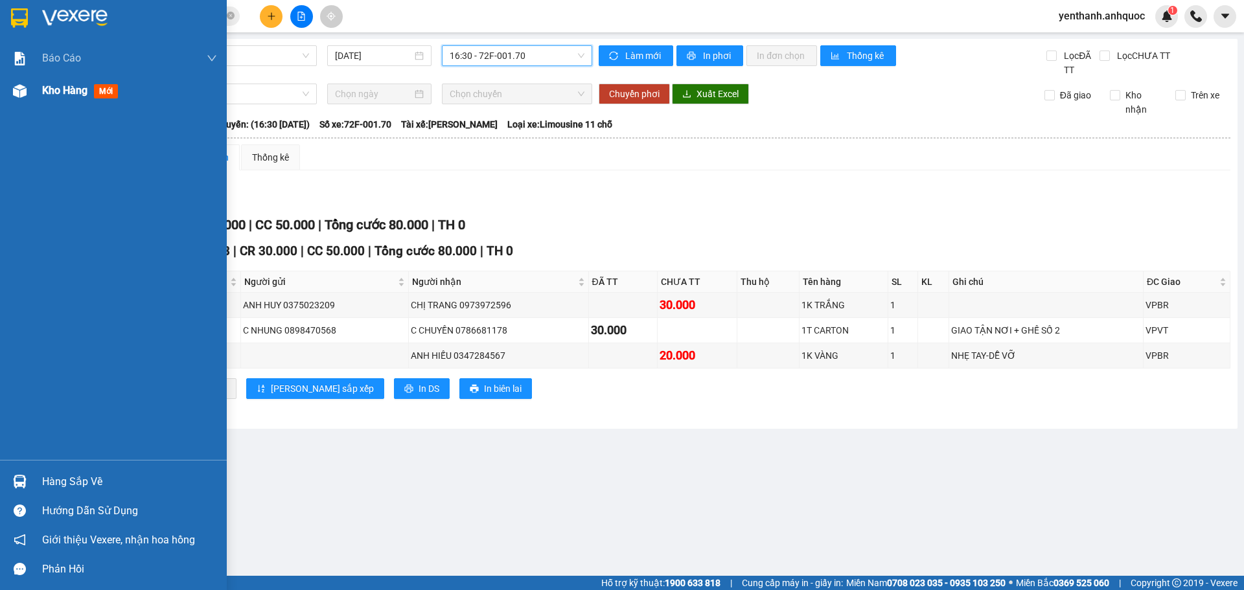
click at [67, 98] on div "Kho hàng mới" at bounding box center [82, 90] width 81 height 16
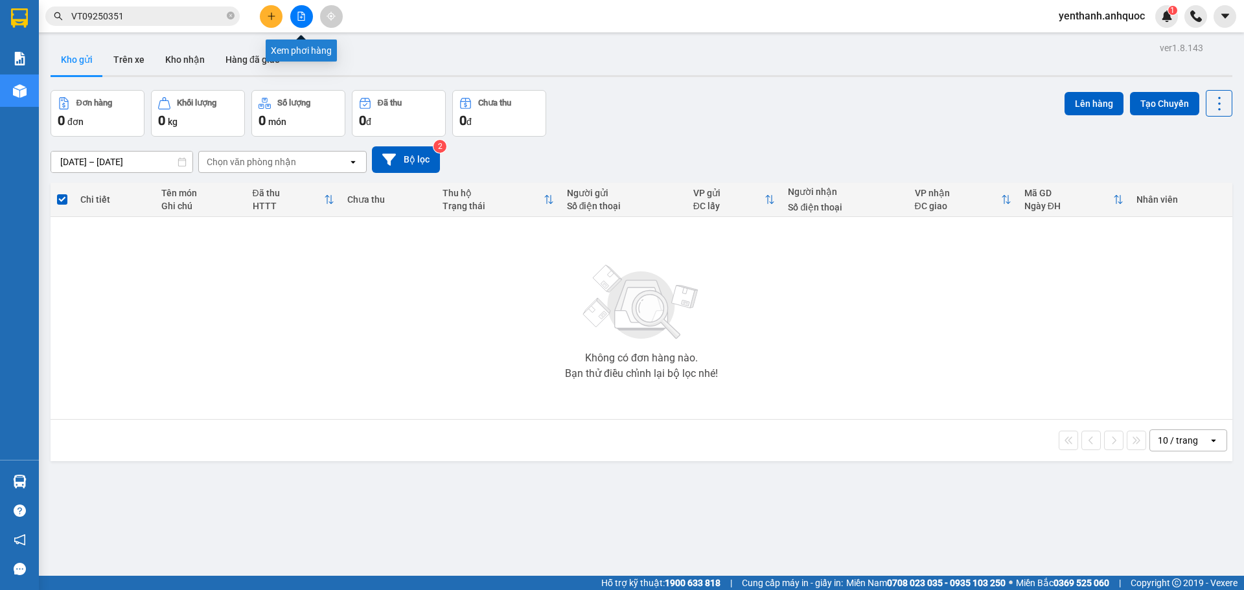
click at [294, 18] on button at bounding box center [301, 16] width 23 height 23
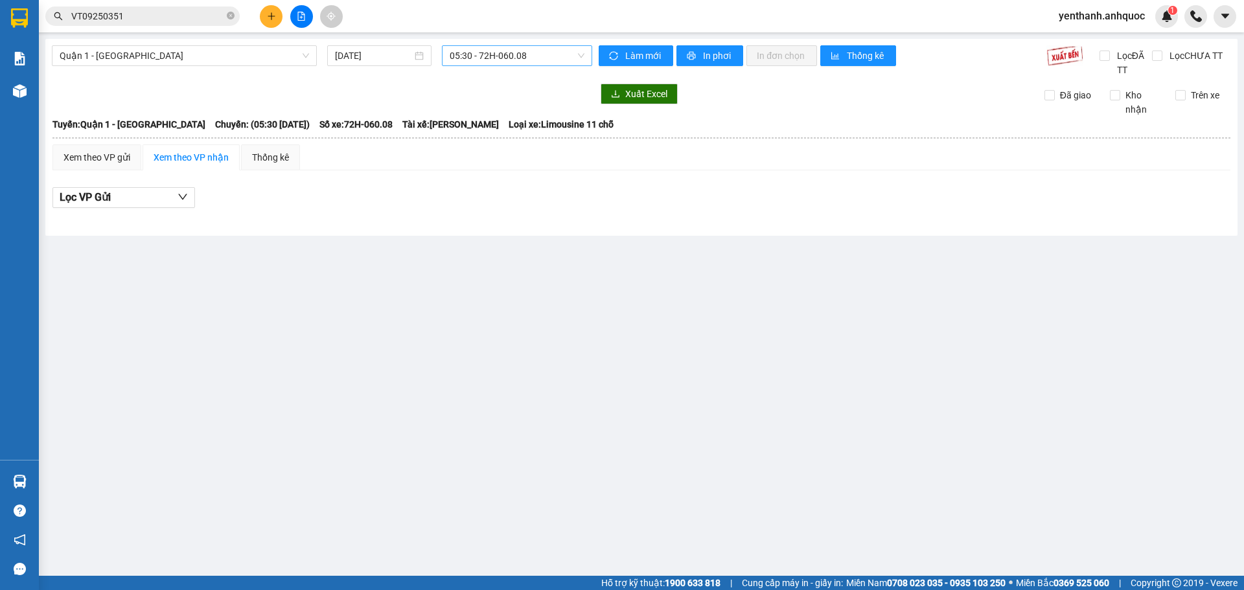
click at [535, 58] on span "05:30 - 72H-060.08" at bounding box center [517, 55] width 135 height 19
click at [540, 64] on span "05:30 - 72H-060.08" at bounding box center [517, 55] width 135 height 19
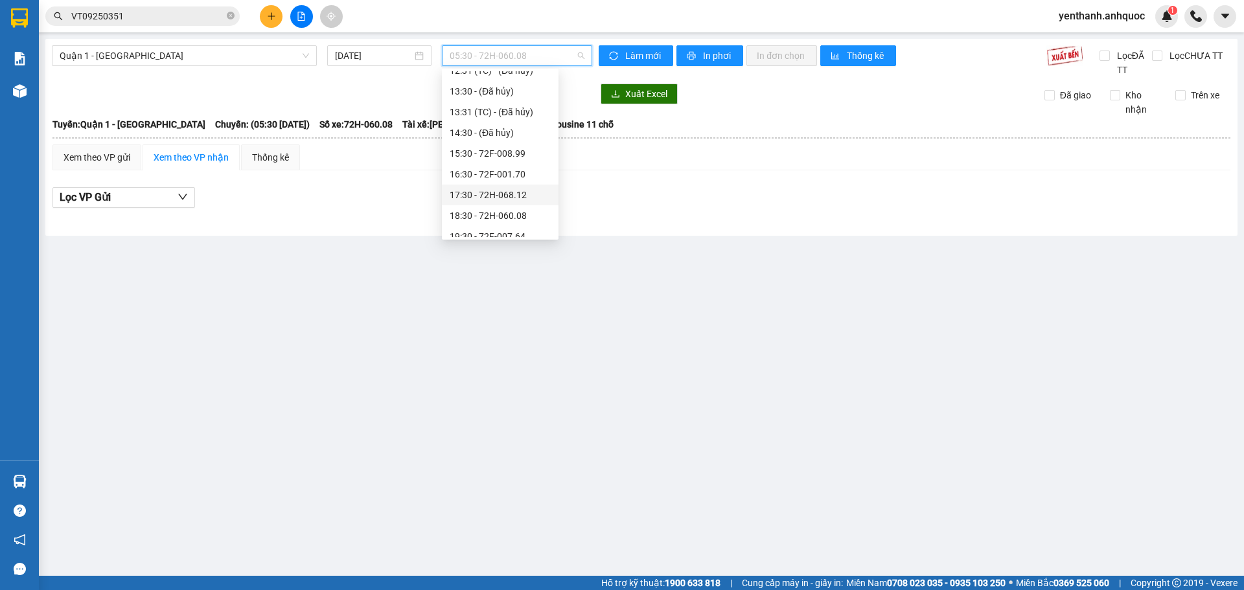
scroll to position [259, 0]
click at [506, 176] on div "17:30 - 72H-068.12" at bounding box center [500, 175] width 101 height 14
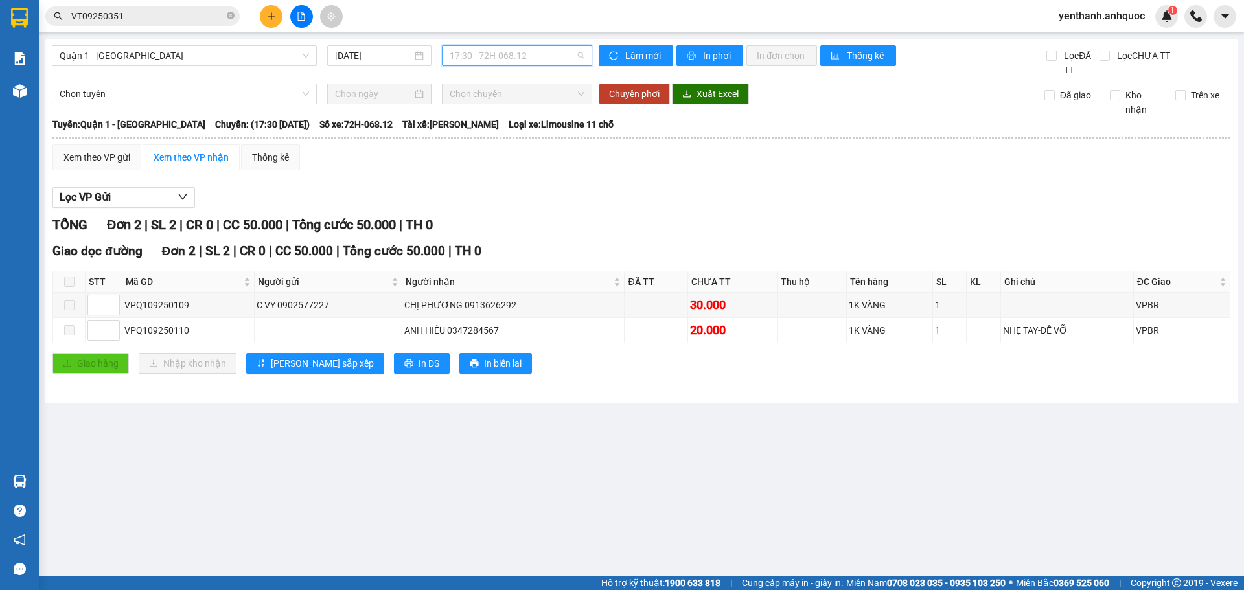
click at [557, 58] on span "17:30 - 72H-068.12" at bounding box center [517, 55] width 135 height 19
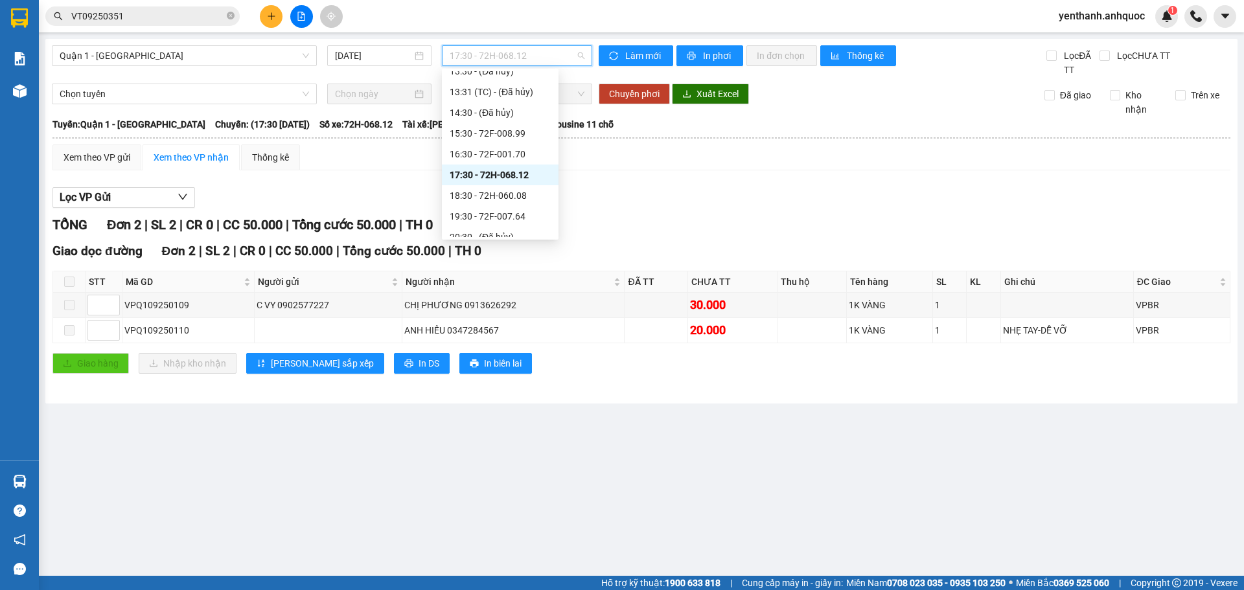
click at [557, 58] on span "17:30 - 72H-068.12" at bounding box center [517, 55] width 135 height 19
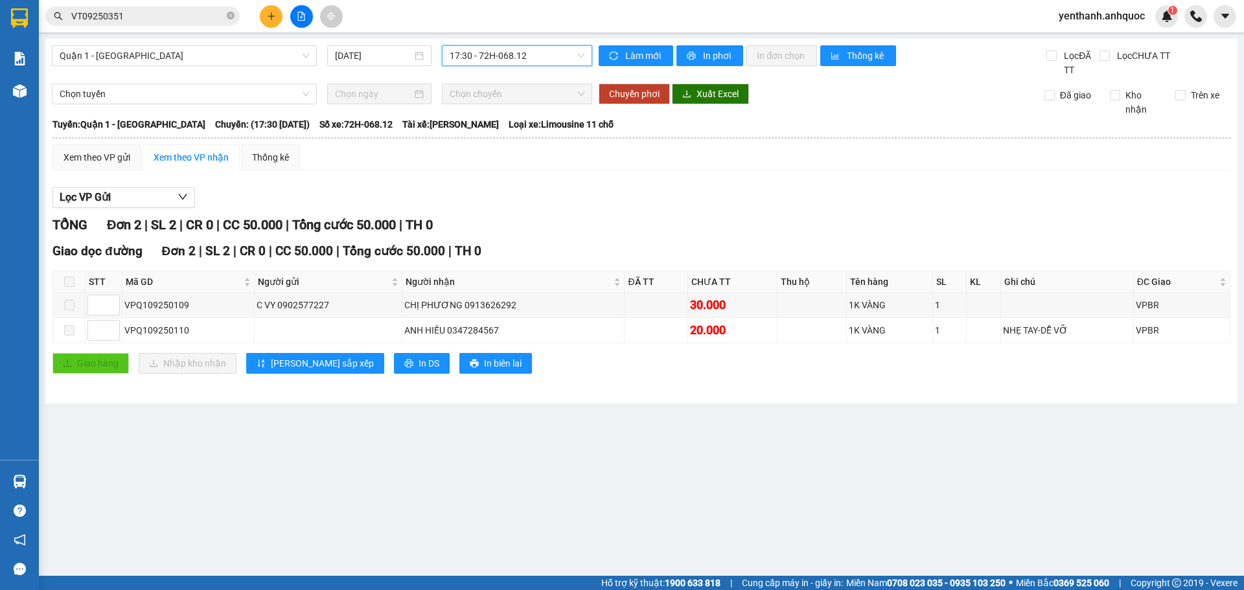
click at [557, 58] on span "17:30 - 72H-068.12" at bounding box center [517, 55] width 135 height 19
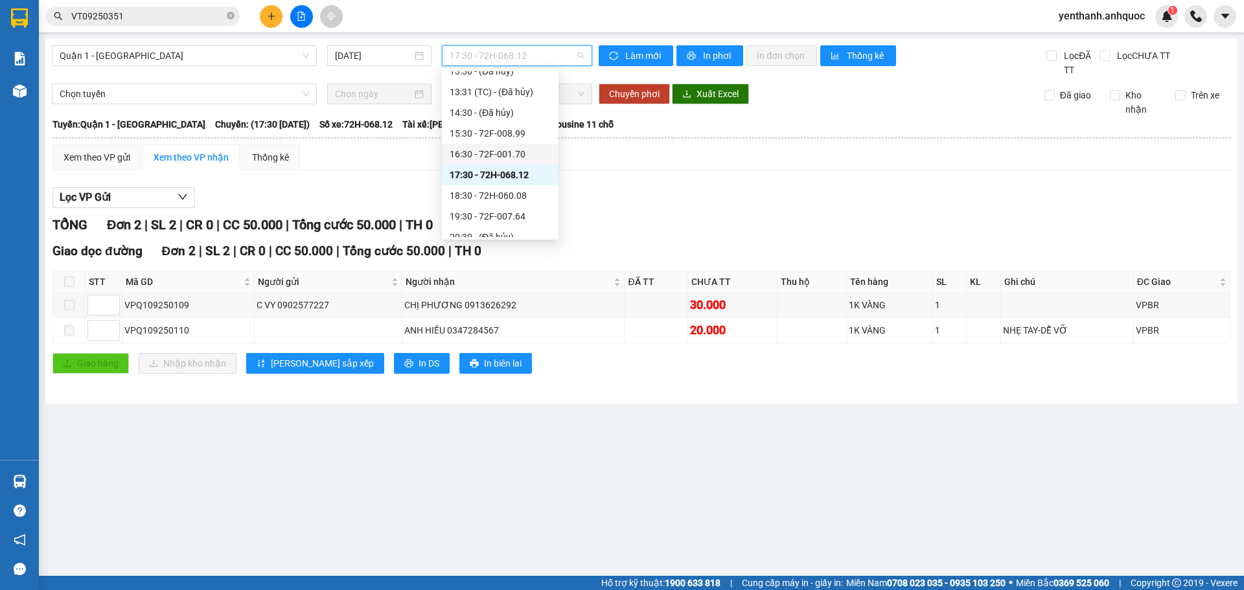
click at [516, 153] on div "16:30 - 72F-001.70" at bounding box center [500, 154] width 101 height 14
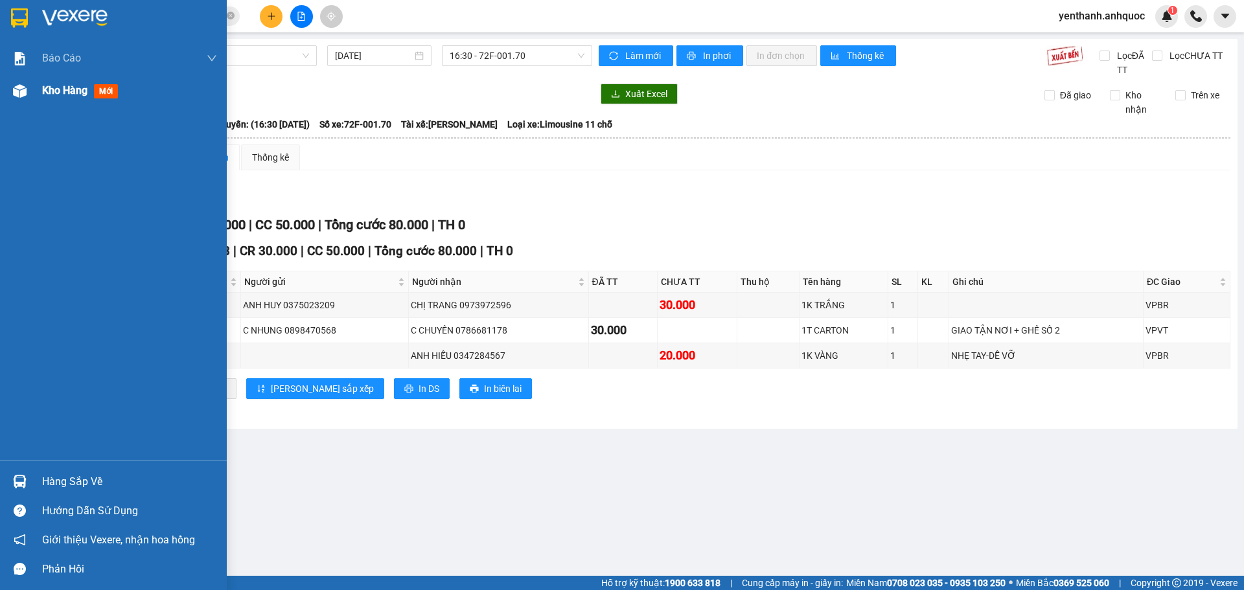
click at [34, 87] on div "Kho hàng mới" at bounding box center [113, 91] width 227 height 32
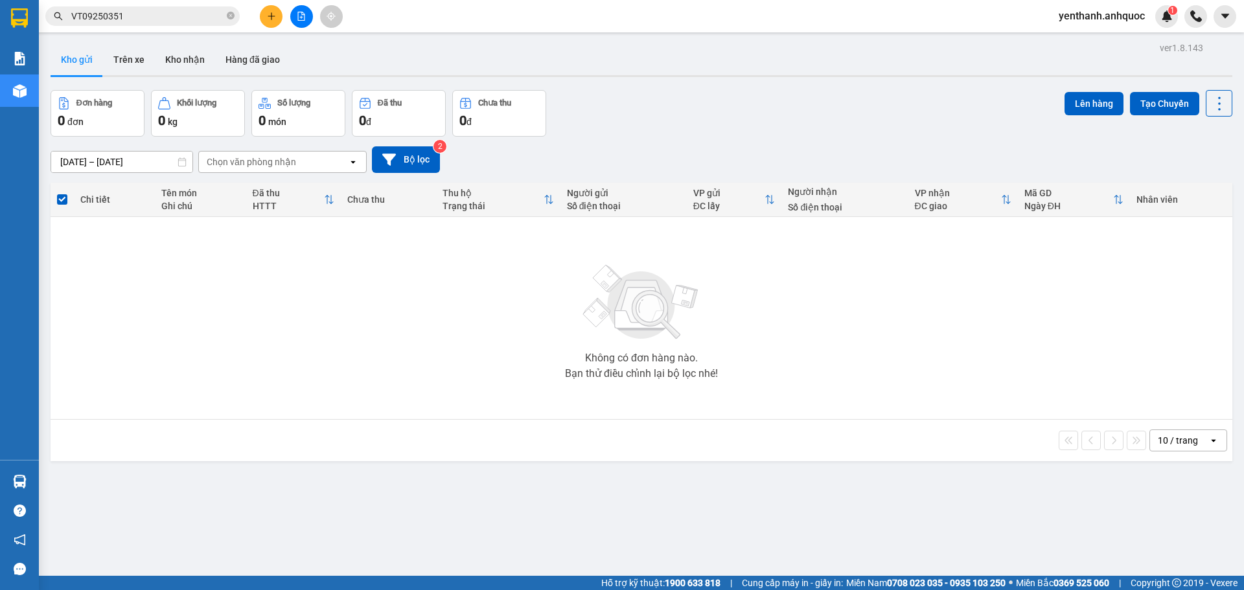
click at [298, 19] on icon "file-add" at bounding box center [301, 16] width 7 height 9
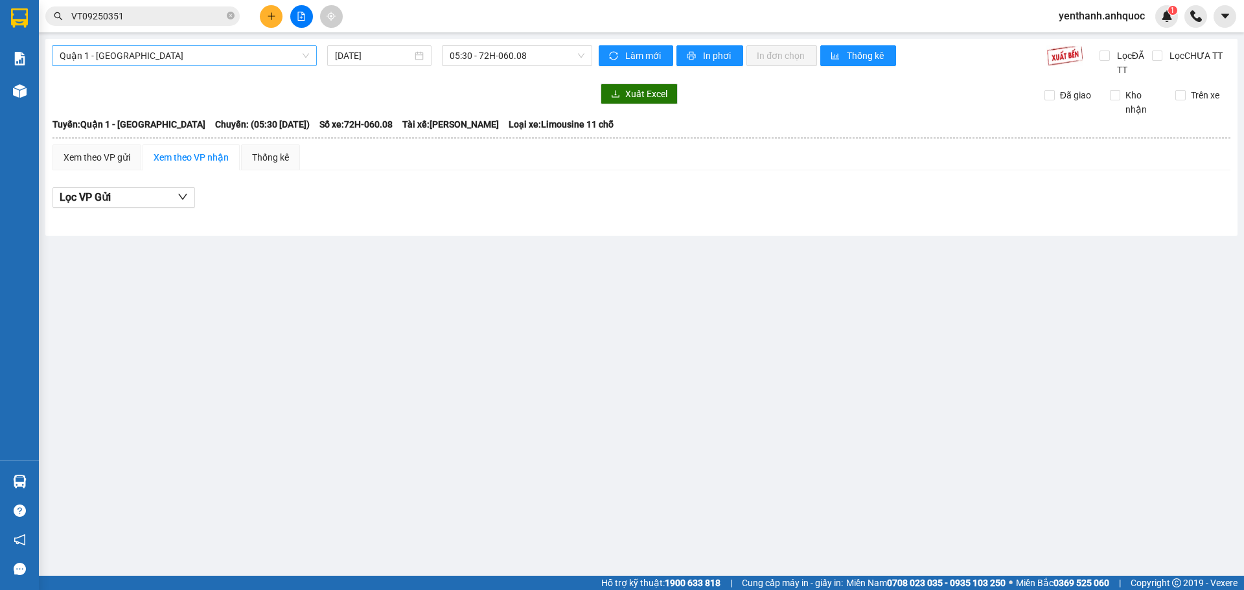
click at [235, 52] on span "Quận 1 - [GEOGRAPHIC_DATA]" at bounding box center [184, 55] width 249 height 19
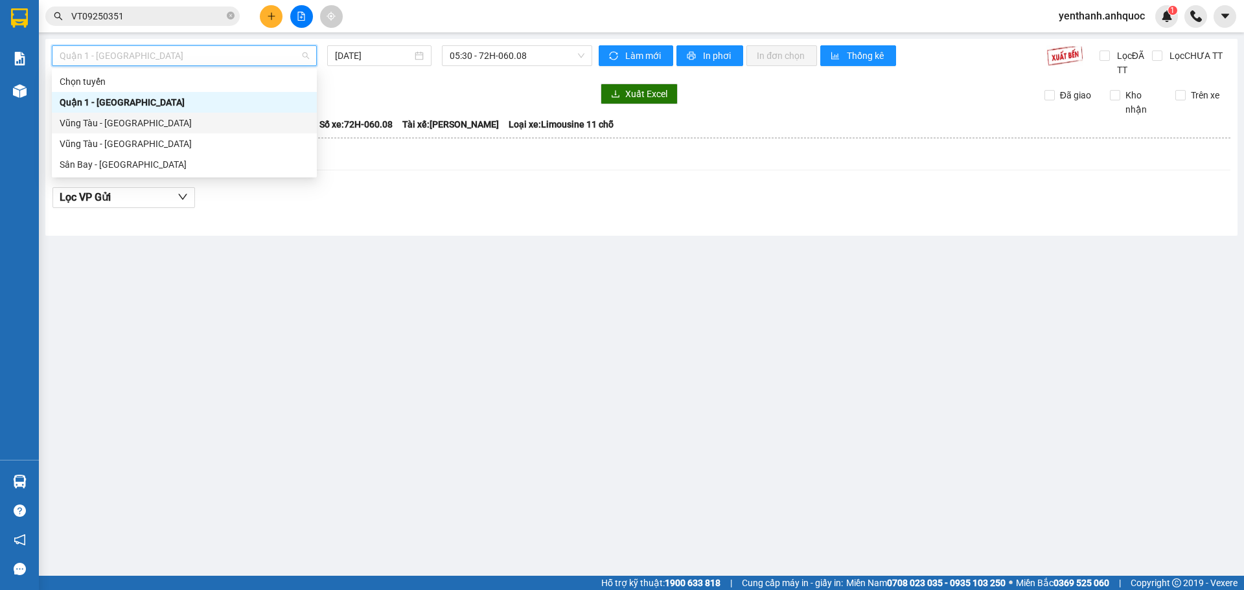
click at [206, 116] on div "Vũng Tàu - [GEOGRAPHIC_DATA]" at bounding box center [184, 123] width 249 height 14
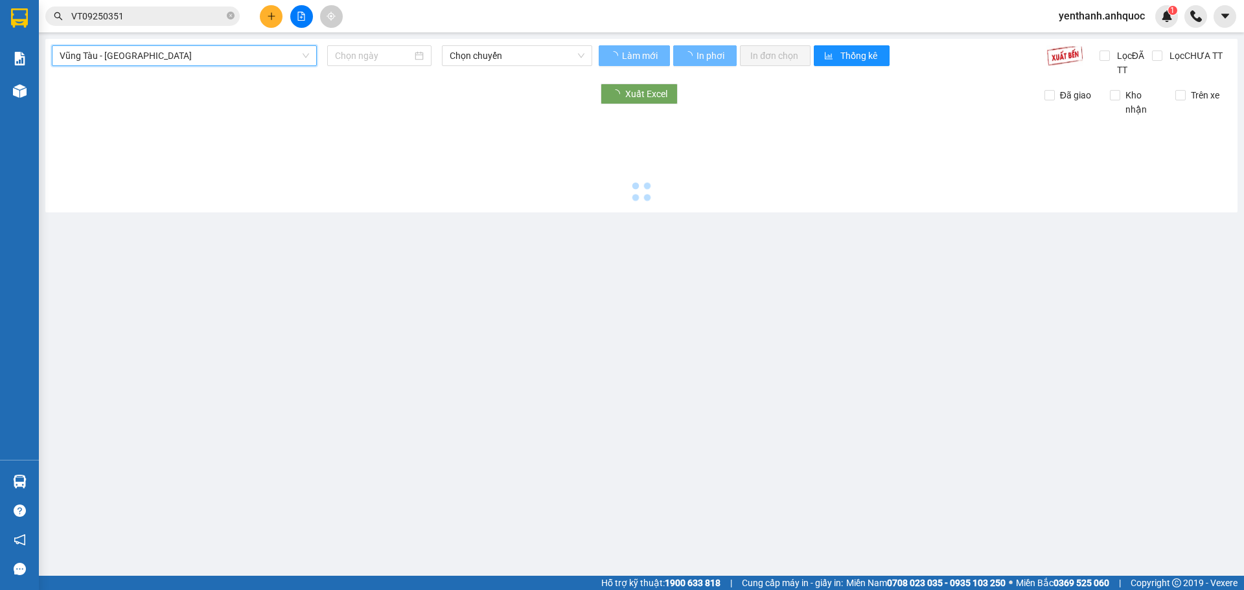
type input "[DATE]"
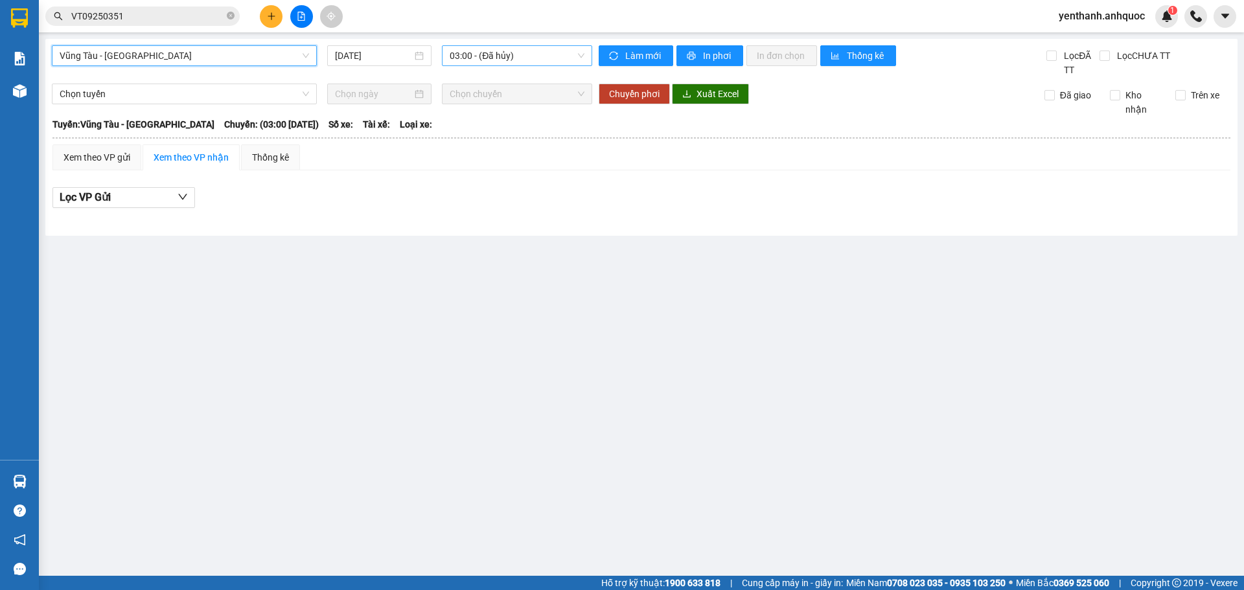
click at [513, 54] on span "03:00 - (Đã hủy)" at bounding box center [517, 55] width 135 height 19
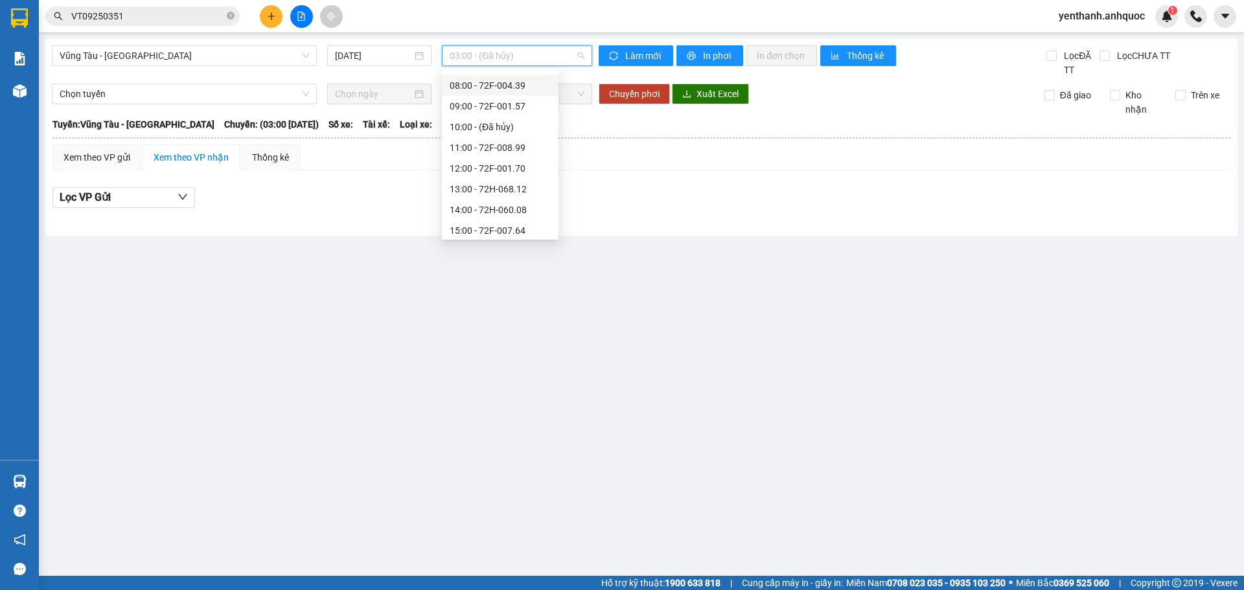
scroll to position [228, 0]
click at [518, 225] on div "19:00 - 72H-068.06" at bounding box center [500, 227] width 101 height 14
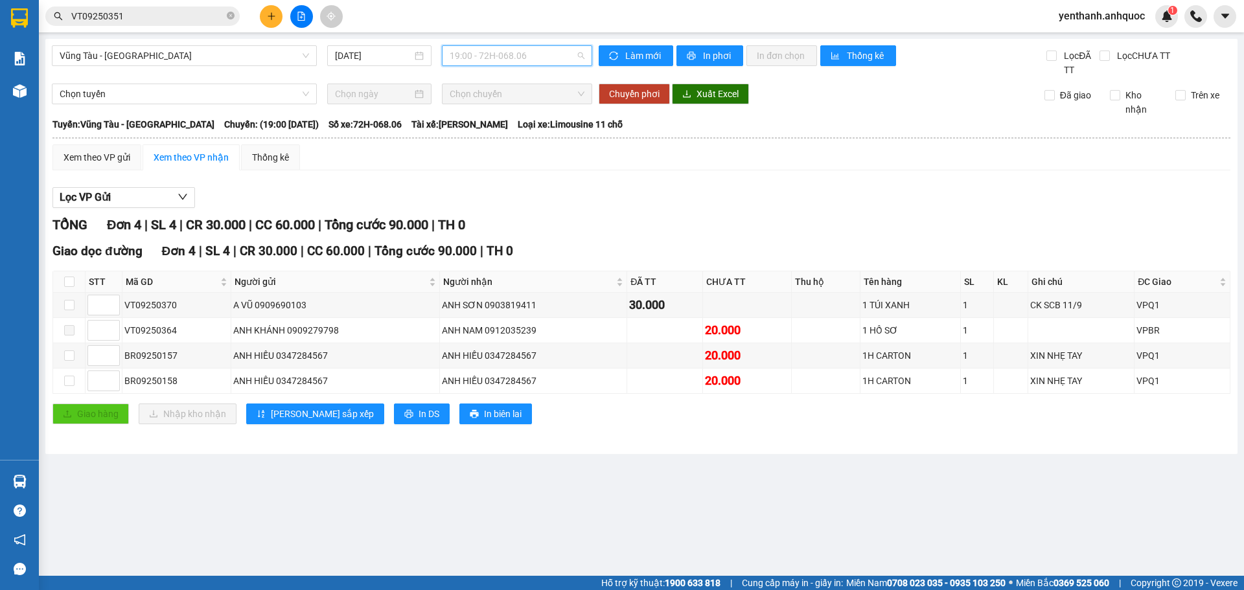
click at [543, 52] on span "19:00 - 72H-068.06" at bounding box center [517, 55] width 135 height 19
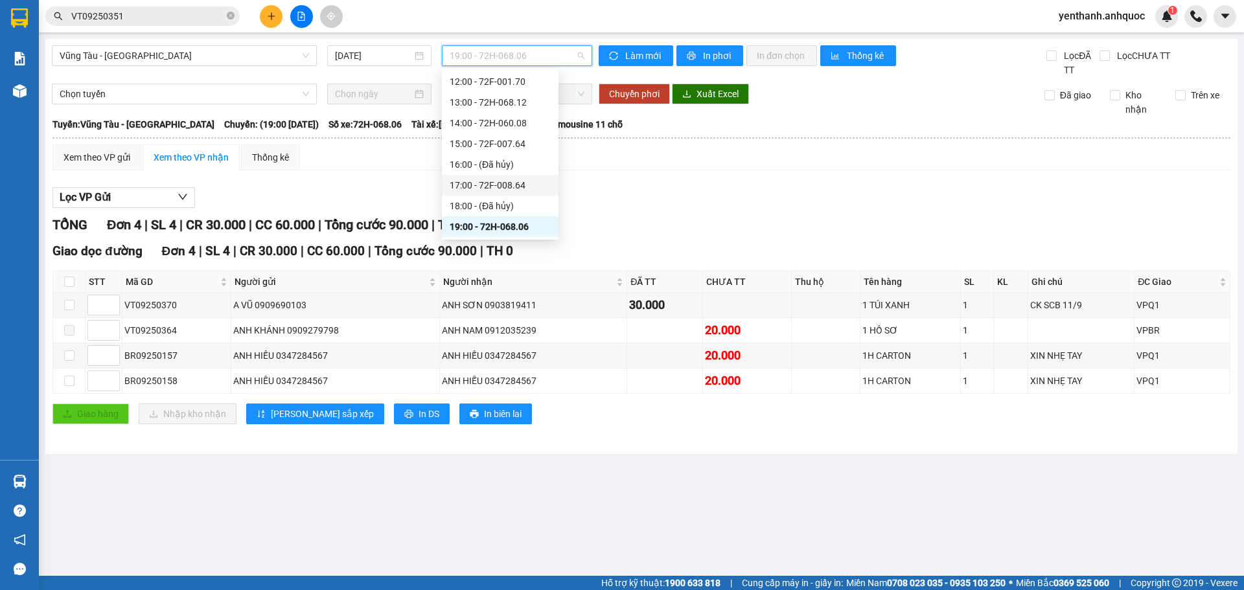
click at [527, 191] on div "17:00 - 72F-008.64" at bounding box center [500, 185] width 101 height 14
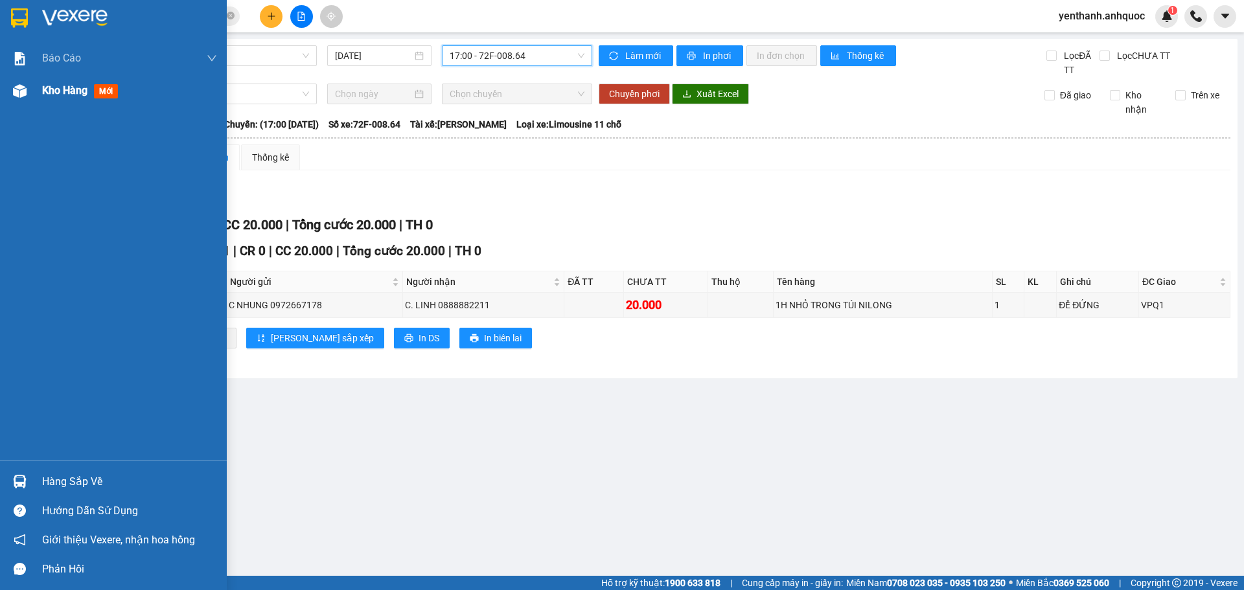
click at [40, 93] on div "Kho hàng mới" at bounding box center [113, 91] width 227 height 32
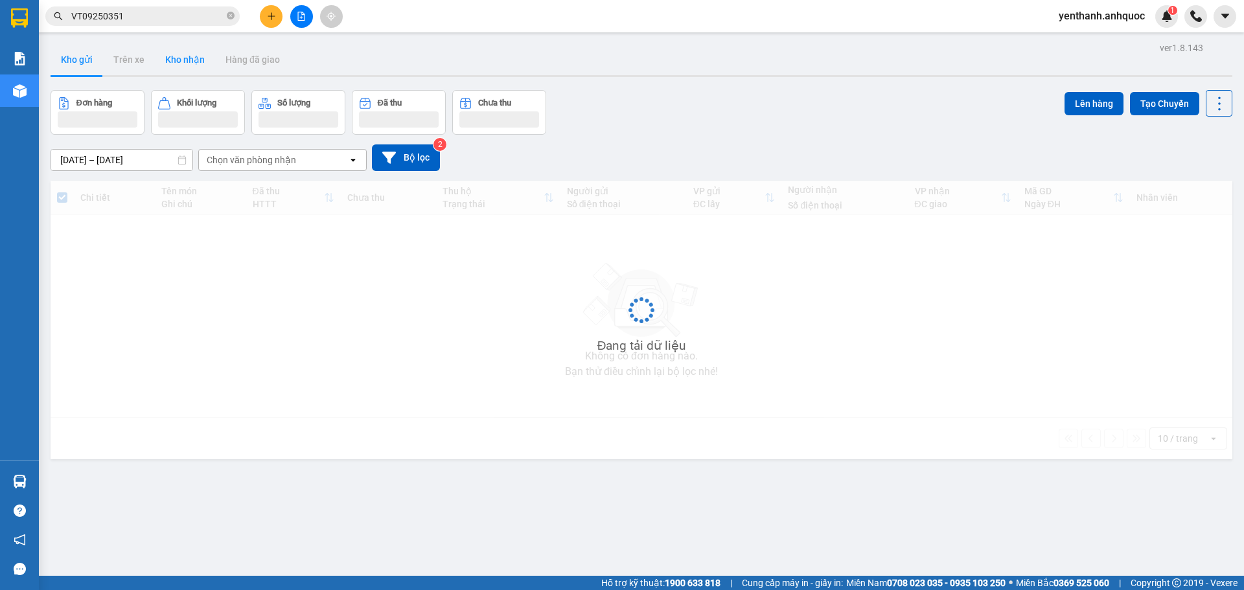
click at [183, 64] on button "Kho nhận" at bounding box center [185, 59] width 60 height 31
